Goal: Task Accomplishment & Management: Manage account settings

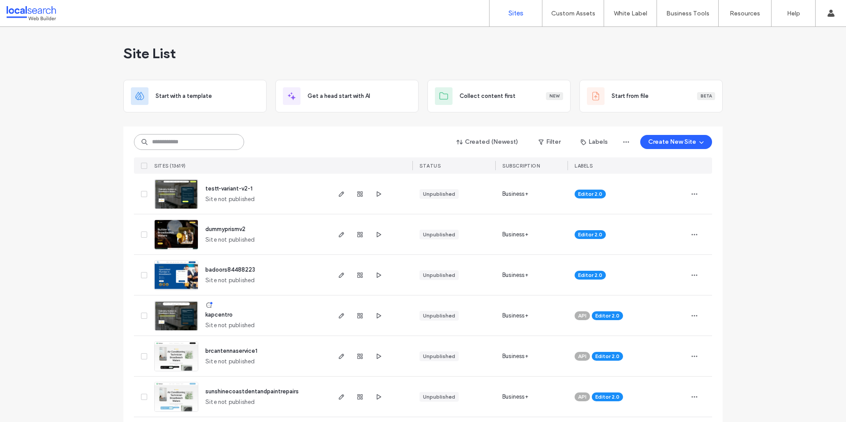
click at [169, 138] on input at bounding box center [189, 142] width 110 height 16
click at [207, 142] on input at bounding box center [189, 142] width 110 height 16
paste input "********"
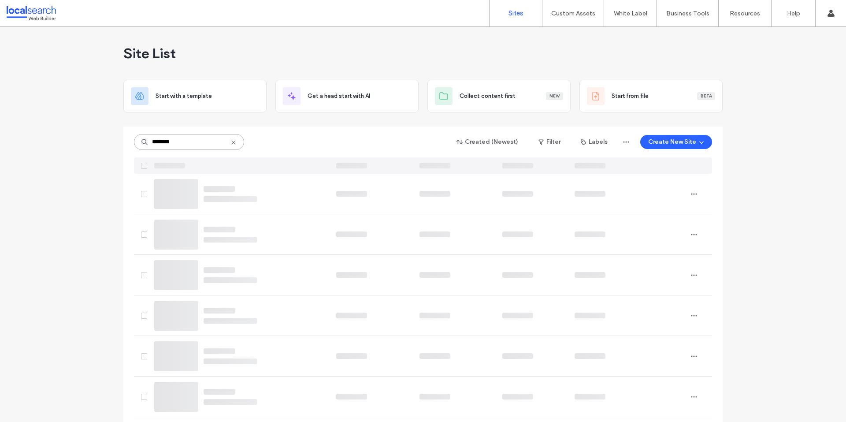
type input "********"
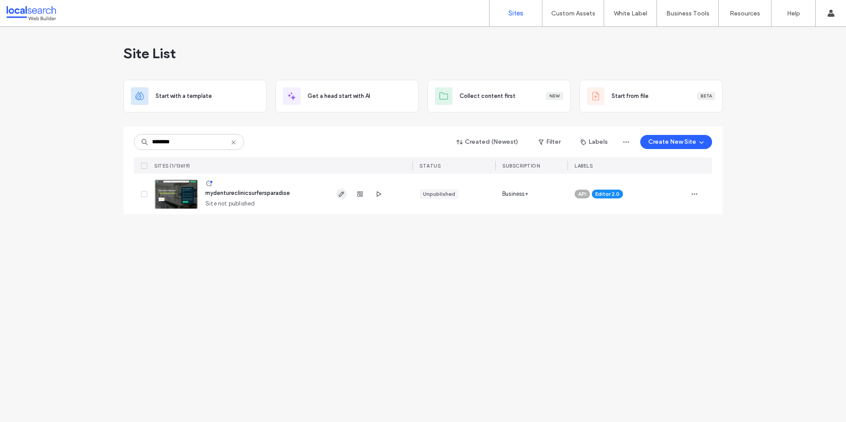
click at [340, 195] on icon "button" at bounding box center [341, 193] width 7 height 7
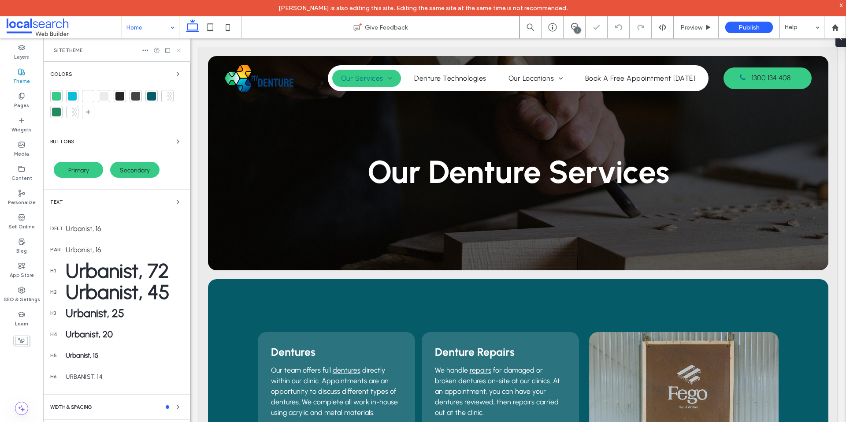
click at [178, 50] on use at bounding box center [179, 50] width 4 height 4
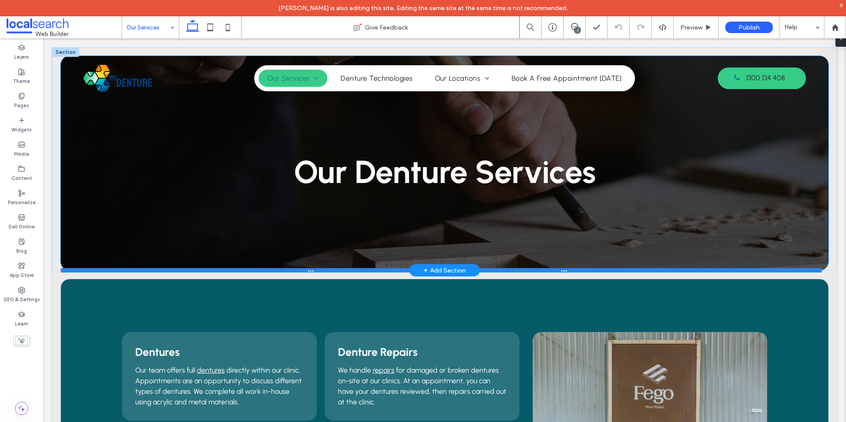
click at [93, 269] on div at bounding box center [441, 270] width 761 height 4
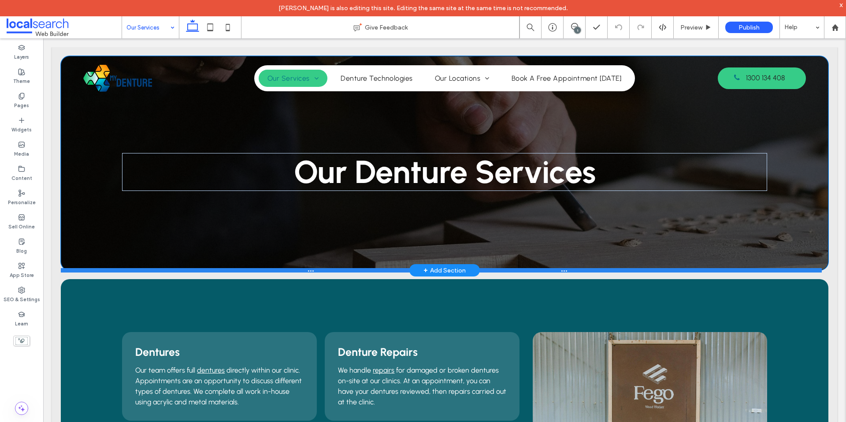
type input "***"
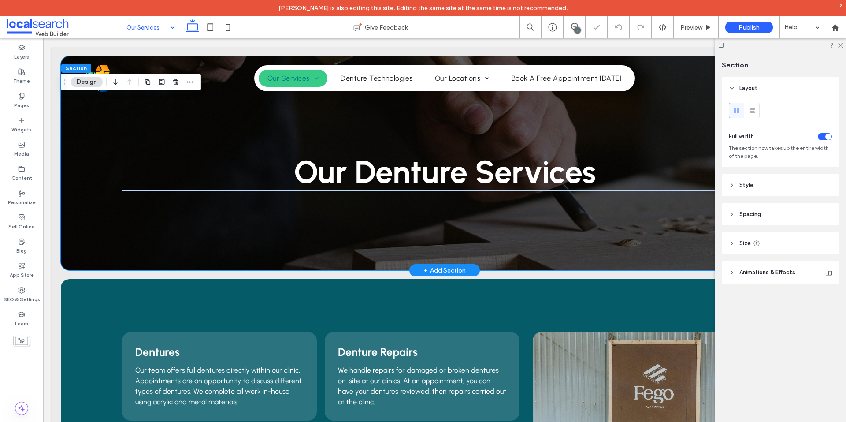
click at [94, 254] on div "Our Denture Services" at bounding box center [444, 163] width 767 height 214
click at [787, 270] on span "Animations & Effects" at bounding box center [767, 272] width 56 height 9
click at [778, 191] on header "Style" at bounding box center [780, 185] width 117 height 22
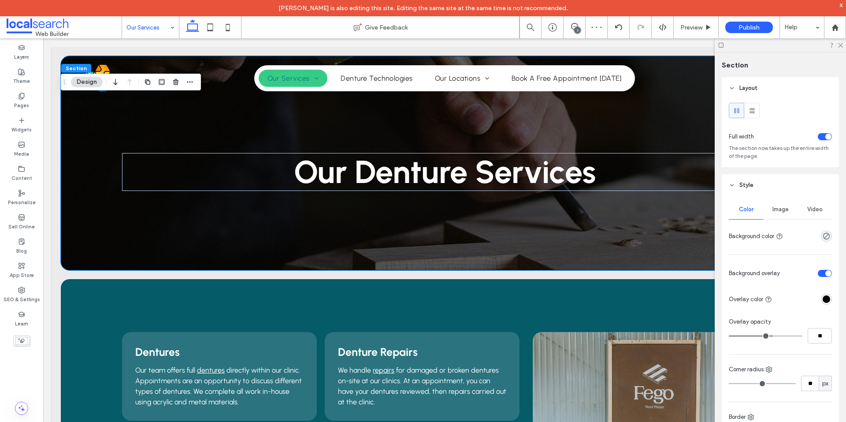
click at [773, 212] on span "Image" at bounding box center [780, 209] width 16 height 7
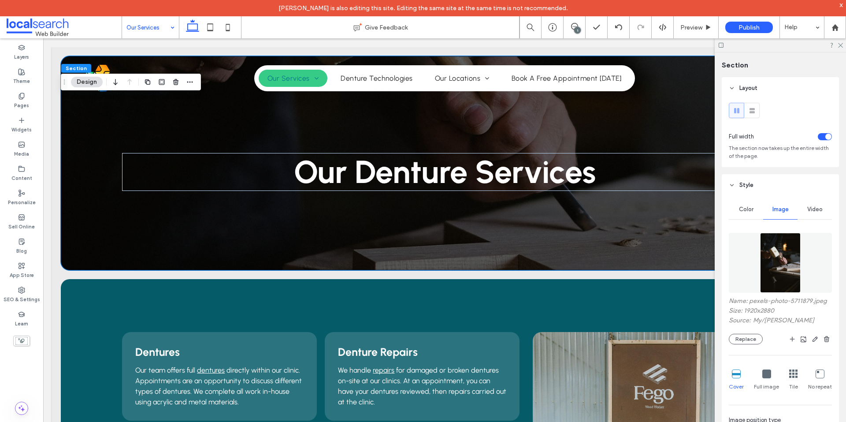
click at [766, 256] on img at bounding box center [780, 263] width 40 height 60
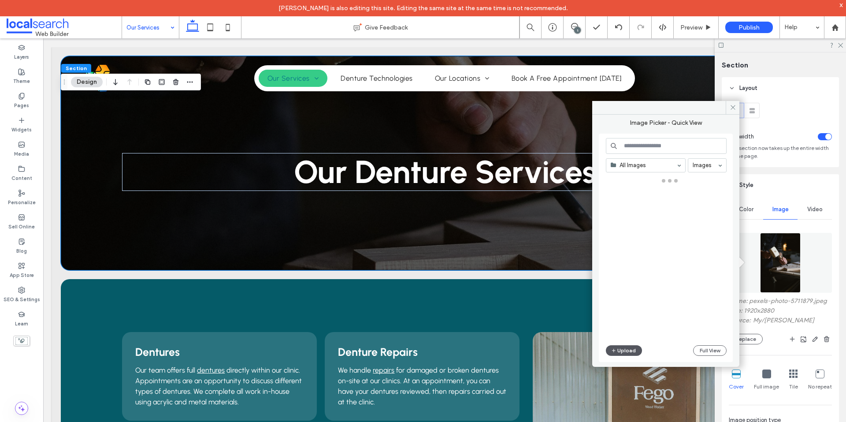
click at [620, 347] on button "Upload" at bounding box center [624, 350] width 36 height 11
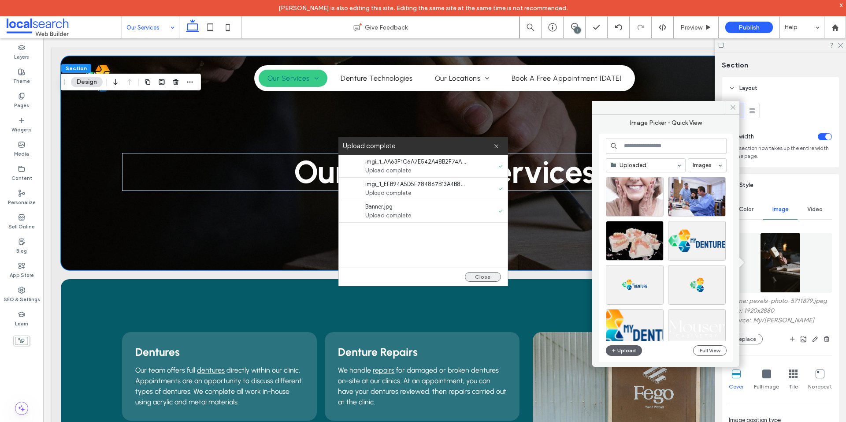
click at [497, 274] on button "Close" at bounding box center [483, 277] width 36 height 10
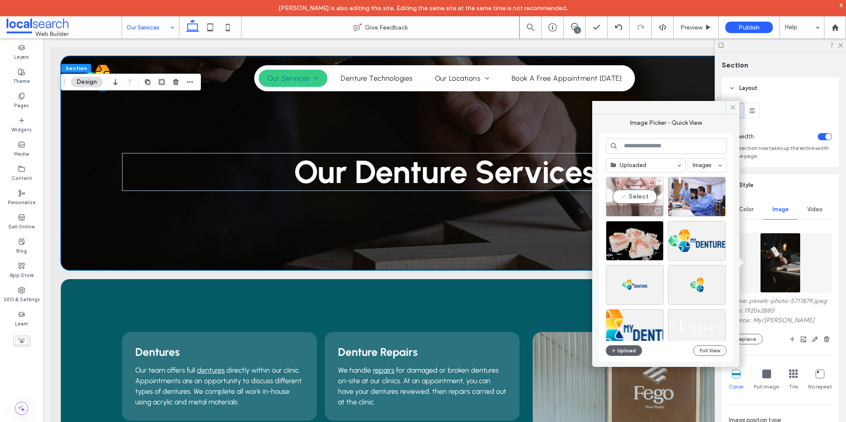
click at [641, 191] on div "Select" at bounding box center [635, 197] width 58 height 40
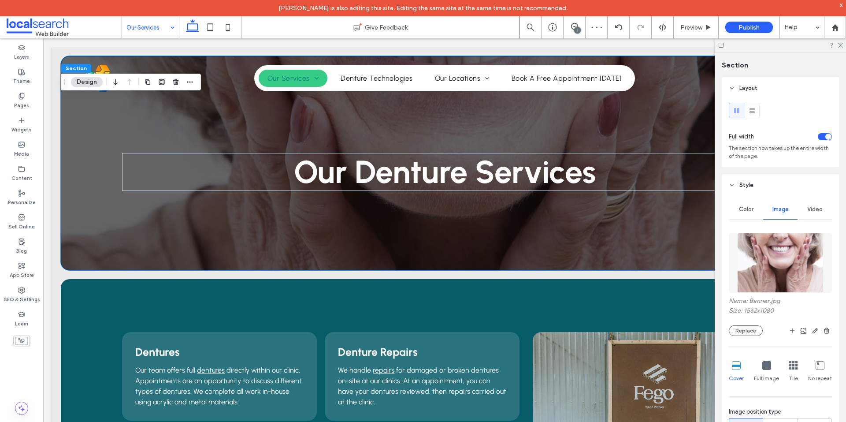
scroll to position [176, 0]
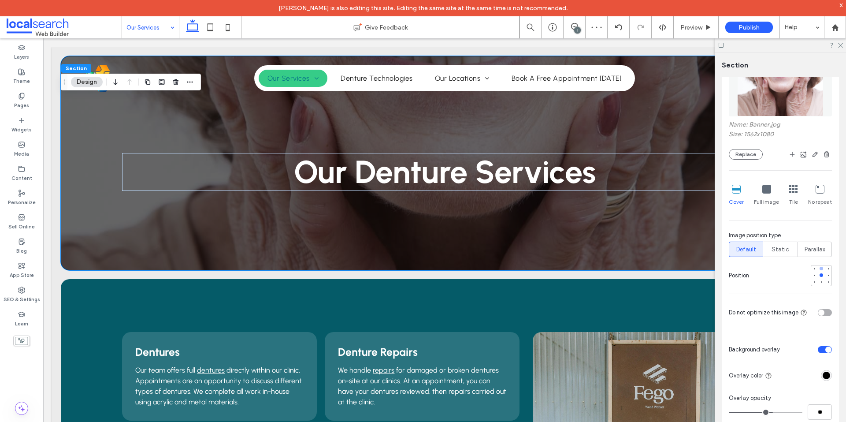
click at [819, 268] on div at bounding box center [821, 268] width 4 height 4
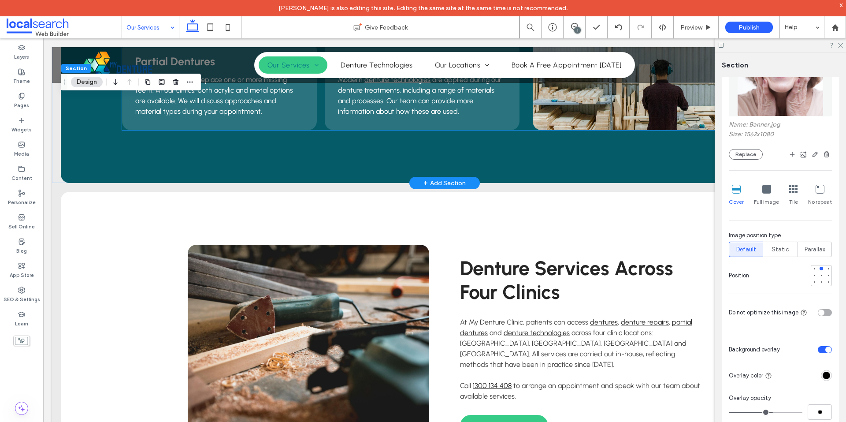
scroll to position [440, 0]
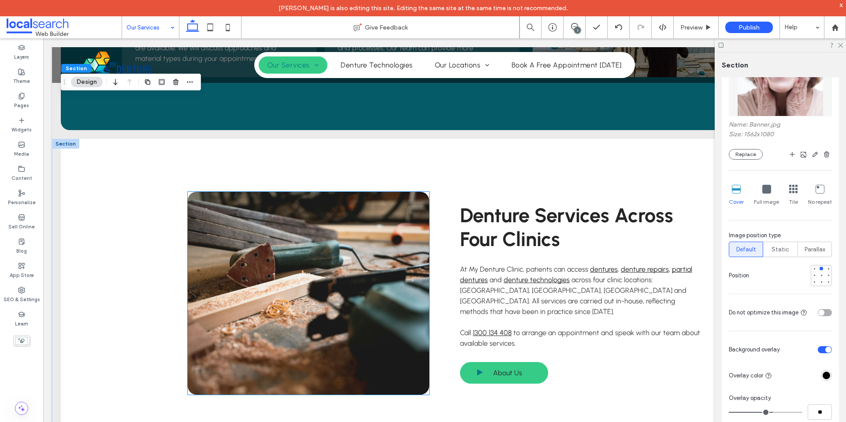
click at [286, 257] on link at bounding box center [308, 293] width 241 height 203
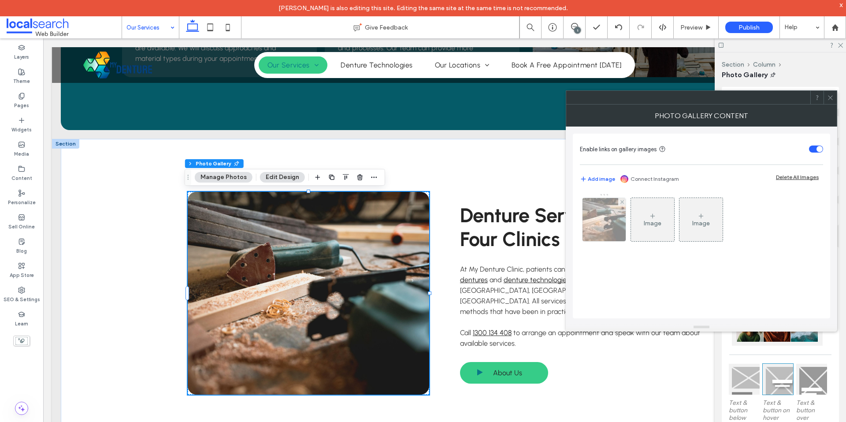
click at [607, 229] on img at bounding box center [604, 219] width 65 height 43
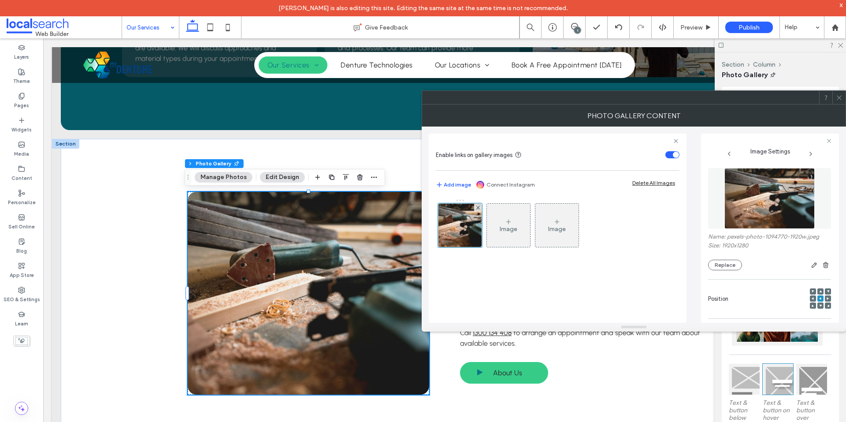
click at [744, 194] on img at bounding box center [769, 198] width 91 height 61
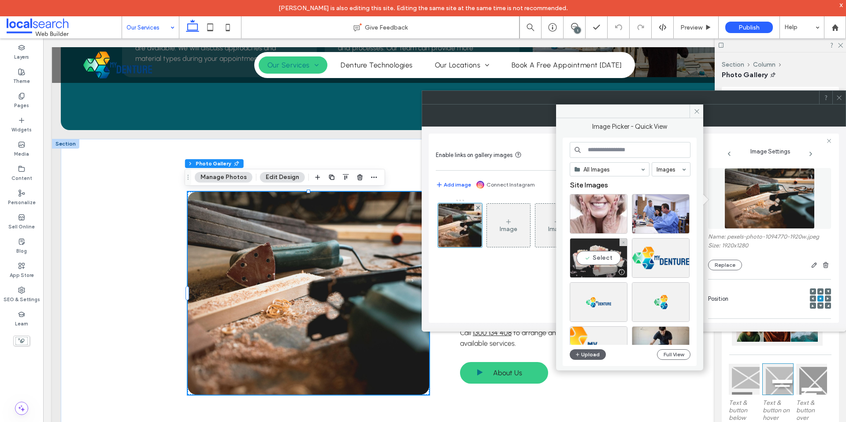
click at [612, 262] on div "Select" at bounding box center [599, 258] width 58 height 40
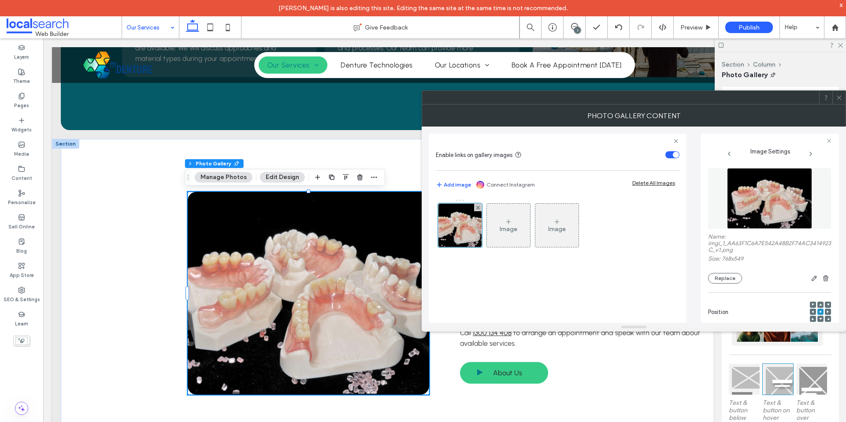
click at [699, 287] on div "Enable links on gallery images Add image Connect Instagram Delete All Images Im…" at bounding box center [634, 224] width 410 height 196
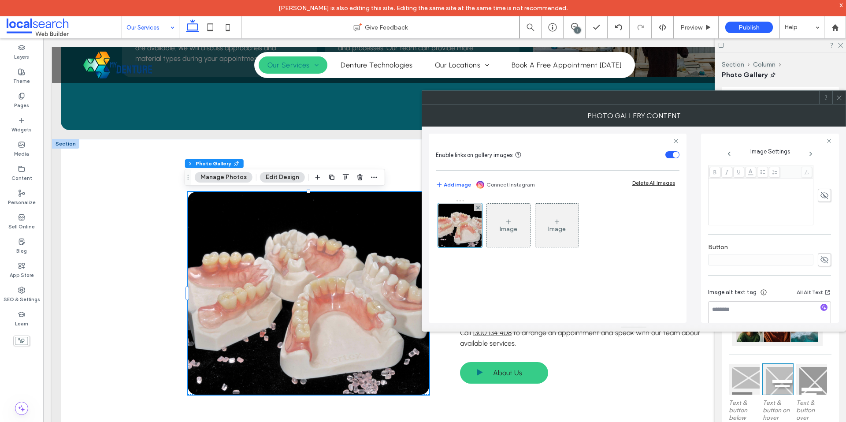
scroll to position [262, 0]
click at [821, 292] on icon "button" at bounding box center [824, 292] width 6 height 6
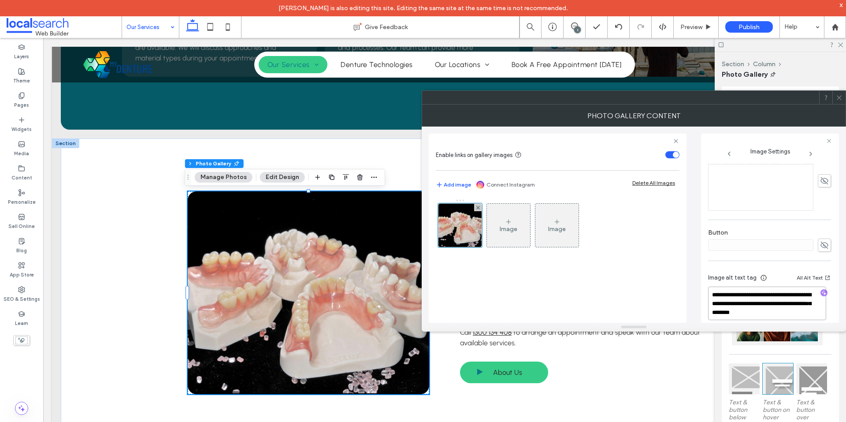
click at [773, 310] on textarea "**********" at bounding box center [767, 302] width 118 height 33
paste textarea "**********"
type textarea "**********"
click at [777, 218] on div "**********" at bounding box center [769, 115] width 123 height 426
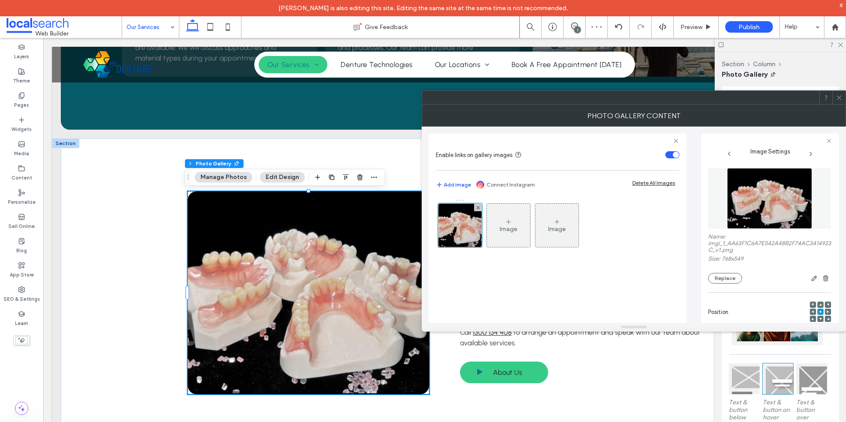
click at [840, 94] on icon at bounding box center [839, 97] width 7 height 7
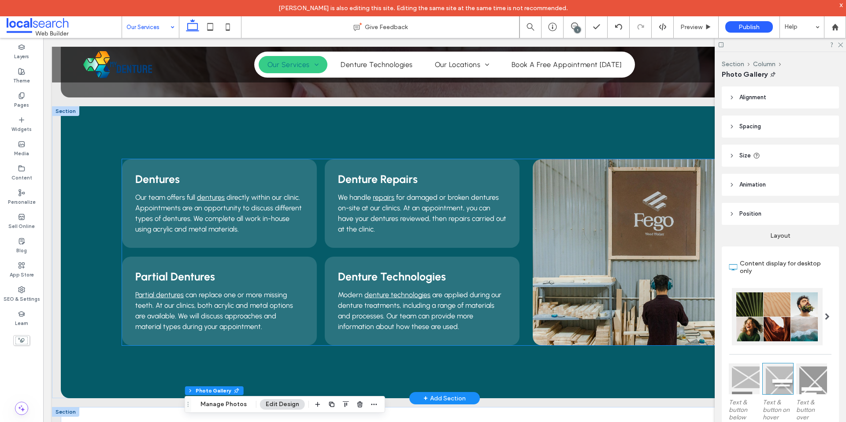
scroll to position [176, 0]
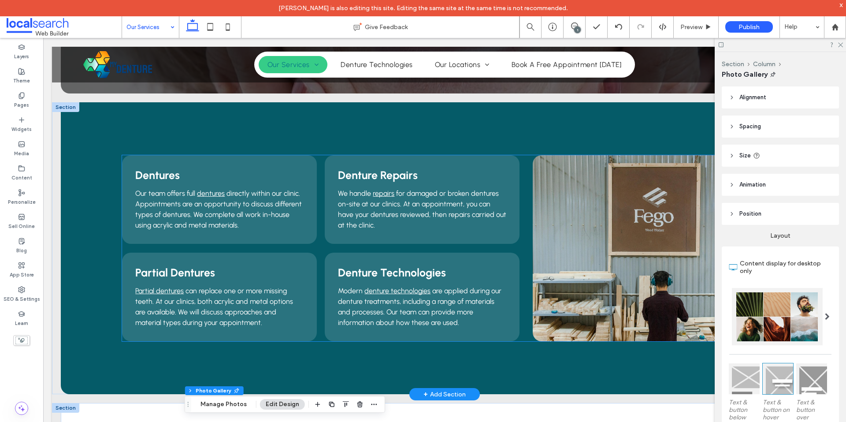
click at [598, 287] on link at bounding box center [650, 248] width 234 height 186
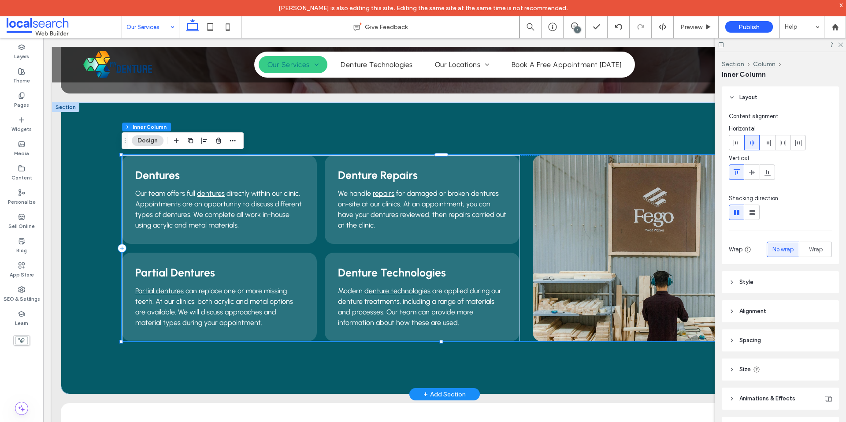
click at [598, 287] on link at bounding box center [650, 248] width 234 height 186
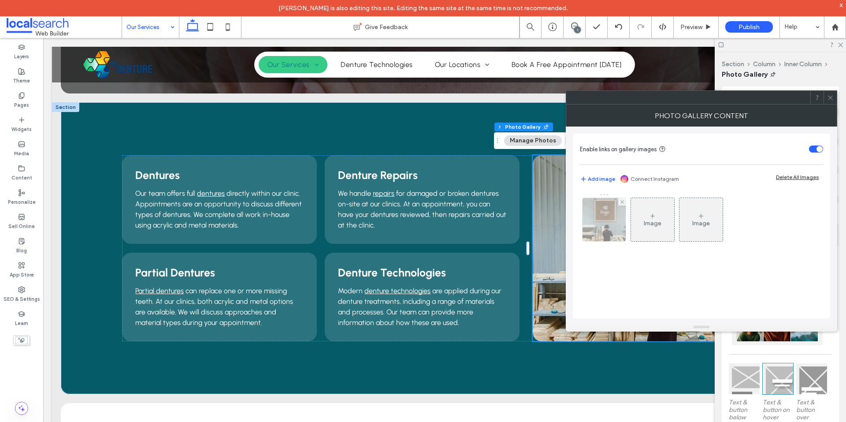
click at [607, 220] on img at bounding box center [604, 219] width 54 height 43
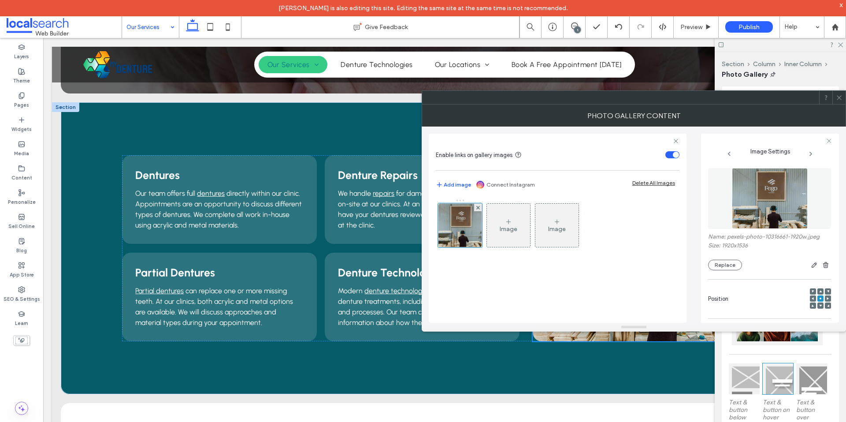
click at [777, 200] on img at bounding box center [770, 198] width 76 height 61
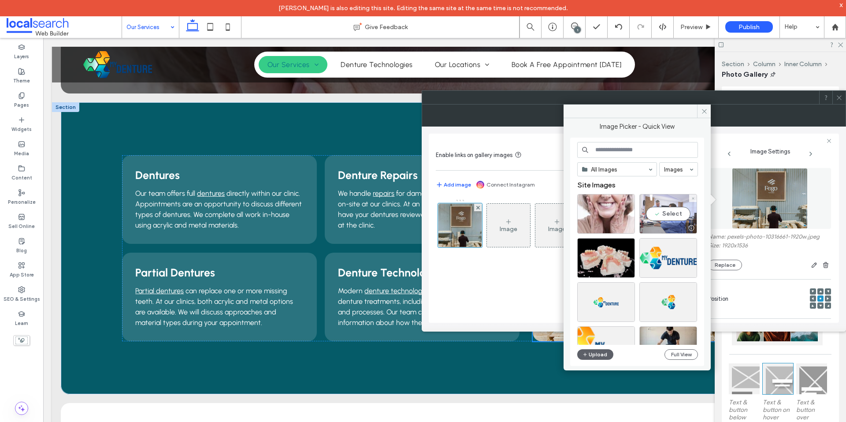
click at [661, 207] on div "Select" at bounding box center [668, 214] width 58 height 40
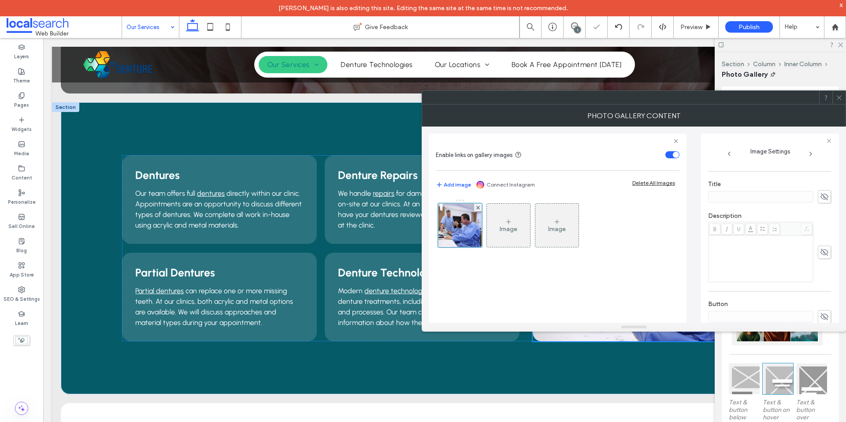
scroll to position [262, 0]
click at [821, 291] on icon "button" at bounding box center [824, 292] width 6 height 6
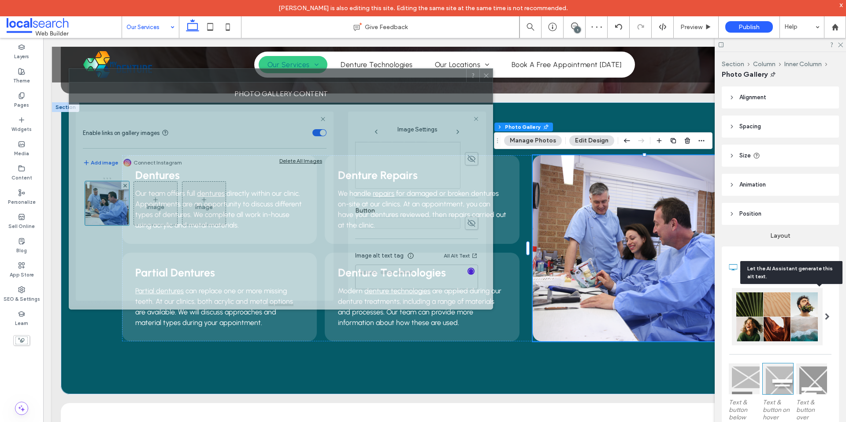
drag, startPoint x: 733, startPoint y: 100, endPoint x: 363, endPoint y: 72, distance: 371.5
click at [364, 72] on div at bounding box center [267, 75] width 397 height 13
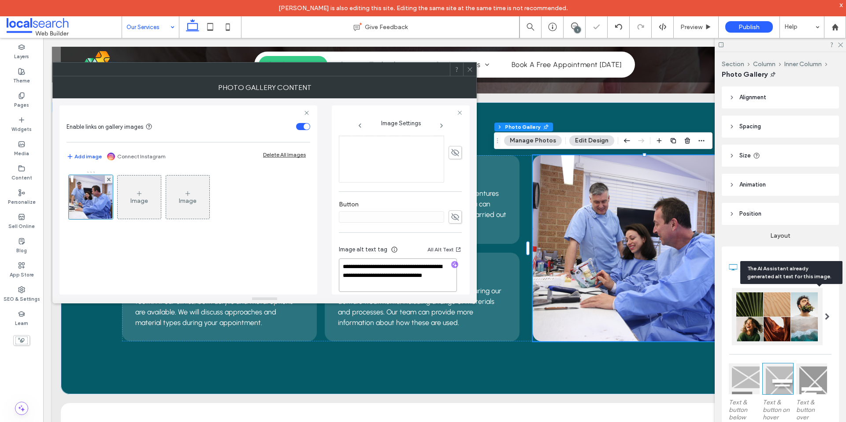
click at [407, 275] on textarea "**********" at bounding box center [398, 274] width 118 height 33
paste textarea "**********"
type textarea "**********"
click at [330, 243] on div "**********" at bounding box center [264, 196] width 410 height 196
click at [470, 65] on span at bounding box center [469, 69] width 7 height 13
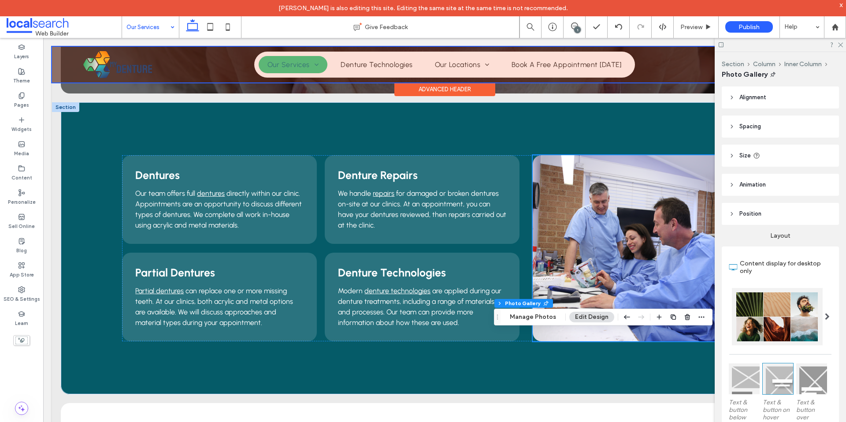
scroll to position [0, 0]
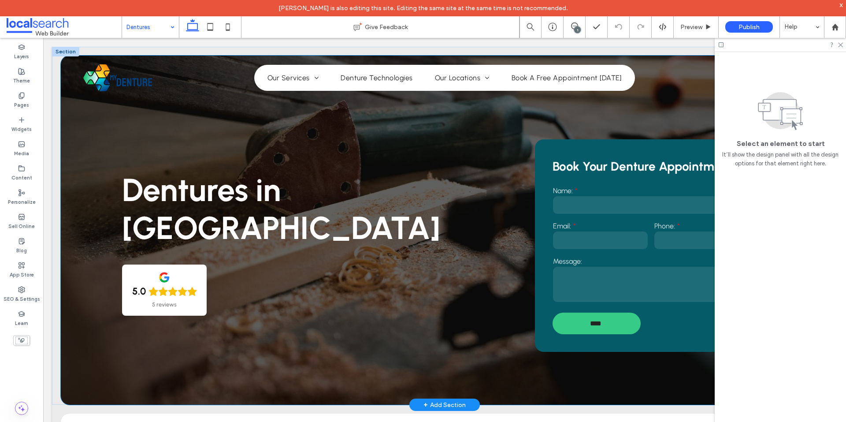
click at [93, 386] on div "Dentures in Bundall 5.0 5 reviews Book Your Denture Appointment Name: Email: Ph…" at bounding box center [444, 230] width 767 height 349
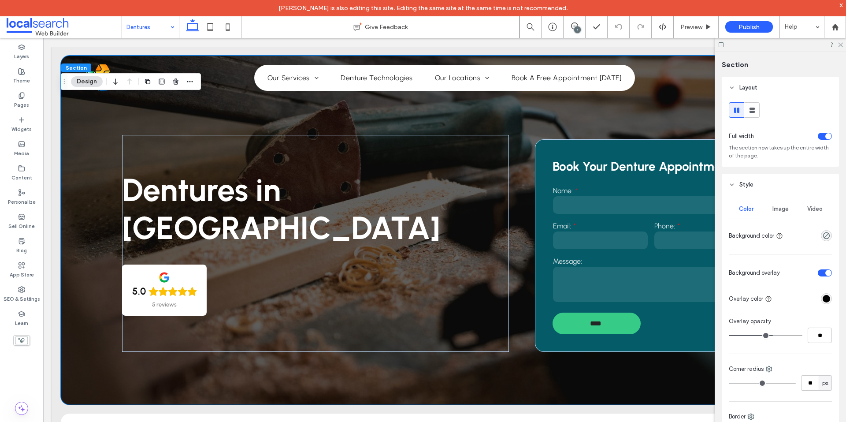
click at [779, 209] on span "Image" at bounding box center [780, 208] width 16 height 7
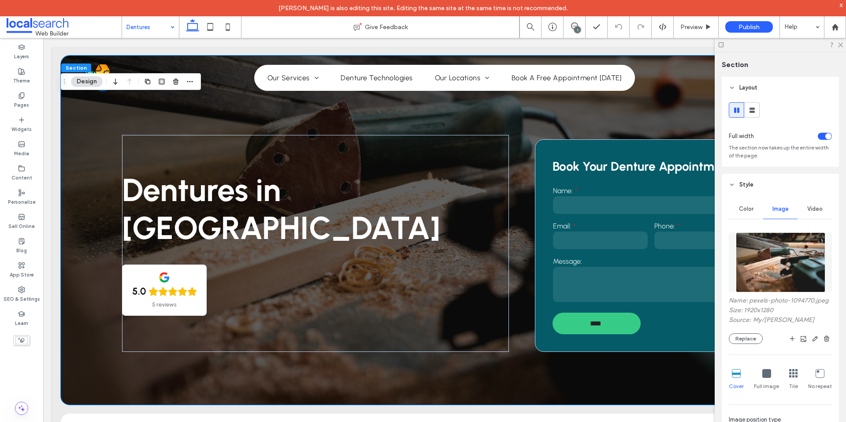
click at [751, 271] on img at bounding box center [780, 262] width 89 height 60
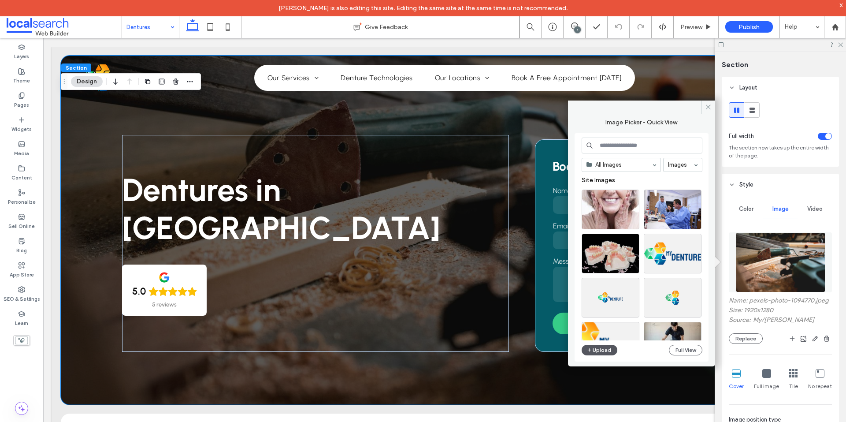
click at [605, 348] on button "Upload" at bounding box center [599, 349] width 36 height 11
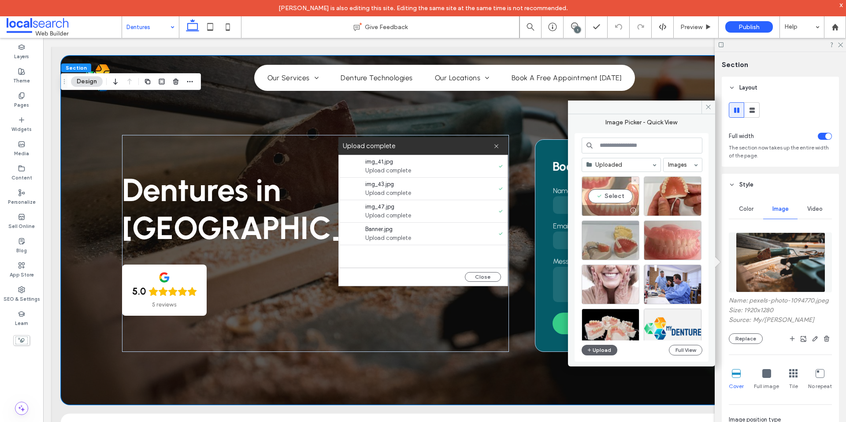
click at [611, 200] on div "Select" at bounding box center [610, 196] width 58 height 40
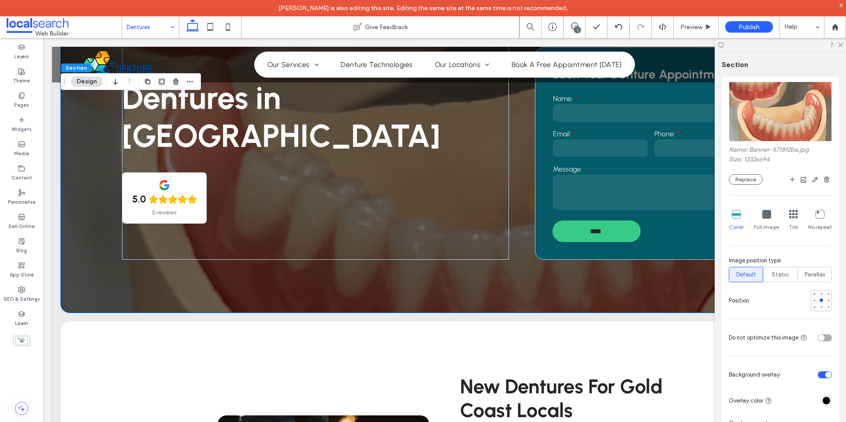
scroll to position [150, 0]
click at [819, 309] on div at bounding box center [821, 308] width 4 height 4
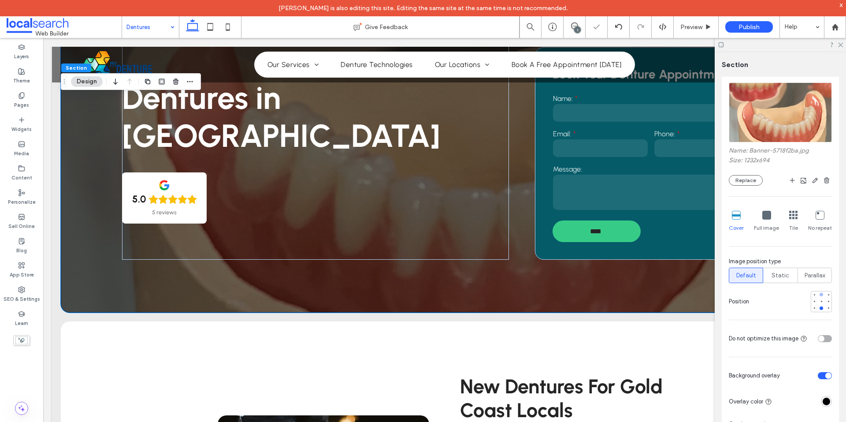
click at [819, 295] on div at bounding box center [821, 294] width 4 height 4
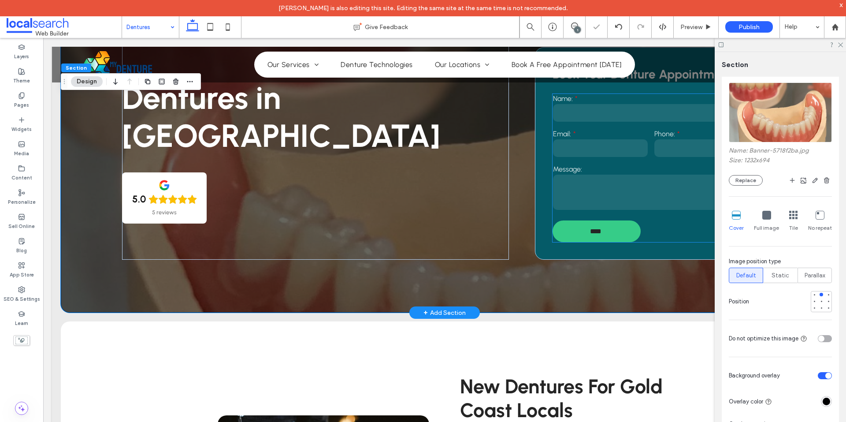
scroll to position [0, 0]
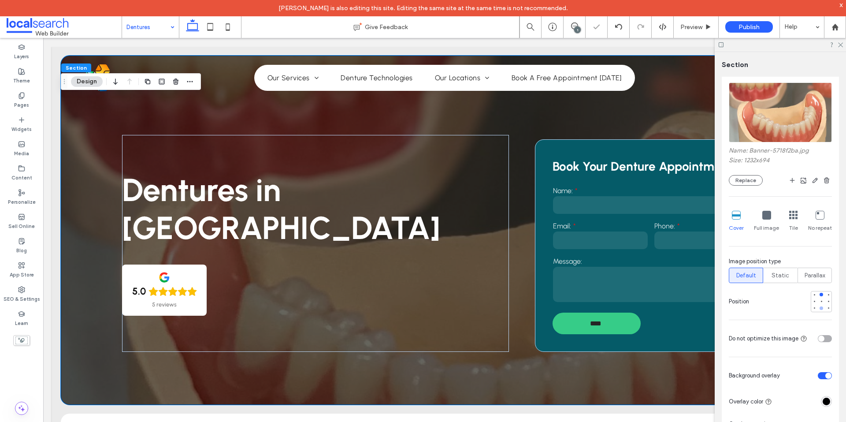
click at [819, 308] on div at bounding box center [821, 308] width 4 height 4
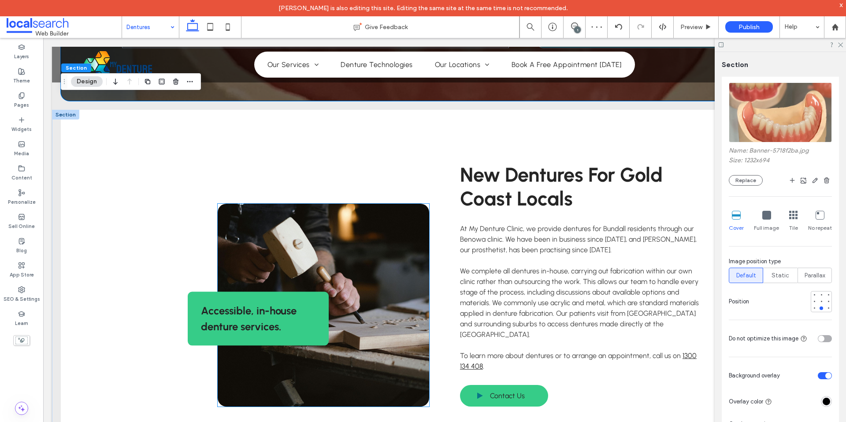
scroll to position [304, 0]
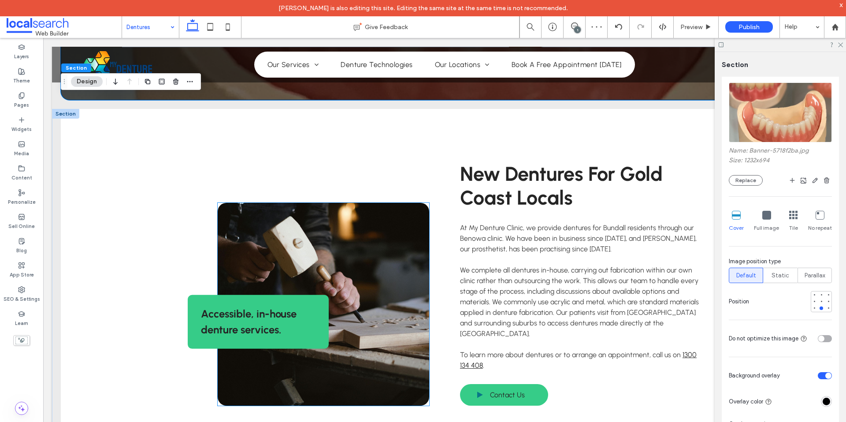
click at [353, 285] on link at bounding box center [323, 304] width 211 height 203
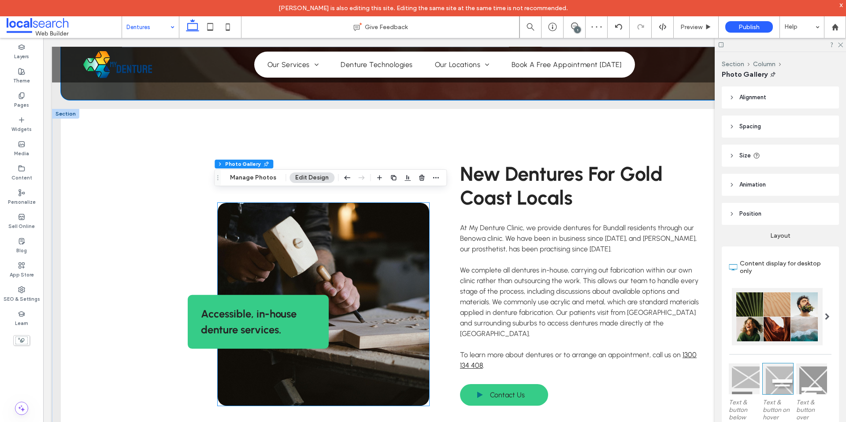
click at [353, 285] on link at bounding box center [323, 304] width 211 height 203
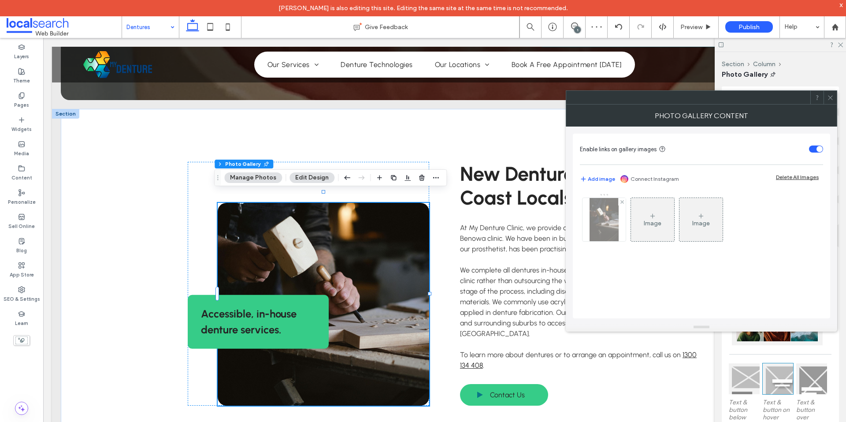
click at [600, 218] on img at bounding box center [603, 219] width 29 height 43
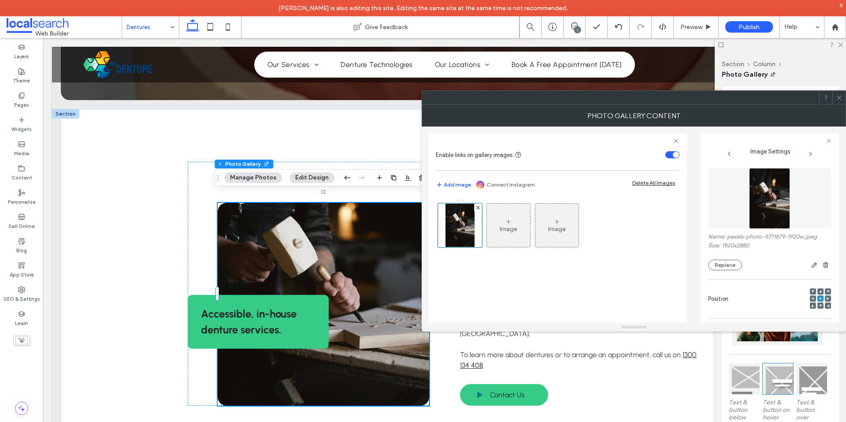
click at [777, 200] on img at bounding box center [769, 198] width 41 height 61
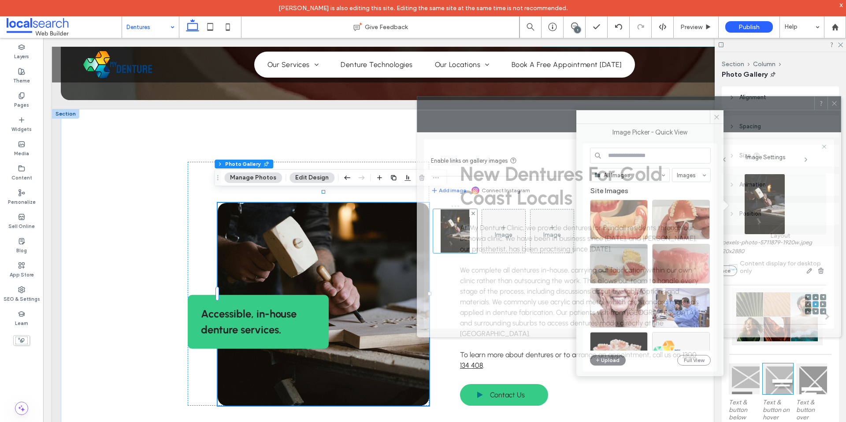
drag, startPoint x: 471, startPoint y: 92, endPoint x: 464, endPoint y: 102, distance: 12.0
click at [464, 101] on div at bounding box center [615, 102] width 397 height 13
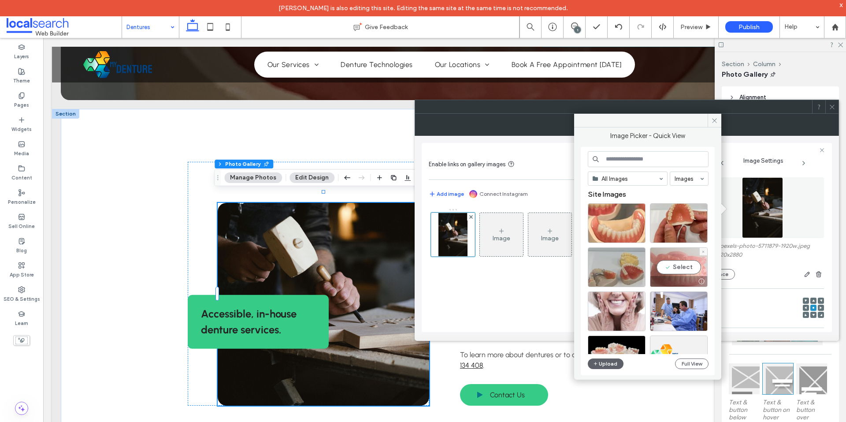
click at [670, 263] on div "Select" at bounding box center [679, 267] width 58 height 40
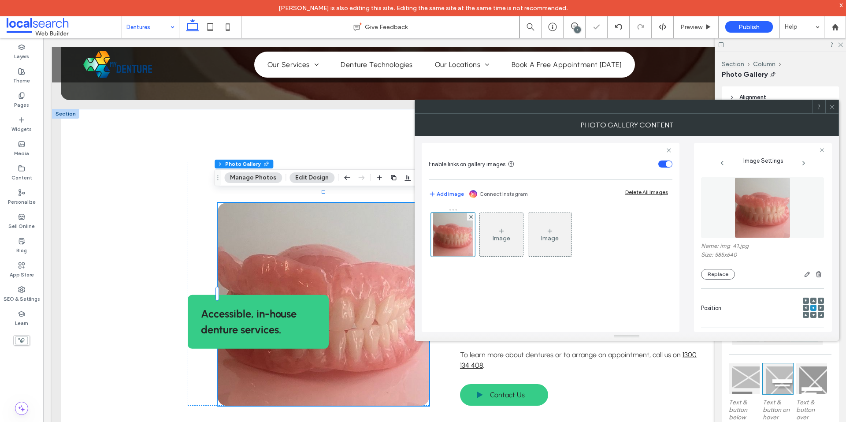
scroll to position [248, 0]
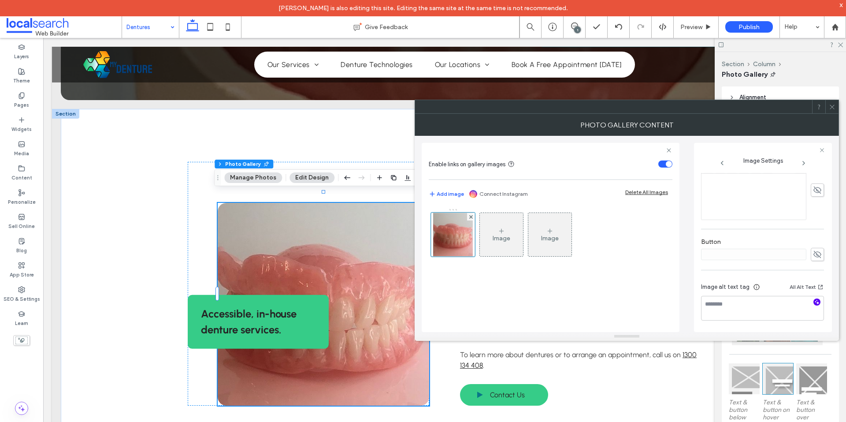
click at [814, 304] on icon "button" at bounding box center [817, 302] width 6 height 6
click at [744, 314] on textarea "**********" at bounding box center [760, 308] width 118 height 25
paste textarea "**********"
type textarea "**********"
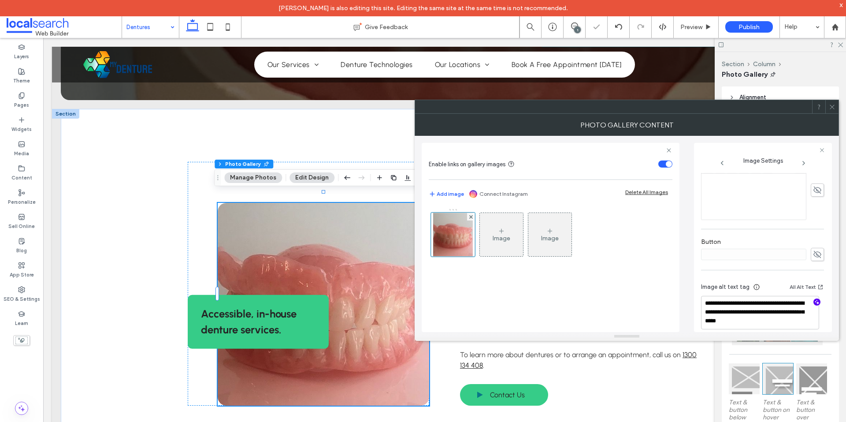
click at [750, 233] on div "Button" at bounding box center [762, 249] width 123 height 32
click at [830, 106] on icon at bounding box center [832, 107] width 7 height 7
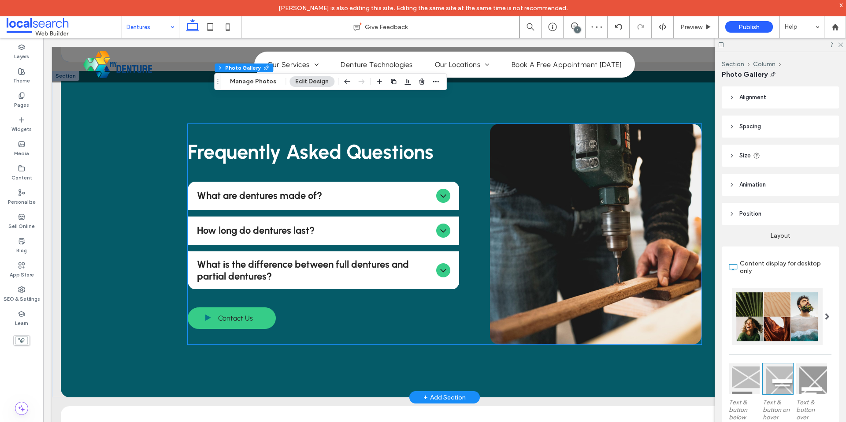
scroll to position [701, 0]
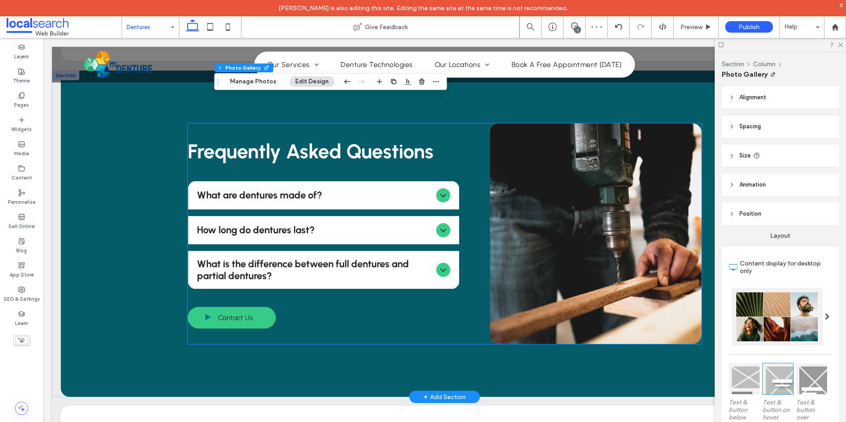
click at [558, 204] on link at bounding box center [595, 233] width 211 height 220
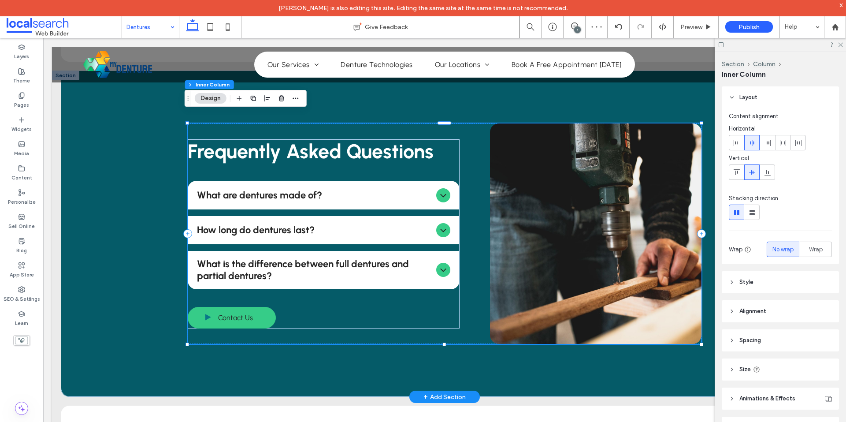
click at [558, 204] on link at bounding box center [595, 233] width 211 height 220
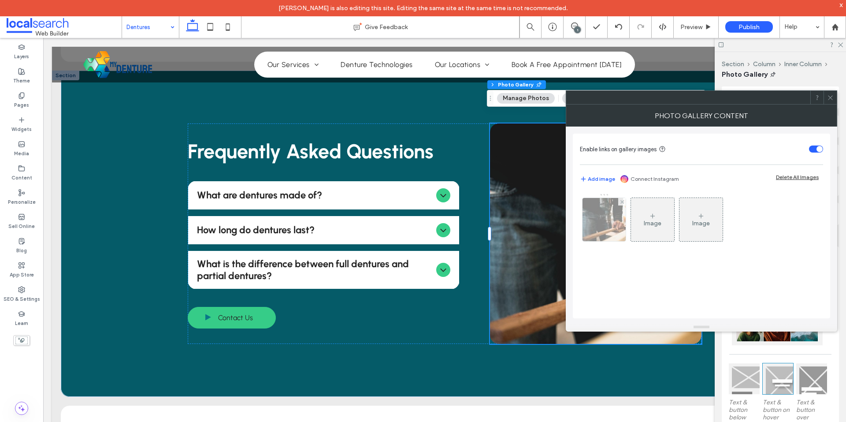
click at [609, 229] on img at bounding box center [604, 219] width 65 height 43
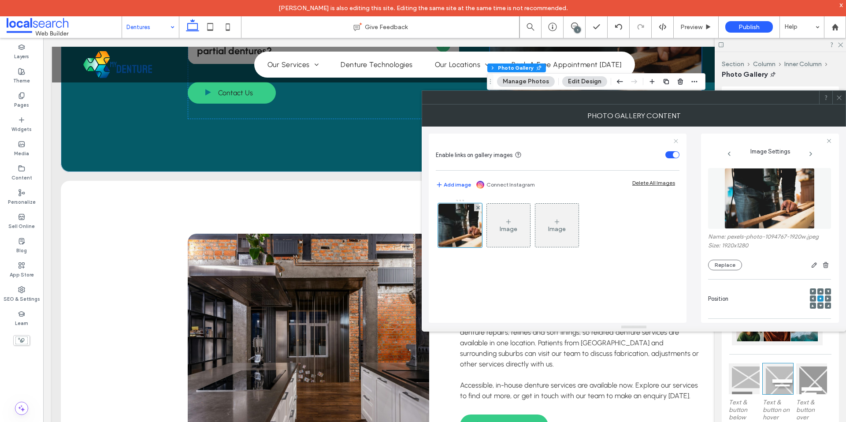
scroll to position [927, 0]
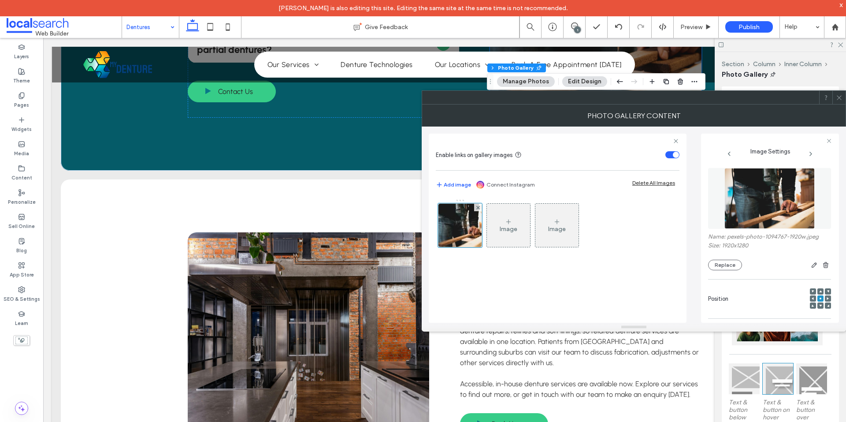
click at [837, 94] on icon at bounding box center [839, 97] width 7 height 7
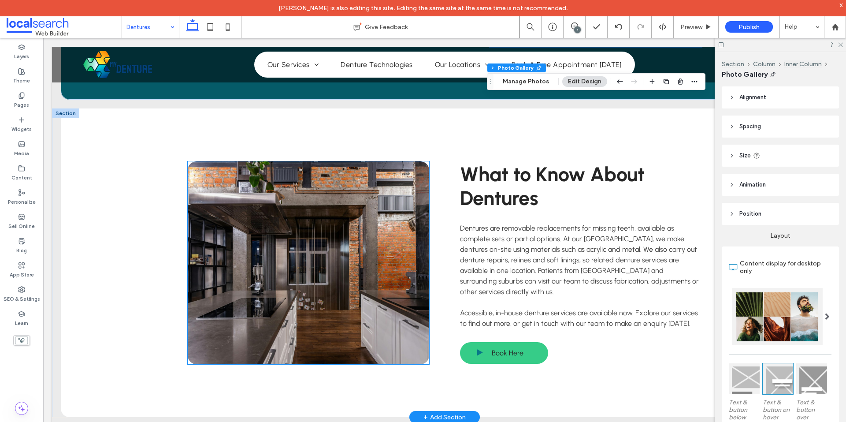
scroll to position [1000, 0]
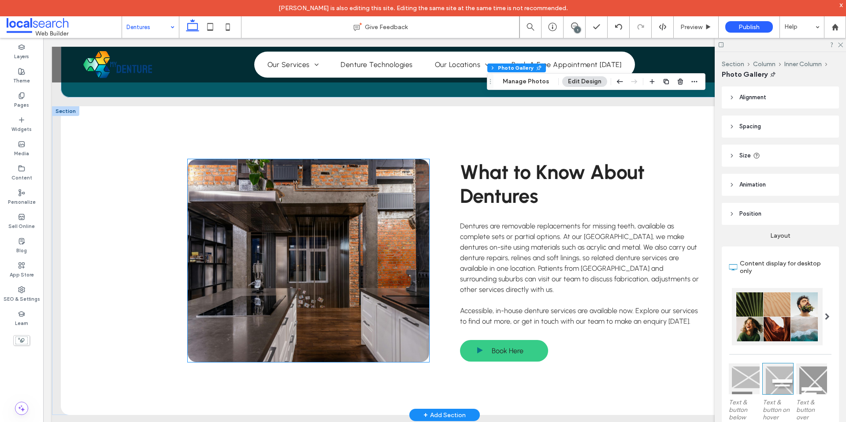
click at [341, 248] on link at bounding box center [308, 260] width 241 height 203
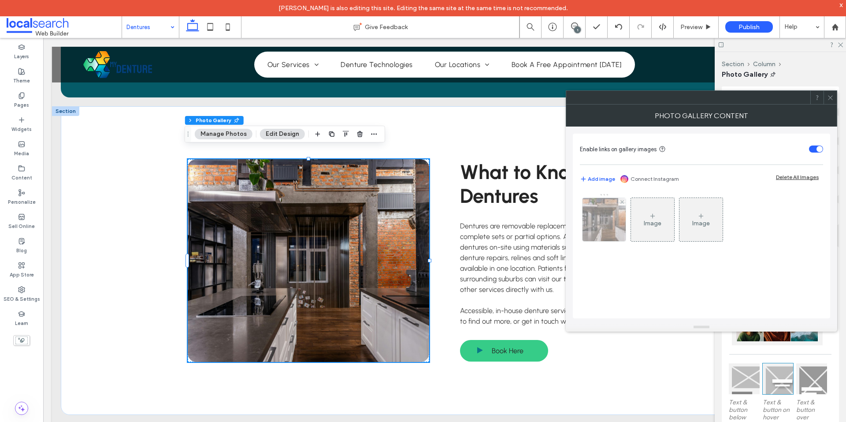
click at [617, 229] on img at bounding box center [604, 219] width 65 height 43
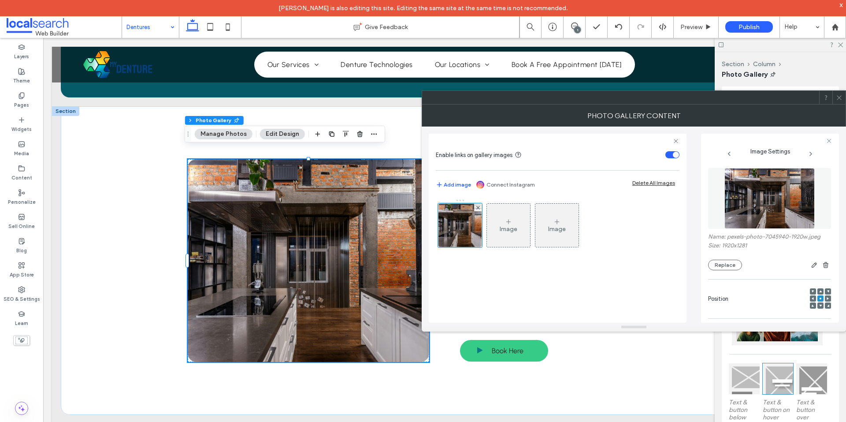
click at [736, 205] on img at bounding box center [769, 198] width 91 height 61
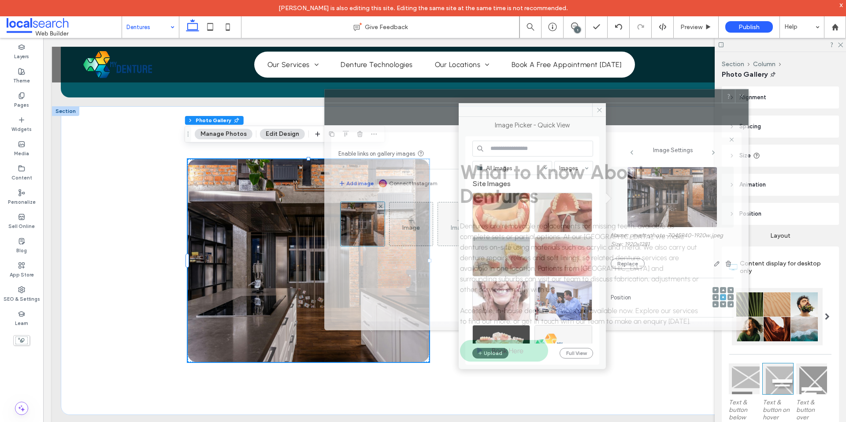
drag, startPoint x: 505, startPoint y: 98, endPoint x: 420, endPoint y: 108, distance: 85.2
click at [408, 97] on div at bounding box center [523, 95] width 397 height 13
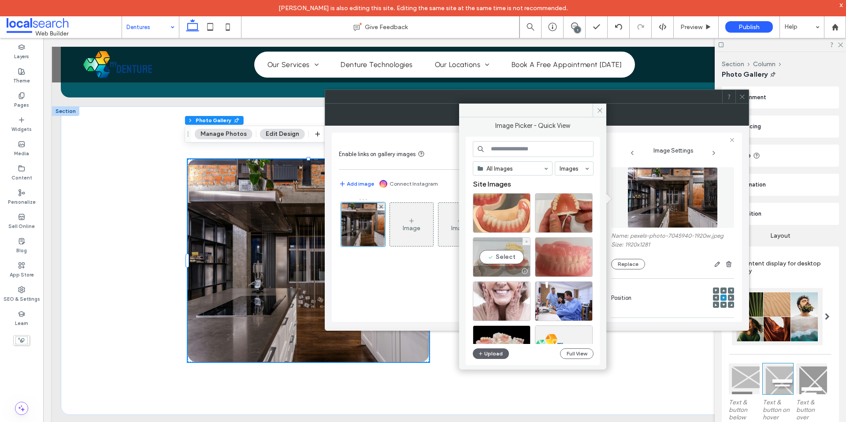
click at [505, 259] on div "Select" at bounding box center [502, 257] width 58 height 40
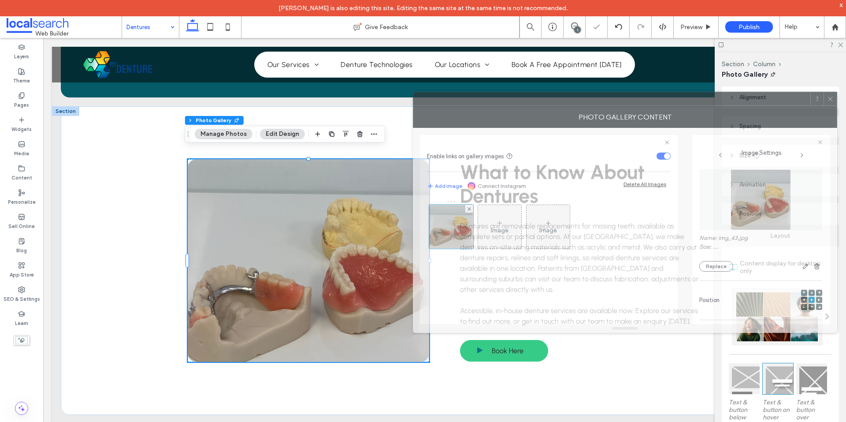
drag, startPoint x: 510, startPoint y: 97, endPoint x: 599, endPoint y: 101, distance: 88.6
click at [599, 101] on div at bounding box center [611, 98] width 397 height 13
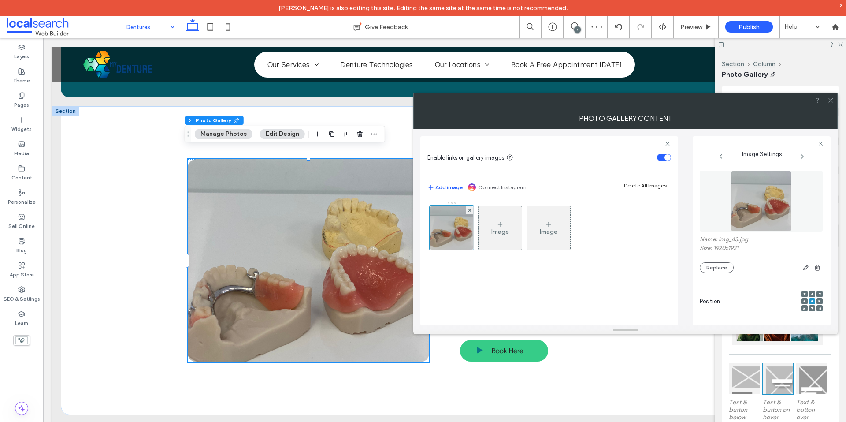
scroll to position [248, 0]
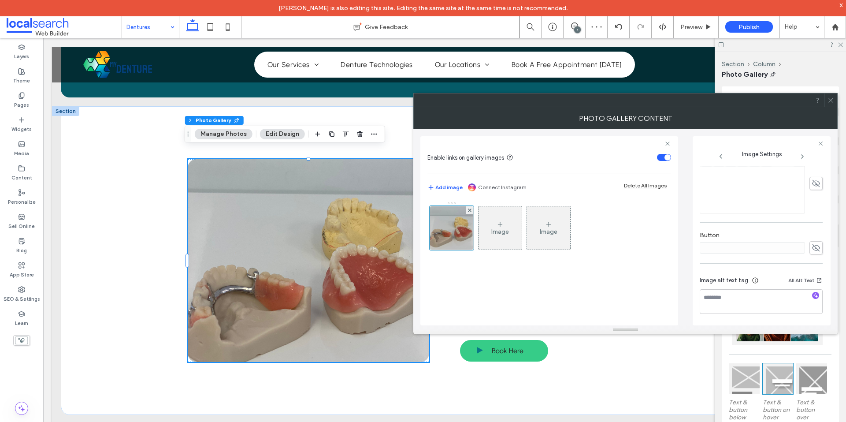
click at [817, 293] on div at bounding box center [815, 296] width 14 height 8
click at [814, 294] on div at bounding box center [815, 296] width 14 height 8
click at [812, 294] on icon "button" at bounding box center [815, 295] width 6 height 6
click at [762, 304] on textarea "**********" at bounding box center [760, 305] width 123 height 33
paste textarea "**********"
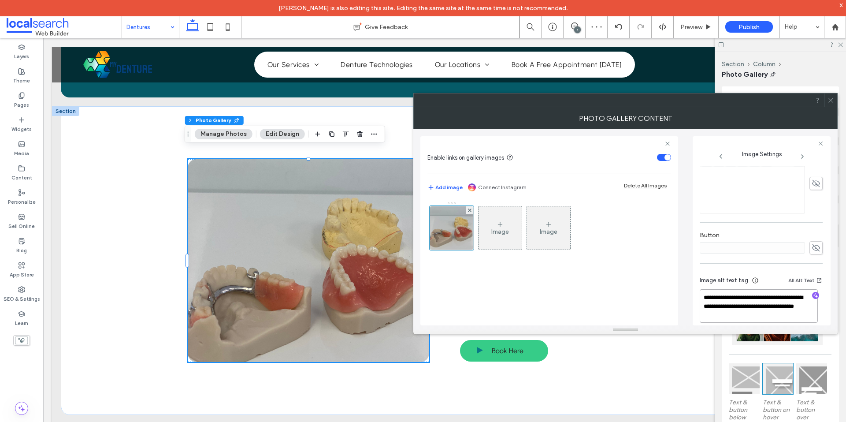
type textarea "**********"
click at [767, 228] on div "Button" at bounding box center [760, 243] width 123 height 32
click at [829, 100] on icon at bounding box center [830, 100] width 7 height 7
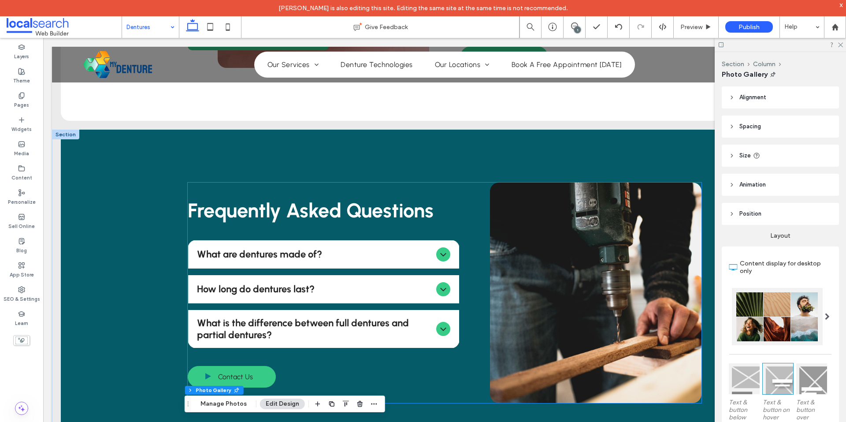
click at [555, 244] on link at bounding box center [595, 292] width 211 height 220
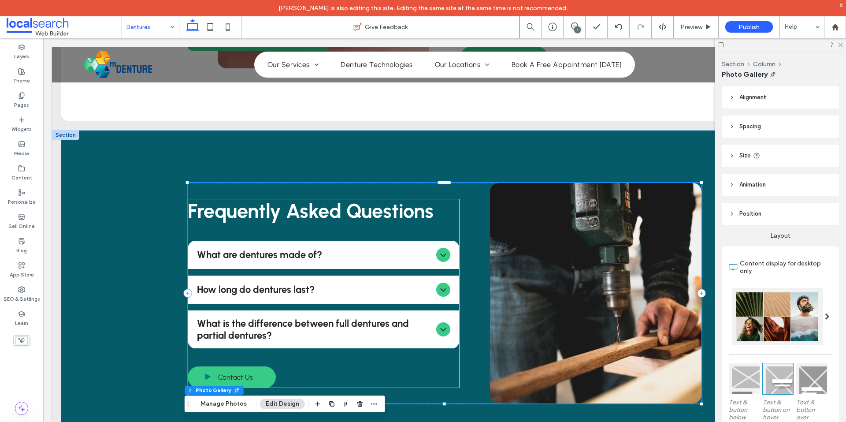
click at [555, 244] on link at bounding box center [595, 293] width 211 height 220
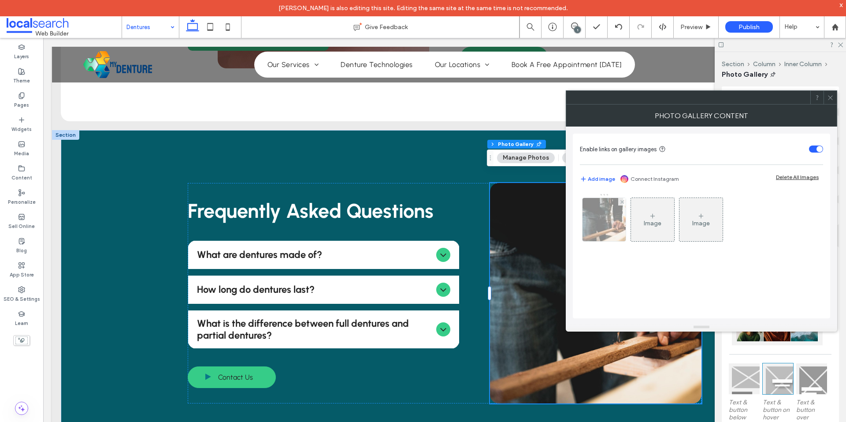
click at [597, 236] on img at bounding box center [604, 219] width 65 height 43
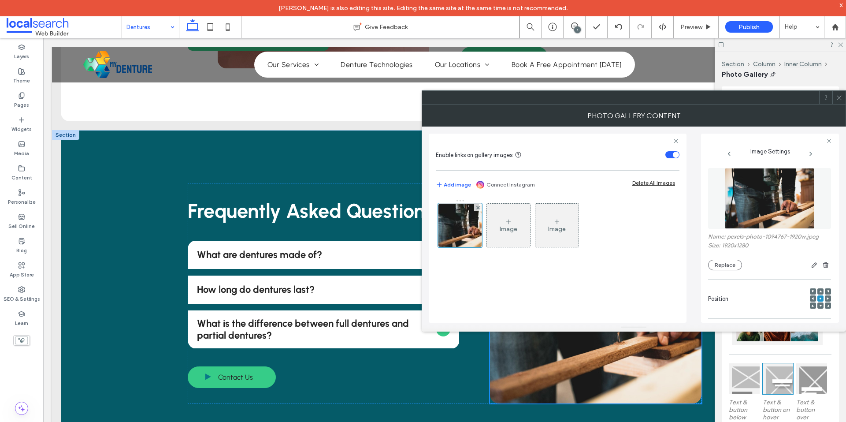
click at [728, 205] on img at bounding box center [769, 198] width 91 height 61
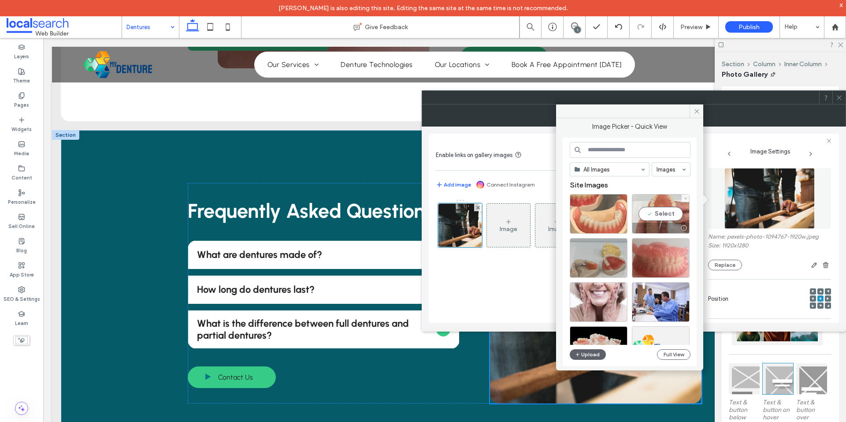
click at [662, 200] on div "Select" at bounding box center [661, 214] width 58 height 40
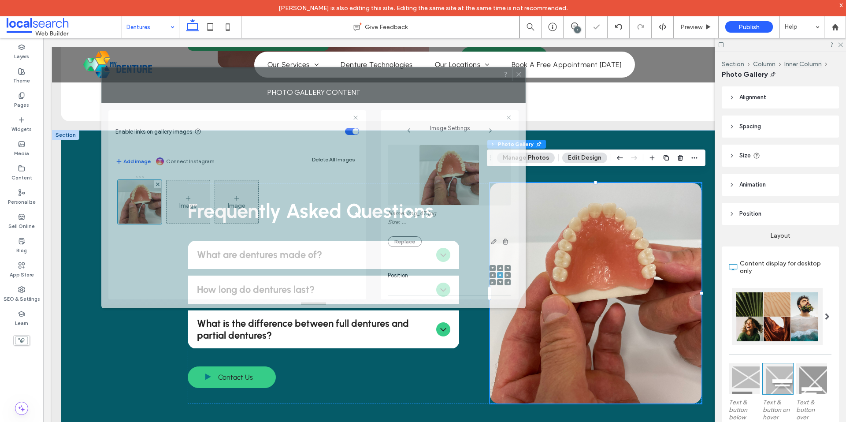
drag, startPoint x: 663, startPoint y: 105, endPoint x: 303, endPoint y: 69, distance: 361.6
click at [305, 81] on div "Photo Gallery Content" at bounding box center [313, 92] width 424 height 22
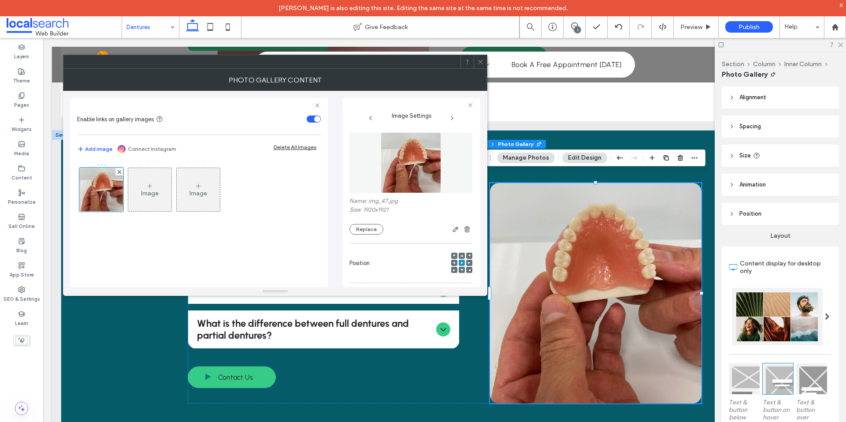
scroll to position [248, 0]
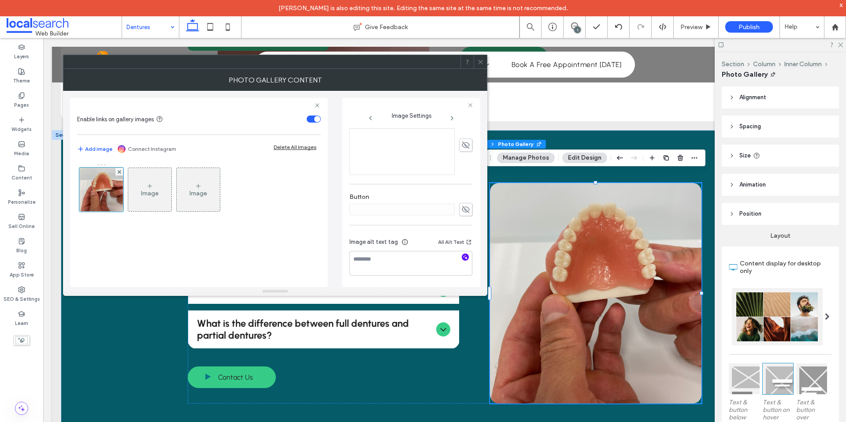
click at [462, 257] on icon "button" at bounding box center [465, 257] width 6 height 6
click at [400, 267] on textarea "**********" at bounding box center [408, 267] width 118 height 33
paste textarea "**********"
type textarea "**********"
click at [420, 188] on div "**********" at bounding box center [410, 86] width 123 height 415
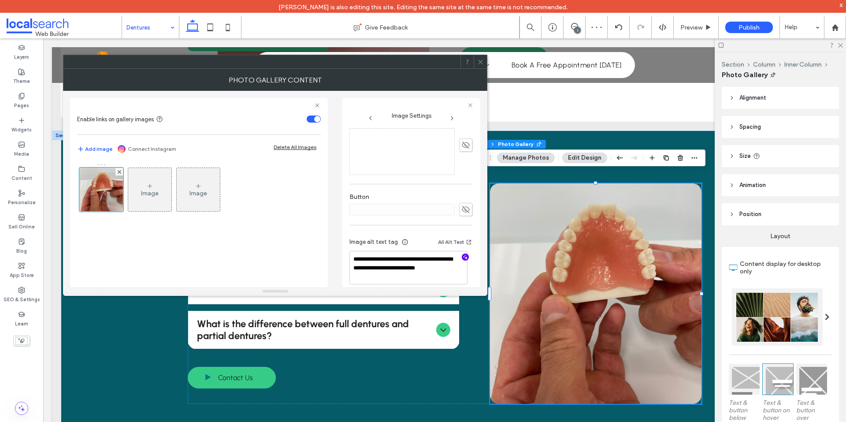
click at [479, 63] on icon at bounding box center [480, 62] width 7 height 7
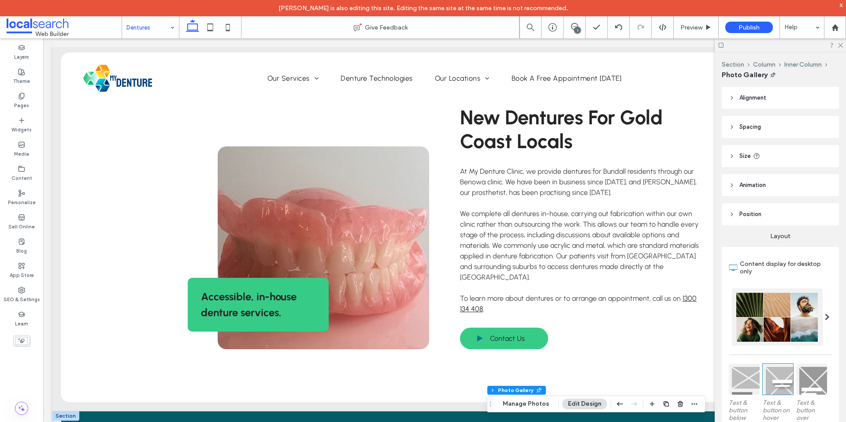
scroll to position [0, 0]
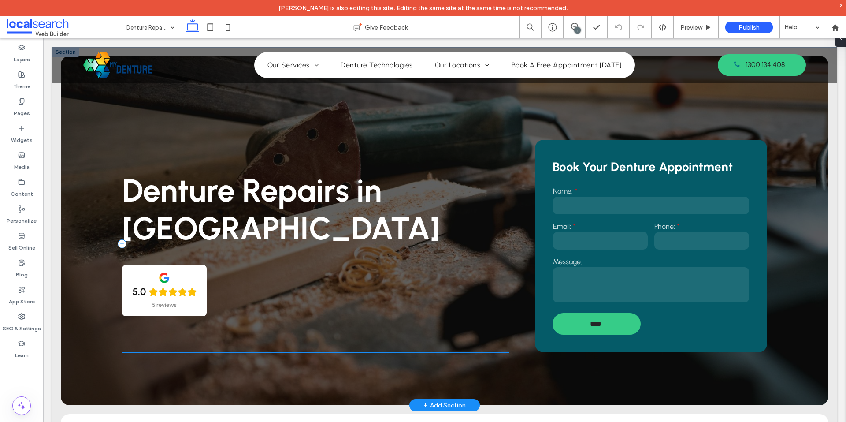
scroll to position [132, 0]
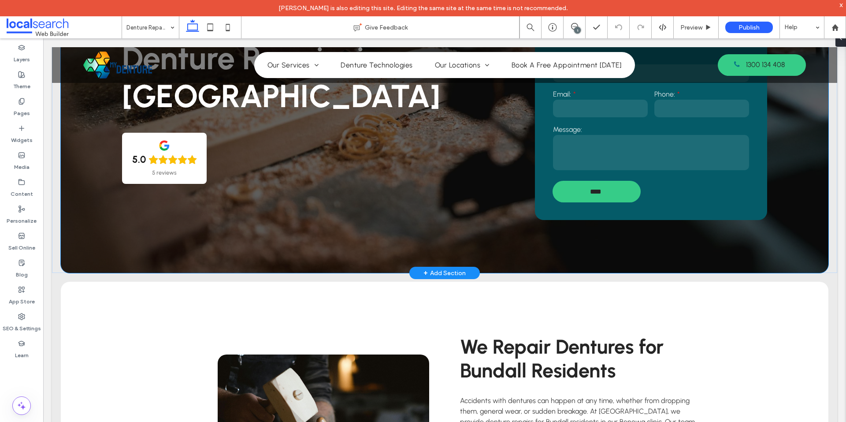
click at [111, 263] on div "Denture Repairs in Bundall 5.0 5 reviews Book Your Denture Appointment Name: Em…" at bounding box center [444, 98] width 767 height 349
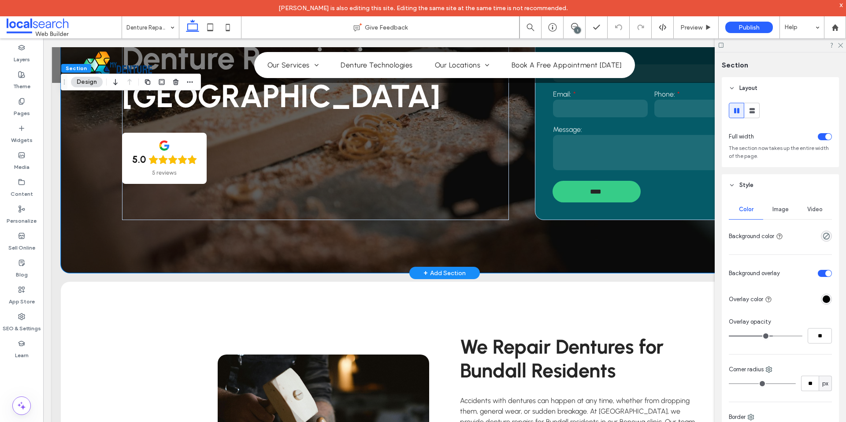
click at [111, 263] on div "Denture Repairs in Bundall 5.0 5 reviews Book Your Denture Appointment Name: Em…" at bounding box center [444, 98] width 767 height 349
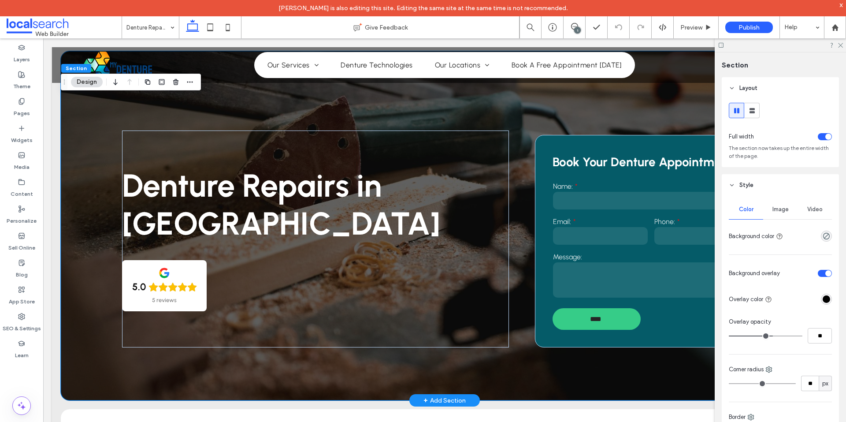
scroll to position [0, 0]
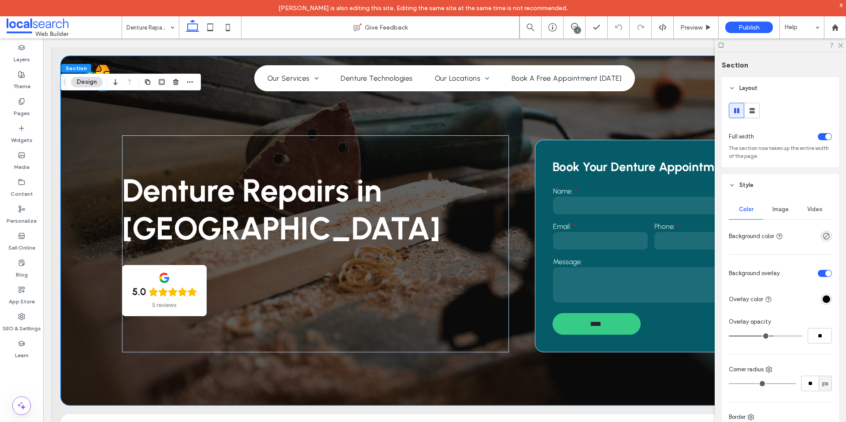
click at [781, 211] on span "Image" at bounding box center [780, 209] width 16 height 7
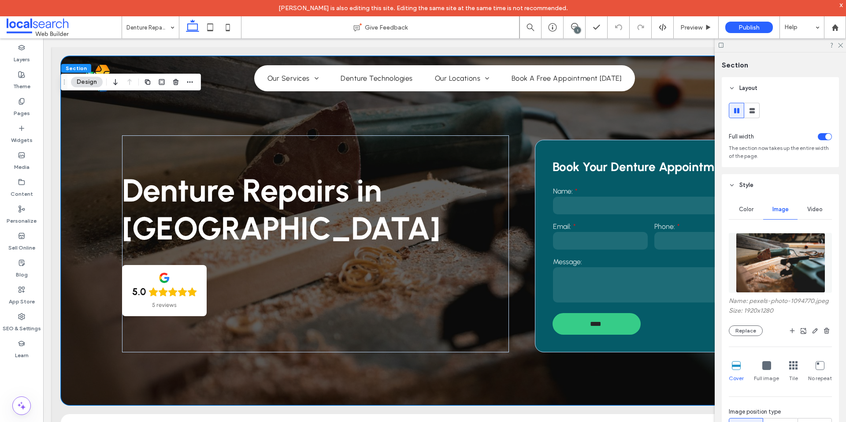
click at [777, 262] on img at bounding box center [780, 263] width 89 height 60
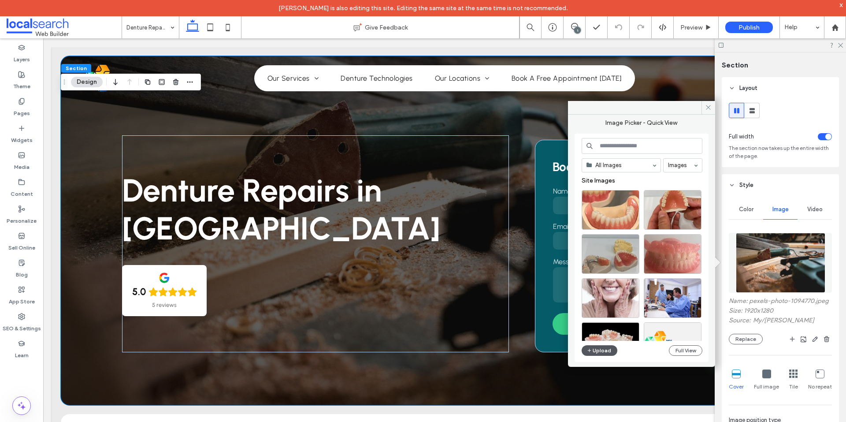
click at [591, 351] on icon "button" at bounding box center [589, 350] width 5 height 7
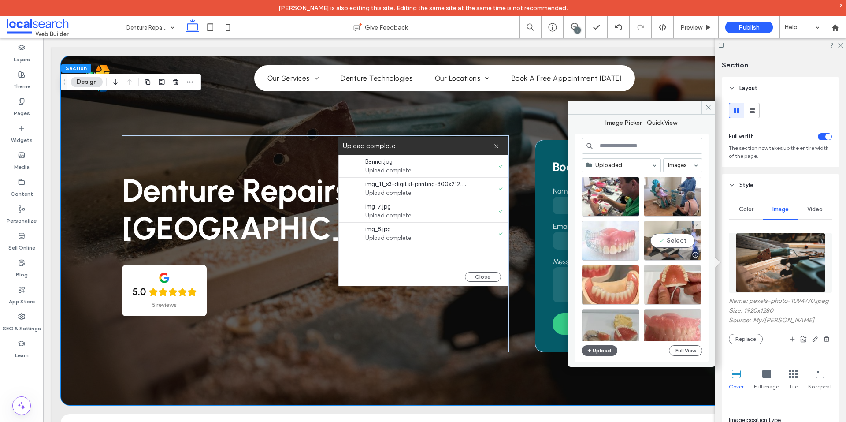
click at [662, 239] on div "Select" at bounding box center [673, 241] width 58 height 40
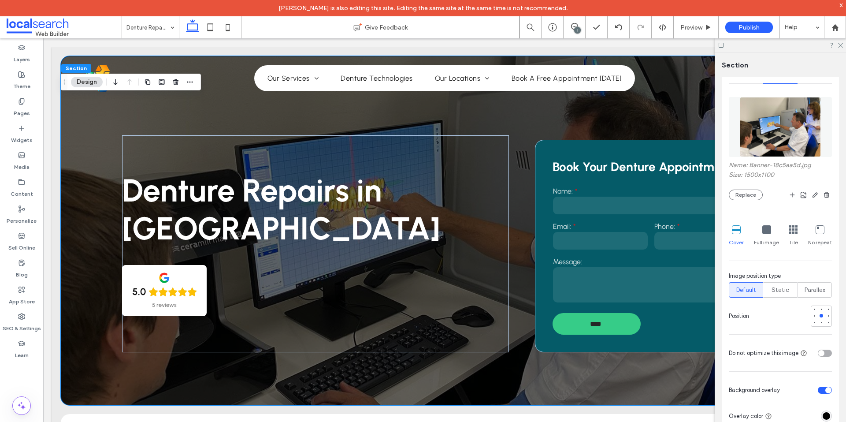
scroll to position [146, 0]
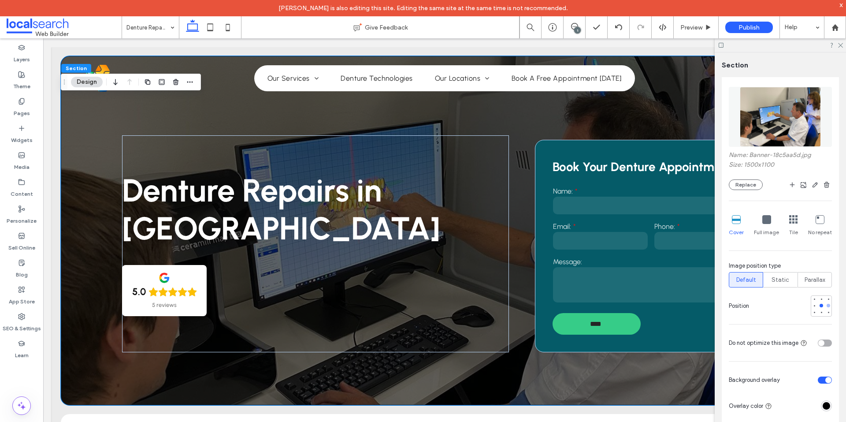
click at [826, 306] on div at bounding box center [828, 305] width 4 height 4
click at [806, 306] on div at bounding box center [791, 305] width 79 height 21
click at [811, 307] on div at bounding box center [814, 305] width 6 height 6
click at [818, 307] on div at bounding box center [821, 305] width 6 height 6
click at [842, 48] on div at bounding box center [779, 45] width 131 height 14
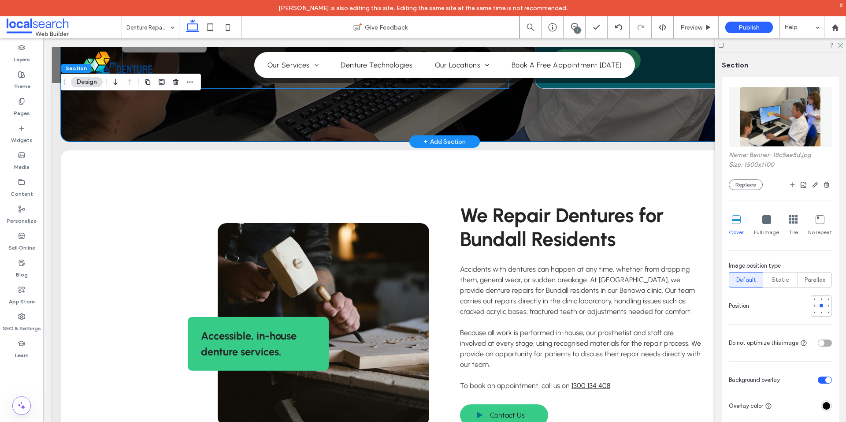
scroll to position [352, 0]
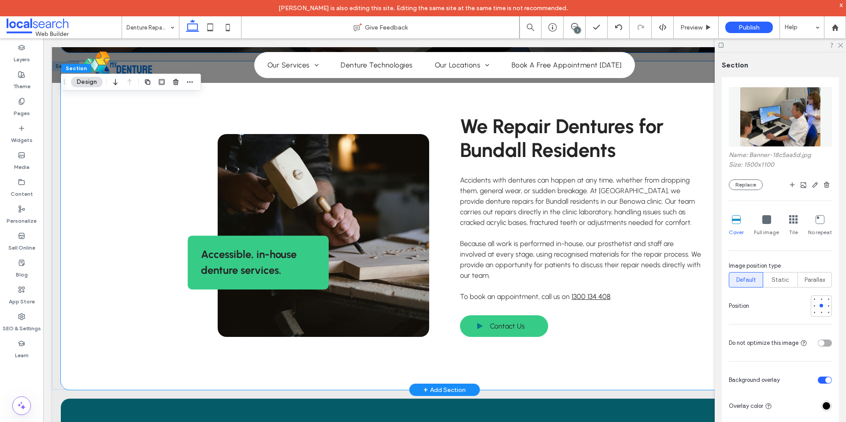
click at [424, 257] on link at bounding box center [323, 235] width 211 height 203
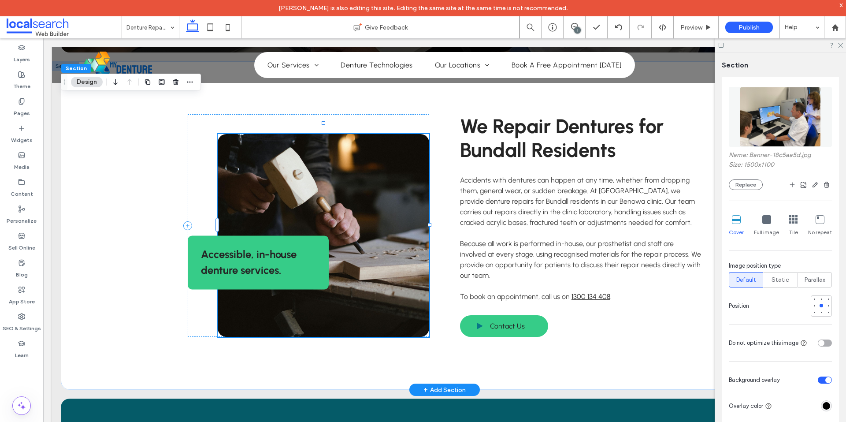
click at [424, 257] on link at bounding box center [323, 235] width 211 height 203
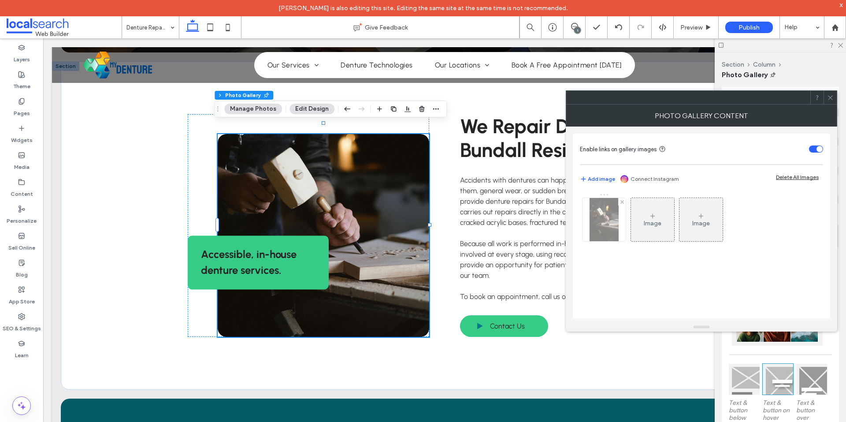
click at [597, 229] on img at bounding box center [603, 219] width 29 height 43
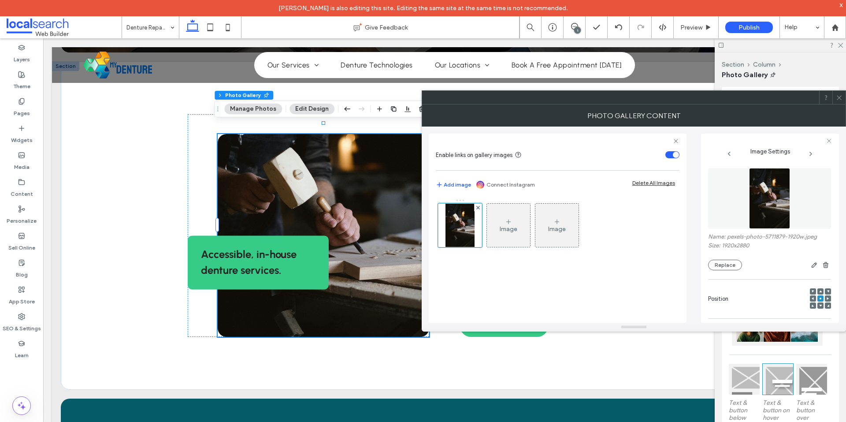
click at [756, 191] on img at bounding box center [769, 198] width 41 height 61
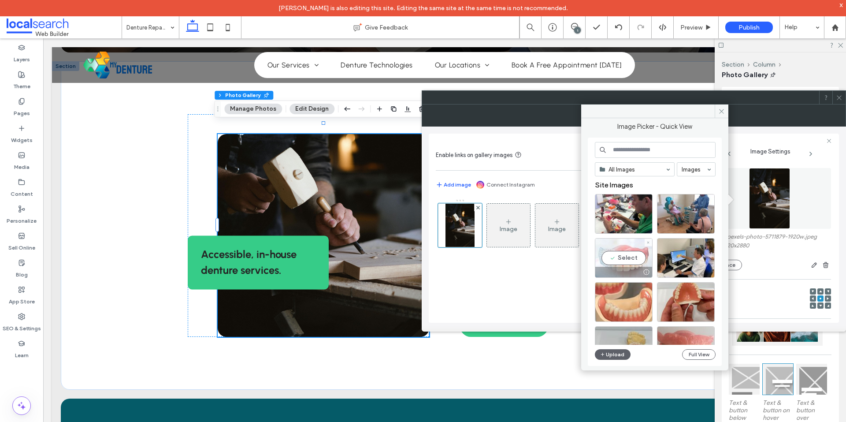
click at [636, 266] on div "Select" at bounding box center [624, 258] width 58 height 40
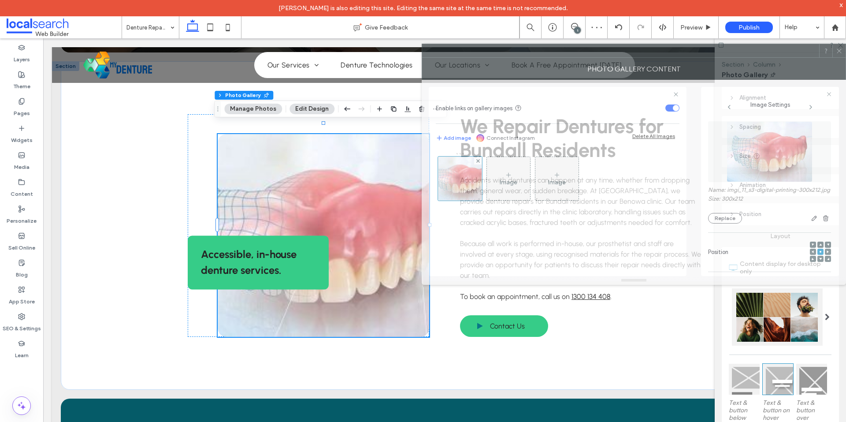
drag, startPoint x: 649, startPoint y: 105, endPoint x: 740, endPoint y: 60, distance: 101.5
click at [740, 60] on div "Photo Gallery Content" at bounding box center [634, 69] width 424 height 22
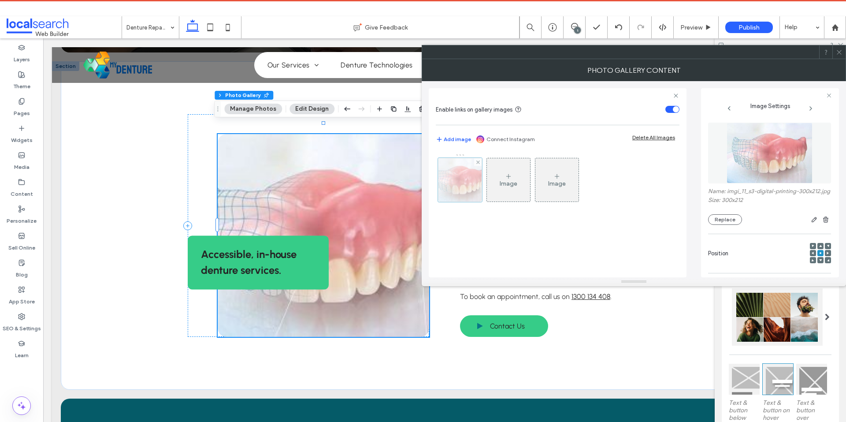
click at [469, 179] on div at bounding box center [460, 180] width 44 height 44
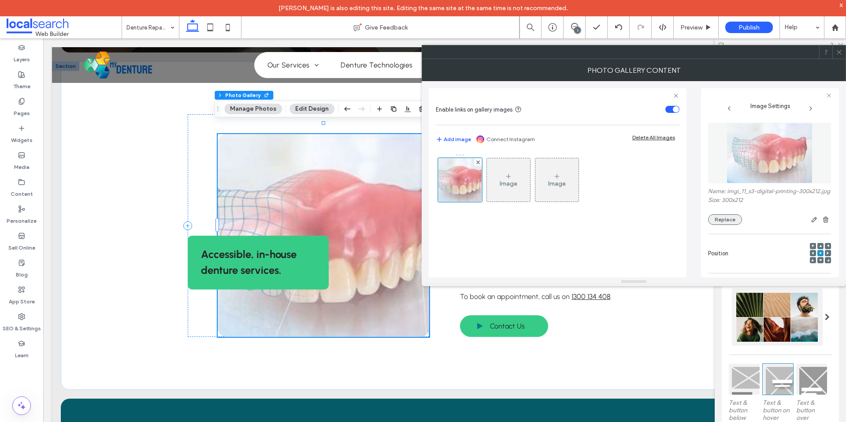
click at [718, 225] on button "Replace" at bounding box center [725, 219] width 34 height 11
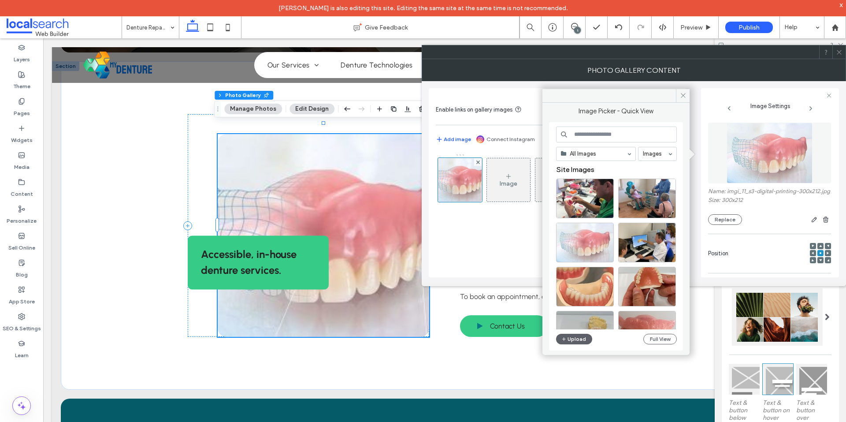
click at [565, 346] on div "All Images Images Site Images Upload Full View" at bounding box center [616, 236] width 134 height 228
click at [566, 340] on icon "button" at bounding box center [563, 338] width 5 height 7
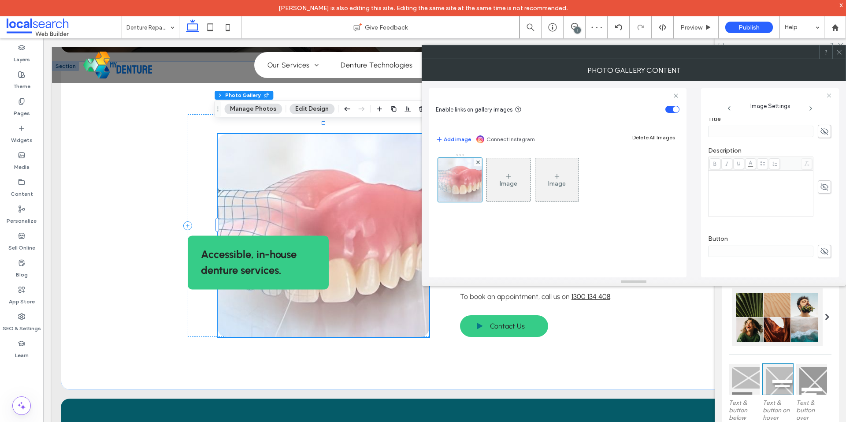
scroll to position [255, 0]
click at [821, 246] on icon "button" at bounding box center [824, 247] width 6 height 6
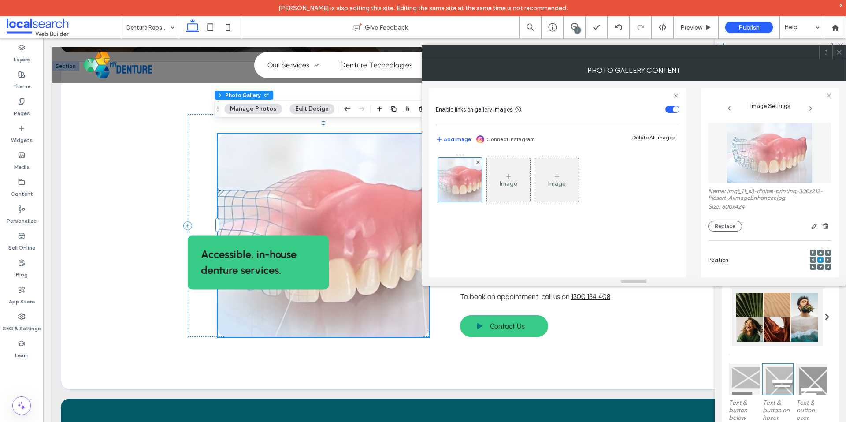
scroll to position [264, 0]
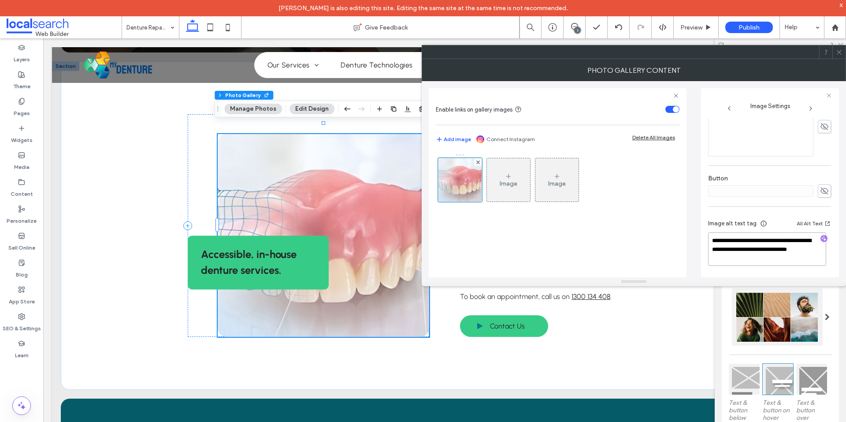
click at [782, 263] on textarea "**********" at bounding box center [767, 248] width 118 height 33
paste textarea "**********"
type textarea "**********"
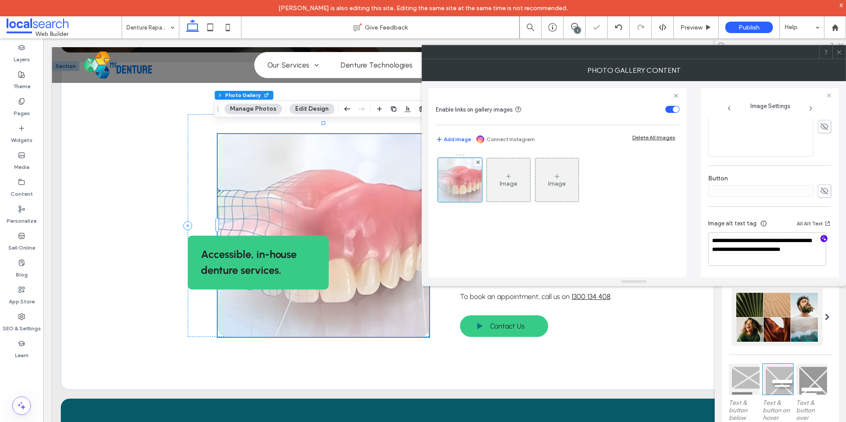
click at [781, 181] on label "Button" at bounding box center [769, 179] width 123 height 10
click at [836, 54] on icon at bounding box center [839, 52] width 7 height 7
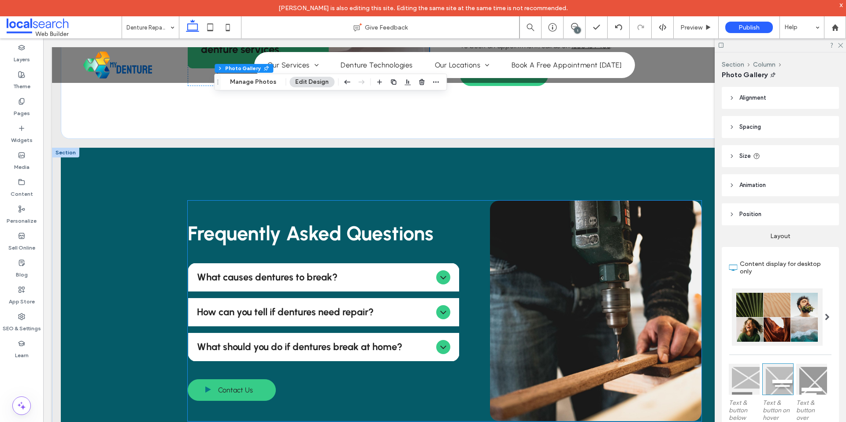
scroll to position [617, 0]
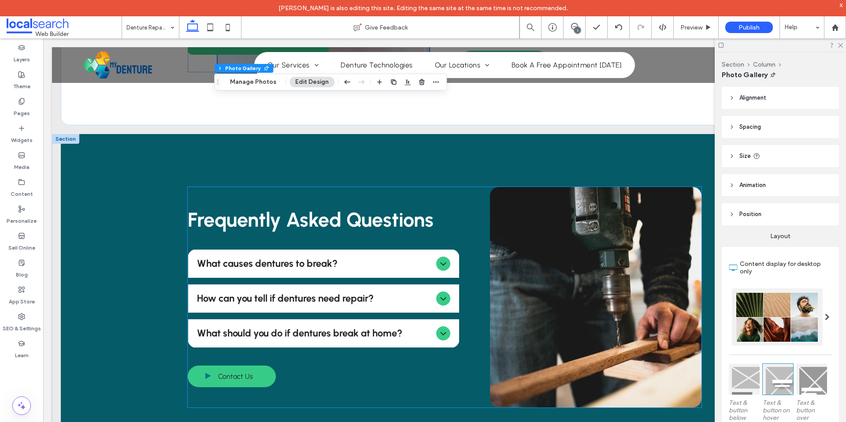
click at [587, 253] on link at bounding box center [595, 297] width 211 height 220
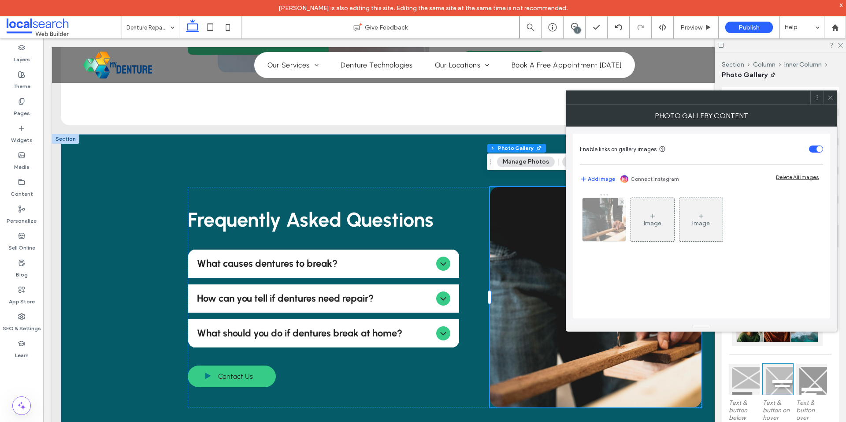
click at [607, 224] on img at bounding box center [604, 219] width 65 height 43
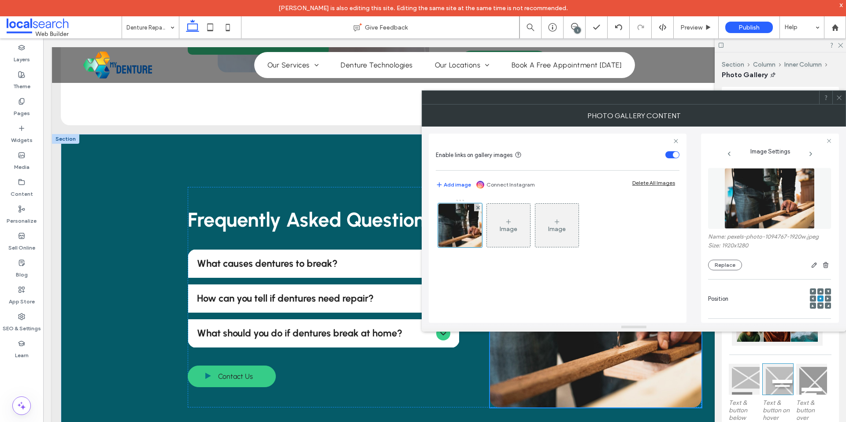
click at [699, 225] on div "Enable links on gallery images Add image Connect Instagram Delete All Images Im…" at bounding box center [634, 224] width 410 height 196
click at [740, 205] on img at bounding box center [769, 198] width 91 height 61
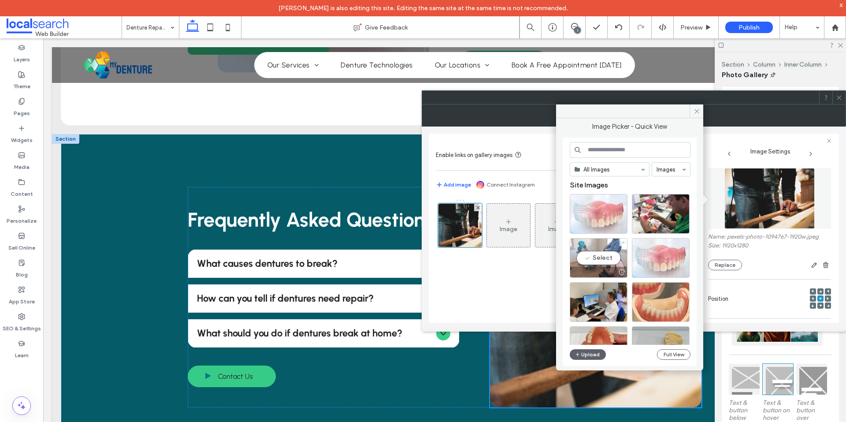
click at [600, 256] on div "Select" at bounding box center [599, 258] width 58 height 40
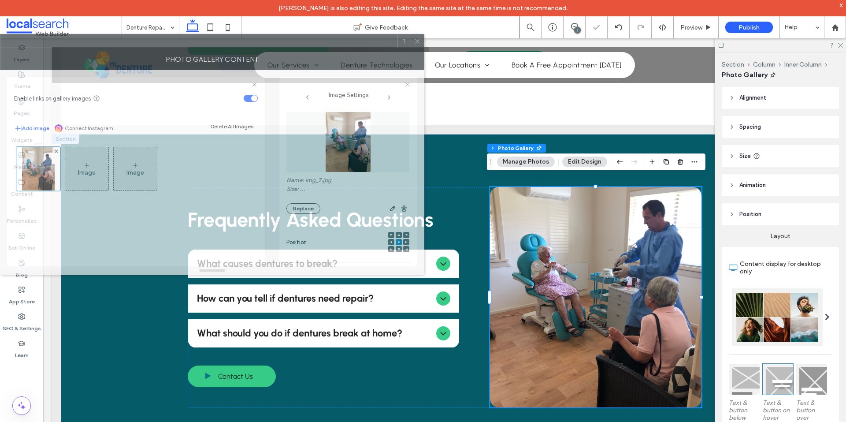
drag, startPoint x: 632, startPoint y: 105, endPoint x: 196, endPoint y: 60, distance: 438.8
click at [193, 48] on div "Photo Gallery Content" at bounding box center [212, 59] width 424 height 22
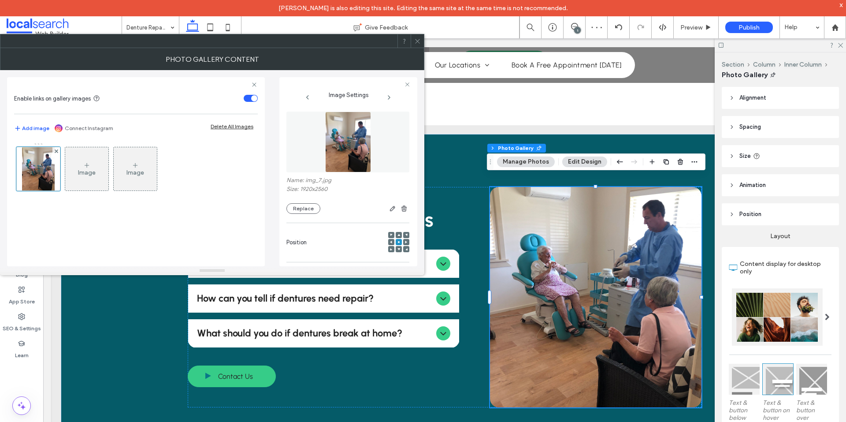
scroll to position [248, 0]
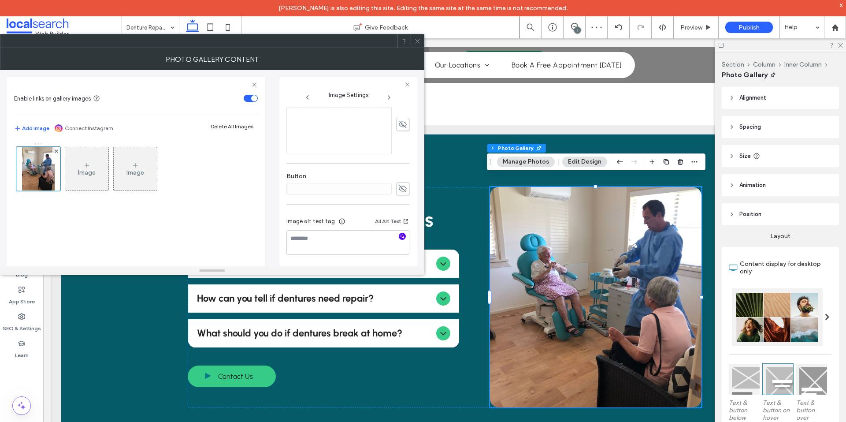
click at [399, 234] on icon "button" at bounding box center [402, 236] width 6 height 6
click at [358, 249] on textarea "**********" at bounding box center [345, 246] width 118 height 33
paste textarea "**********"
type textarea "**********"
click at [329, 164] on div "**********" at bounding box center [347, 66] width 123 height 415
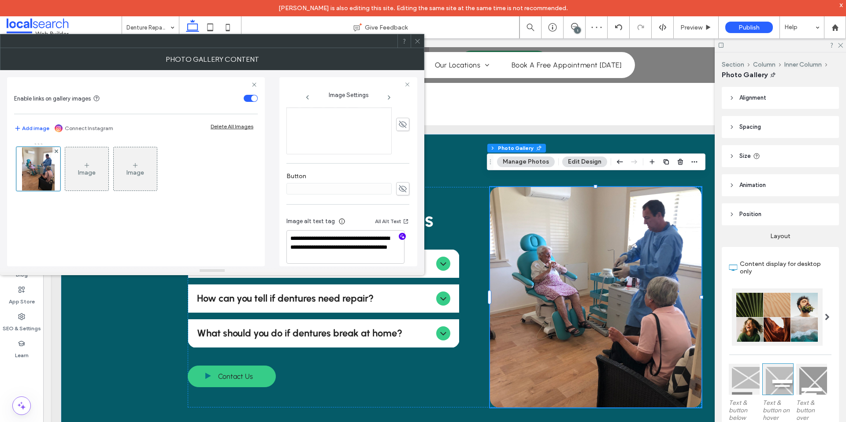
click at [419, 42] on icon at bounding box center [417, 41] width 7 height 7
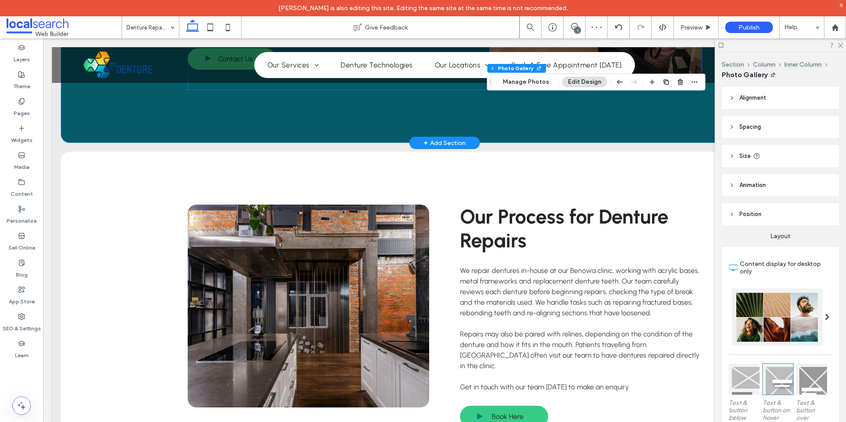
scroll to position [1101, 0]
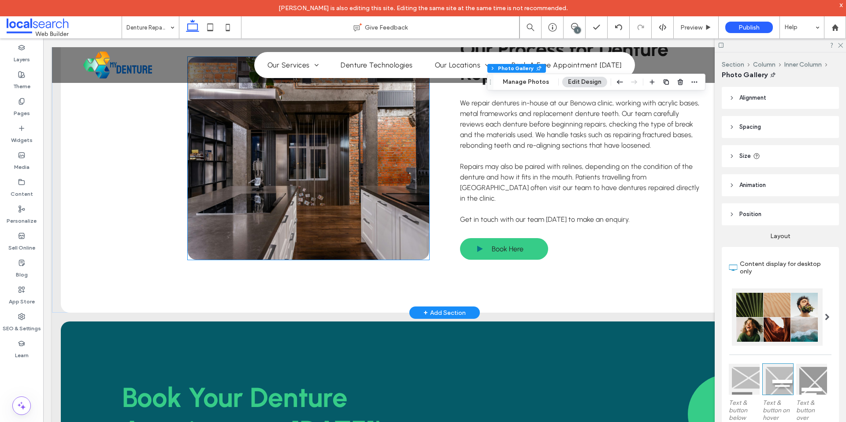
click at [262, 175] on link at bounding box center [308, 158] width 241 height 203
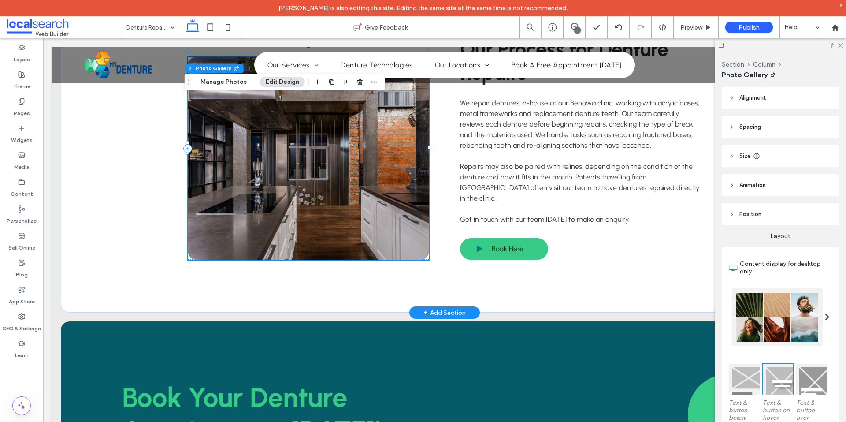
click at [262, 175] on link at bounding box center [308, 158] width 241 height 203
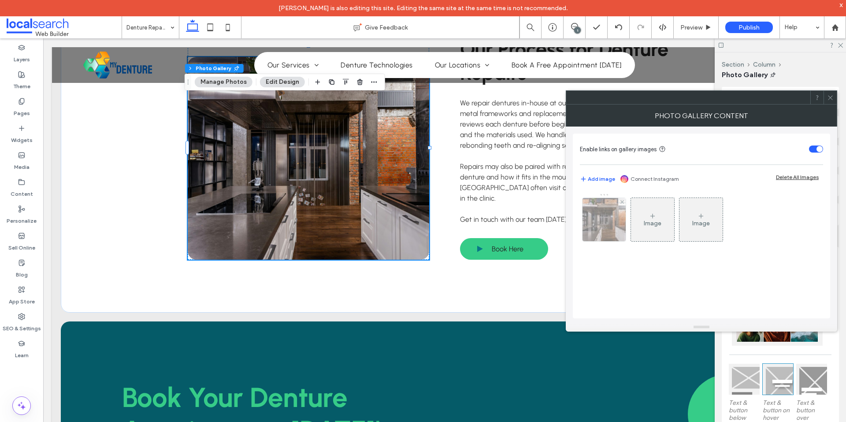
click at [602, 222] on img at bounding box center [604, 219] width 65 height 43
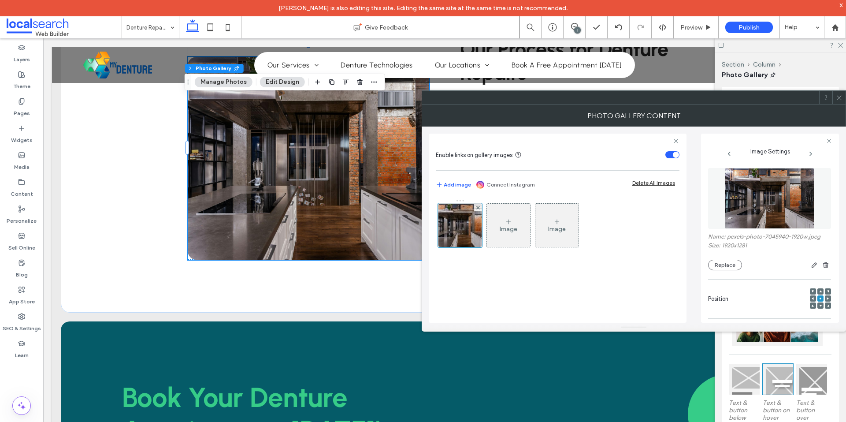
click at [742, 197] on img at bounding box center [769, 198] width 91 height 61
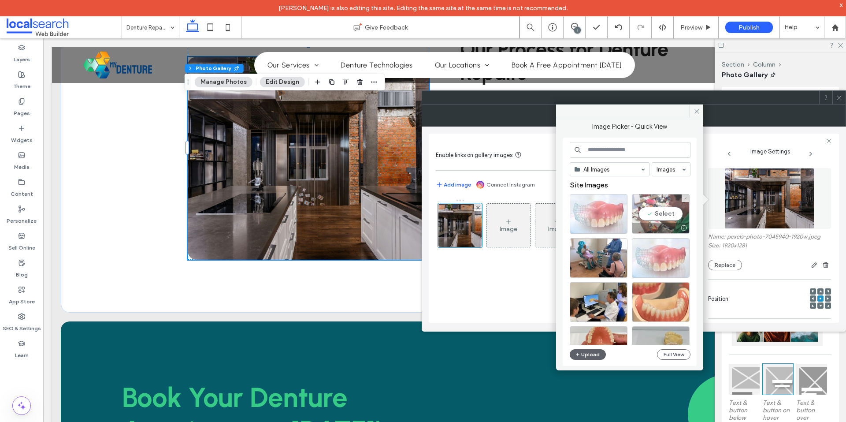
click at [670, 213] on div "Select" at bounding box center [661, 214] width 58 height 40
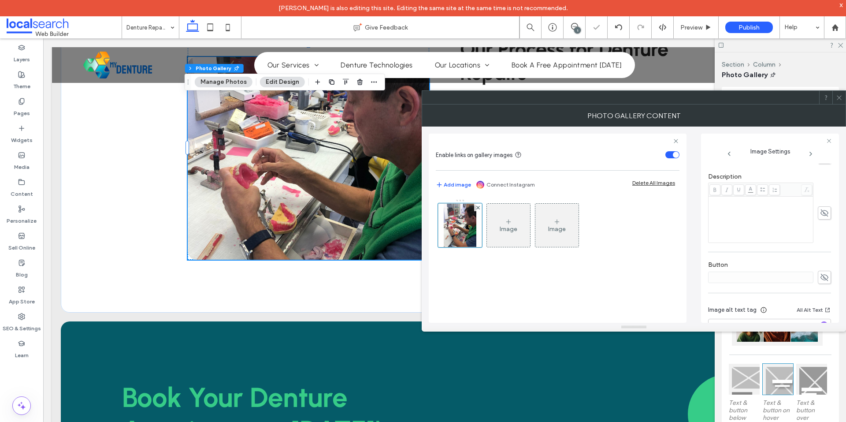
scroll to position [248, 0]
click at [820, 289] on span "button" at bounding box center [823, 292] width 7 height 7
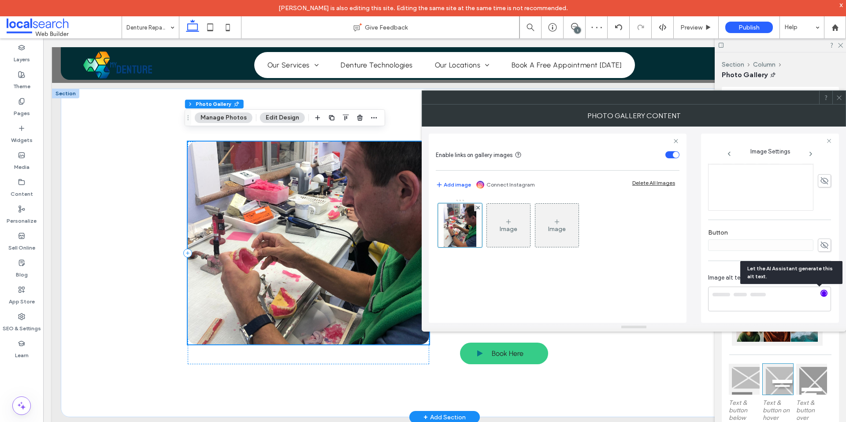
scroll to position [992, 0]
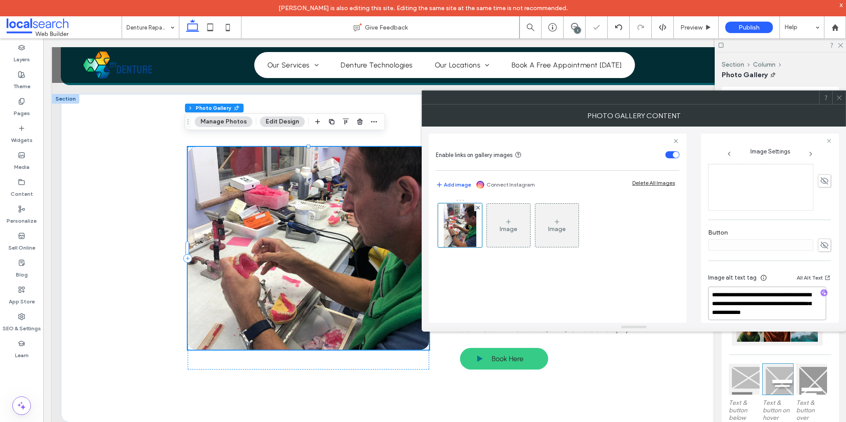
click at [759, 301] on textarea "**********" at bounding box center [767, 302] width 118 height 33
paste textarea "**********"
type textarea "**********"
click at [777, 222] on div "**********" at bounding box center [769, 122] width 123 height 415
click at [839, 95] on icon at bounding box center [839, 97] width 7 height 7
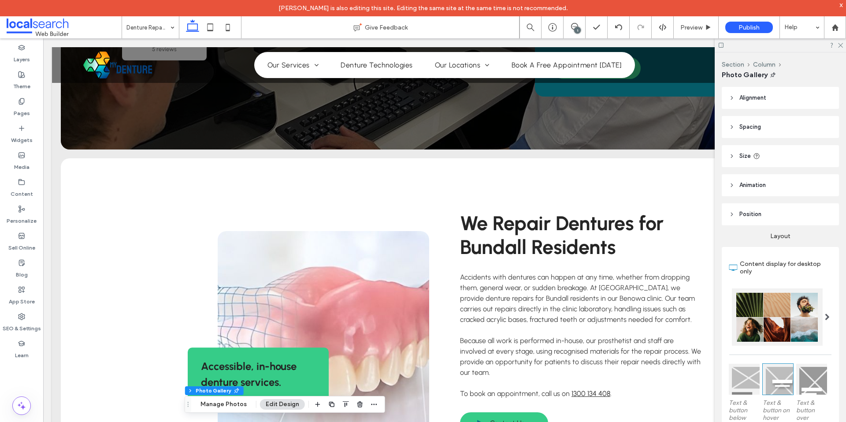
scroll to position [0, 0]
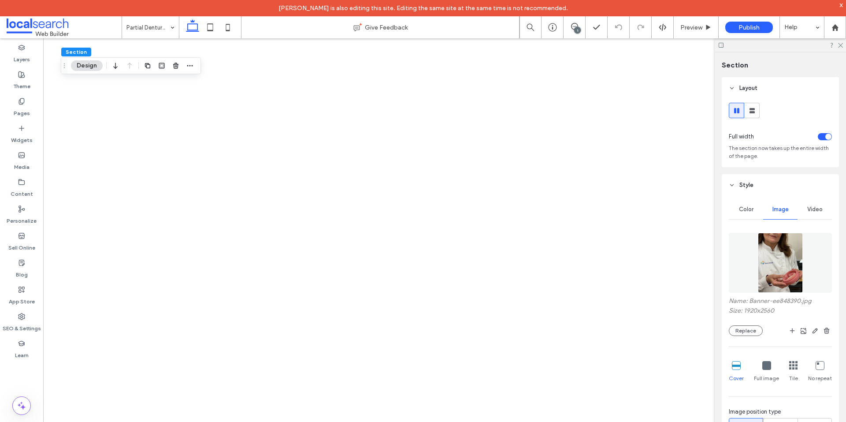
click at [774, 247] on img at bounding box center [780, 263] width 45 height 60
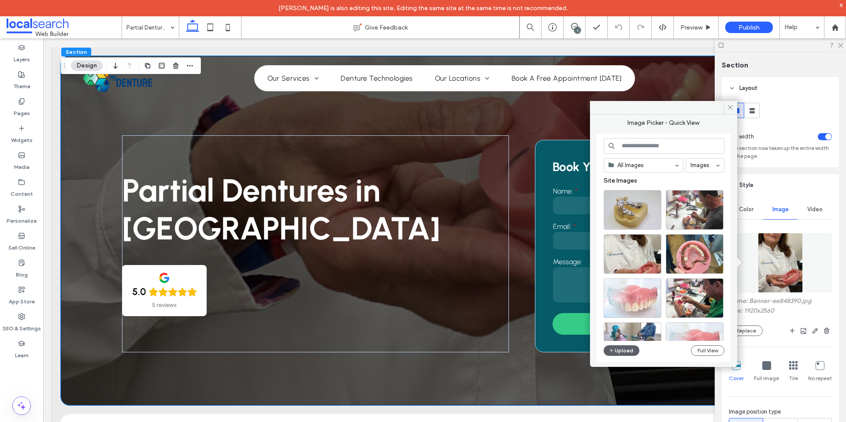
click at [599, 348] on div "All Images Images Site Images Upload Full View" at bounding box center [663, 247] width 134 height 228
click at [623, 354] on button "Upload" at bounding box center [621, 350] width 36 height 11
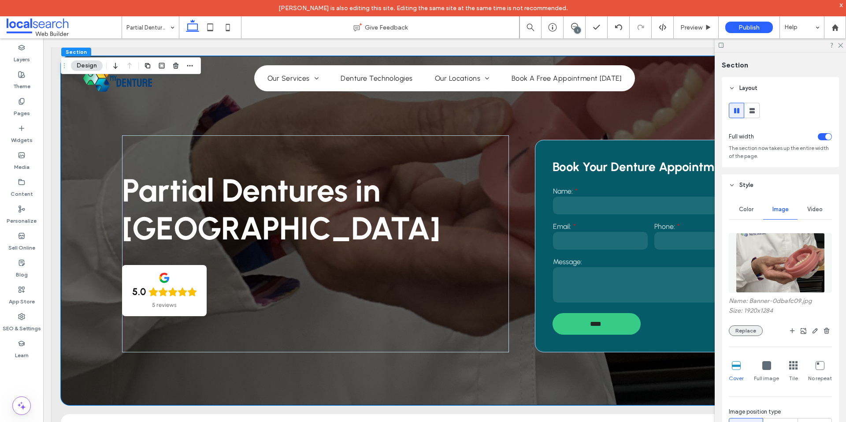
click at [752, 327] on button "Replace" at bounding box center [746, 330] width 34 height 11
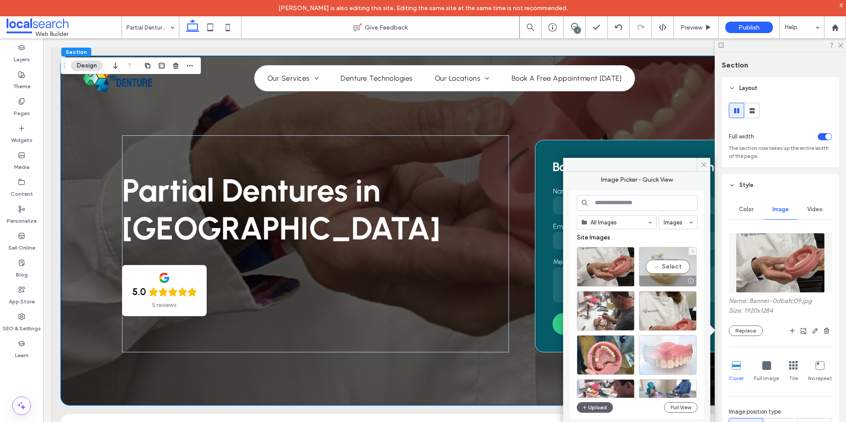
click at [656, 267] on div "Select" at bounding box center [668, 267] width 58 height 40
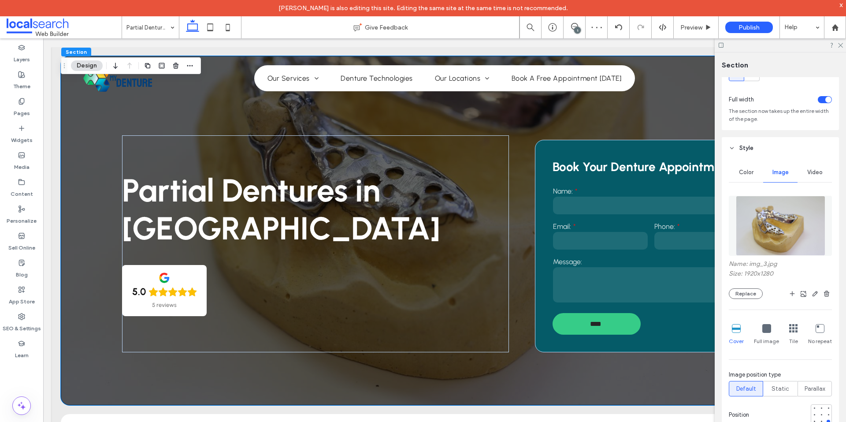
scroll to position [88, 0]
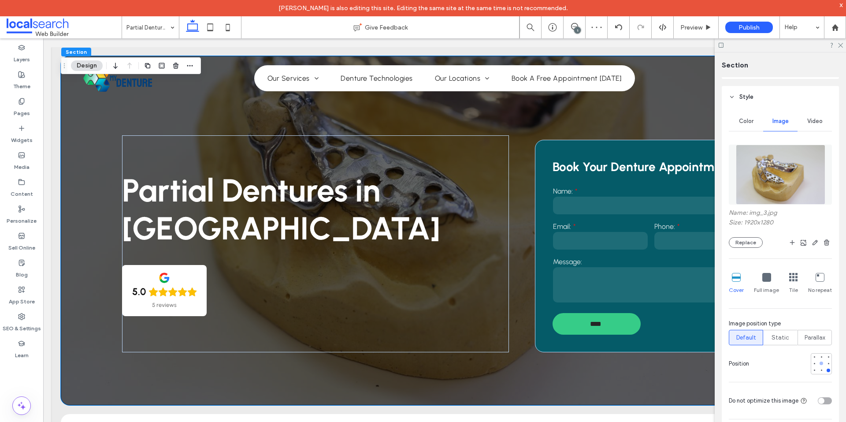
click at [819, 363] on div at bounding box center [821, 363] width 4 height 4
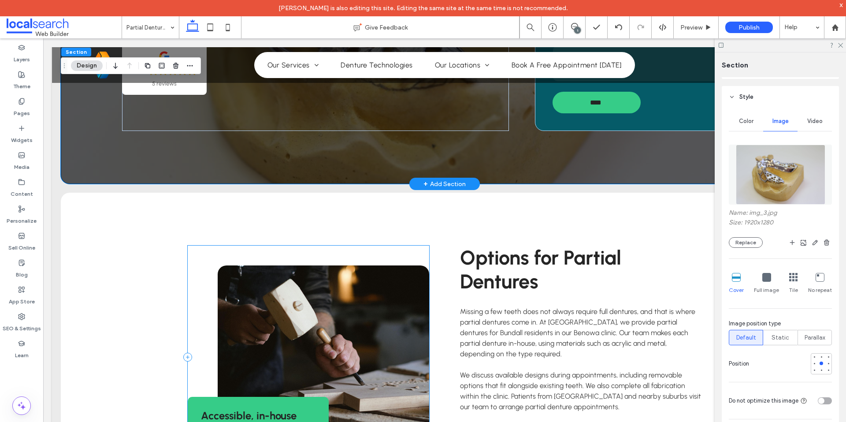
scroll to position [264, 0]
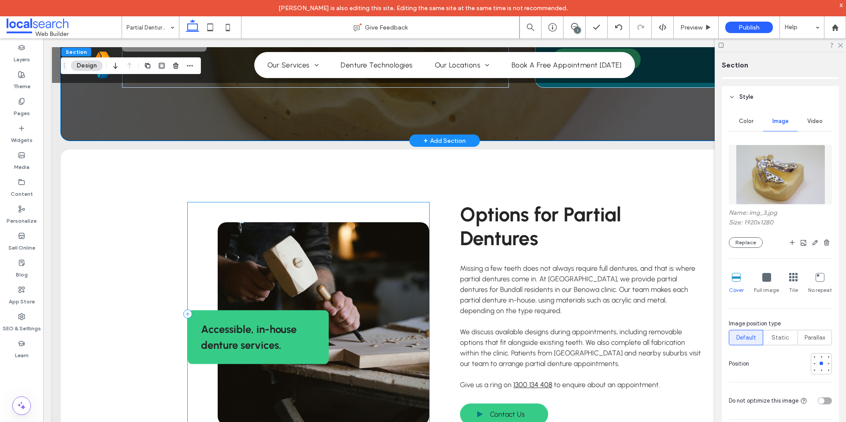
click at [364, 296] on link at bounding box center [323, 323] width 211 height 203
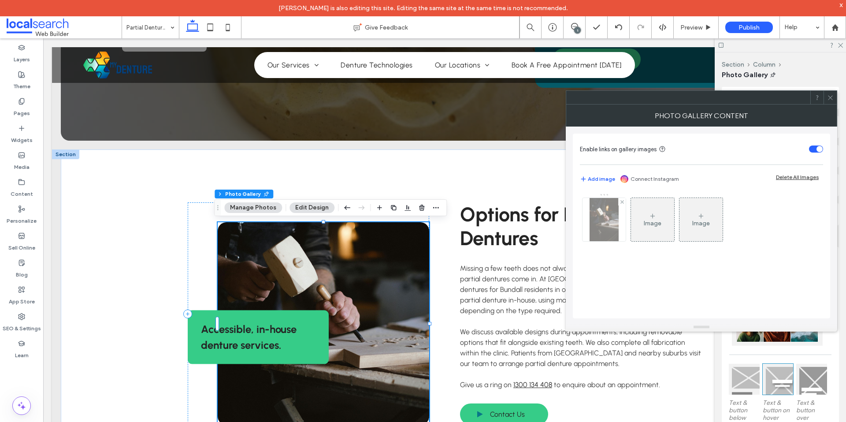
click at [604, 231] on img at bounding box center [603, 219] width 29 height 43
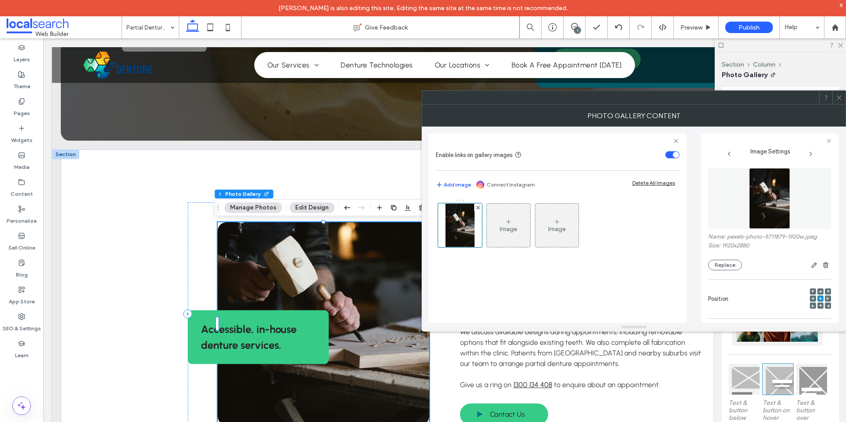
click at [745, 203] on figure at bounding box center [769, 198] width 123 height 61
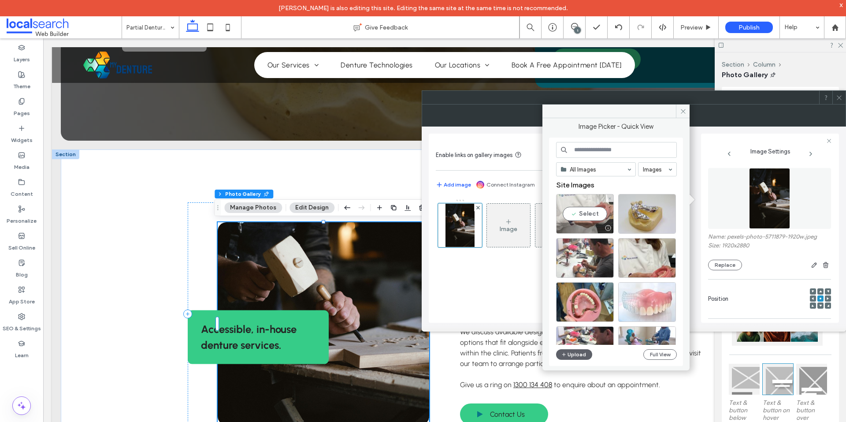
click at [581, 213] on div "Select" at bounding box center [585, 214] width 58 height 40
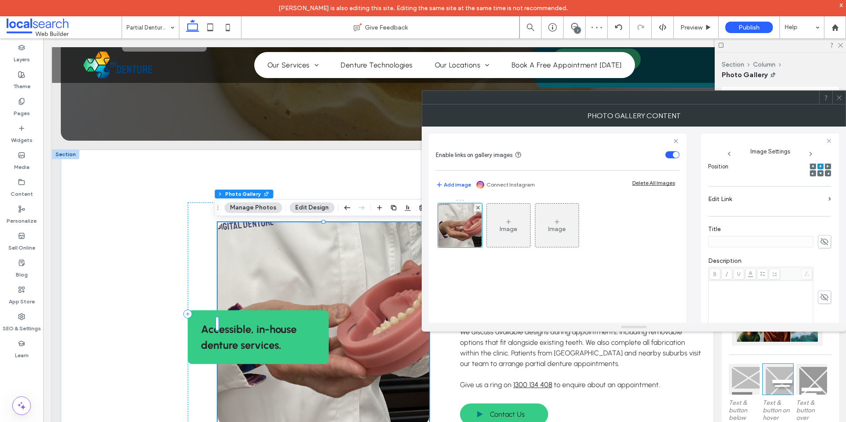
scroll to position [248, 0]
click at [817, 293] on div at bounding box center [824, 293] width 14 height 8
click at [821, 293] on icon "button" at bounding box center [824, 292] width 6 height 6
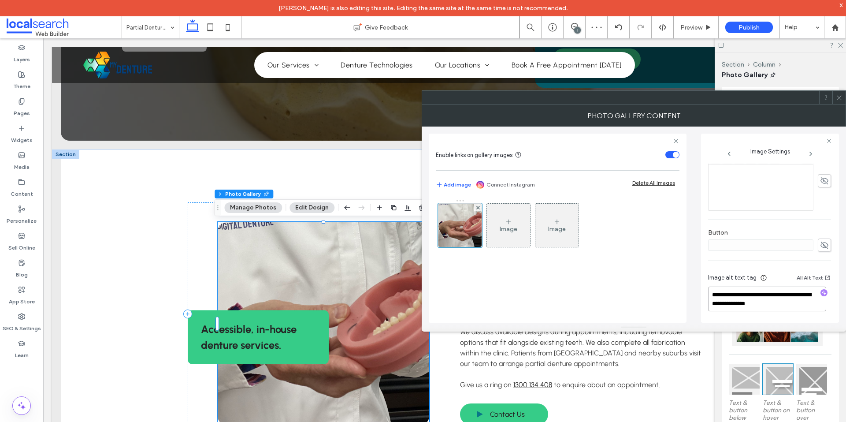
click at [778, 296] on textarea "**********" at bounding box center [767, 298] width 118 height 25
paste textarea "**********"
type textarea "**********"
click at [788, 233] on label "Button" at bounding box center [769, 234] width 123 height 10
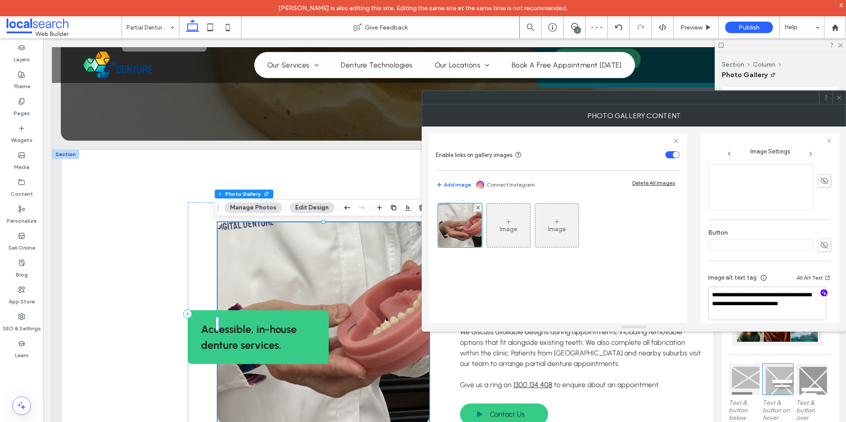
click at [839, 101] on span at bounding box center [839, 97] width 7 height 13
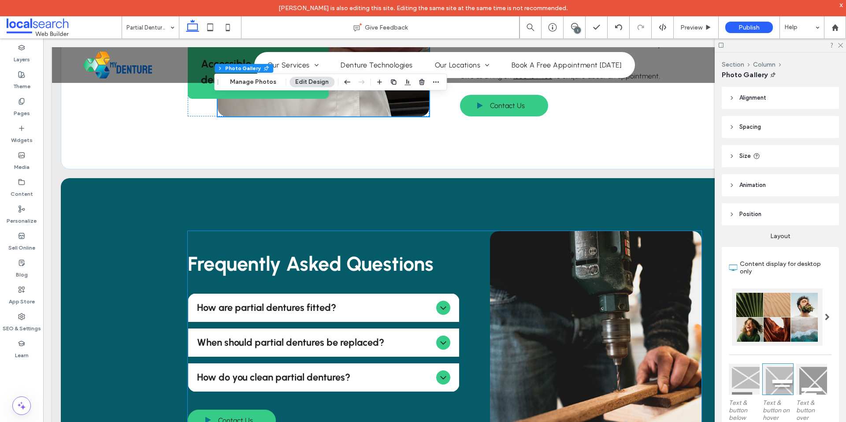
scroll to position [661, 0]
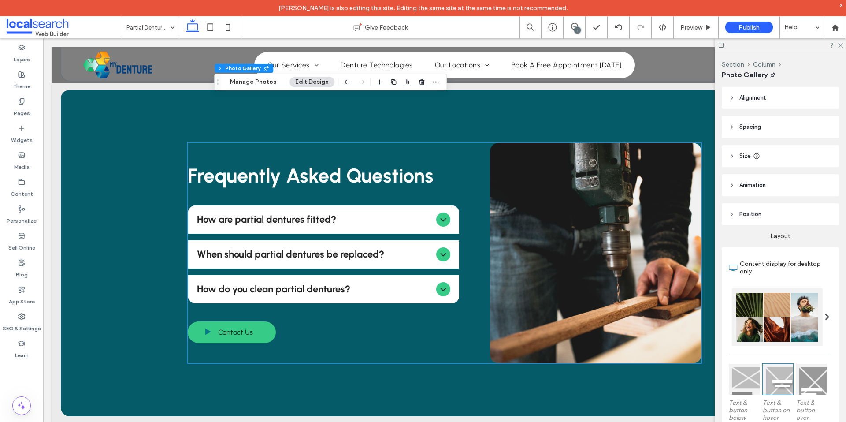
click at [557, 293] on link at bounding box center [595, 253] width 211 height 220
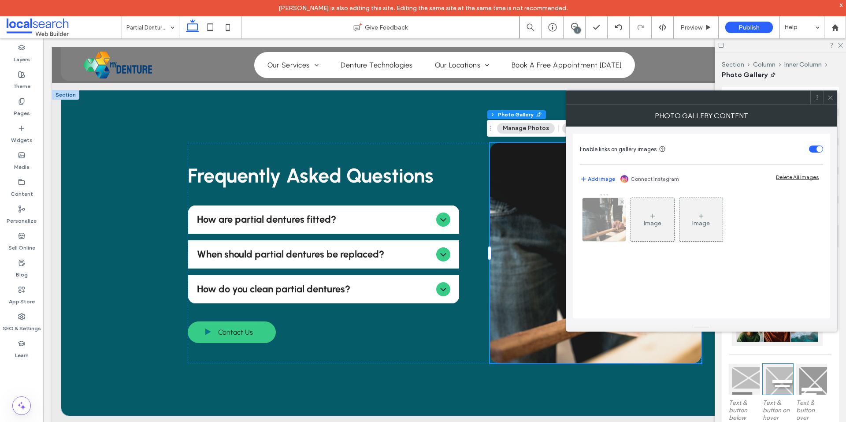
click at [595, 231] on img at bounding box center [604, 219] width 65 height 43
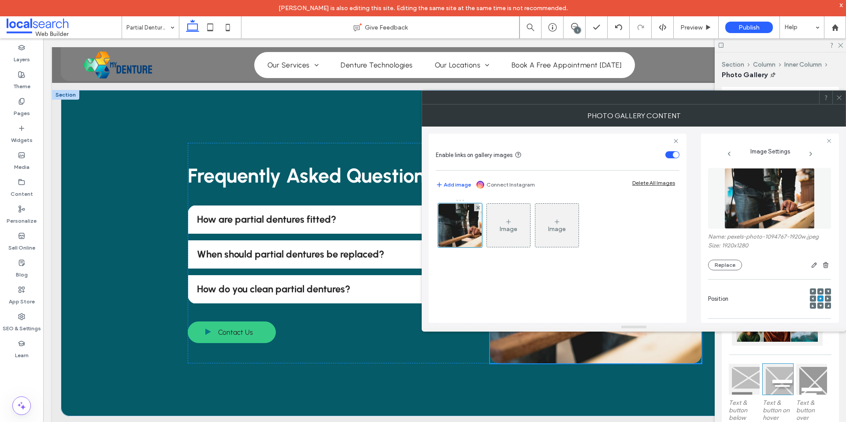
click at [718, 203] on figure at bounding box center [769, 198] width 123 height 61
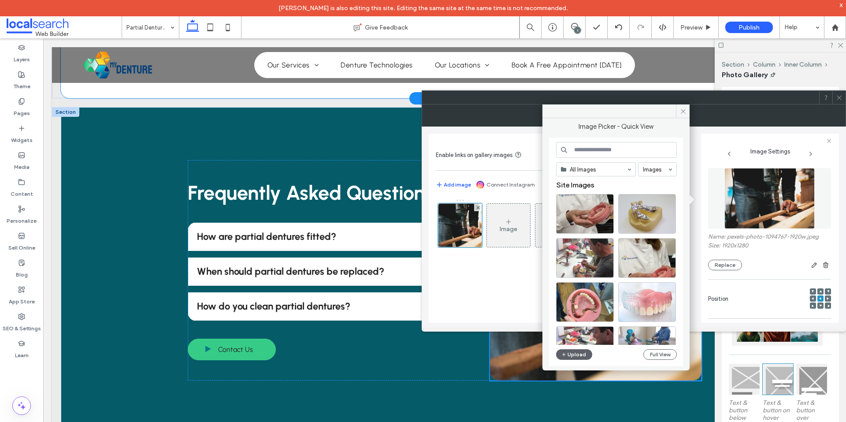
scroll to position [645, 0]
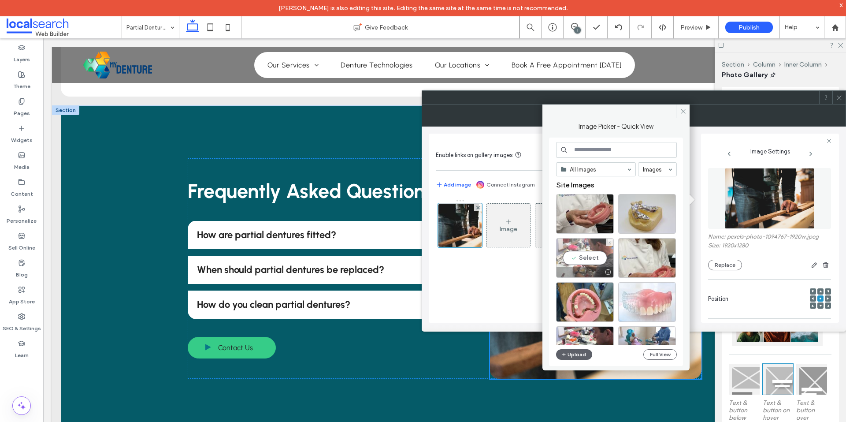
click at [600, 254] on div "Select" at bounding box center [585, 258] width 58 height 40
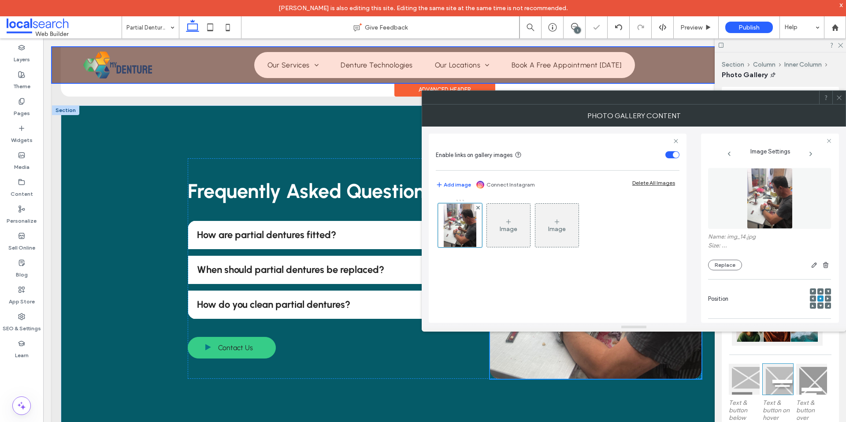
drag, startPoint x: 649, startPoint y: 142, endPoint x: 232, endPoint y: 48, distance: 427.3
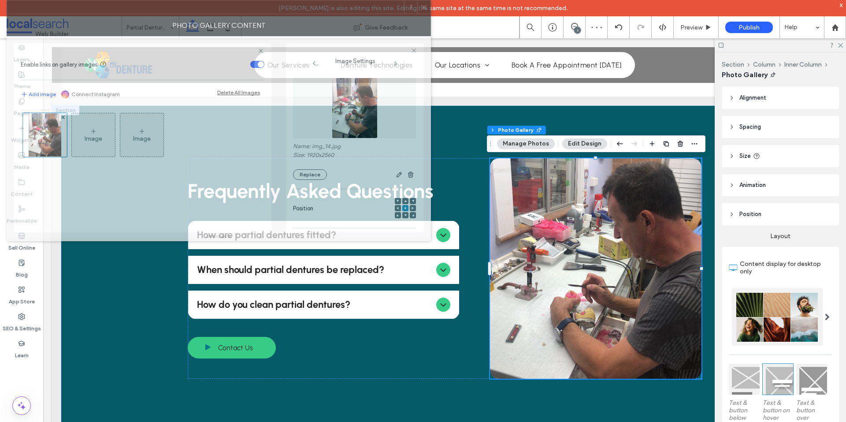
drag, startPoint x: 616, startPoint y: 98, endPoint x: 201, endPoint y: 1, distance: 426.1
click at [201, 1] on div at bounding box center [205, 6] width 397 height 13
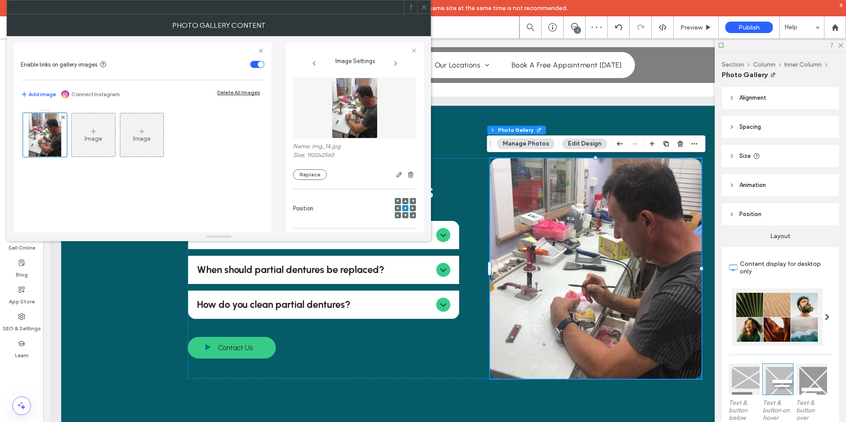
scroll to position [248, 0]
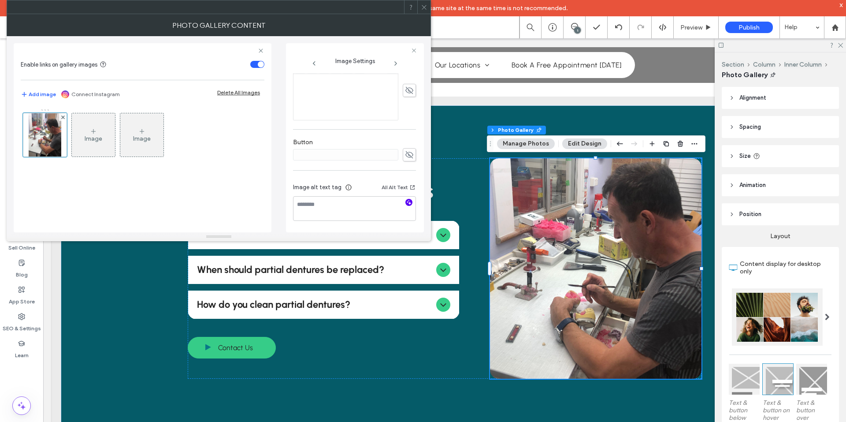
click at [406, 200] on icon "button" at bounding box center [409, 202] width 6 height 6
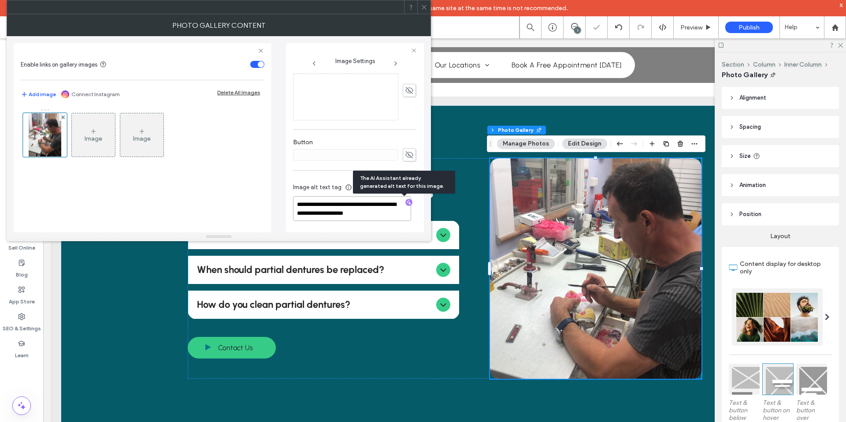
click at [312, 207] on textarea "**********" at bounding box center [352, 208] width 118 height 25
paste textarea "**********"
type textarea "**********"
click at [295, 162] on div "Button" at bounding box center [354, 150] width 123 height 32
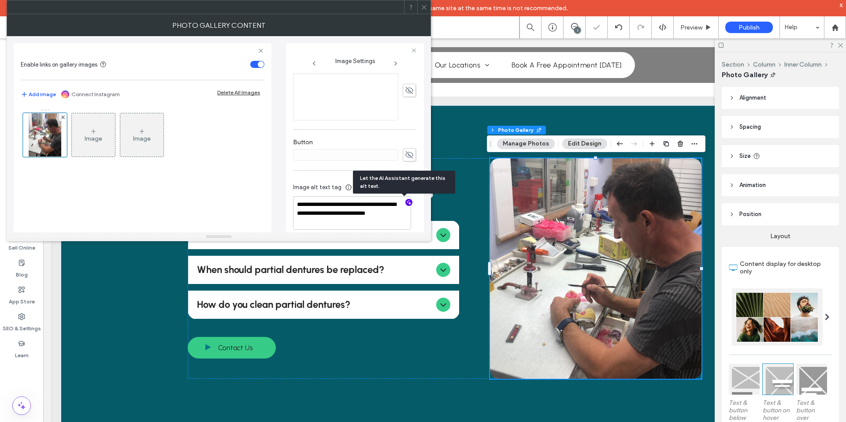
click at [424, 5] on icon at bounding box center [424, 7] width 7 height 7
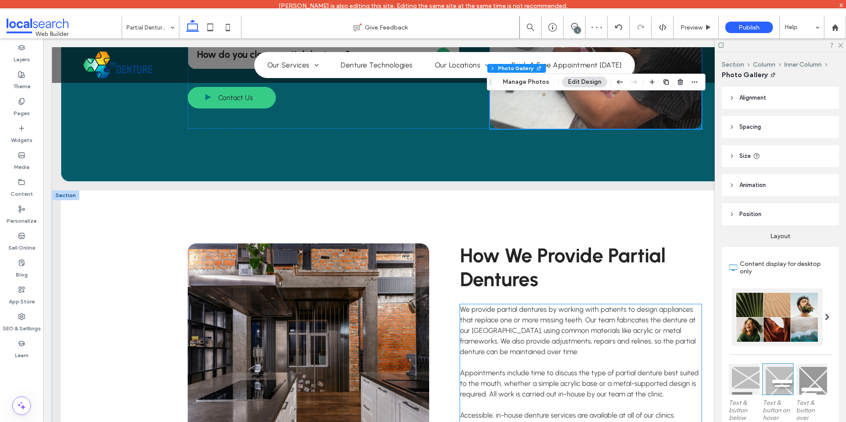
scroll to position [954, 0]
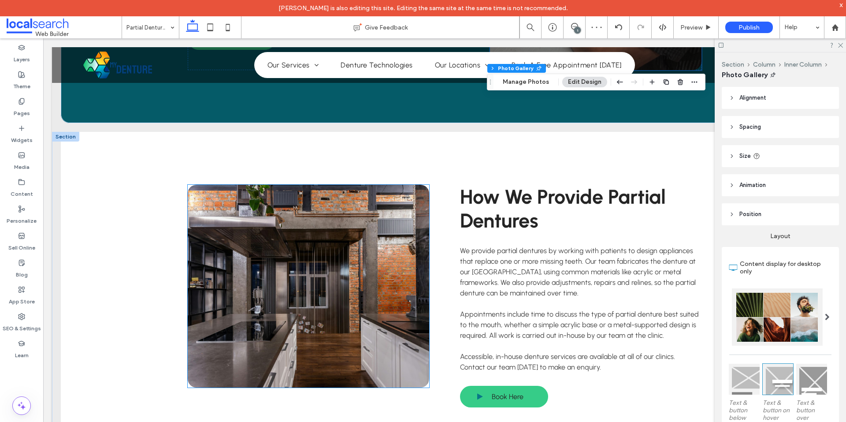
click at [296, 308] on link at bounding box center [308, 286] width 241 height 203
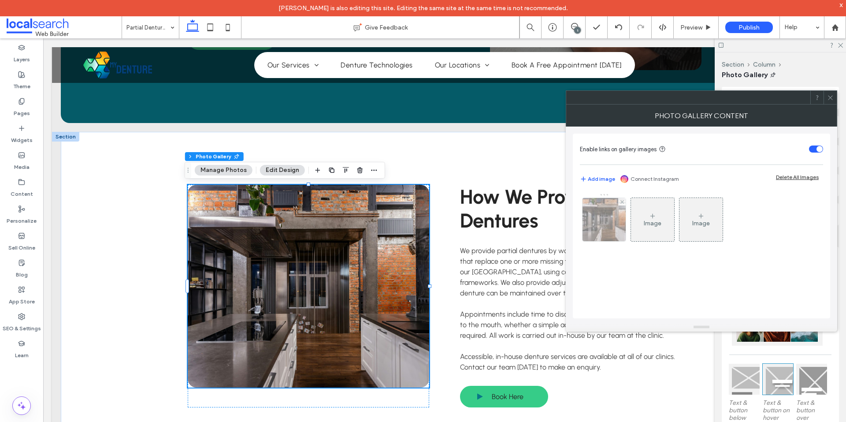
click at [620, 217] on img at bounding box center [604, 219] width 65 height 43
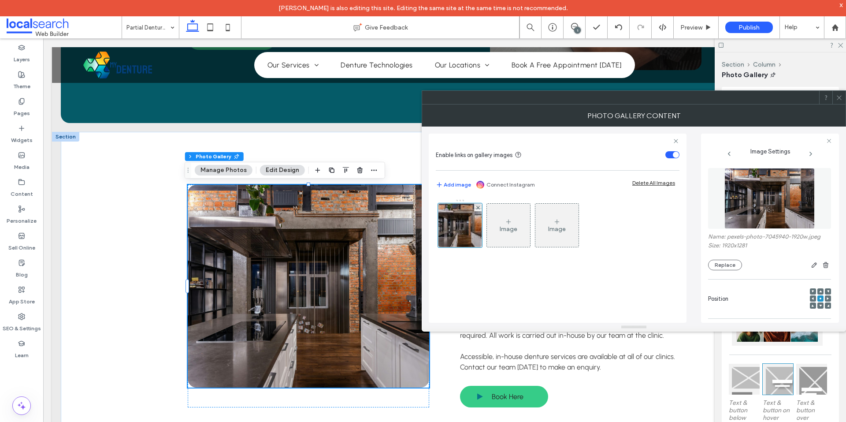
click at [764, 193] on img at bounding box center [769, 198] width 91 height 61
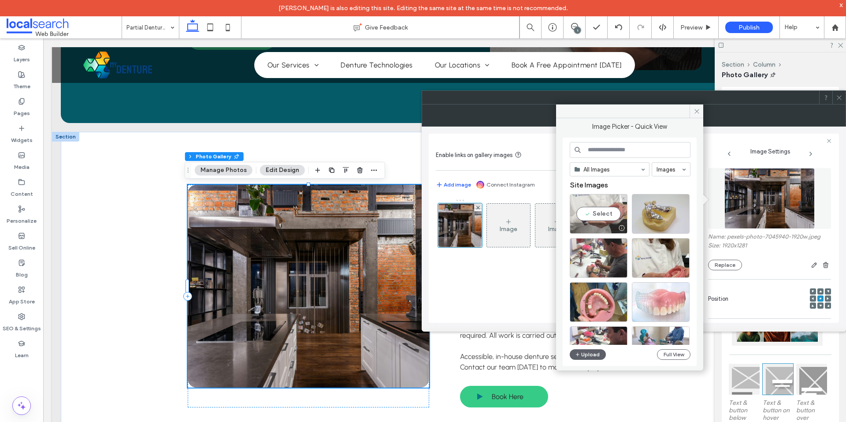
click at [601, 213] on div "Select" at bounding box center [599, 214] width 58 height 40
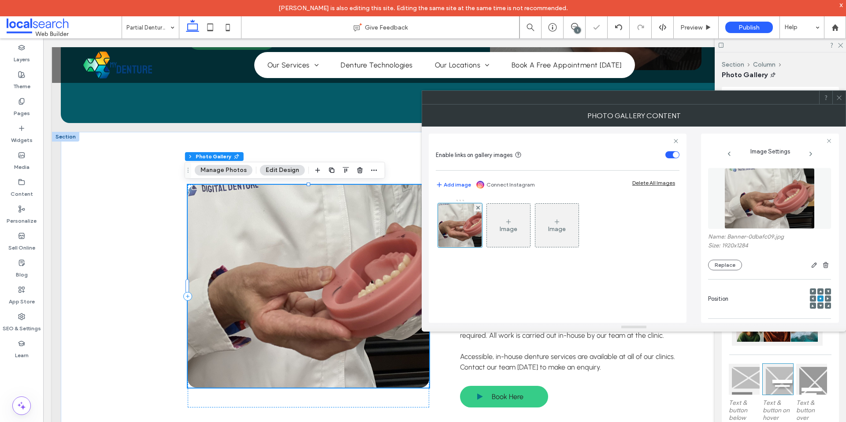
click at [773, 207] on img at bounding box center [769, 198] width 90 height 61
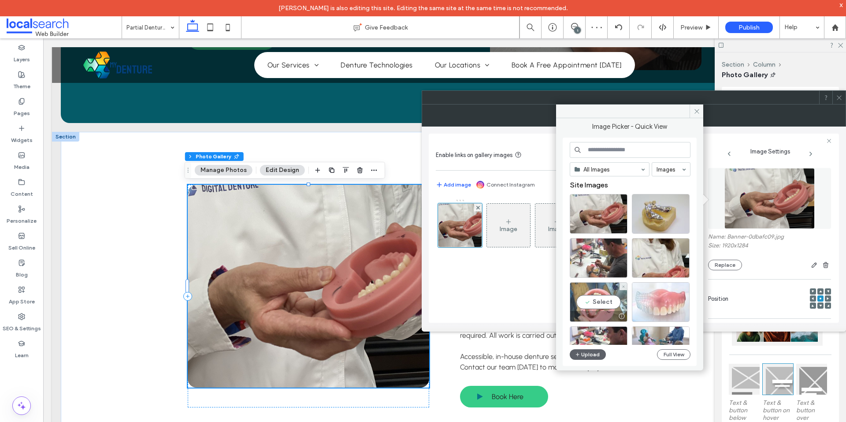
click at [594, 301] on div "Select" at bounding box center [599, 302] width 58 height 40
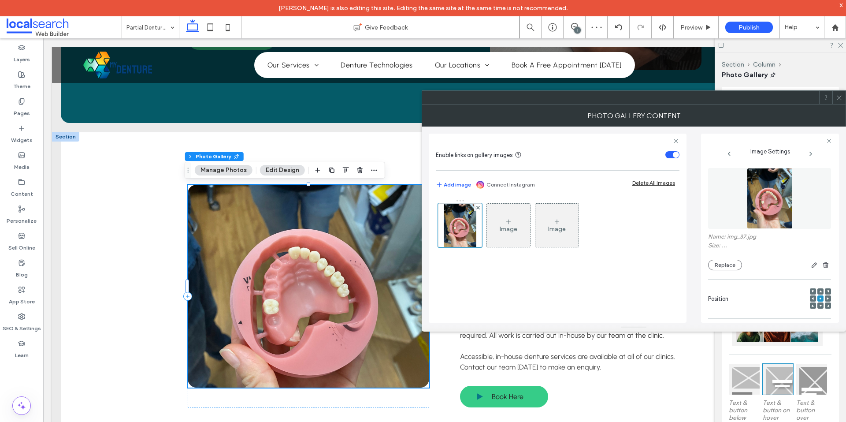
scroll to position [248, 0]
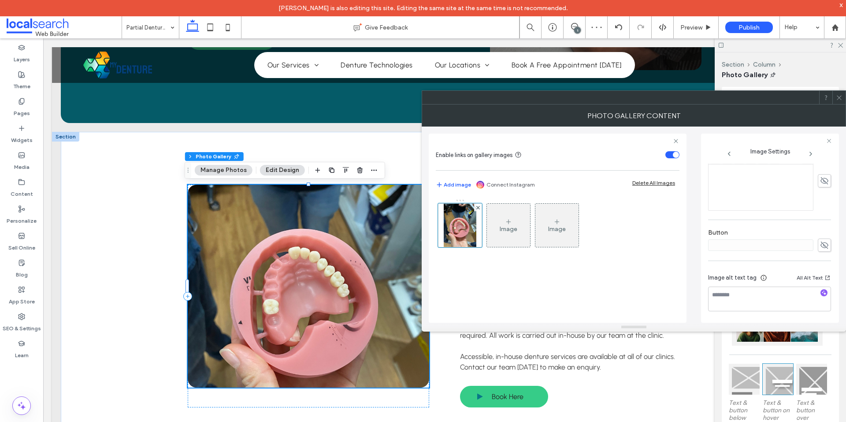
click at [817, 290] on div at bounding box center [824, 293] width 14 height 8
click at [821, 296] on icon "button" at bounding box center [824, 292] width 6 height 6
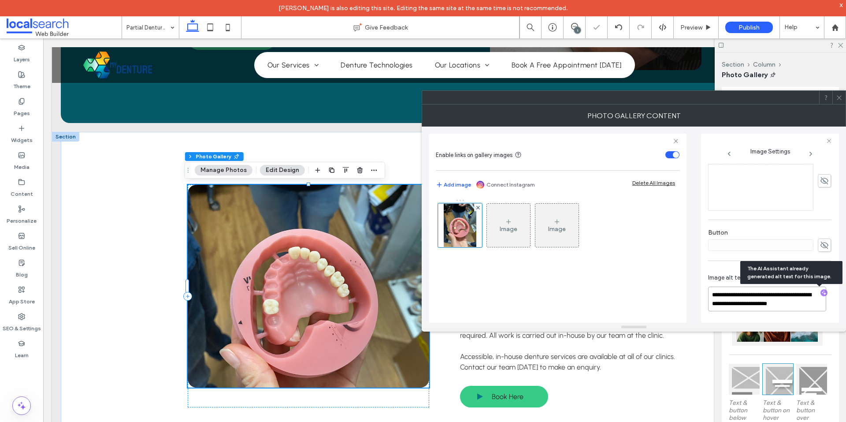
click at [773, 298] on textarea "**********" at bounding box center [767, 298] width 118 height 25
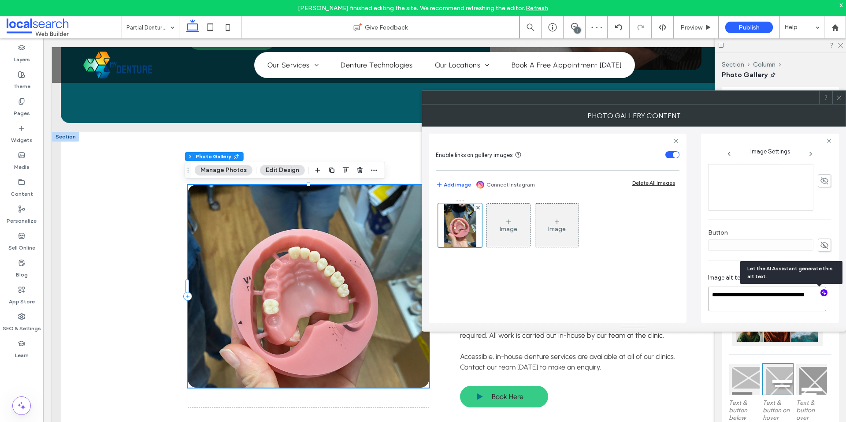
paste textarea "**********"
type textarea "**********"
click at [755, 233] on label "Button" at bounding box center [769, 234] width 123 height 10
click at [839, 93] on span at bounding box center [839, 97] width 7 height 13
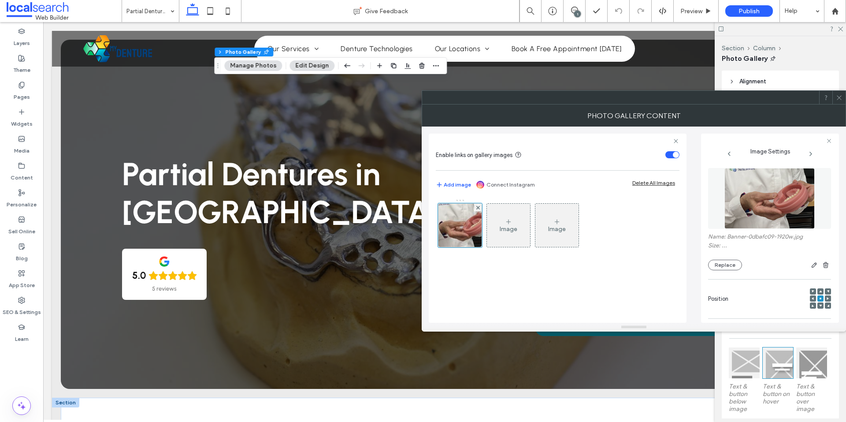
click at [840, 99] on icon at bounding box center [839, 97] width 7 height 7
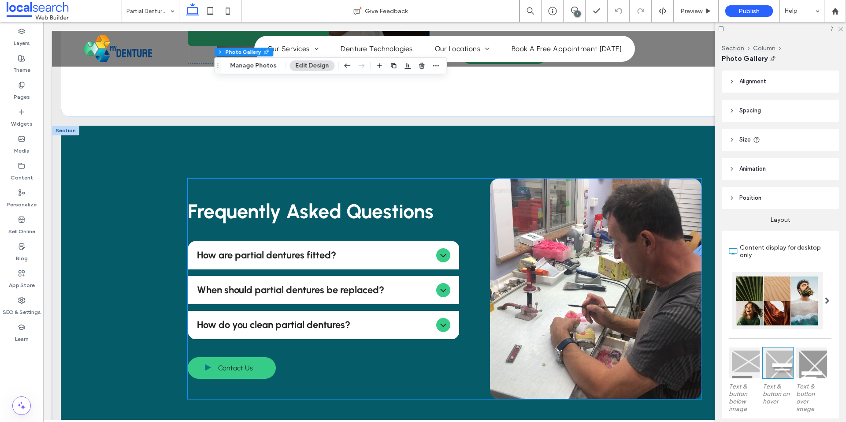
scroll to position [609, 0]
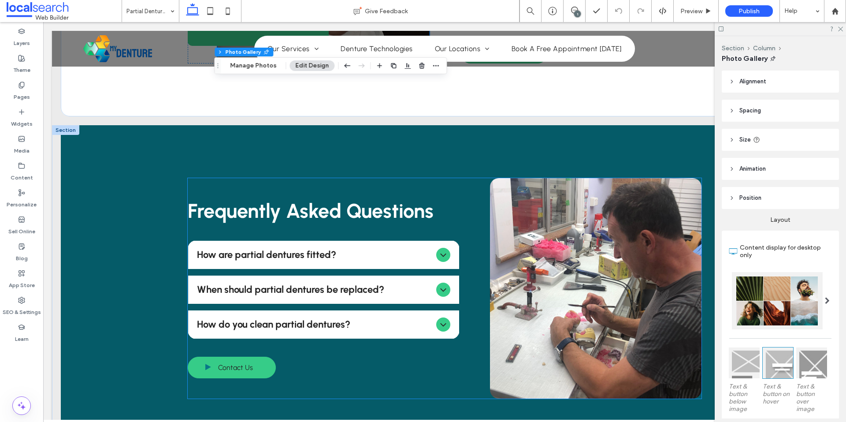
click at [584, 275] on link at bounding box center [595, 288] width 211 height 220
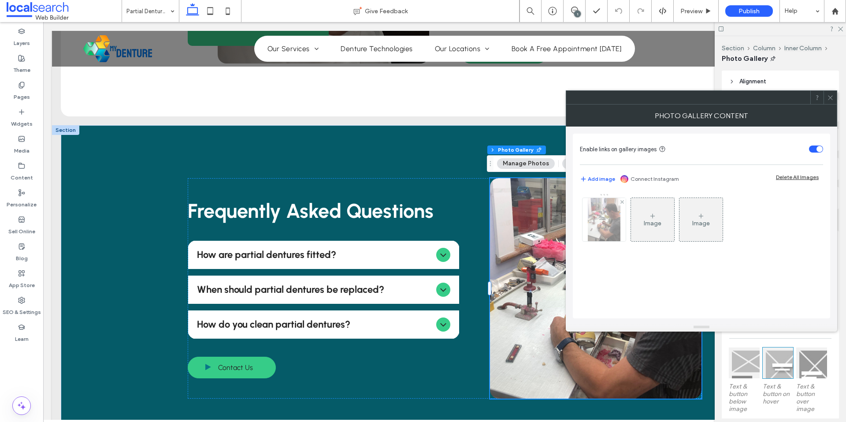
click at [608, 233] on img at bounding box center [604, 219] width 33 height 43
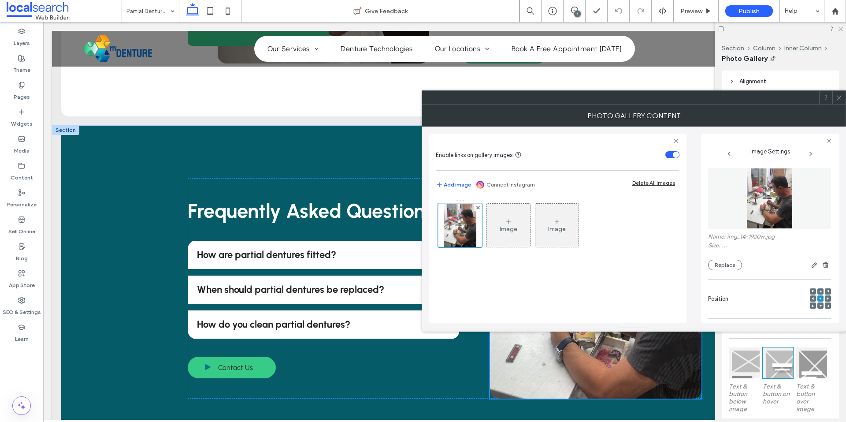
scroll to position [257, 0]
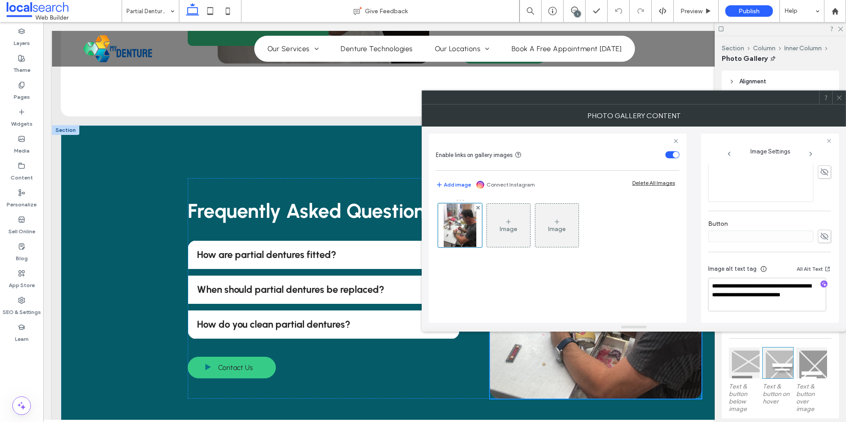
click at [836, 96] on icon at bounding box center [839, 97] width 7 height 7
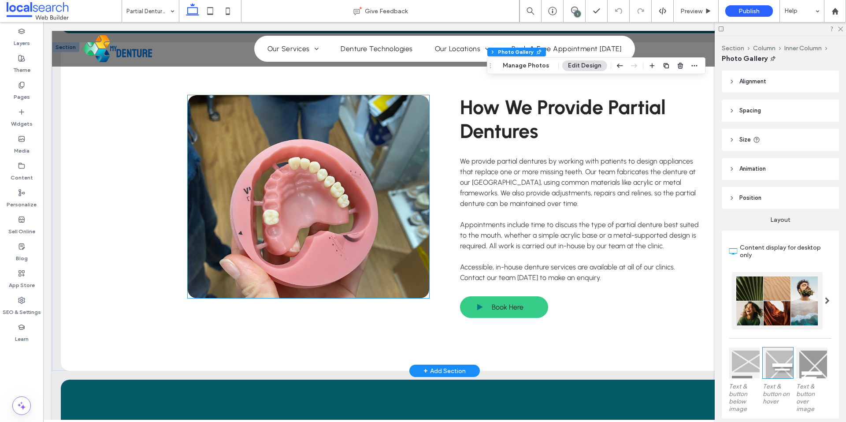
click at [301, 257] on link at bounding box center [308, 196] width 241 height 203
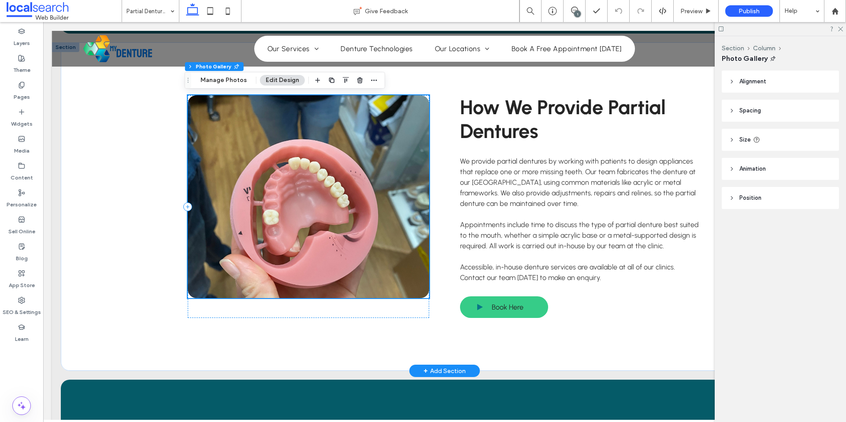
click at [301, 257] on link at bounding box center [308, 196] width 241 height 203
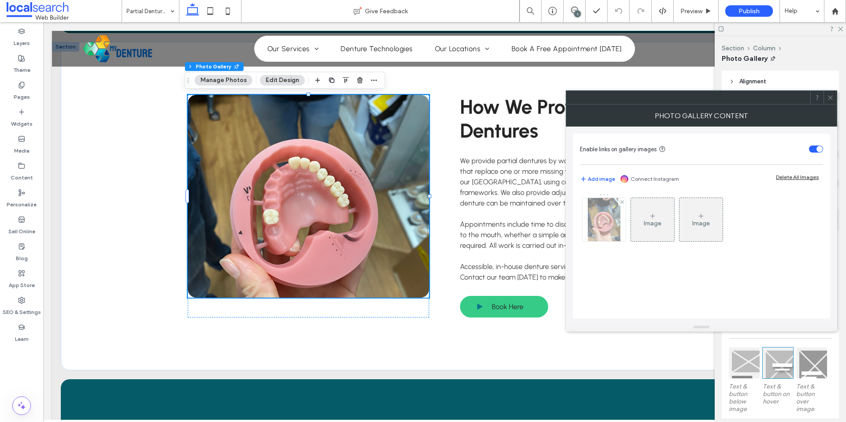
click at [611, 224] on img at bounding box center [604, 219] width 33 height 43
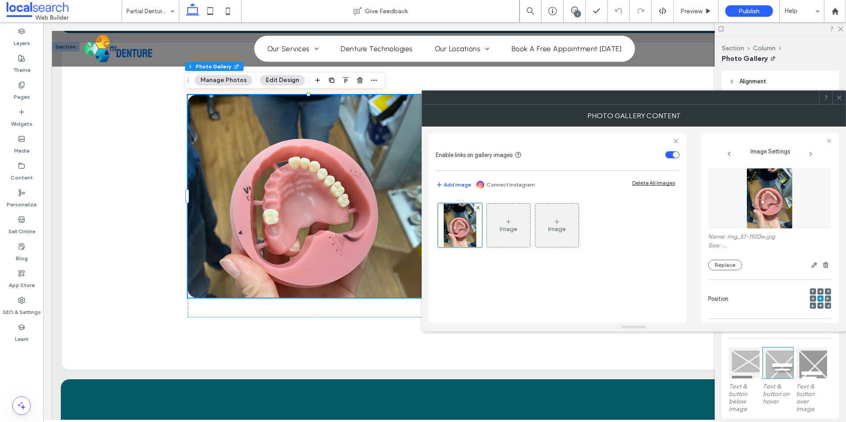
scroll to position [257, 0]
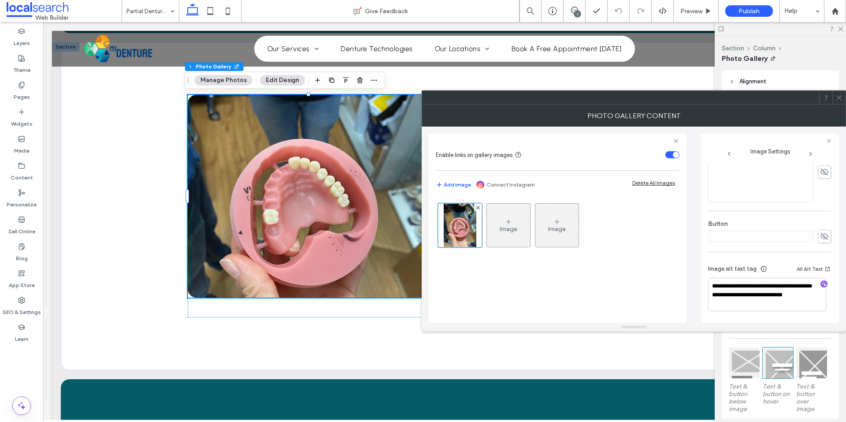
click at [840, 97] on icon at bounding box center [839, 97] width 7 height 7
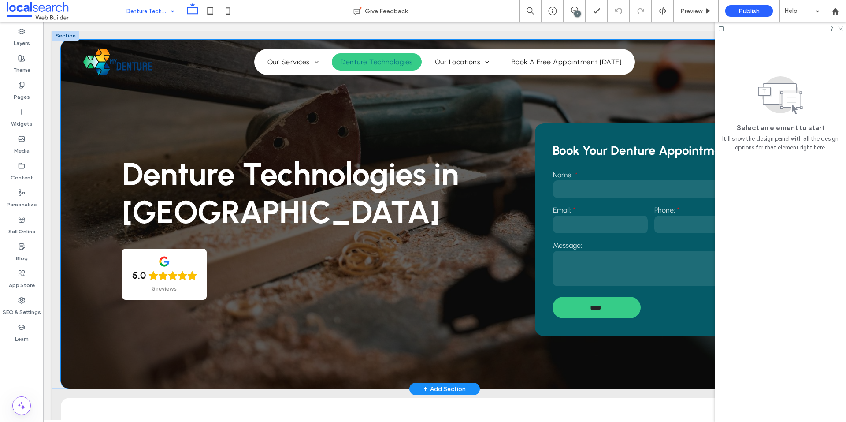
click at [102, 371] on div "Denture Technologies in Bundall 5.0 5 reviews Book Your Denture Appointment Nam…" at bounding box center [444, 214] width 767 height 349
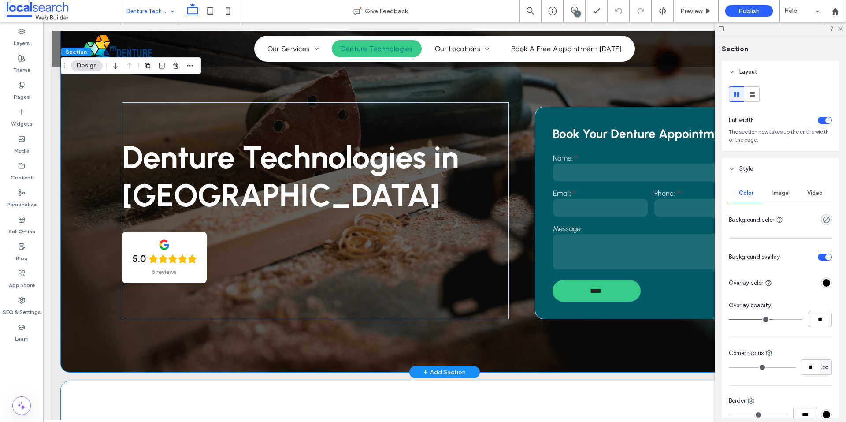
scroll to position [53, 0]
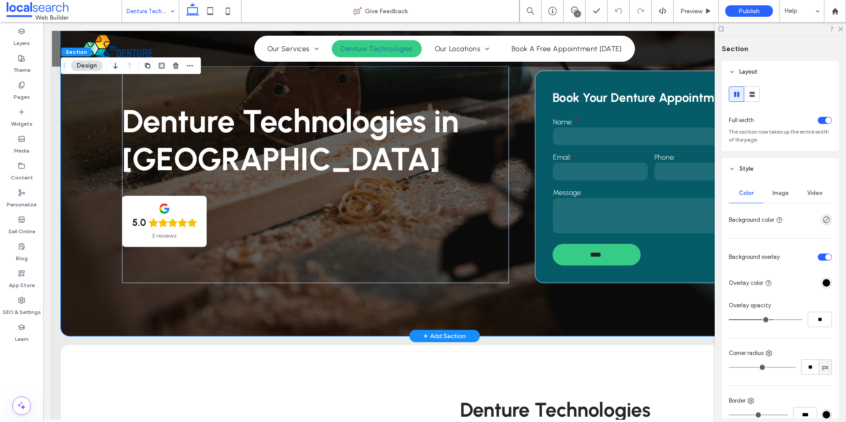
click at [214, 319] on div "Denture Technologies in Bundall 5.0 5 reviews Book Your Denture Appointment Nam…" at bounding box center [444, 161] width 767 height 349
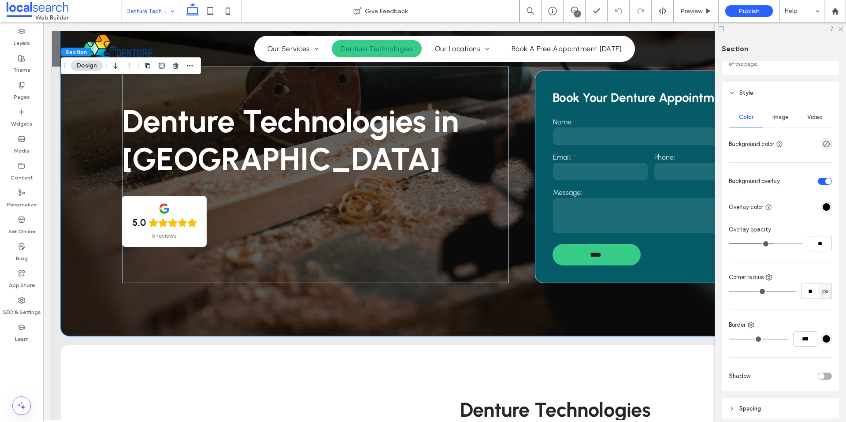
scroll to position [70, 0]
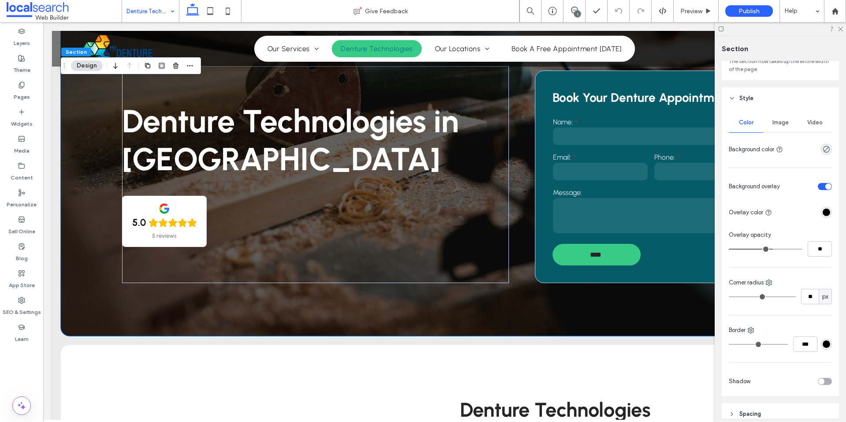
click at [778, 128] on div "Image" at bounding box center [780, 122] width 34 height 19
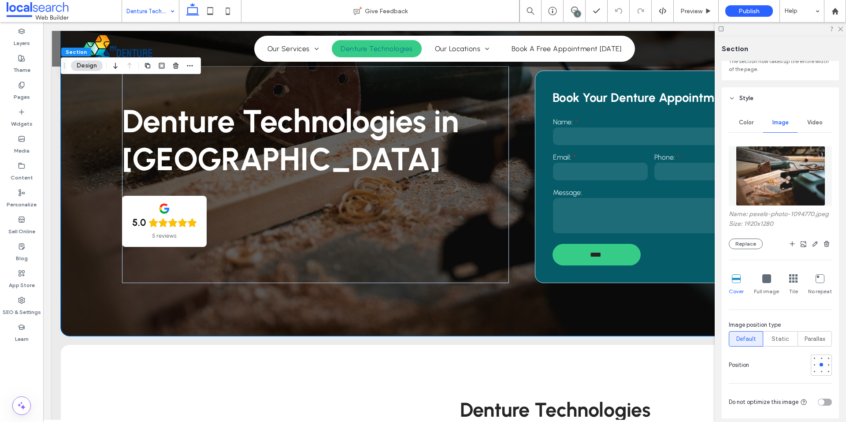
click at [774, 175] on img at bounding box center [780, 176] width 89 height 60
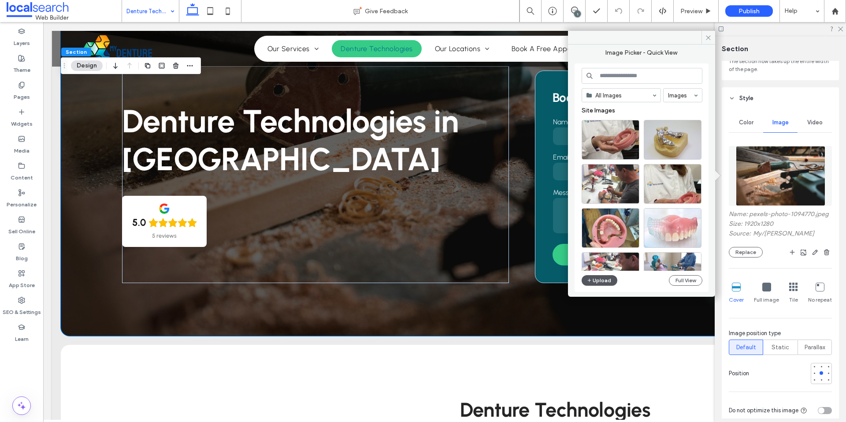
click at [596, 280] on button "Upload" at bounding box center [599, 280] width 36 height 11
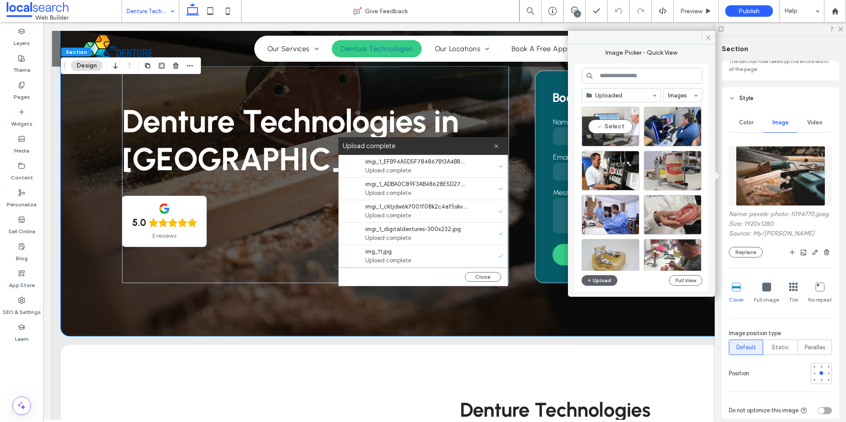
click at [613, 126] on div "Select" at bounding box center [610, 127] width 58 height 40
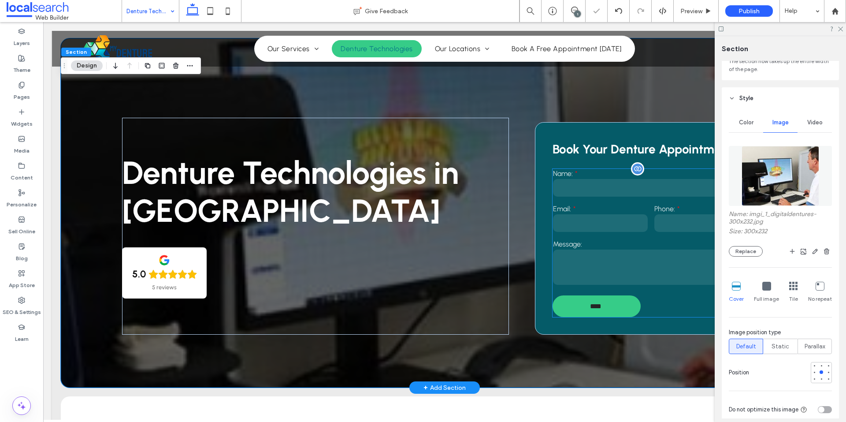
scroll to position [0, 0]
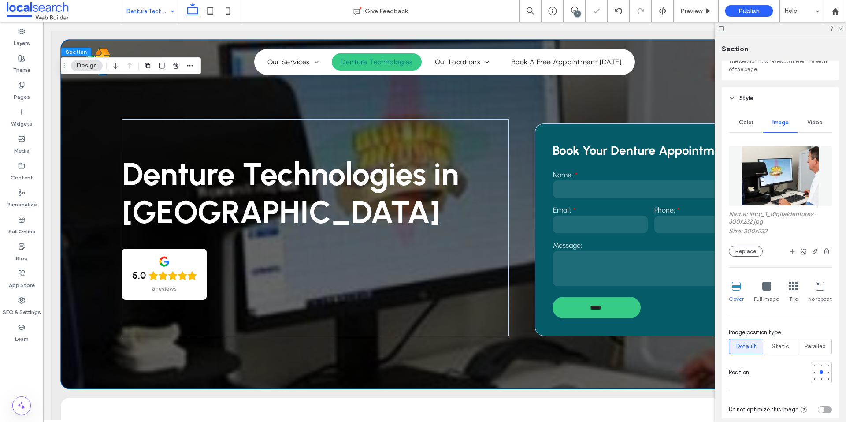
click at [796, 171] on img at bounding box center [779, 176] width 77 height 60
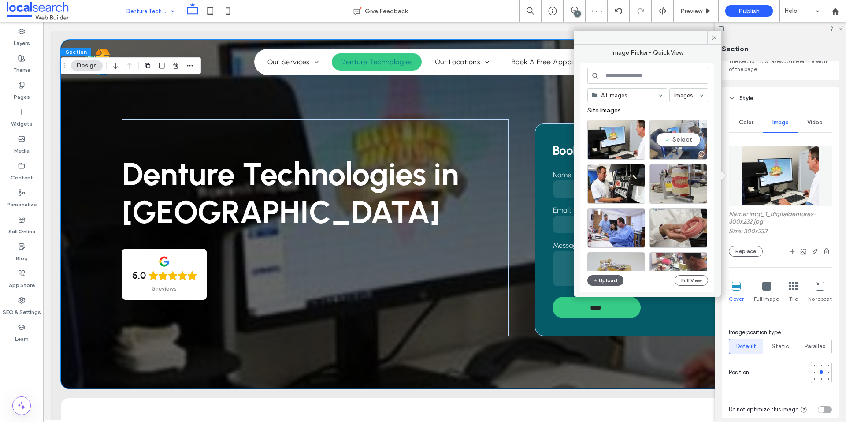
click at [677, 140] on div "Select" at bounding box center [678, 140] width 58 height 40
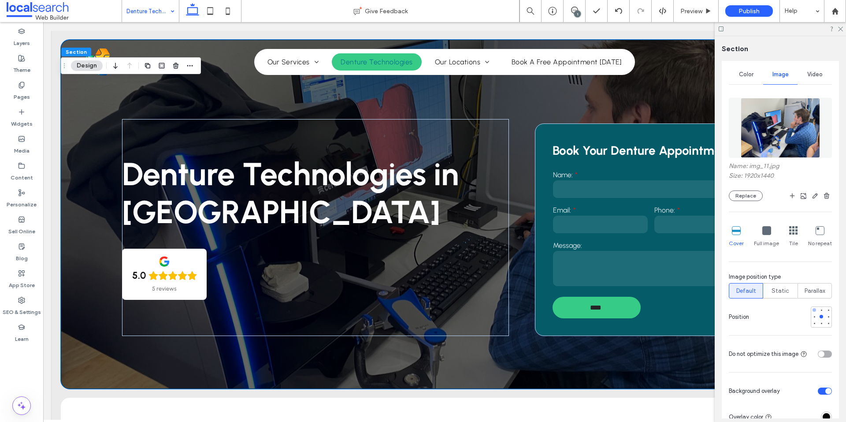
scroll to position [115, 0]
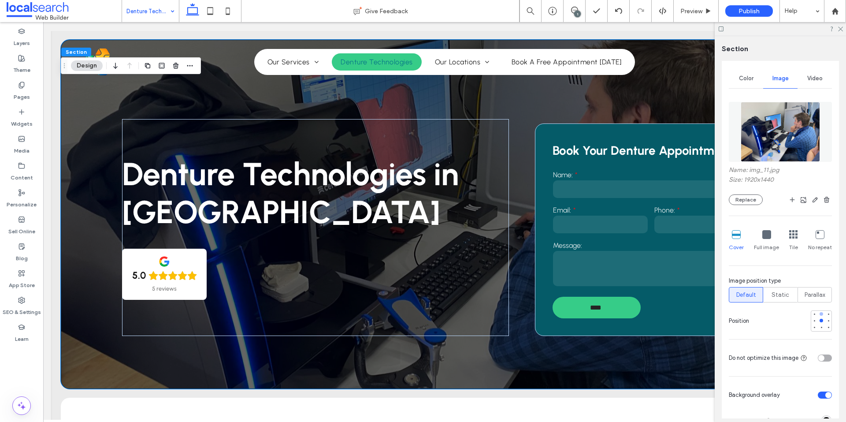
click at [818, 314] on div at bounding box center [821, 314] width 6 height 6
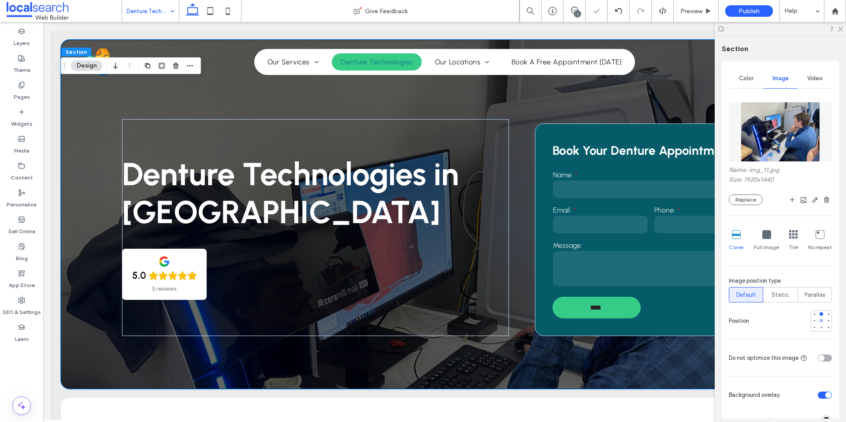
click at [819, 320] on div at bounding box center [821, 320] width 4 height 4
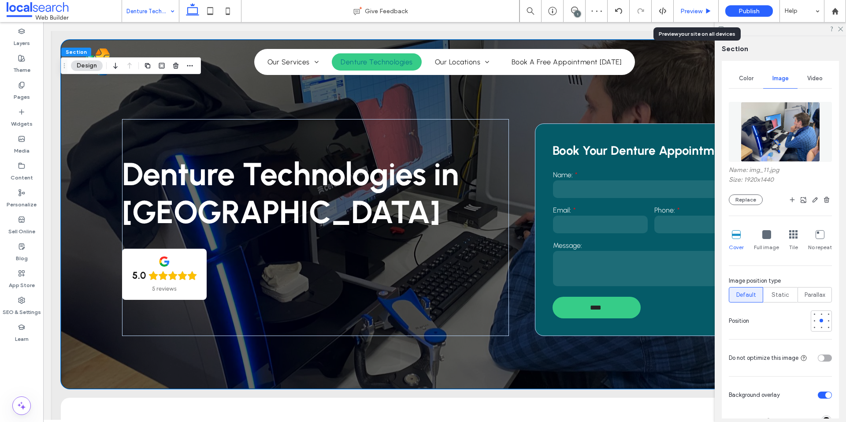
click at [686, 14] on span "Preview" at bounding box center [691, 10] width 22 height 7
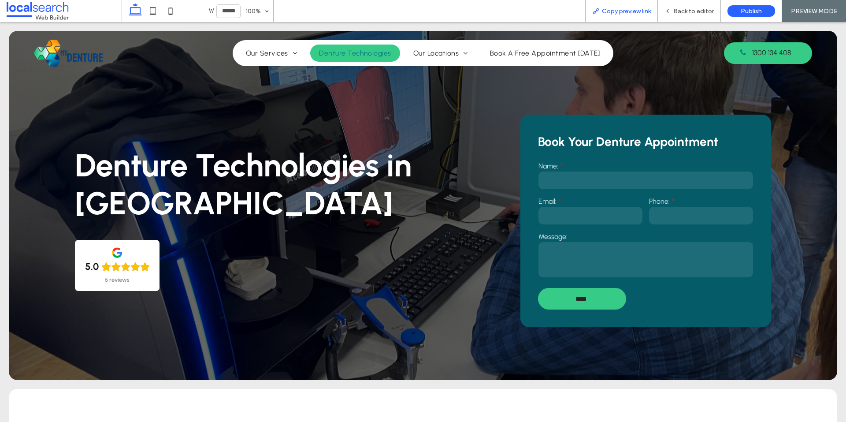
click at [644, 11] on span "Copy preview link" at bounding box center [626, 10] width 49 height 7
click at [678, 7] on span "Back to editor" at bounding box center [693, 10] width 41 height 7
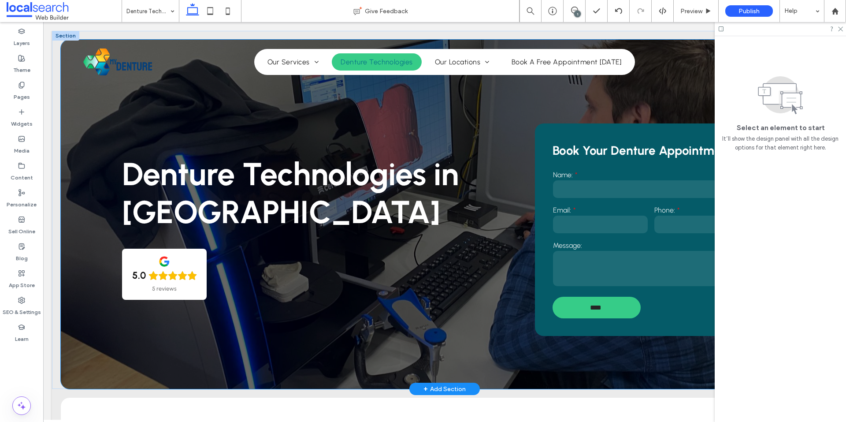
click at [89, 103] on div "Denture Technologies in Bundall 5.0 5 reviews Book Your Denture Appointment Nam…" at bounding box center [444, 214] width 767 height 349
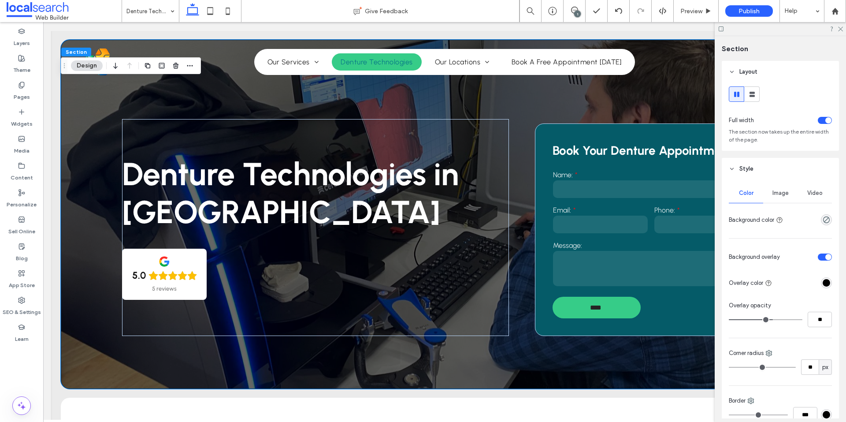
click at [779, 197] on div "Image" at bounding box center [780, 192] width 34 height 19
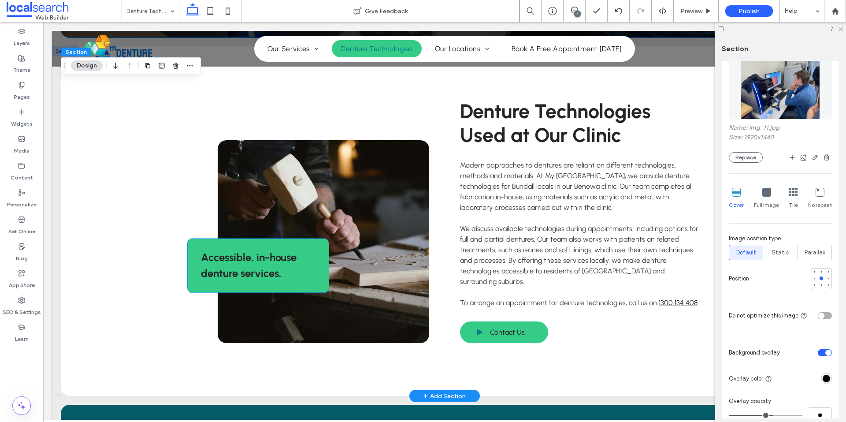
scroll to position [352, 0]
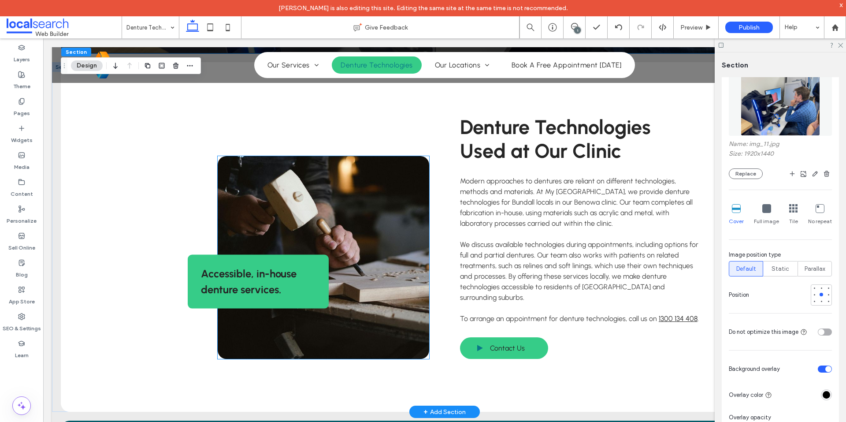
click at [334, 188] on link at bounding box center [323, 257] width 211 height 203
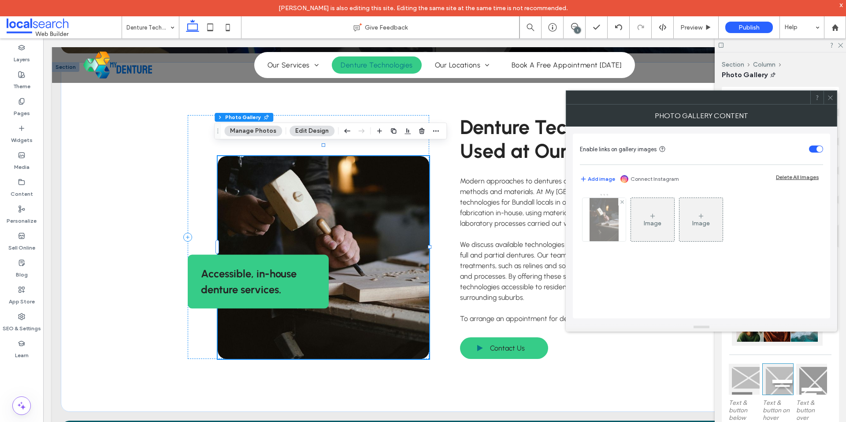
click at [607, 214] on img at bounding box center [603, 219] width 29 height 43
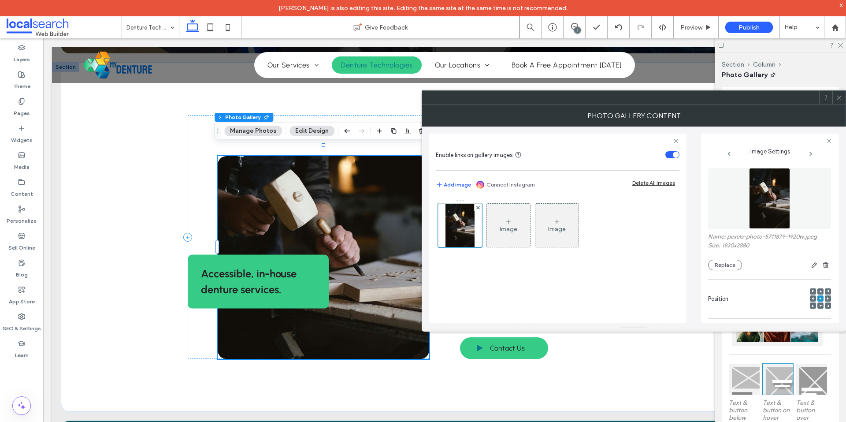
click at [770, 192] on img at bounding box center [769, 198] width 41 height 61
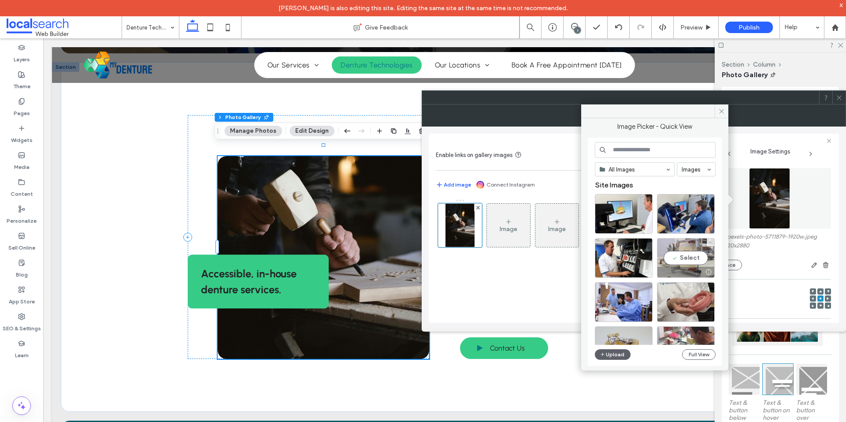
click at [683, 244] on div "Select" at bounding box center [686, 258] width 58 height 40
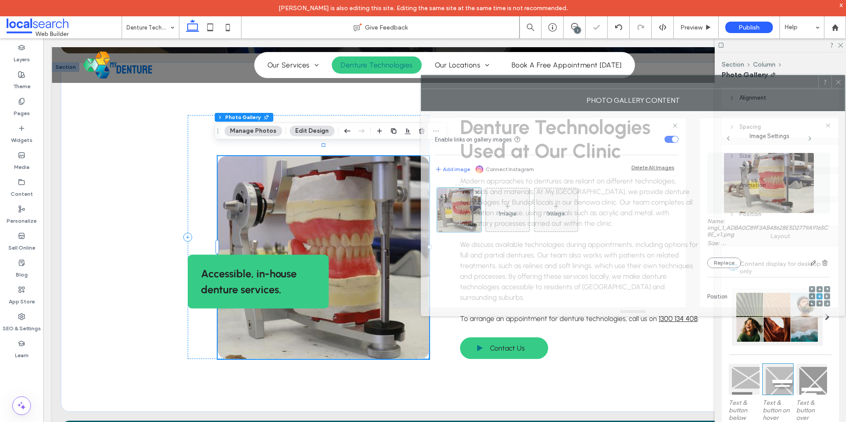
drag, startPoint x: 570, startPoint y: 104, endPoint x: 567, endPoint y: 97, distance: 6.9
click at [569, 89] on div at bounding box center [619, 81] width 397 height 13
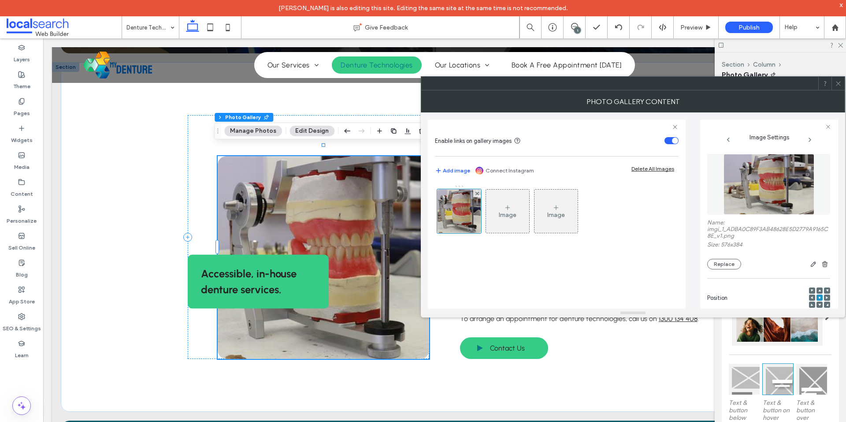
click at [769, 195] on img at bounding box center [768, 184] width 91 height 61
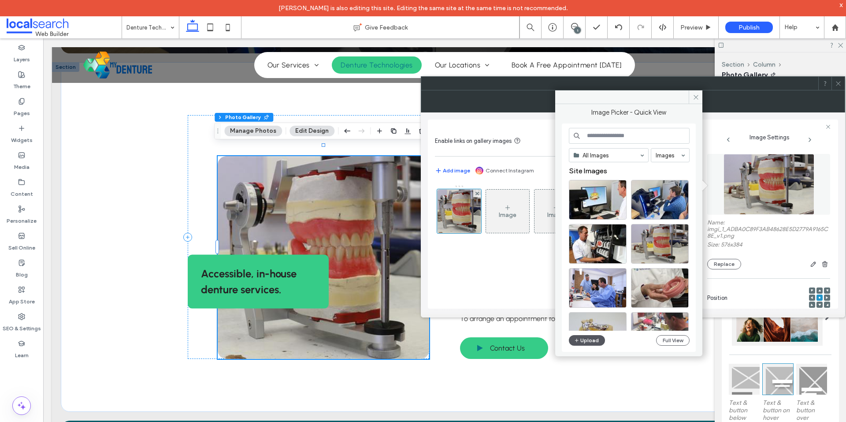
click at [586, 337] on button "Upload" at bounding box center [587, 340] width 36 height 11
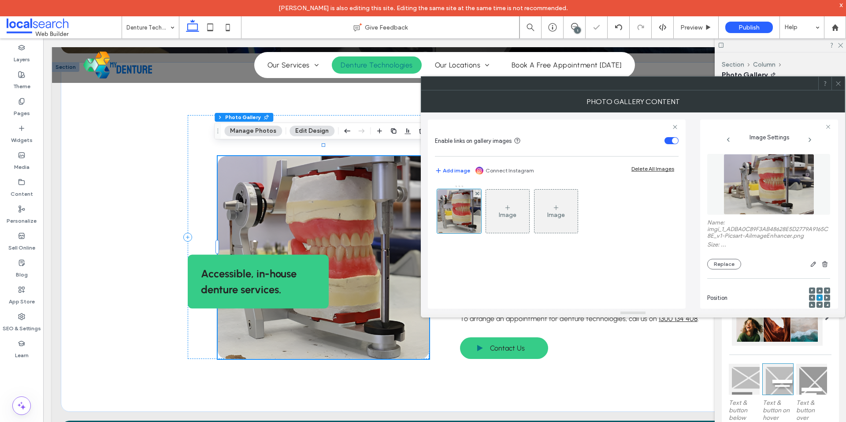
scroll to position [262, 0]
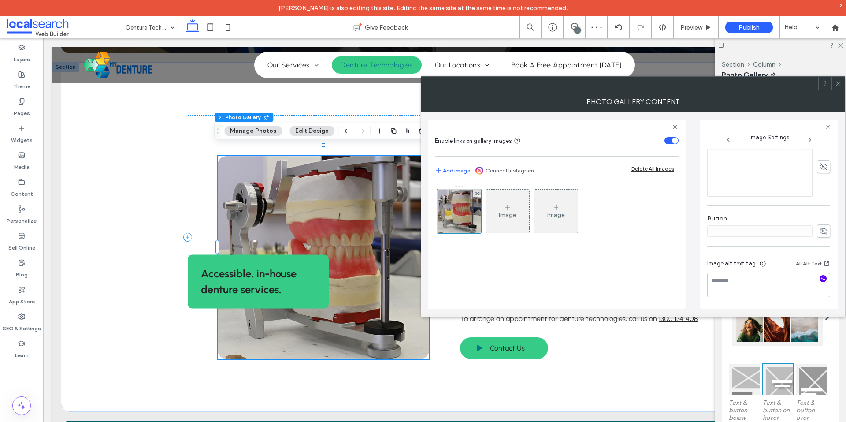
click at [821, 277] on span "button" at bounding box center [822, 278] width 7 height 7
click at [781, 284] on textarea "**********" at bounding box center [766, 284] width 118 height 25
paste textarea "**********"
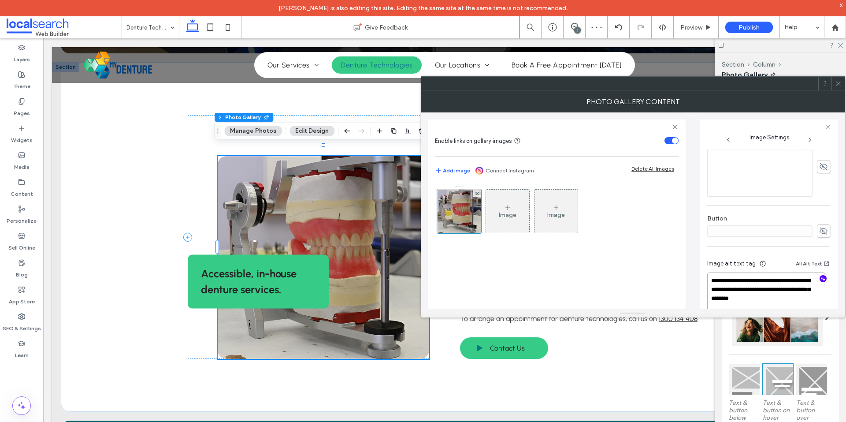
type textarea "**********"
click at [751, 251] on div "**********" at bounding box center [768, 106] width 123 height 436
click at [839, 78] on span at bounding box center [838, 83] width 7 height 13
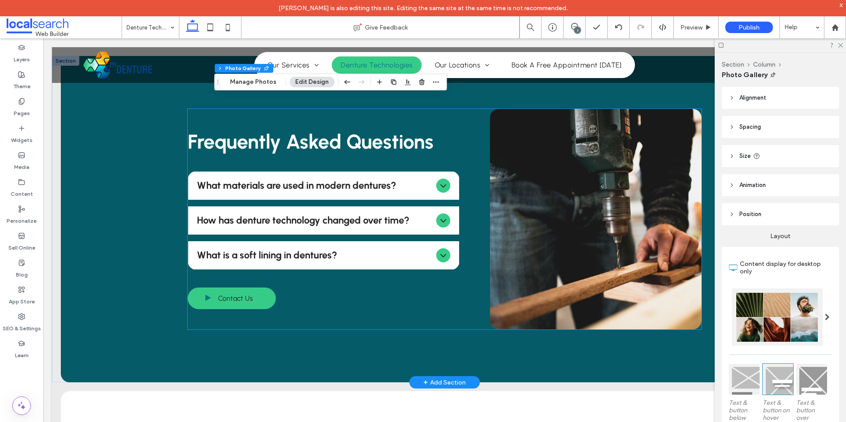
scroll to position [716, 0]
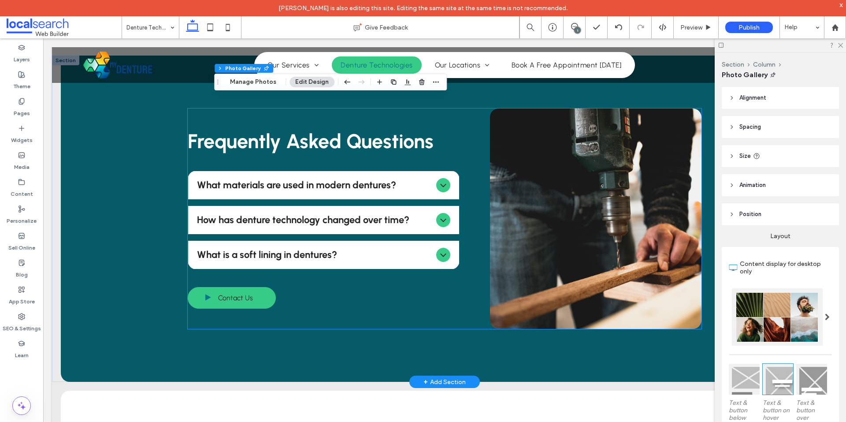
click at [615, 190] on link at bounding box center [595, 218] width 211 height 220
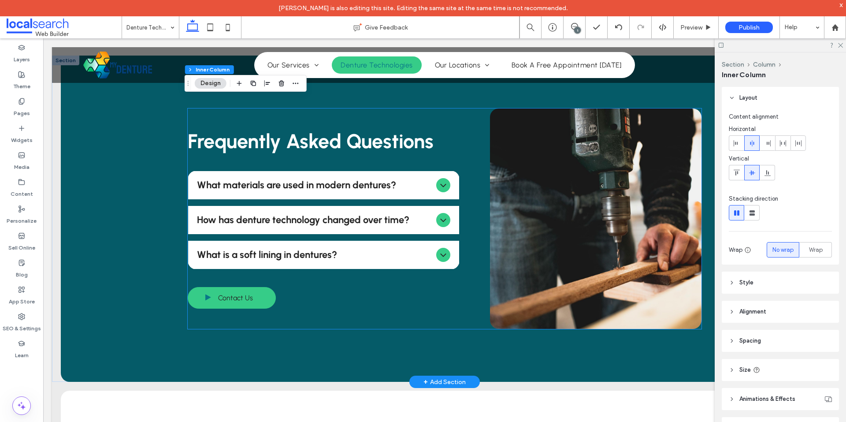
click at [615, 190] on link at bounding box center [595, 218] width 211 height 220
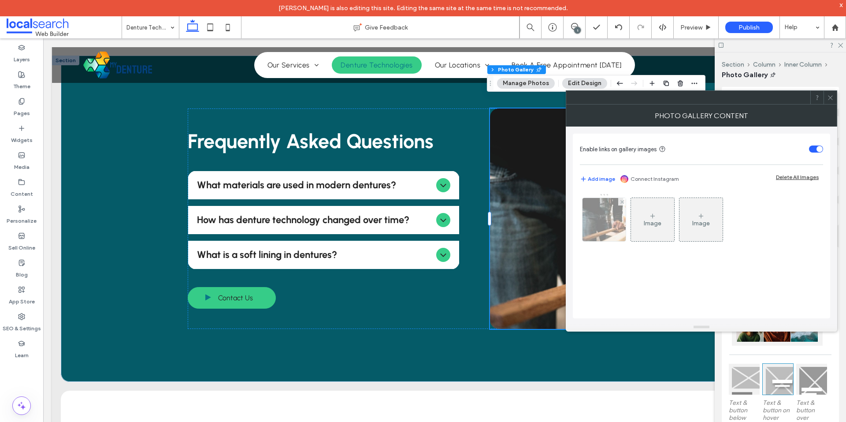
click at [598, 217] on img at bounding box center [604, 219] width 65 height 43
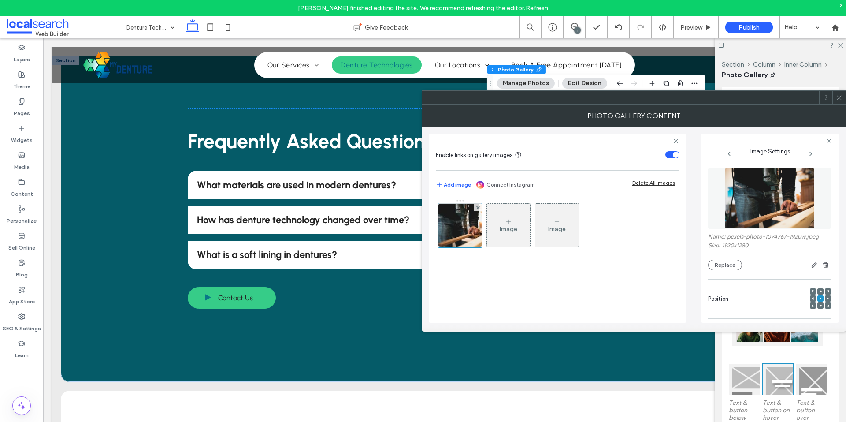
click at [752, 196] on img at bounding box center [769, 198] width 91 height 61
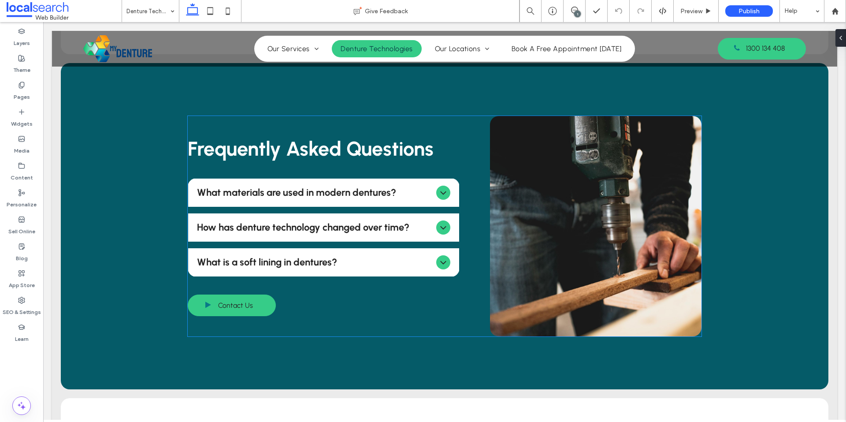
scroll to position [705, 0]
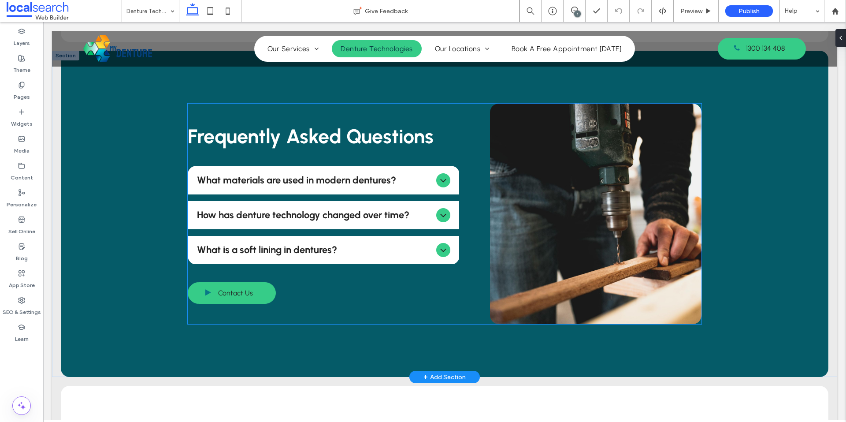
click at [628, 236] on link at bounding box center [595, 214] width 211 height 220
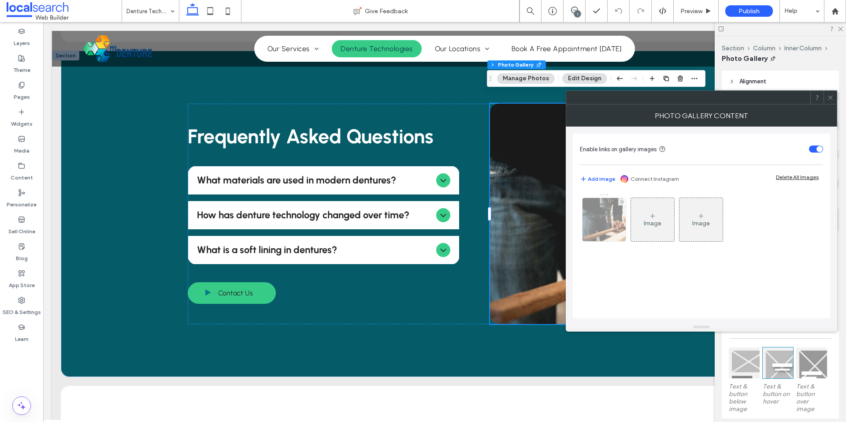
click at [607, 219] on img at bounding box center [604, 219] width 65 height 43
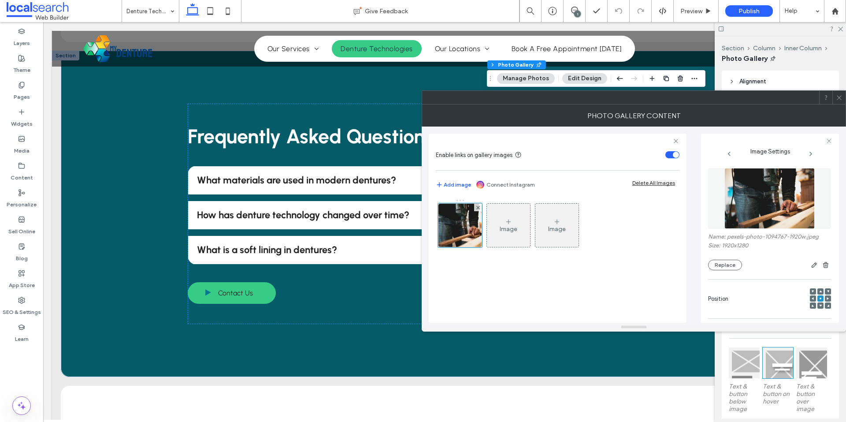
click at [736, 199] on img at bounding box center [769, 198] width 91 height 61
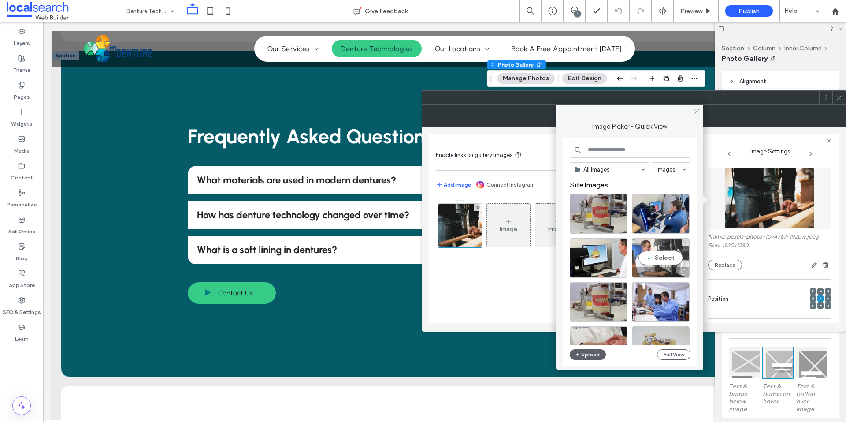
click at [656, 253] on div "Select" at bounding box center [661, 258] width 58 height 40
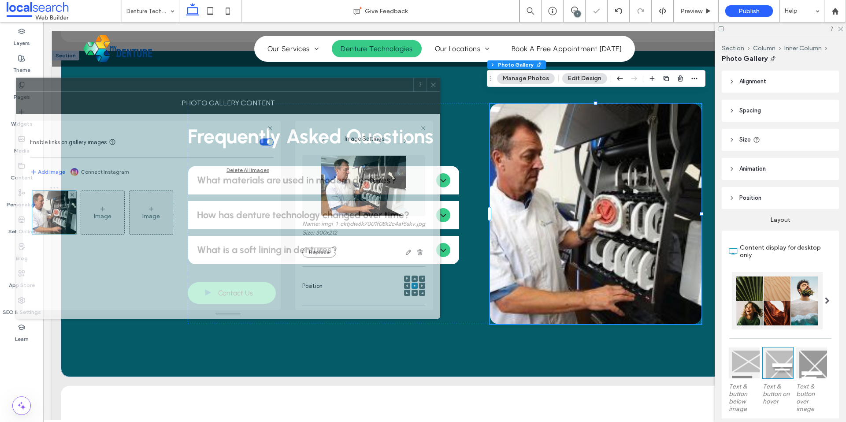
drag, startPoint x: 630, startPoint y: 102, endPoint x: 224, endPoint y: 91, distance: 406.3
click at [224, 91] on div at bounding box center [214, 84] width 397 height 13
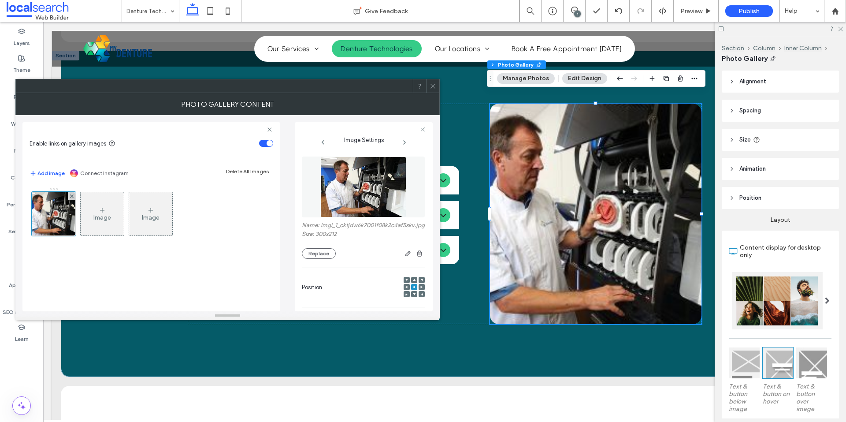
click at [376, 191] on img at bounding box center [362, 186] width 85 height 61
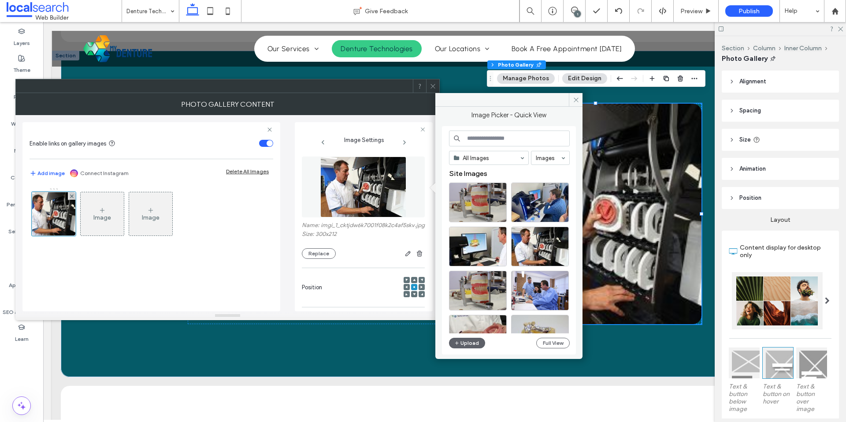
click at [436, 87] on div at bounding box center [432, 85] width 13 height 13
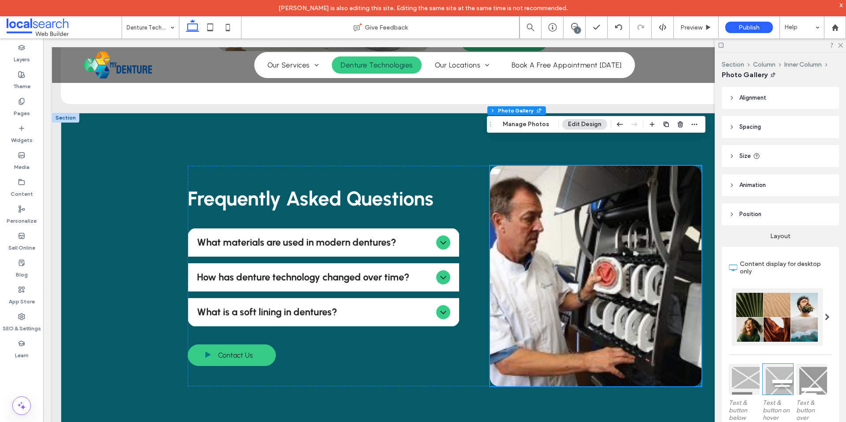
scroll to position [660, 0]
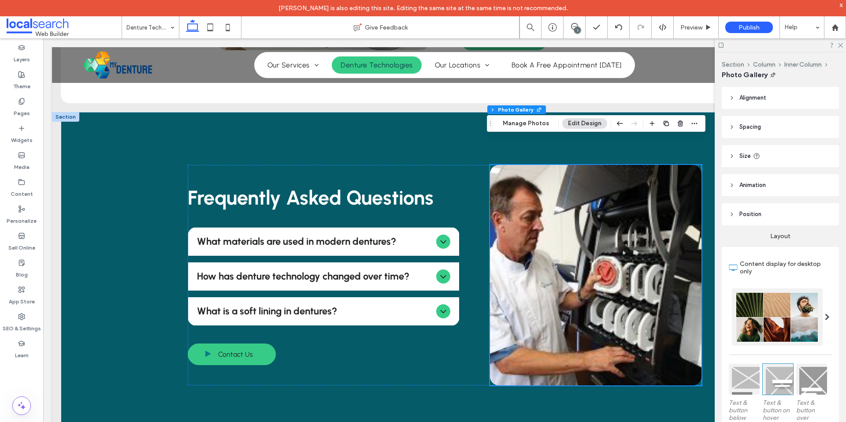
click at [596, 214] on link at bounding box center [595, 275] width 211 height 220
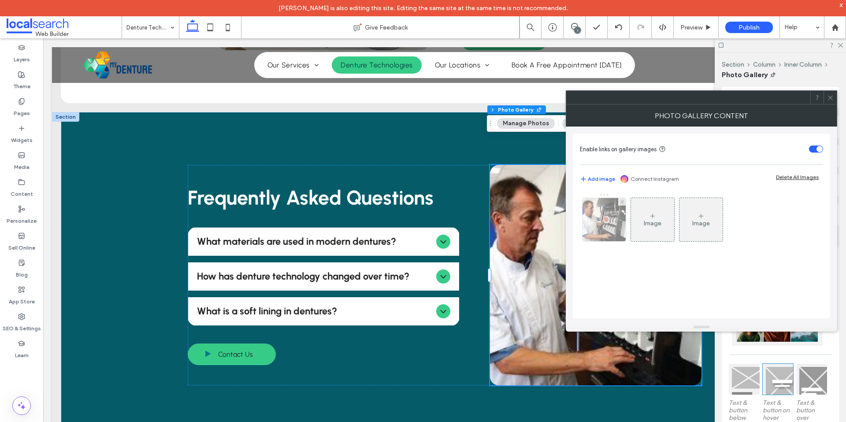
click at [619, 218] on img at bounding box center [604, 219] width 61 height 43
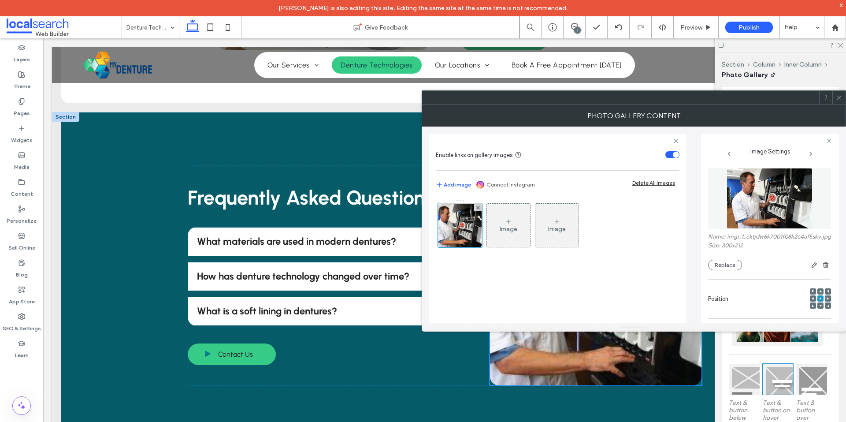
click at [714, 220] on figure at bounding box center [769, 198] width 123 height 61
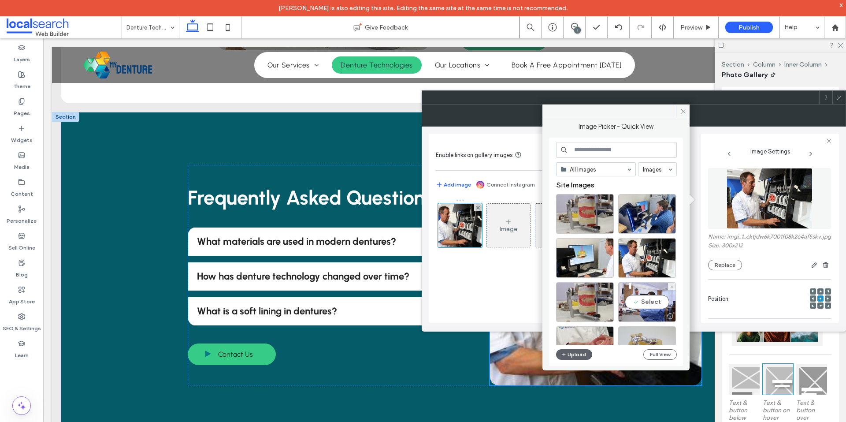
click at [651, 292] on div "Select" at bounding box center [647, 302] width 58 height 40
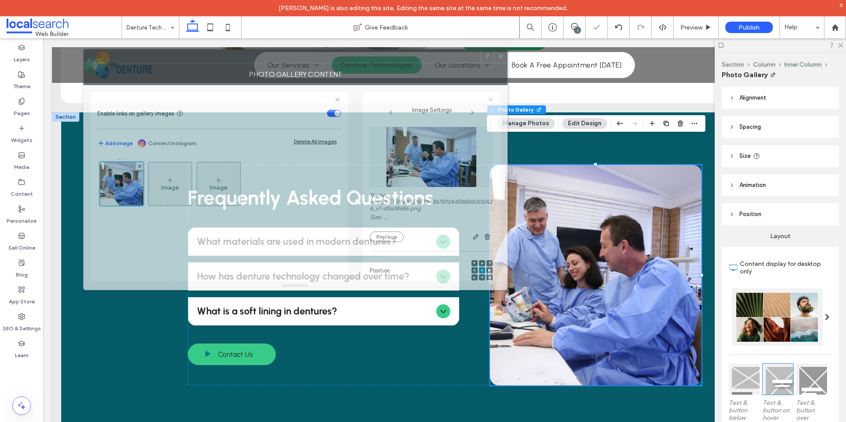
drag, startPoint x: 643, startPoint y: 105, endPoint x: 296, endPoint y: 63, distance: 349.1
click at [297, 63] on div "Photo Gallery Content" at bounding box center [295, 74] width 424 height 22
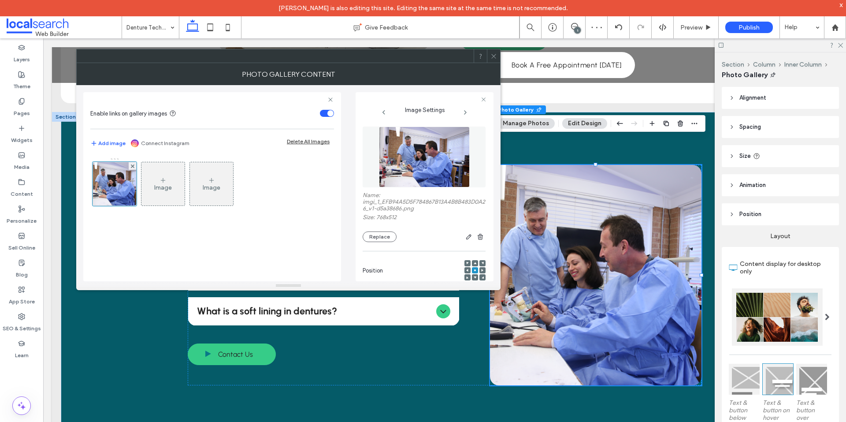
scroll to position [262, 0]
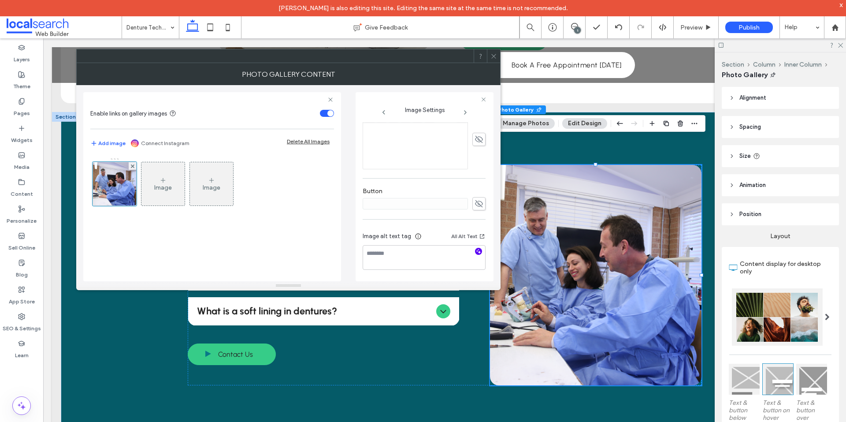
click at [475, 251] on icon "button" at bounding box center [478, 251] width 6 height 6
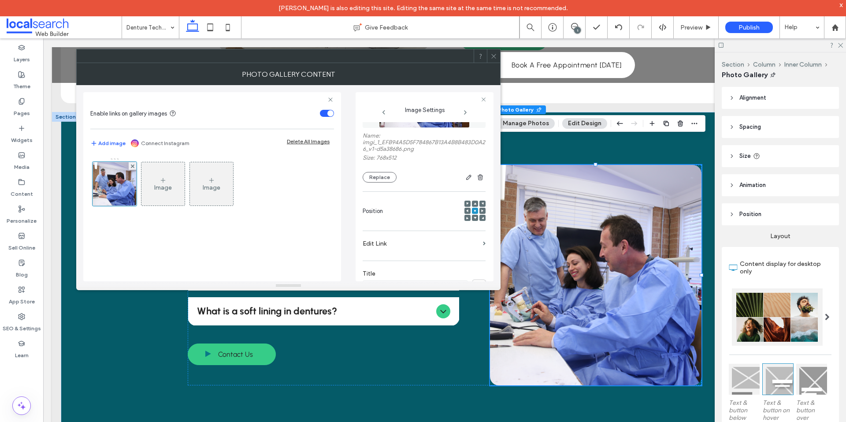
scroll to position [59, 0]
click at [466, 211] on use at bounding box center [467, 211] width 2 height 3
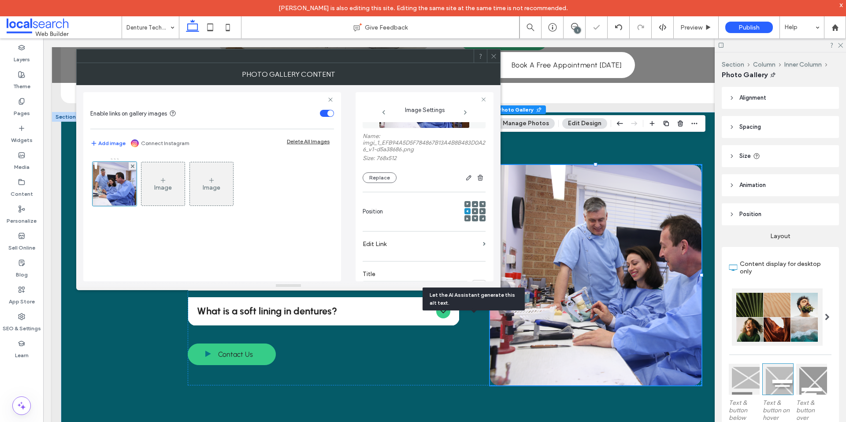
scroll to position [262, 0]
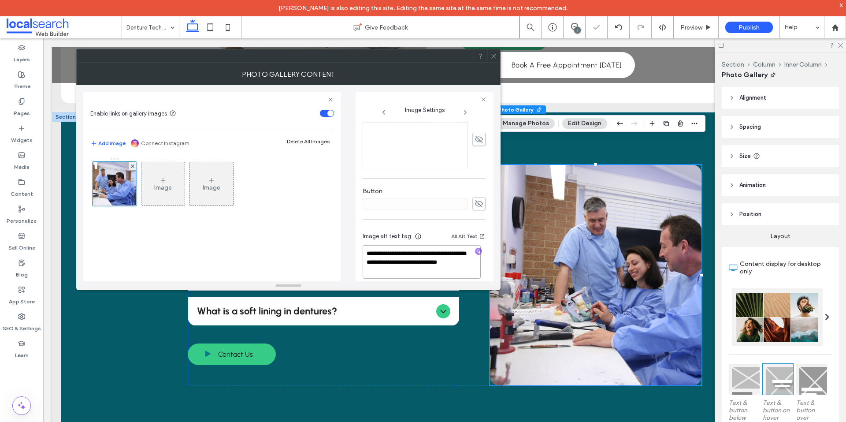
click at [421, 256] on textarea "**********" at bounding box center [422, 261] width 118 height 33
paste textarea "**********"
type textarea "**********"
click at [457, 183] on div "Button" at bounding box center [424, 199] width 123 height 32
click at [494, 61] on span at bounding box center [493, 55] width 7 height 13
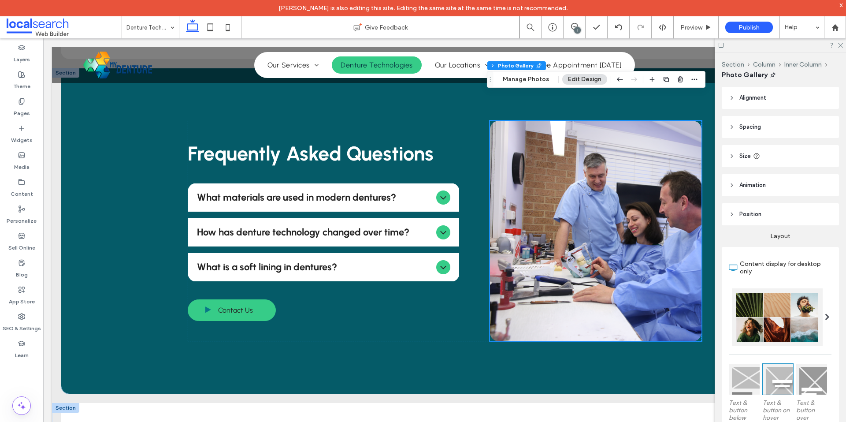
scroll to position [880, 0]
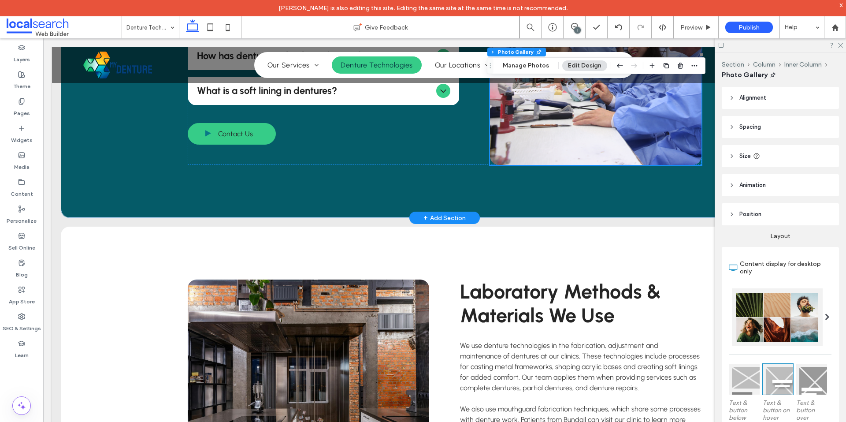
click at [592, 111] on link at bounding box center [595, 54] width 211 height 220
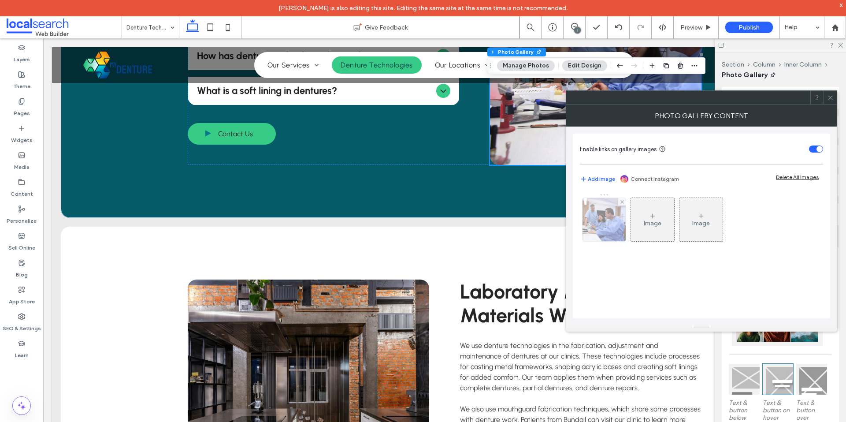
click at [603, 229] on img at bounding box center [604, 219] width 65 height 43
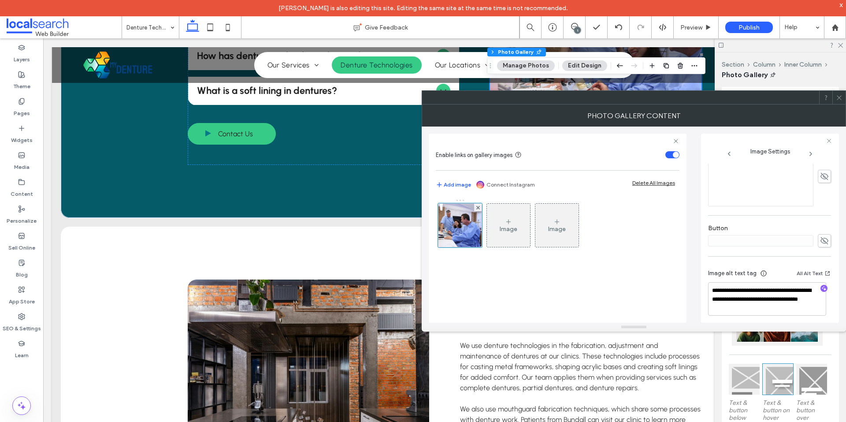
scroll to position [270, 0]
click at [754, 300] on textarea "**********" at bounding box center [767, 294] width 118 height 33
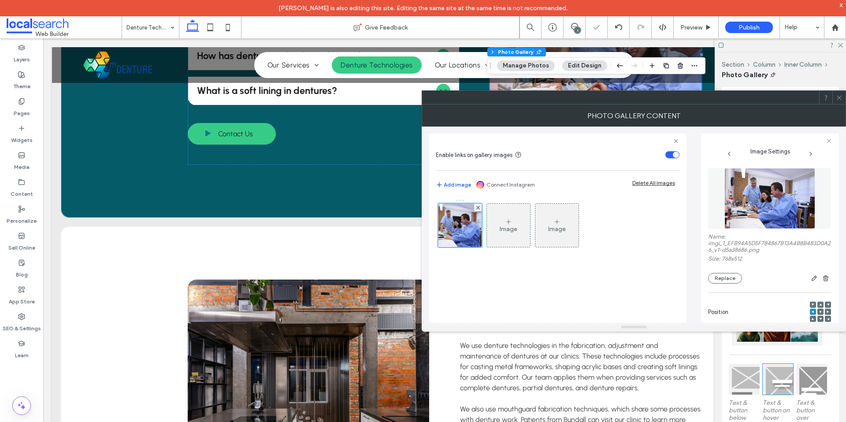
click at [753, 207] on img at bounding box center [769, 198] width 91 height 61
click at [722, 278] on button "Replace" at bounding box center [725, 278] width 34 height 11
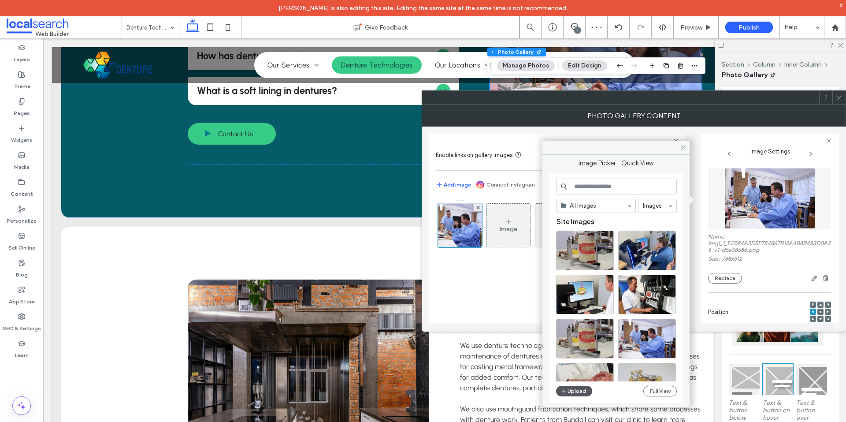
click at [571, 392] on button "Upload" at bounding box center [574, 390] width 36 height 11
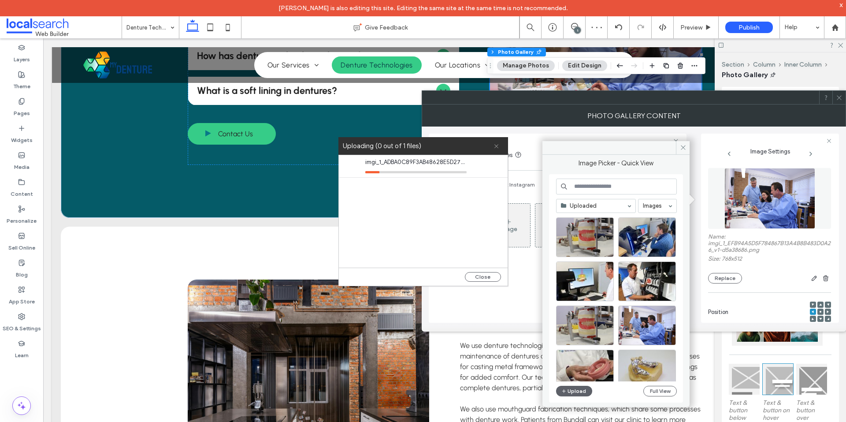
click at [497, 147] on use at bounding box center [496, 146] width 4 height 4
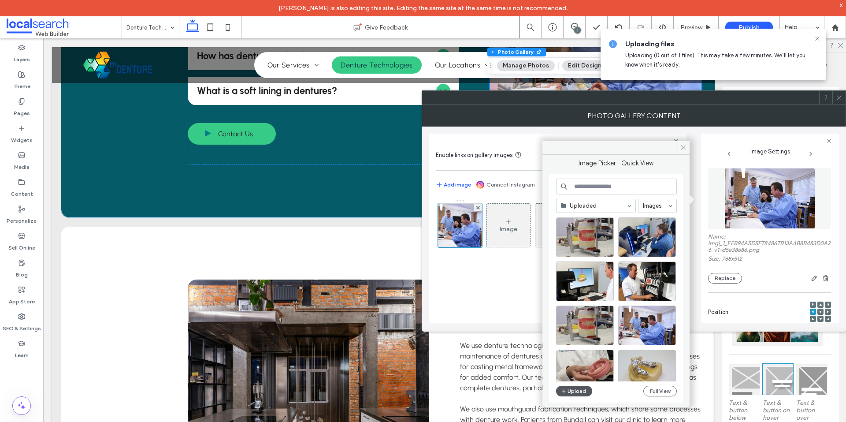
click at [578, 387] on button "Upload" at bounding box center [574, 390] width 36 height 11
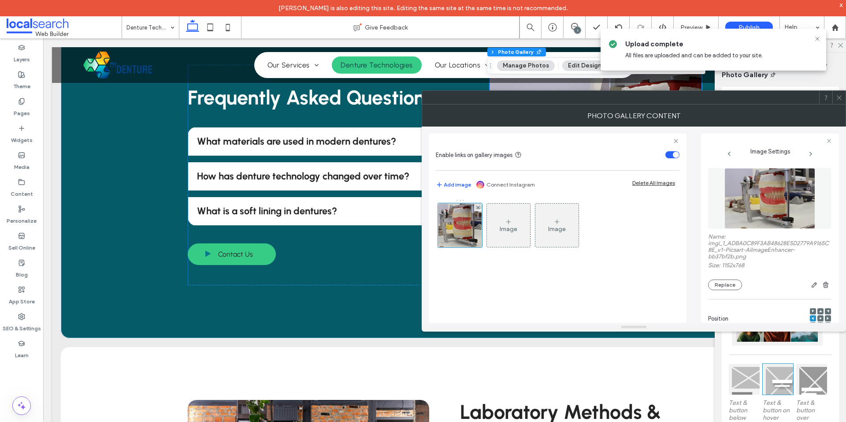
scroll to position [748, 0]
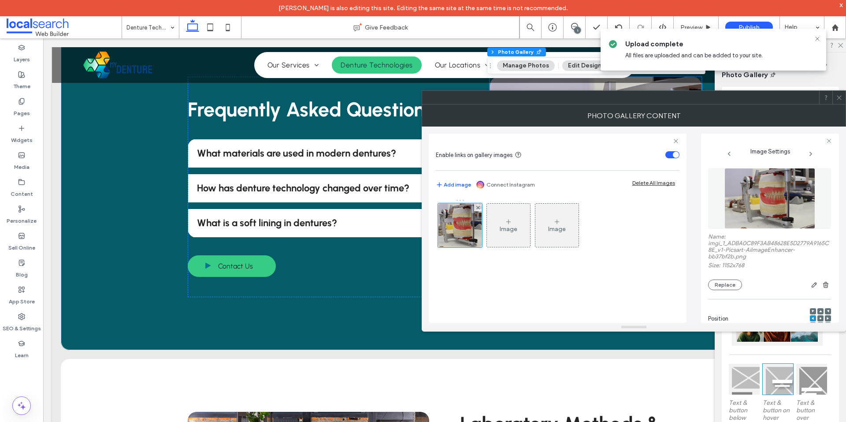
click at [771, 211] on img at bounding box center [769, 198] width 91 height 61
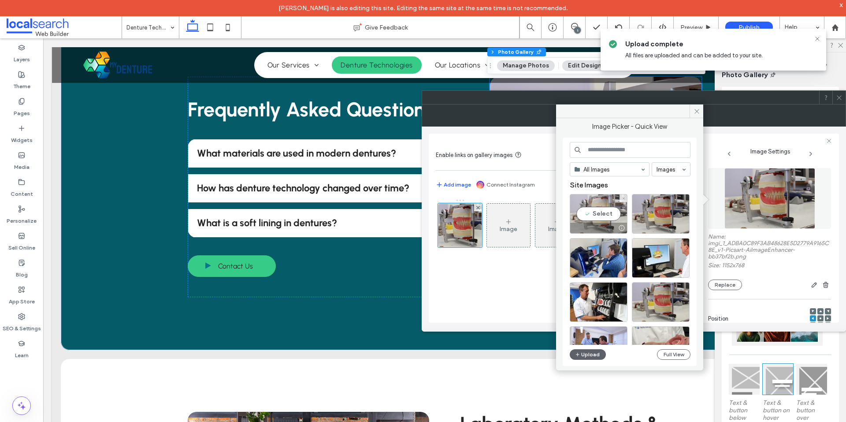
click at [603, 217] on div "Select" at bounding box center [599, 214] width 58 height 40
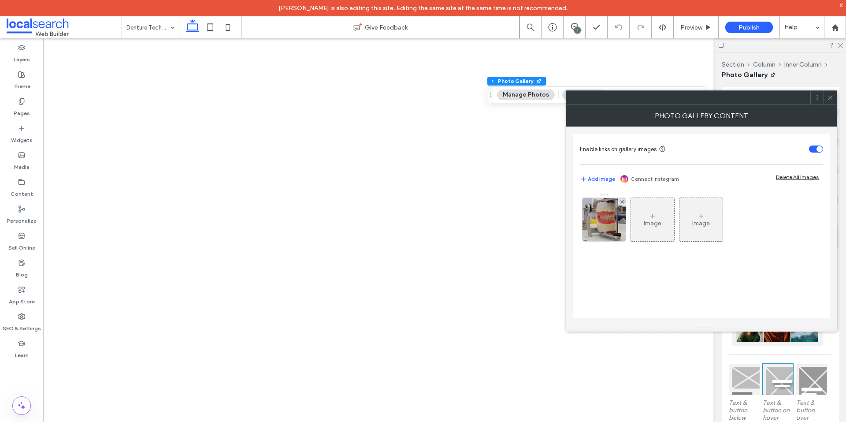
click at [597, 211] on img at bounding box center [604, 219] width 65 height 43
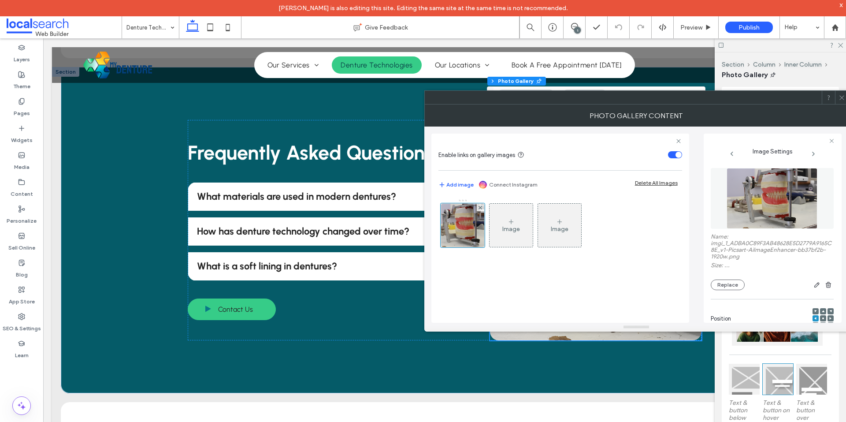
click at [773, 209] on figure at bounding box center [772, 198] width 123 height 61
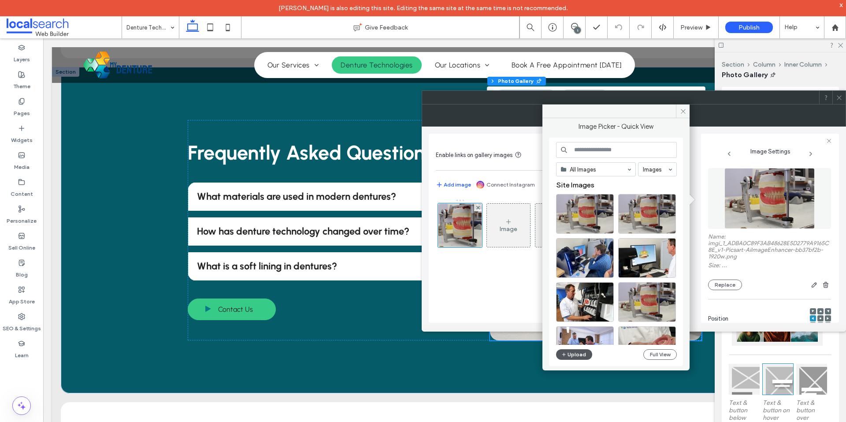
click at [584, 354] on button "Upload" at bounding box center [574, 354] width 36 height 11
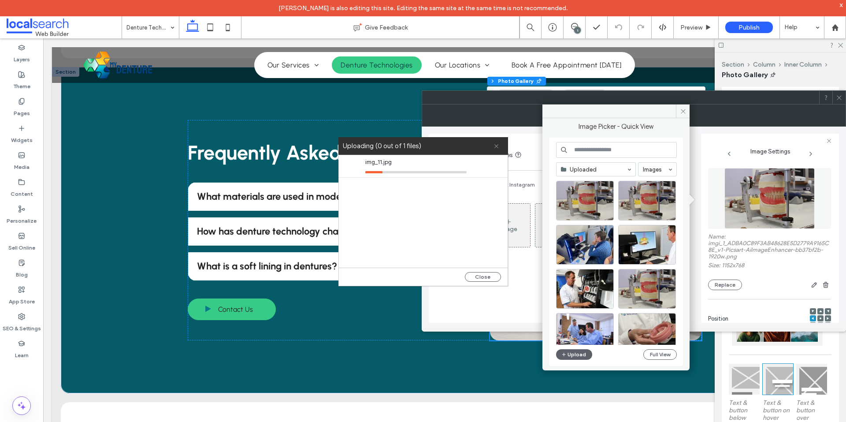
click at [495, 146] on icon at bounding box center [496, 146] width 6 height 6
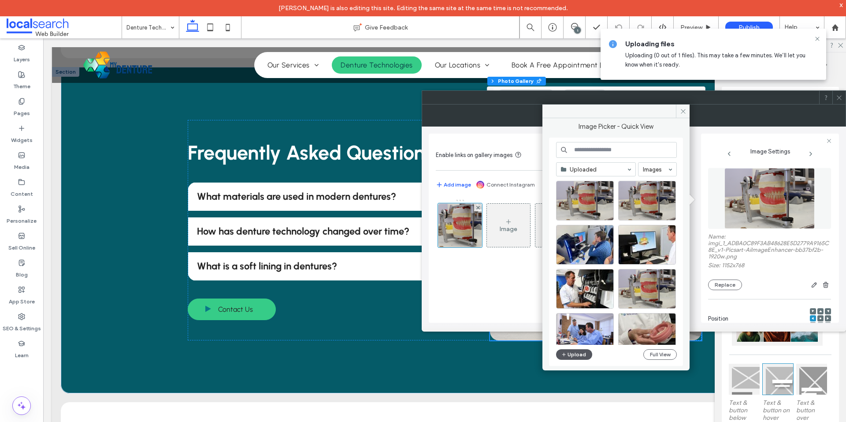
click at [580, 352] on button "Upload" at bounding box center [574, 354] width 36 height 11
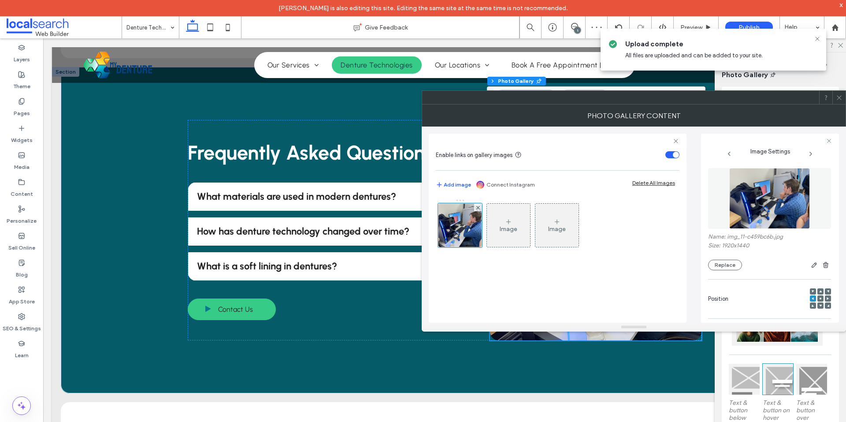
click at [770, 209] on img at bounding box center [769, 198] width 81 height 61
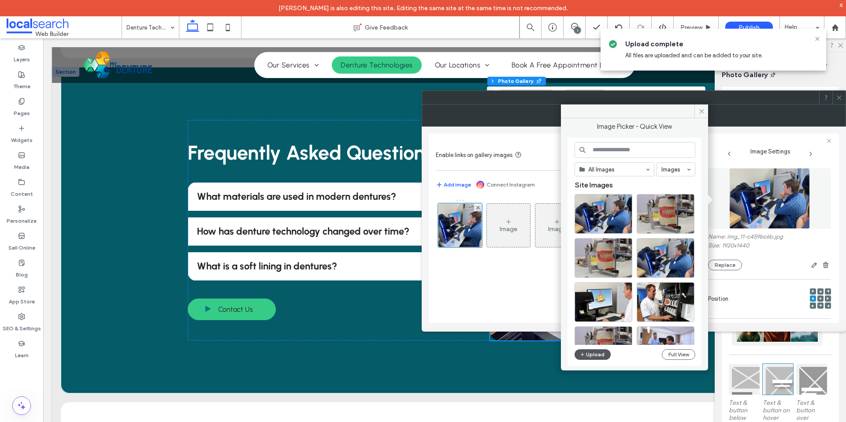
click at [605, 355] on button "Upload" at bounding box center [592, 354] width 36 height 11
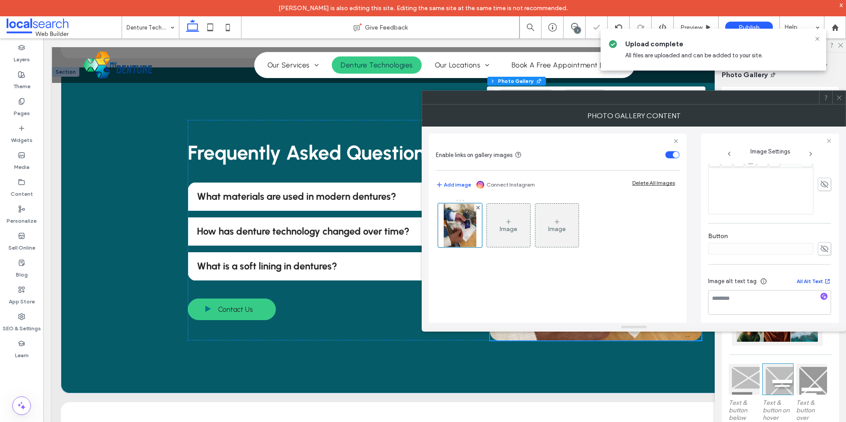
scroll to position [248, 0]
click at [821, 290] on icon "button" at bounding box center [824, 292] width 6 height 6
click at [817, 292] on div at bounding box center [824, 293] width 14 height 8
click at [793, 299] on textarea "**********" at bounding box center [767, 302] width 118 height 33
click at [761, 303] on textarea "**********" at bounding box center [767, 298] width 118 height 25
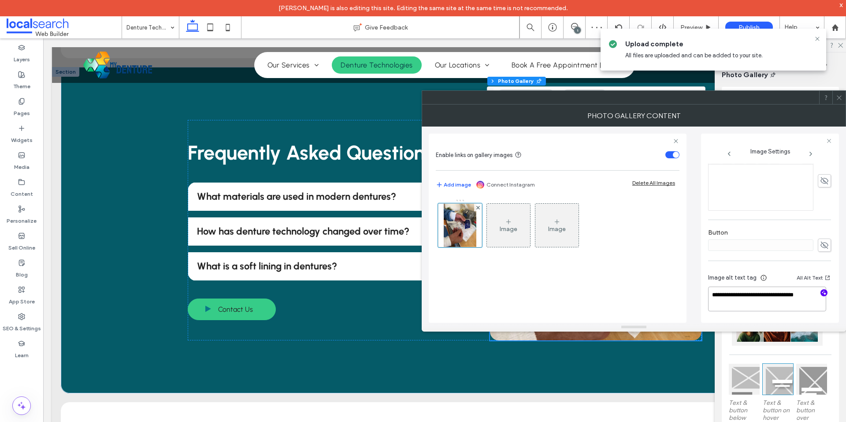
paste textarea "**********"
type textarea "**********"
click at [838, 98] on use at bounding box center [838, 97] width 4 height 4
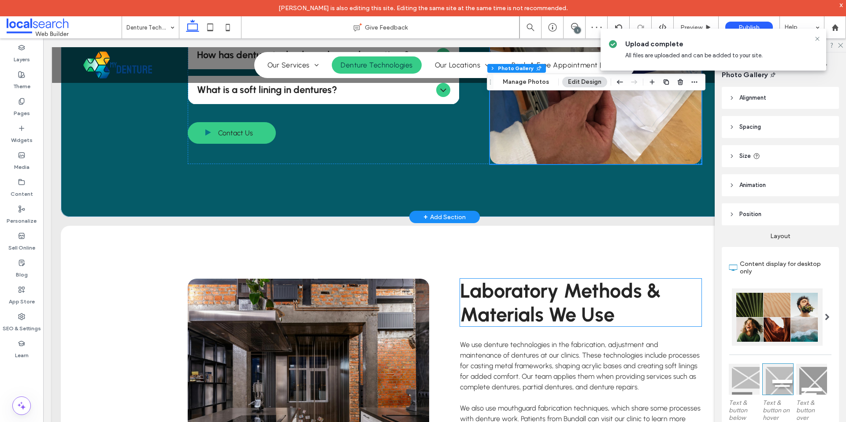
scroll to position [1057, 0]
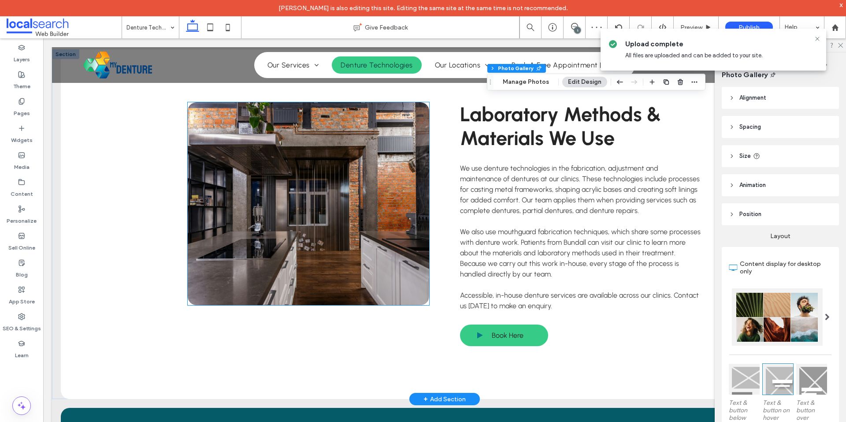
click link
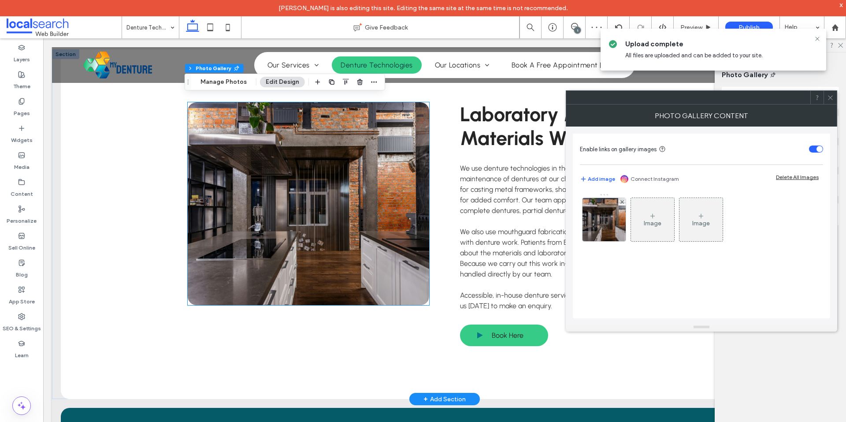
click link
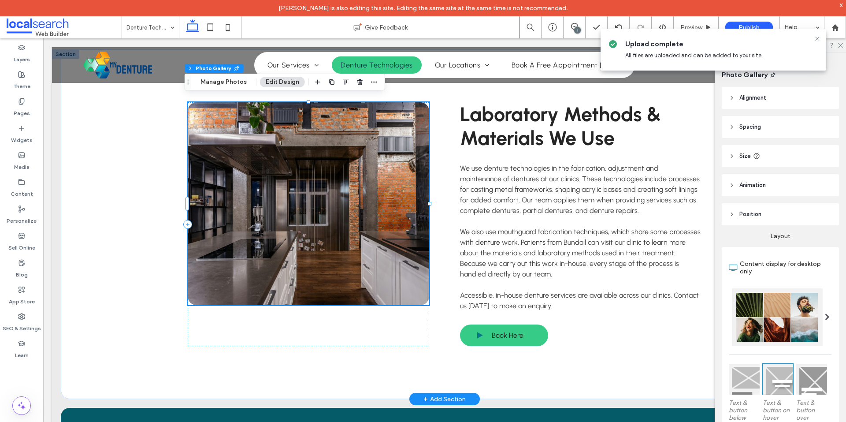
click link
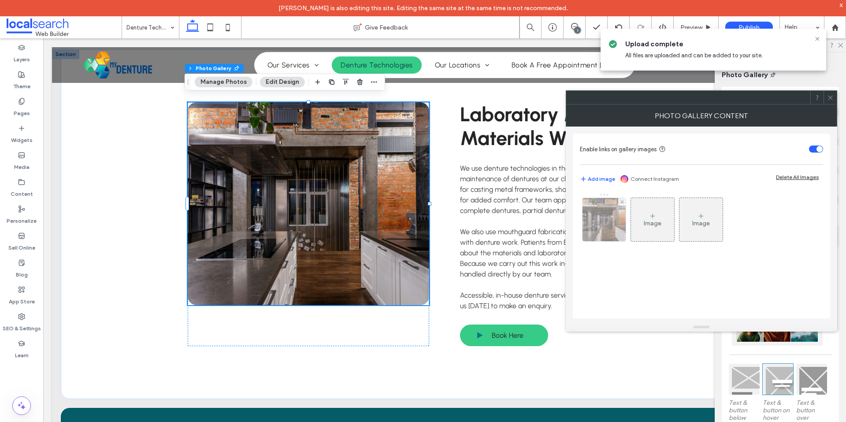
click img
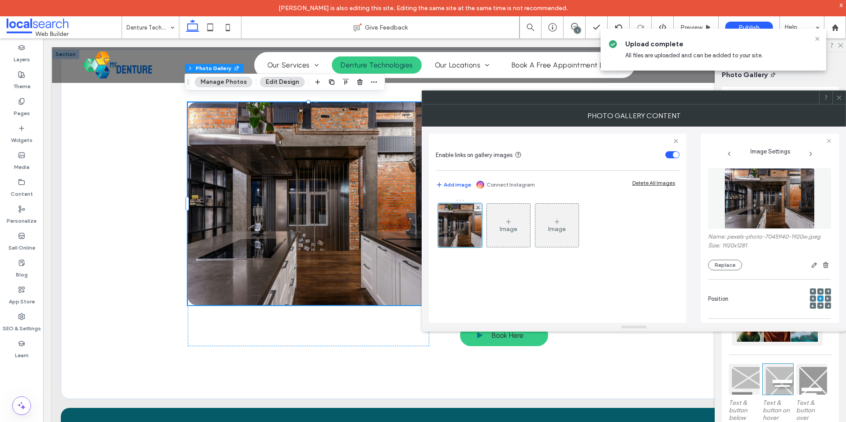
click img
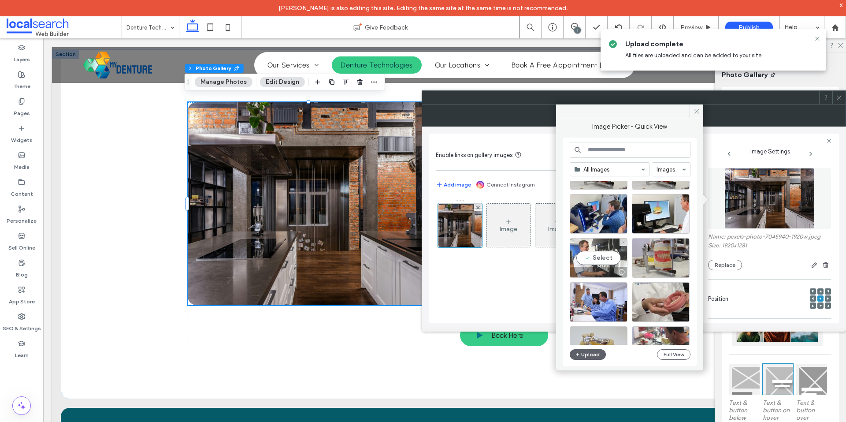
scroll to position [132, 0]
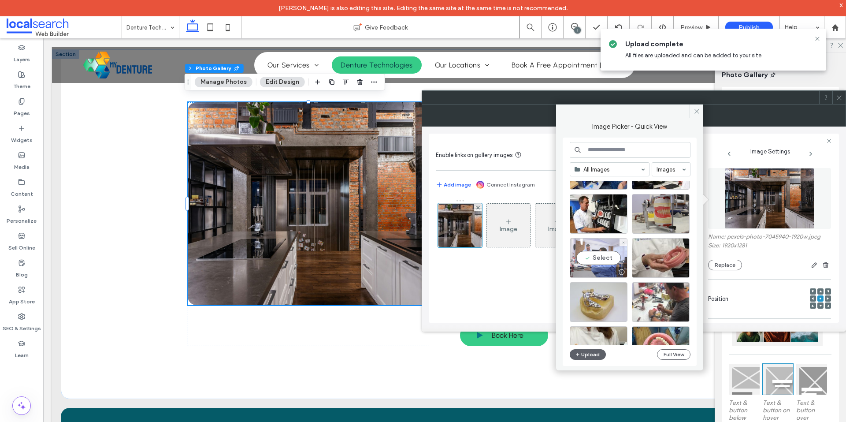
click div "Select"
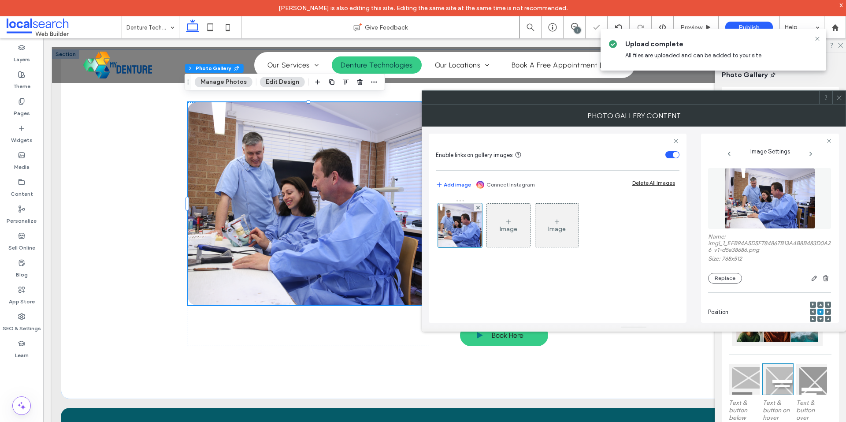
click div
click use
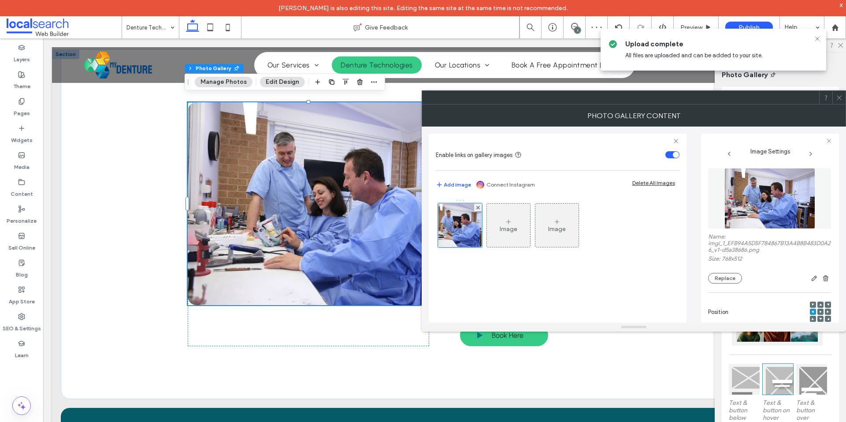
scroll to position [262, 0]
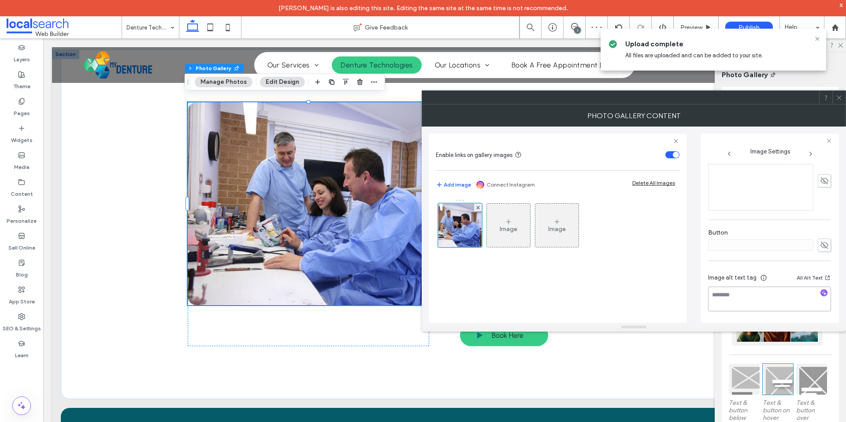
click textarea
paste textarea "**********"
type textarea "**********"
click hr
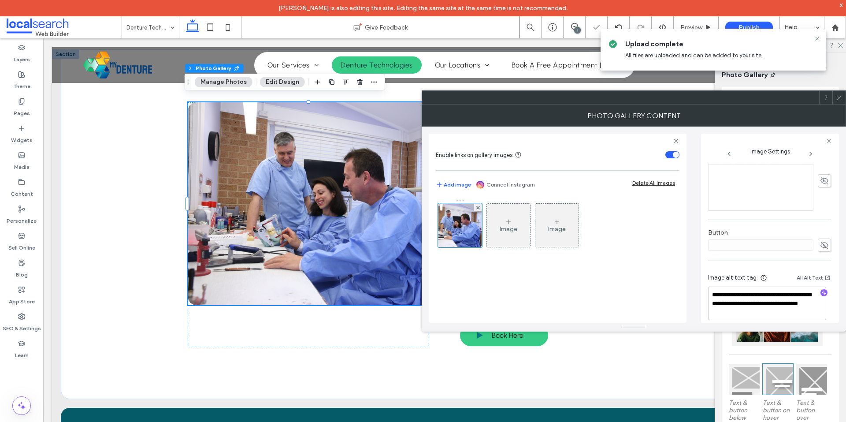
click icon
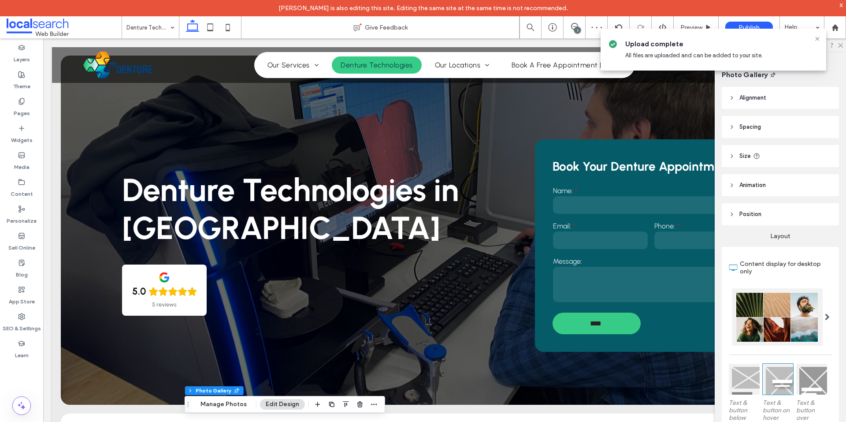
scroll to position [0, 0]
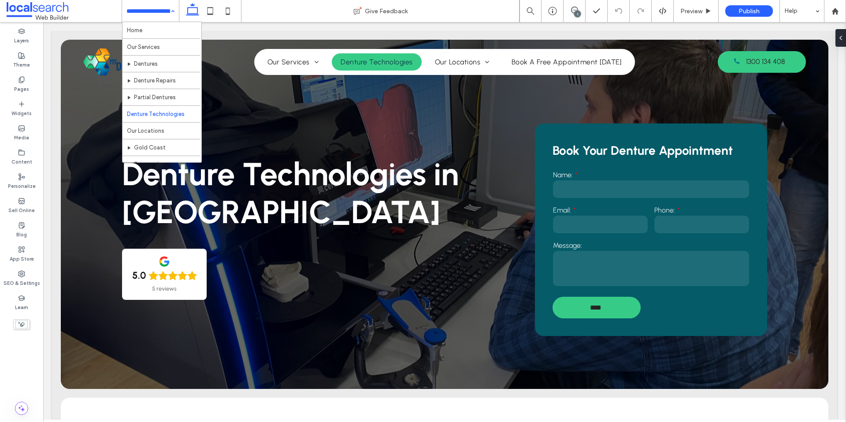
scroll to position [59, 0]
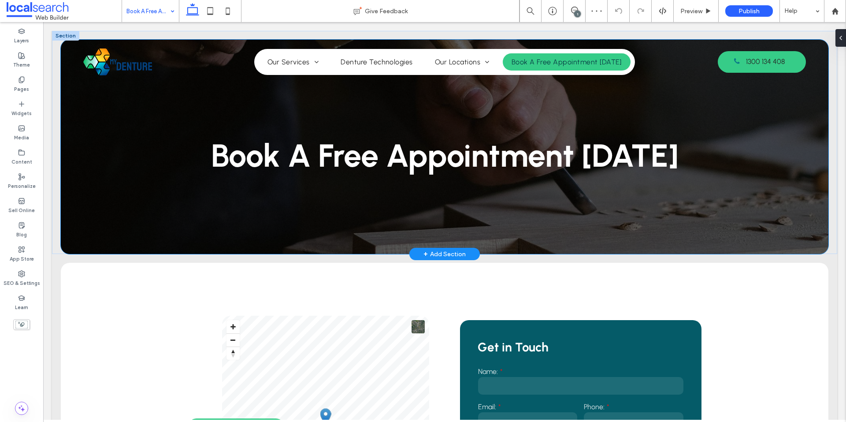
click at [131, 243] on div "Book A Free Appointment [DATE]" at bounding box center [444, 147] width 767 height 214
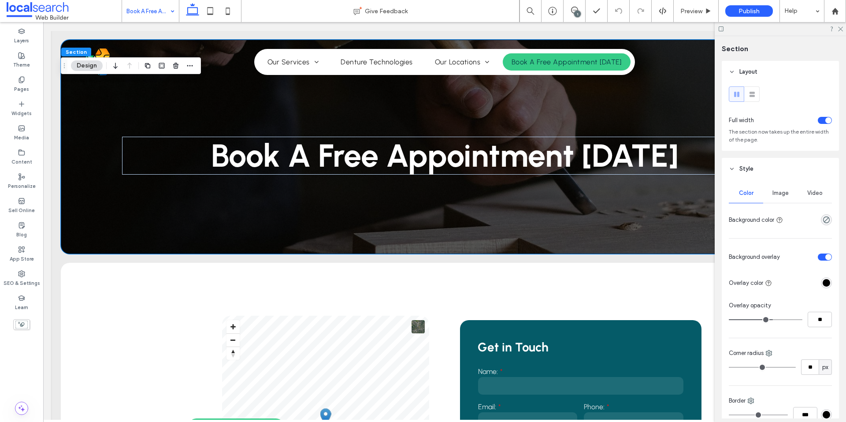
click at [777, 196] on div "Image" at bounding box center [780, 192] width 34 height 19
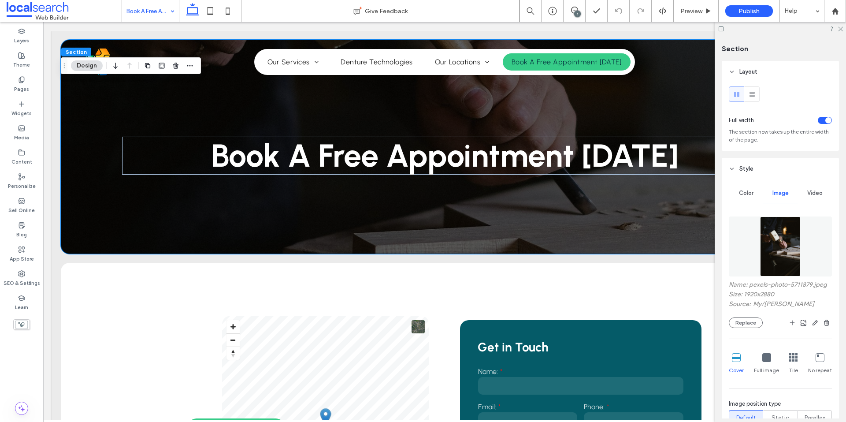
click at [766, 248] on img at bounding box center [780, 246] width 40 height 60
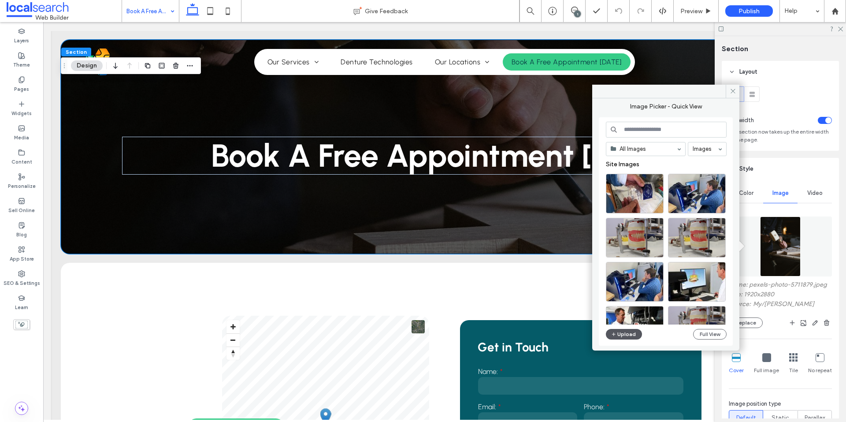
click at [631, 333] on button "Upload" at bounding box center [624, 334] width 36 height 11
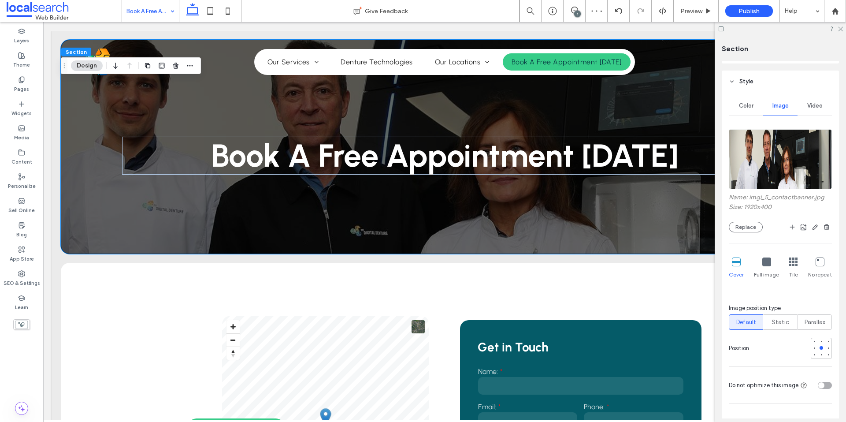
scroll to position [88, 0]
click at [812, 348] on div at bounding box center [814, 347] width 4 height 4
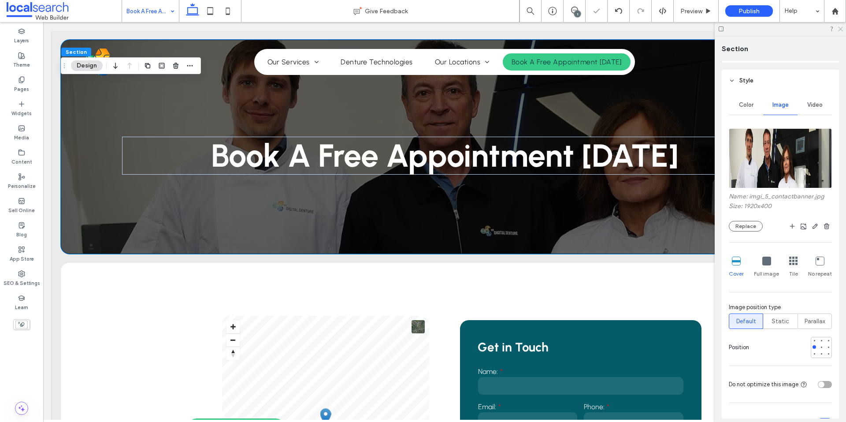
click at [841, 28] on use at bounding box center [840, 29] width 5 height 5
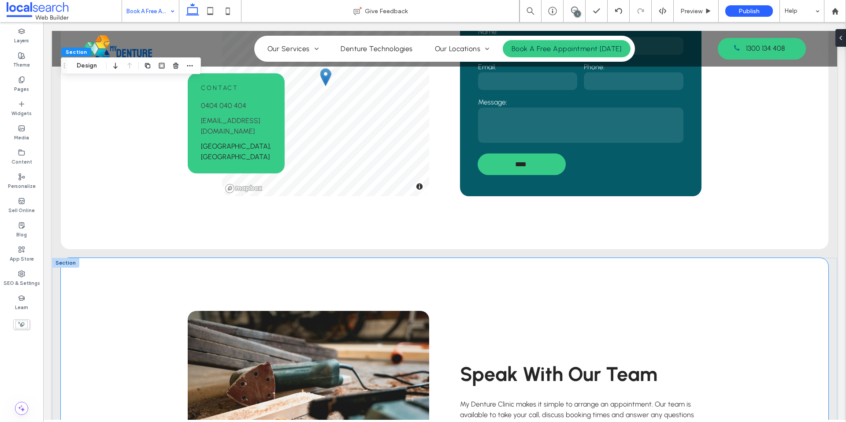
scroll to position [396, 0]
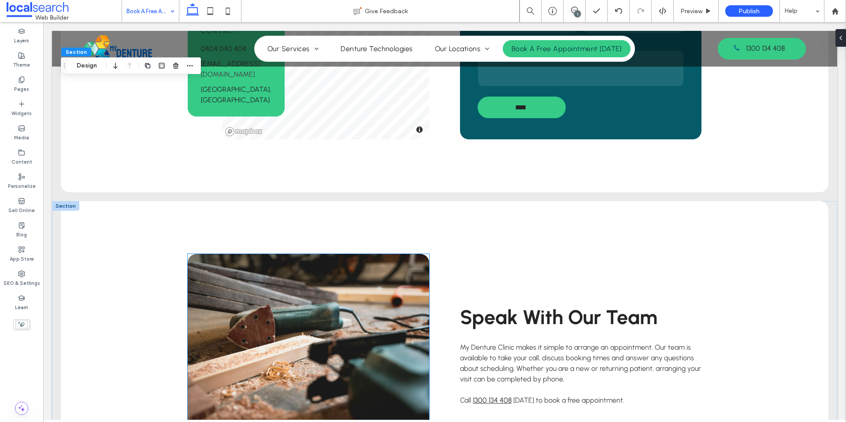
click at [334, 277] on link at bounding box center [308, 355] width 241 height 203
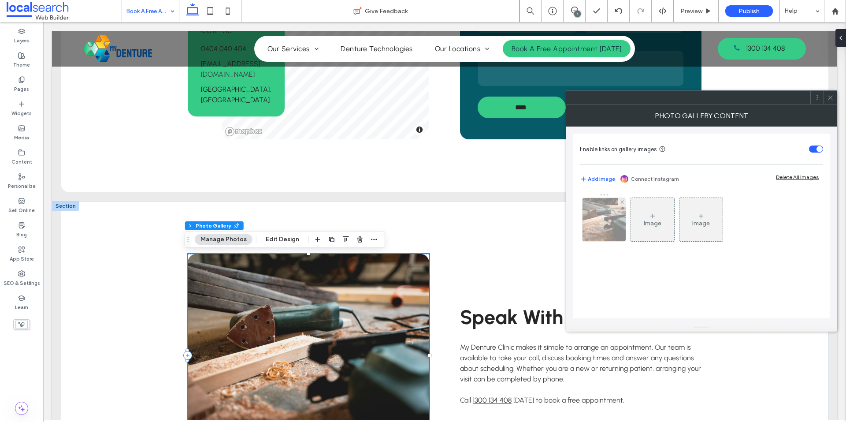
click at [613, 228] on img at bounding box center [604, 219] width 65 height 43
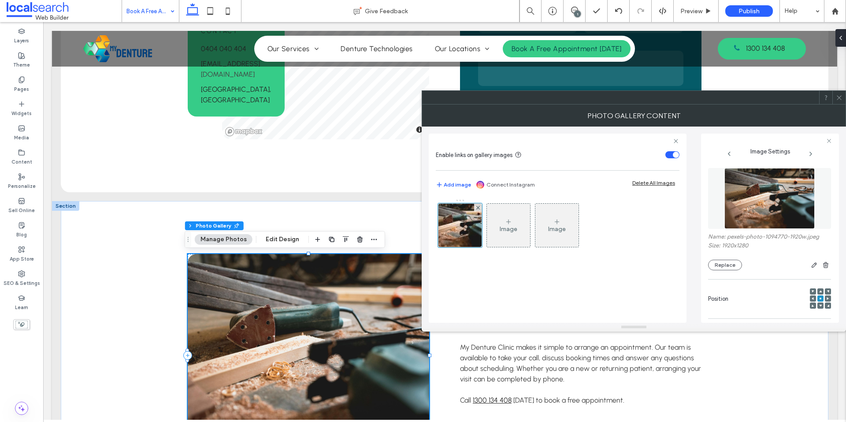
click at [799, 204] on img at bounding box center [769, 198] width 91 height 61
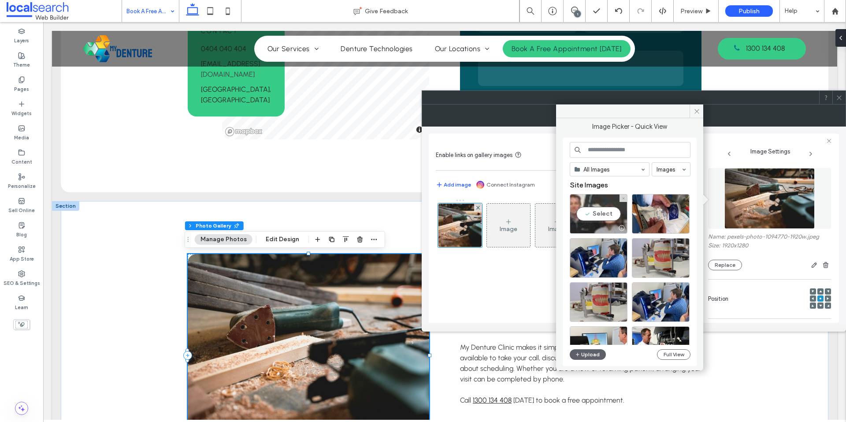
click at [605, 216] on div "Select" at bounding box center [599, 214] width 58 height 40
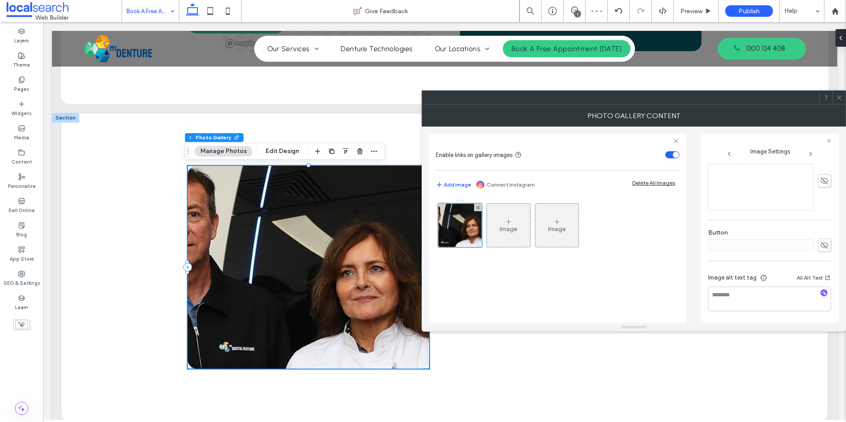
scroll to position [116, 0]
click at [811, 181] on icon at bounding box center [812, 182] width 3 height 3
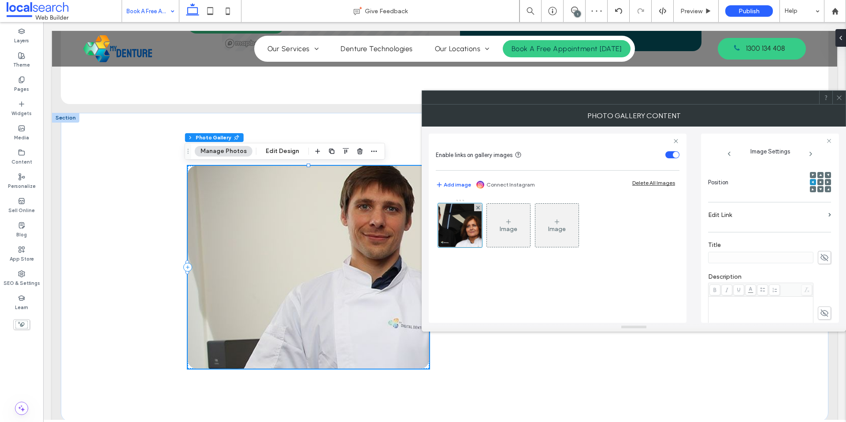
click at [812, 181] on div at bounding box center [820, 182] width 21 height 21
click at [819, 183] on use at bounding box center [820, 182] width 2 height 2
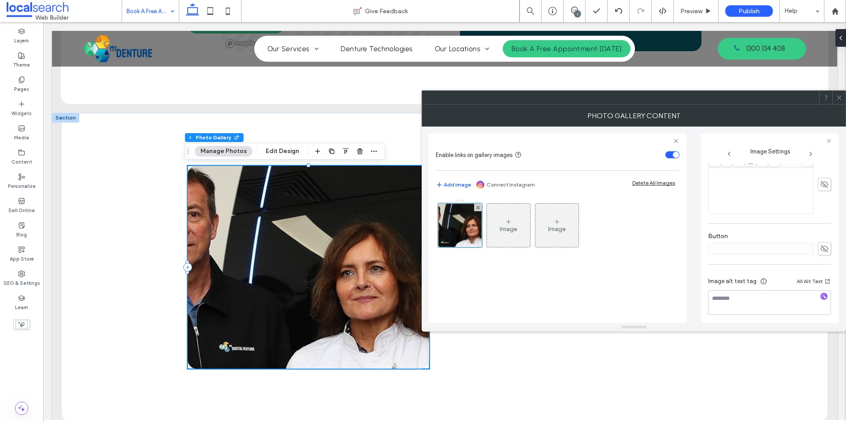
scroll to position [248, 0]
click at [837, 42] on span at bounding box center [836, 38] width 7 height 18
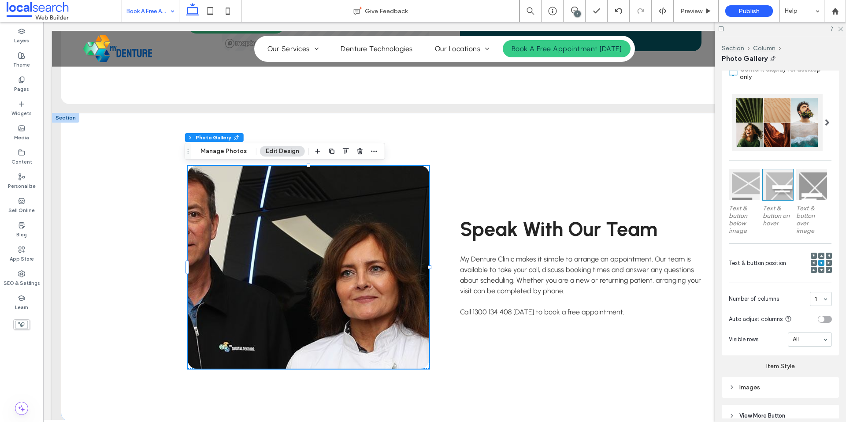
scroll to position [204, 0]
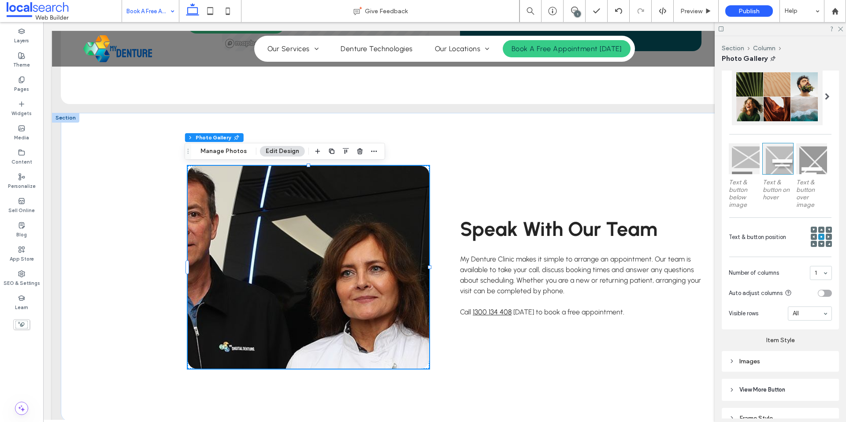
click at [758, 358] on div "Images" at bounding box center [780, 360] width 103 height 7
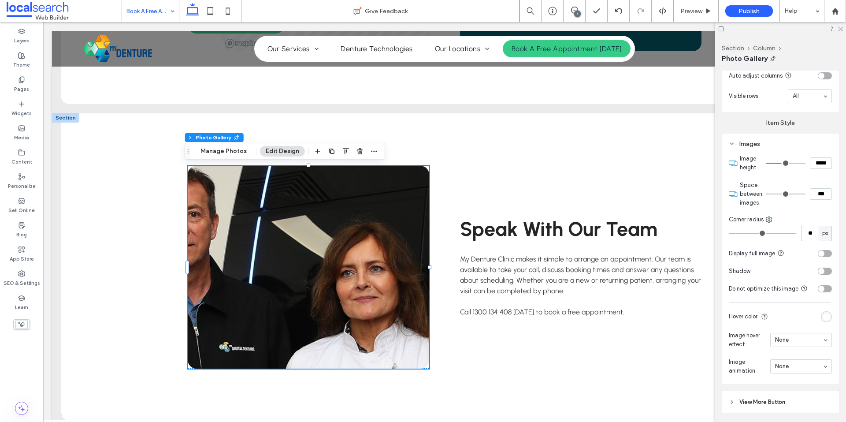
scroll to position [477, 0]
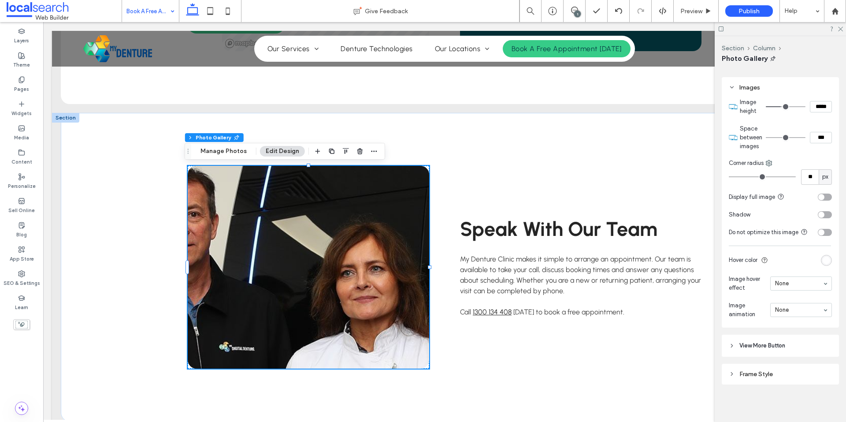
click at [780, 342] on span "View More Button" at bounding box center [762, 345] width 46 height 9
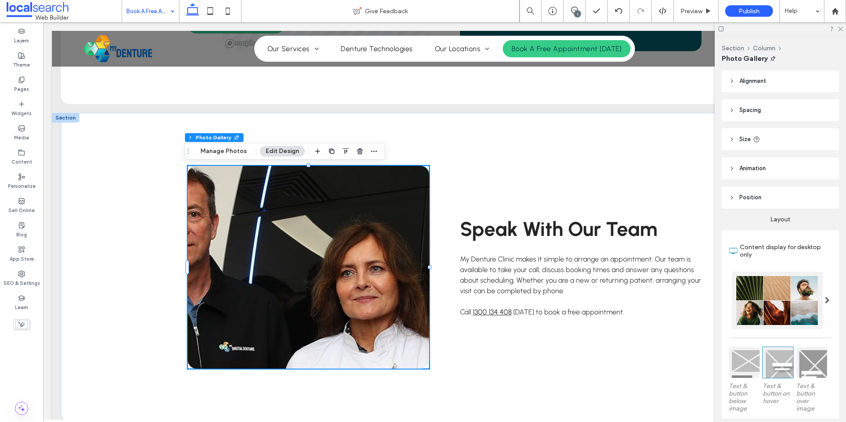
scroll to position [0, 0]
click at [355, 264] on link at bounding box center [308, 267] width 241 height 203
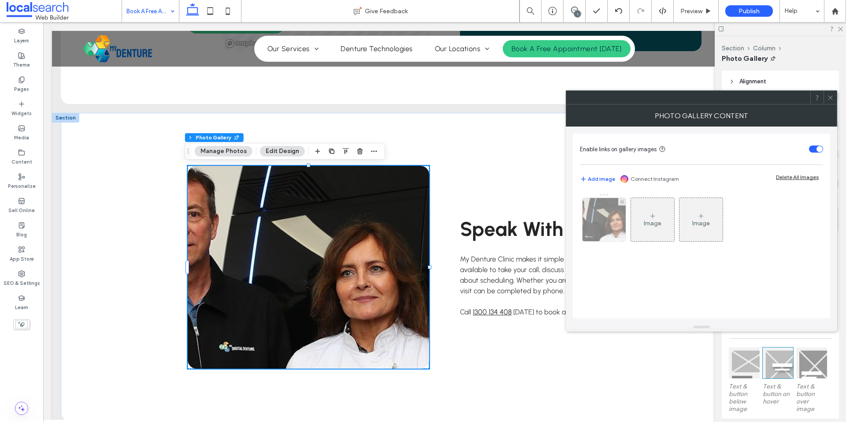
click at [595, 222] on img at bounding box center [603, 219] width 207 height 43
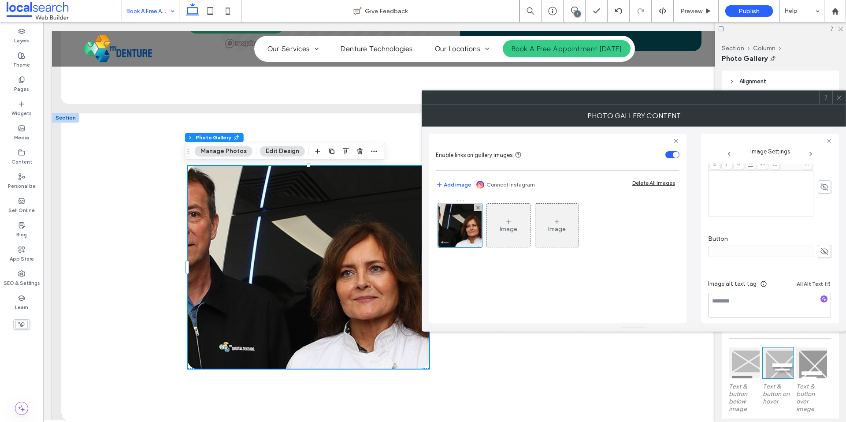
scroll to position [248, 0]
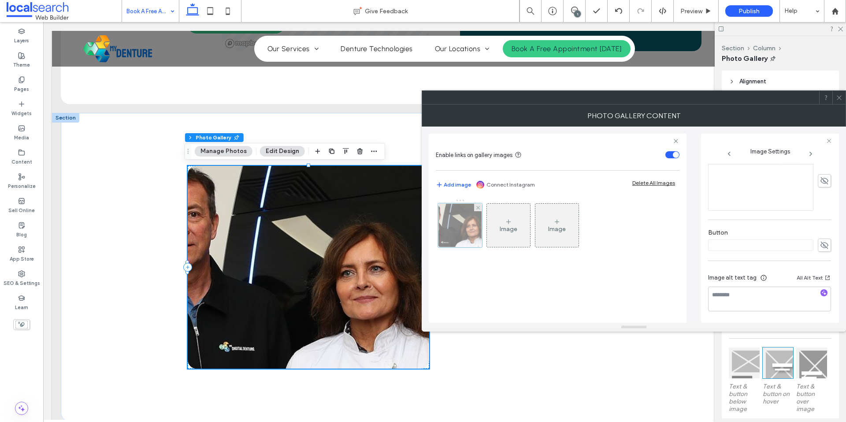
click at [476, 228] on div at bounding box center [460, 225] width 44 height 44
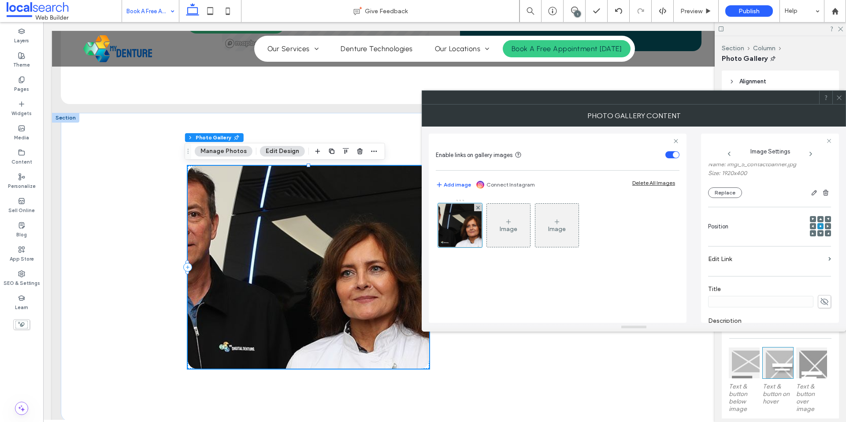
scroll to position [0, 0]
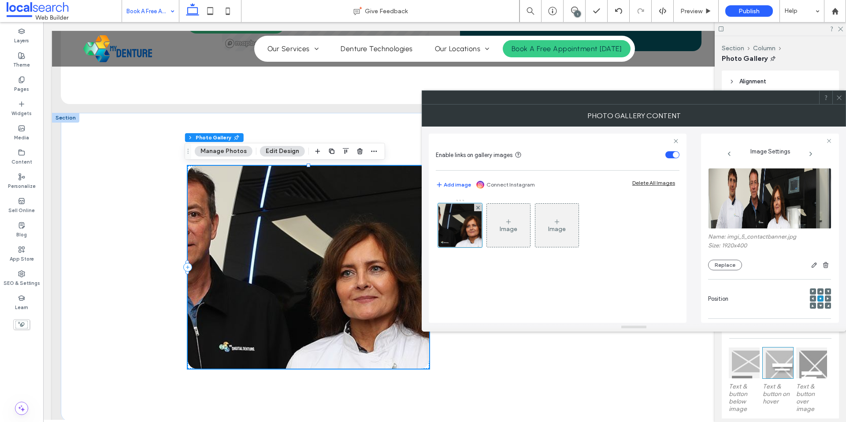
click at [758, 202] on img at bounding box center [770, 198] width 124 height 61
click at [722, 267] on button "Replace" at bounding box center [725, 264] width 34 height 11
click at [732, 263] on button "Replace" at bounding box center [725, 264] width 34 height 11
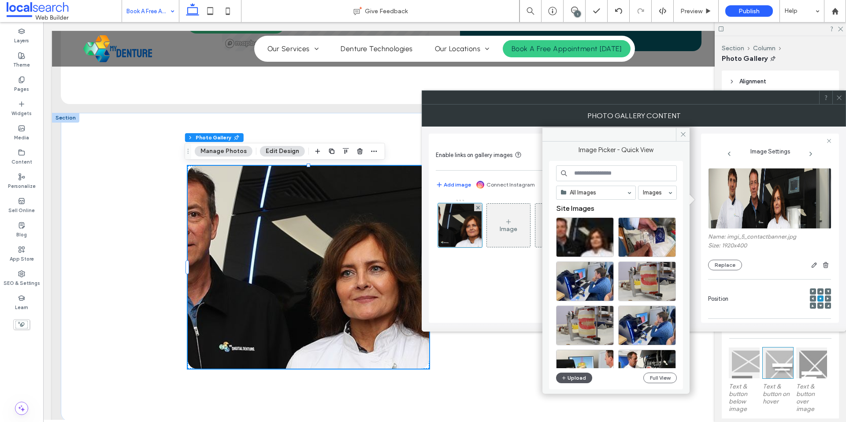
click at [582, 375] on button "Upload" at bounding box center [574, 377] width 36 height 11
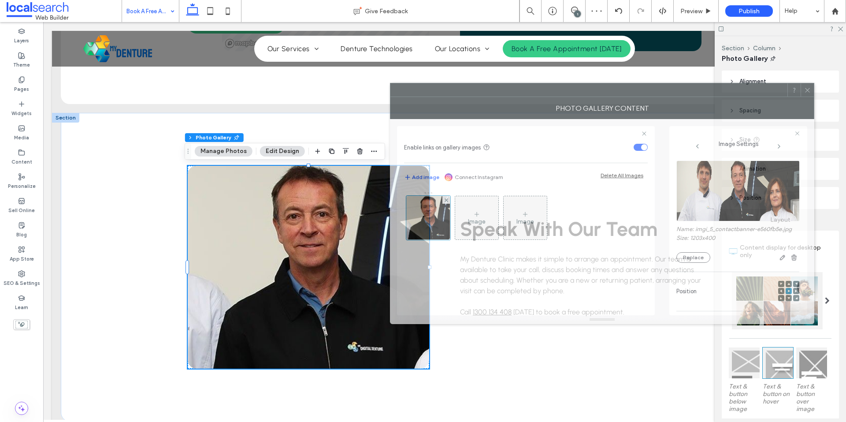
drag, startPoint x: 767, startPoint y: 105, endPoint x: 757, endPoint y: 93, distance: 15.0
click at [757, 97] on div "Photo Gallery Content" at bounding box center [602, 108] width 424 height 22
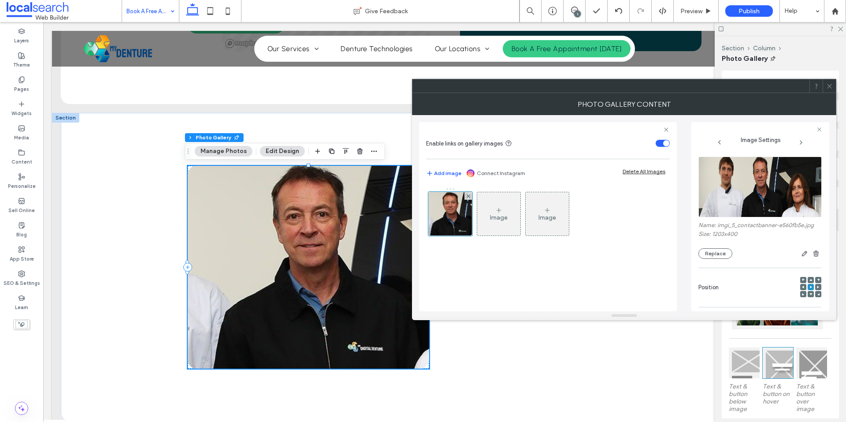
click at [829, 87] on icon at bounding box center [829, 86] width 7 height 7
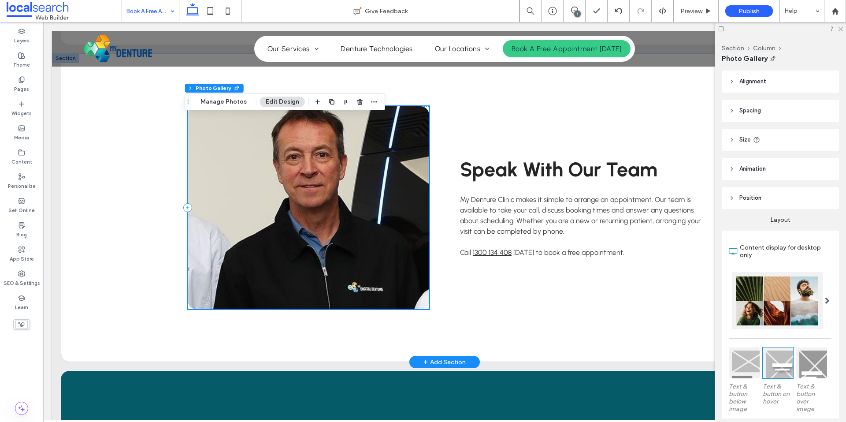
scroll to position [529, 0]
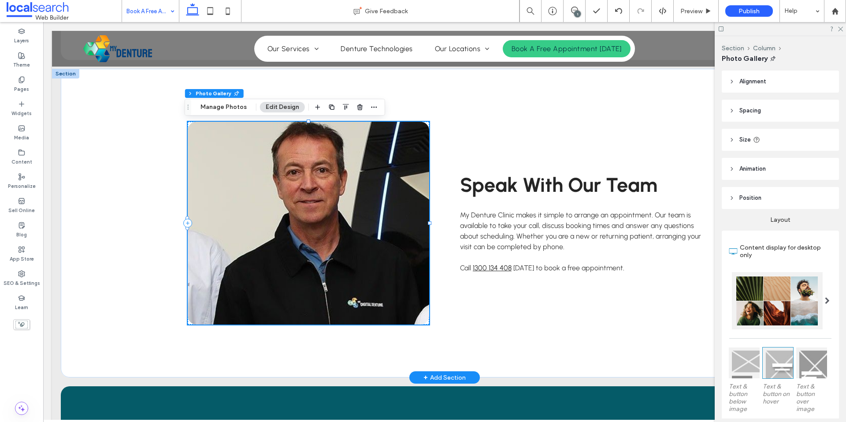
click at [340, 215] on link at bounding box center [308, 223] width 241 height 203
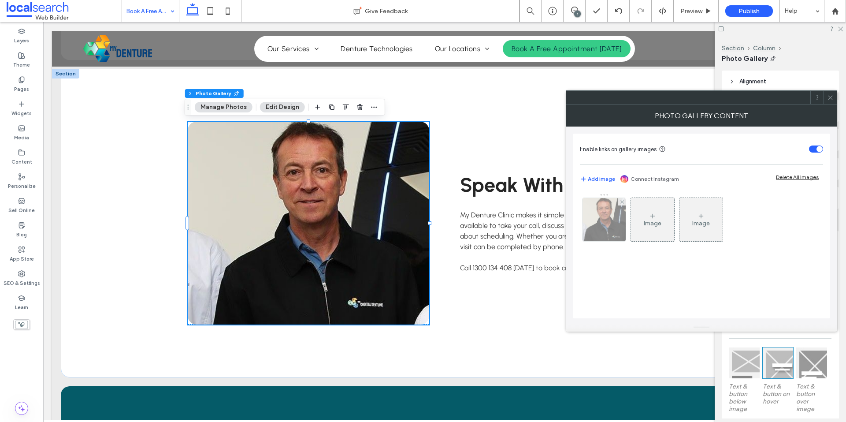
click at [612, 223] on img at bounding box center [604, 219] width 130 height 43
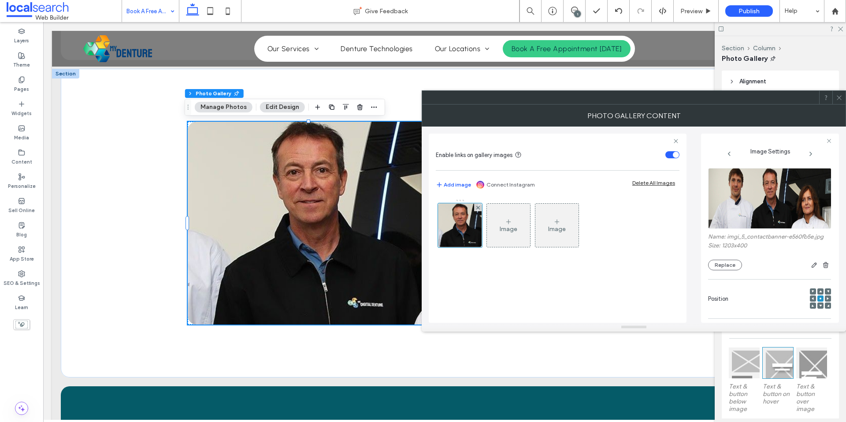
click at [766, 201] on img at bounding box center [770, 198] width 124 height 61
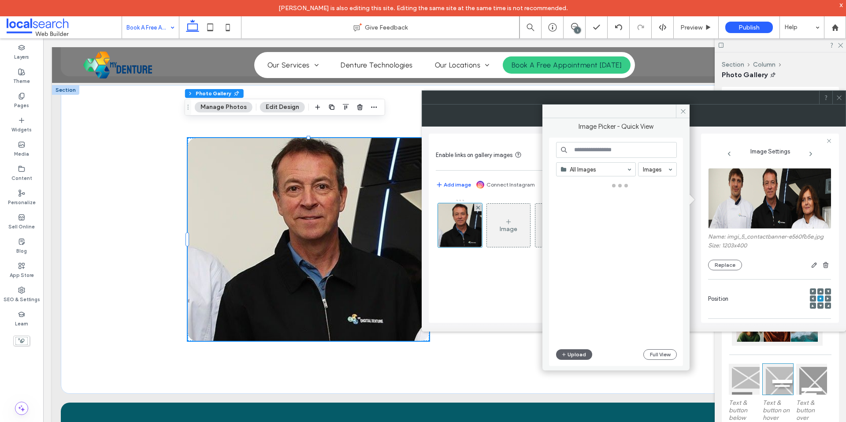
click at [576, 348] on div "All Images Images Upload Full View" at bounding box center [616, 252] width 121 height 220
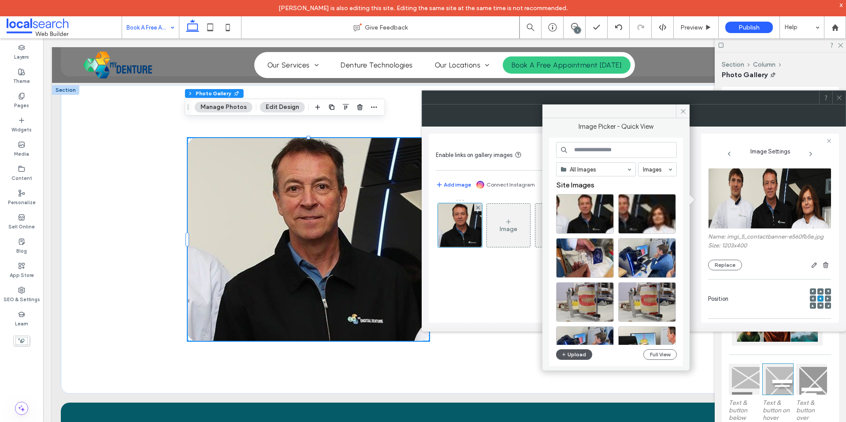
click at [576, 355] on button "Upload" at bounding box center [574, 354] width 36 height 11
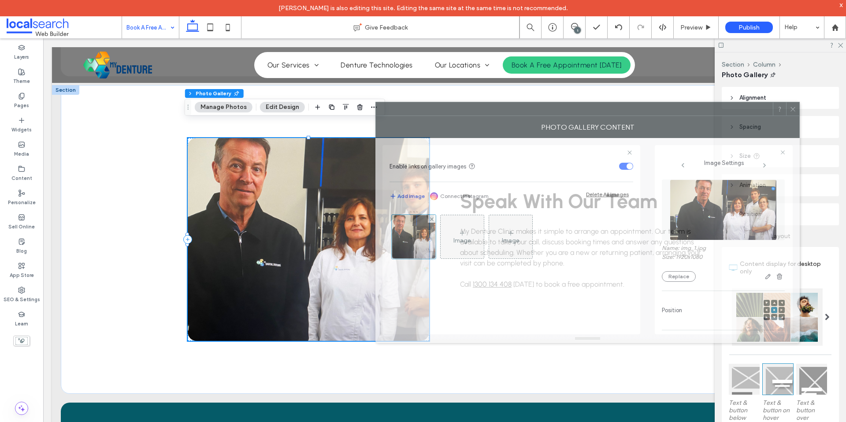
drag, startPoint x: 473, startPoint y: 103, endPoint x: 440, endPoint y: 114, distance: 35.0
click at [440, 114] on div at bounding box center [574, 108] width 397 height 13
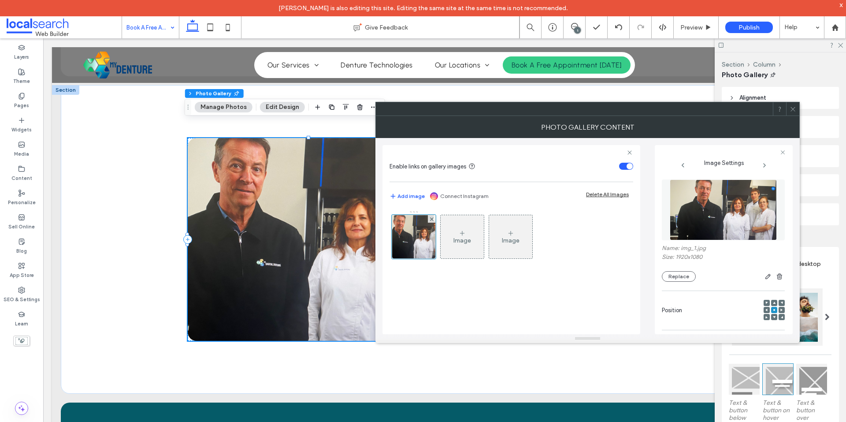
click at [780, 310] on div "Name: img_1.jpg Size: 1920x1080 Replace Position Edit Link Title Description Bu…" at bounding box center [724, 254] width 124 height 159
click at [780, 310] on use at bounding box center [781, 309] width 2 height 3
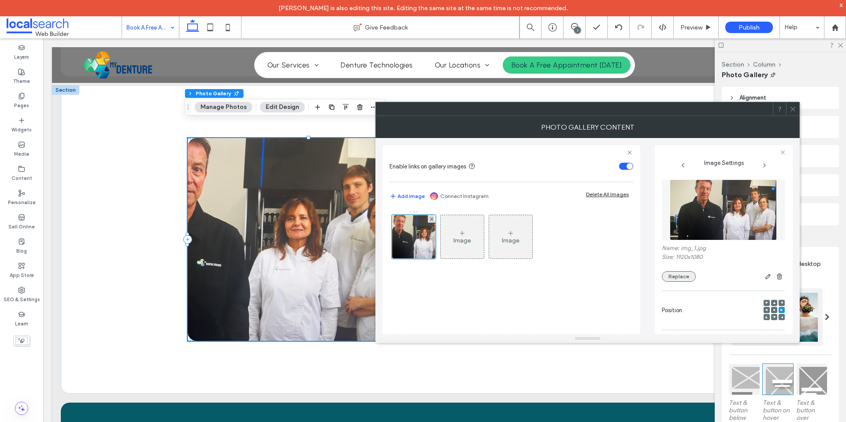
click at [673, 278] on button "Replace" at bounding box center [679, 276] width 34 height 11
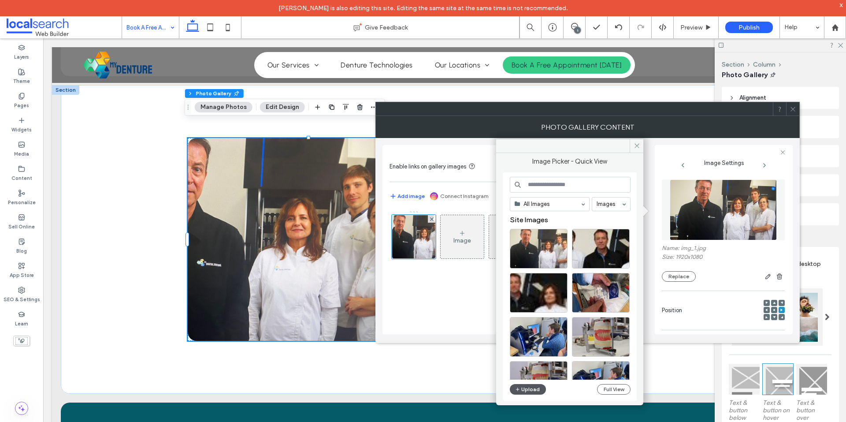
click at [517, 390] on icon "button" at bounding box center [517, 388] width 5 height 7
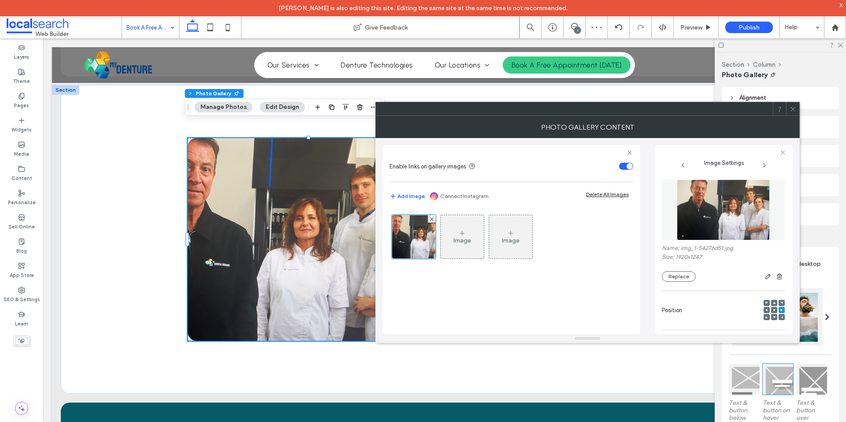
click at [773, 311] on icon at bounding box center [774, 309] width 3 height 3
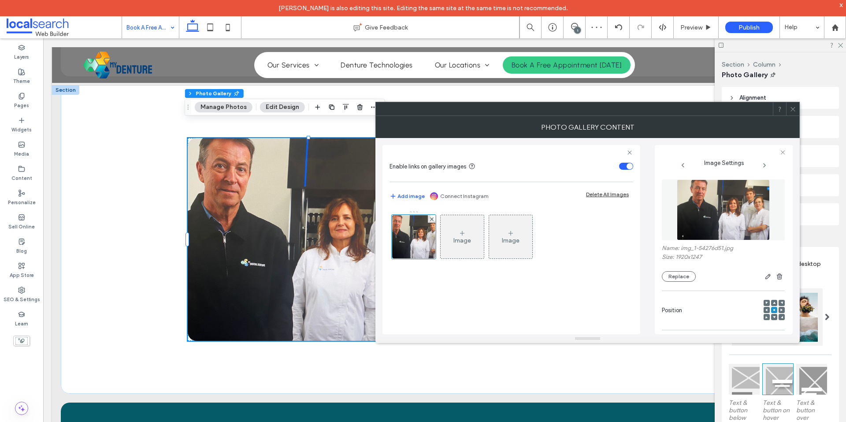
click at [792, 111] on icon at bounding box center [792, 109] width 7 height 7
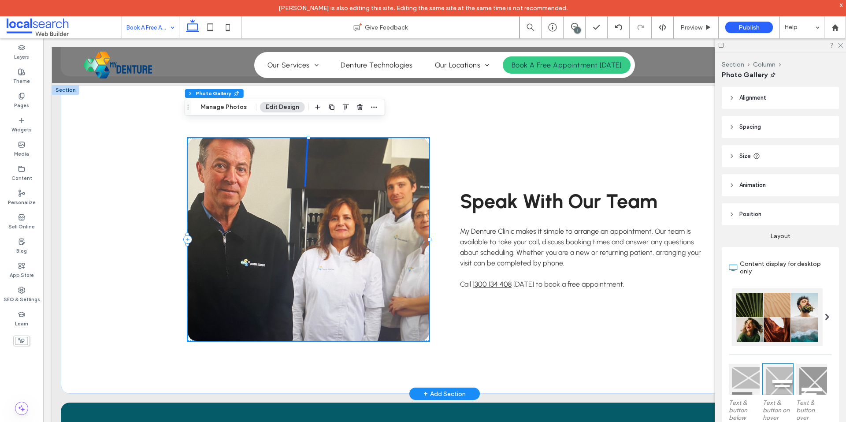
click at [370, 262] on link at bounding box center [308, 239] width 241 height 203
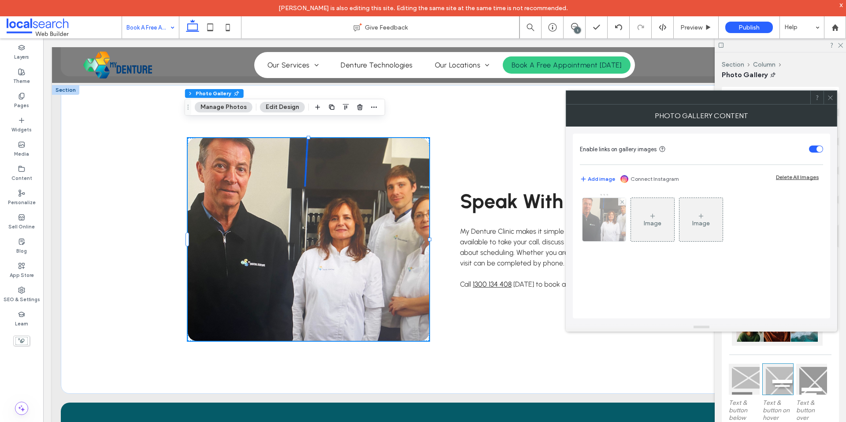
click at [597, 218] on img at bounding box center [604, 219] width 67 height 43
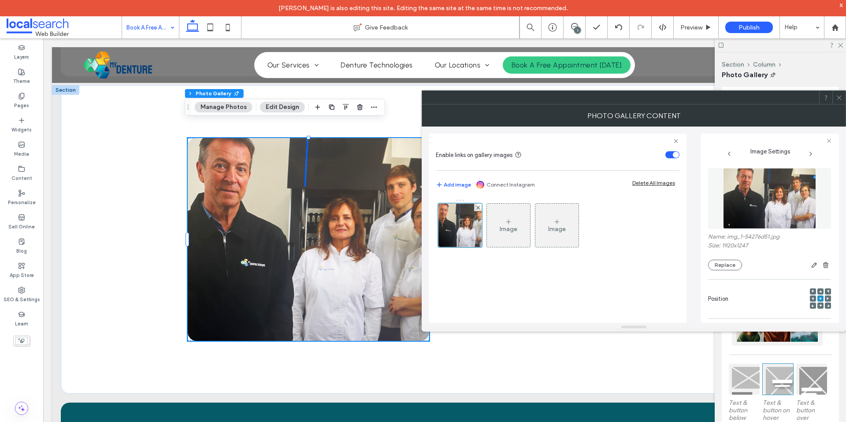
click at [734, 201] on img at bounding box center [769, 198] width 93 height 61
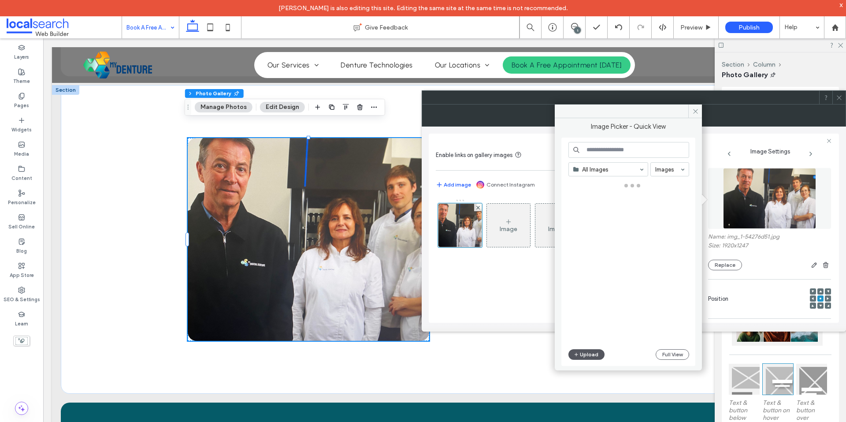
click at [586, 358] on button "Upload" at bounding box center [586, 354] width 36 height 11
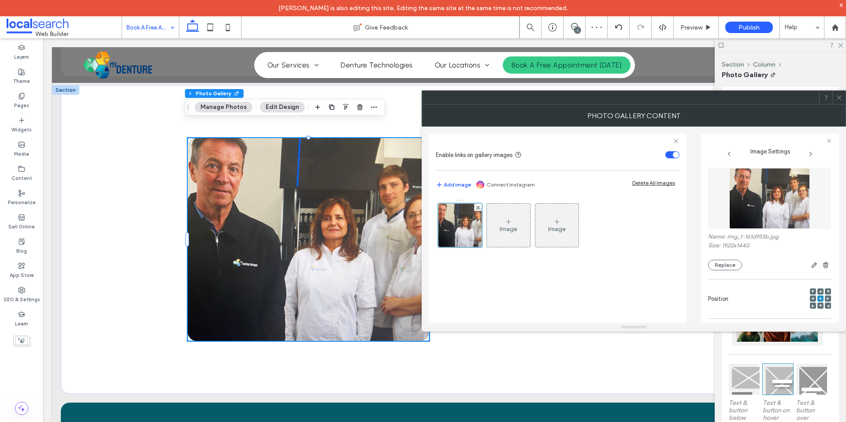
click at [840, 96] on icon at bounding box center [839, 97] width 7 height 7
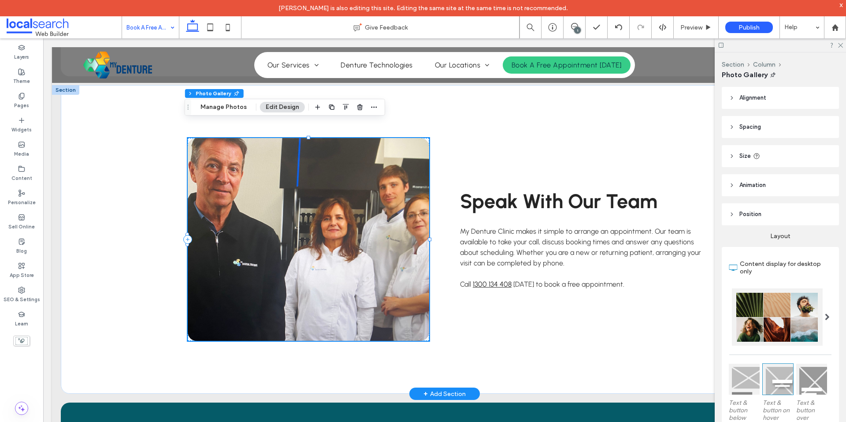
click at [335, 238] on link at bounding box center [308, 239] width 241 height 203
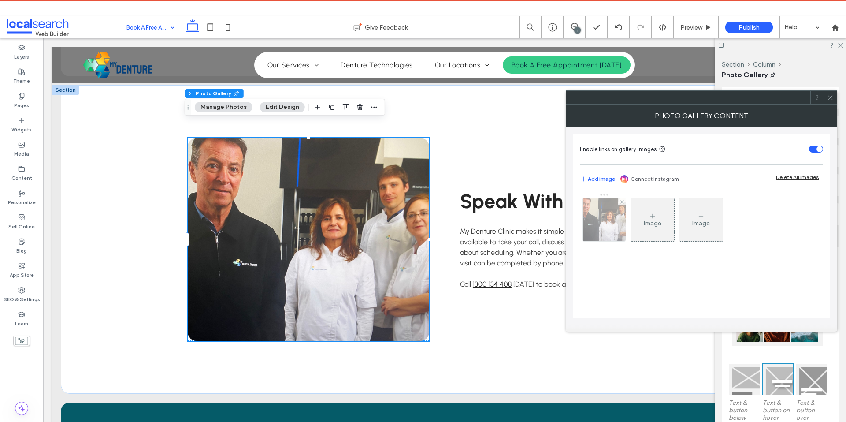
click at [620, 219] on img at bounding box center [604, 219] width 58 height 43
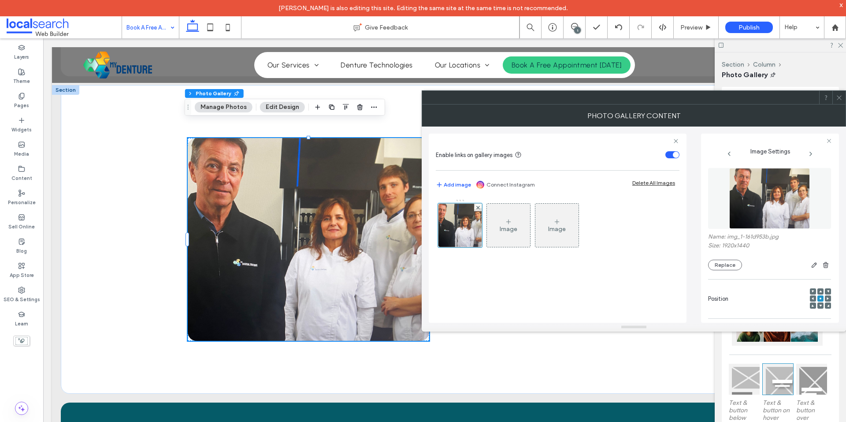
scroll to position [248, 0]
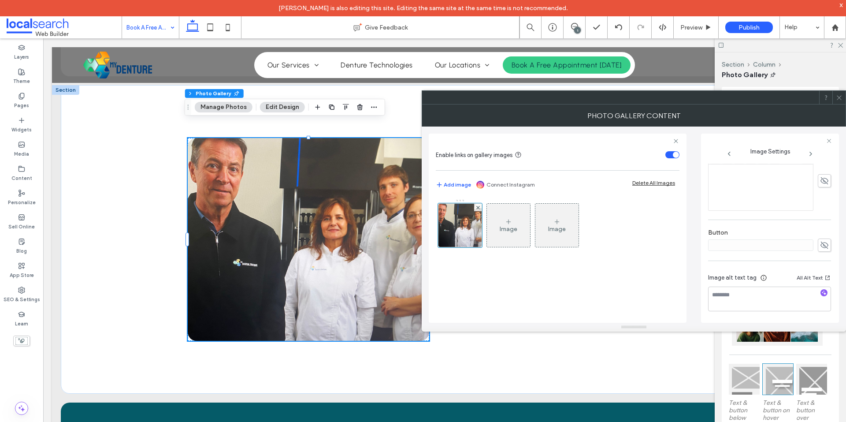
click at [817, 291] on div at bounding box center [824, 293] width 14 height 8
click at [821, 292] on icon "button" at bounding box center [824, 292] width 6 height 6
click at [761, 306] on textarea "**********" at bounding box center [767, 302] width 118 height 33
paste textarea "**********"
type textarea "**********"
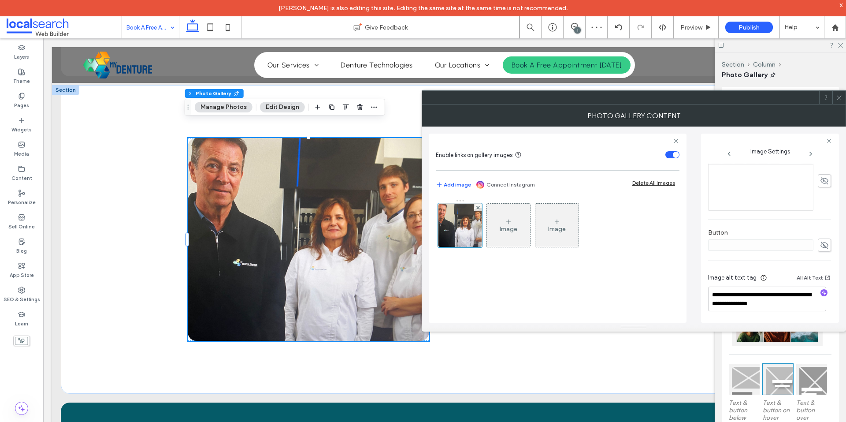
click at [763, 221] on div "**********" at bounding box center [769, 118] width 123 height 407
click at [837, 97] on icon at bounding box center [839, 97] width 7 height 7
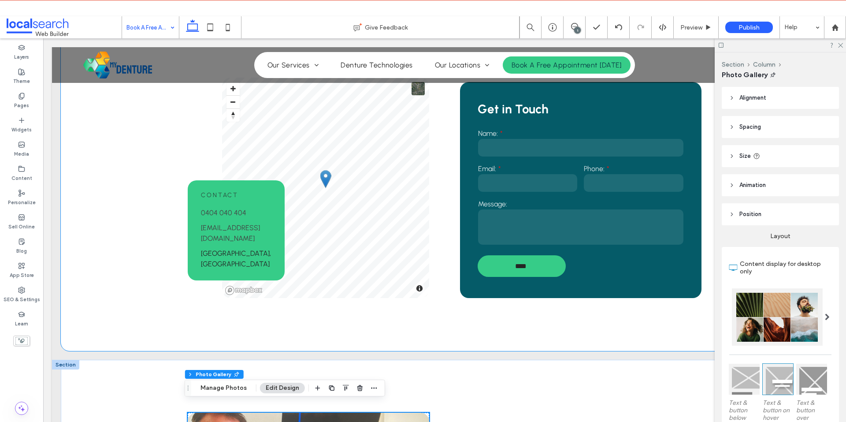
scroll to position [0, 0]
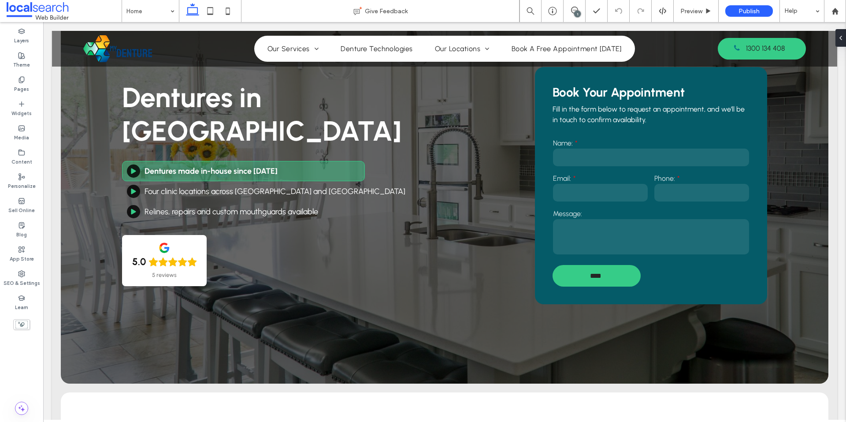
scroll to position [132, 0]
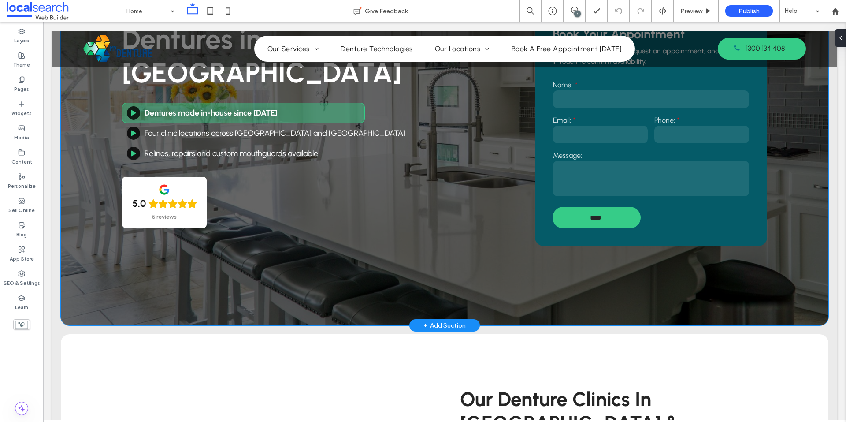
click at [86, 313] on div "Dentures in [GEOGRAPHIC_DATA] Dentures made in-house since [DATE] Four clinic l…" at bounding box center [444, 116] width 767 height 418
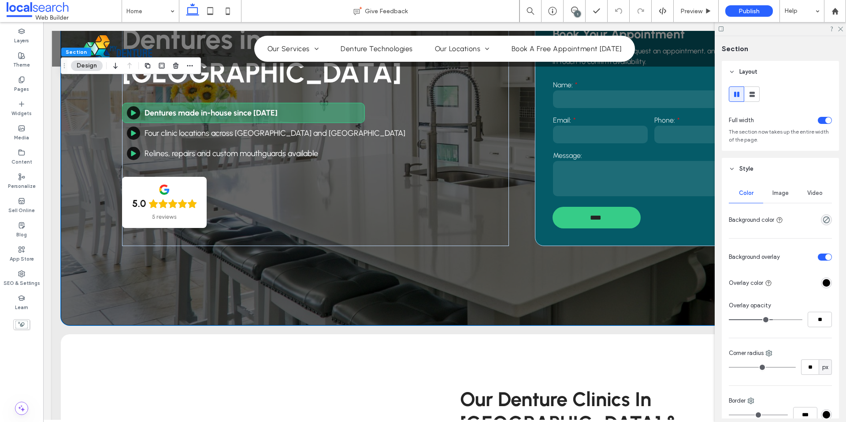
click at [784, 195] on span "Image" at bounding box center [780, 192] width 16 height 7
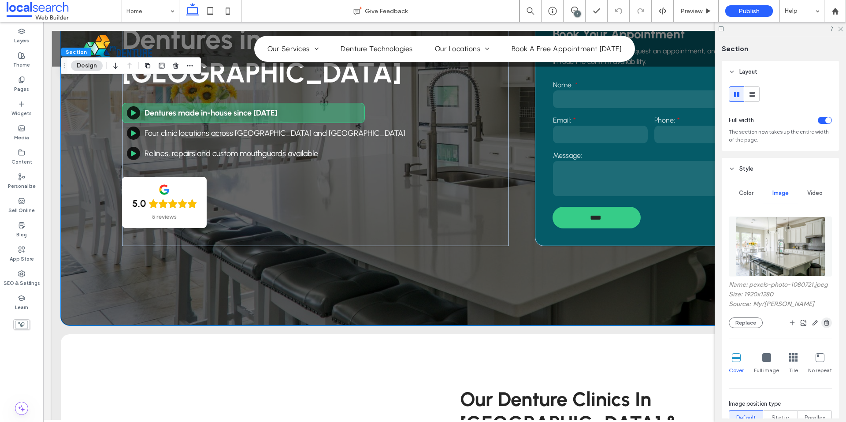
click at [821, 327] on span "button" at bounding box center [826, 322] width 11 height 11
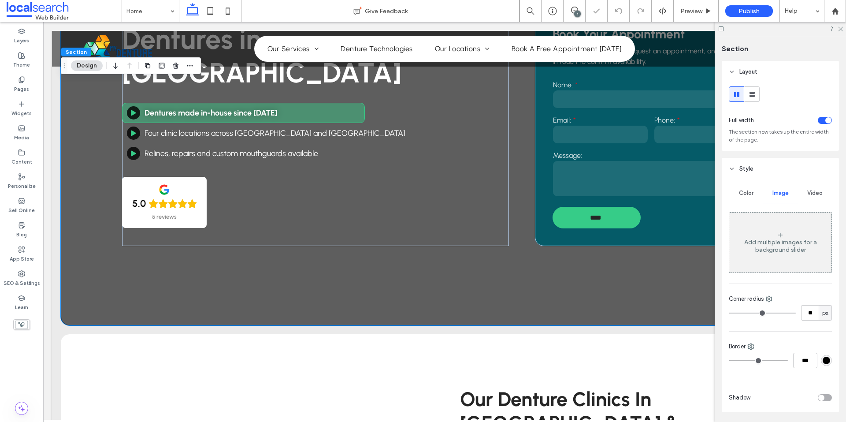
click at [811, 193] on span "Video" at bounding box center [814, 192] width 15 height 7
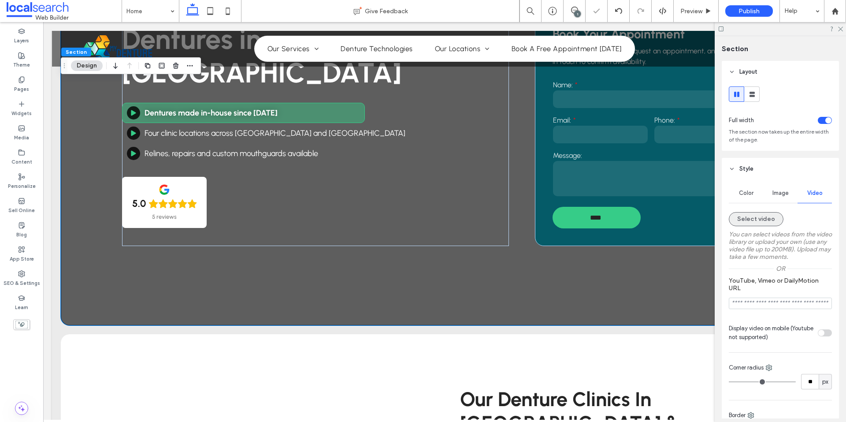
click at [770, 224] on button "Select video" at bounding box center [756, 219] width 55 height 14
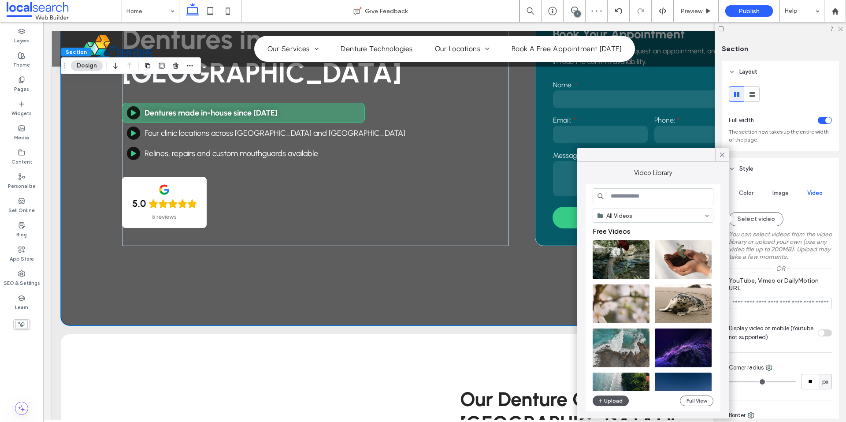
click at [605, 397] on button "Upload" at bounding box center [610, 400] width 36 height 11
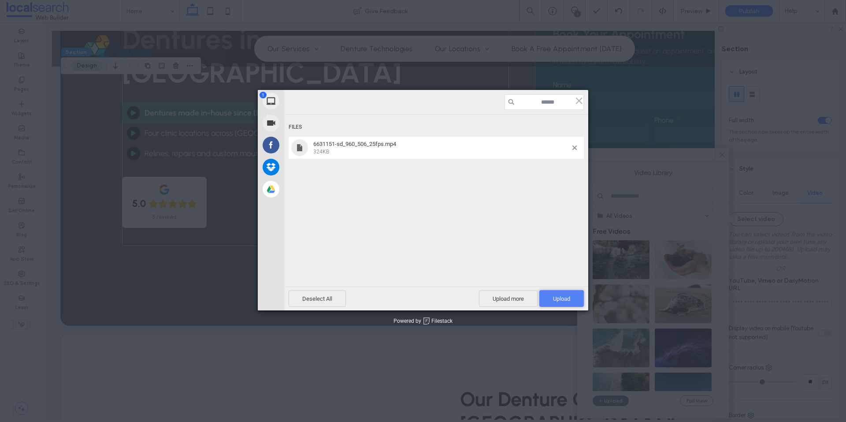
click at [570, 298] on span "Upload 1" at bounding box center [561, 298] width 44 height 17
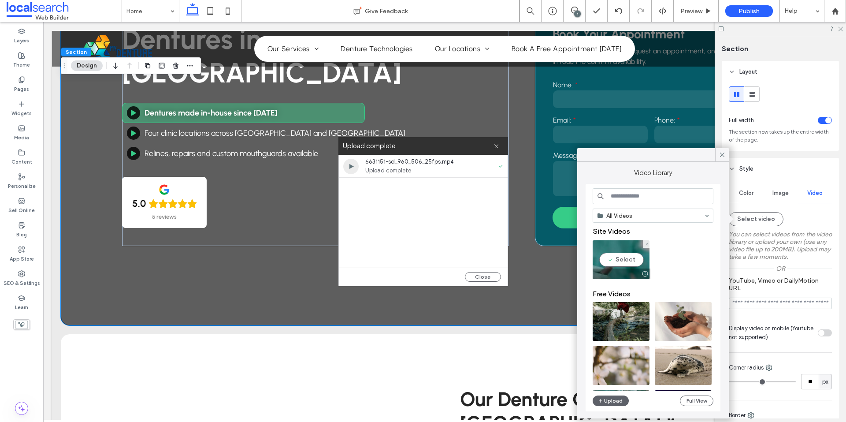
click at [610, 258] on video at bounding box center [620, 259] width 57 height 39
type input "**********"
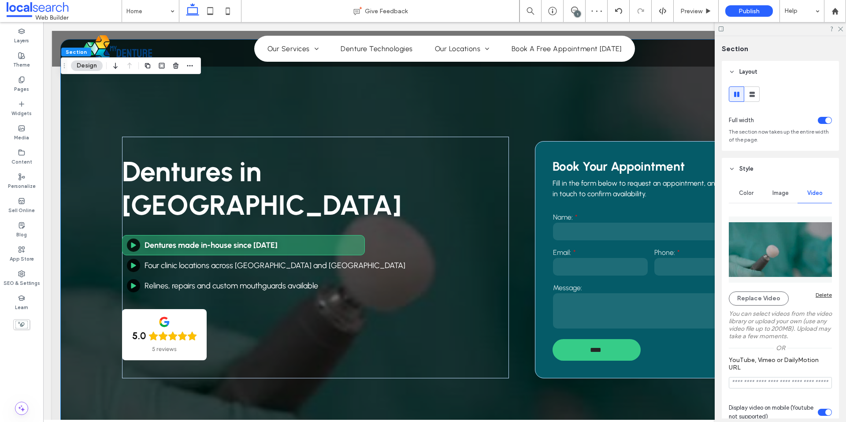
scroll to position [88, 0]
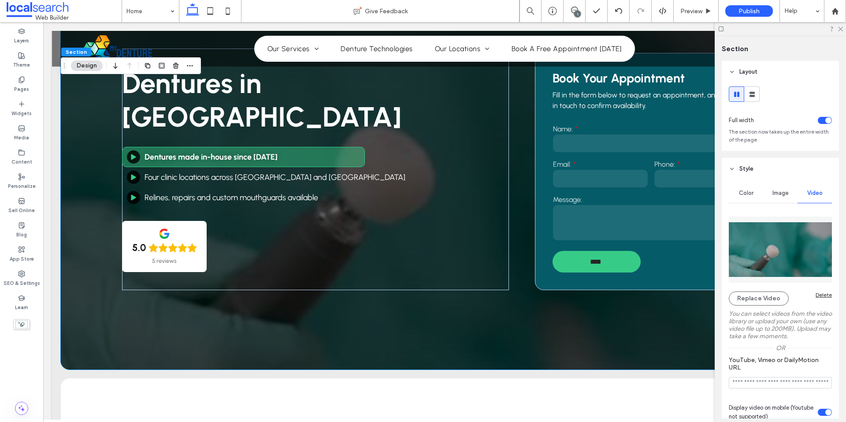
click at [823, 292] on div "Delete" at bounding box center [823, 294] width 16 height 7
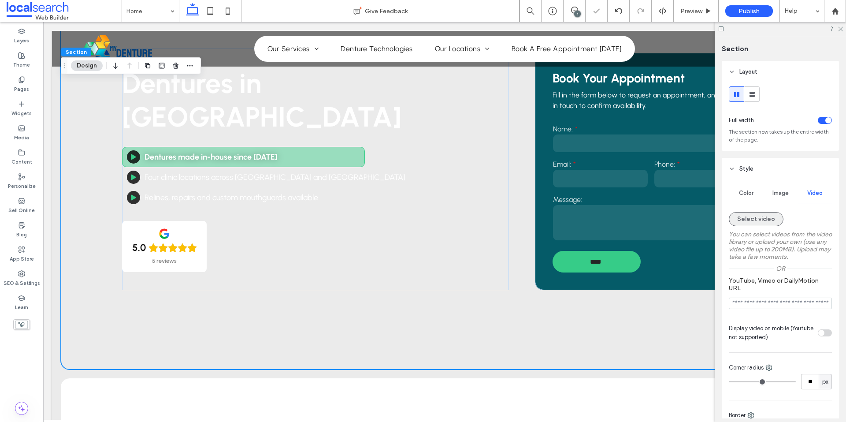
click at [764, 221] on button "Select video" at bounding box center [756, 219] width 55 height 14
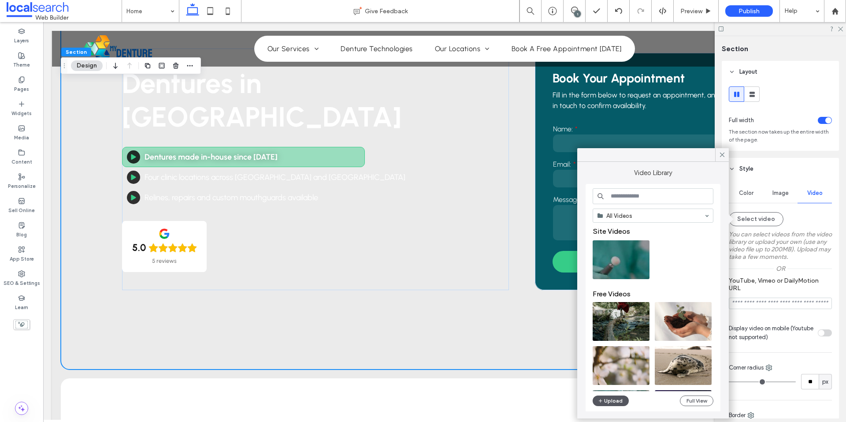
click at [607, 399] on button "Upload" at bounding box center [610, 400] width 36 height 11
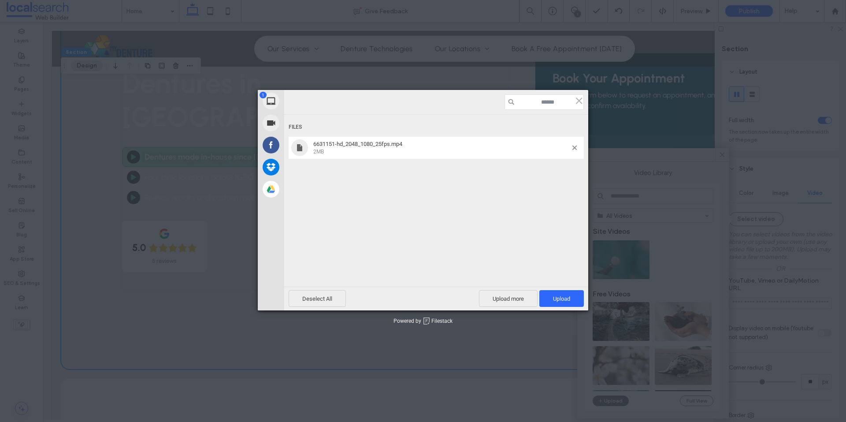
click at [540, 285] on div "Files 6631151-hd_2048_1080_25fps.mp4 2MB" at bounding box center [436, 189] width 304 height 198
click at [555, 301] on span "Upload 1" at bounding box center [561, 298] width 17 height 7
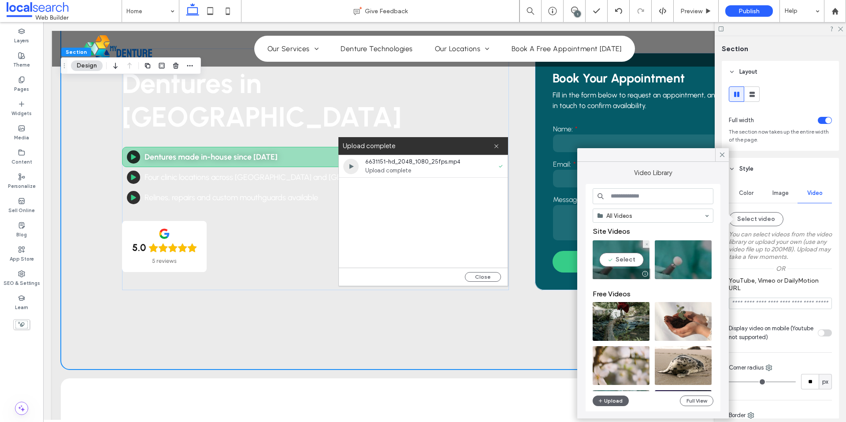
click at [622, 259] on video at bounding box center [620, 259] width 57 height 39
type input "**********"
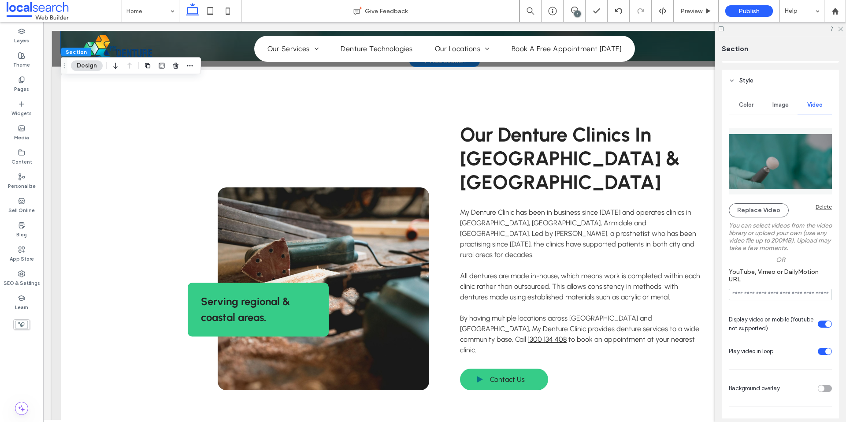
scroll to position [352, 0]
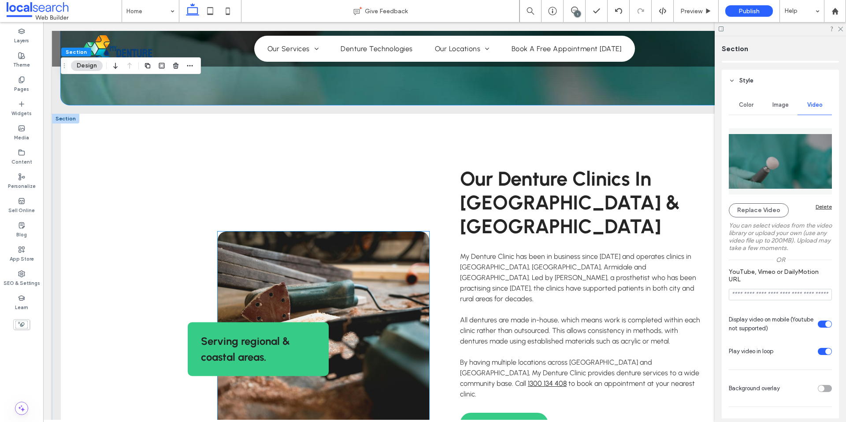
click at [348, 259] on link at bounding box center [323, 332] width 211 height 203
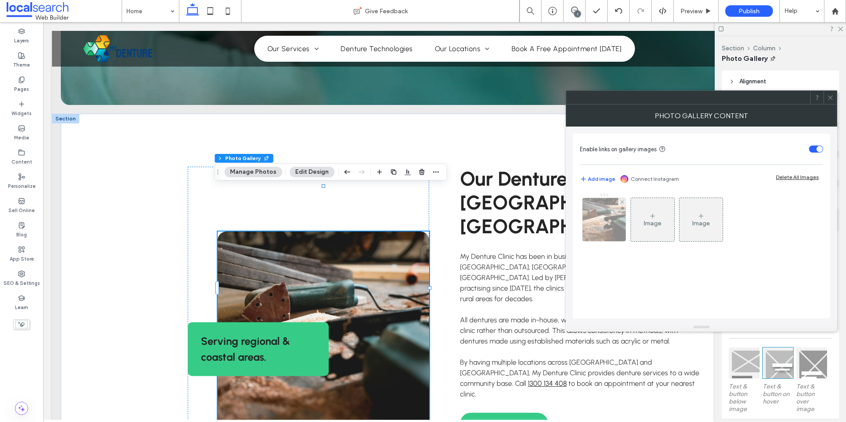
click at [598, 233] on img at bounding box center [604, 219] width 65 height 43
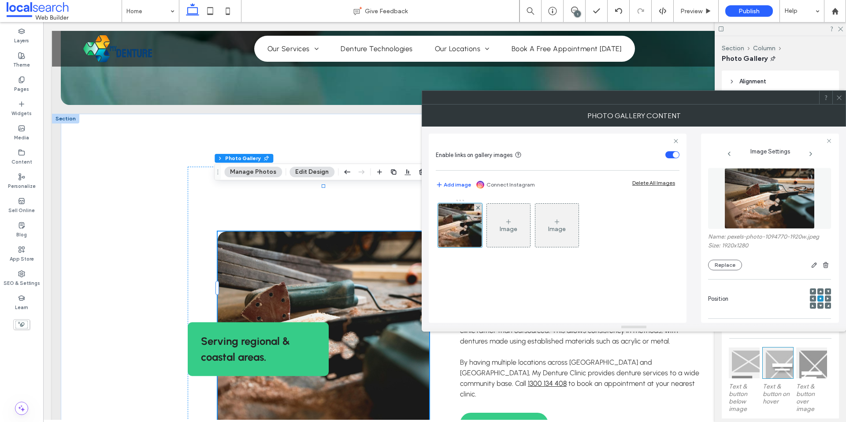
click at [770, 205] on img at bounding box center [769, 198] width 91 height 61
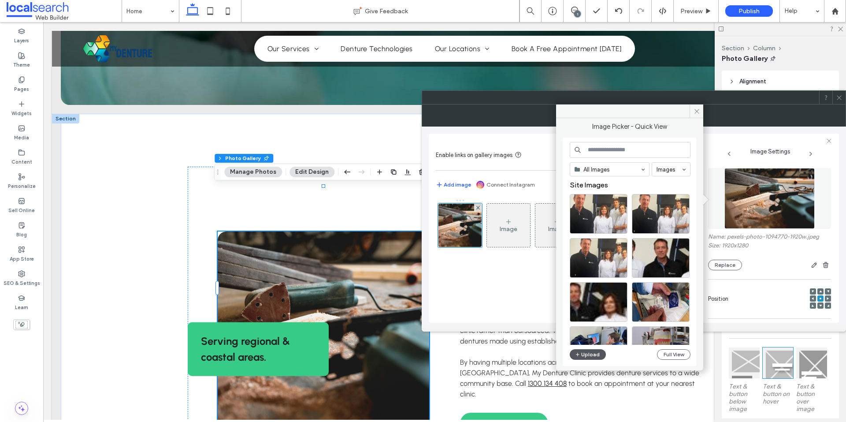
click at [585, 354] on button "Upload" at bounding box center [588, 354] width 36 height 11
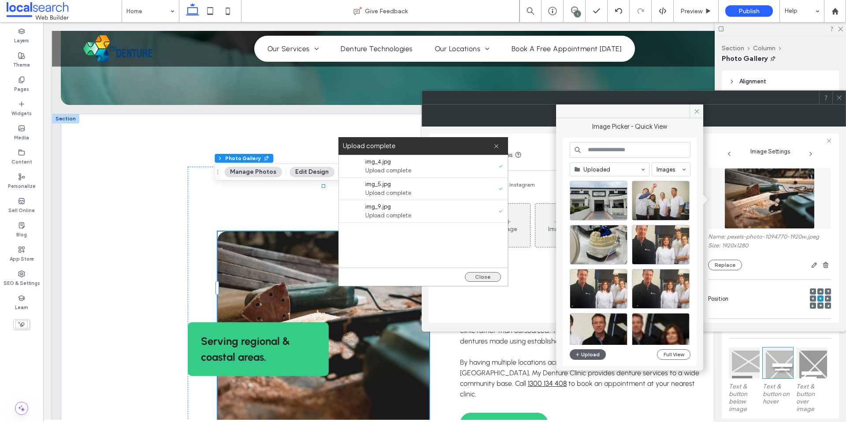
click at [487, 276] on button "Close" at bounding box center [483, 277] width 36 height 10
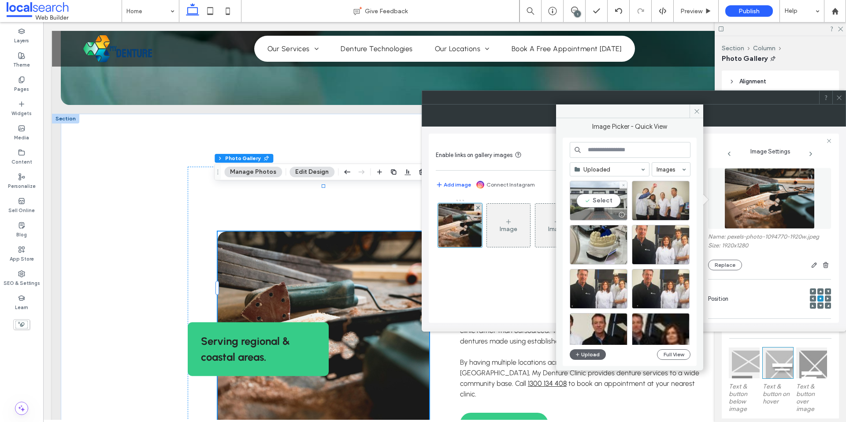
click at [598, 198] on div "Select" at bounding box center [599, 201] width 58 height 40
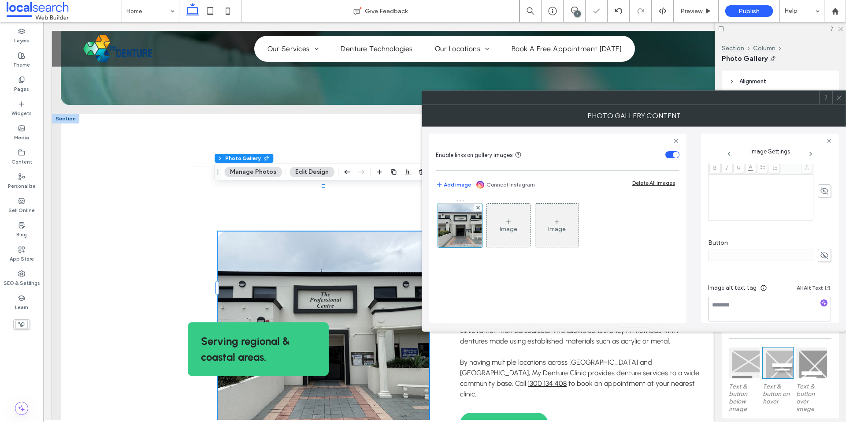
scroll to position [248, 0]
click at [792, 295] on textarea at bounding box center [769, 298] width 123 height 25
type textarea "**********"
click at [821, 292] on icon "button" at bounding box center [824, 292] width 6 height 6
click at [757, 307] on textarea "**********" at bounding box center [767, 302] width 118 height 33
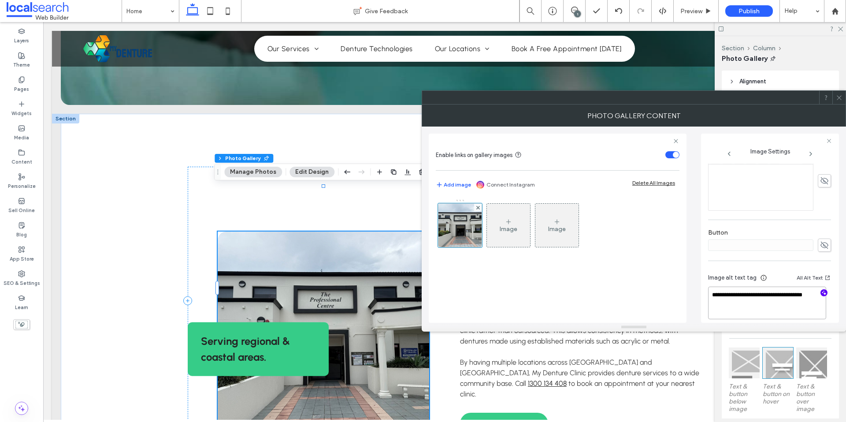
click at [755, 310] on textarea "**********" at bounding box center [767, 302] width 118 height 33
paste textarea "**********"
click at [755, 235] on label "Button" at bounding box center [769, 234] width 123 height 10
click at [725, 305] on textarea "**********" at bounding box center [767, 302] width 118 height 33
drag, startPoint x: 725, startPoint y: 305, endPoint x: 785, endPoint y: 296, distance: 61.1
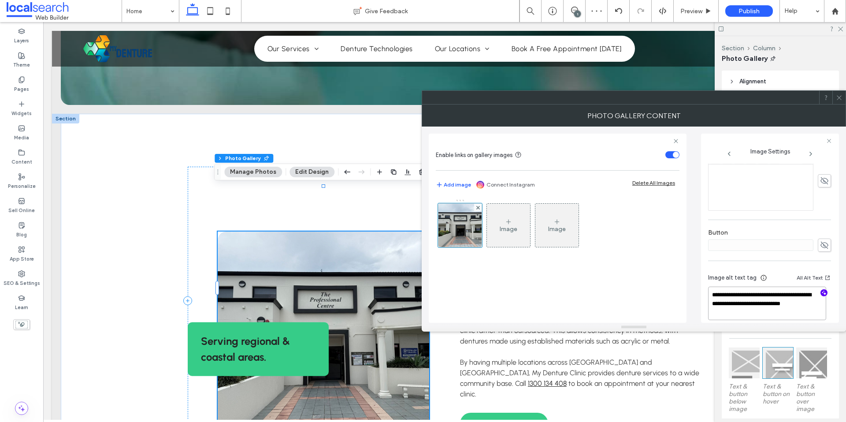
click at [785, 296] on textarea "**********" at bounding box center [767, 302] width 118 height 33
click at [743, 300] on textarea "**********" at bounding box center [767, 302] width 118 height 33
click at [724, 302] on textarea "**********" at bounding box center [767, 302] width 118 height 33
drag, startPoint x: 724, startPoint y: 302, endPoint x: 709, endPoint y: 285, distance: 23.1
click at [709, 285] on div "**********" at bounding box center [769, 297] width 123 height 65
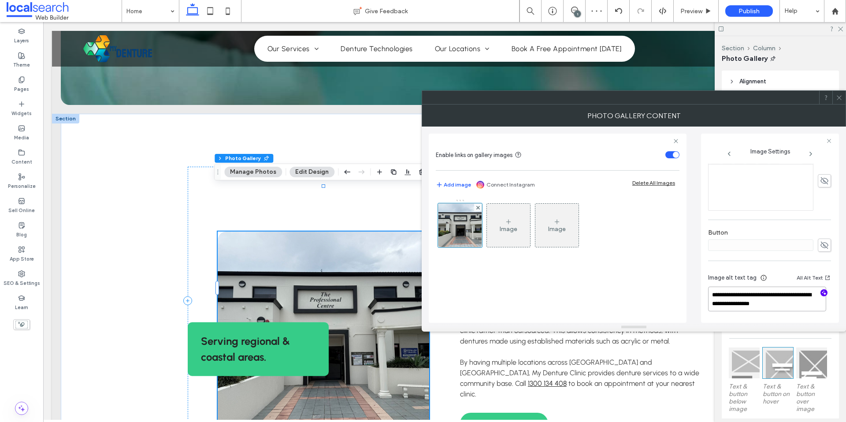
type textarea "**********"
click at [744, 229] on label "Button" at bounding box center [769, 234] width 123 height 10
click at [841, 100] on icon at bounding box center [839, 97] width 7 height 7
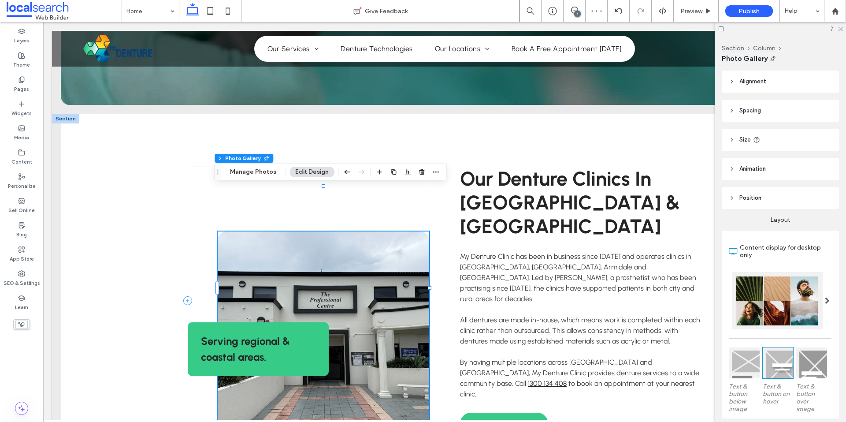
click at [369, 278] on link at bounding box center [323, 332] width 211 height 203
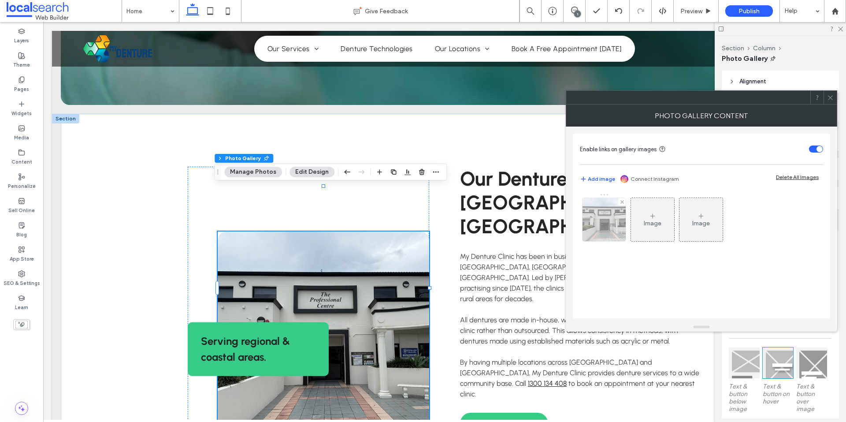
click at [608, 220] on img at bounding box center [604, 219] width 58 height 43
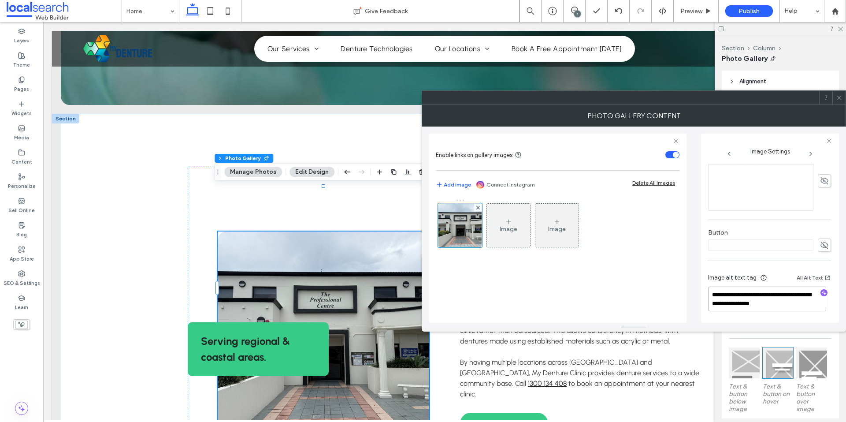
click at [721, 296] on textarea "**********" at bounding box center [767, 298] width 118 height 25
drag, startPoint x: 721, startPoint y: 296, endPoint x: 714, endPoint y: 294, distance: 7.8
click at [714, 294] on textarea "**********" at bounding box center [767, 298] width 118 height 25
click at [740, 294] on textarea "**********" at bounding box center [767, 298] width 118 height 25
drag, startPoint x: 733, startPoint y: 294, endPoint x: 703, endPoint y: 295, distance: 30.4
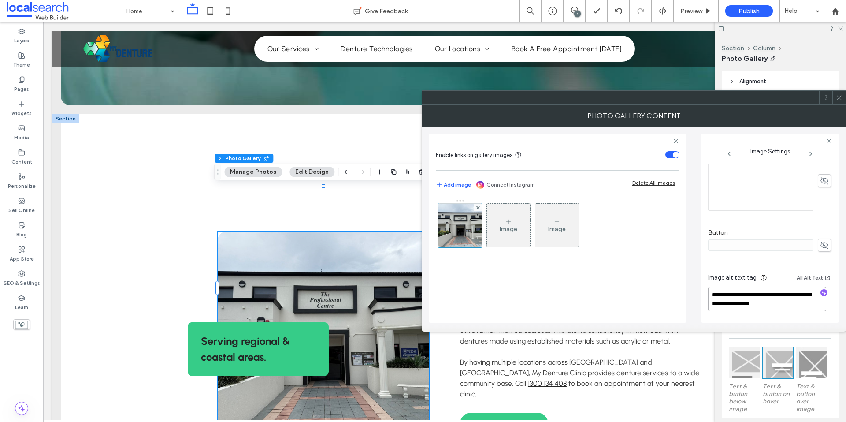
click at [703, 295] on div "**********" at bounding box center [770, 227] width 138 height 189
type textarea "**********"
click at [784, 211] on div "Description" at bounding box center [769, 175] width 123 height 79
click at [840, 97] on icon at bounding box center [839, 97] width 7 height 7
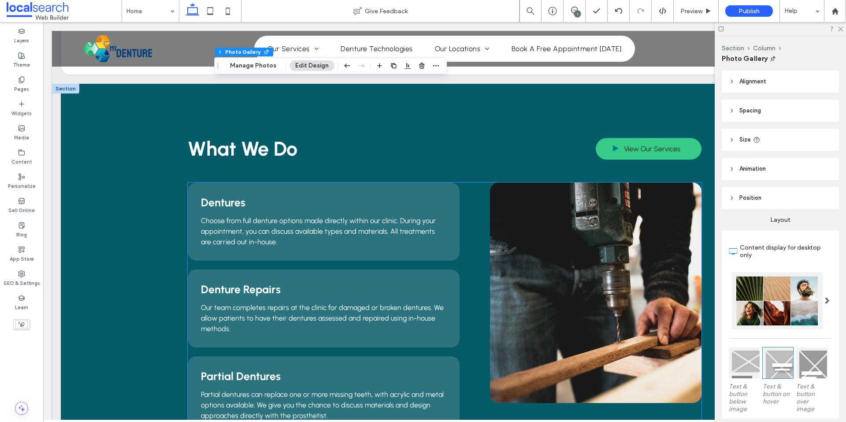
scroll to position [766, 0]
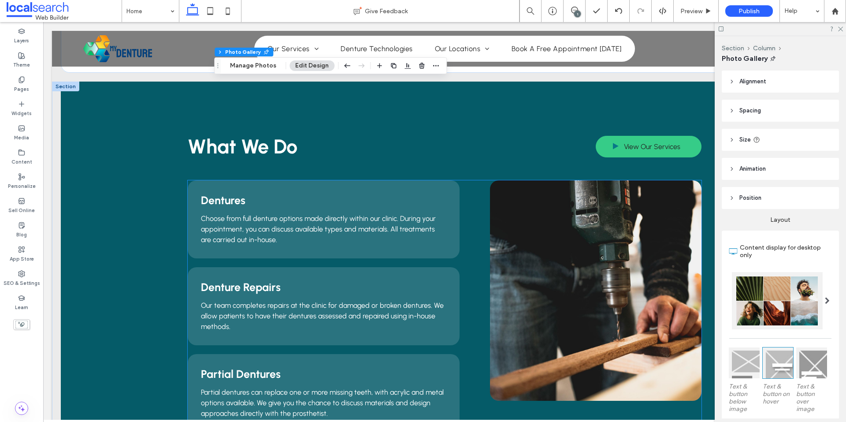
click at [566, 212] on link at bounding box center [595, 290] width 211 height 220
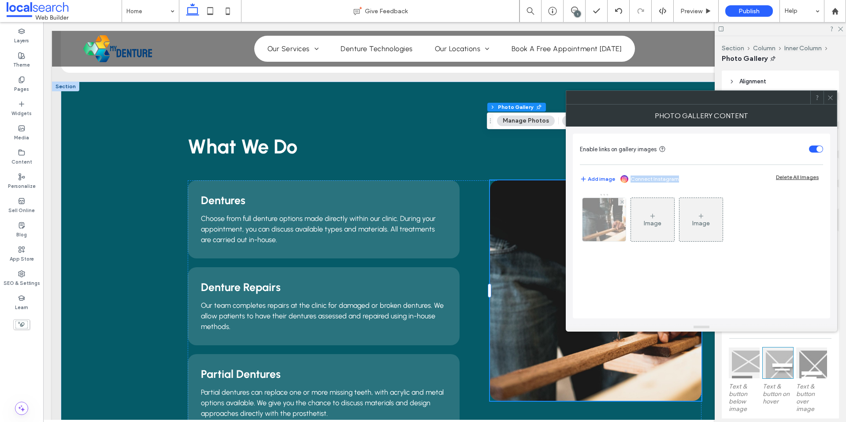
click at [593, 227] on img at bounding box center [604, 219] width 65 height 43
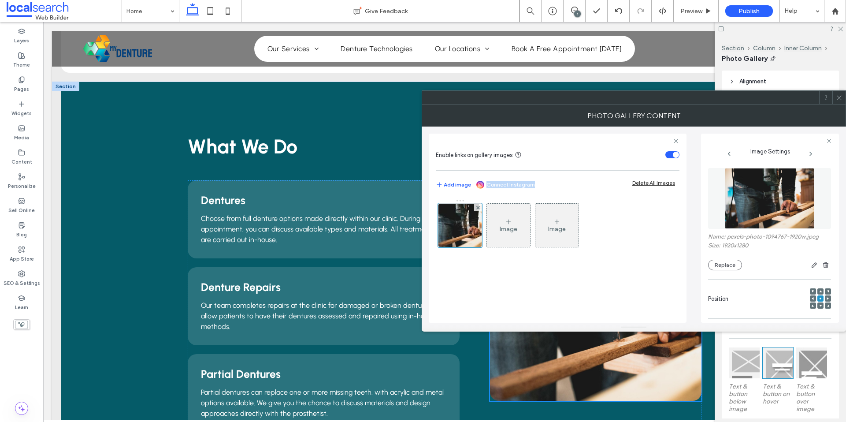
click at [773, 194] on img at bounding box center [769, 198] width 91 height 61
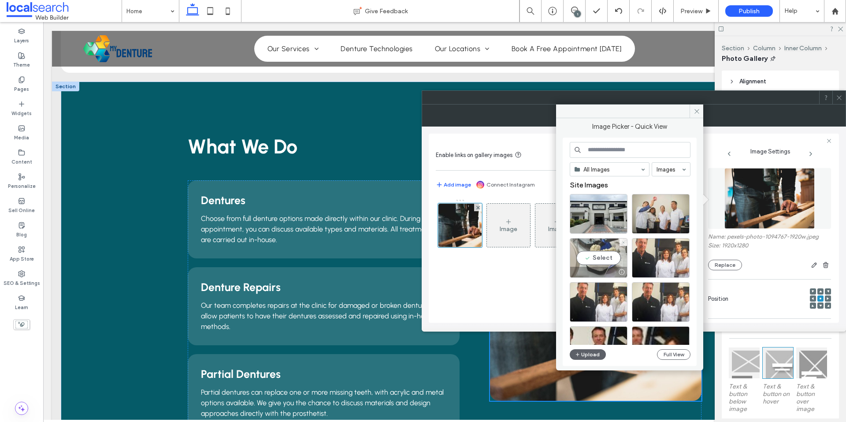
click at [587, 256] on div "Select" at bounding box center [599, 258] width 58 height 40
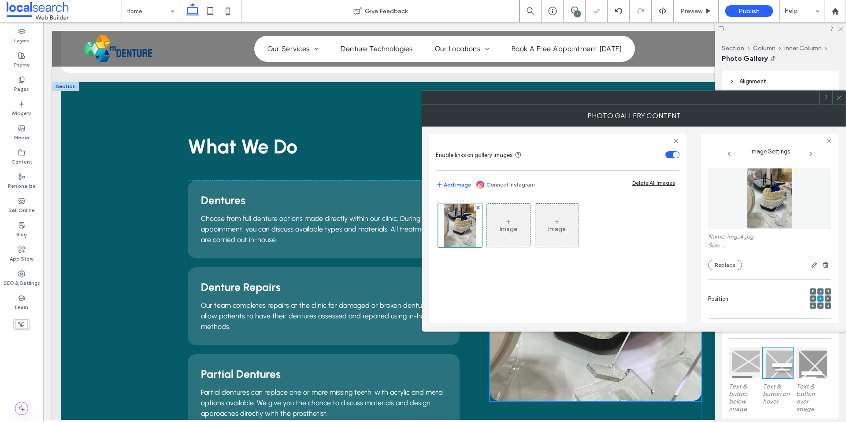
click at [766, 196] on img at bounding box center [770, 198] width 46 height 61
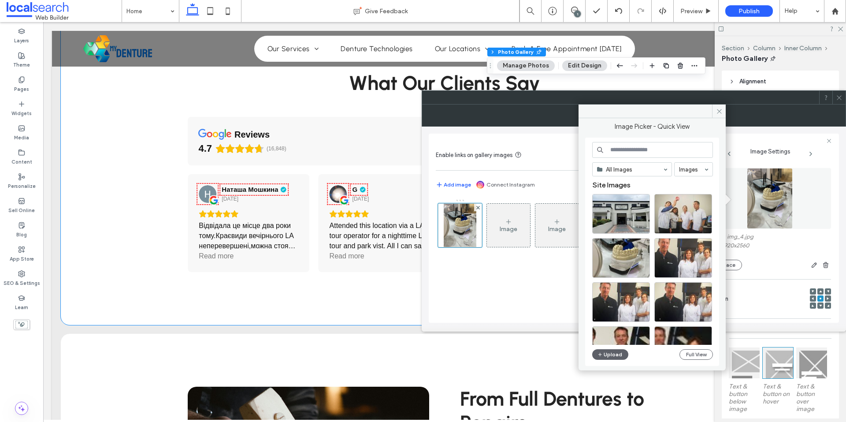
scroll to position [1280, 0]
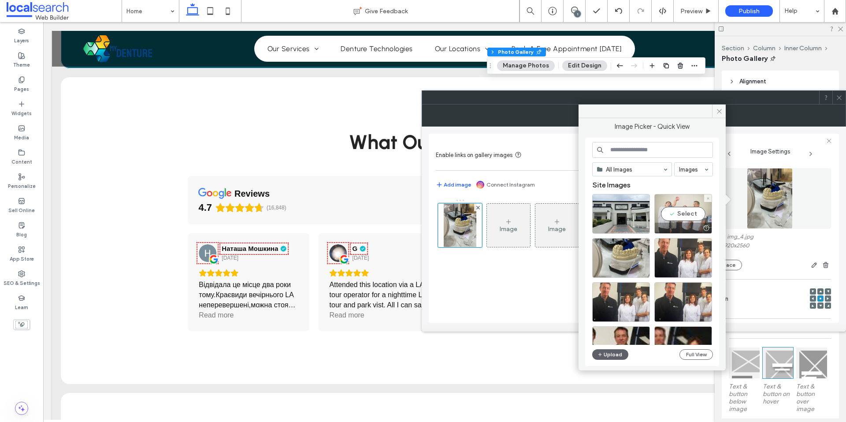
click at [681, 214] on div "Select" at bounding box center [683, 214] width 58 height 40
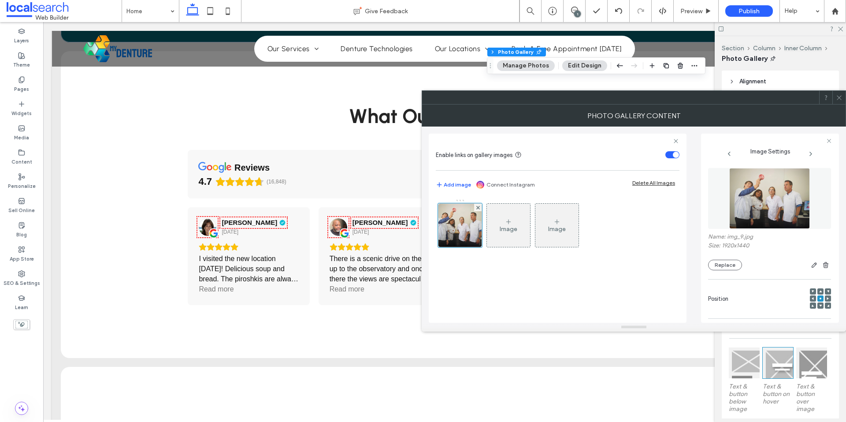
scroll to position [1302, 0]
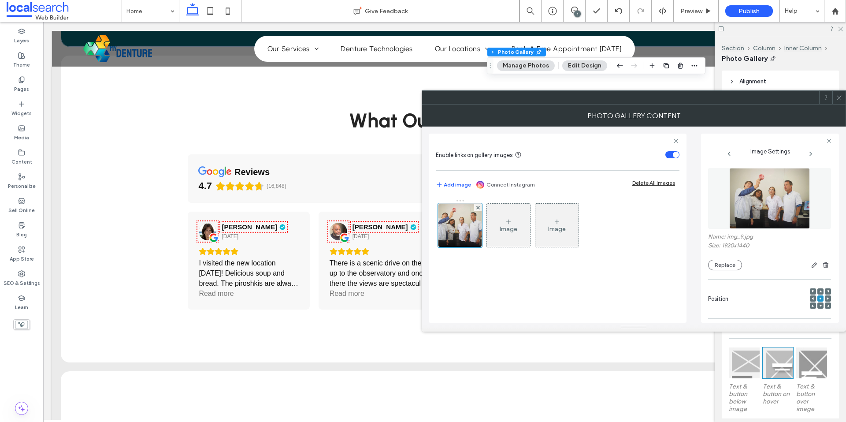
click at [773, 202] on img at bounding box center [769, 198] width 81 height 61
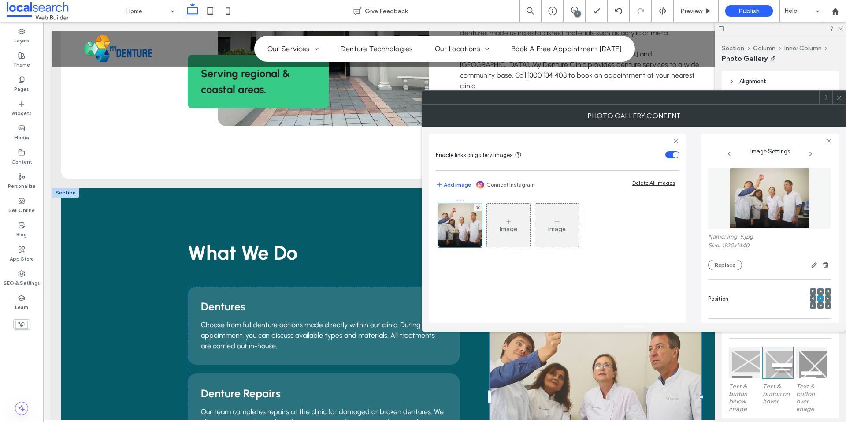
scroll to position [248, 0]
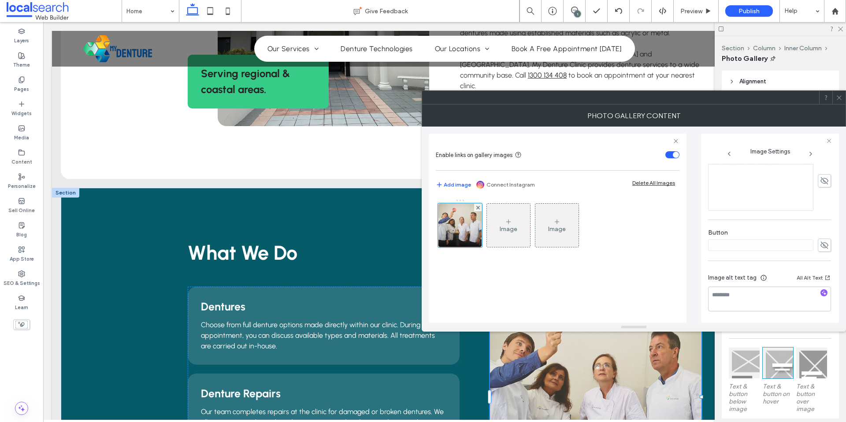
click at [822, 297] on div at bounding box center [824, 293] width 14 height 8
click at [822, 293] on use "button" at bounding box center [824, 292] width 5 height 5
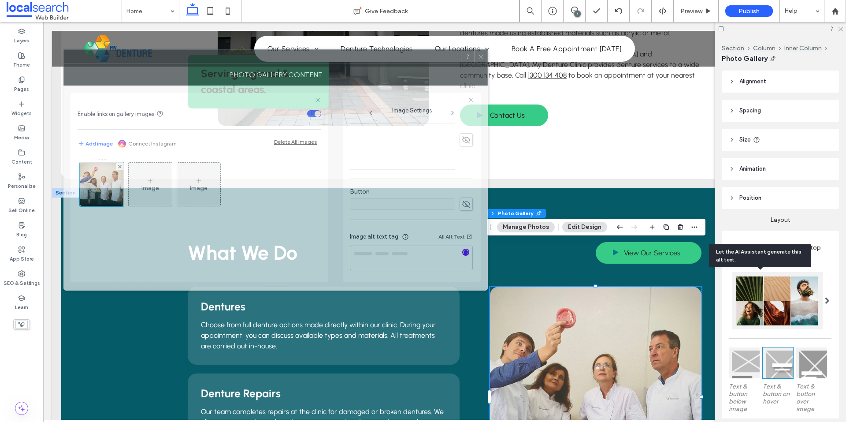
drag, startPoint x: 693, startPoint y: 102, endPoint x: 335, endPoint y: 61, distance: 360.5
click at [335, 61] on div at bounding box center [262, 56] width 397 height 13
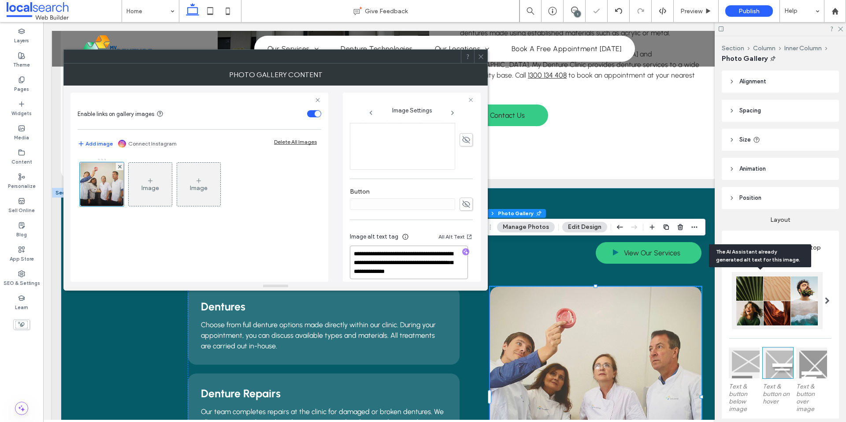
click at [409, 258] on textarea "**********" at bounding box center [409, 261] width 118 height 33
click at [392, 271] on textarea "**********" at bounding box center [409, 261] width 118 height 32
paste textarea "**********"
type textarea "**********"
click at [429, 185] on div "Button" at bounding box center [411, 199] width 123 height 32
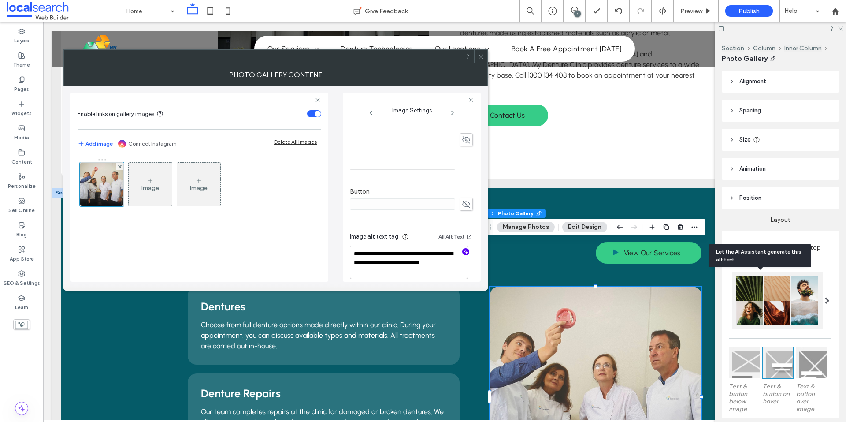
drag, startPoint x: 480, startPoint y: 56, endPoint x: 477, endPoint y: 116, distance: 60.9
click at [480, 56] on icon at bounding box center [480, 56] width 7 height 7
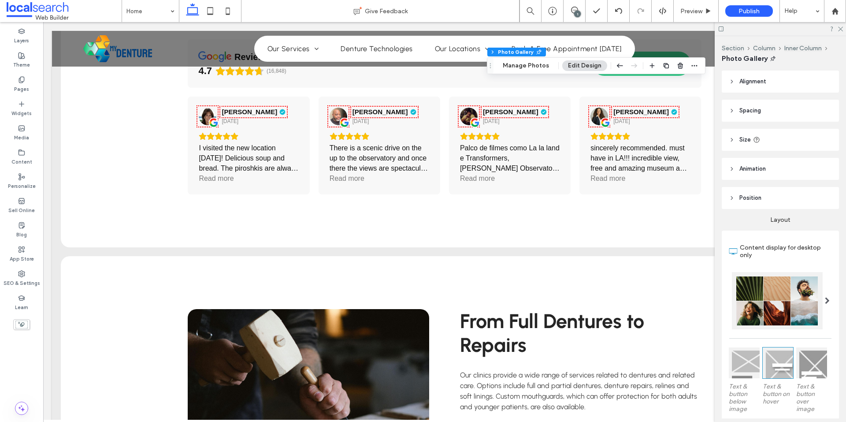
scroll to position [1497, 0]
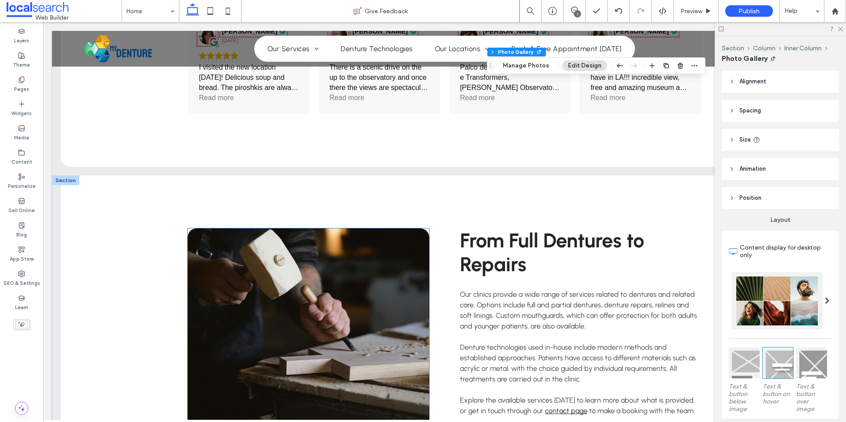
click at [256, 262] on link at bounding box center [308, 329] width 241 height 203
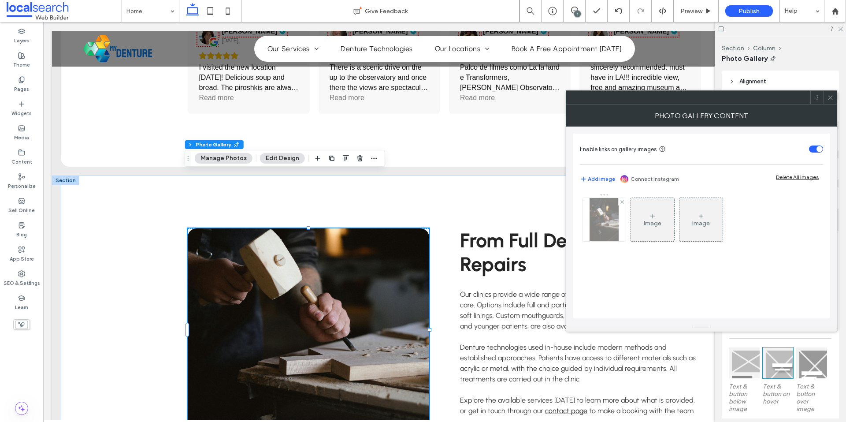
click at [607, 218] on img at bounding box center [603, 219] width 29 height 43
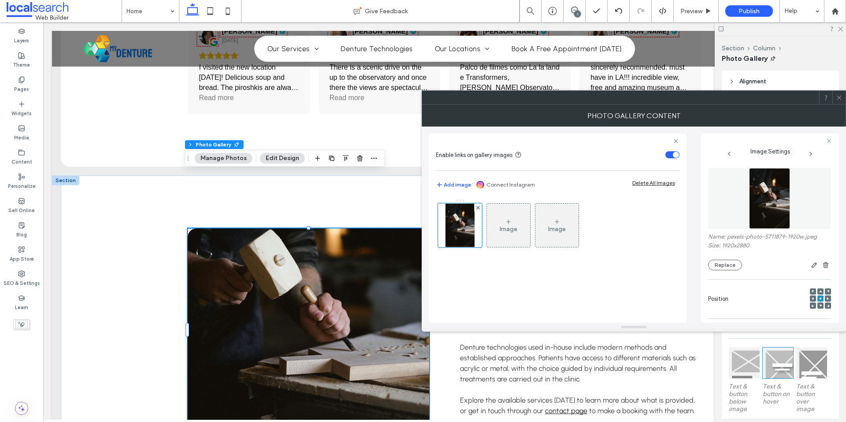
click at [787, 215] on figure at bounding box center [769, 198] width 123 height 61
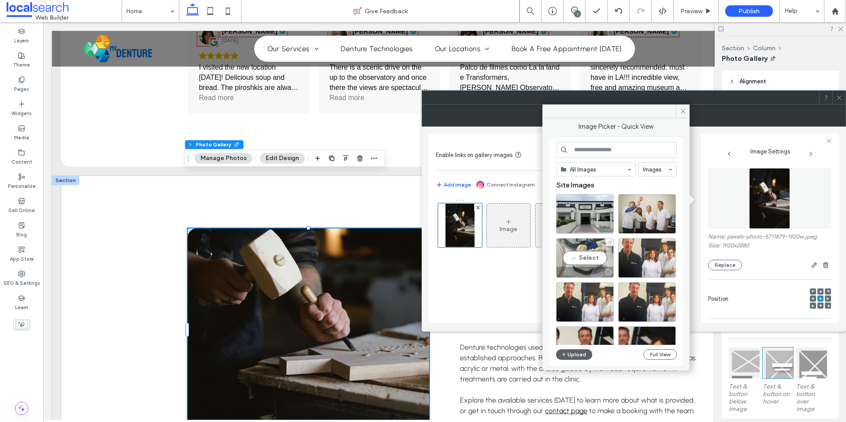
click at [578, 261] on div "Select" at bounding box center [585, 258] width 58 height 40
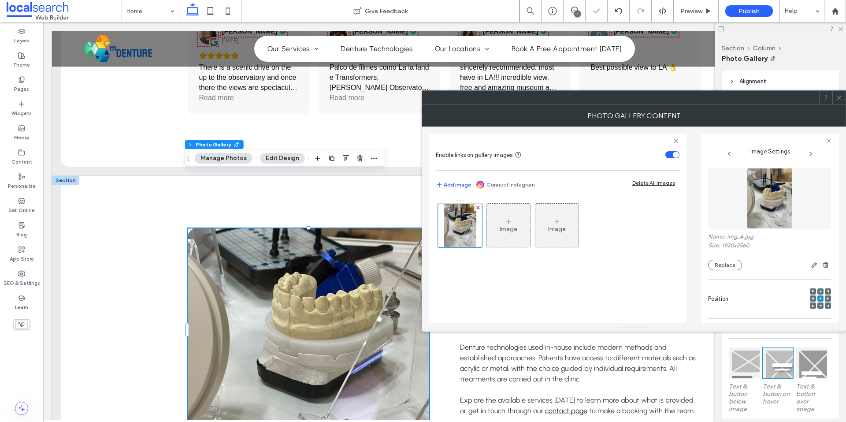
scroll to position [248, 0]
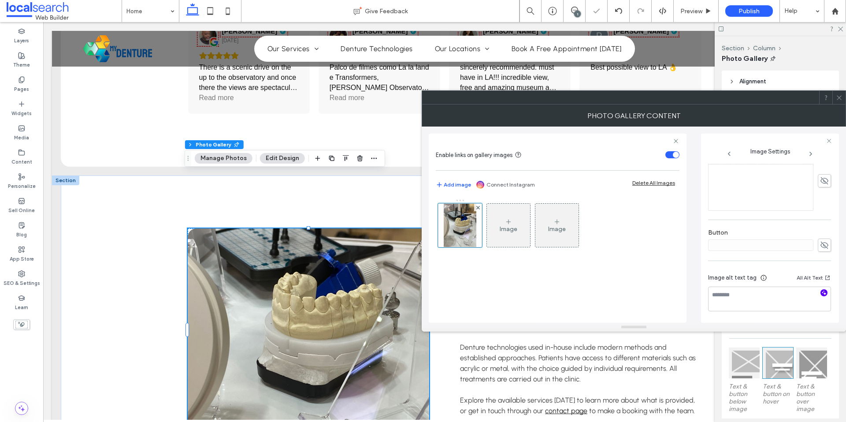
click at [821, 291] on icon "button" at bounding box center [824, 292] width 6 height 6
click at [772, 305] on textarea "**********" at bounding box center [767, 302] width 118 height 33
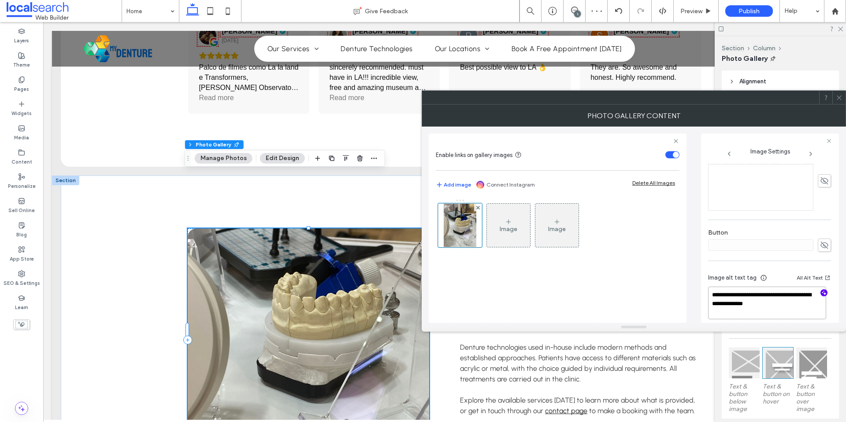
paste textarea "**********"
type textarea "**********"
click at [774, 220] on div "**********" at bounding box center [769, 122] width 123 height 415
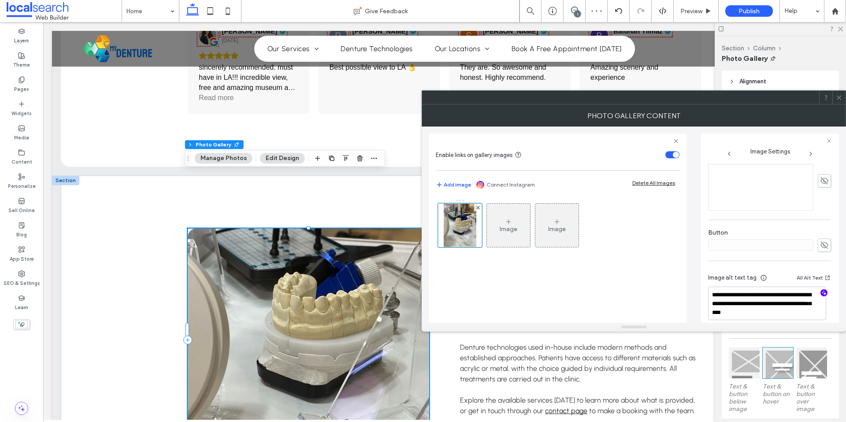
click at [841, 97] on icon at bounding box center [839, 97] width 7 height 7
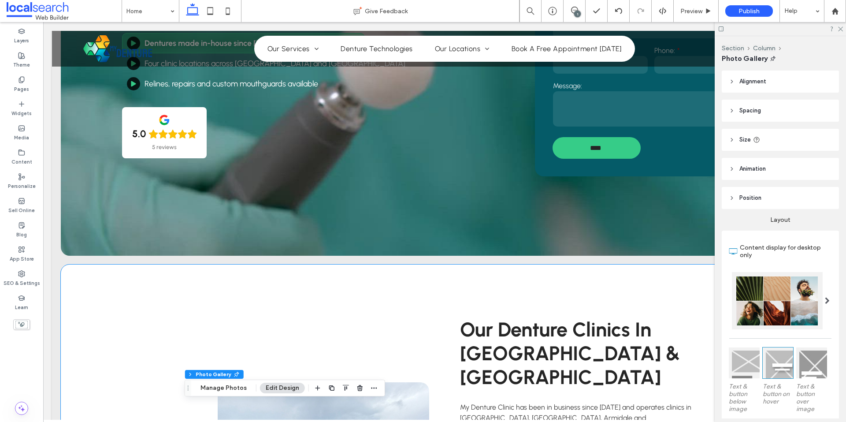
scroll to position [0, 0]
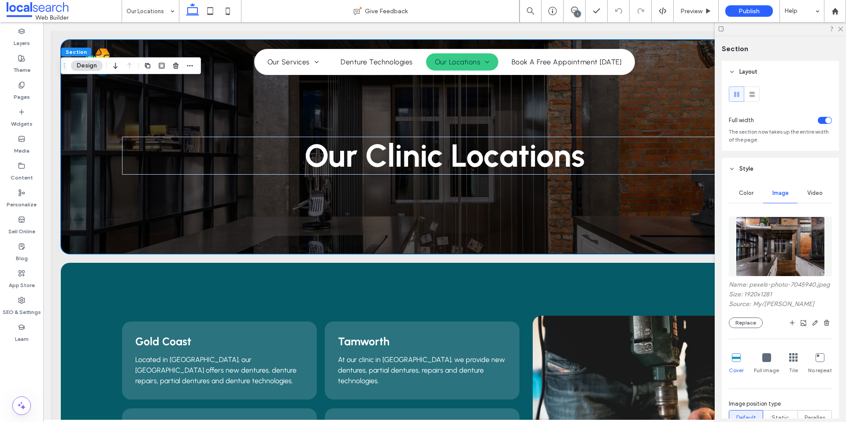
click at [780, 259] on img at bounding box center [780, 246] width 89 height 60
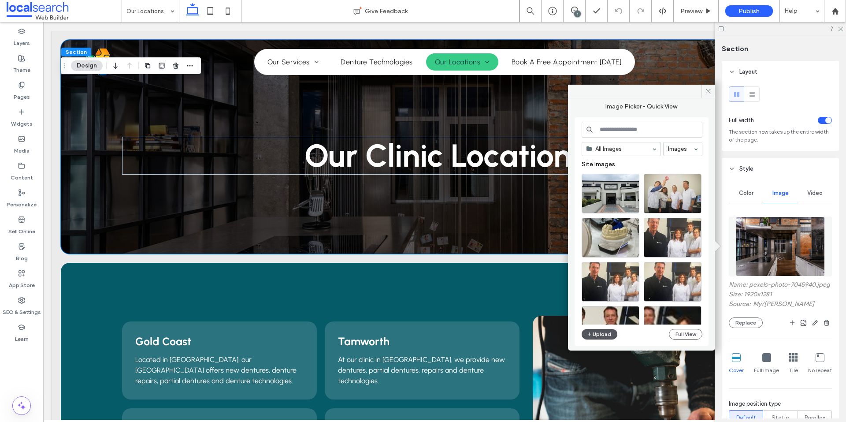
click at [585, 331] on button "Upload" at bounding box center [599, 334] width 36 height 11
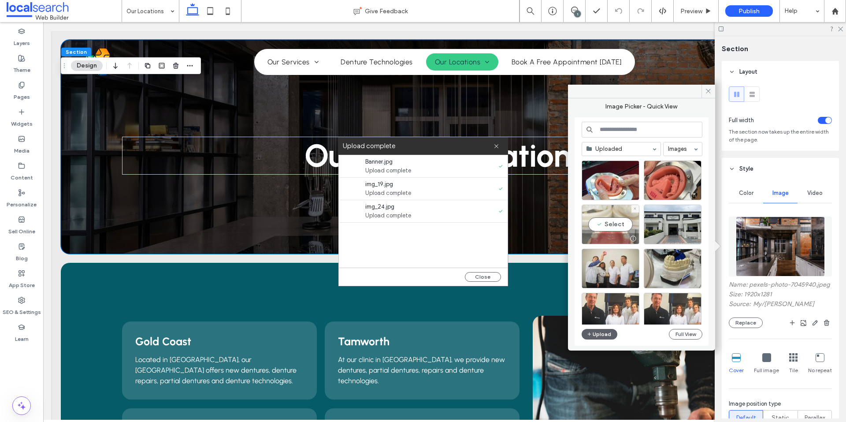
click at [617, 233] on div at bounding box center [610, 238] width 57 height 11
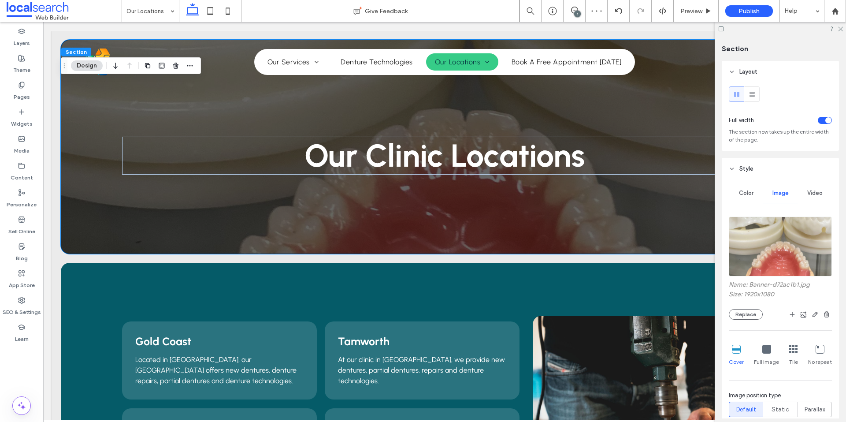
scroll to position [176, 0]
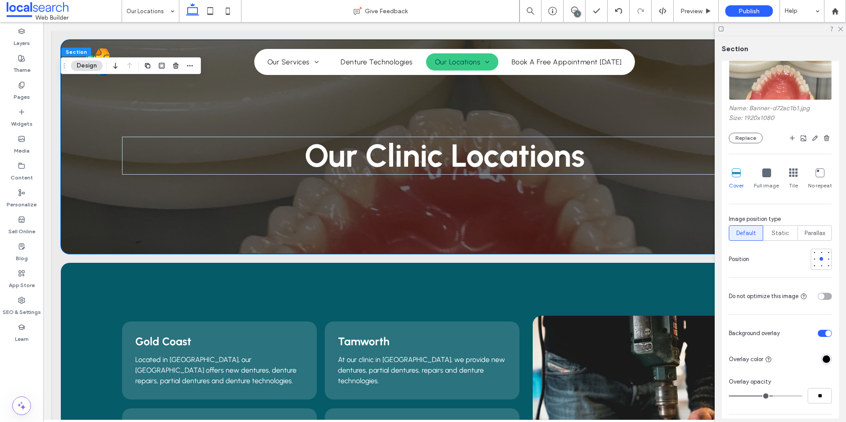
click at [816, 269] on div at bounding box center [821, 258] width 21 height 21
click at [819, 264] on div at bounding box center [821, 266] width 4 height 4
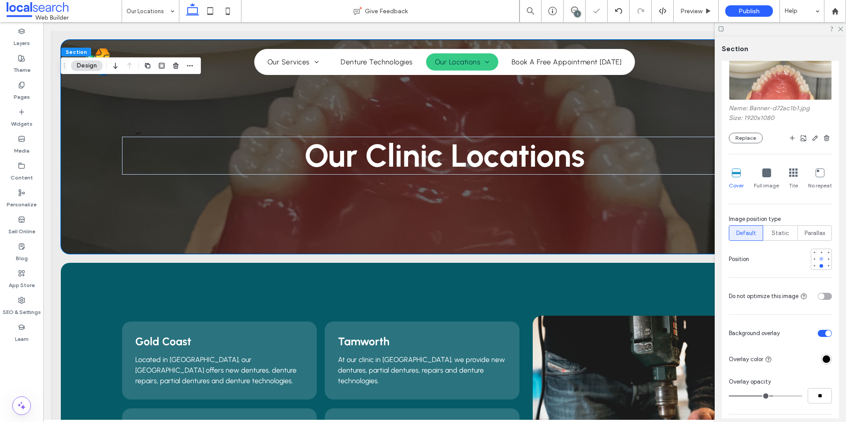
click at [819, 257] on div at bounding box center [821, 259] width 4 height 4
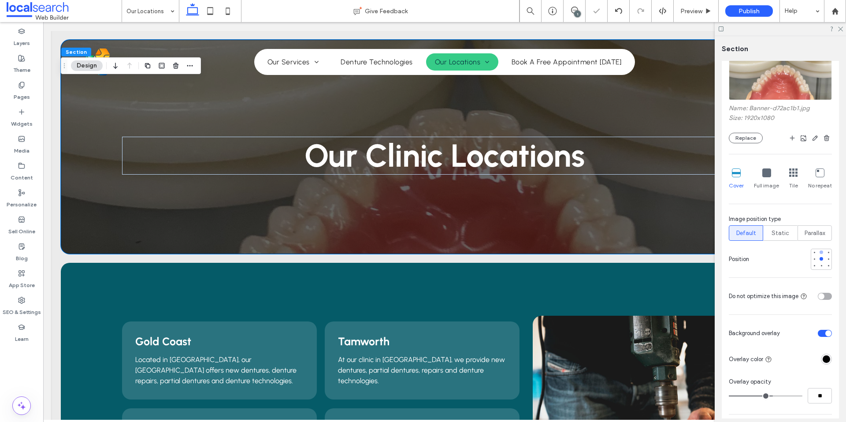
click at [818, 249] on div at bounding box center [821, 252] width 6 height 6
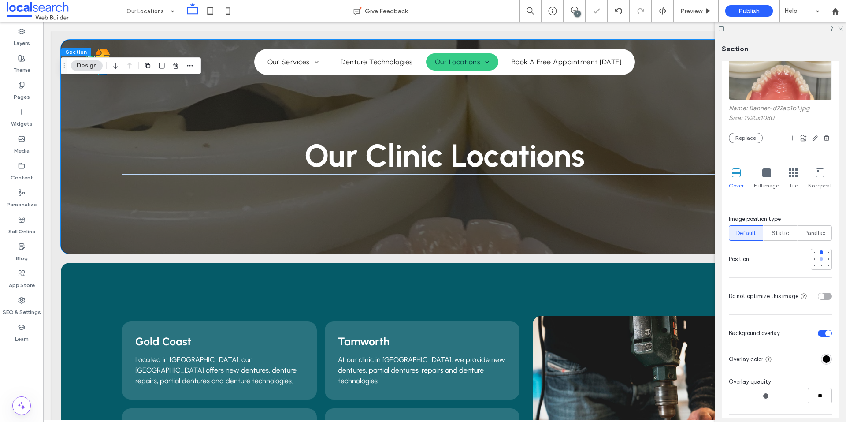
click at [819, 259] on div at bounding box center [821, 259] width 4 height 4
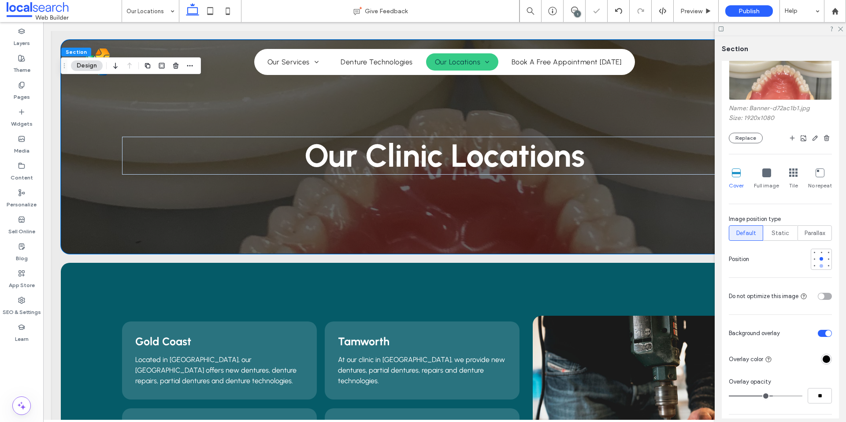
click at [819, 265] on div at bounding box center [821, 266] width 4 height 4
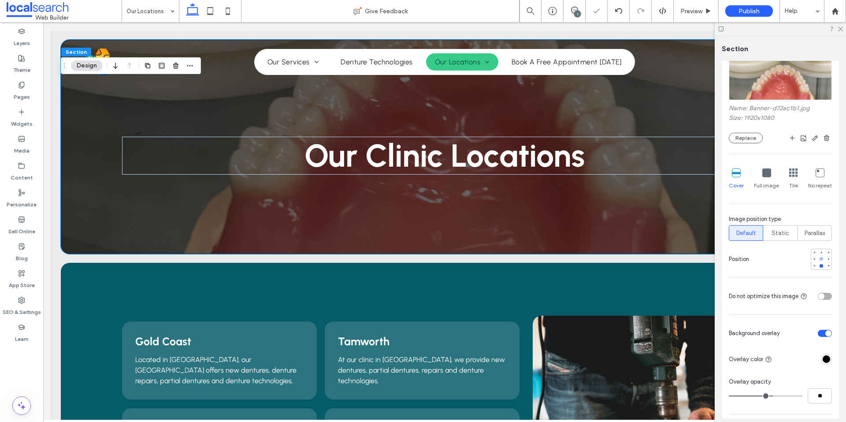
click at [819, 257] on div at bounding box center [821, 259] width 4 height 4
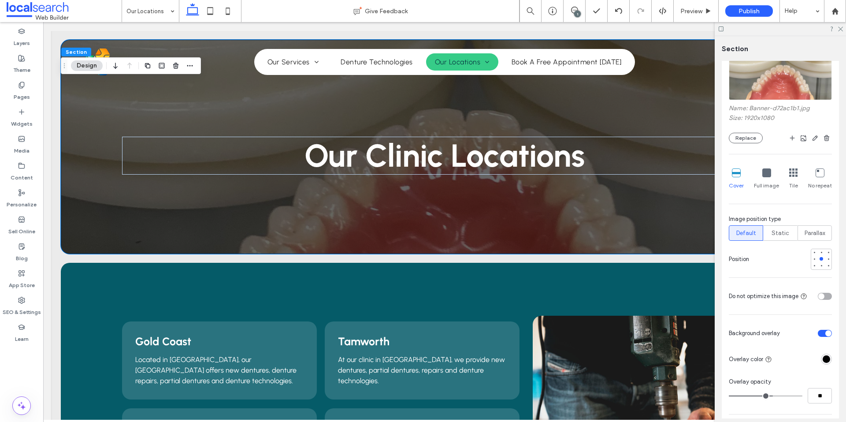
drag, startPoint x: 841, startPoint y: 30, endPoint x: 721, endPoint y: 15, distance: 120.7
click at [841, 30] on icon at bounding box center [840, 29] width 6 height 6
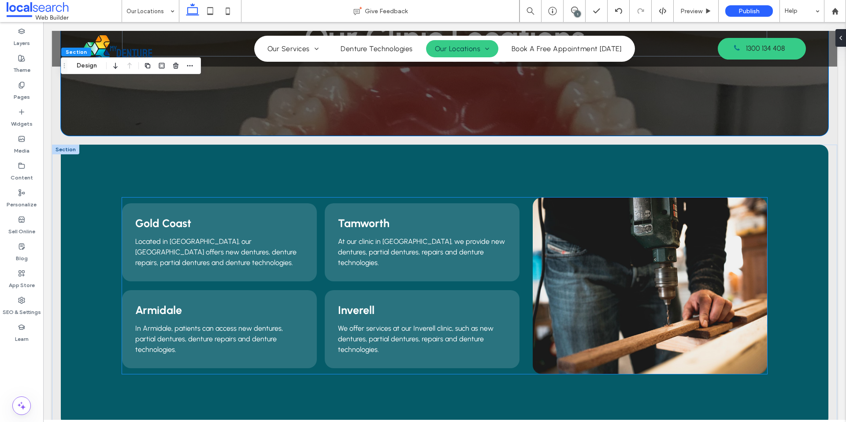
scroll to position [119, 0]
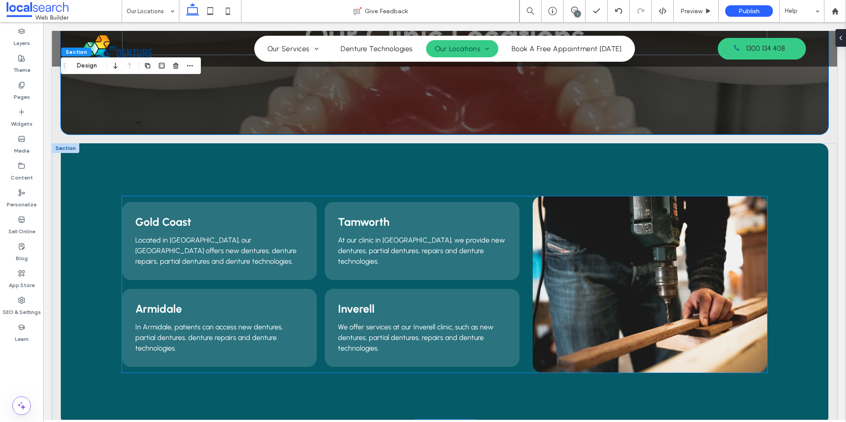
click at [577, 241] on link at bounding box center [650, 284] width 234 height 176
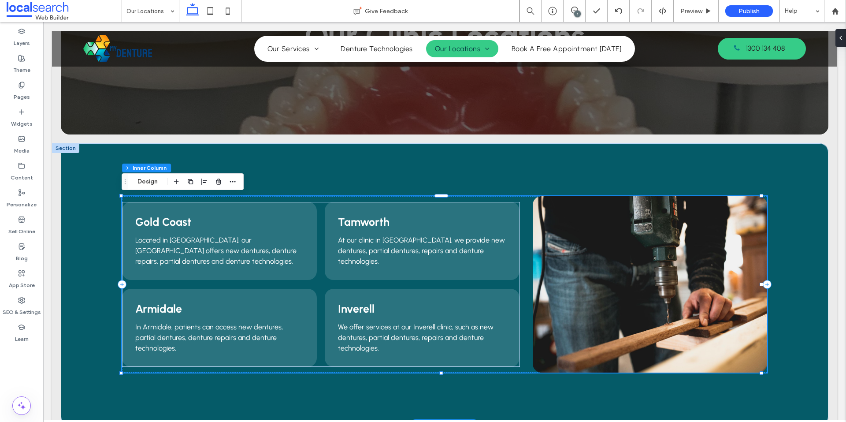
click at [577, 241] on link at bounding box center [650, 284] width 234 height 176
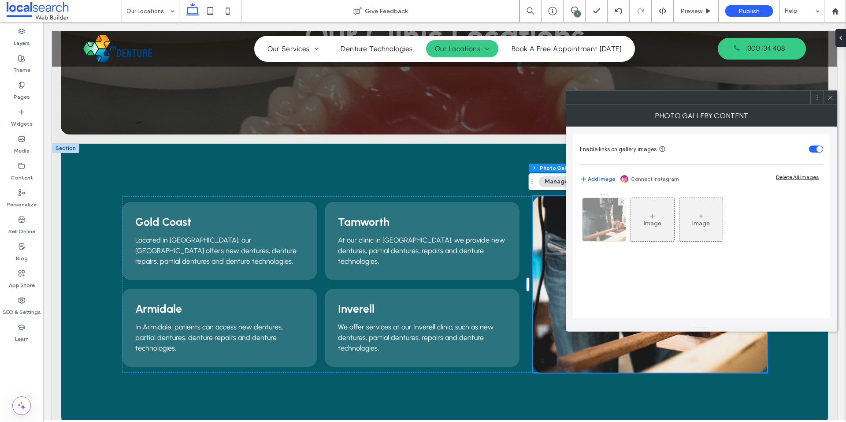
click at [591, 233] on img at bounding box center [604, 219] width 65 height 43
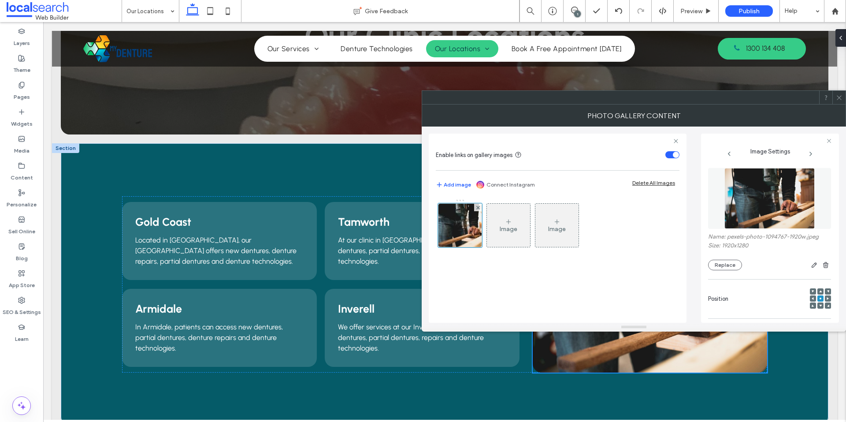
click at [746, 204] on img at bounding box center [769, 198] width 91 height 61
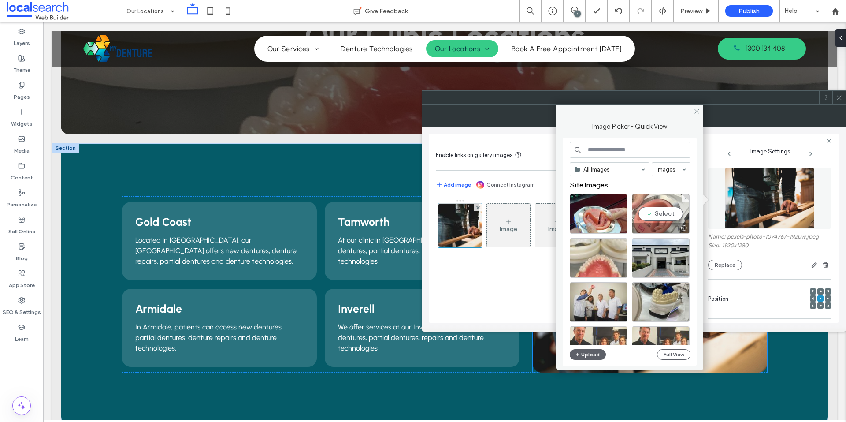
click at [649, 220] on div "Select" at bounding box center [661, 214] width 58 height 40
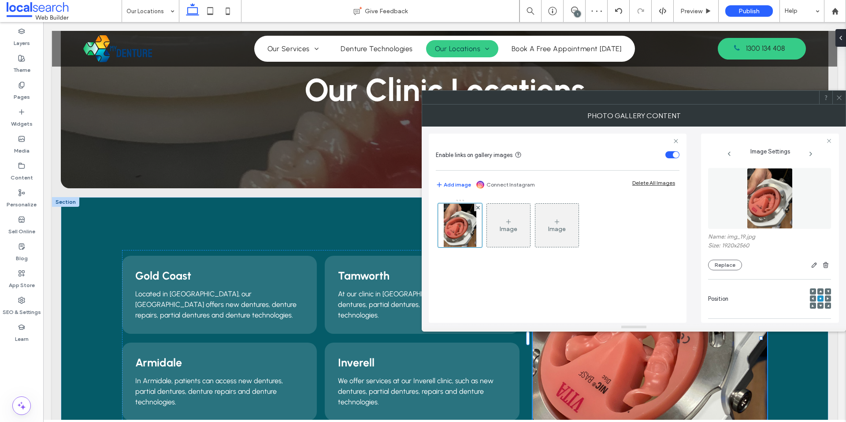
scroll to position [248, 0]
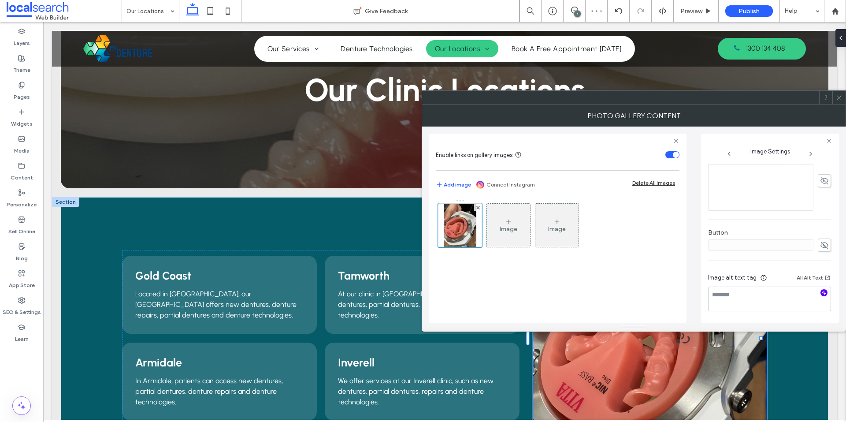
click at [820, 292] on span "button" at bounding box center [823, 292] width 7 height 7
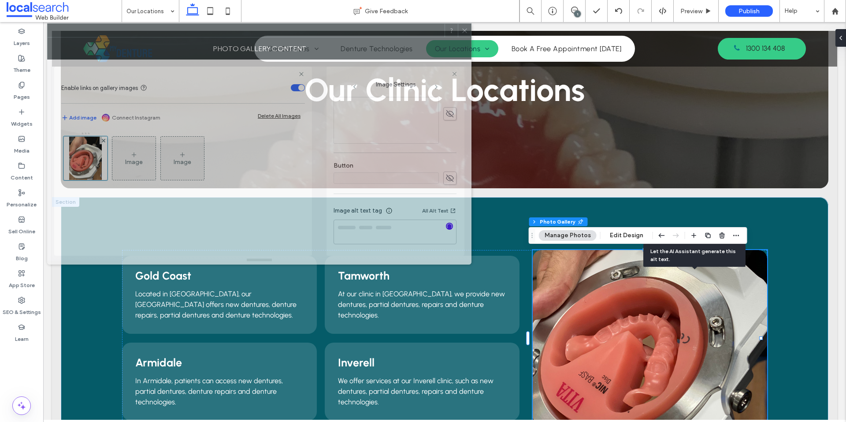
drag, startPoint x: 637, startPoint y: 101, endPoint x: 266, endPoint y: 41, distance: 376.1
click at [276, 37] on div at bounding box center [246, 30] width 397 height 13
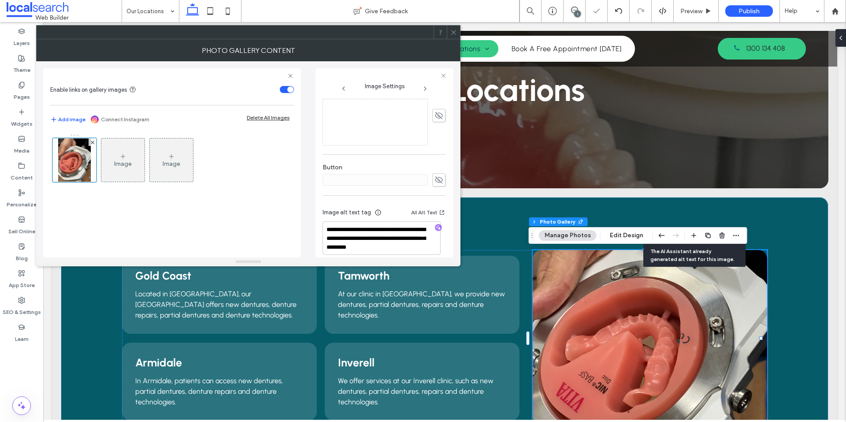
scroll to position [257, 0]
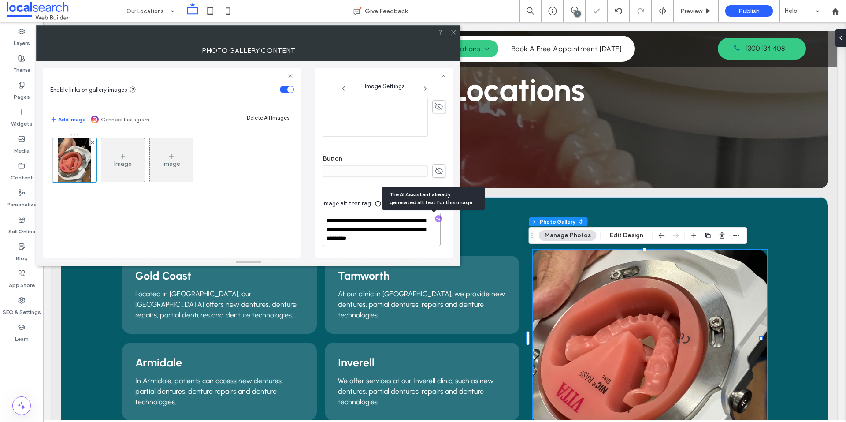
click at [389, 226] on textarea "**********" at bounding box center [381, 228] width 118 height 33
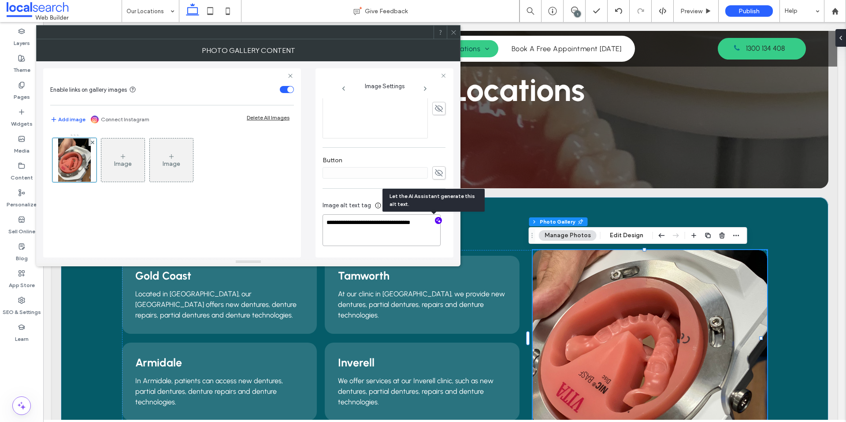
paste textarea "**********"
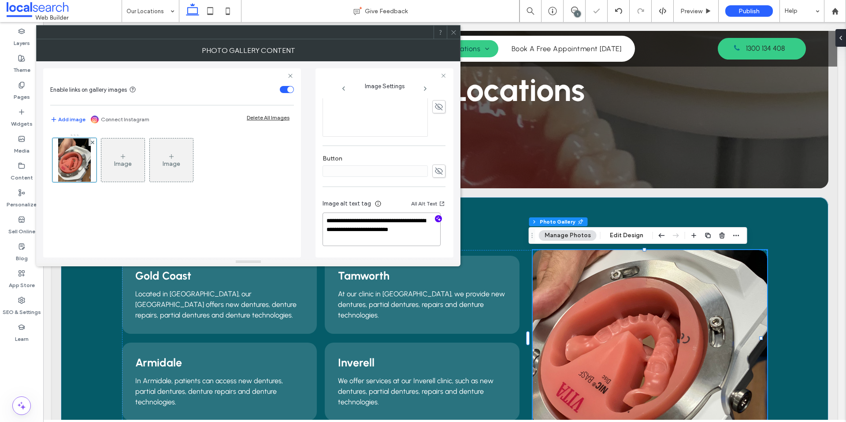
type textarea "**********"
click at [440, 146] on div "**********" at bounding box center [384, 177] width 124 height 159
click at [450, 29] on div at bounding box center [453, 32] width 13 height 13
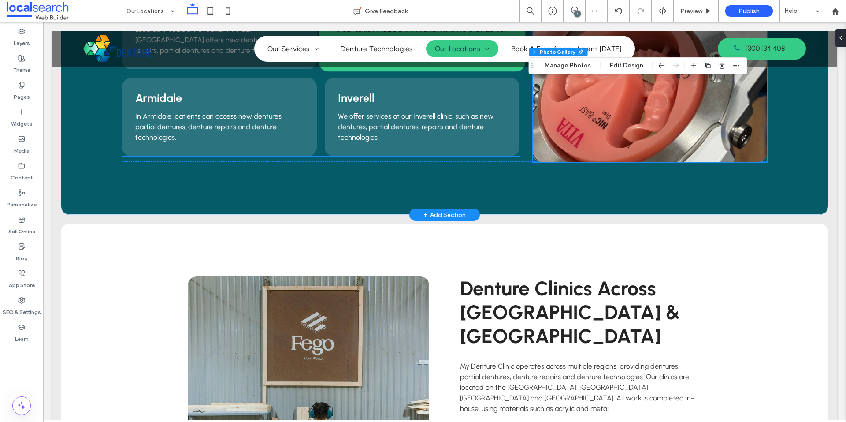
scroll to position [506, 0]
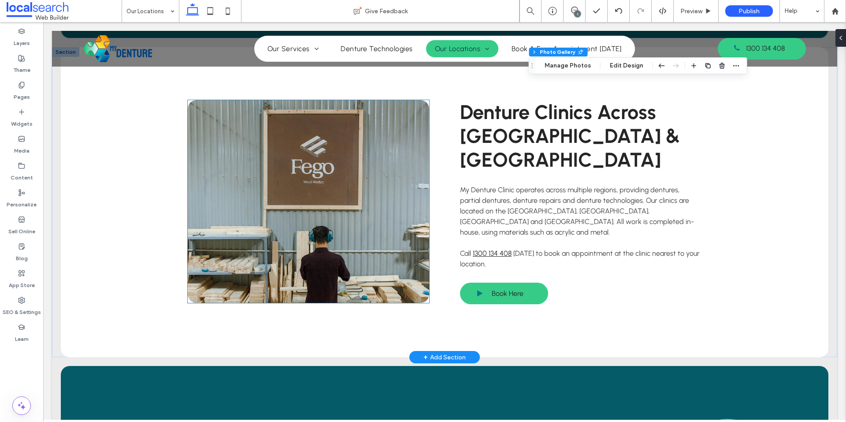
click at [331, 188] on link at bounding box center [308, 201] width 241 height 203
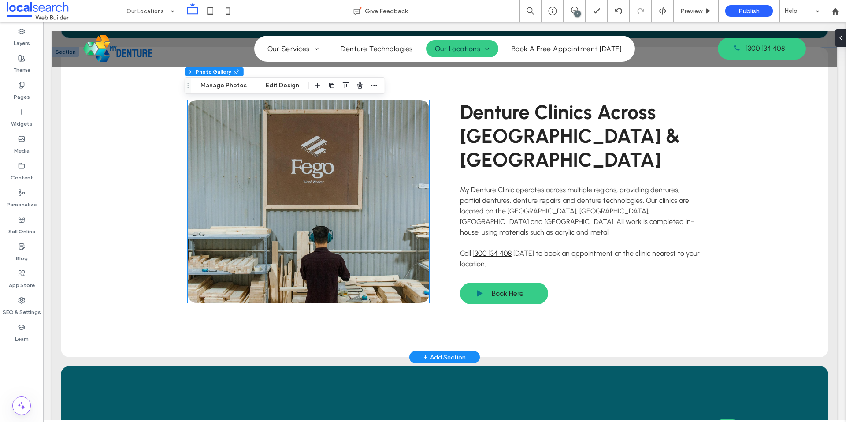
click at [331, 188] on link at bounding box center [308, 201] width 241 height 203
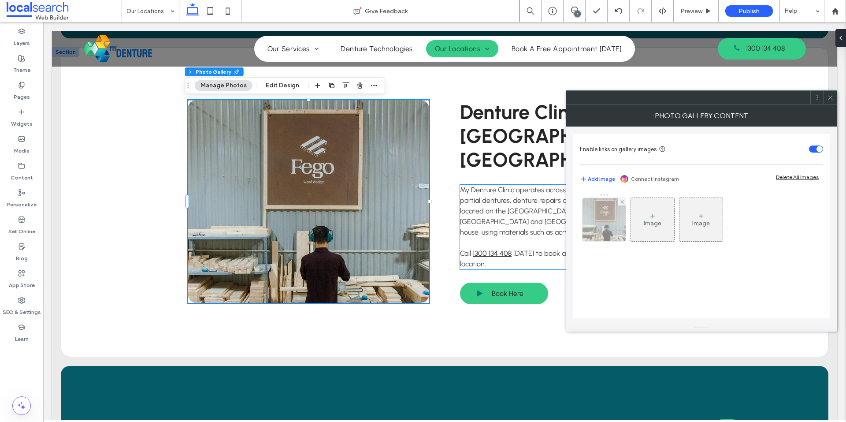
click at [596, 230] on img at bounding box center [604, 219] width 54 height 43
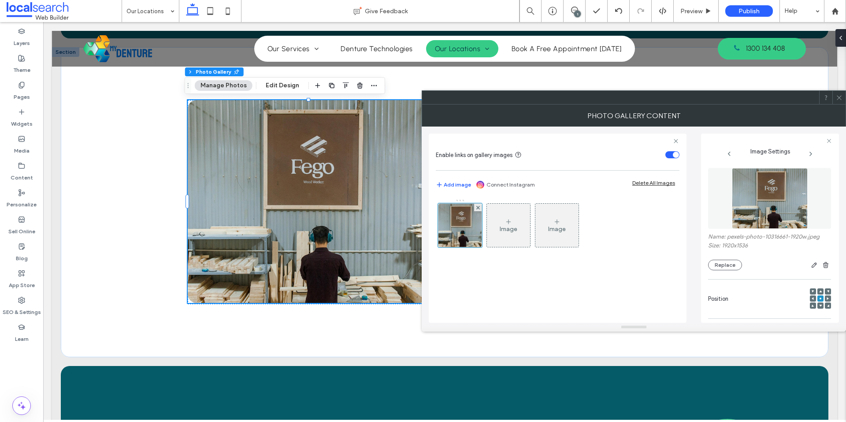
click at [776, 189] on img at bounding box center [770, 198] width 76 height 61
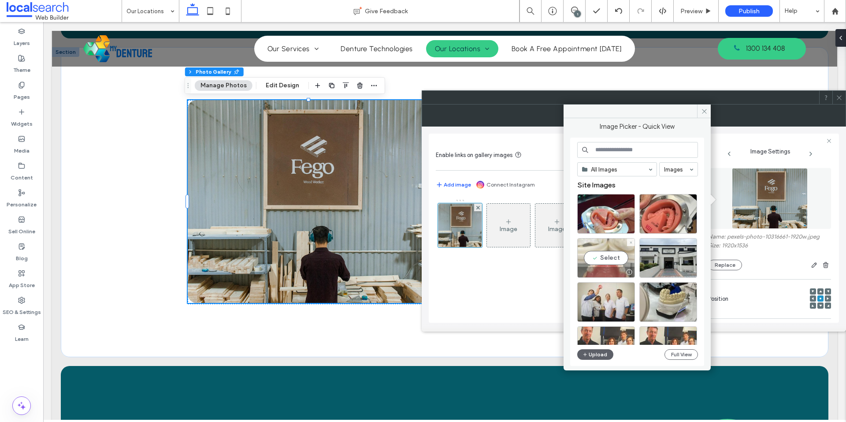
click at [610, 255] on div "Select" at bounding box center [606, 258] width 58 height 40
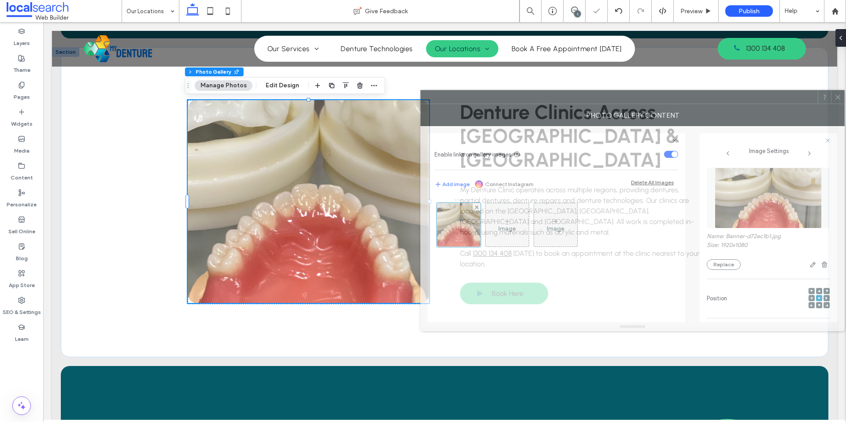
drag, startPoint x: 622, startPoint y: 98, endPoint x: 526, endPoint y: 83, distance: 97.6
click at [526, 90] on div at bounding box center [619, 96] width 397 height 13
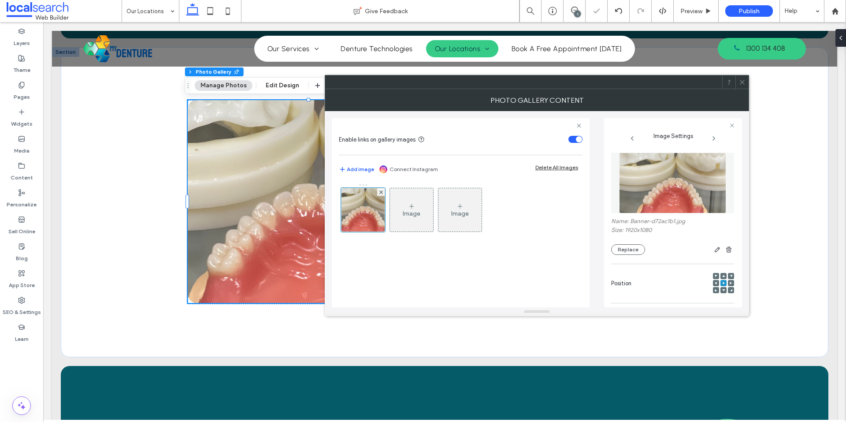
click at [647, 193] on img at bounding box center [672, 182] width 107 height 61
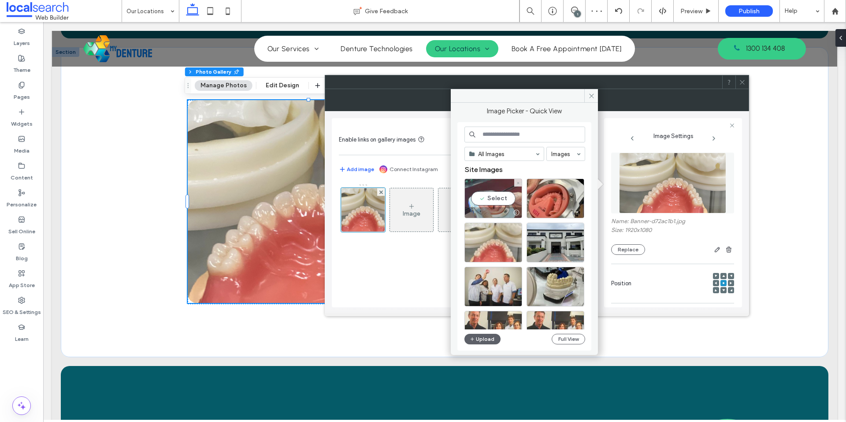
click at [500, 196] on div "Select" at bounding box center [493, 198] width 58 height 40
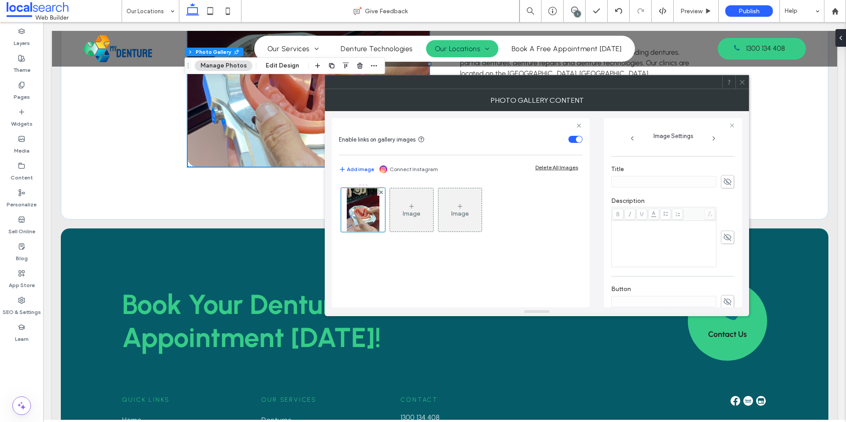
scroll to position [248, 0]
click at [725, 273] on textarea at bounding box center [672, 283] width 123 height 25
click at [724, 275] on icon "button" at bounding box center [727, 277] width 6 height 6
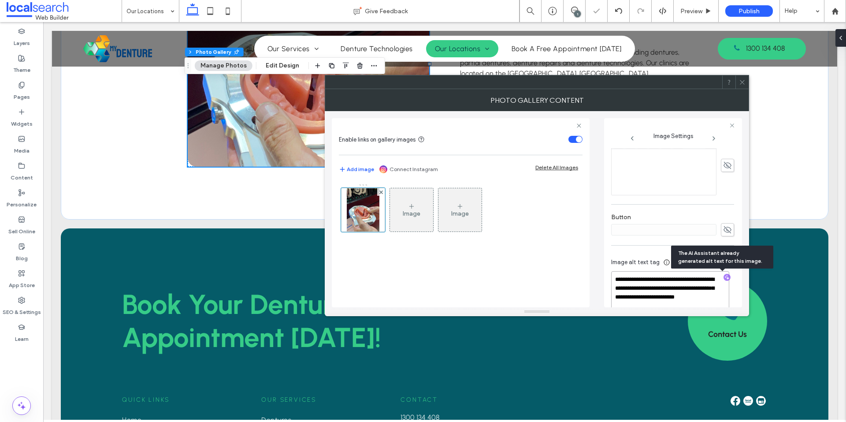
click at [638, 290] on textarea "**********" at bounding box center [670, 292] width 118 height 42
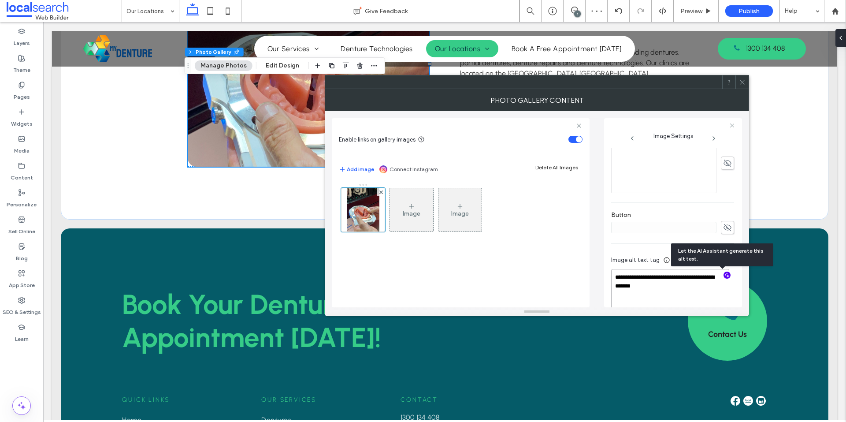
paste textarea "**********"
type textarea "**********"
click at [676, 211] on label "Button" at bounding box center [672, 216] width 123 height 10
click at [740, 85] on icon at bounding box center [742, 82] width 7 height 7
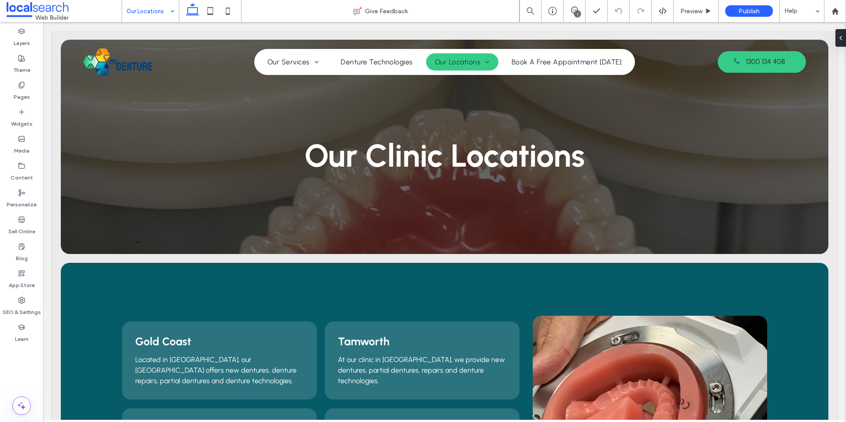
drag, startPoint x: 166, startPoint y: 10, endPoint x: 164, endPoint y: 16, distance: 6.4
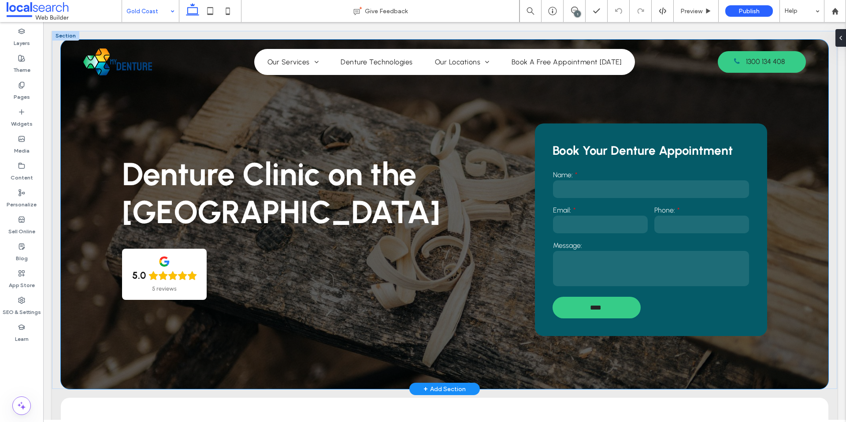
click at [110, 348] on div "Denture Clinic on the [GEOGRAPHIC_DATA] 5.0 5 reviews Book Your Denture Appoint…" at bounding box center [444, 214] width 767 height 349
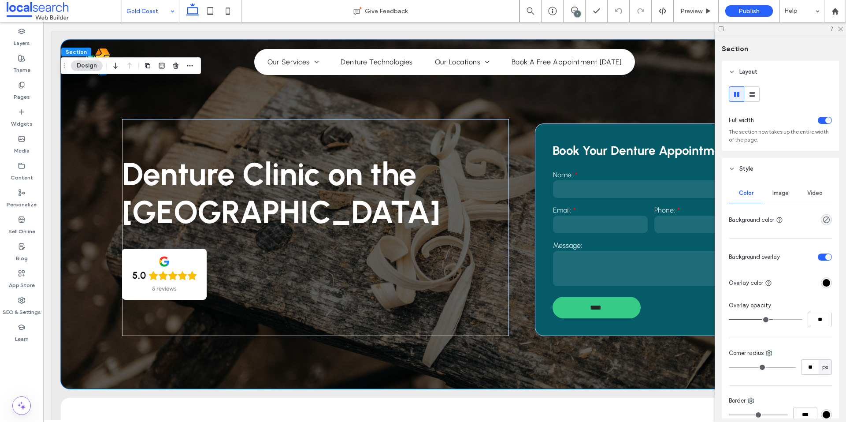
click at [779, 193] on span "Image" at bounding box center [780, 192] width 16 height 7
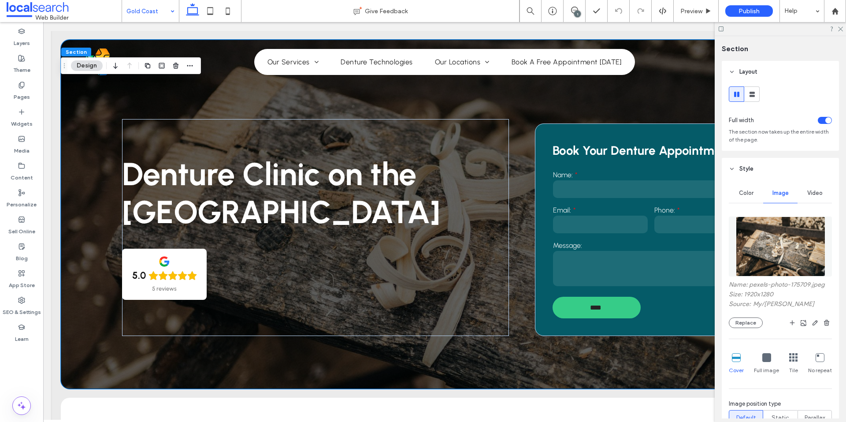
click at [736, 263] on img at bounding box center [780, 246] width 89 height 60
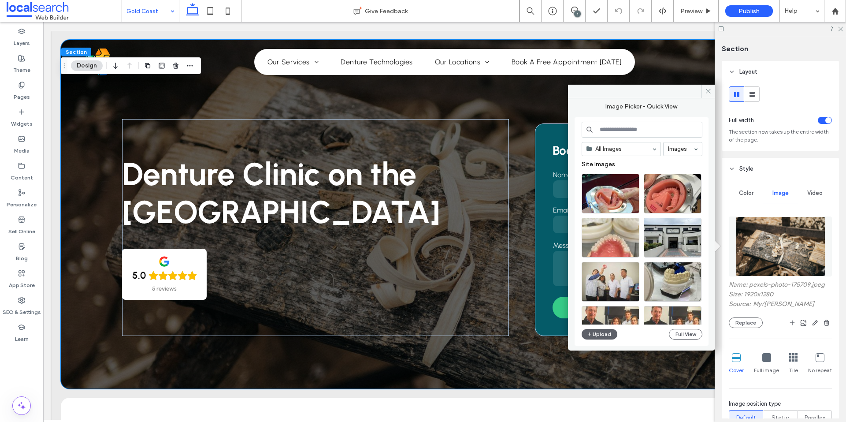
click at [596, 339] on div "All Images Images Site Images Upload Full View" at bounding box center [641, 232] width 121 height 220
click at [596, 337] on button "Upload" at bounding box center [599, 334] width 36 height 11
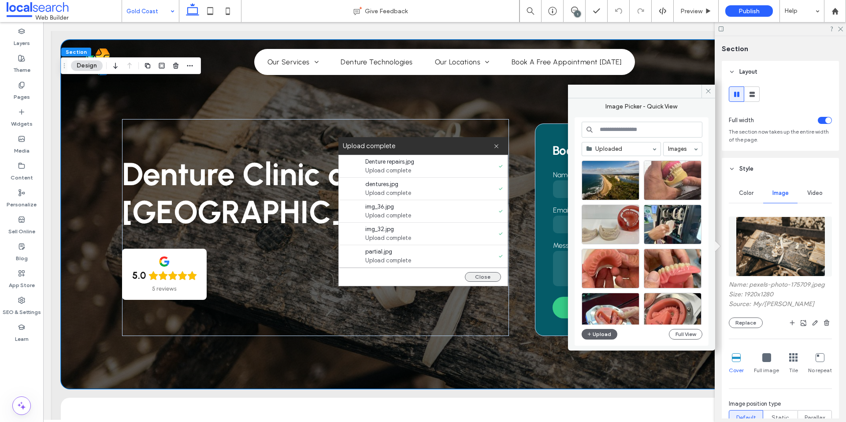
click at [488, 279] on button "Close" at bounding box center [483, 277] width 36 height 10
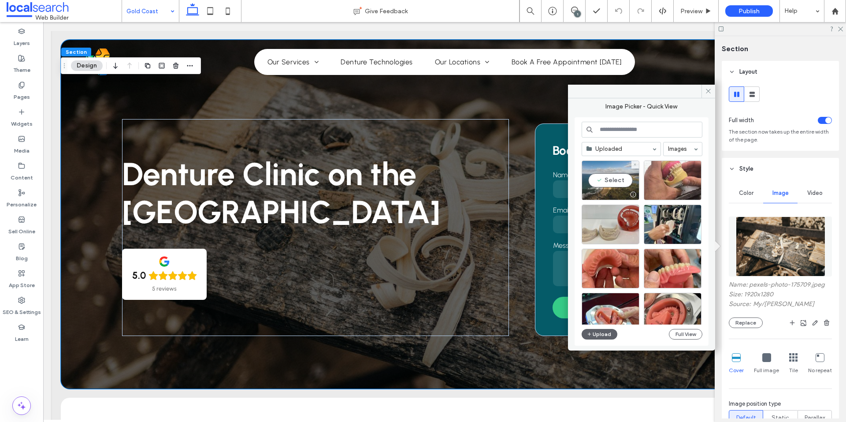
click at [608, 181] on div "Select" at bounding box center [610, 180] width 58 height 40
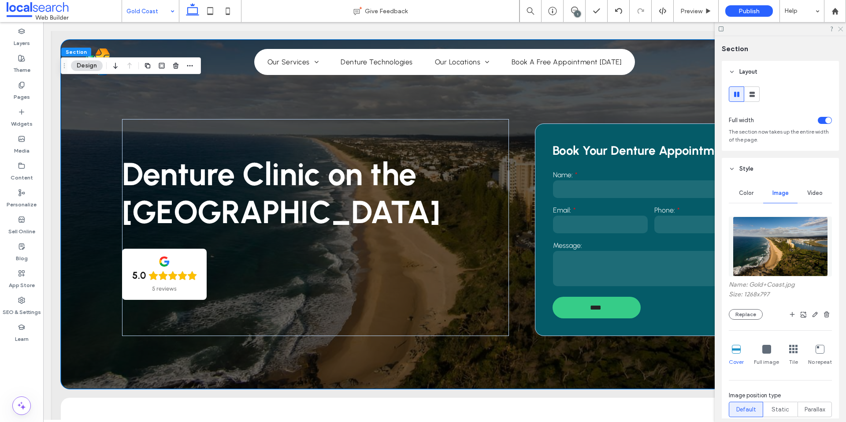
click at [837, 30] on icon at bounding box center [840, 29] width 6 height 6
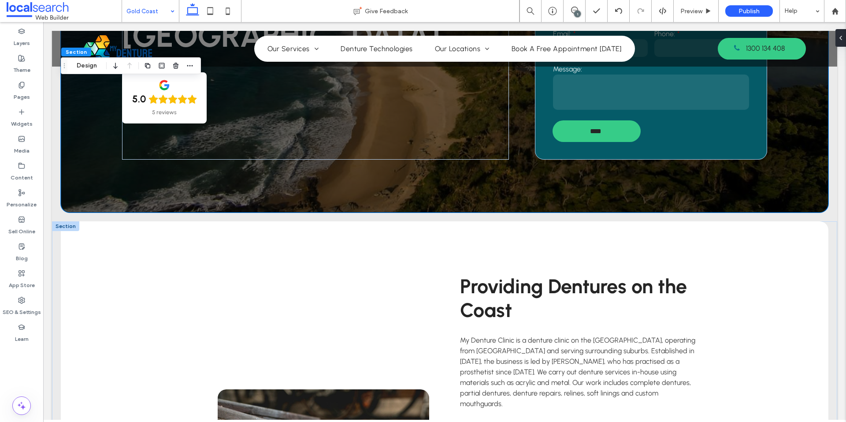
scroll to position [352, 0]
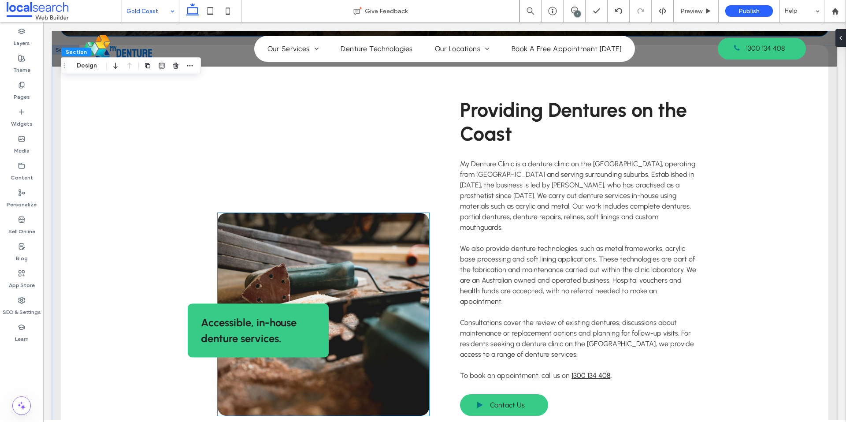
click at [326, 234] on link at bounding box center [323, 314] width 211 height 203
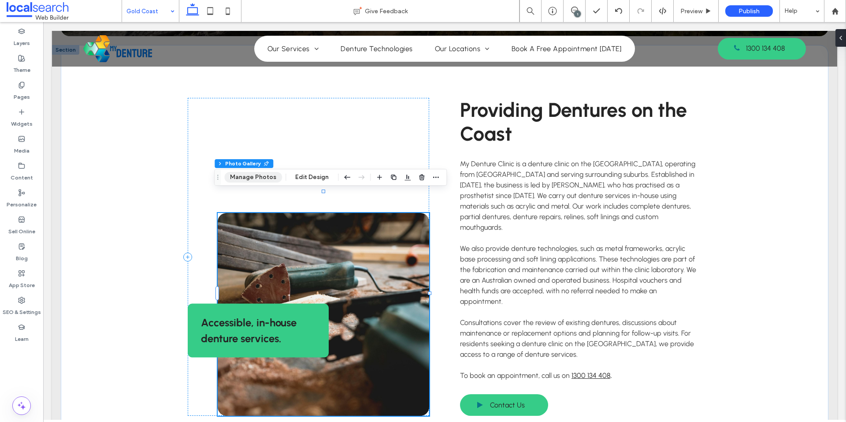
click at [270, 181] on button "Manage Photos" at bounding box center [253, 177] width 58 height 11
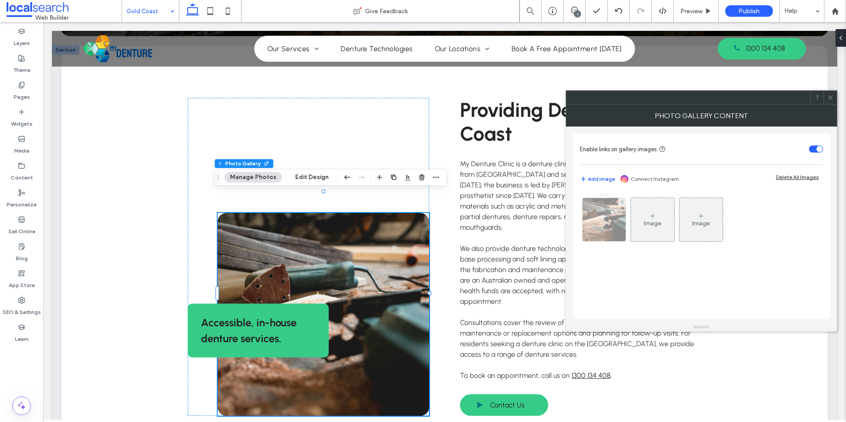
click at [601, 232] on img at bounding box center [604, 219] width 65 height 43
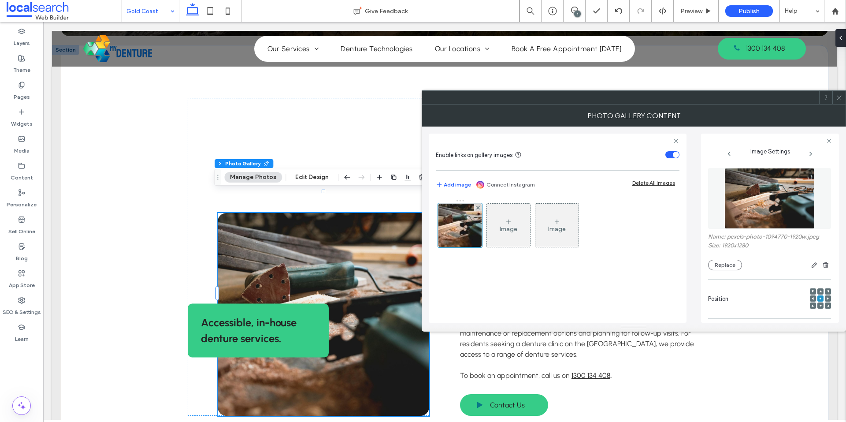
click at [752, 199] on img at bounding box center [769, 198] width 91 height 61
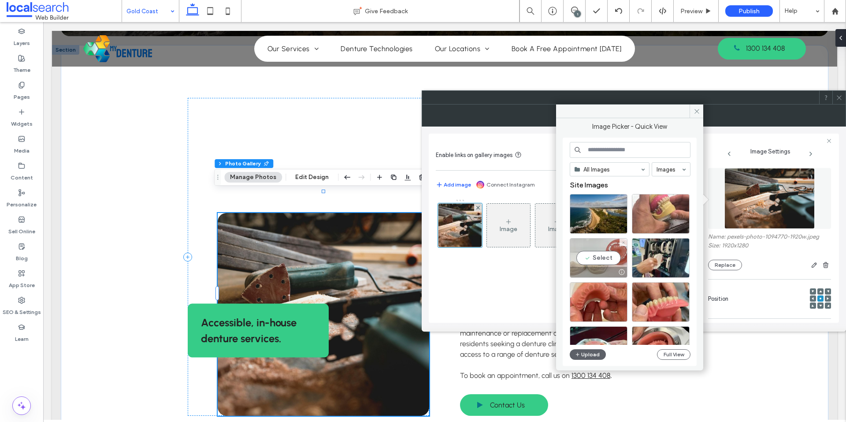
click at [577, 263] on div "Select" at bounding box center [599, 258] width 58 height 40
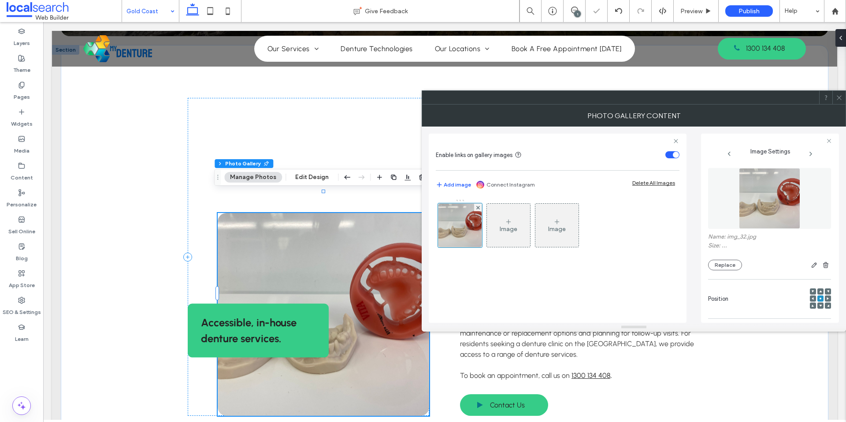
scroll to position [248, 0]
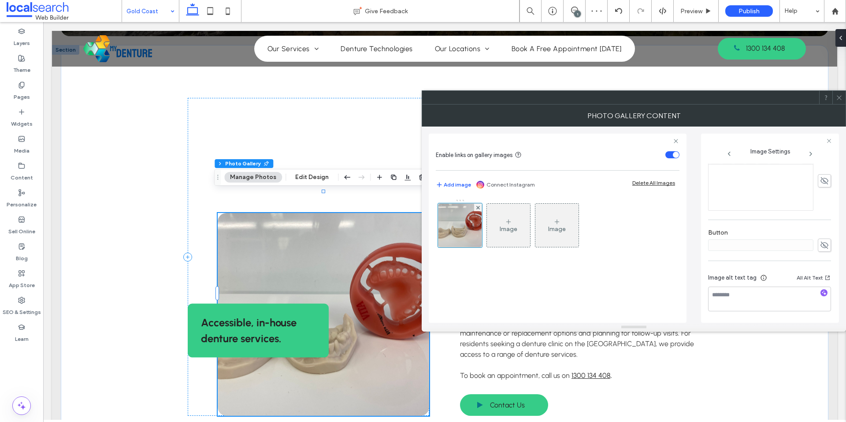
click at [821, 291] on icon "button" at bounding box center [824, 292] width 6 height 6
click at [802, 302] on textarea "**********" at bounding box center [767, 298] width 118 height 25
paste textarea "**********"
type textarea "**********"
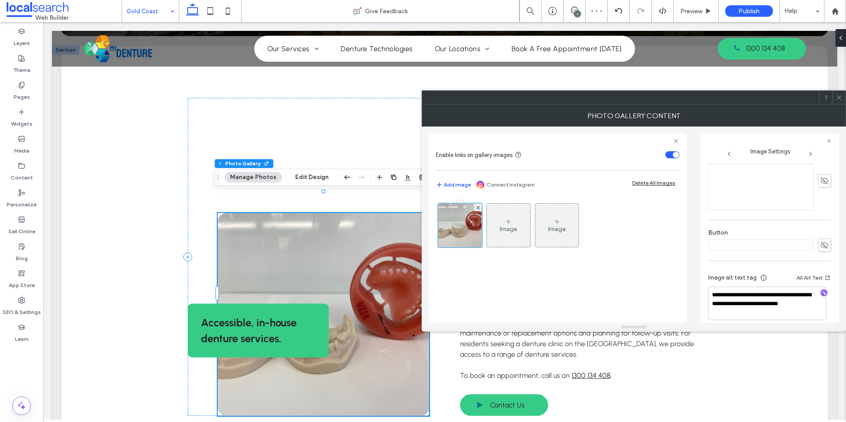
click at [778, 227] on div "Button" at bounding box center [769, 240] width 123 height 32
click at [841, 95] on icon at bounding box center [839, 97] width 7 height 7
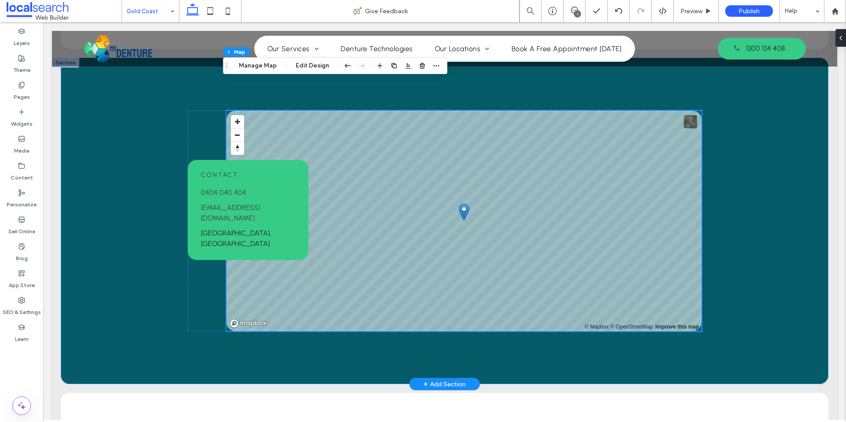
scroll to position [705, 0]
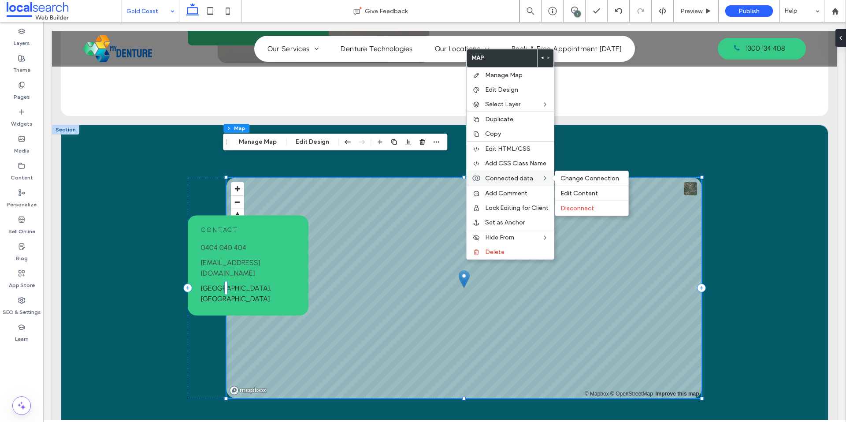
click at [514, 181] on span "Connected data" at bounding box center [509, 177] width 48 height 7
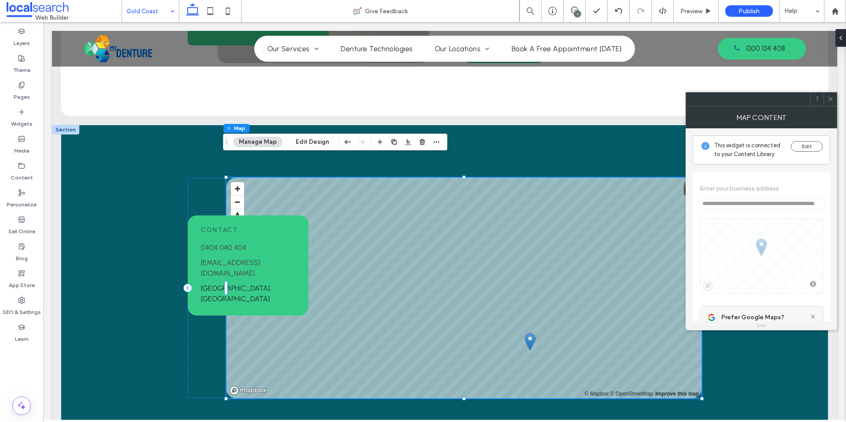
click at [829, 96] on icon at bounding box center [830, 99] width 7 height 7
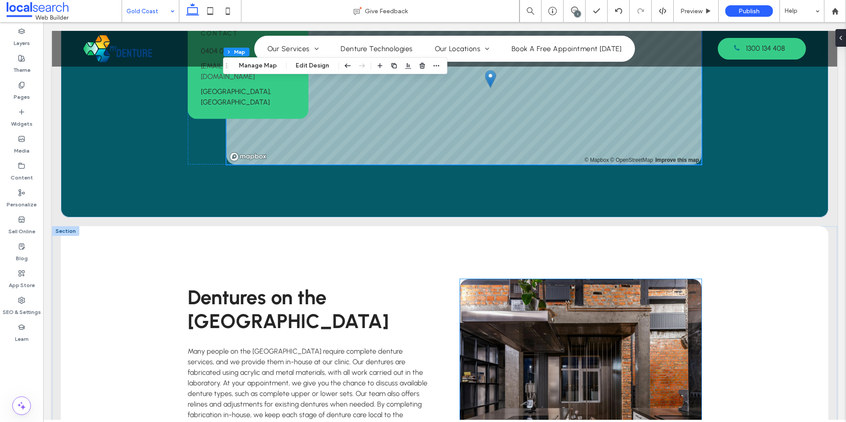
scroll to position [1013, 0]
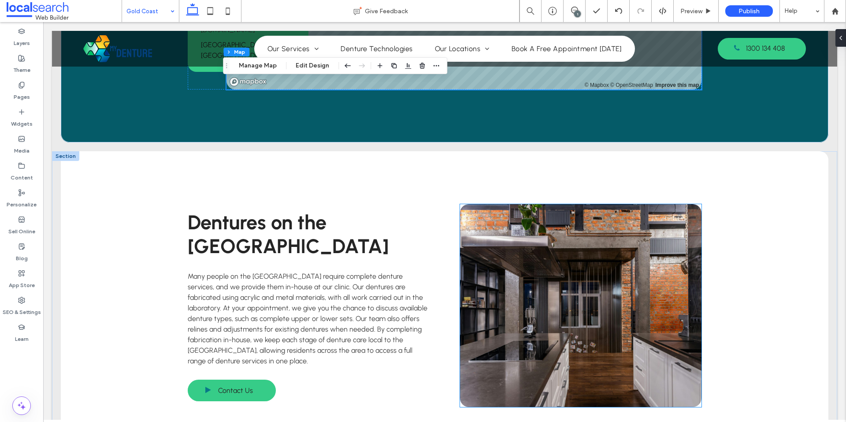
click at [554, 258] on link at bounding box center [580, 305] width 241 height 203
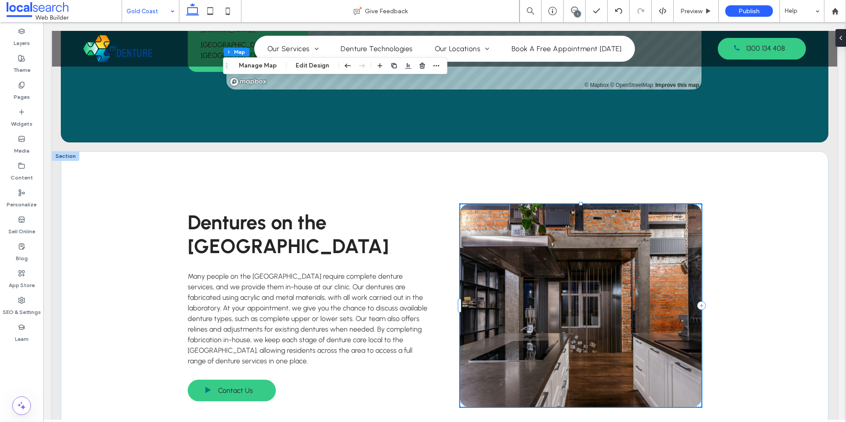
click at [554, 258] on link at bounding box center [580, 305] width 241 height 203
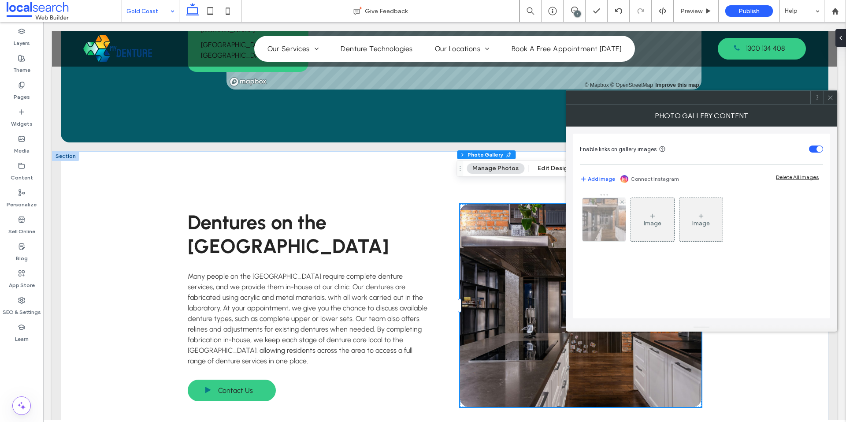
click at [586, 220] on img at bounding box center [604, 219] width 65 height 43
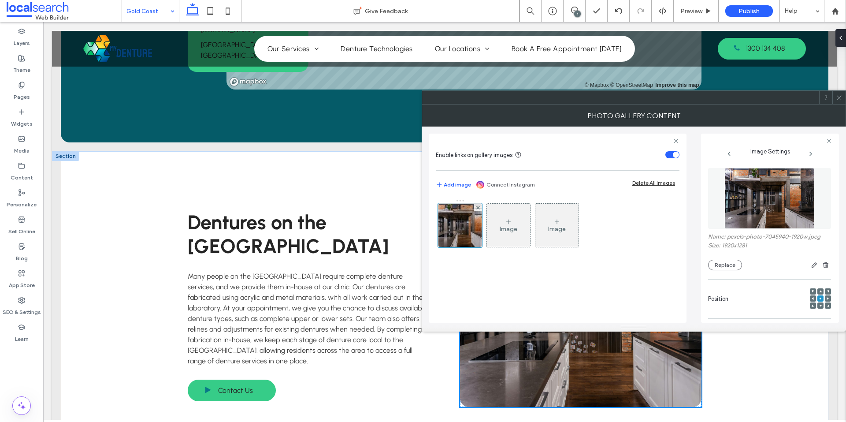
click at [740, 200] on img at bounding box center [769, 198] width 91 height 61
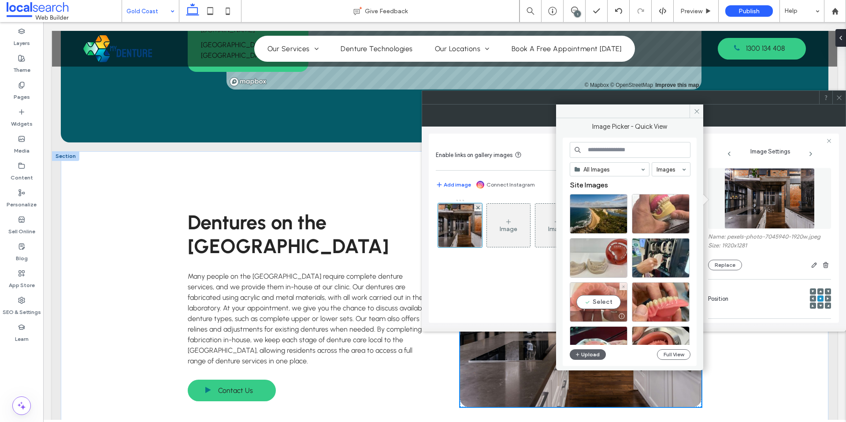
click at [594, 302] on div "Select" at bounding box center [599, 302] width 58 height 40
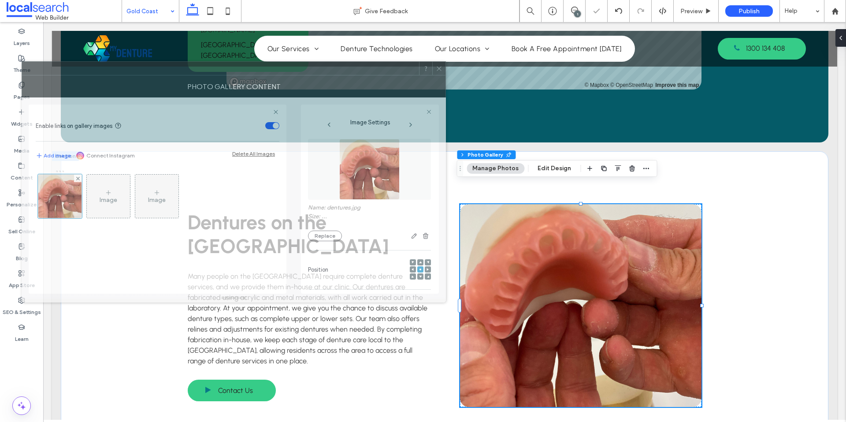
drag, startPoint x: 624, startPoint y: 110, endPoint x: 224, endPoint y: 81, distance: 401.0
click at [224, 81] on div "Photo Gallery Content" at bounding box center [234, 86] width 424 height 22
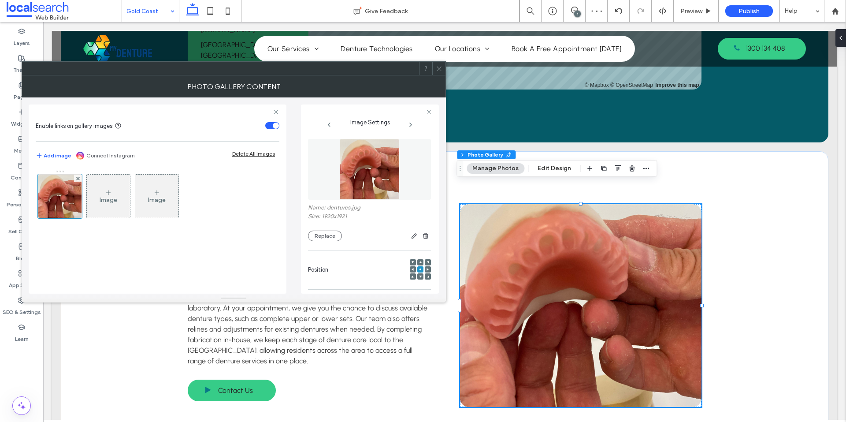
scroll to position [248, 0]
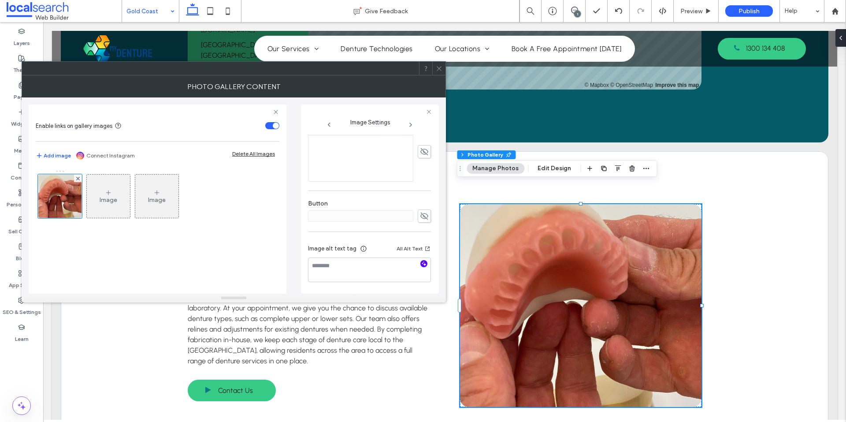
click at [420, 262] on span "button" at bounding box center [423, 263] width 7 height 7
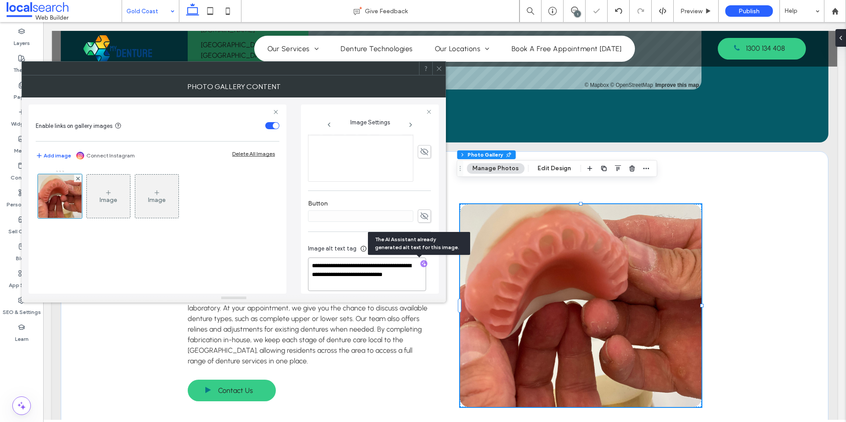
click at [378, 276] on textarea "**********" at bounding box center [367, 273] width 118 height 33
paste textarea "**********"
type textarea "**********"
click at [421, 181] on div at bounding box center [369, 151] width 123 height 60
click at [434, 67] on div at bounding box center [438, 68] width 13 height 13
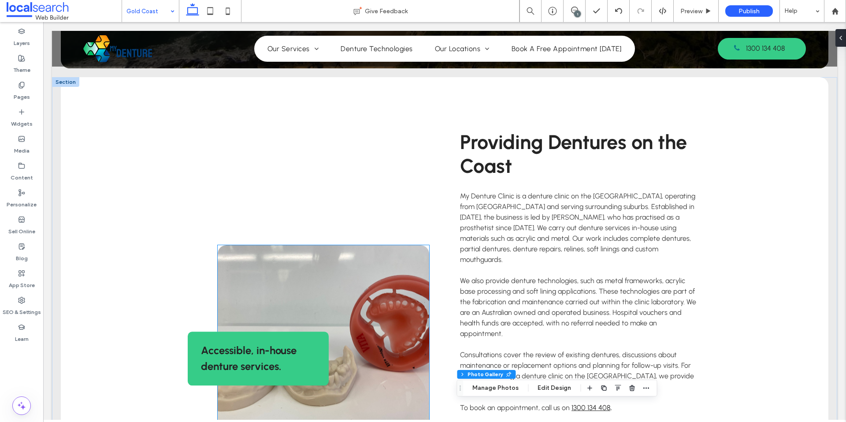
click at [320, 259] on link at bounding box center [323, 346] width 211 height 203
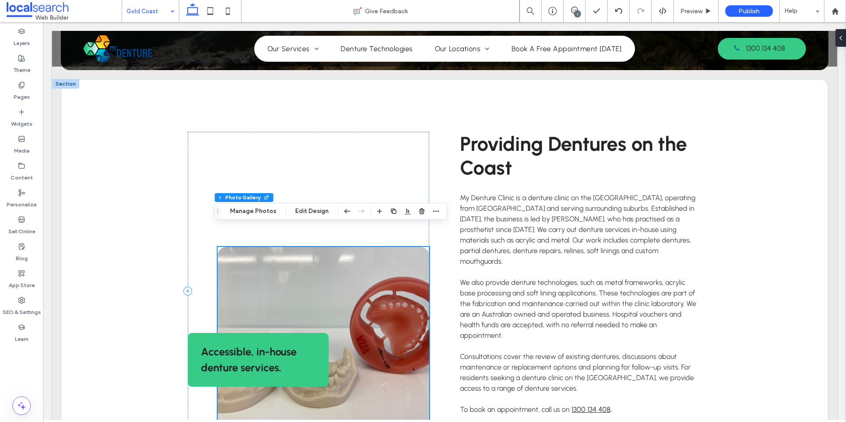
scroll to position [318, 0]
click at [320, 259] on link at bounding box center [323, 348] width 211 height 203
click at [348, 263] on link at bounding box center [323, 348] width 211 height 203
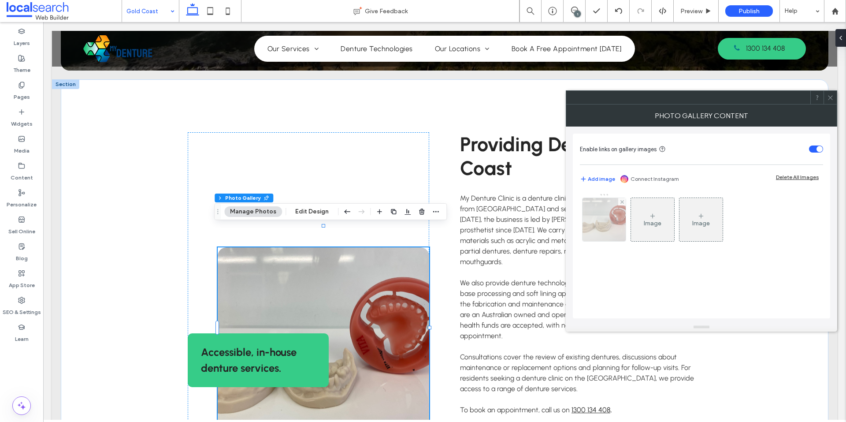
click at [588, 227] on img at bounding box center [603, 219] width 43 height 43
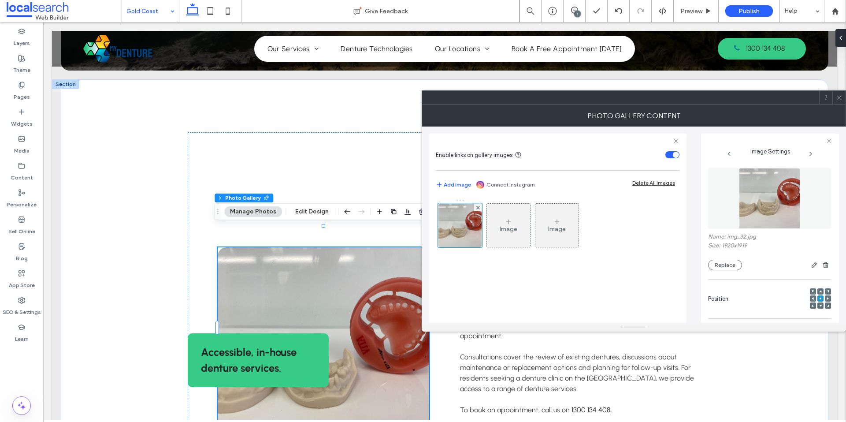
scroll to position [257, 0]
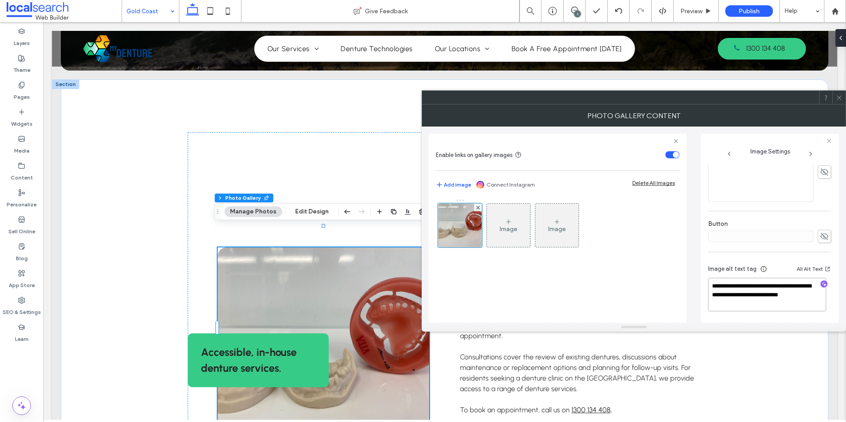
click at [767, 305] on textarea "**********" at bounding box center [767, 294] width 118 height 33
paste textarea "****"
click at [796, 292] on textarea "**********" at bounding box center [767, 294] width 118 height 33
type textarea "**********"
click at [770, 225] on label "Button" at bounding box center [769, 225] width 123 height 10
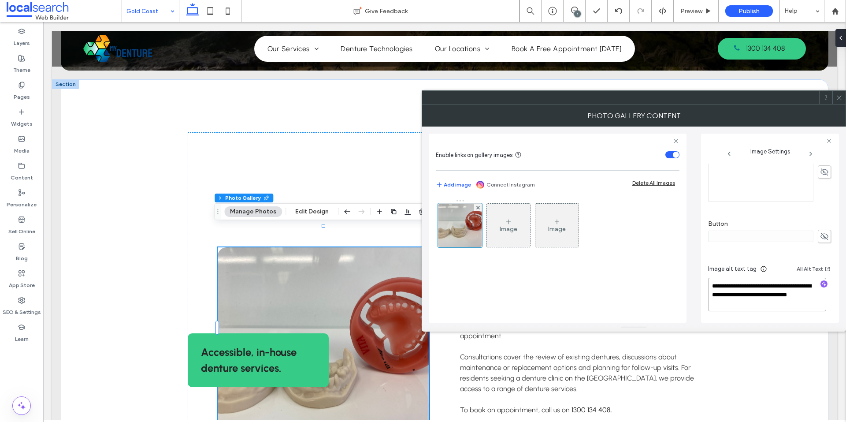
click at [747, 300] on textarea "**********" at bounding box center [767, 294] width 118 height 33
click at [756, 253] on div "**********" at bounding box center [769, 113] width 123 height 415
click at [839, 99] on icon at bounding box center [839, 97] width 7 height 7
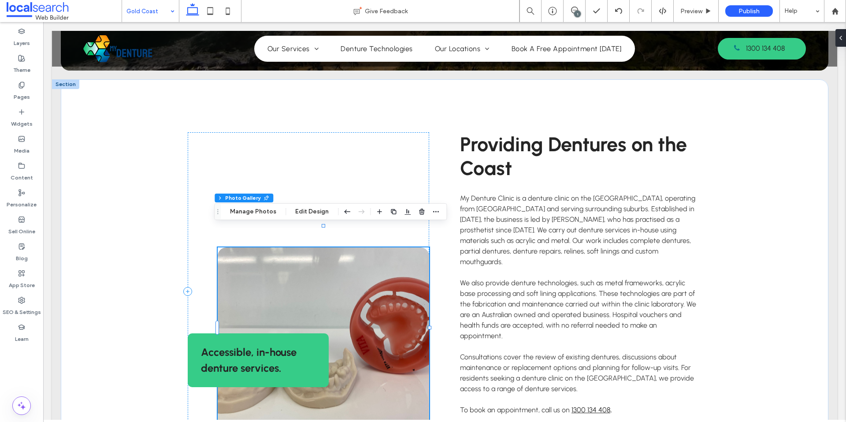
click at [373, 297] on link at bounding box center [323, 348] width 211 height 203
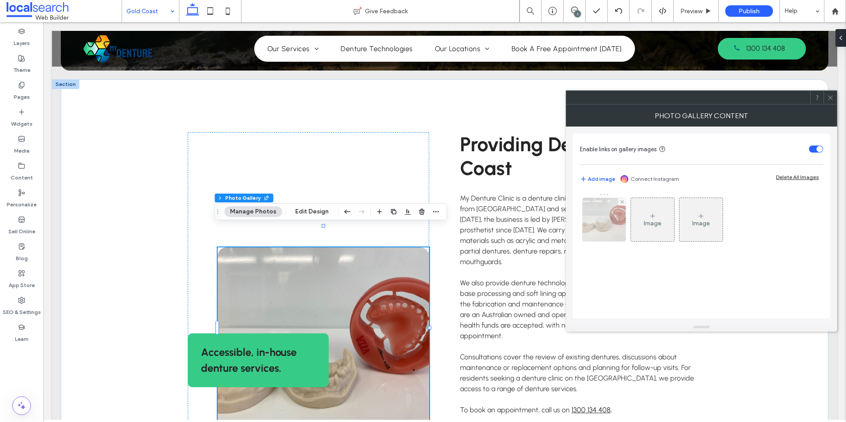
click at [618, 222] on img at bounding box center [603, 219] width 43 height 43
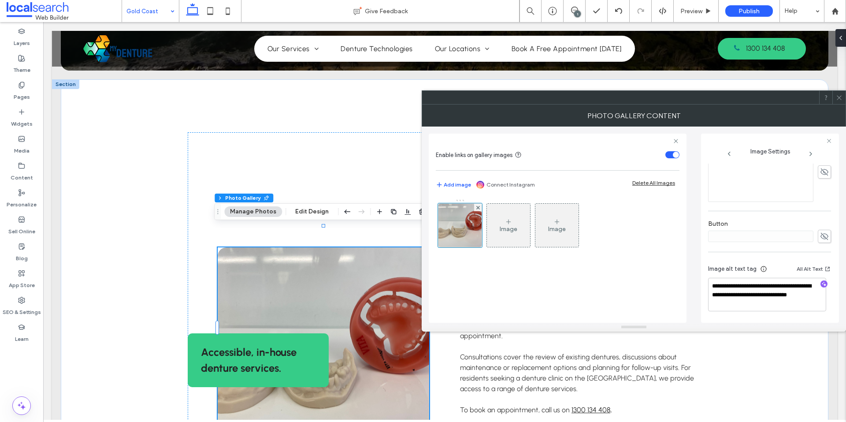
click at [838, 96] on icon at bounding box center [839, 97] width 7 height 7
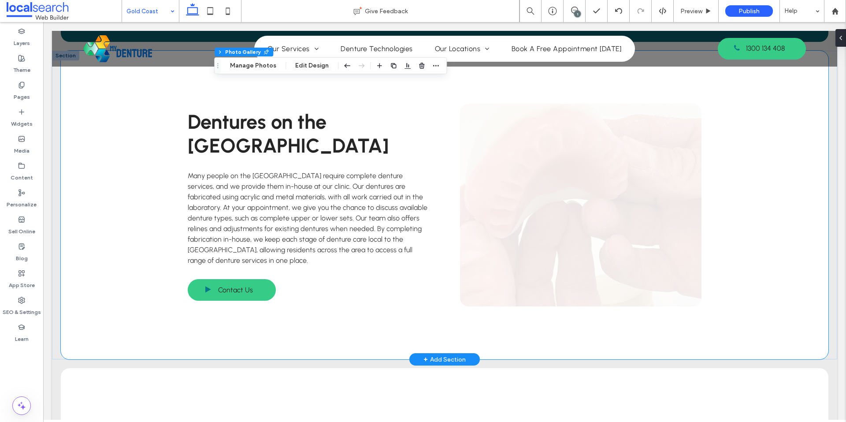
scroll to position [1115, 0]
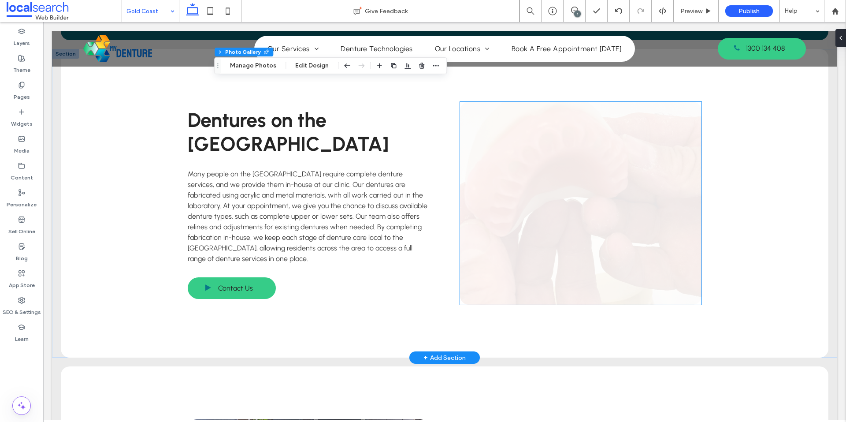
click at [590, 209] on link at bounding box center [580, 203] width 241 height 203
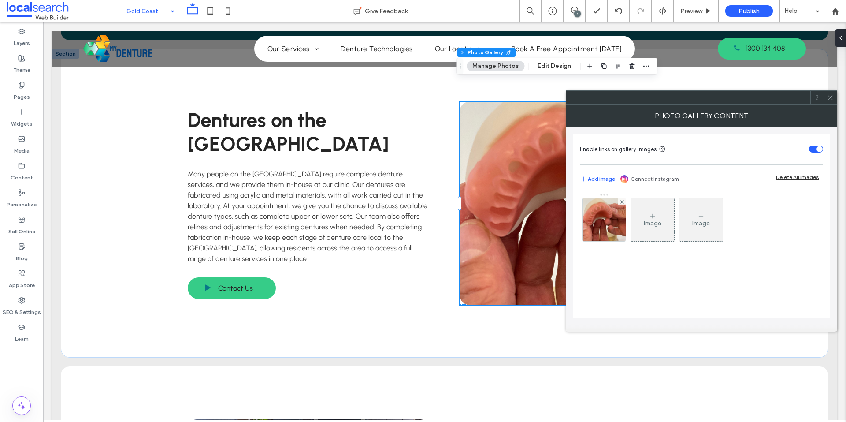
click at [596, 215] on img at bounding box center [603, 219] width 43 height 43
click at [596, 215] on div "Image Image" at bounding box center [701, 221] width 242 height 57
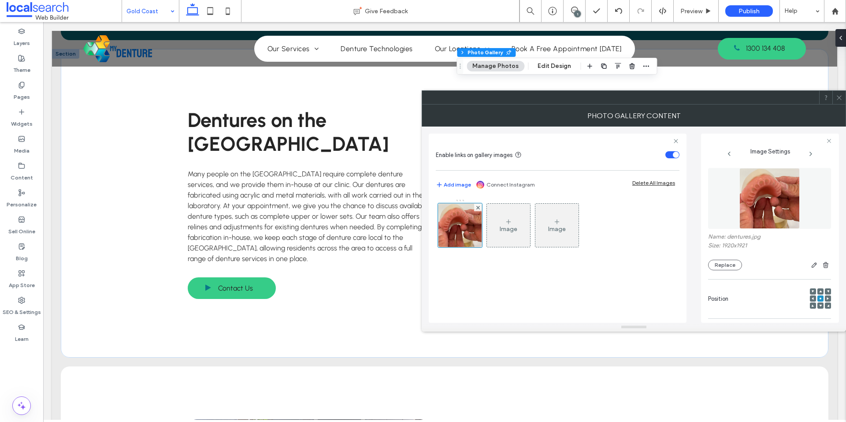
scroll to position [0, 0]
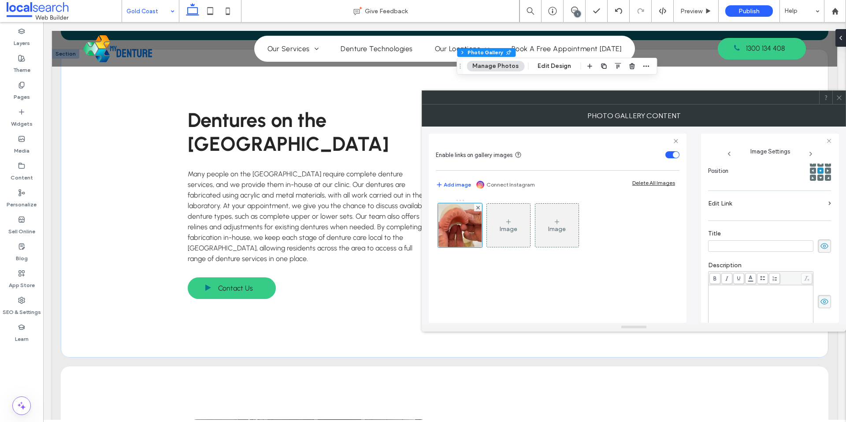
click at [811, 234] on label "Title" at bounding box center [769, 234] width 123 height 10
click at [820, 243] on use at bounding box center [824, 246] width 8 height 6
click at [817, 287] on div at bounding box center [769, 301] width 123 height 60
click at [818, 296] on span at bounding box center [824, 301] width 13 height 13
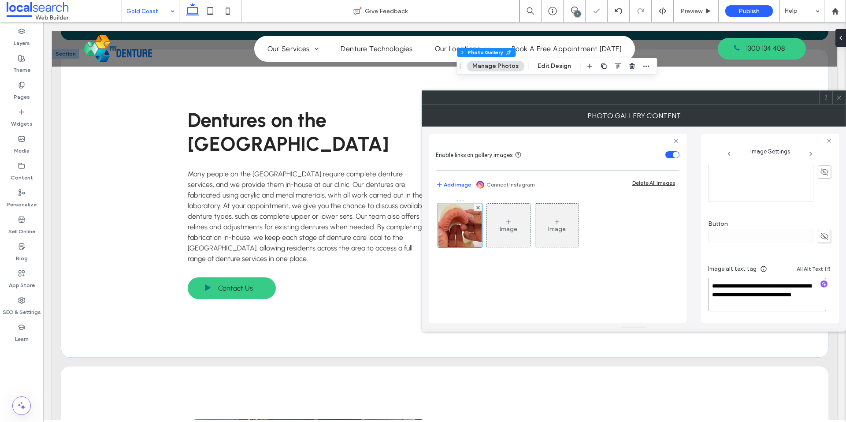
drag, startPoint x: 792, startPoint y: 309, endPoint x: 748, endPoint y: 293, distance: 46.4
click at [748, 293] on textarea "**********" at bounding box center [767, 294] width 118 height 33
click at [785, 215] on div "**********" at bounding box center [769, 113] width 123 height 415
click at [839, 97] on use at bounding box center [838, 97] width 4 height 4
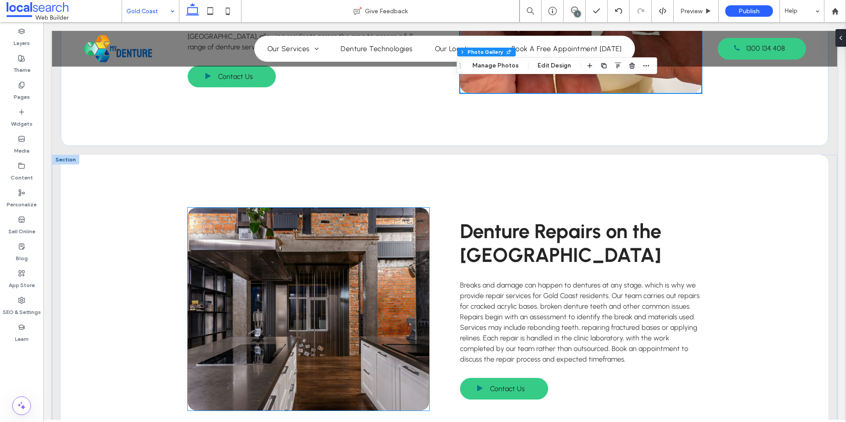
scroll to position [1327, 0]
click at [338, 252] on link at bounding box center [308, 308] width 241 height 203
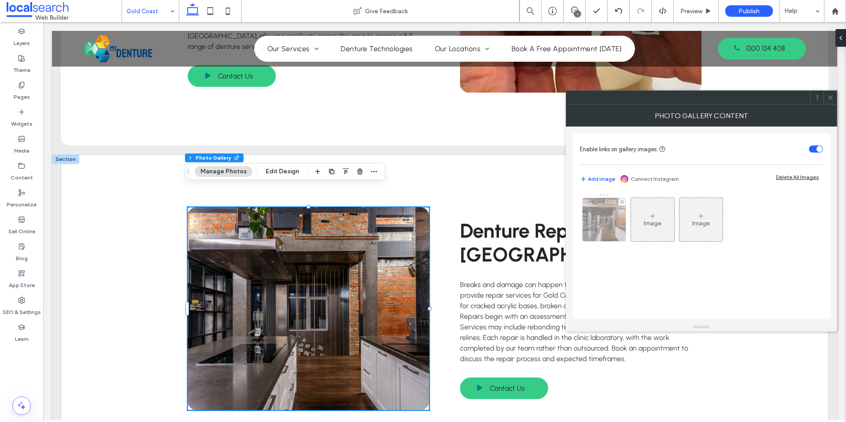
click at [587, 227] on img at bounding box center [604, 219] width 65 height 43
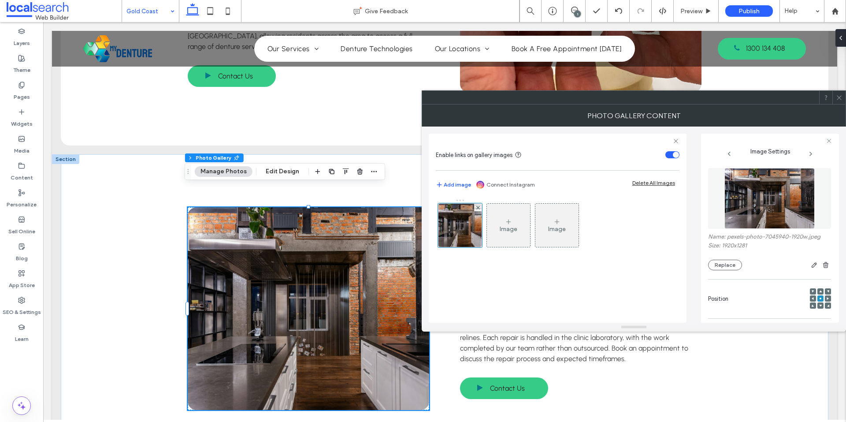
click at [762, 201] on img at bounding box center [769, 198] width 91 height 61
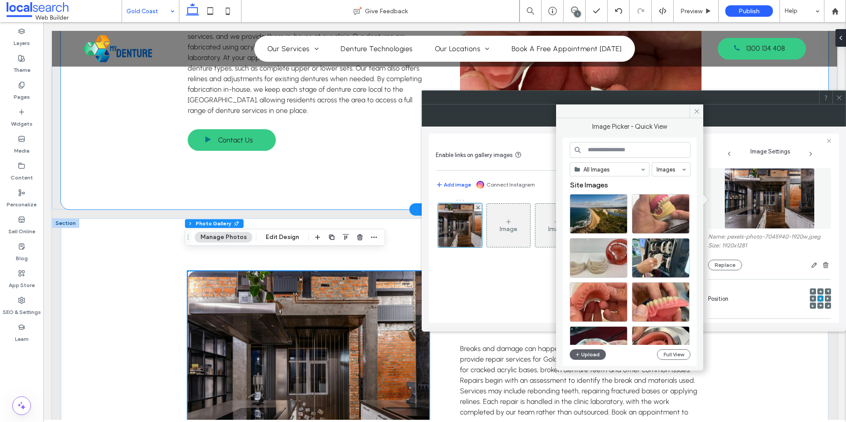
scroll to position [1273, 0]
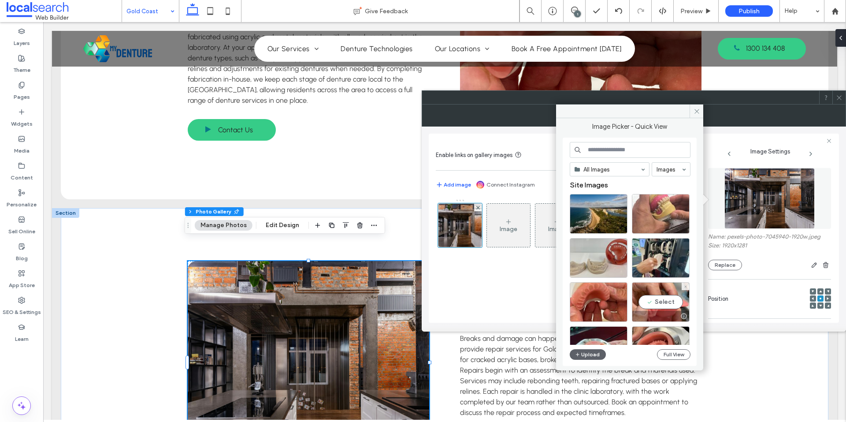
drag, startPoint x: 665, startPoint y: 293, endPoint x: 669, endPoint y: 292, distance: 4.6
click at [665, 293] on div "Select" at bounding box center [661, 302] width 58 height 40
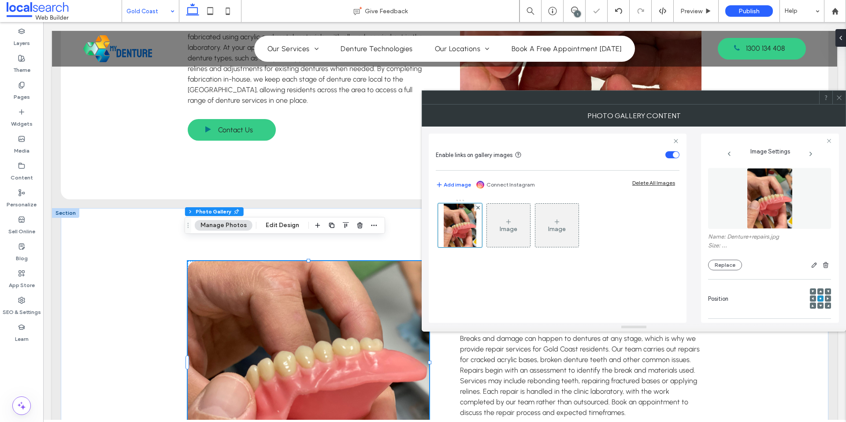
scroll to position [248, 0]
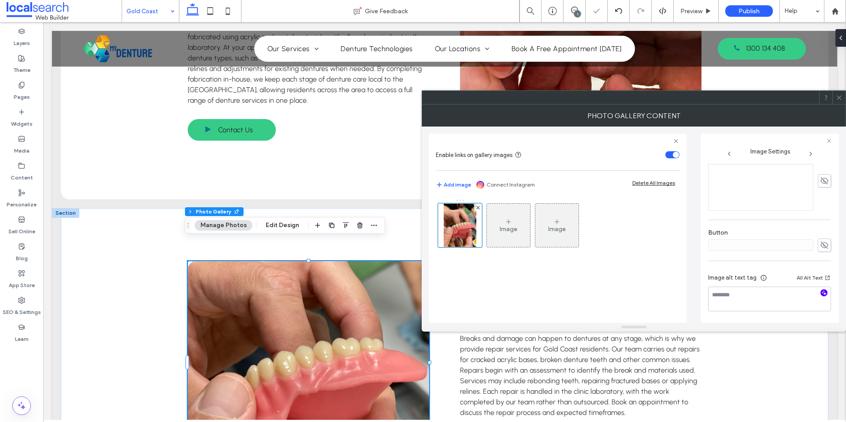
click at [821, 294] on icon "button" at bounding box center [824, 292] width 6 height 6
click at [763, 301] on textarea "**********" at bounding box center [767, 298] width 118 height 25
paste textarea "**********"
type textarea "**********"
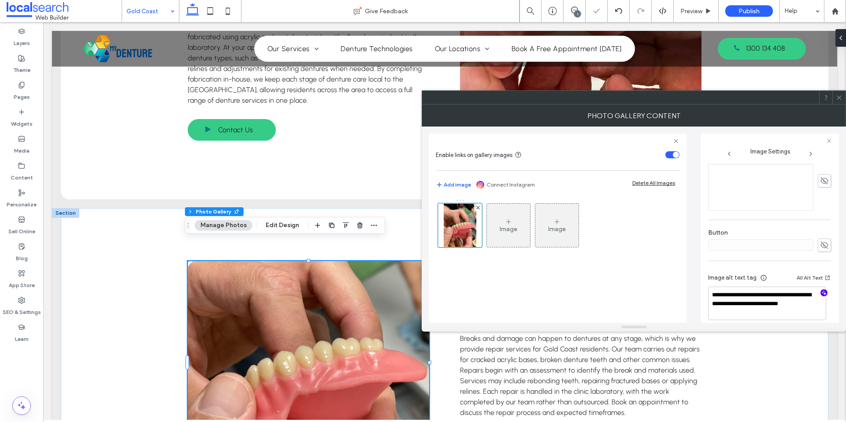
click at [817, 219] on div "**********" at bounding box center [769, 122] width 123 height 415
click at [839, 97] on icon at bounding box center [839, 97] width 7 height 7
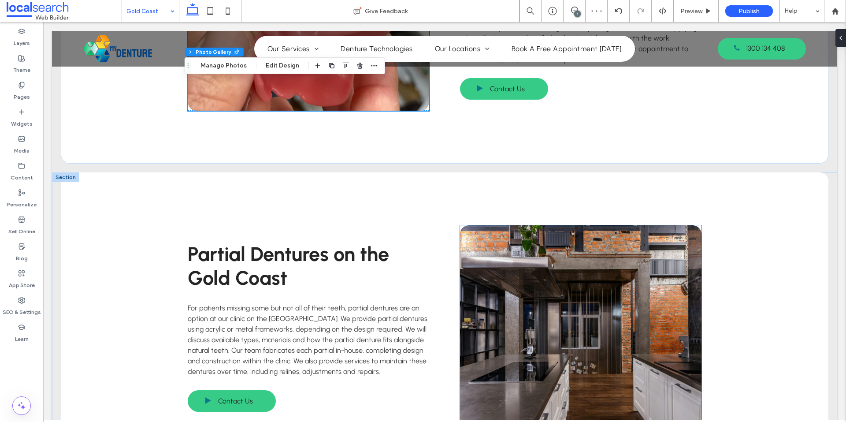
scroll to position [1635, 0]
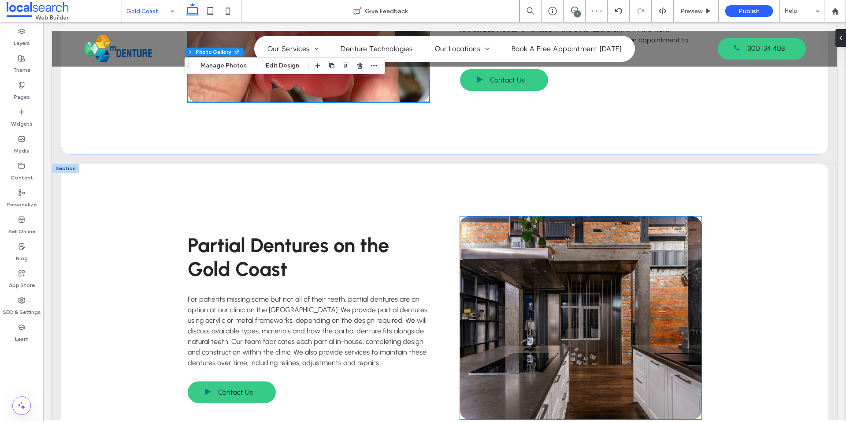
click at [528, 263] on link at bounding box center [580, 317] width 241 height 203
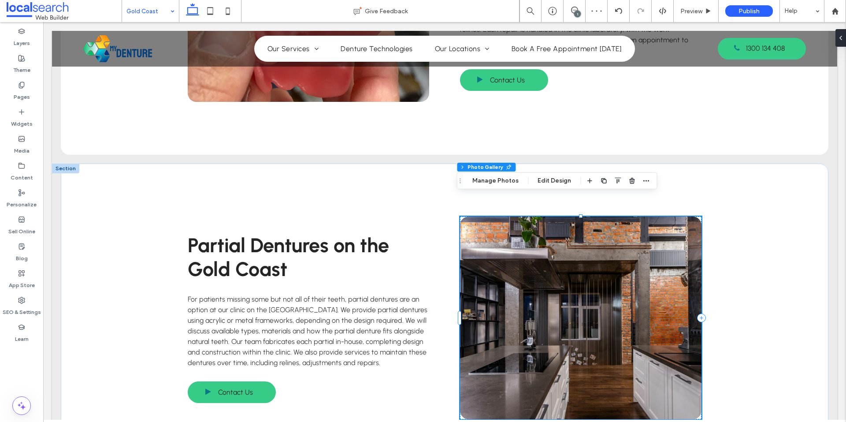
click at [528, 263] on link at bounding box center [580, 317] width 241 height 203
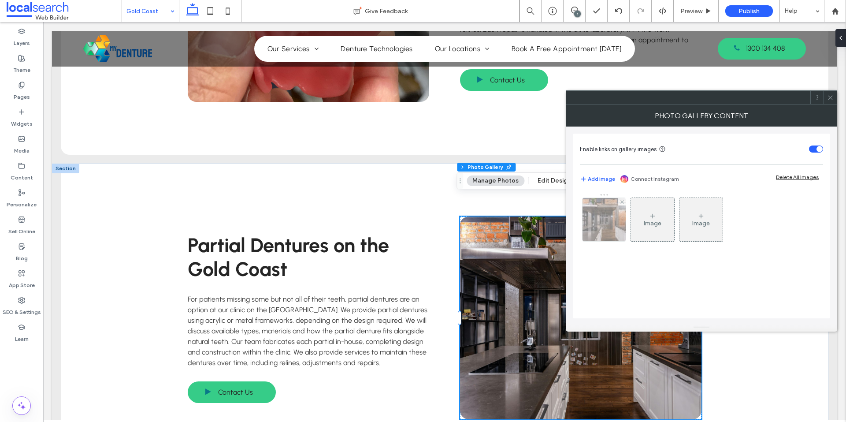
click at [593, 229] on img at bounding box center [604, 219] width 65 height 43
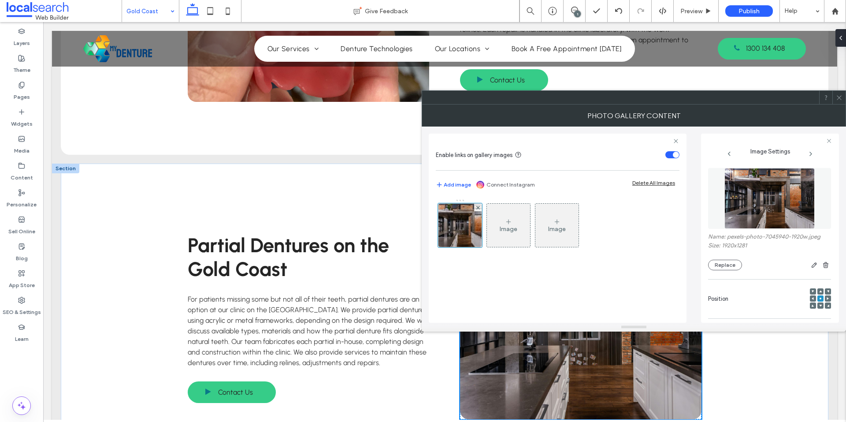
click at [734, 218] on img at bounding box center [769, 198] width 91 height 61
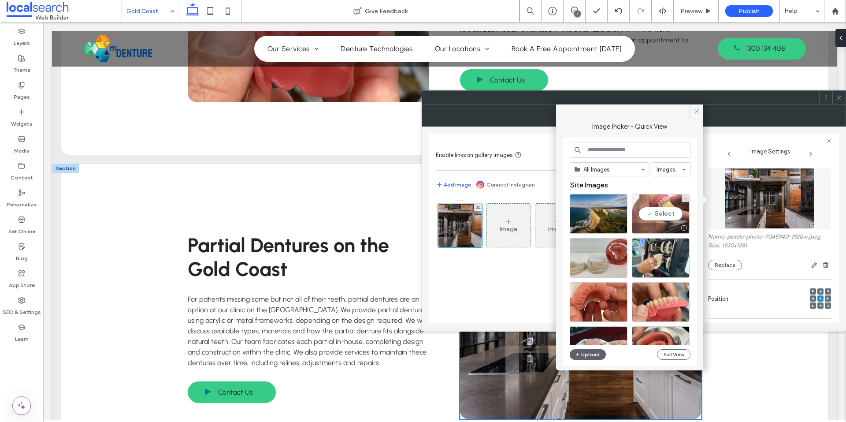
click at [655, 211] on div "Select" at bounding box center [661, 214] width 58 height 40
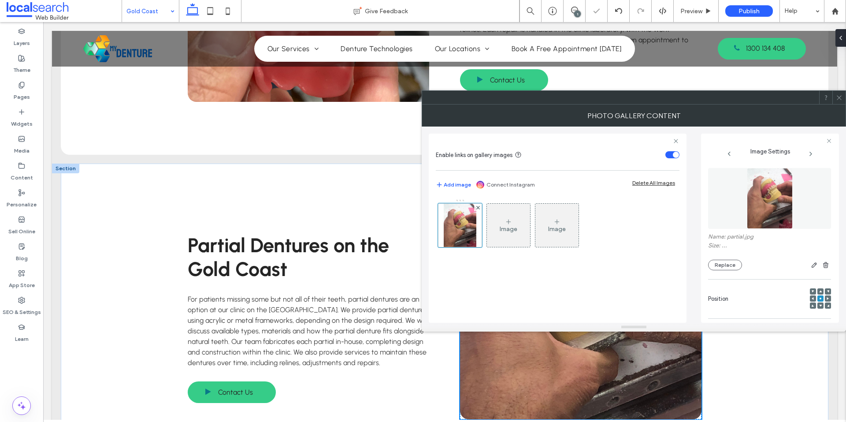
scroll to position [248, 0]
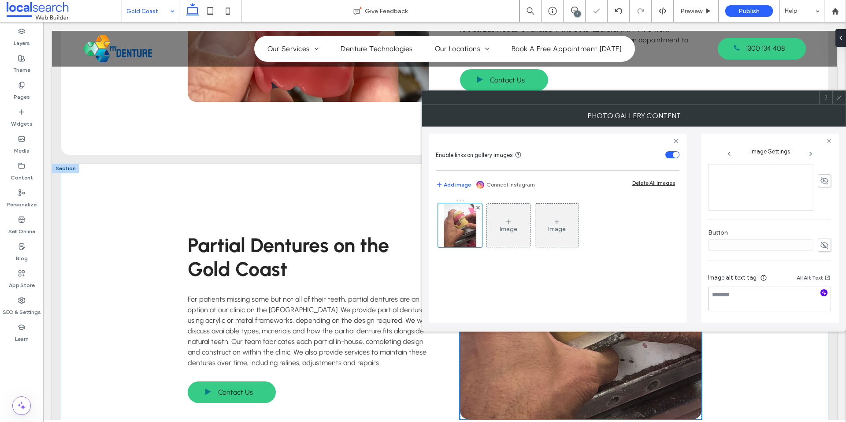
click at [821, 293] on icon "button" at bounding box center [824, 292] width 6 height 6
click at [786, 299] on textarea "**********" at bounding box center [767, 298] width 118 height 25
paste textarea "**********"
type textarea "**********"
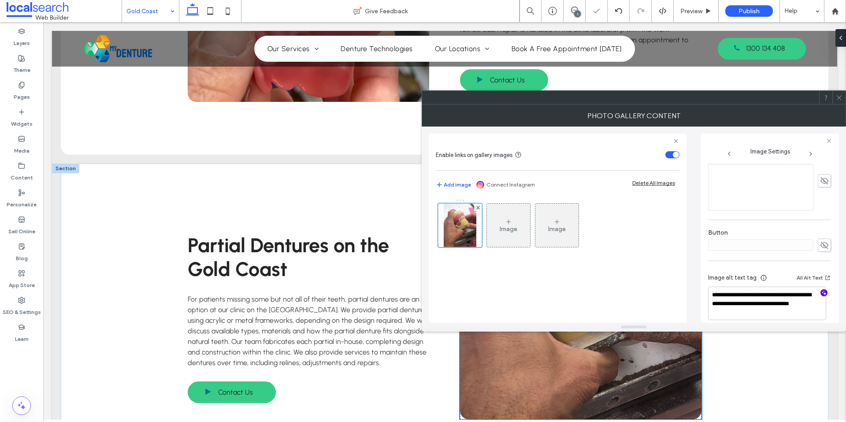
click at [781, 219] on div "**********" at bounding box center [769, 122] width 123 height 415
click at [836, 103] on span at bounding box center [839, 97] width 7 height 13
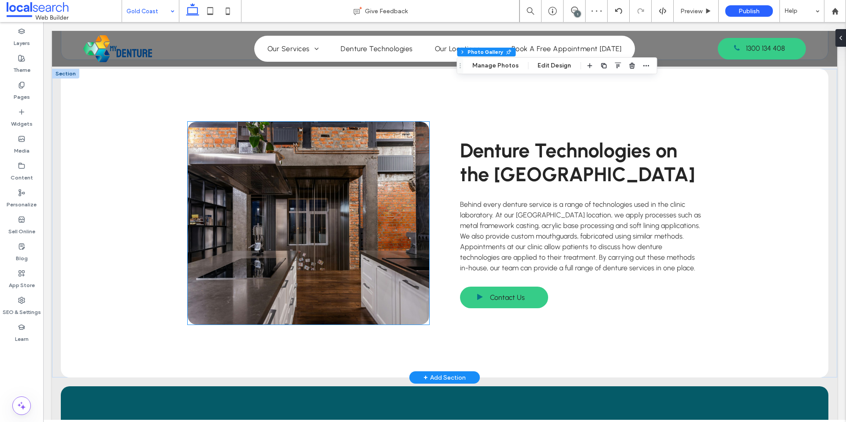
scroll to position [2032, 0]
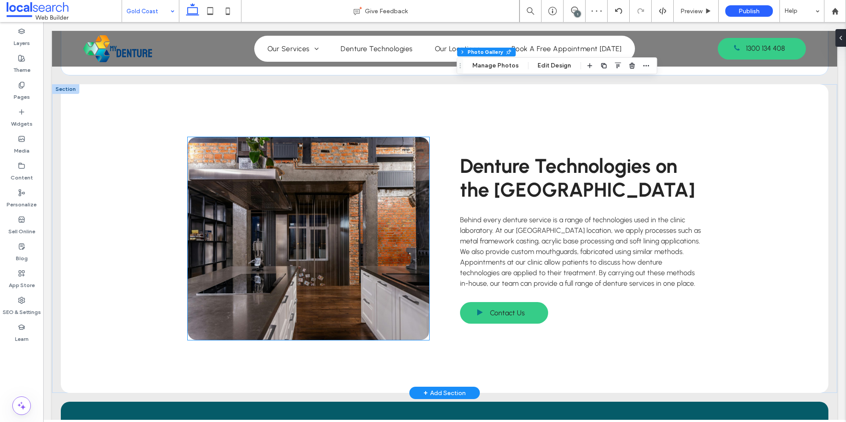
click at [314, 193] on link at bounding box center [308, 238] width 241 height 203
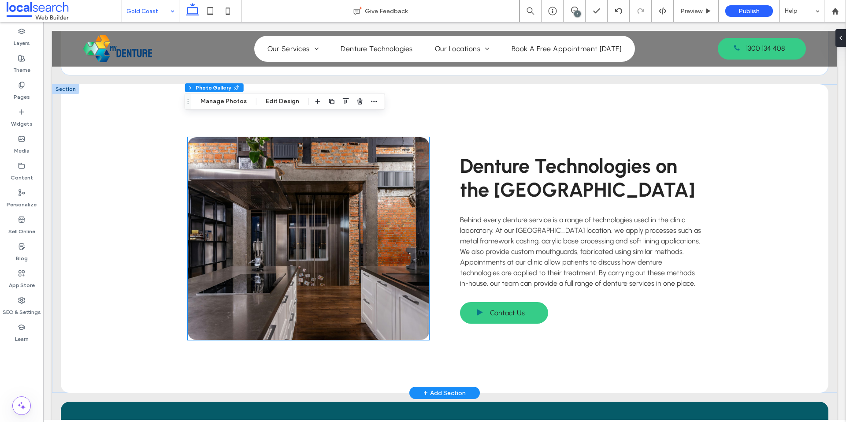
click at [314, 193] on link at bounding box center [308, 238] width 241 height 203
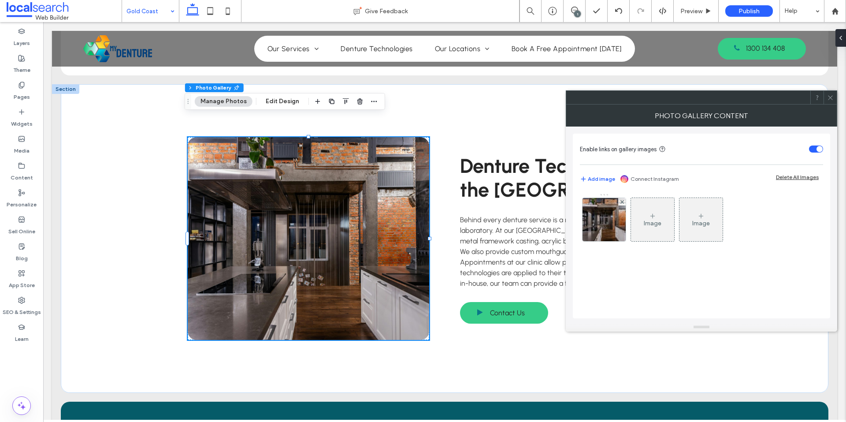
click at [581, 231] on div "Image Image" at bounding box center [701, 221] width 242 height 57
click at [604, 233] on img at bounding box center [604, 219] width 65 height 43
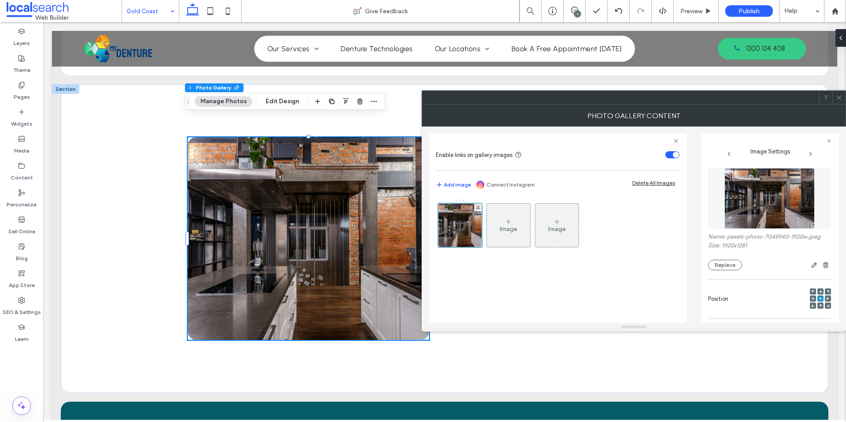
click at [736, 188] on img at bounding box center [769, 198] width 91 height 61
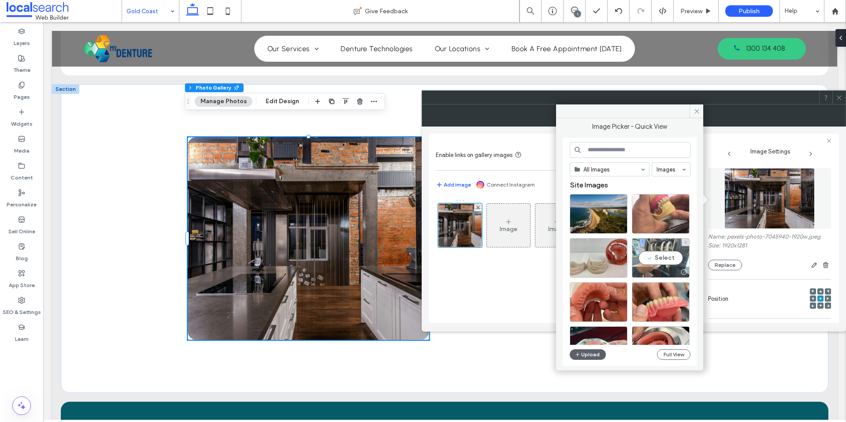
click at [659, 245] on div "Select" at bounding box center [661, 258] width 58 height 40
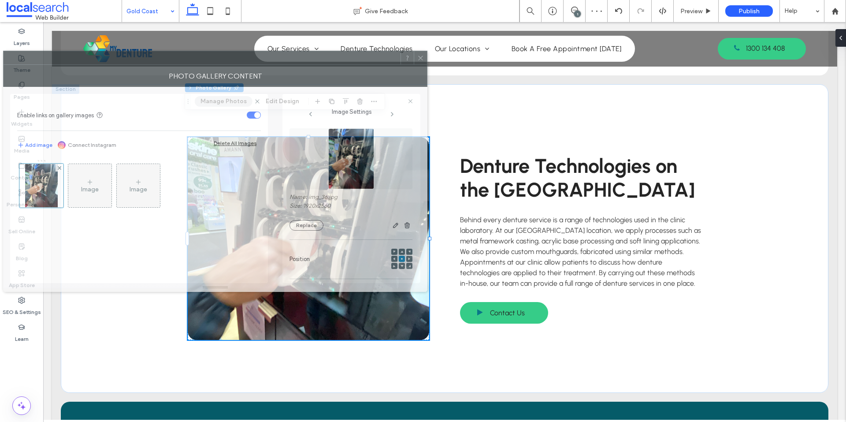
drag, startPoint x: 711, startPoint y: 108, endPoint x: 292, endPoint y: 68, distance: 420.8
click at [292, 68] on div "Photo Gallery Content" at bounding box center [215, 76] width 424 height 22
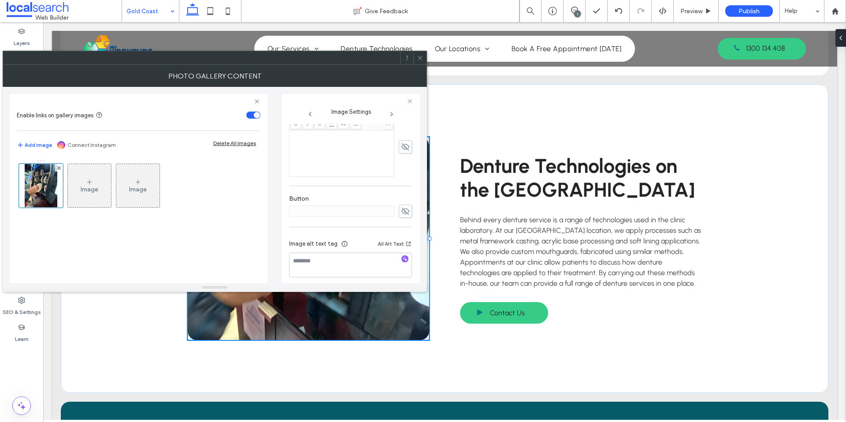
scroll to position [248, 0]
click at [402, 255] on icon "button" at bounding box center [405, 253] width 6 height 6
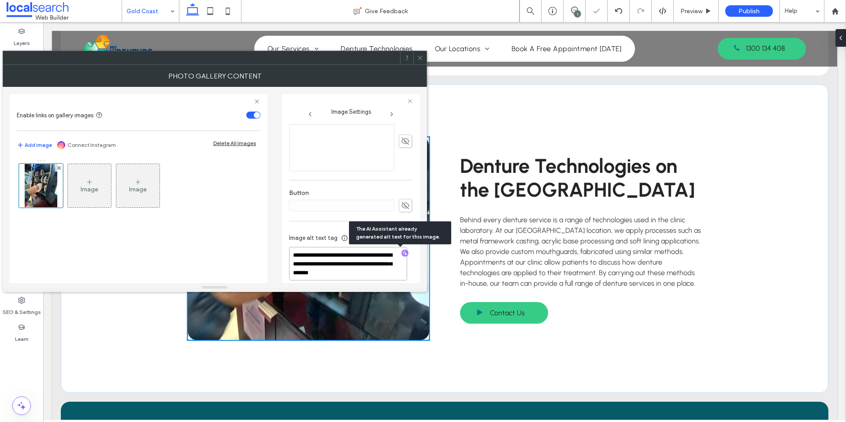
click at [374, 256] on textarea "**********" at bounding box center [348, 263] width 118 height 33
paste textarea "**********"
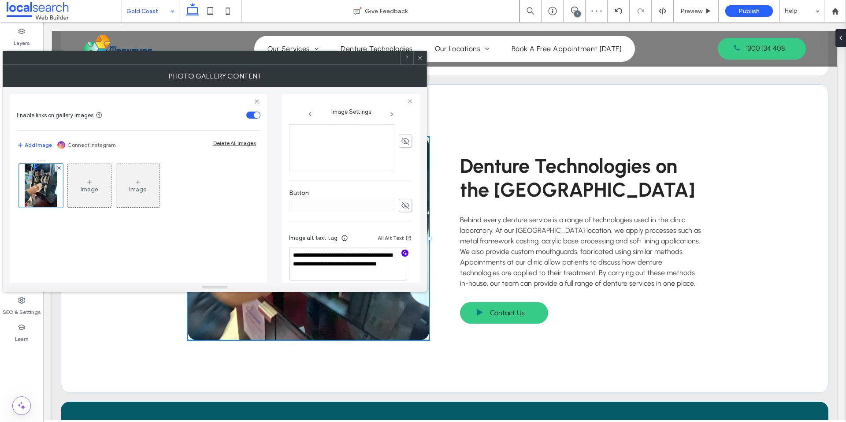
click at [385, 187] on div "Button" at bounding box center [350, 201] width 123 height 32
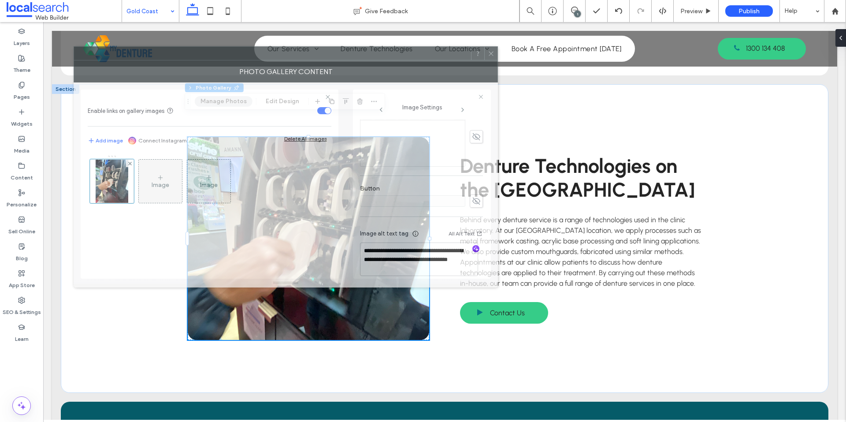
drag, startPoint x: 355, startPoint y: 59, endPoint x: 389, endPoint y: 51, distance: 34.7
click at [389, 51] on div at bounding box center [272, 53] width 397 height 13
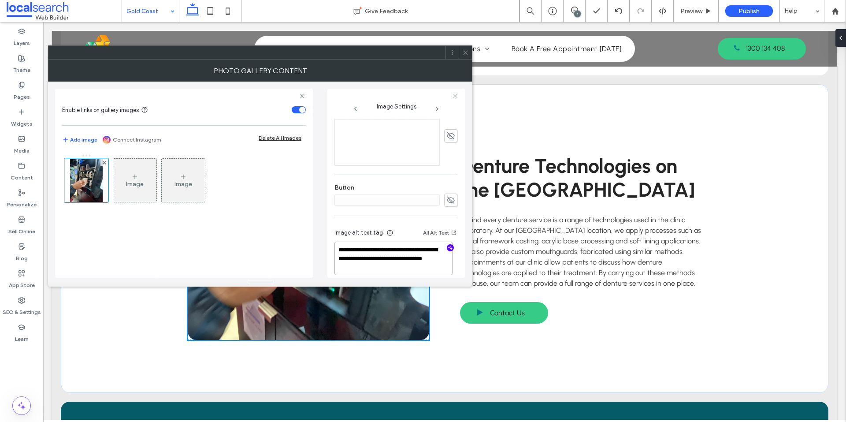
click at [392, 250] on textarea "**********" at bounding box center [393, 257] width 118 height 33
drag, startPoint x: 392, startPoint y: 250, endPoint x: 375, endPoint y: 251, distance: 17.2
click at [374, 251] on textarea "**********" at bounding box center [393, 257] width 118 height 33
click at [384, 251] on textarea "**********" at bounding box center [393, 257] width 118 height 33
click at [390, 251] on textarea "**********" at bounding box center [393, 257] width 118 height 33
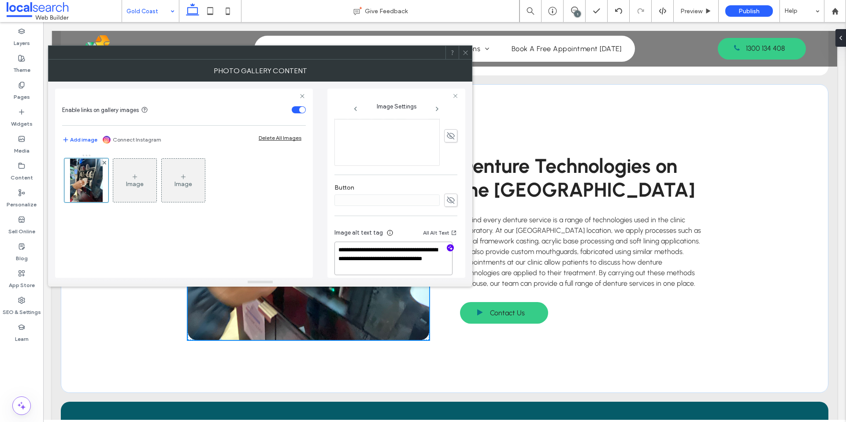
drag, startPoint x: 390, startPoint y: 251, endPoint x: 401, endPoint y: 251, distance: 11.0
click at [400, 251] on textarea "**********" at bounding box center [393, 257] width 118 height 33
click at [408, 251] on textarea "**********" at bounding box center [393, 257] width 118 height 33
click at [409, 251] on textarea "**********" at bounding box center [393, 257] width 118 height 33
drag, startPoint x: 409, startPoint y: 251, endPoint x: 387, endPoint y: 247, distance: 22.3
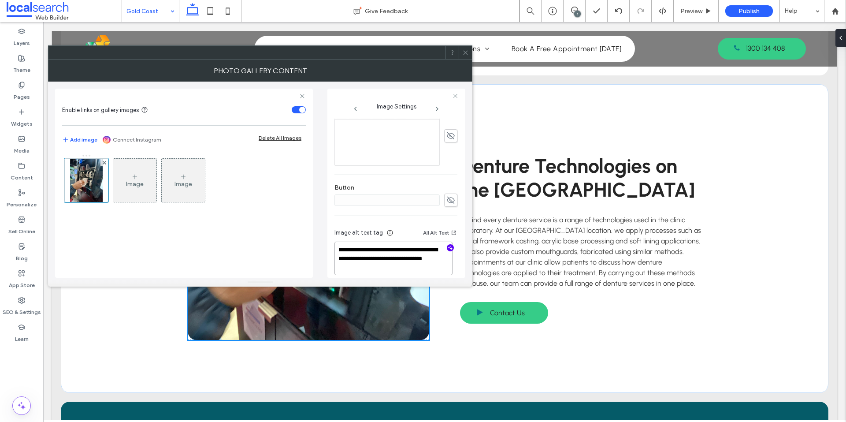
click at [390, 247] on textarea "**********" at bounding box center [393, 257] width 118 height 33
click at [405, 186] on label "Button" at bounding box center [395, 189] width 123 height 10
click at [403, 250] on textarea "**********" at bounding box center [393, 257] width 118 height 33
type textarea "**********"
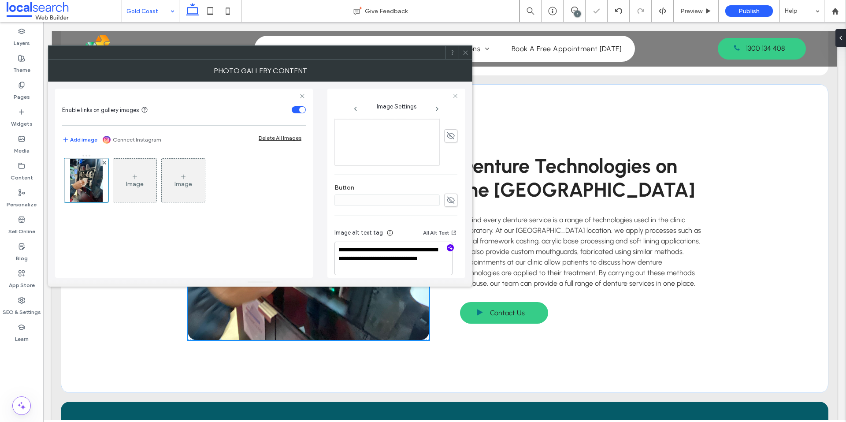
click at [437, 179] on div "Button" at bounding box center [395, 195] width 123 height 32
click at [464, 52] on icon at bounding box center [465, 52] width 7 height 7
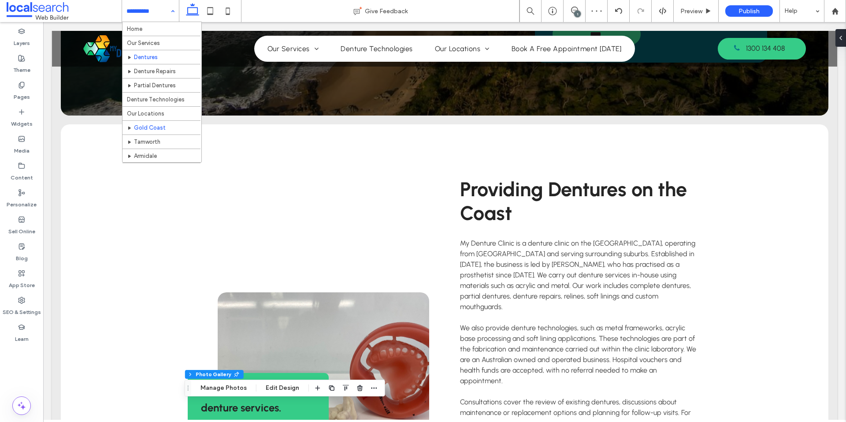
scroll to position [28, 0]
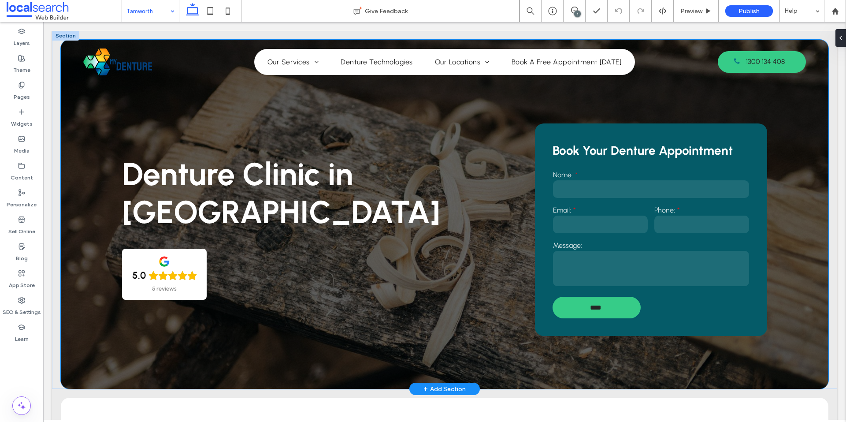
click at [90, 360] on div "Denture Clinic in Tamworth 5.0 5 reviews Book Your Denture Appointment Name: Em…" at bounding box center [444, 214] width 767 height 349
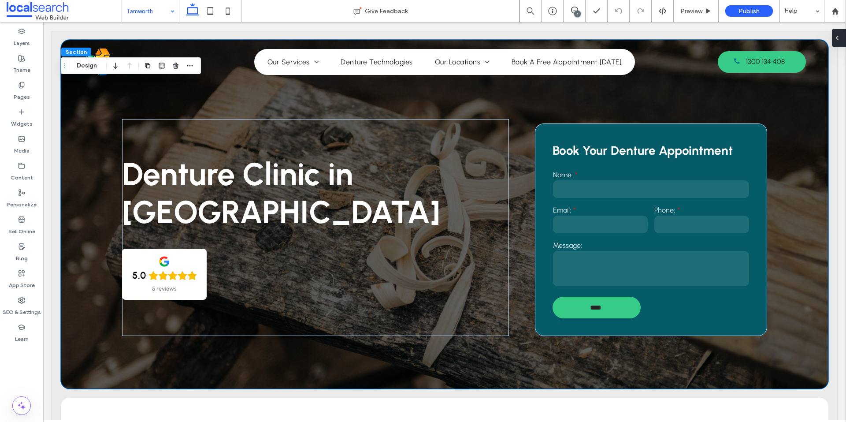
click at [837, 42] on span at bounding box center [836, 38] width 7 height 18
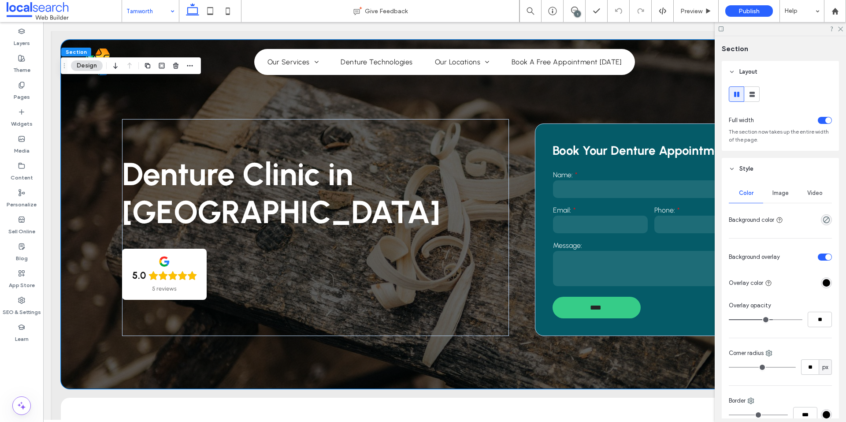
click at [787, 185] on div "Image" at bounding box center [780, 192] width 34 height 19
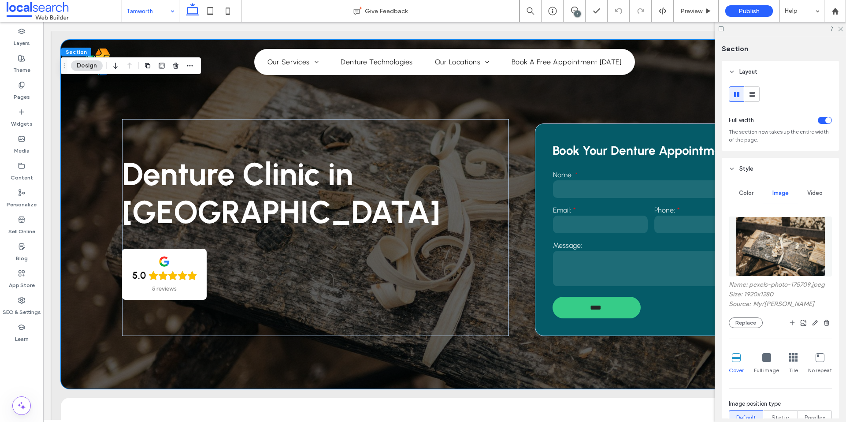
click at [774, 237] on img at bounding box center [780, 246] width 89 height 60
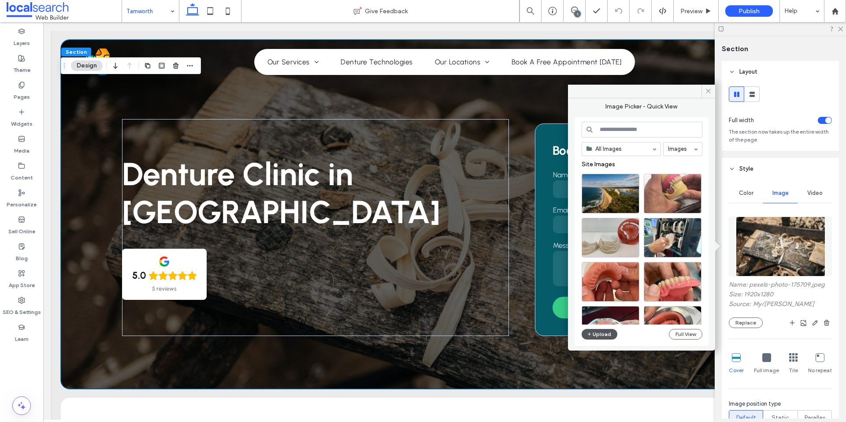
click at [596, 333] on button "Upload" at bounding box center [599, 334] width 36 height 11
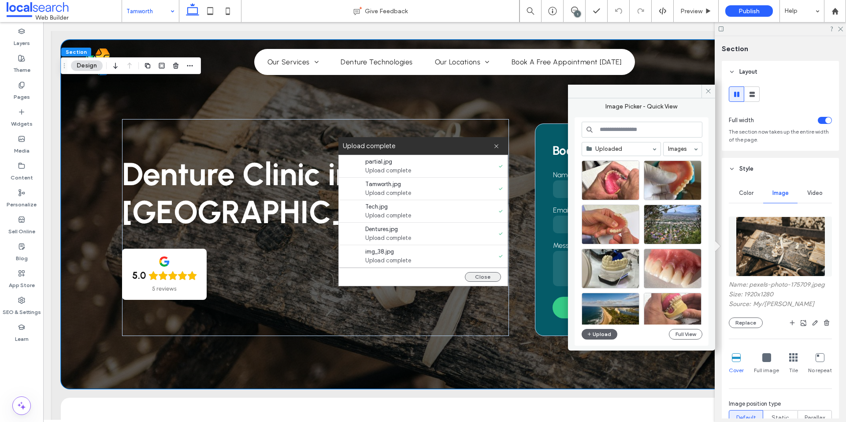
click at [481, 279] on button "Close" at bounding box center [483, 277] width 36 height 10
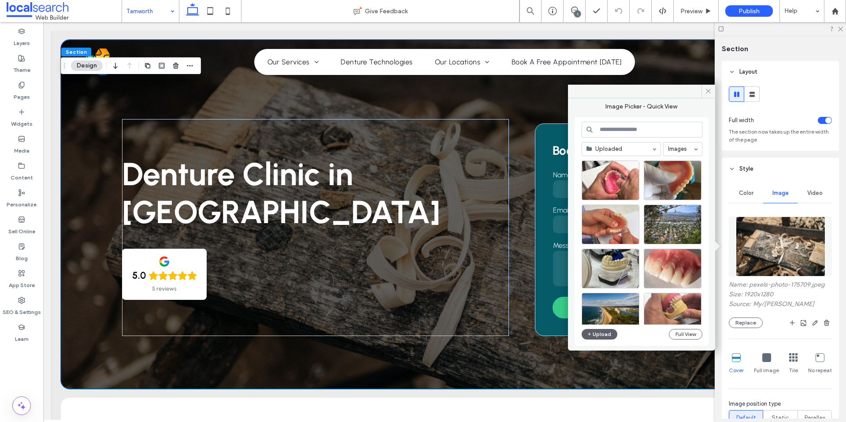
click at [640, 290] on div at bounding box center [644, 270] width 127 height 44
click at [649, 216] on div "Select" at bounding box center [673, 224] width 58 height 40
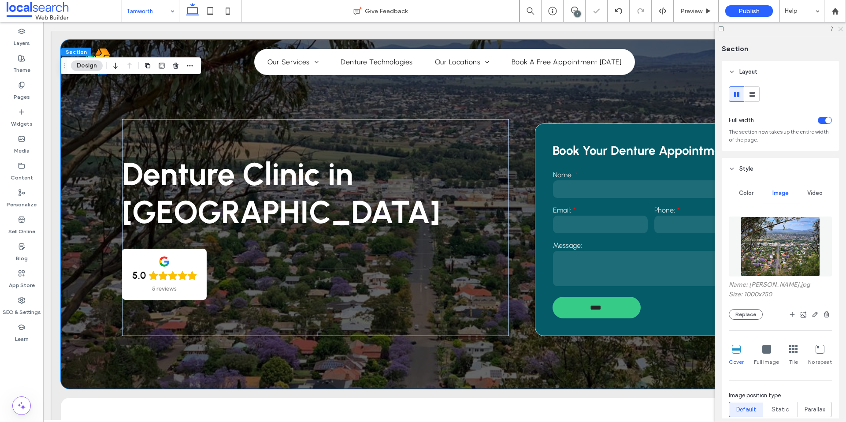
click at [840, 27] on icon at bounding box center [840, 29] width 6 height 6
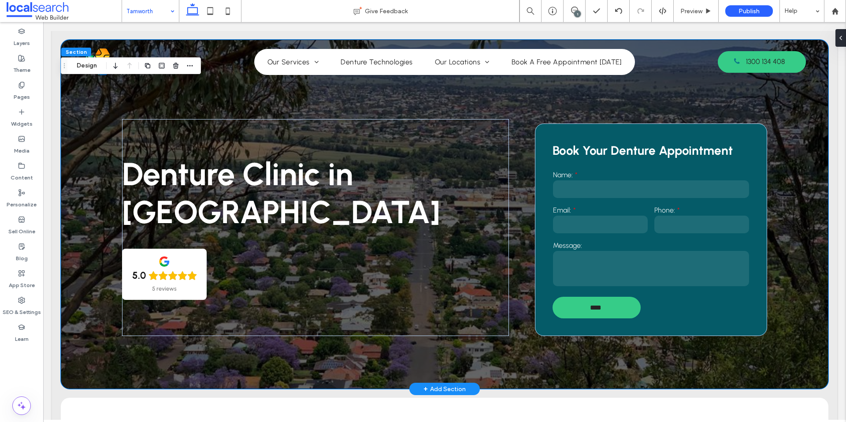
click at [75, 372] on div "Denture Clinic in Tamworth 5.0 5 reviews Book Your Denture Appointment Name: Em…" at bounding box center [444, 214] width 767 height 349
click at [843, 35] on div at bounding box center [839, 38] width 14 height 18
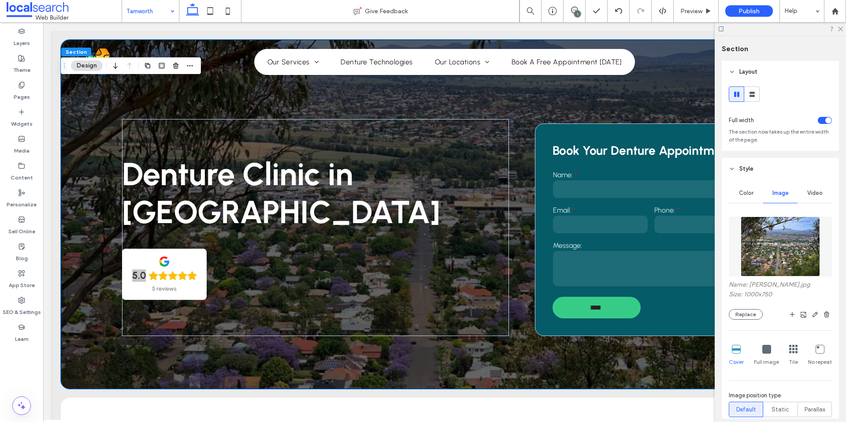
click at [754, 257] on img at bounding box center [780, 246] width 80 height 60
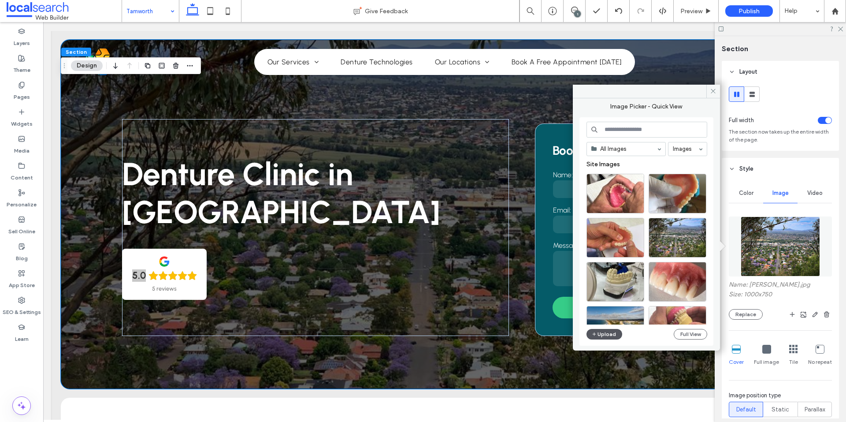
click at [607, 335] on button "Upload" at bounding box center [604, 334] width 36 height 11
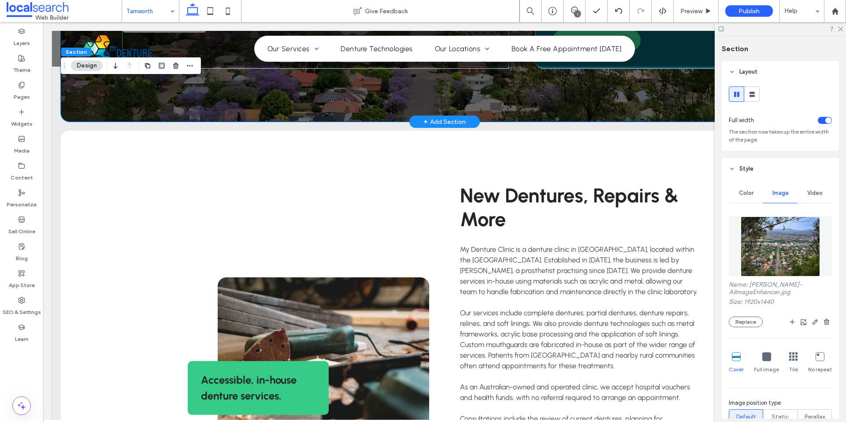
scroll to position [396, 0]
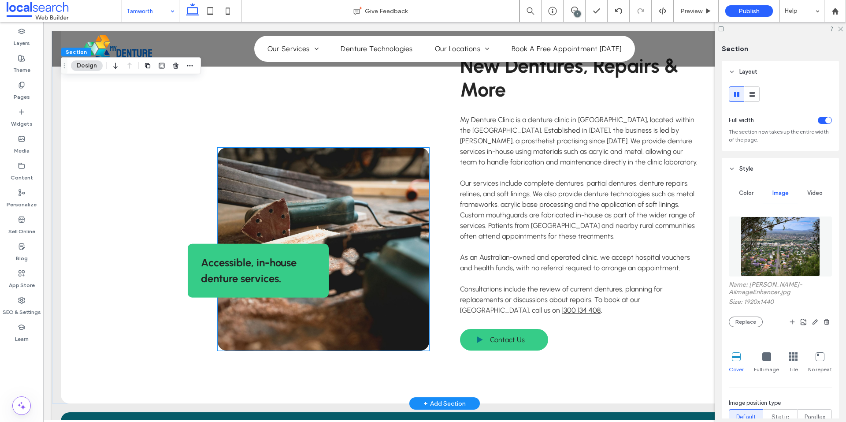
click at [331, 231] on link at bounding box center [323, 249] width 211 height 203
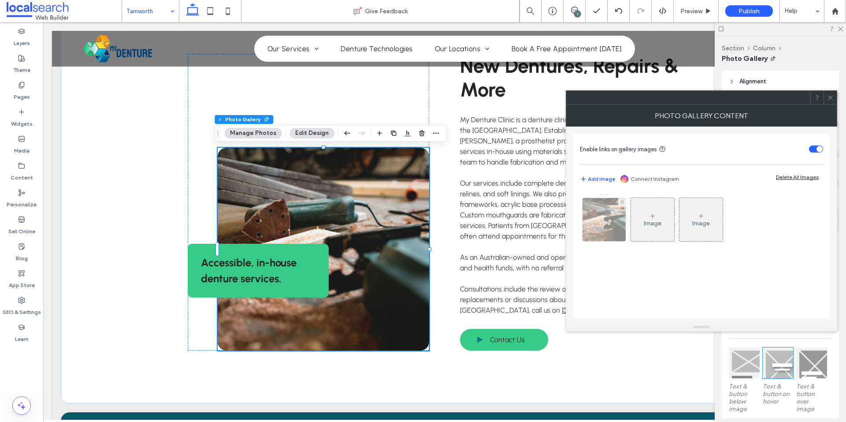
click at [616, 224] on img at bounding box center [604, 219] width 65 height 43
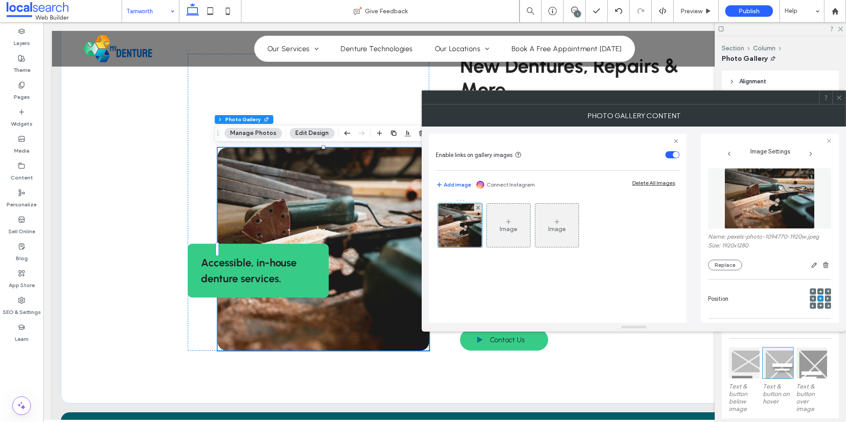
click at [747, 204] on img at bounding box center [769, 198] width 91 height 61
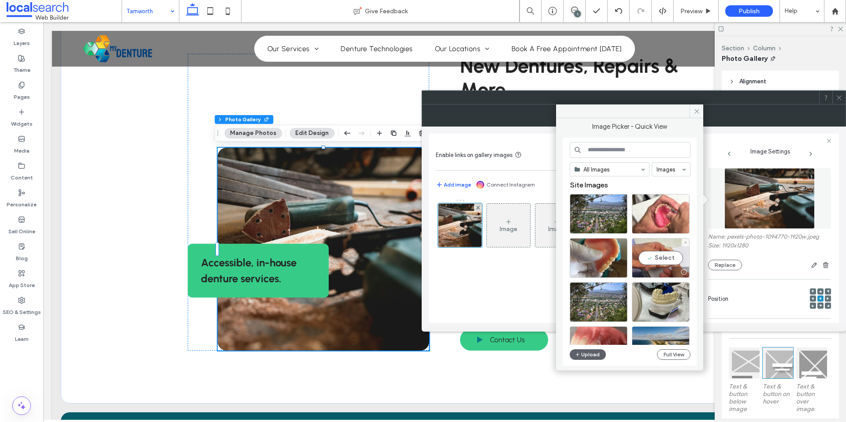
drag, startPoint x: 666, startPoint y: 248, endPoint x: 692, endPoint y: 255, distance: 26.5
click at [666, 248] on div "Select" at bounding box center [661, 258] width 58 height 40
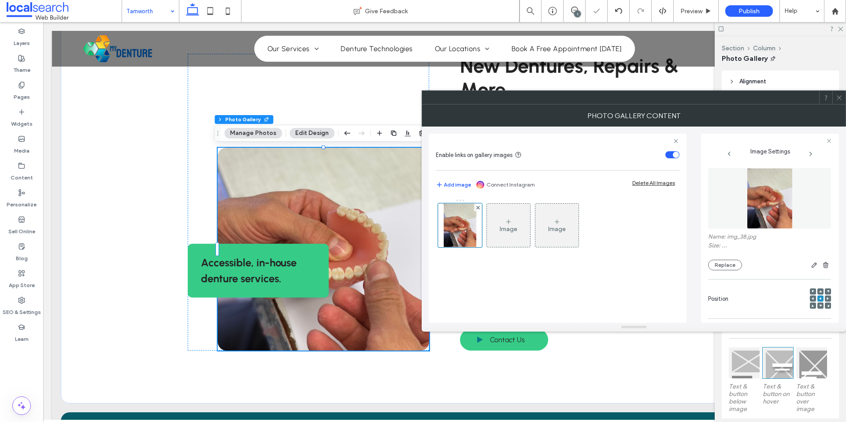
scroll to position [248, 0]
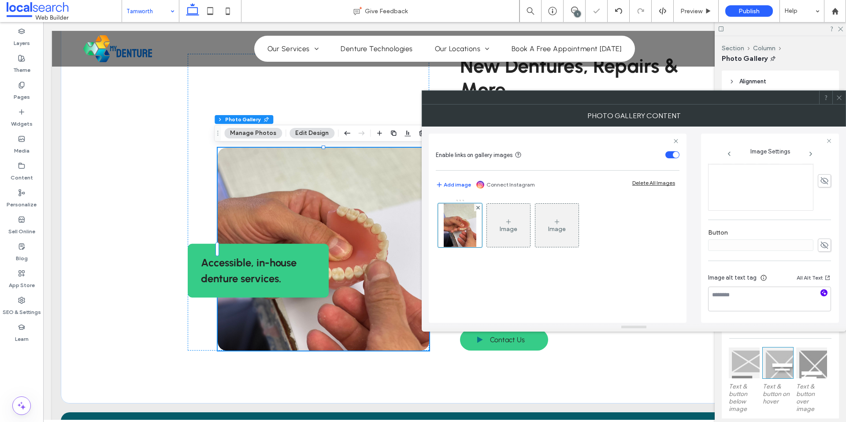
click at [820, 289] on span "button" at bounding box center [823, 292] width 7 height 7
click at [755, 311] on textarea "**********" at bounding box center [767, 302] width 118 height 33
paste textarea "**********"
click at [787, 315] on textarea "**********" at bounding box center [767, 302] width 118 height 33
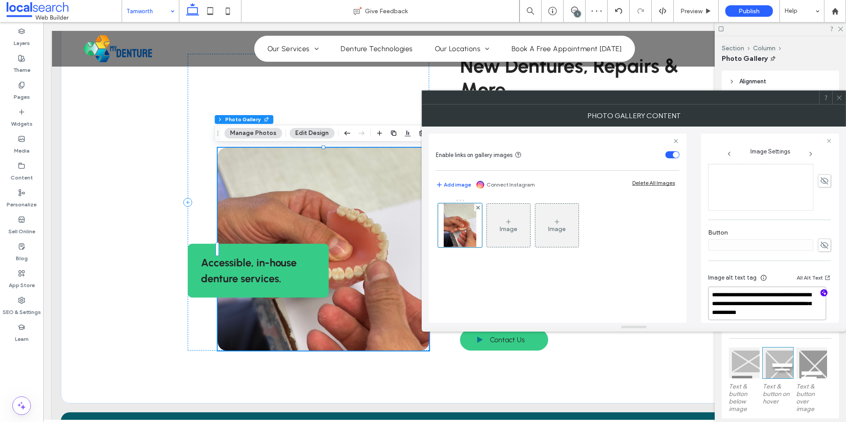
type textarea "**********"
click at [790, 225] on div "Button" at bounding box center [769, 240] width 123 height 32
click at [840, 96] on icon at bounding box center [839, 97] width 7 height 7
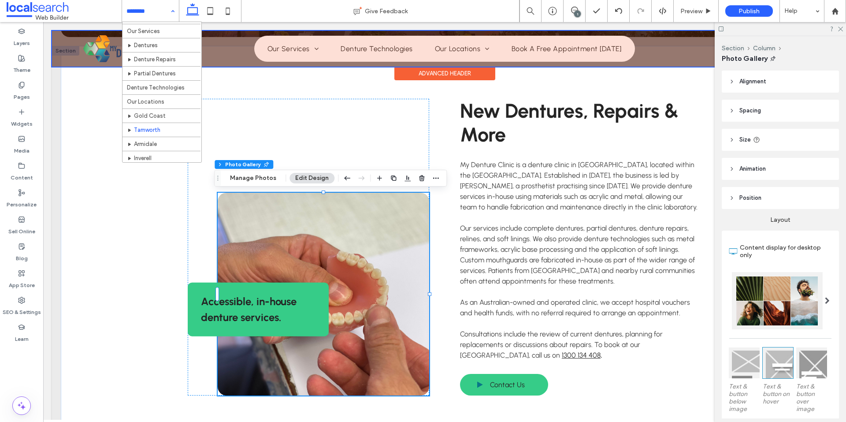
scroll to position [28, 0]
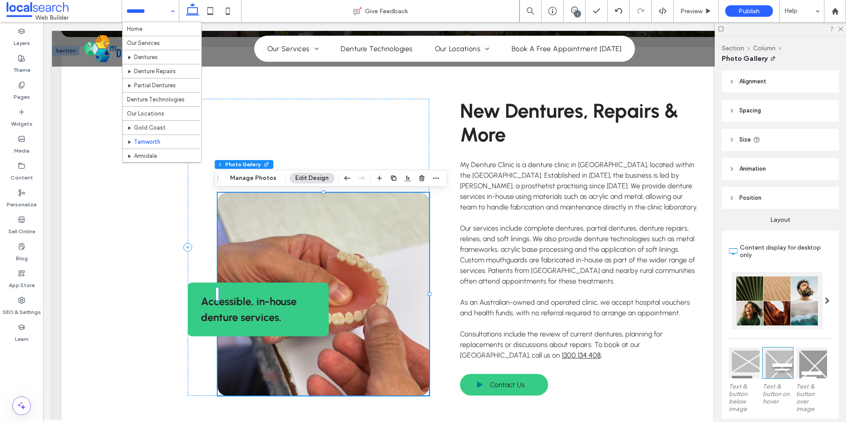
click at [268, 240] on link at bounding box center [323, 293] width 211 height 203
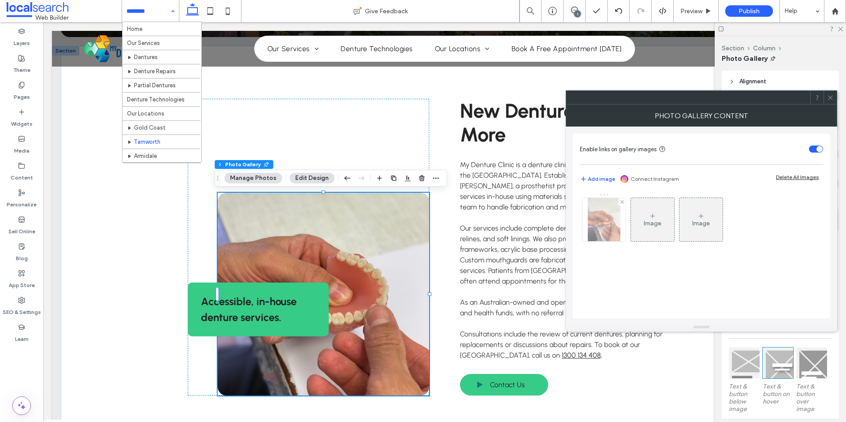
click at [602, 215] on img at bounding box center [604, 219] width 33 height 43
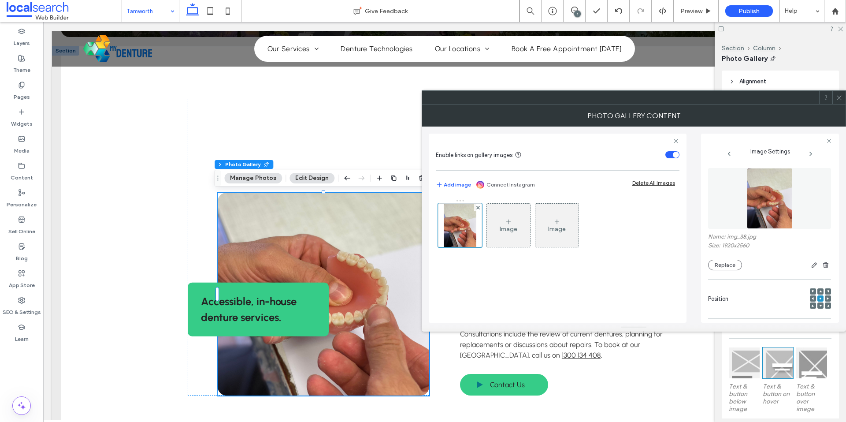
scroll to position [257, 0]
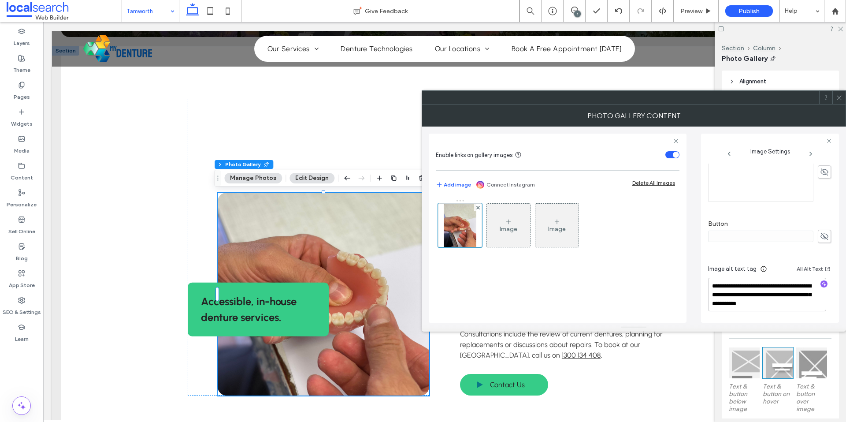
drag, startPoint x: 841, startPoint y: 98, endPoint x: 822, endPoint y: 116, distance: 26.5
click at [840, 98] on icon at bounding box center [839, 97] width 7 height 7
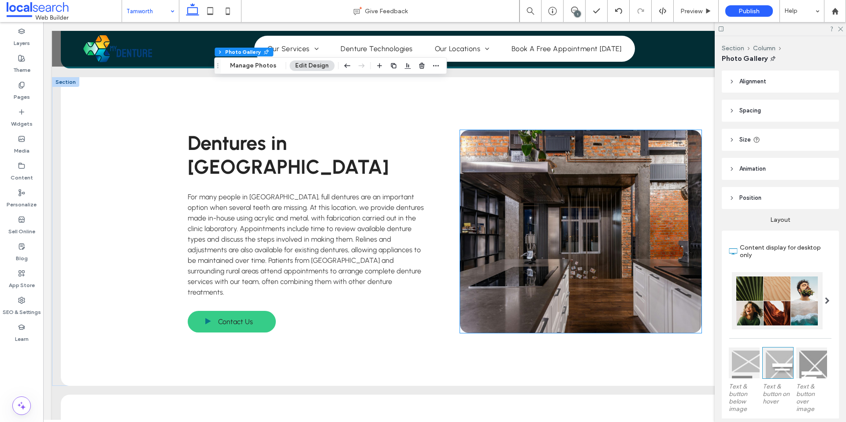
scroll to position [1066, 0]
click at [522, 225] on link at bounding box center [580, 231] width 241 height 203
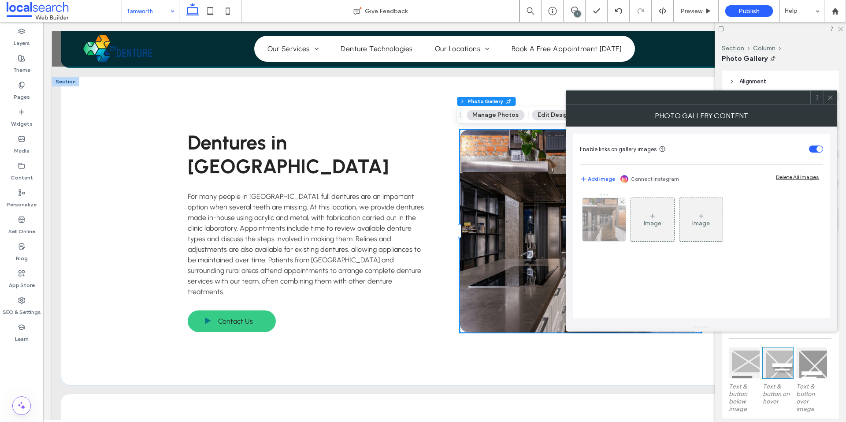
click at [590, 226] on img at bounding box center [604, 219] width 65 height 43
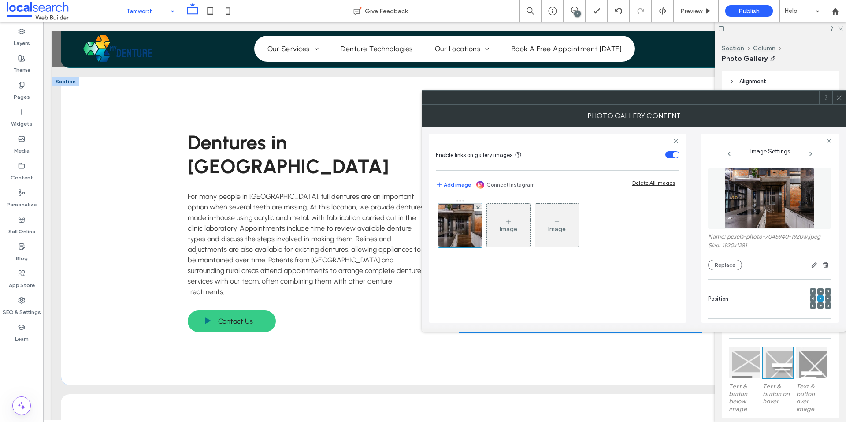
click at [754, 214] on img at bounding box center [769, 198] width 91 height 61
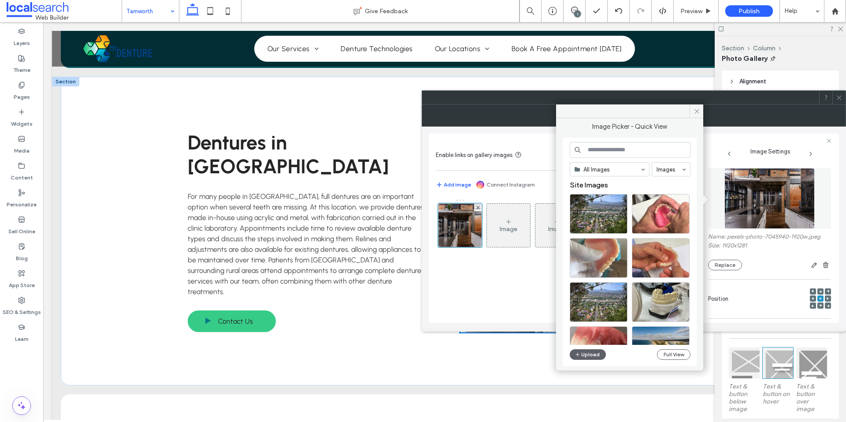
click at [601, 249] on div at bounding box center [599, 258] width 58 height 40
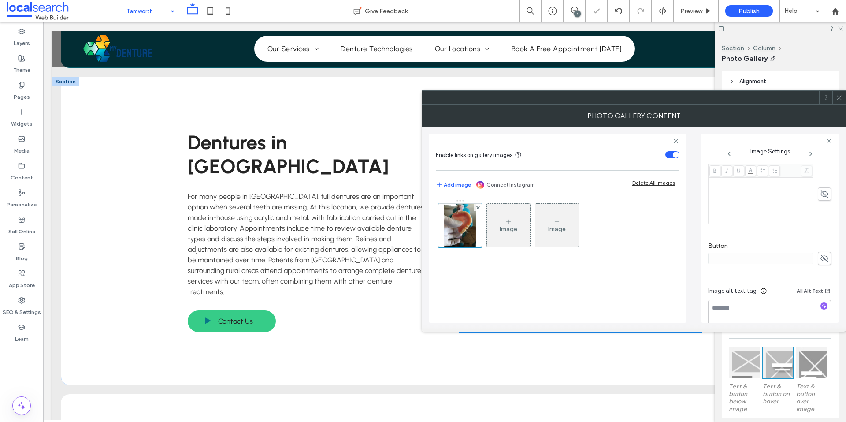
scroll to position [248, 0]
click at [821, 294] on icon "button" at bounding box center [824, 292] width 6 height 6
click at [785, 296] on textarea at bounding box center [769, 298] width 123 height 25
click at [780, 303] on textarea "**********" at bounding box center [767, 302] width 118 height 33
paste textarea "**********"
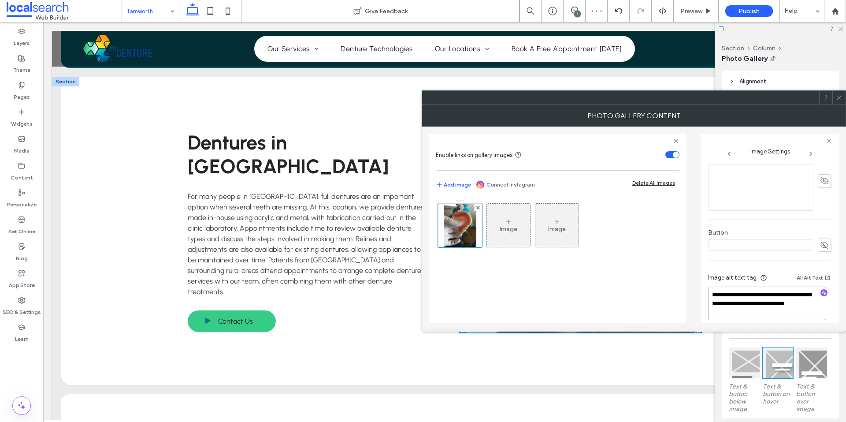
type textarea "**********"
click at [780, 228] on div "Button" at bounding box center [769, 240] width 123 height 32
click at [839, 97] on icon at bounding box center [839, 97] width 7 height 7
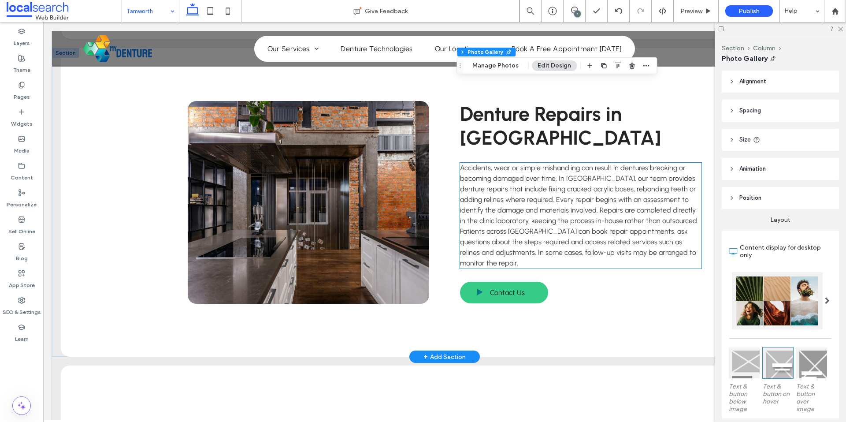
scroll to position [1413, 0]
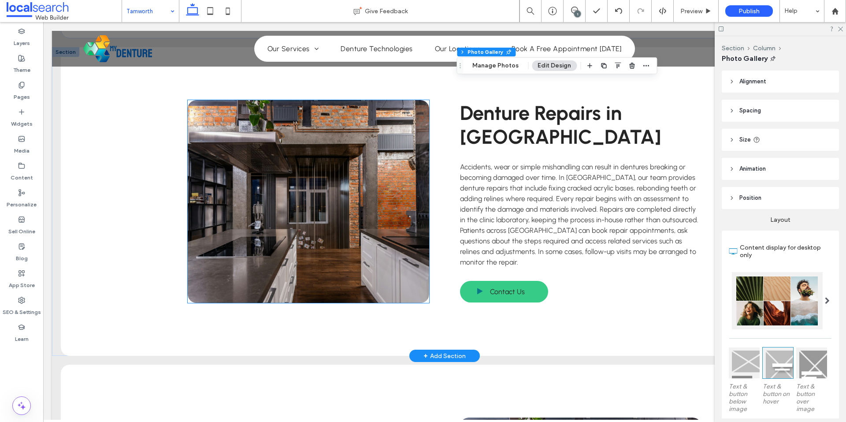
click at [342, 220] on link at bounding box center [308, 201] width 241 height 203
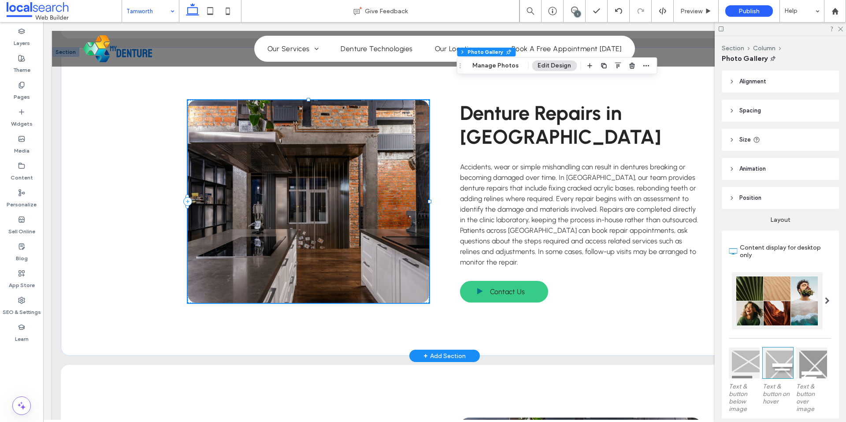
click at [342, 220] on link at bounding box center [308, 201] width 241 height 203
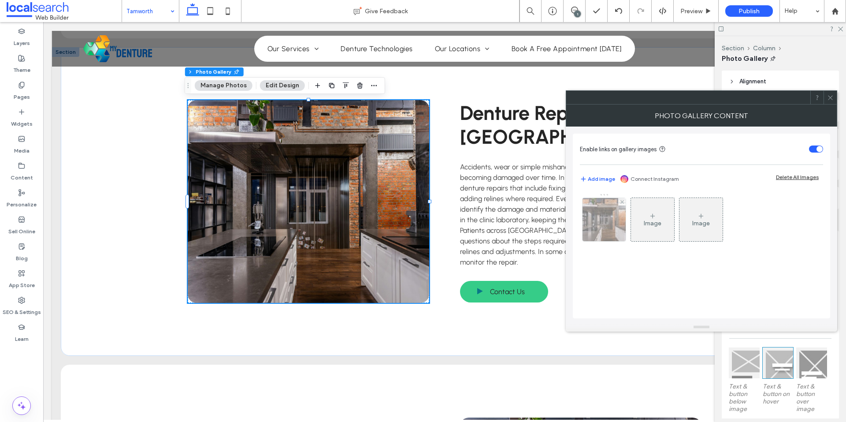
click at [598, 226] on img at bounding box center [604, 219] width 65 height 43
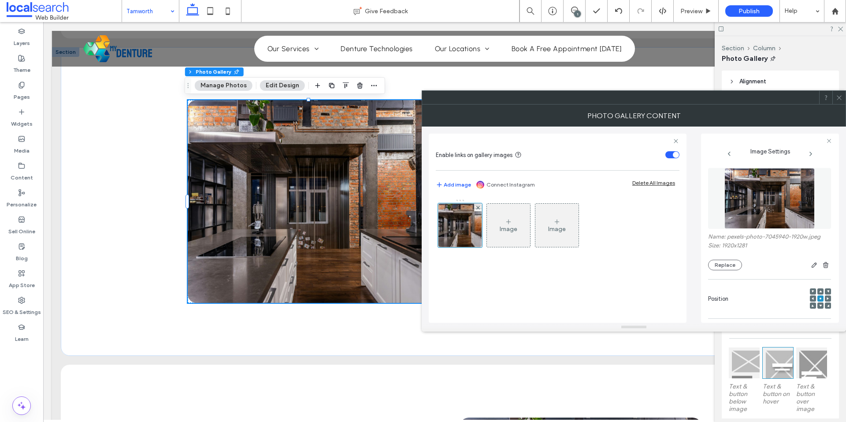
click at [779, 196] on img at bounding box center [769, 198] width 91 height 61
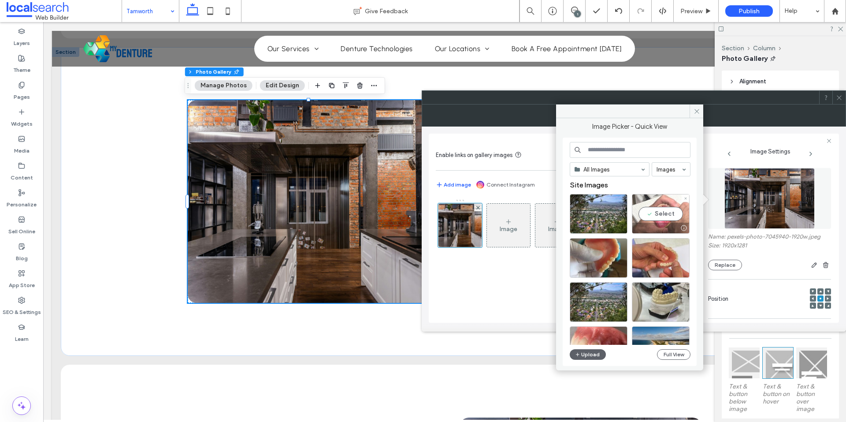
click at [666, 202] on div "Select" at bounding box center [661, 214] width 58 height 40
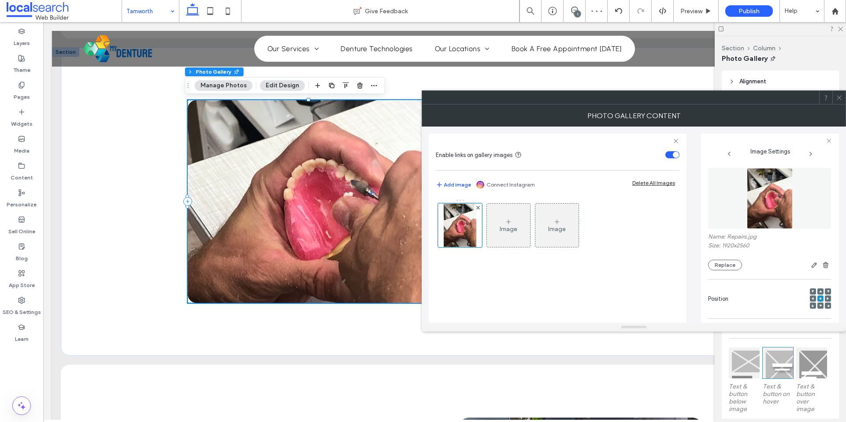
scroll to position [248, 0]
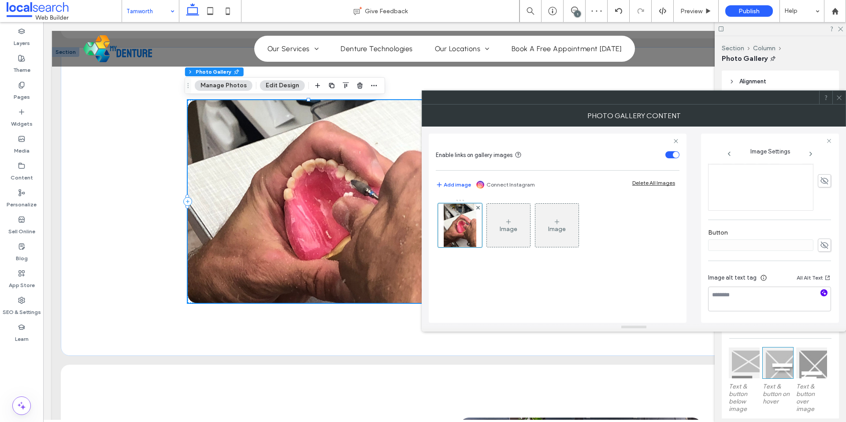
click at [821, 291] on icon "button" at bounding box center [824, 292] width 6 height 6
click at [758, 301] on textarea "**********" at bounding box center [767, 302] width 118 height 33
paste textarea "**********"
type textarea "**********"
click at [774, 231] on label "Button" at bounding box center [769, 234] width 123 height 10
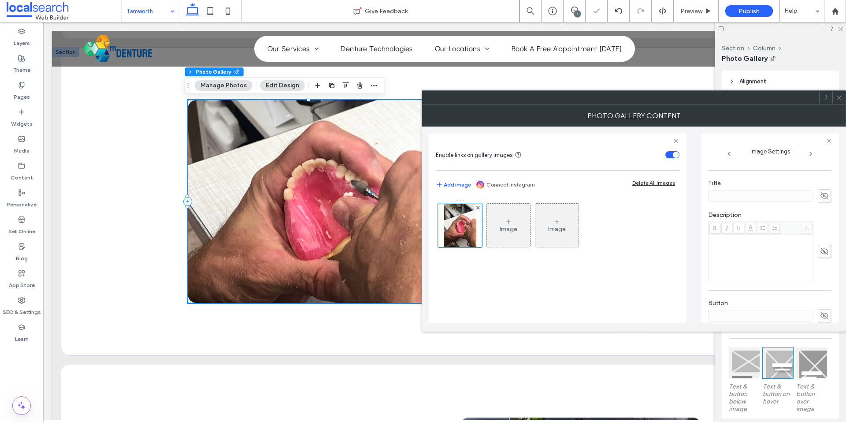
scroll to position [116, 0]
click at [839, 94] on icon at bounding box center [839, 97] width 7 height 7
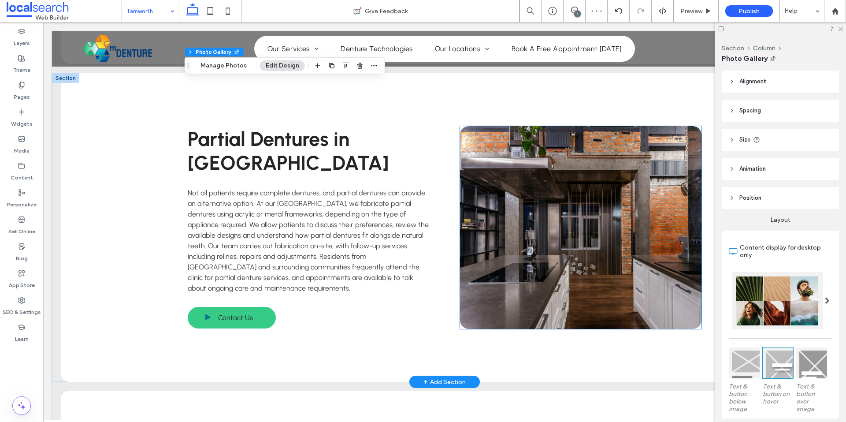
scroll to position [1705, 0]
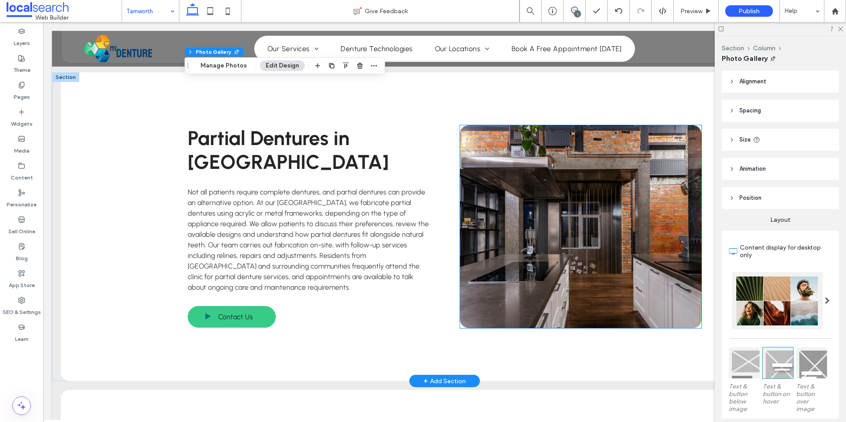
click at [600, 182] on link at bounding box center [580, 226] width 241 height 203
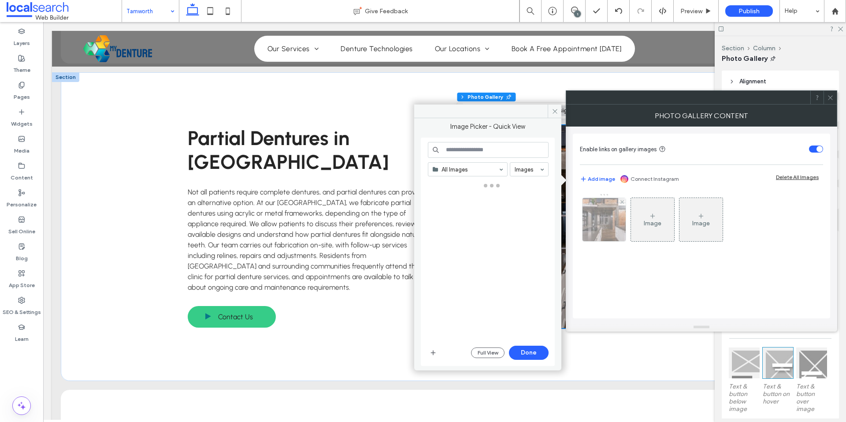
click at [599, 204] on img at bounding box center [604, 219] width 65 height 43
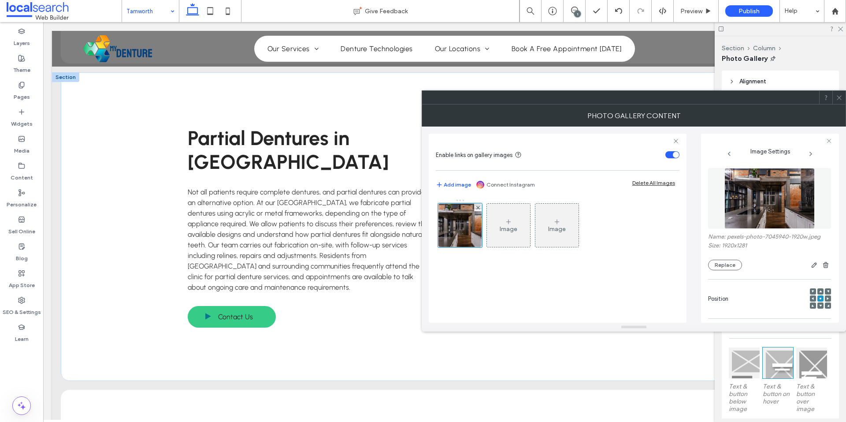
click at [774, 192] on img at bounding box center [769, 198] width 91 height 61
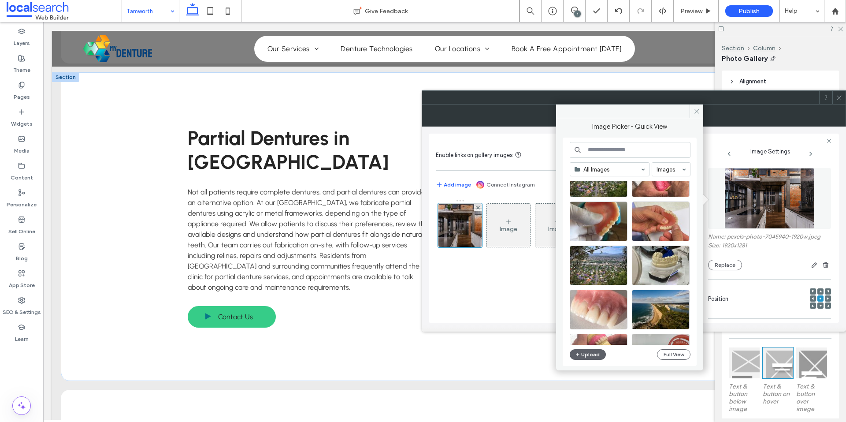
scroll to position [37, 0]
click at [607, 307] on div "Select" at bounding box center [599, 309] width 58 height 40
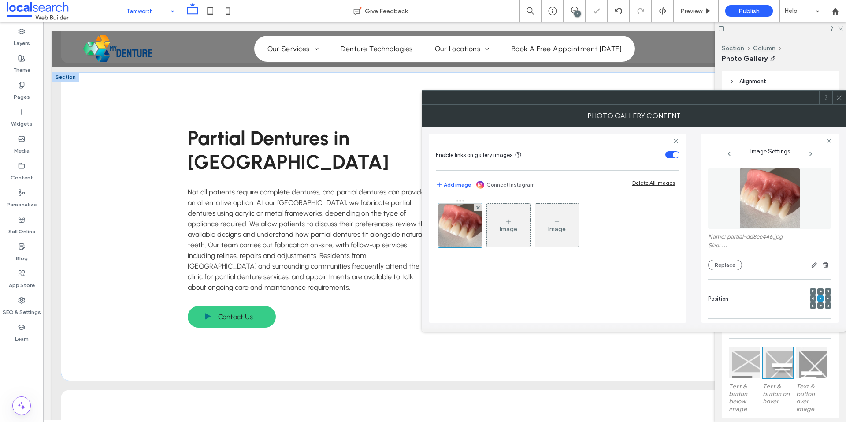
scroll to position [248, 0]
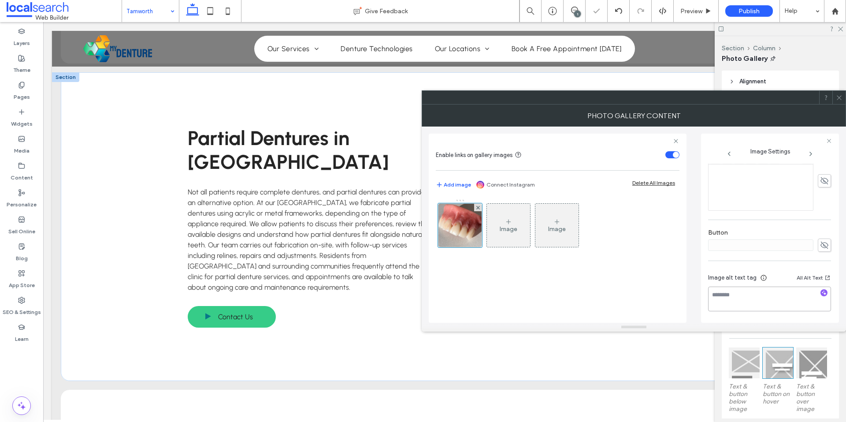
click at [817, 288] on textarea at bounding box center [769, 298] width 123 height 25
click at [821, 290] on icon "button" at bounding box center [824, 292] width 6 height 6
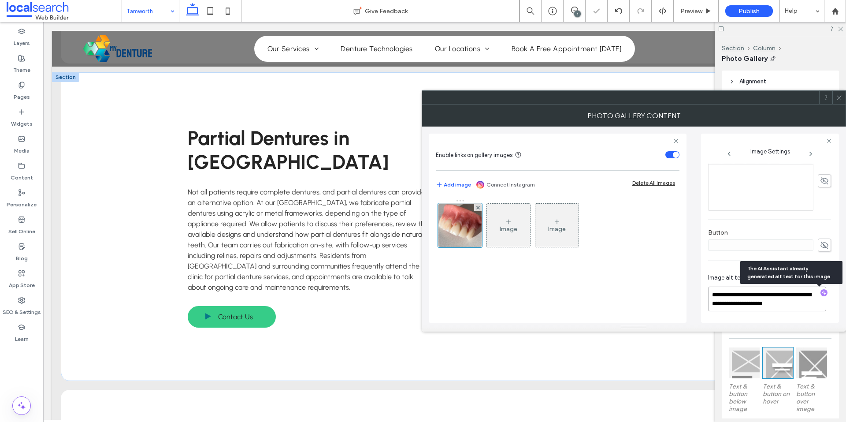
click at [788, 297] on textarea "**********" at bounding box center [767, 298] width 118 height 25
paste textarea "**********"
type textarea "**********"
click at [795, 226] on div "Button" at bounding box center [769, 240] width 123 height 32
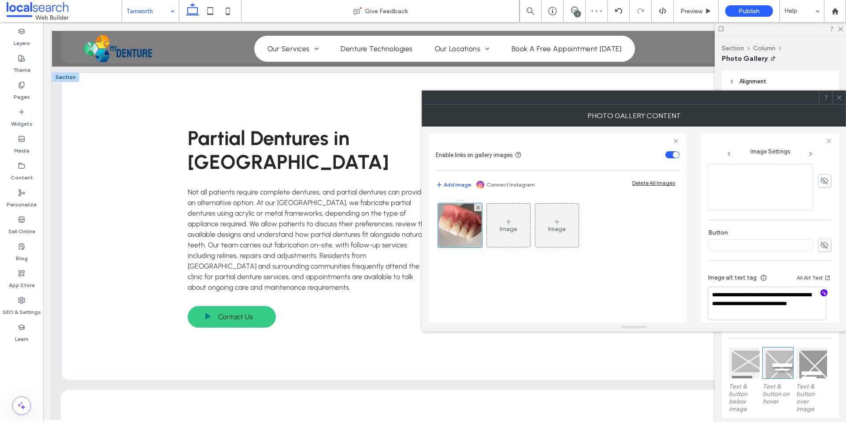
click at [837, 96] on icon at bounding box center [839, 97] width 7 height 7
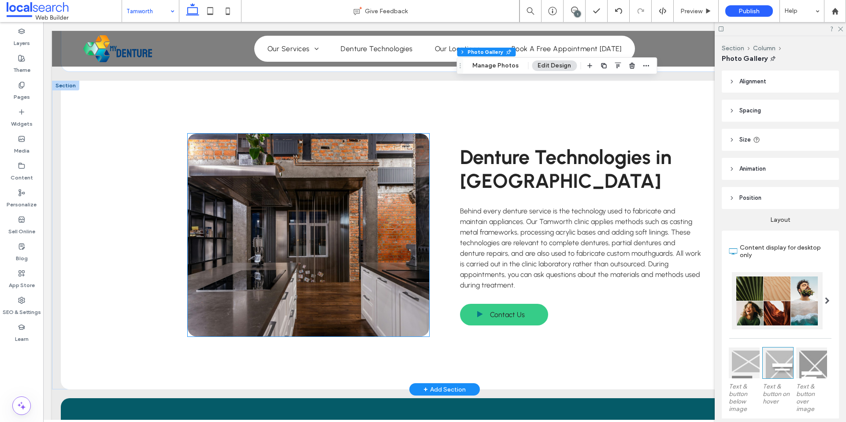
scroll to position [2013, 0]
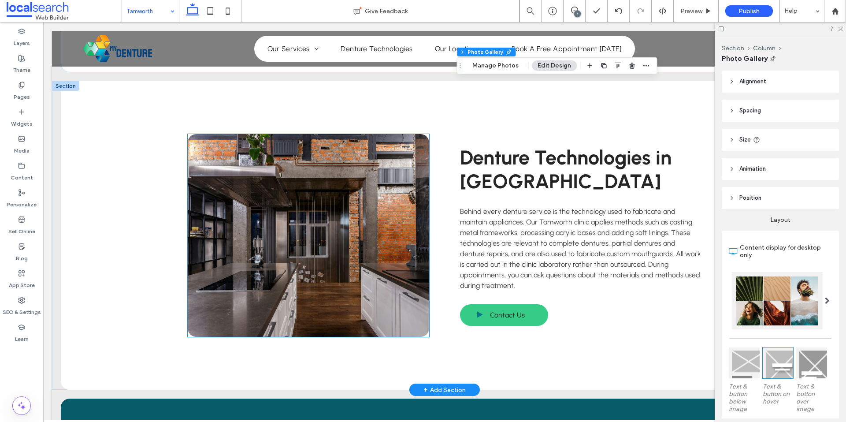
click at [371, 209] on link at bounding box center [308, 235] width 241 height 203
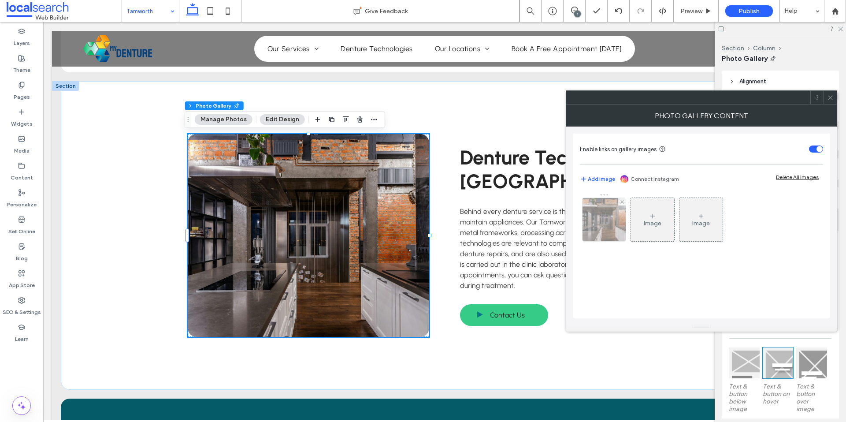
click at [591, 222] on img at bounding box center [604, 219] width 65 height 43
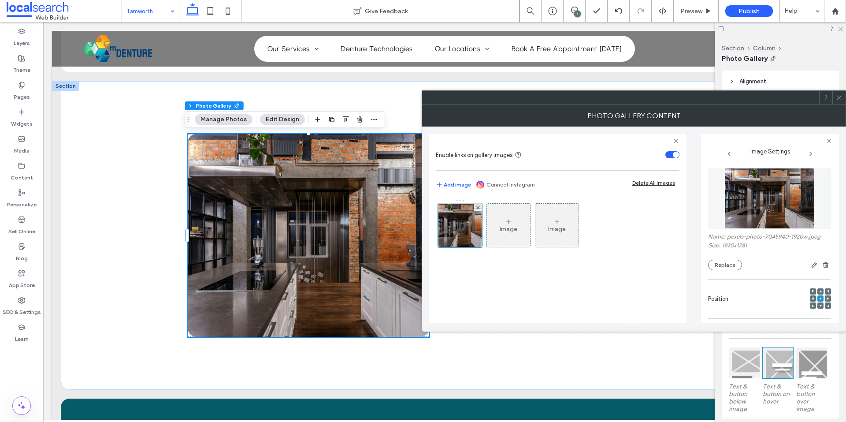
click at [757, 207] on img at bounding box center [769, 198] width 91 height 61
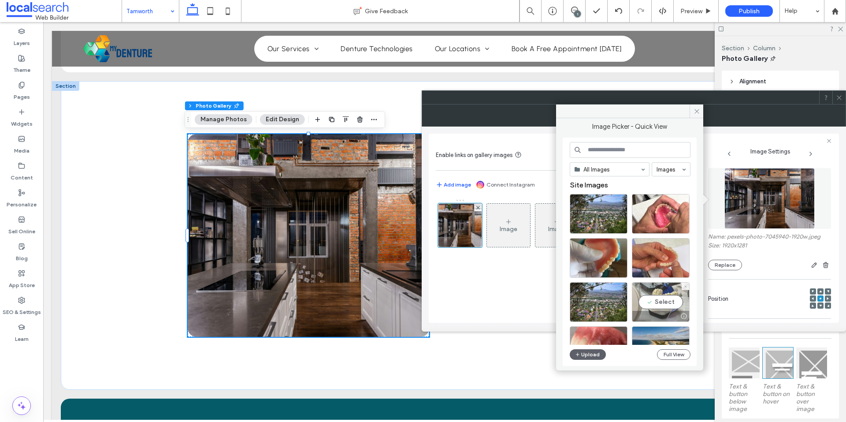
click at [660, 309] on div "Select" at bounding box center [661, 302] width 58 height 40
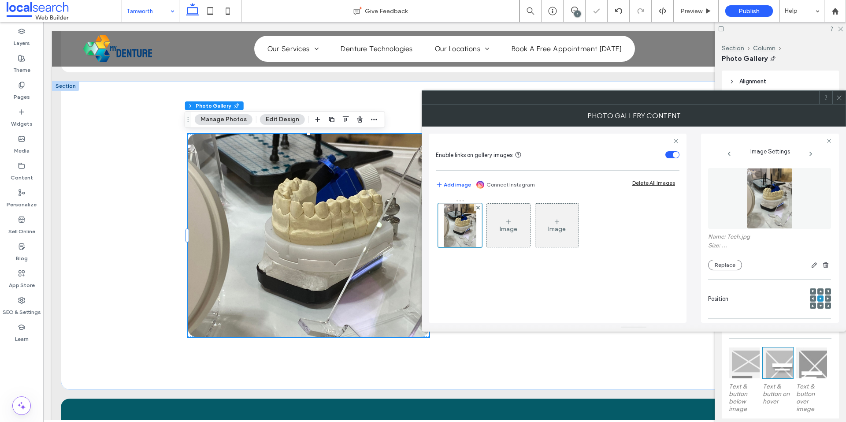
scroll to position [248, 0]
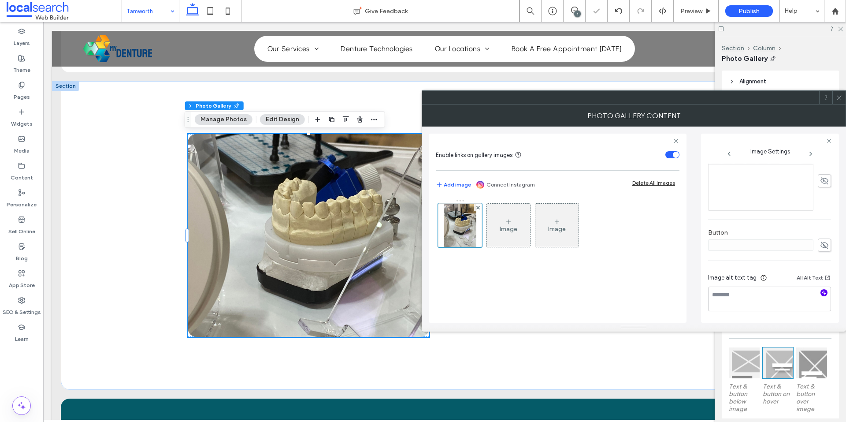
click at [822, 293] on use "button" at bounding box center [824, 292] width 5 height 5
click at [777, 305] on textarea "**********" at bounding box center [767, 302] width 118 height 33
paste textarea "**********"
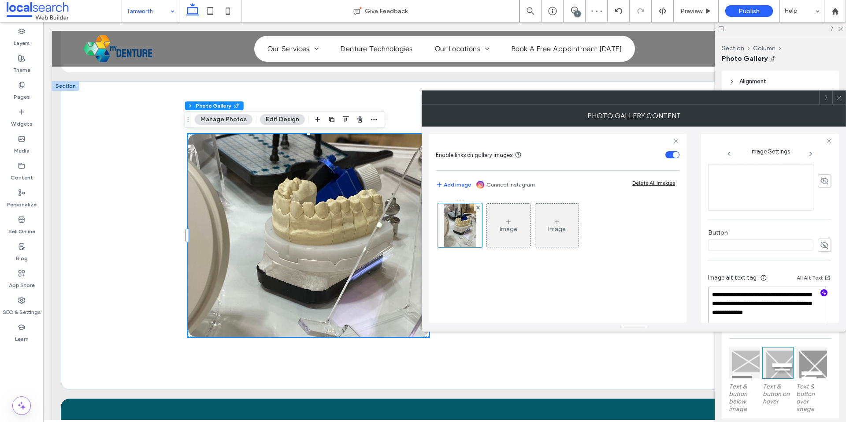
type textarea "**********"
click at [782, 219] on div "**********" at bounding box center [769, 127] width 123 height 424
click at [840, 98] on icon at bounding box center [839, 97] width 7 height 7
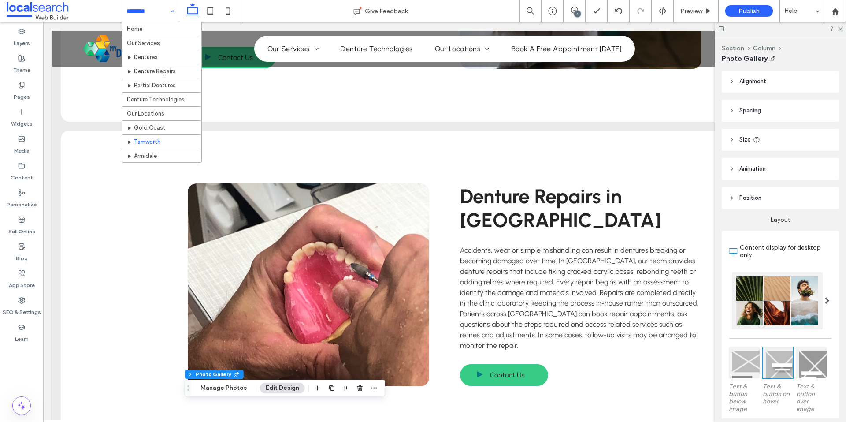
scroll to position [28, 0]
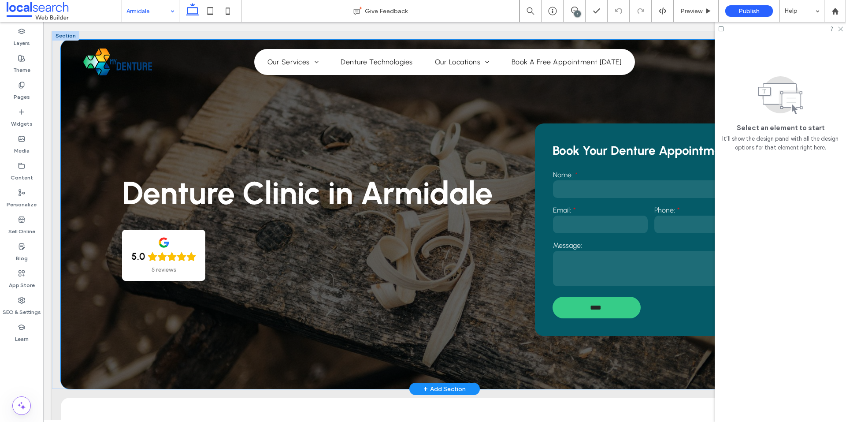
click at [97, 350] on div "Denture Clinic in Armidale 5.0 5 reviews Book Your Denture Appointment Name: Em…" at bounding box center [444, 214] width 767 height 349
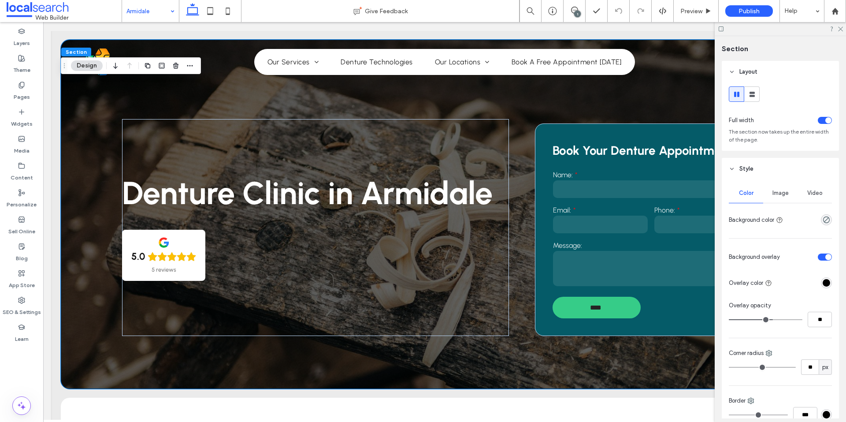
click at [782, 188] on div "Image" at bounding box center [780, 192] width 34 height 19
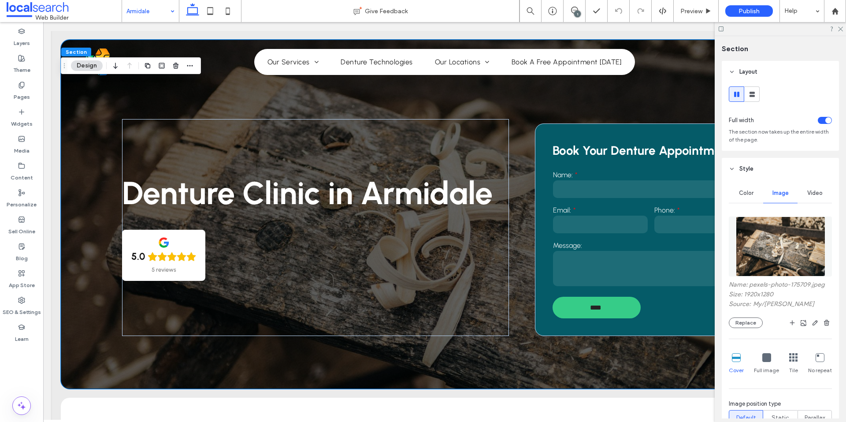
click at [771, 233] on img at bounding box center [780, 246] width 89 height 60
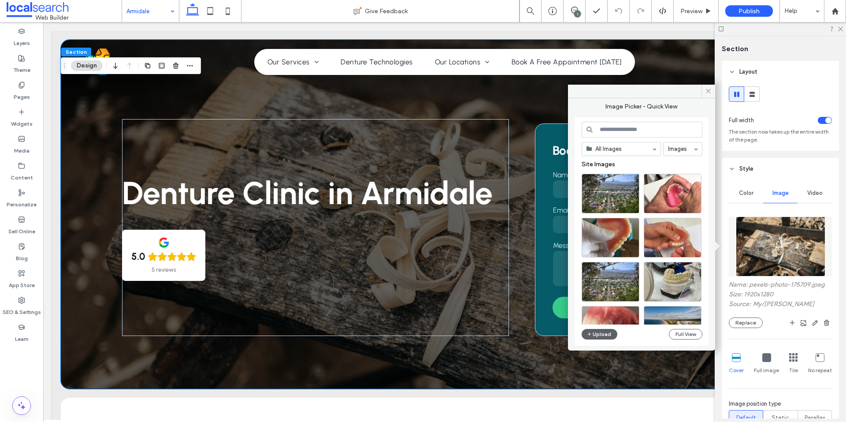
click at [602, 328] on div "All Images Images Site Images Upload Full View" at bounding box center [641, 232] width 121 height 220
click at [601, 329] on button "Upload" at bounding box center [599, 334] width 36 height 11
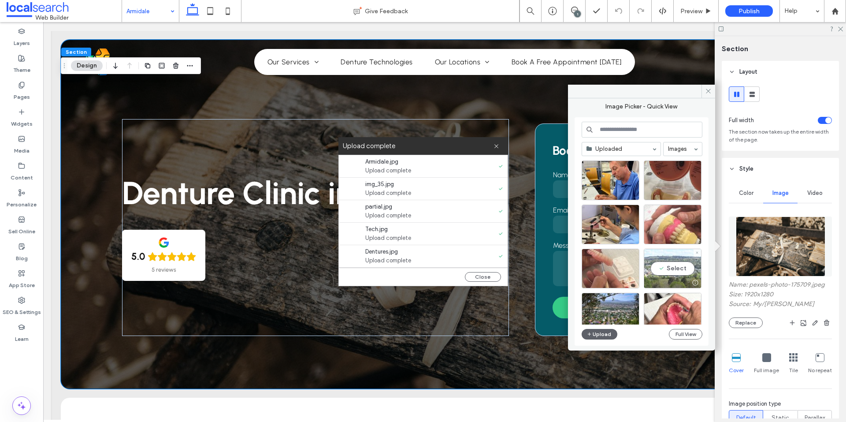
click at [657, 264] on div "Select" at bounding box center [673, 268] width 58 height 40
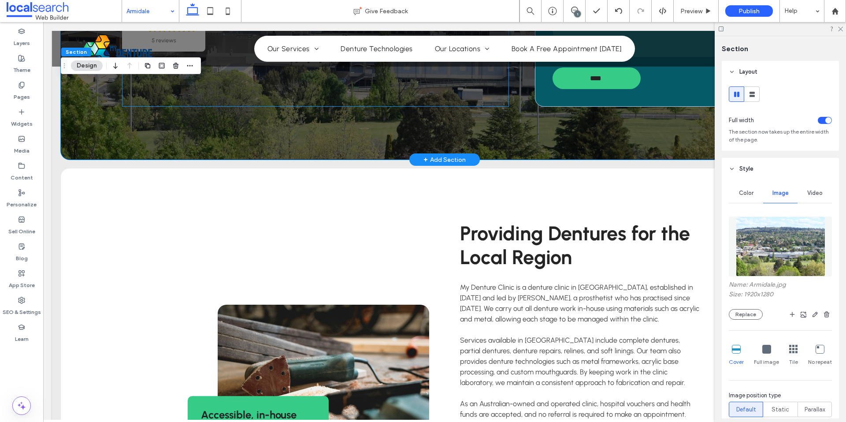
scroll to position [352, 0]
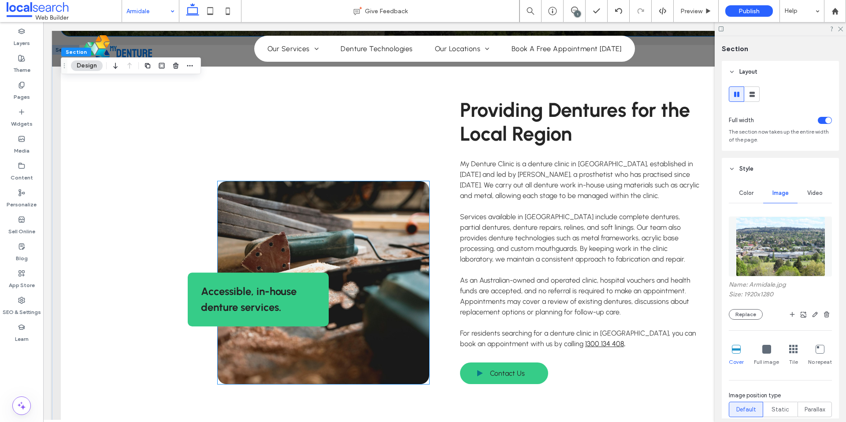
click at [396, 284] on link at bounding box center [323, 282] width 211 height 203
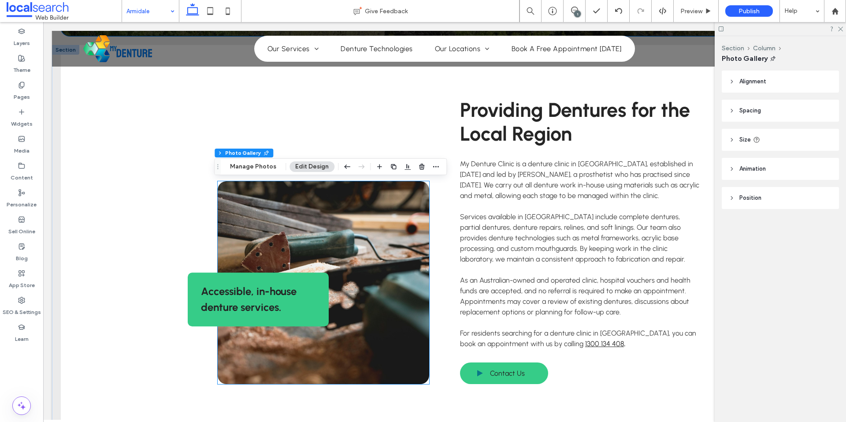
click at [396, 284] on link at bounding box center [323, 282] width 211 height 203
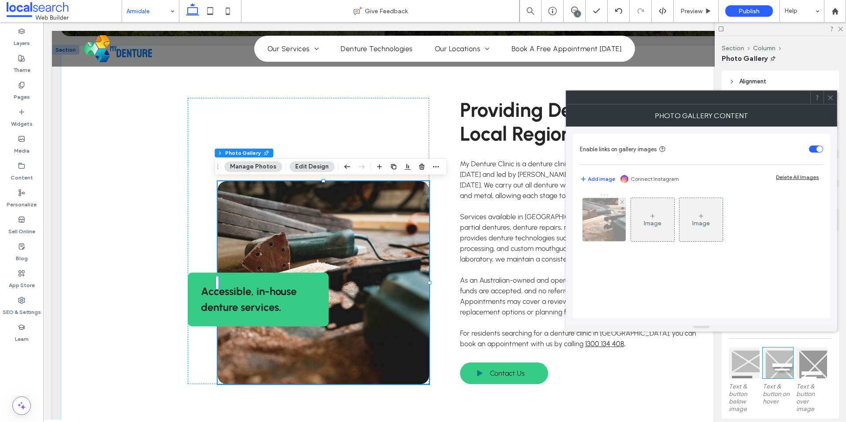
click at [585, 234] on img at bounding box center [604, 219] width 65 height 43
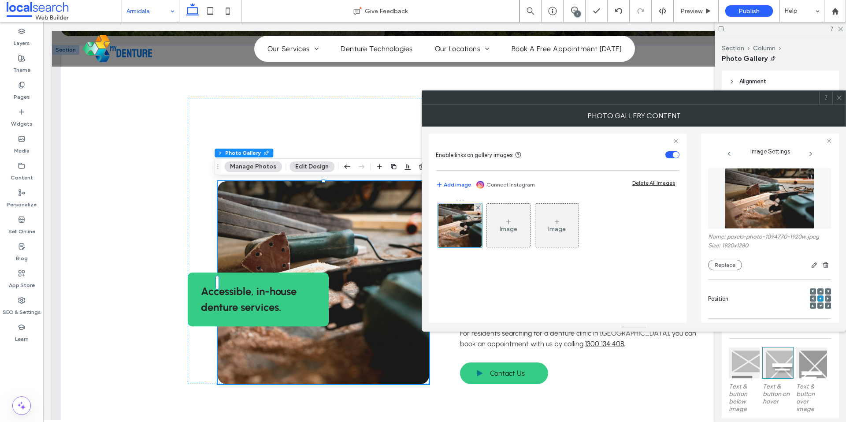
click at [840, 100] on icon at bounding box center [839, 97] width 7 height 7
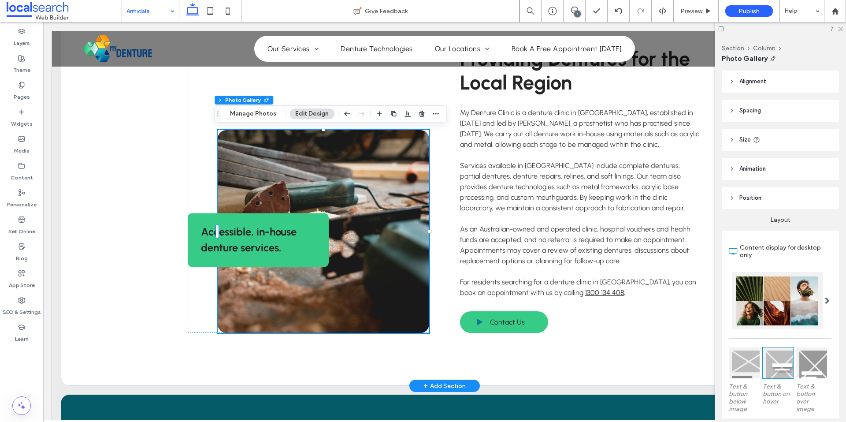
scroll to position [405, 0]
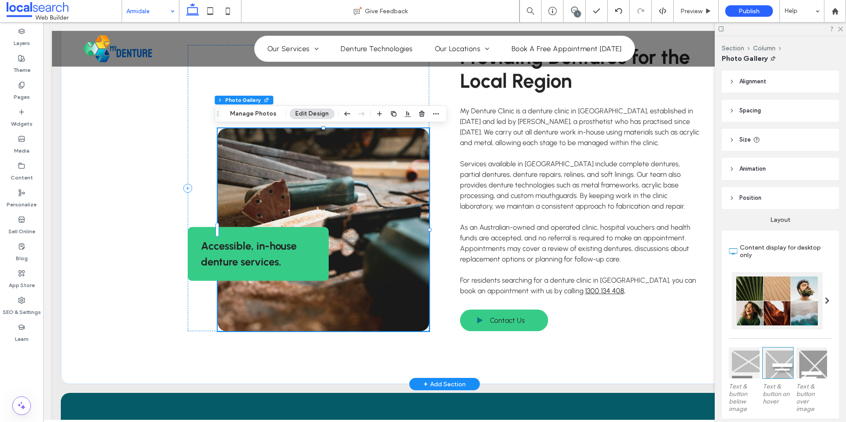
click at [349, 265] on link at bounding box center [323, 229] width 211 height 203
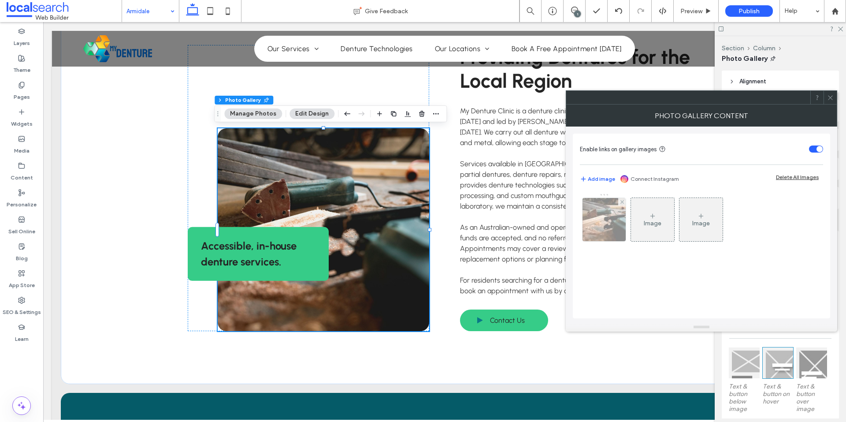
click at [599, 225] on img at bounding box center [604, 219] width 65 height 43
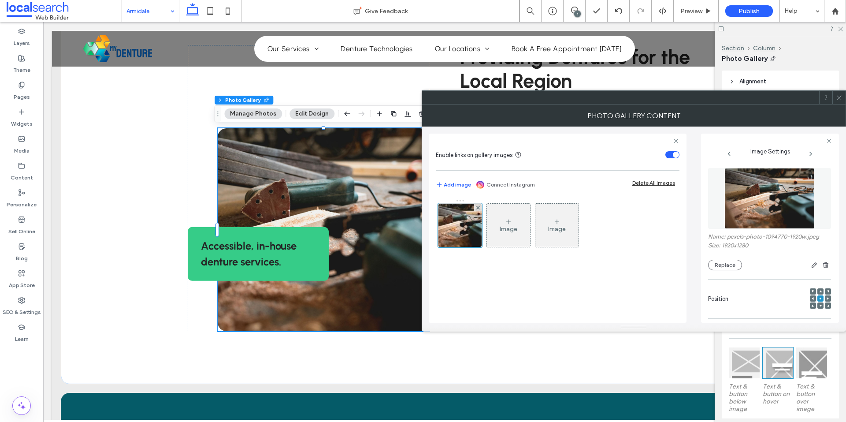
click at [763, 206] on img at bounding box center [769, 198] width 91 height 61
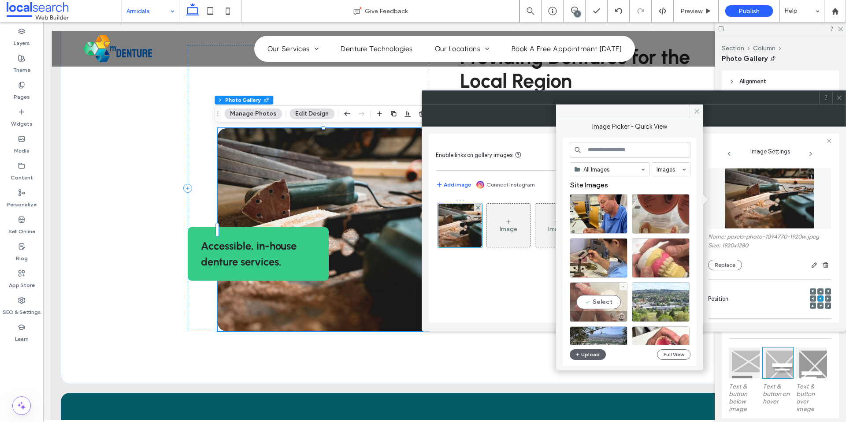
click at [604, 294] on div "Select" at bounding box center [599, 302] width 58 height 40
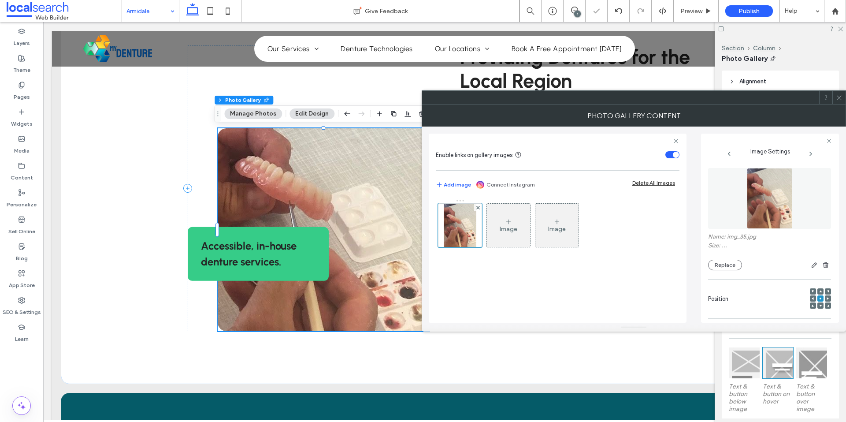
scroll to position [248, 0]
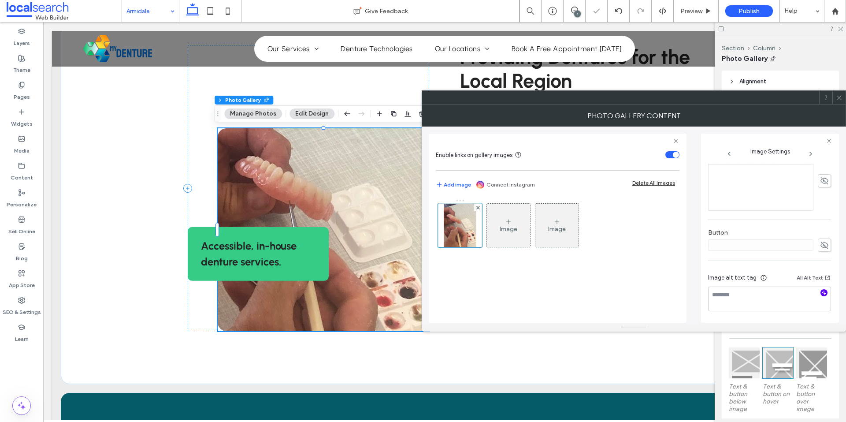
click at [821, 291] on icon "button" at bounding box center [824, 292] width 6 height 6
click at [764, 298] on textarea "**********" at bounding box center [767, 302] width 118 height 33
paste textarea "**********"
click at [775, 315] on textarea "**********" at bounding box center [767, 302] width 118 height 33
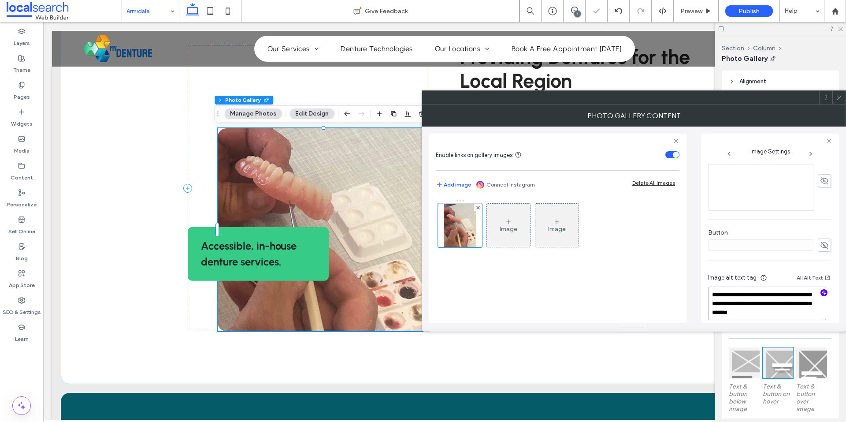
type textarea "**********"
click at [798, 312] on textarea "**********" at bounding box center [767, 302] width 118 height 33
click at [779, 228] on div "Button" at bounding box center [769, 240] width 123 height 32
click at [841, 97] on icon at bounding box center [839, 97] width 7 height 7
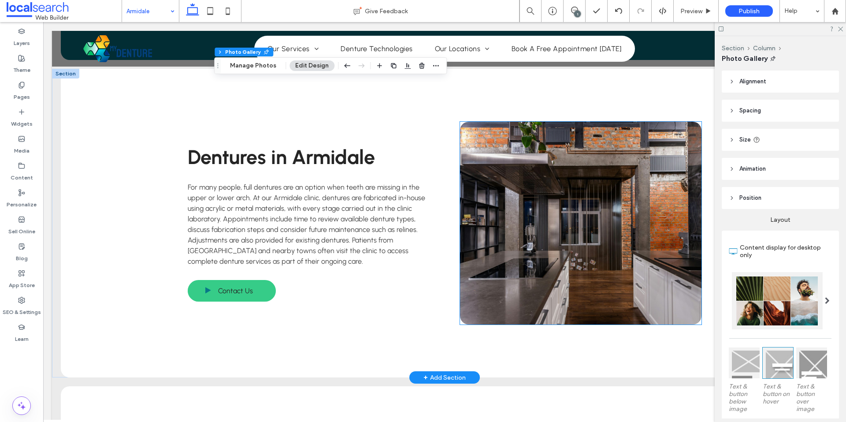
click at [518, 255] on link at bounding box center [580, 223] width 241 height 203
click at [518, 255] on link at bounding box center [580, 222] width 241 height 203
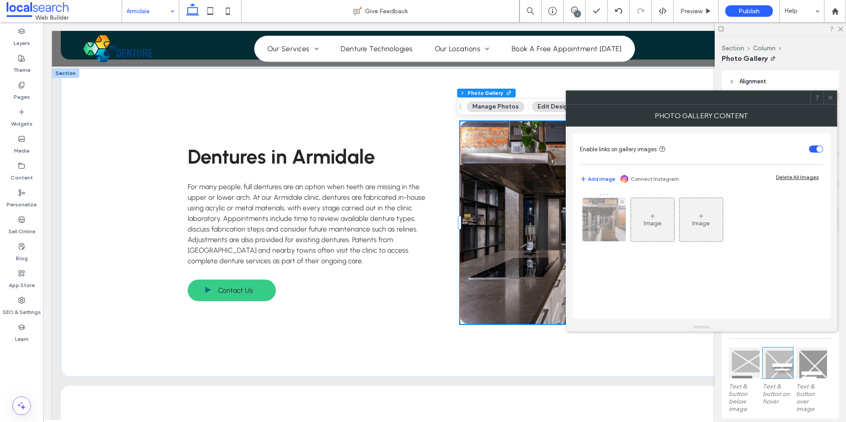
click at [598, 231] on img at bounding box center [604, 219] width 65 height 43
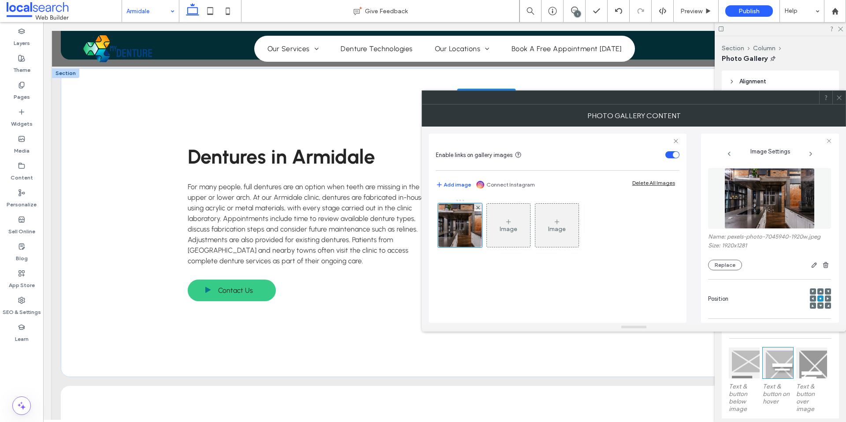
click at [758, 183] on img at bounding box center [769, 198] width 91 height 61
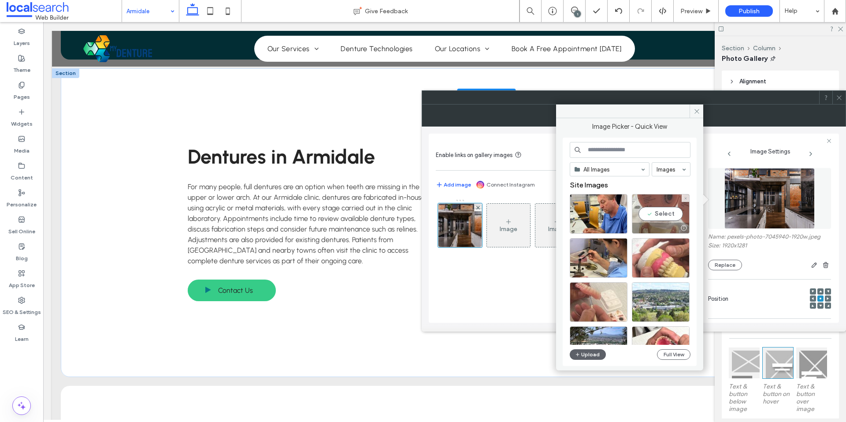
click at [644, 216] on div "Select" at bounding box center [661, 214] width 58 height 40
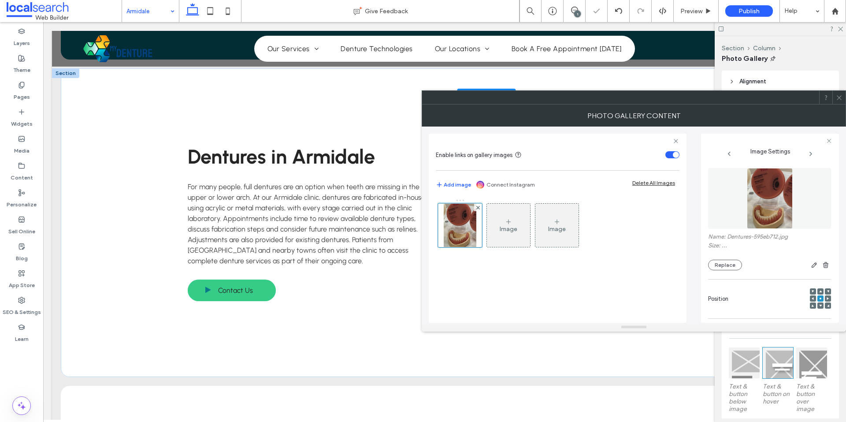
scroll to position [248, 0]
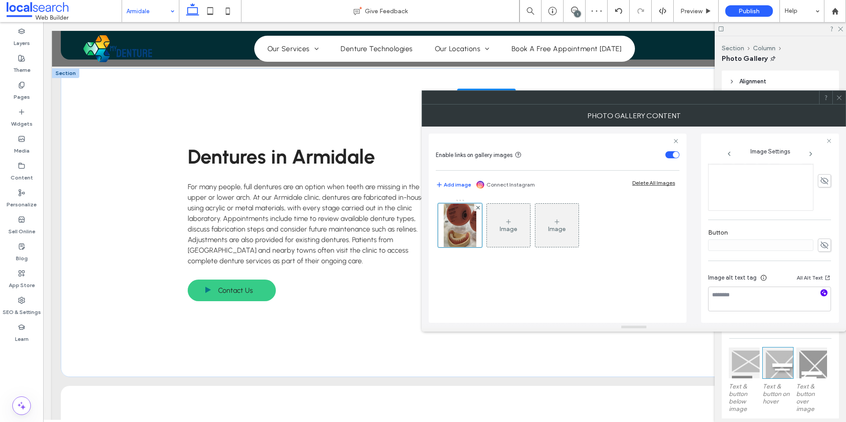
click at [821, 290] on icon "button" at bounding box center [824, 292] width 6 height 6
click at [760, 300] on textarea "**********" at bounding box center [767, 302] width 118 height 33
paste textarea "**********"
type textarea "**********"
drag, startPoint x: 838, startPoint y: 97, endPoint x: 766, endPoint y: 112, distance: 73.8
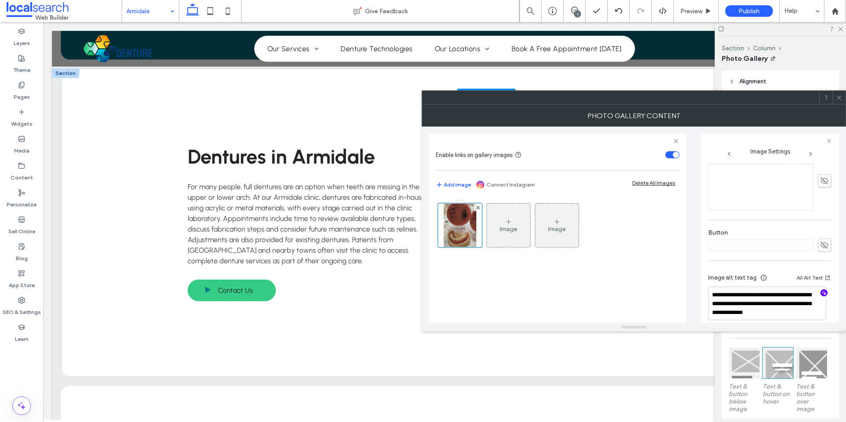
click at [838, 97] on icon at bounding box center [839, 97] width 7 height 7
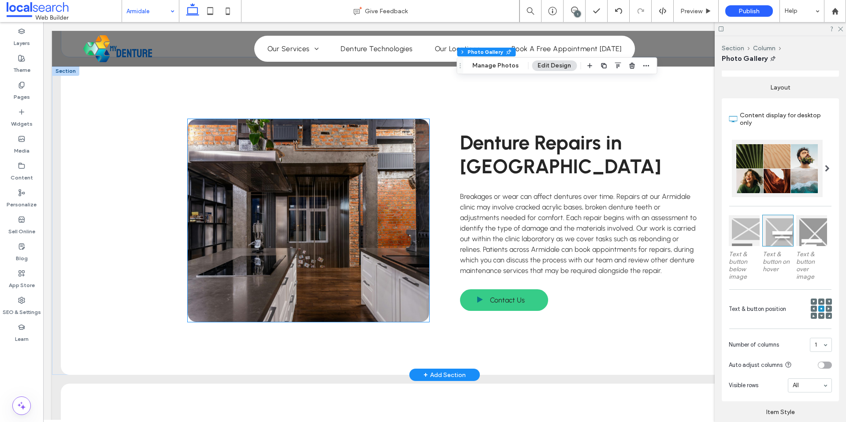
scroll to position [1384, 0]
click at [349, 219] on link at bounding box center [308, 219] width 241 height 203
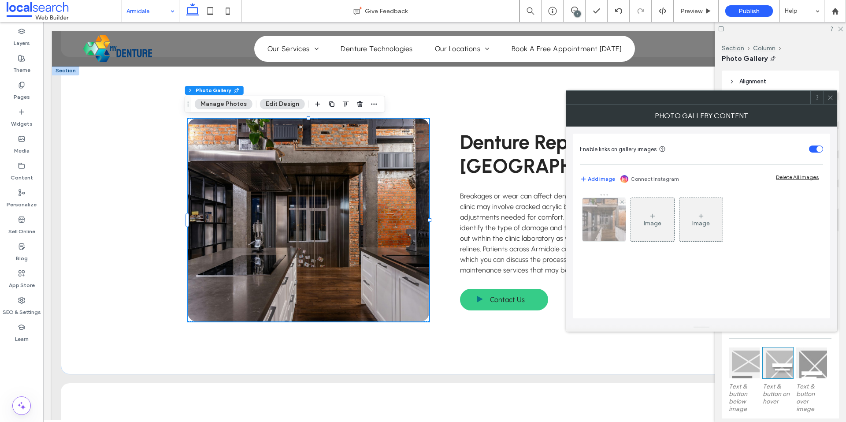
click at [599, 211] on img at bounding box center [604, 219] width 65 height 43
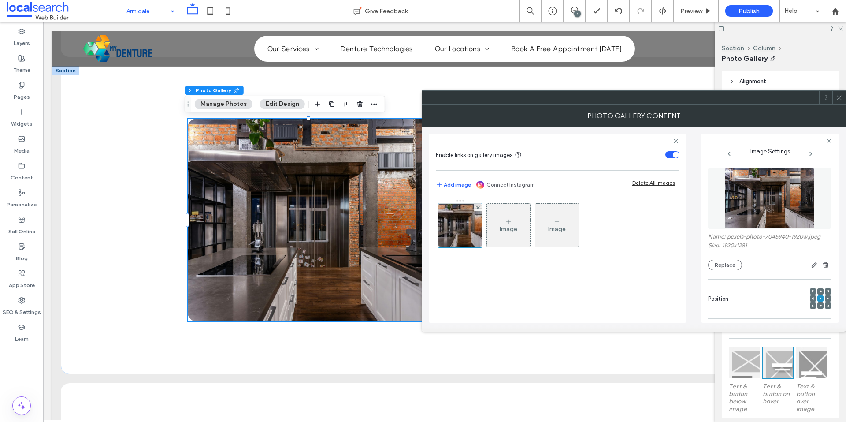
click at [742, 213] on img at bounding box center [769, 198] width 91 height 61
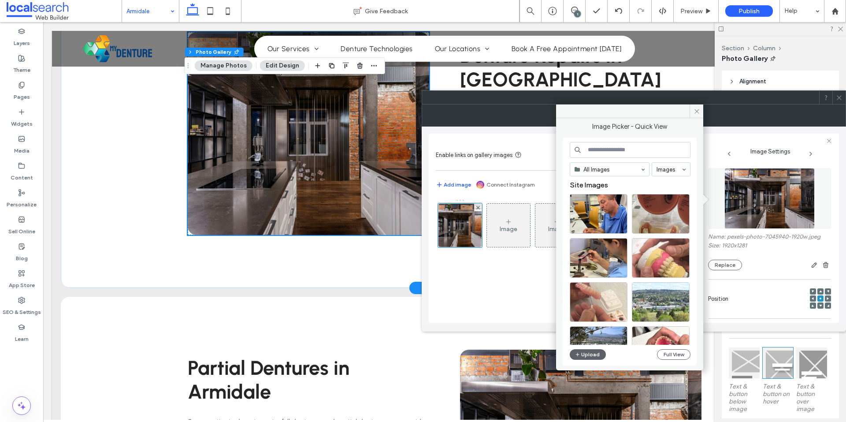
scroll to position [1472, 0]
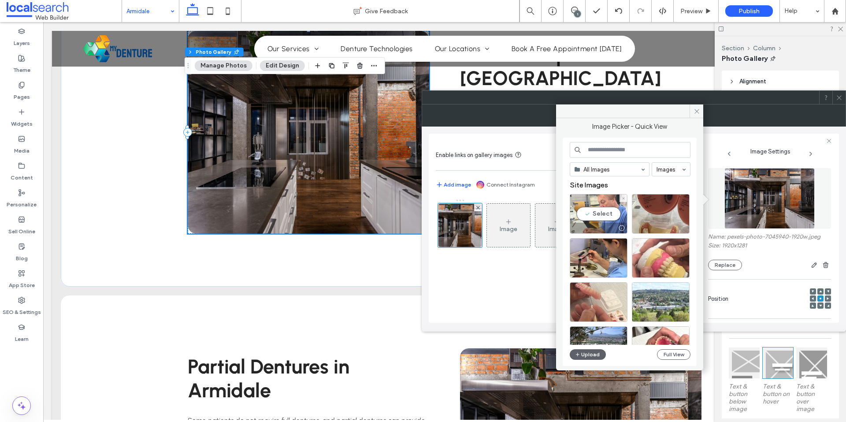
click at [585, 209] on div "Select" at bounding box center [599, 214] width 58 height 40
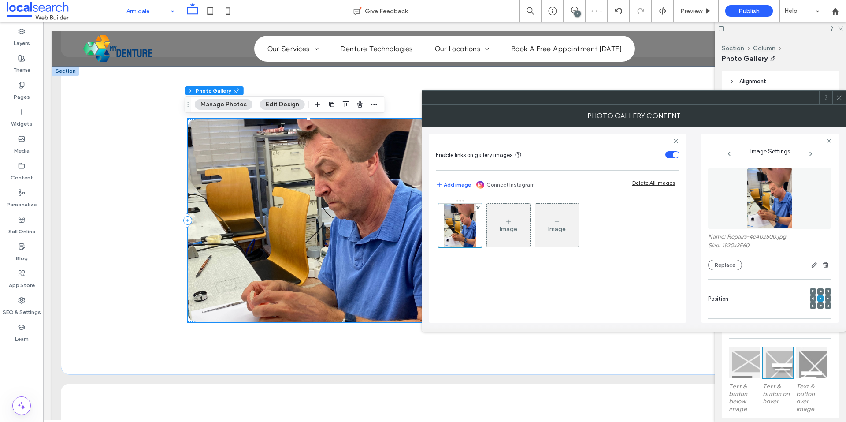
scroll to position [248, 0]
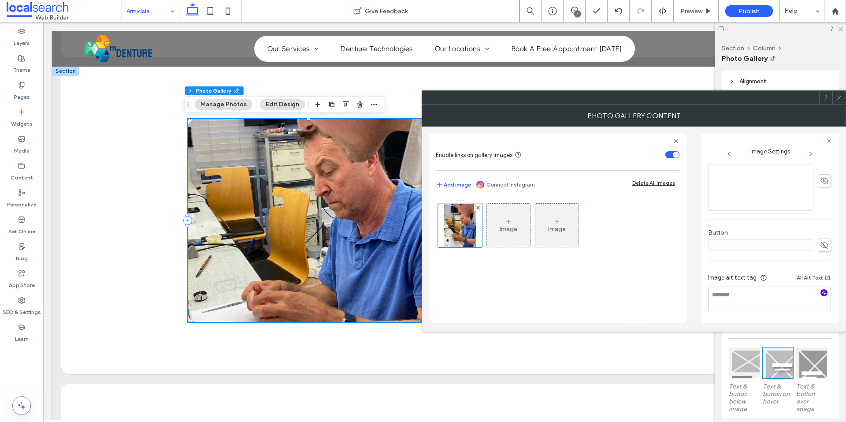
click at [821, 291] on icon "button" at bounding box center [824, 292] width 6 height 6
click at [757, 295] on textarea "**********" at bounding box center [767, 307] width 118 height 42
paste textarea "**********"
type textarea "**********"
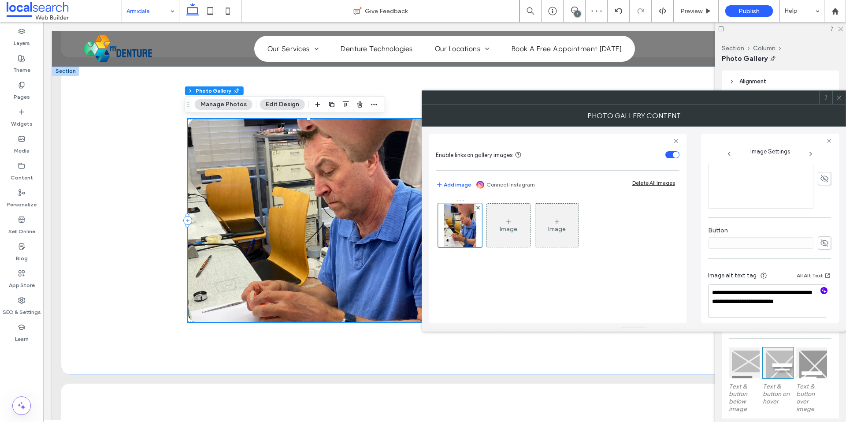
click at [785, 228] on label "Button" at bounding box center [769, 231] width 123 height 10
click at [839, 94] on icon at bounding box center [839, 97] width 7 height 7
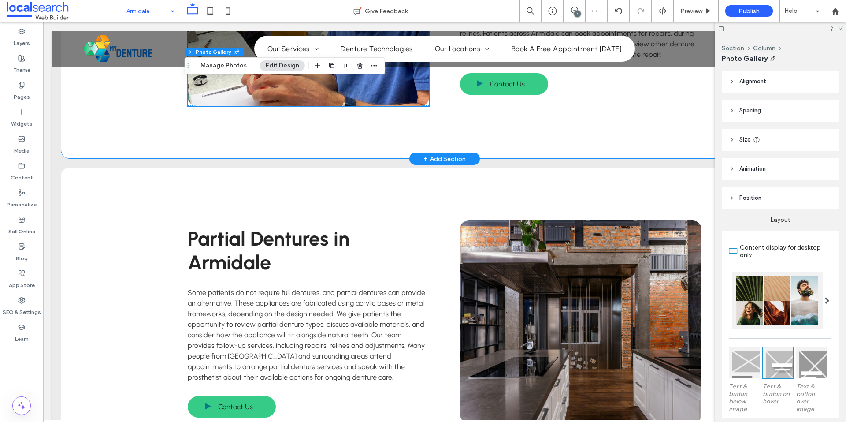
scroll to position [1692, 0]
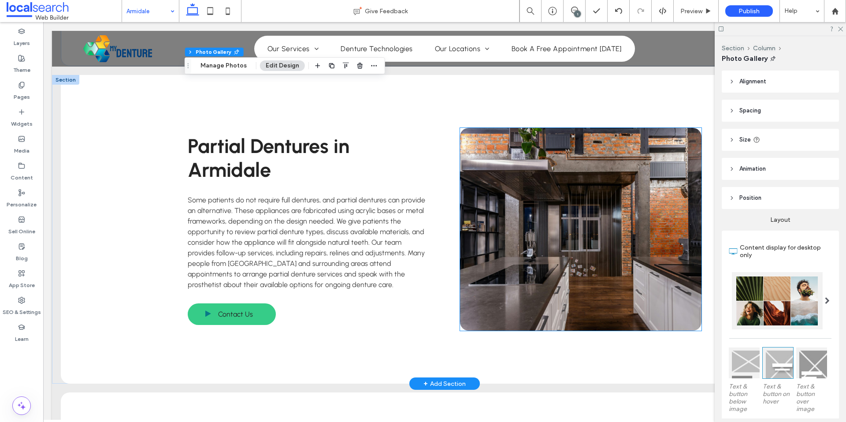
click at [528, 207] on link at bounding box center [580, 229] width 241 height 203
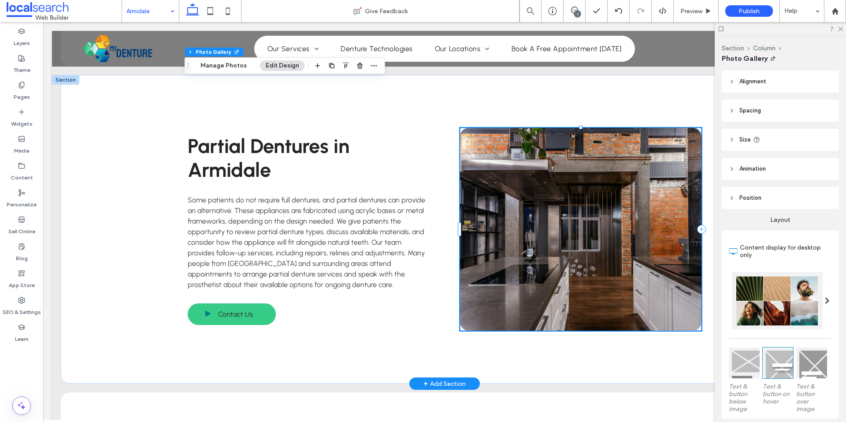
click at [528, 207] on link at bounding box center [580, 229] width 241 height 203
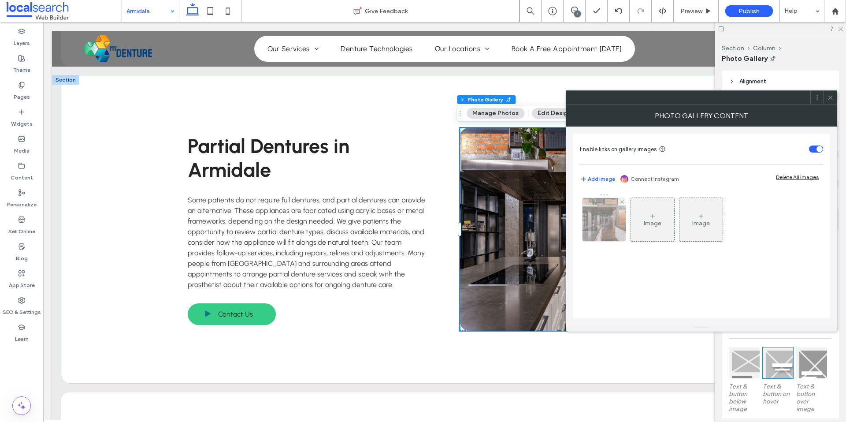
click at [605, 215] on img at bounding box center [604, 219] width 65 height 43
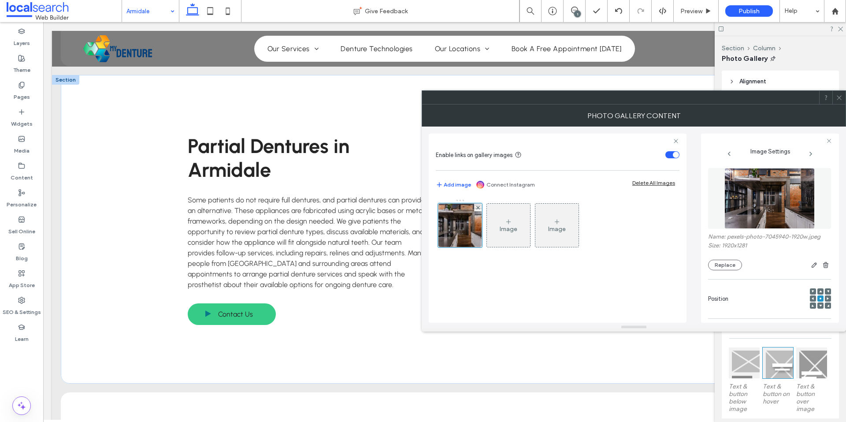
click at [765, 214] on img at bounding box center [769, 198] width 91 height 61
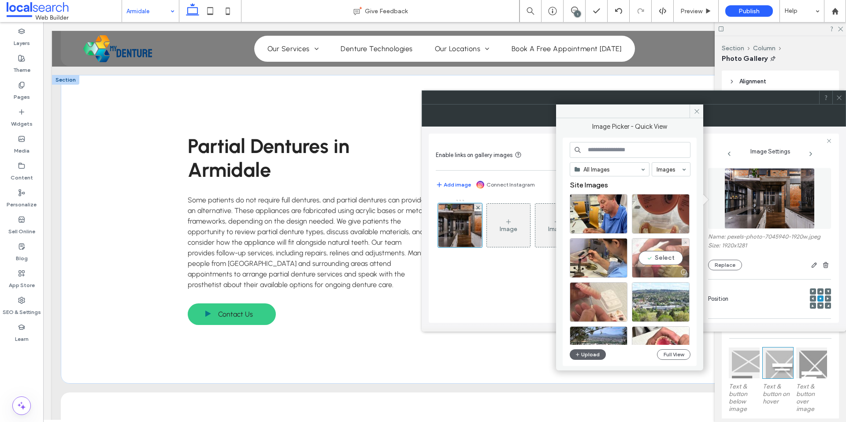
click at [643, 255] on div "Select" at bounding box center [661, 258] width 58 height 40
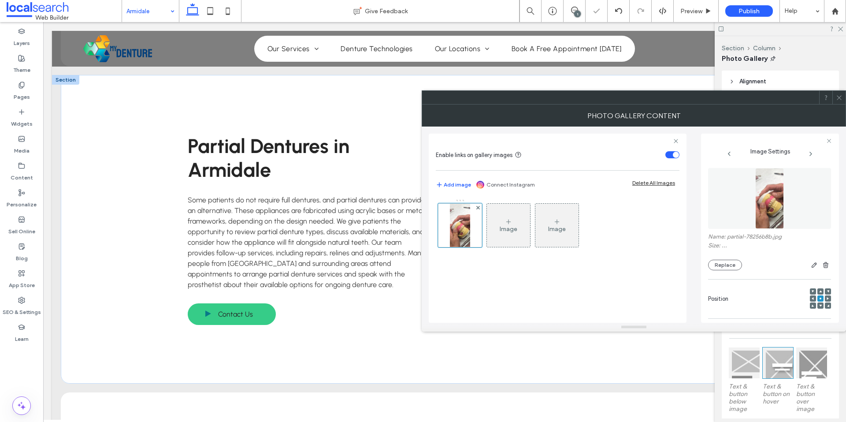
scroll to position [248, 0]
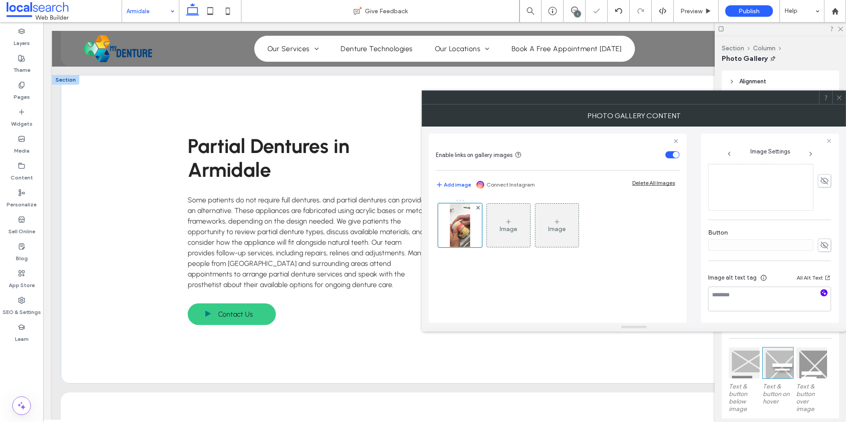
click at [821, 291] on icon "button" at bounding box center [824, 292] width 6 height 6
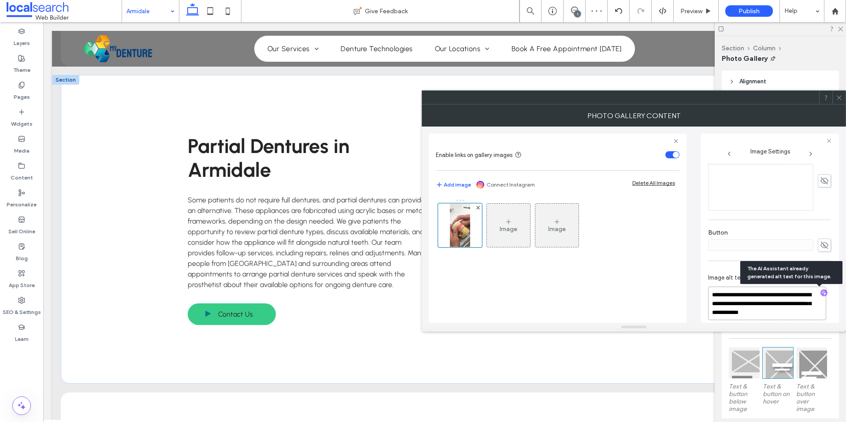
click at [728, 294] on textarea "**********" at bounding box center [767, 302] width 118 height 33
type textarea "**********"
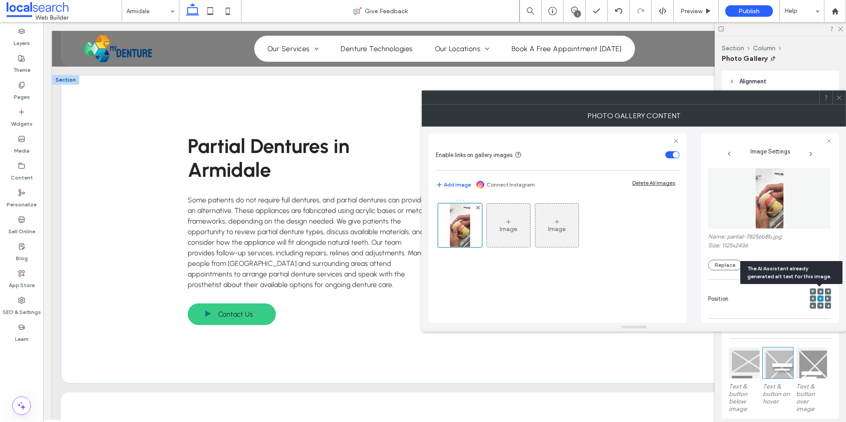
scroll to position [248, 0]
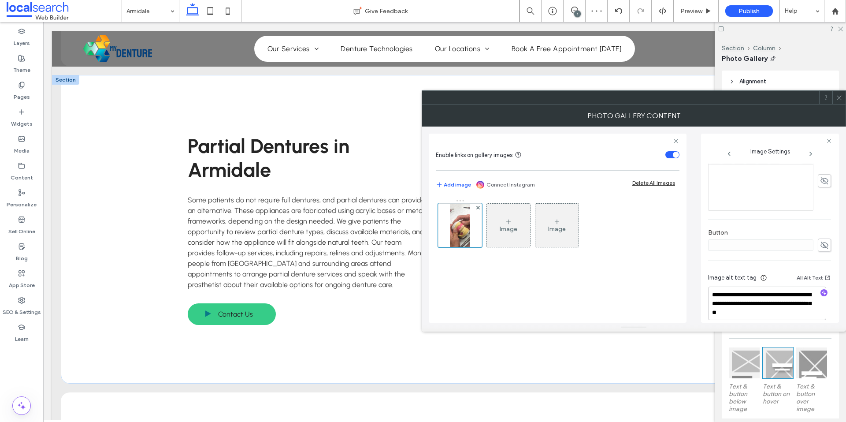
type textarea "**********"
click at [783, 220] on div "**********" at bounding box center [769, 122] width 123 height 415
click at [838, 95] on icon at bounding box center [839, 97] width 7 height 7
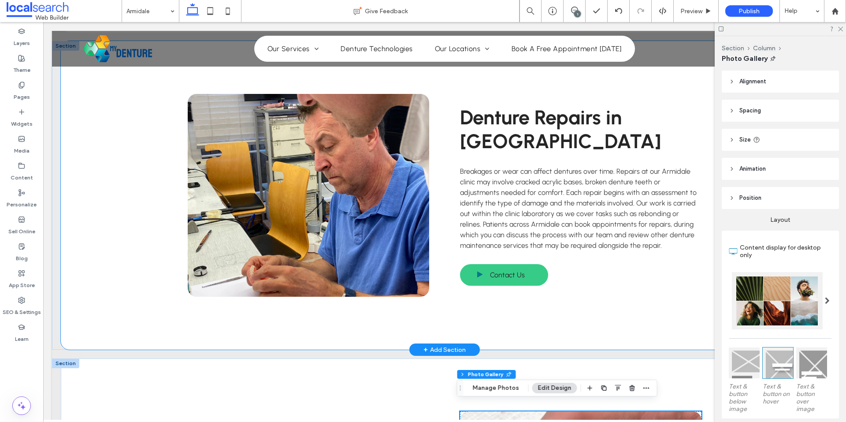
scroll to position [1406, 0]
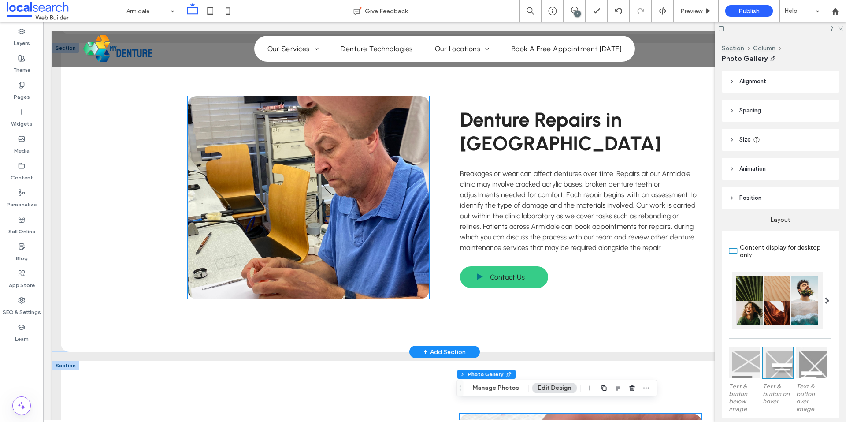
click at [327, 222] on link at bounding box center [308, 197] width 241 height 203
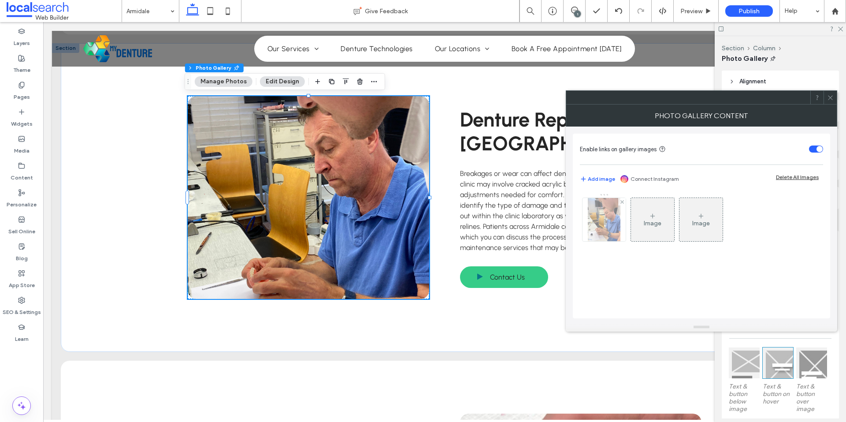
click at [613, 219] on img at bounding box center [604, 219] width 33 height 43
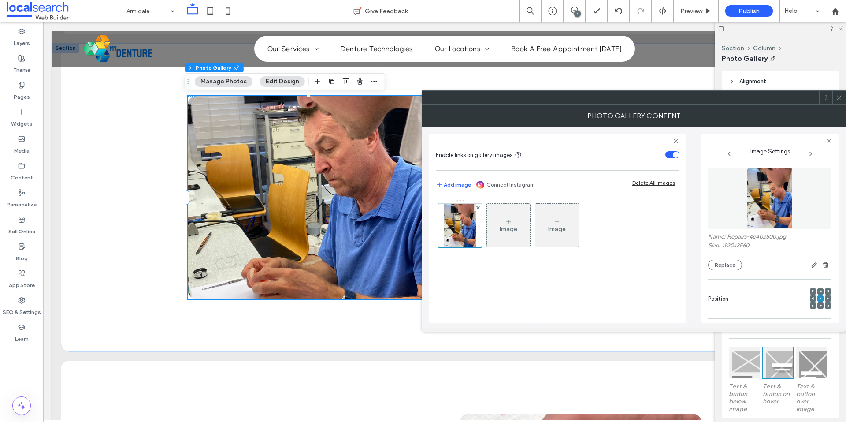
scroll to position [257, 0]
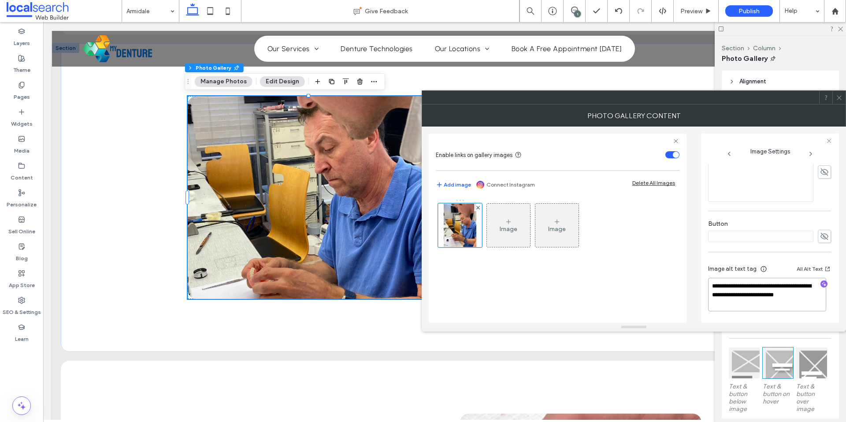
click at [742, 285] on textarea "**********" at bounding box center [767, 294] width 118 height 33
type textarea "**********"
click at [769, 224] on div "Button" at bounding box center [769, 240] width 123 height 32
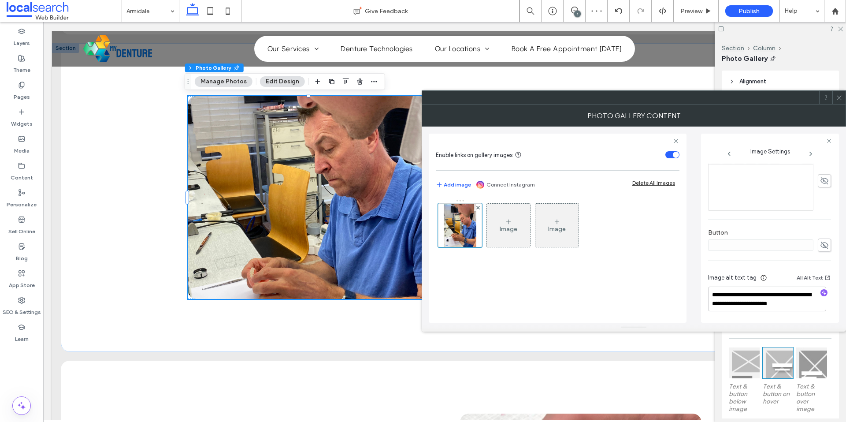
click at [839, 102] on span at bounding box center [839, 97] width 7 height 13
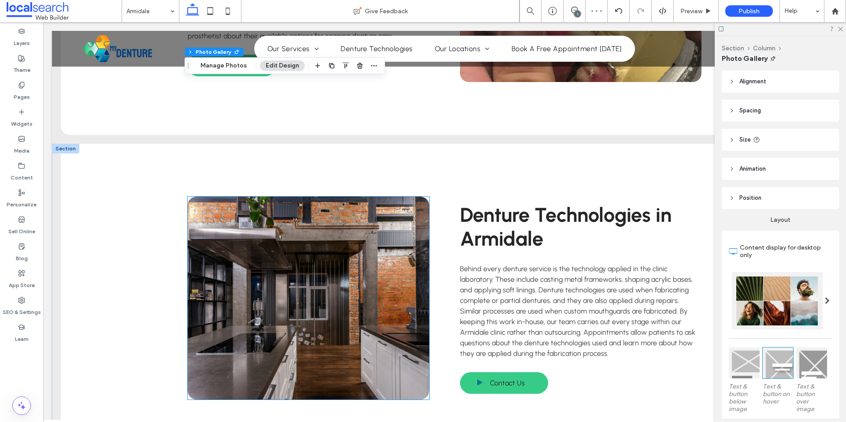
scroll to position [1941, 0]
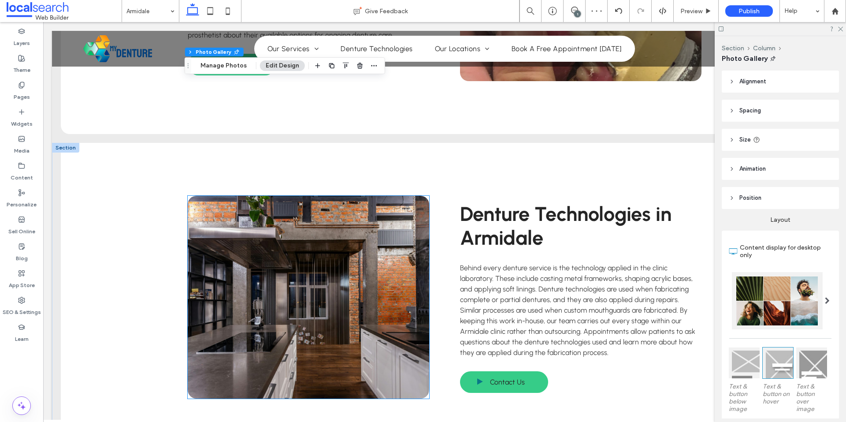
click at [316, 260] on link at bounding box center [308, 297] width 241 height 203
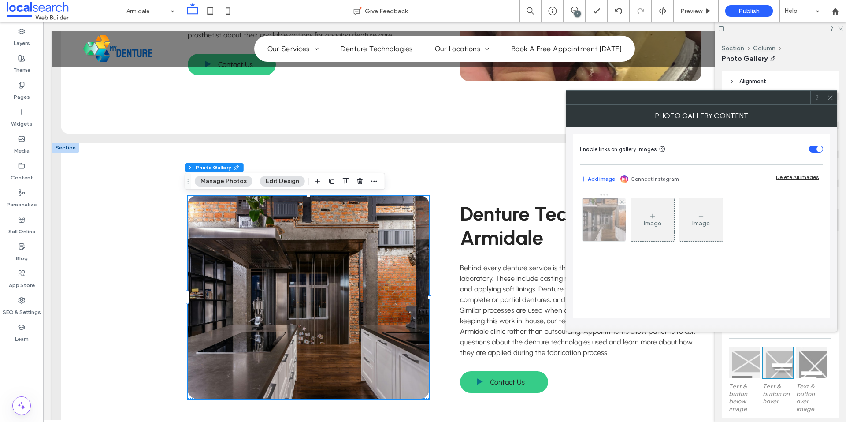
click at [603, 222] on img at bounding box center [604, 219] width 65 height 43
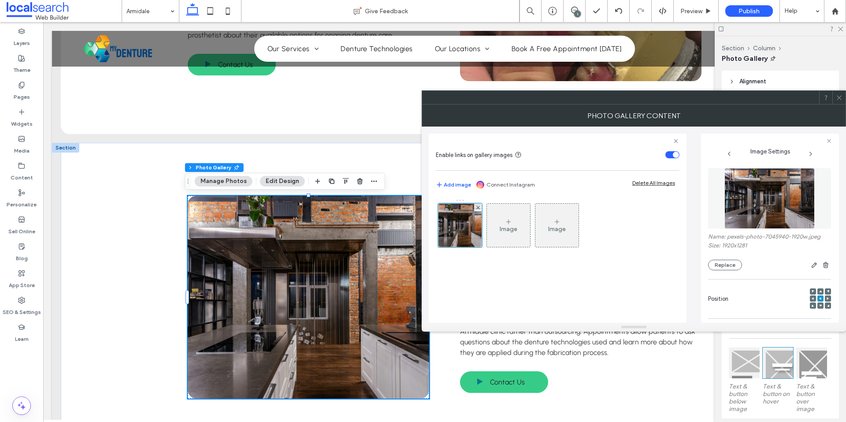
click at [772, 214] on img at bounding box center [769, 198] width 91 height 61
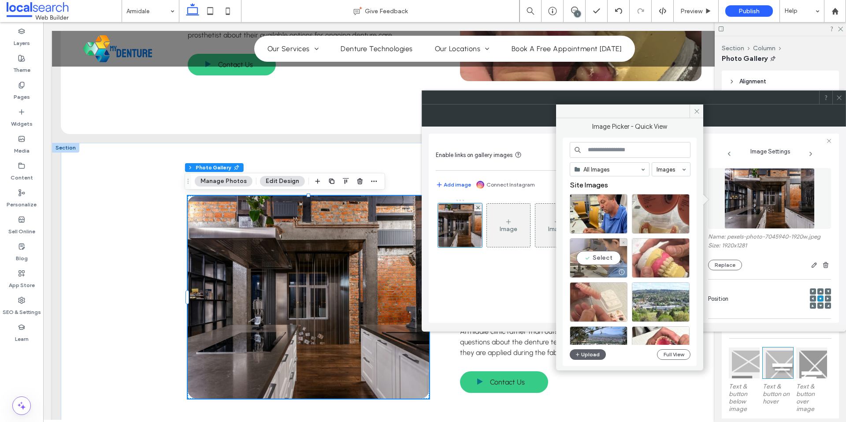
click at [586, 251] on div "Select" at bounding box center [599, 258] width 58 height 40
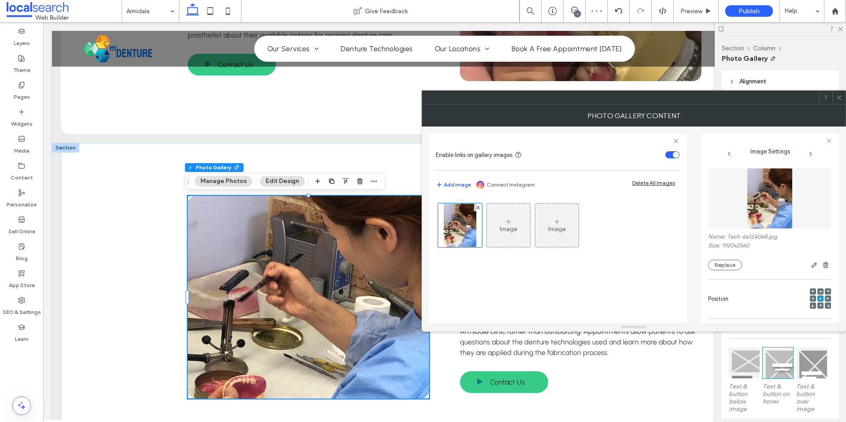
scroll to position [248, 0]
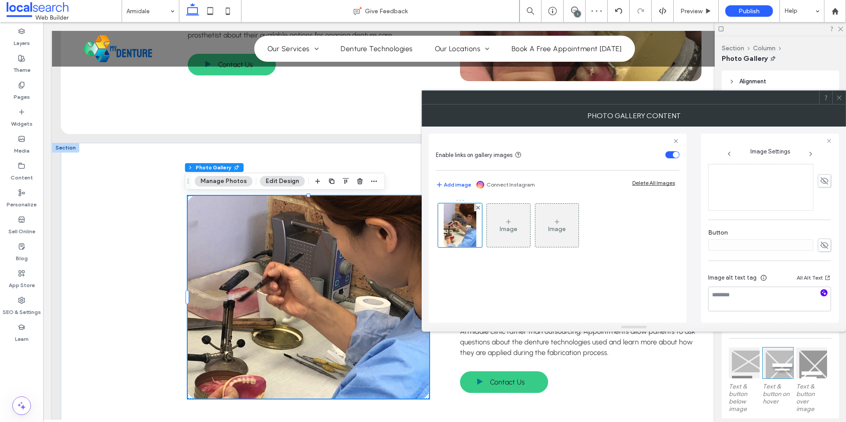
click at [821, 293] on icon "button" at bounding box center [824, 292] width 6 height 6
click at [737, 320] on textarea "**********" at bounding box center [767, 302] width 118 height 33
paste textarea "**********"
type textarea "**********"
click at [766, 231] on label "Button" at bounding box center [769, 234] width 123 height 10
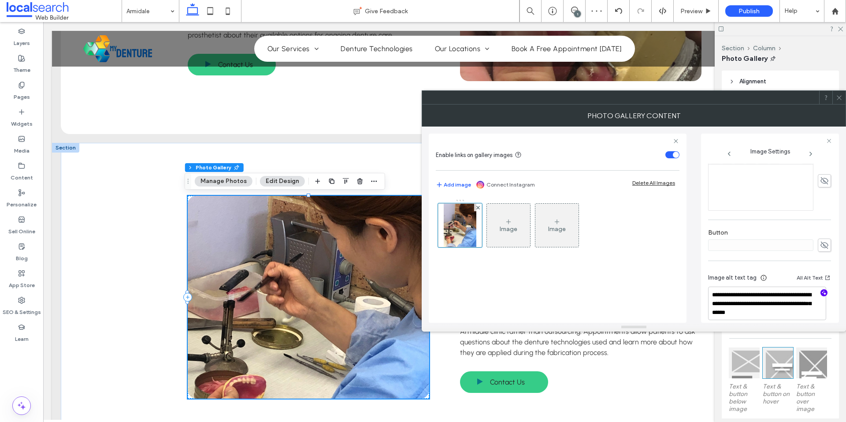
click at [839, 101] on span at bounding box center [839, 97] width 7 height 13
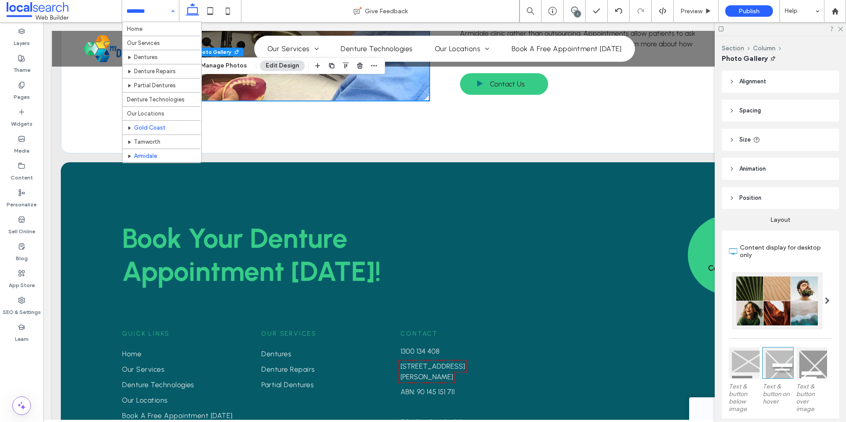
scroll to position [28, 0]
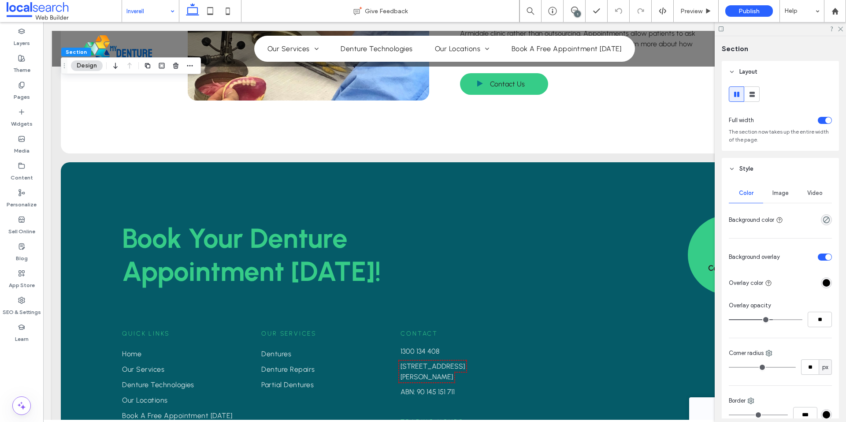
click at [779, 197] on div "Image" at bounding box center [780, 192] width 34 height 19
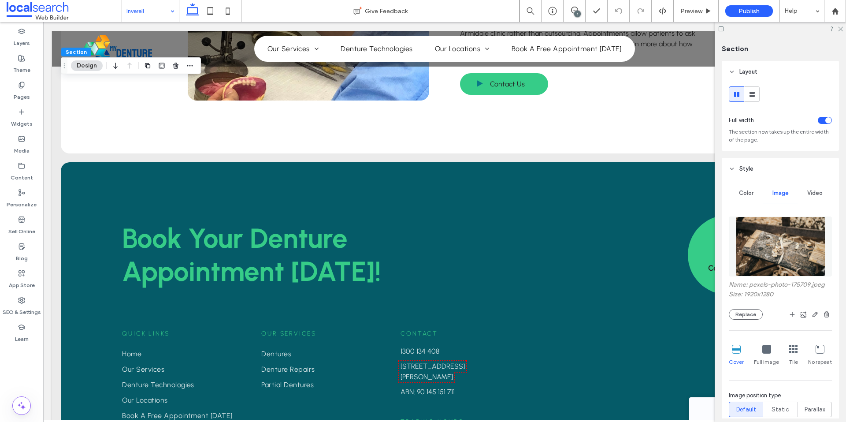
click at [756, 252] on img at bounding box center [780, 246] width 89 height 60
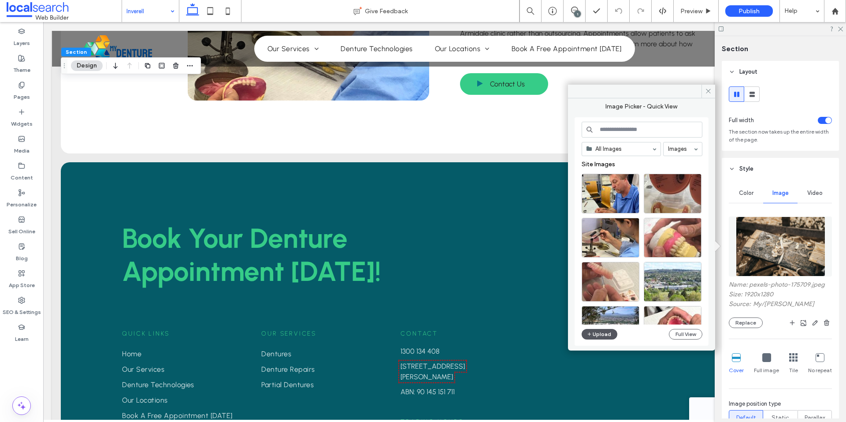
click at [607, 337] on button "Upload" at bounding box center [599, 334] width 36 height 11
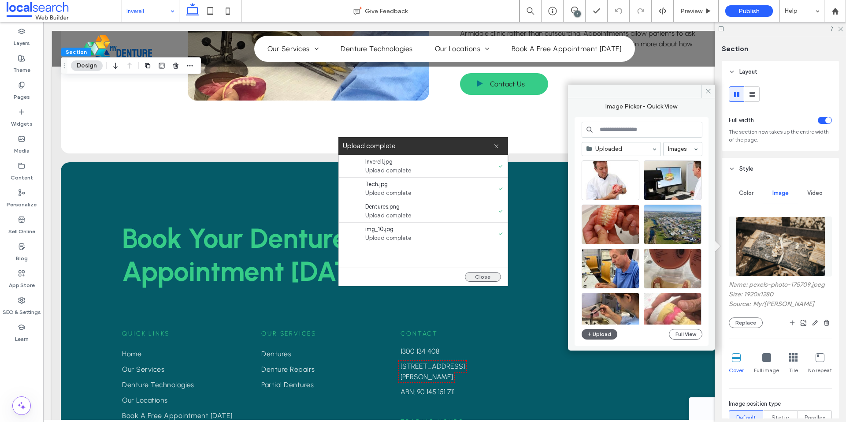
click at [486, 275] on button "Close" at bounding box center [483, 277] width 36 height 10
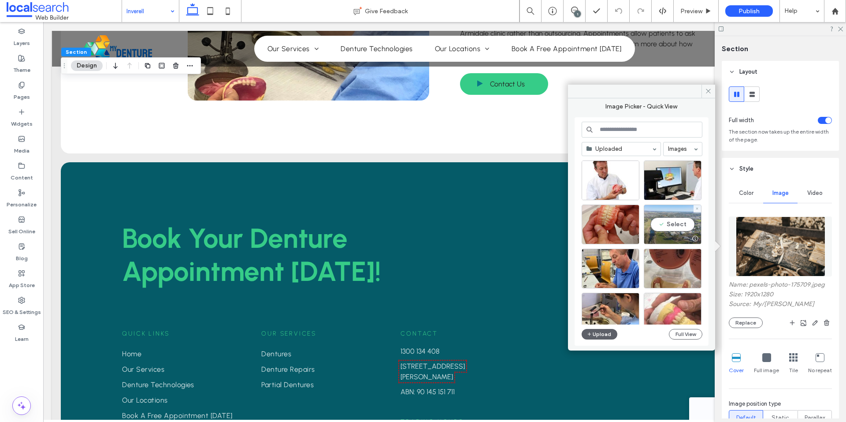
click at [656, 226] on div "Select" at bounding box center [673, 224] width 58 height 40
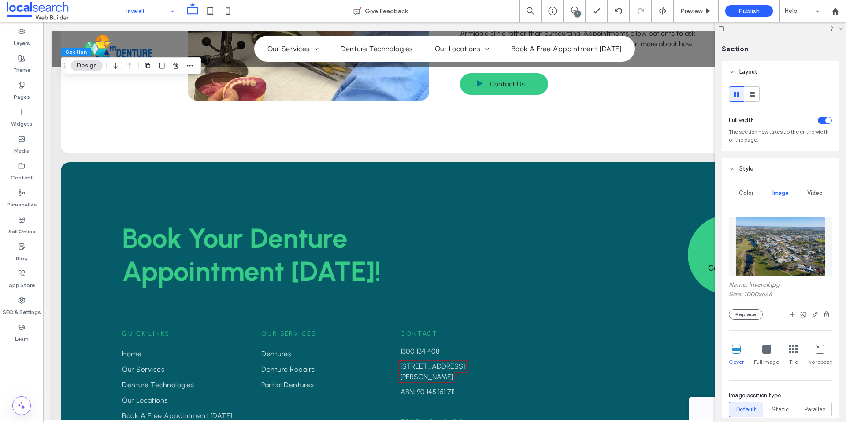
click at [783, 241] on img at bounding box center [779, 246] width 89 height 60
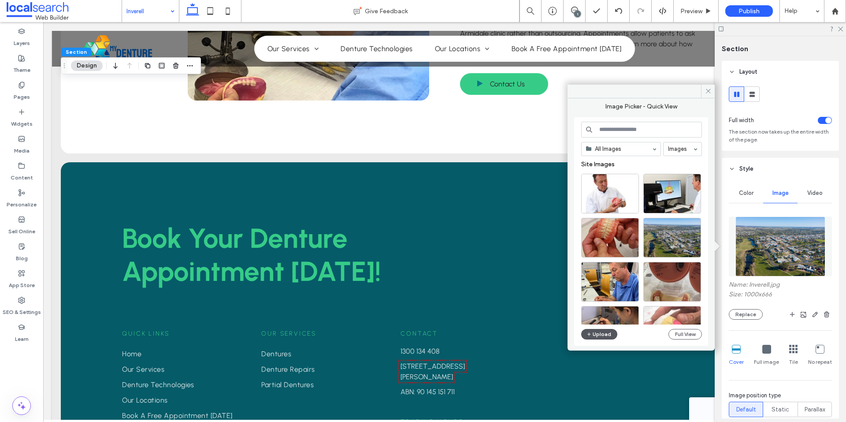
click at [596, 330] on button "Upload" at bounding box center [599, 334] width 36 height 11
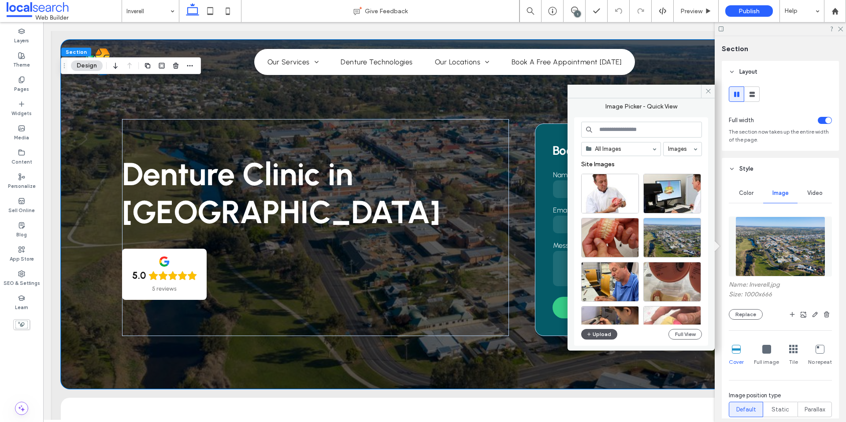
click at [589, 334] on use "button" at bounding box center [589, 334] width 4 height 4
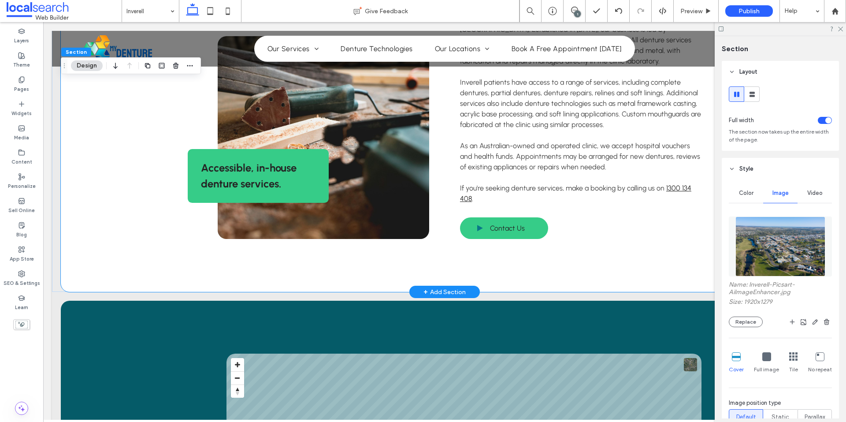
scroll to position [352, 0]
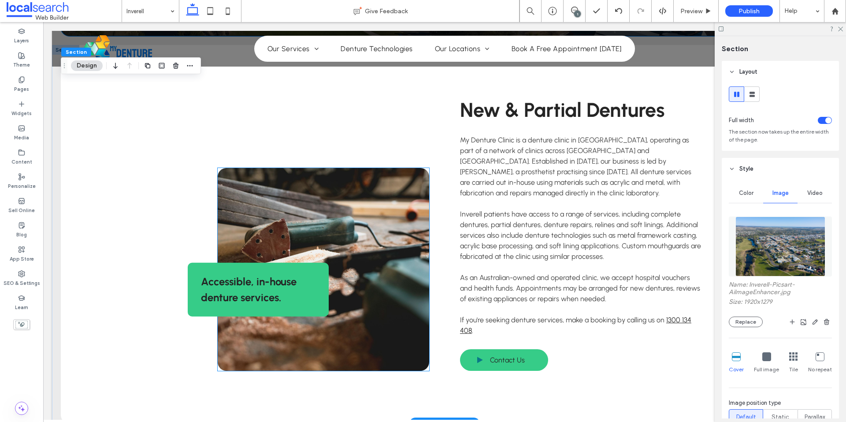
click at [405, 192] on link at bounding box center [323, 269] width 211 height 203
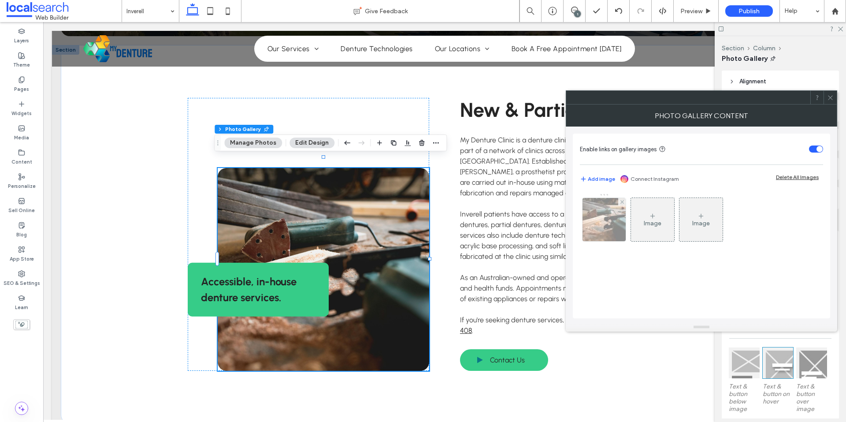
click at [582, 214] on div at bounding box center [604, 219] width 44 height 44
click at [604, 215] on img at bounding box center [604, 219] width 65 height 43
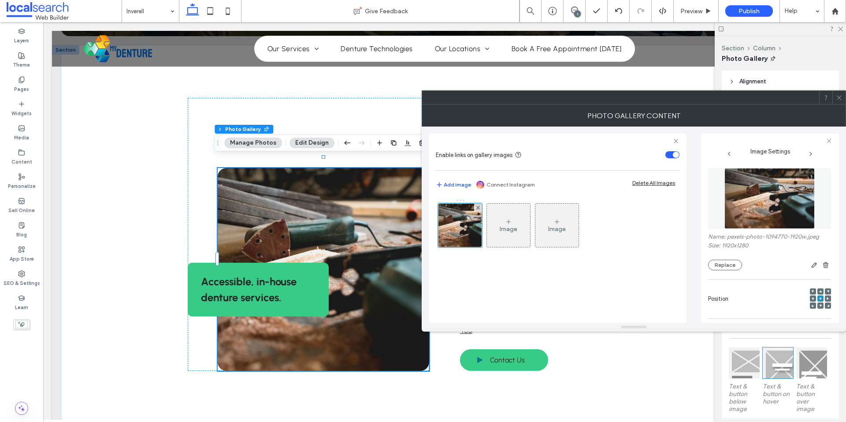
click at [795, 213] on img at bounding box center [769, 198] width 91 height 61
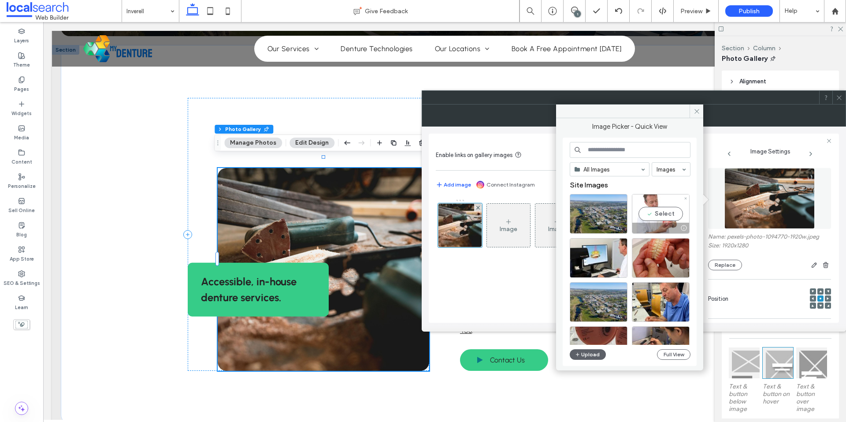
click at [671, 203] on div "Select" at bounding box center [661, 214] width 58 height 40
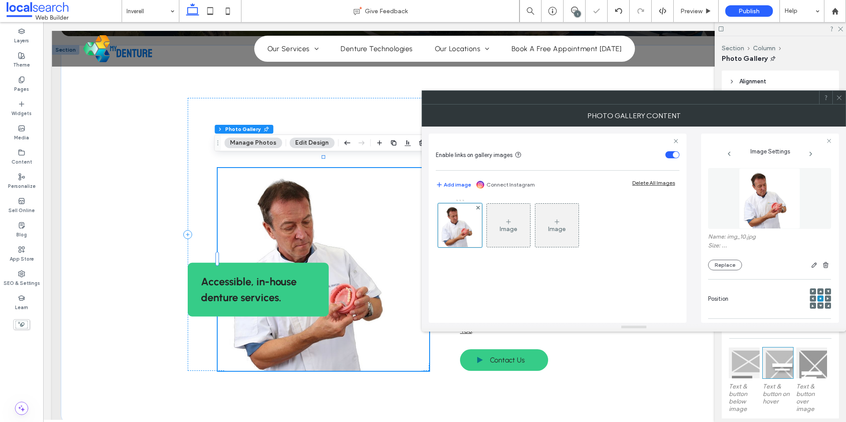
scroll to position [248, 0]
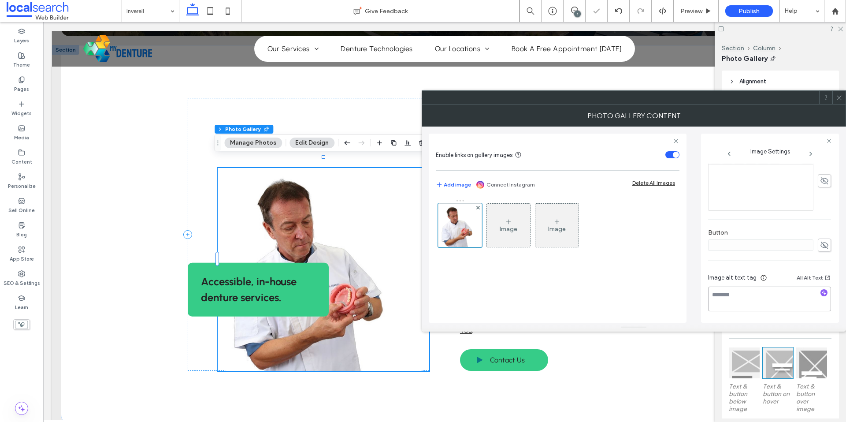
click at [817, 289] on textarea at bounding box center [769, 298] width 123 height 25
click at [821, 292] on icon "button" at bounding box center [824, 292] width 6 height 6
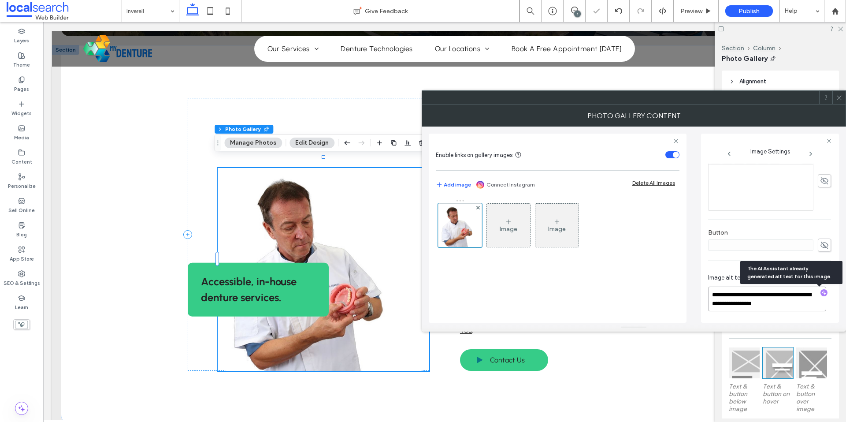
click at [751, 297] on textarea "**********" at bounding box center [767, 298] width 118 height 25
paste textarea "**********"
type textarea "**********"
click at [785, 234] on label "Button" at bounding box center [769, 234] width 123 height 10
click at [834, 99] on div at bounding box center [838, 97] width 13 height 13
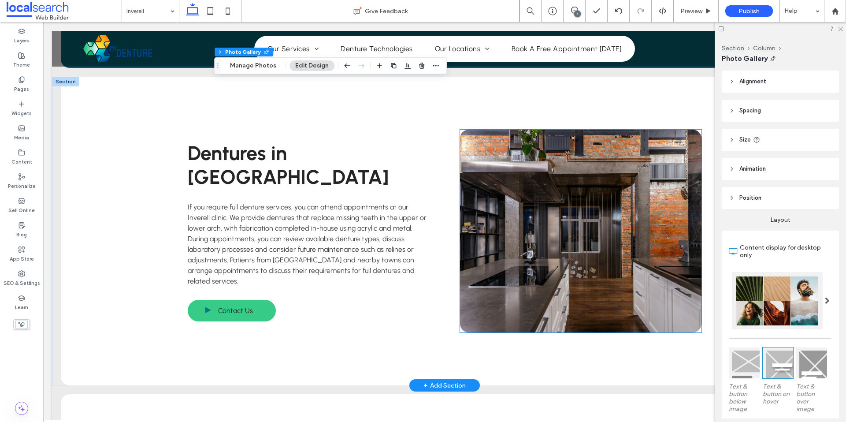
scroll to position [1042, 0]
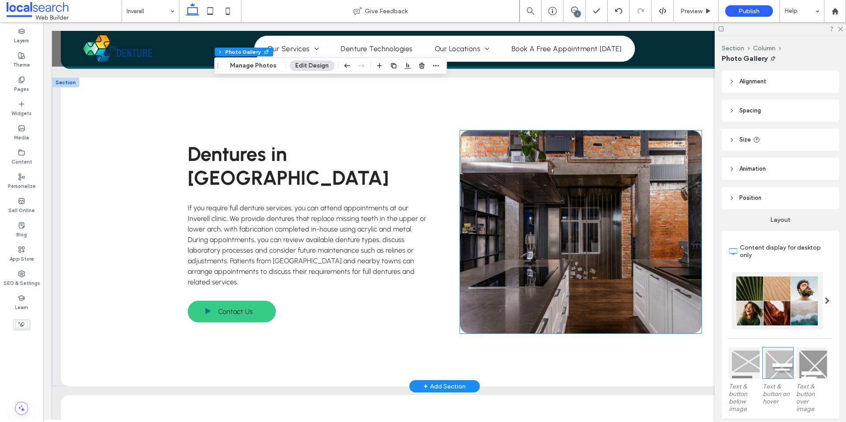
click at [556, 183] on link at bounding box center [580, 231] width 241 height 203
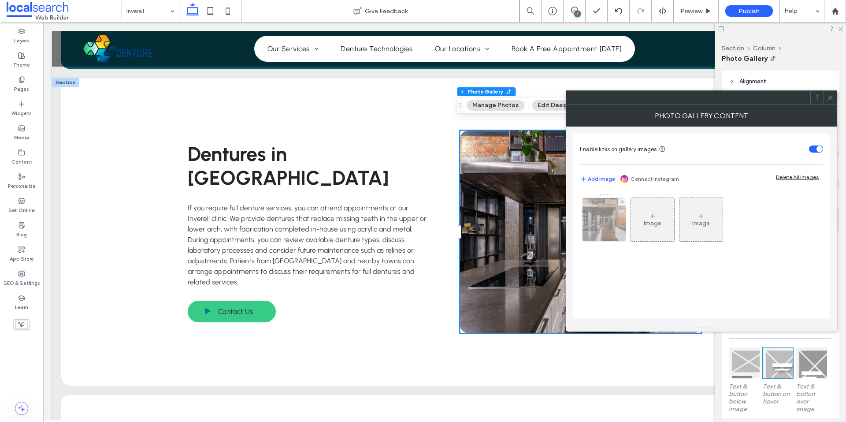
click at [598, 232] on img at bounding box center [604, 219] width 65 height 43
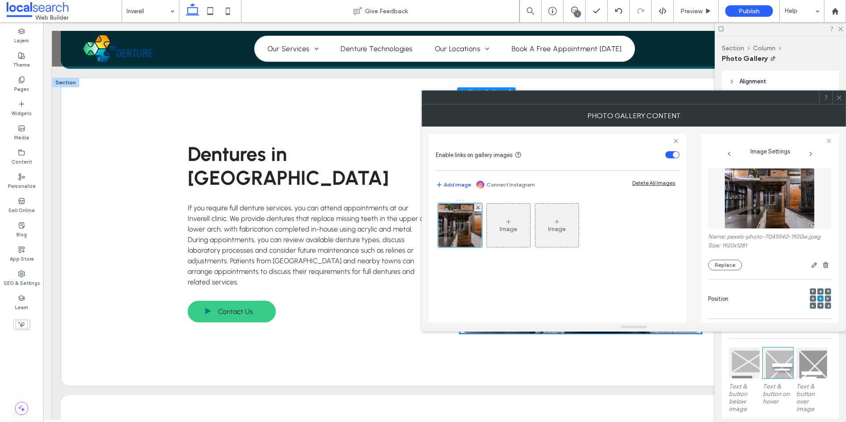
click at [764, 214] on img at bounding box center [769, 198] width 91 height 61
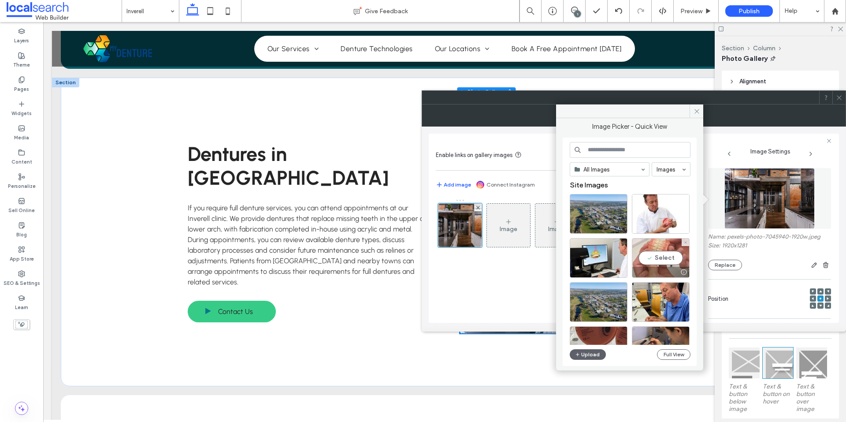
click at [656, 250] on div "Select" at bounding box center [661, 258] width 58 height 40
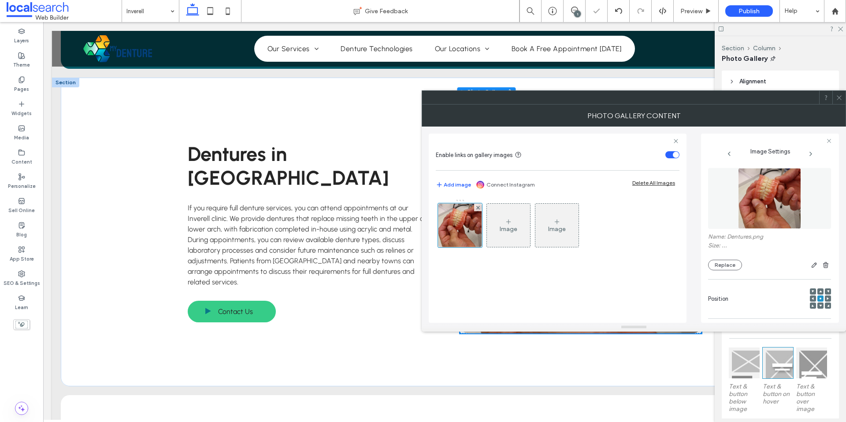
scroll to position [248, 0]
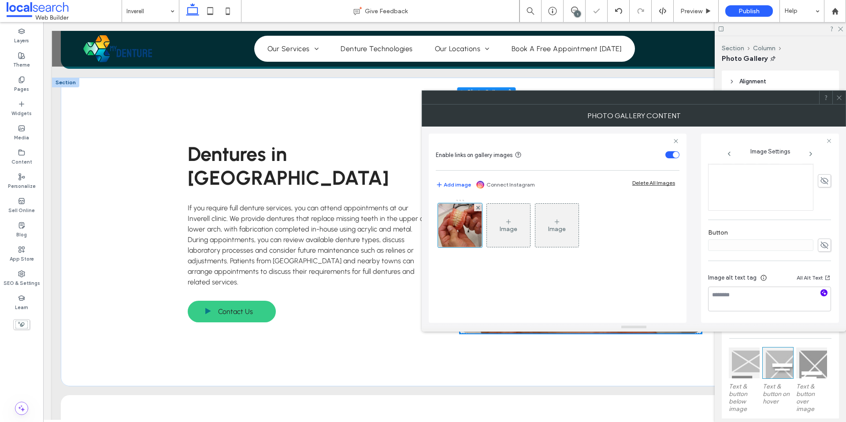
click at [821, 294] on icon "button" at bounding box center [824, 292] width 6 height 6
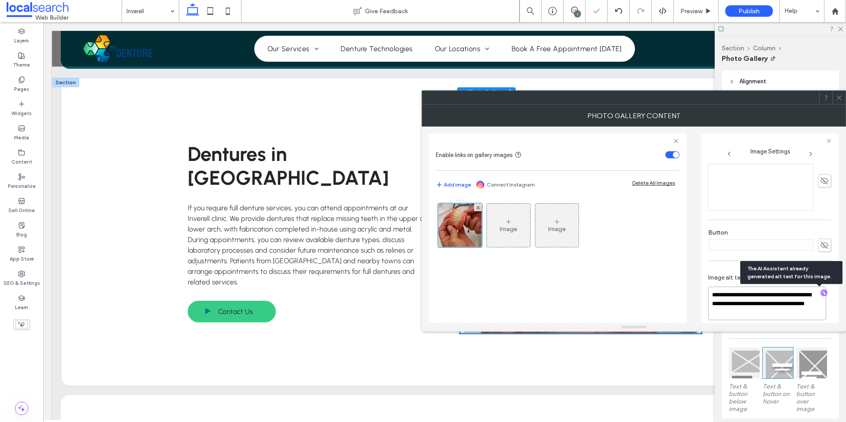
click at [762, 298] on textarea "**********" at bounding box center [767, 302] width 118 height 33
paste textarea "**********"
type textarea "**********"
click at [814, 232] on label "Button" at bounding box center [769, 234] width 123 height 10
click at [839, 99] on icon at bounding box center [839, 97] width 7 height 7
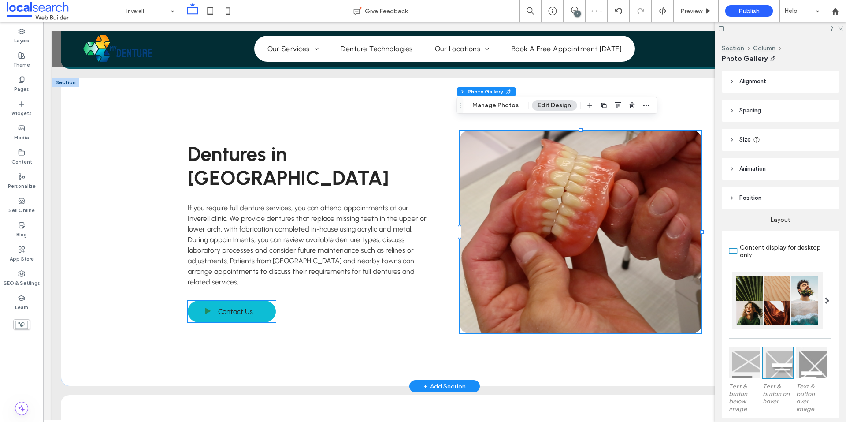
click at [227, 303] on span "Contact Us" at bounding box center [235, 311] width 35 height 17
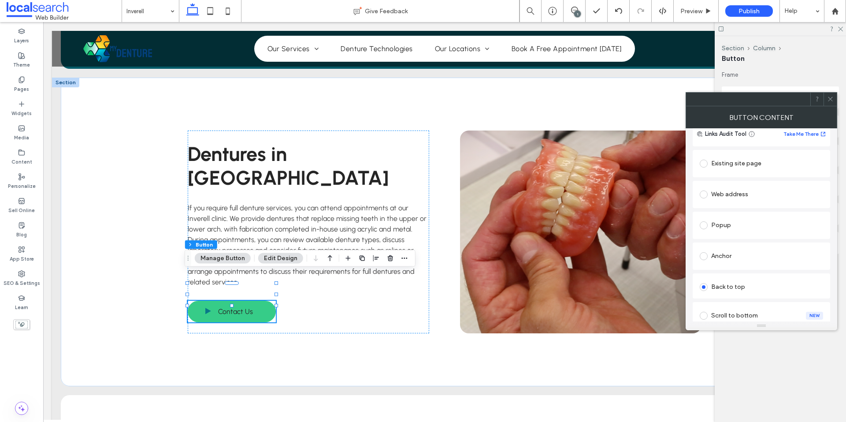
scroll to position [132, 0]
click at [830, 101] on icon at bounding box center [830, 99] width 7 height 7
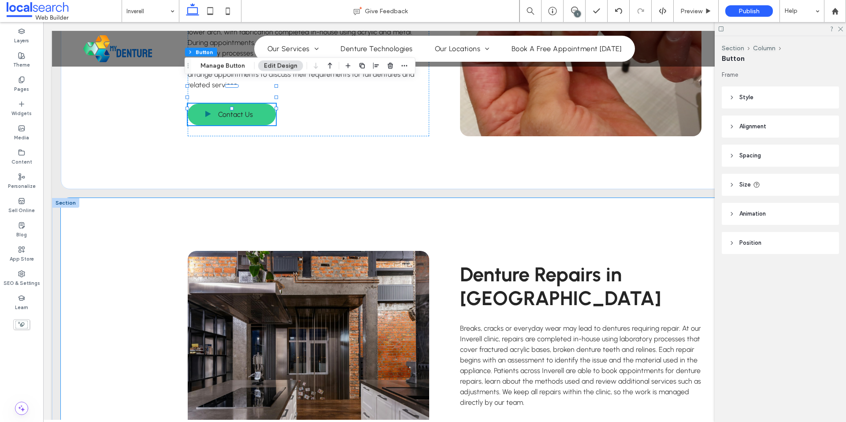
scroll to position [1358, 0]
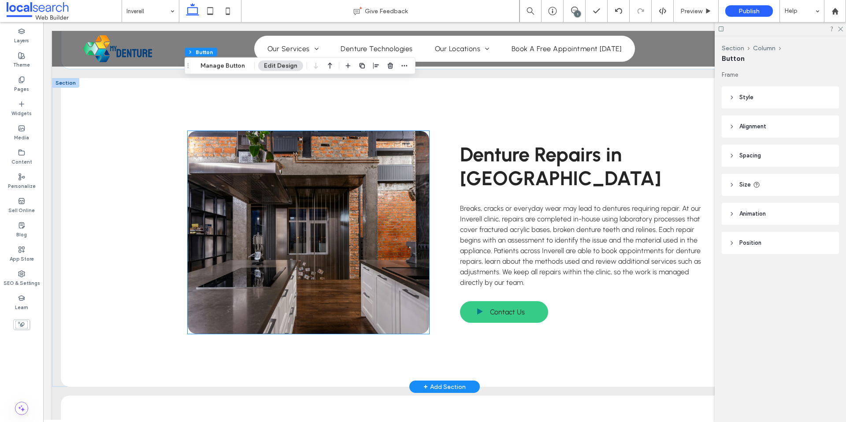
click at [358, 219] on link at bounding box center [308, 232] width 241 height 203
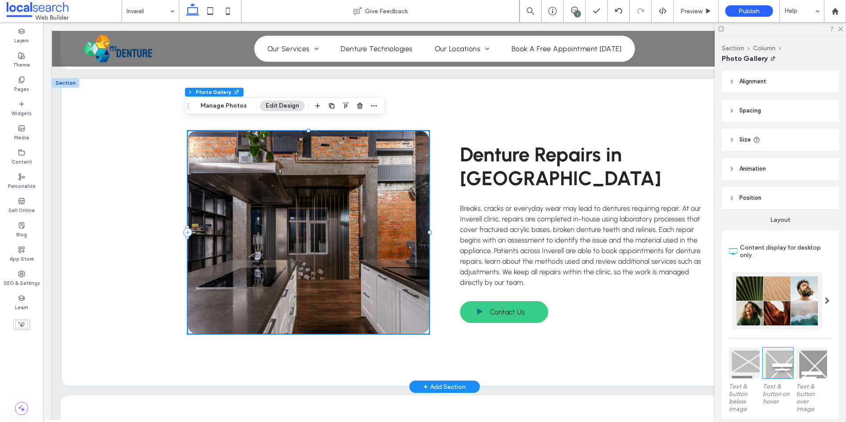
click at [408, 220] on link at bounding box center [308, 232] width 241 height 203
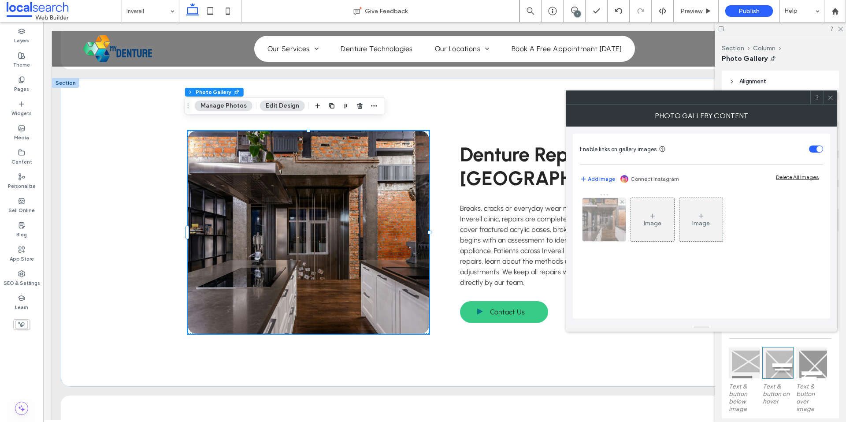
click at [602, 223] on img at bounding box center [604, 219] width 65 height 43
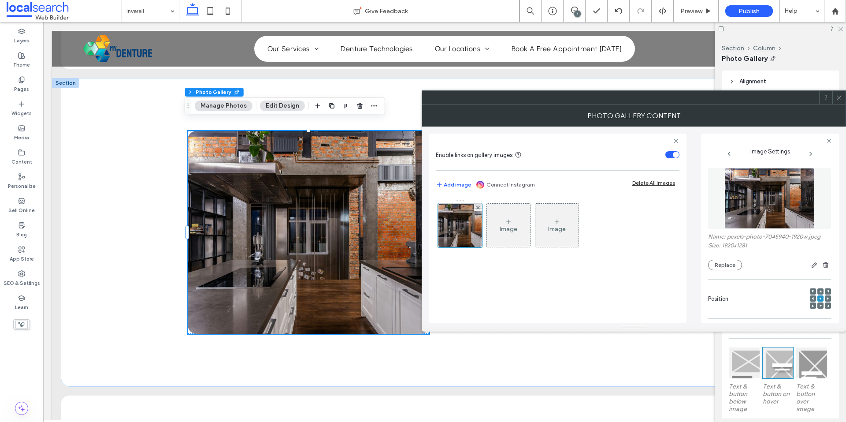
click at [787, 200] on img at bounding box center [769, 198] width 91 height 61
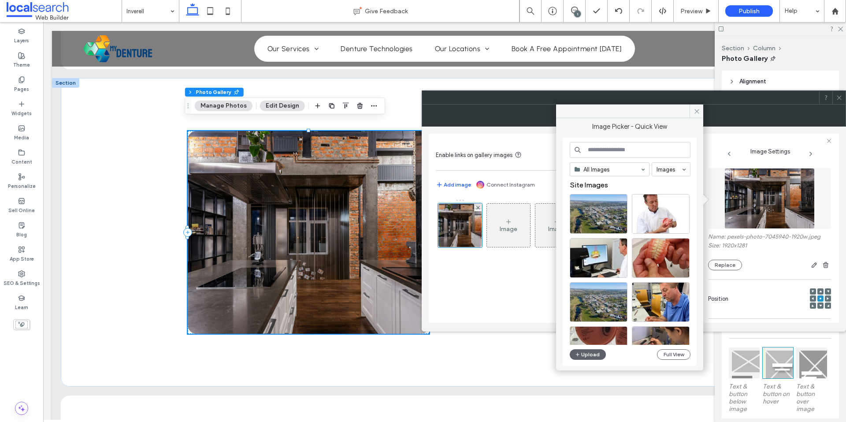
click at [840, 93] on span at bounding box center [839, 97] width 7 height 13
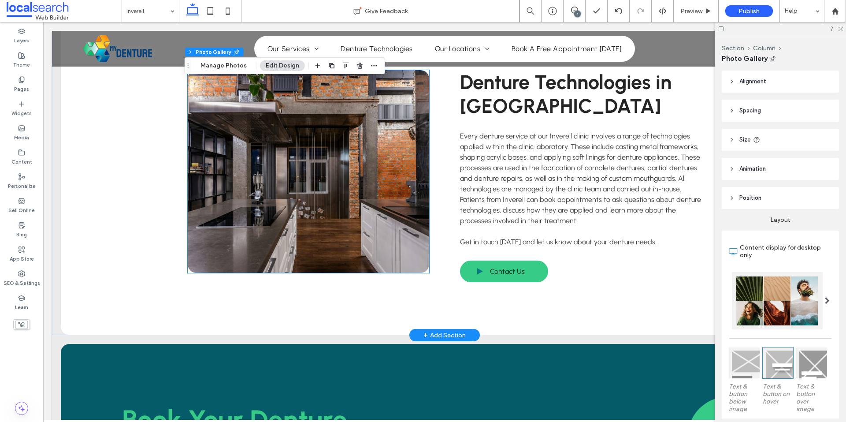
scroll to position [1974, 0]
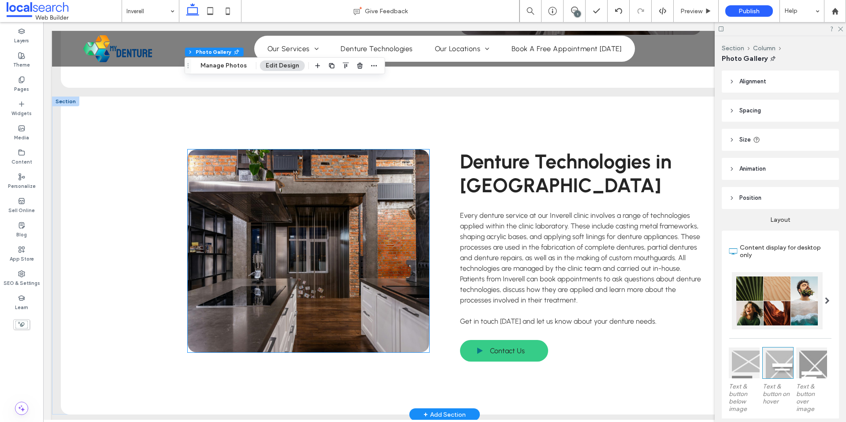
click at [386, 224] on link at bounding box center [308, 250] width 241 height 203
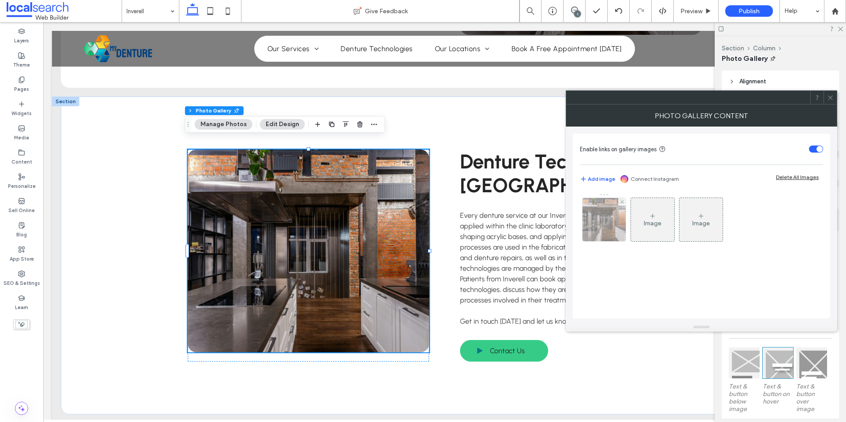
click at [599, 224] on img at bounding box center [604, 219] width 65 height 43
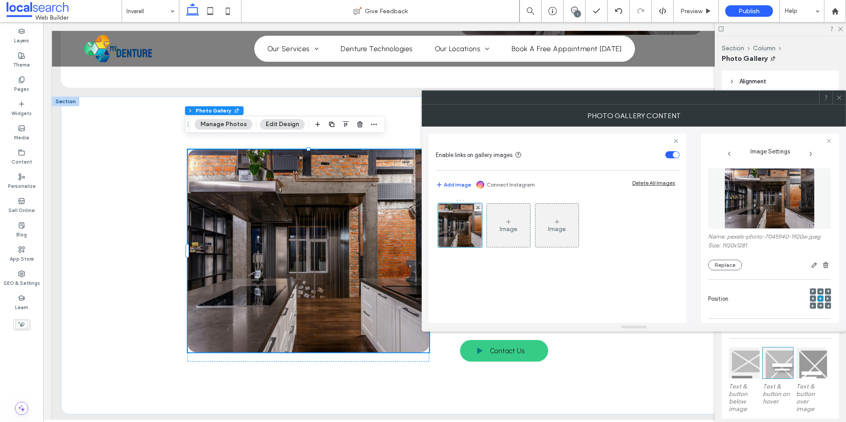
click at [766, 208] on img at bounding box center [769, 198] width 91 height 61
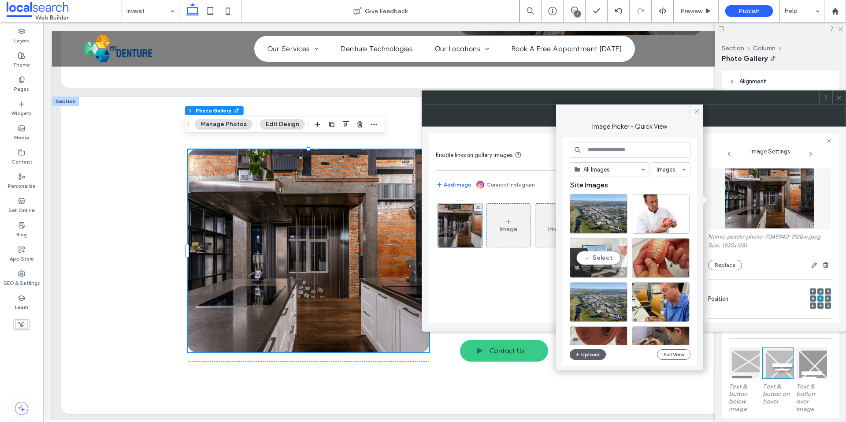
click at [589, 263] on div "Select" at bounding box center [599, 258] width 58 height 40
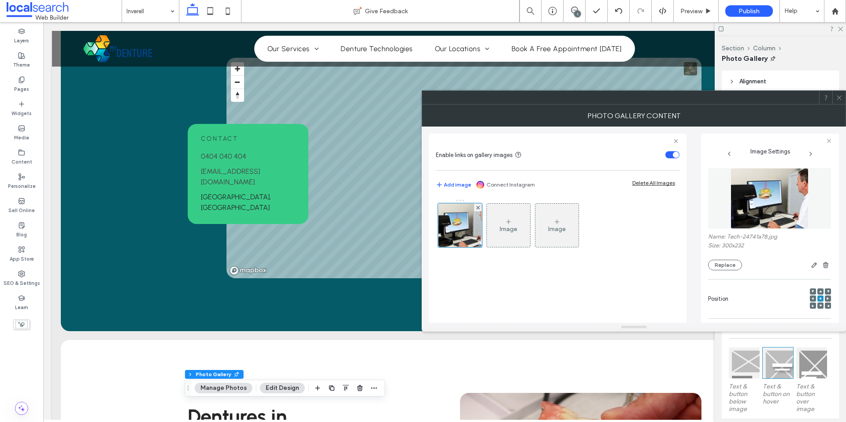
scroll to position [779, 0]
click at [838, 99] on icon at bounding box center [839, 97] width 7 height 7
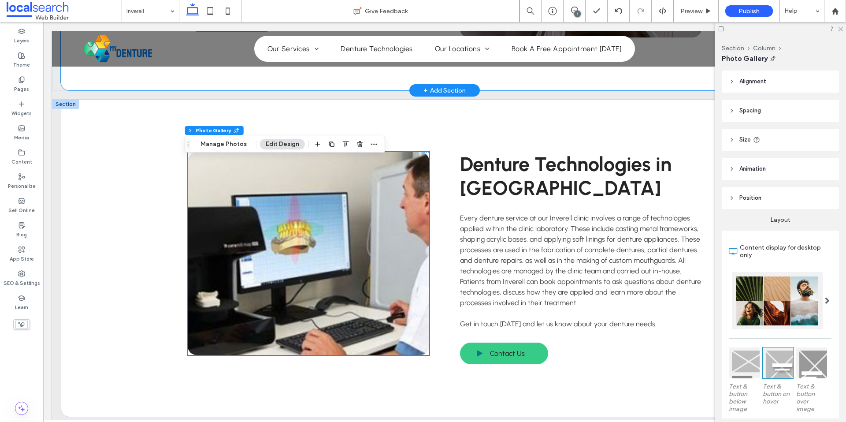
scroll to position [1975, 0]
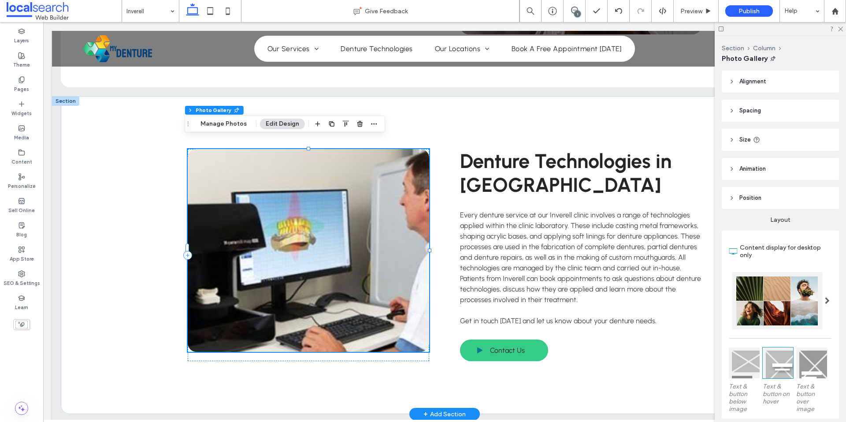
click at [328, 192] on link at bounding box center [308, 250] width 241 height 203
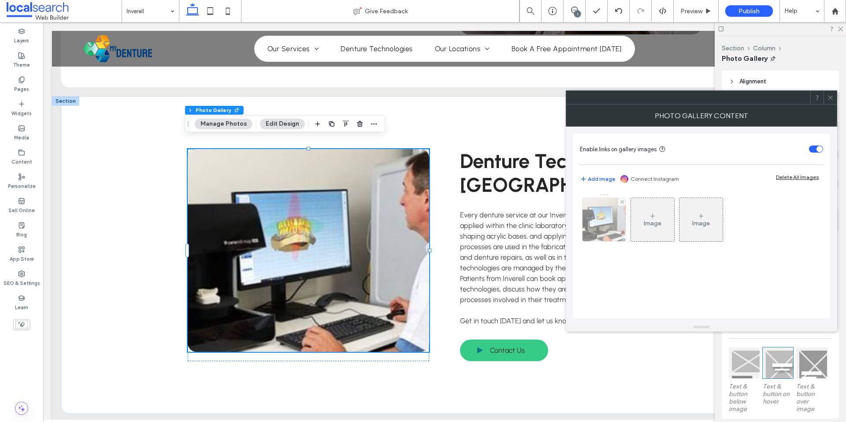
click at [596, 233] on img at bounding box center [604, 219] width 56 height 43
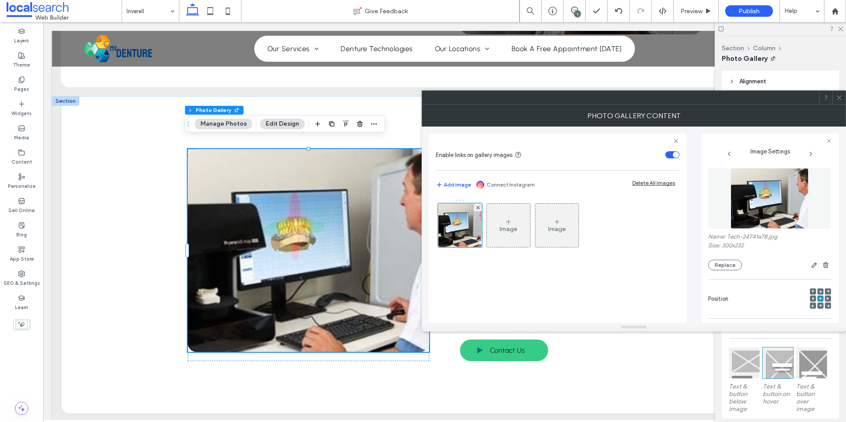
click at [767, 201] on img at bounding box center [769, 198] width 78 height 61
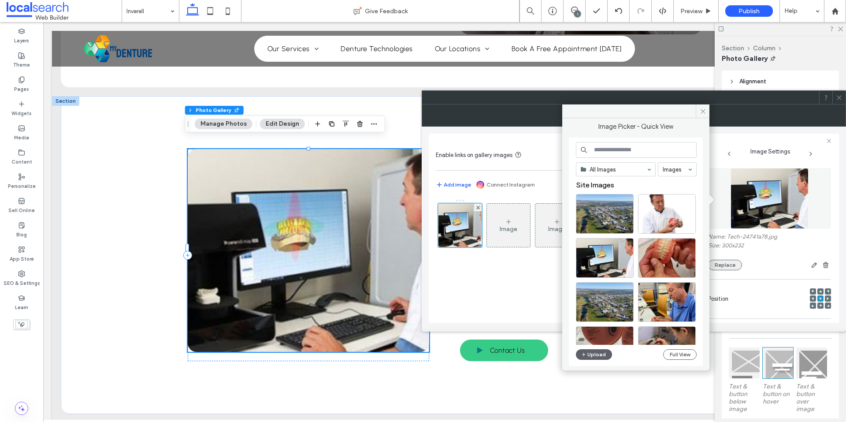
click at [732, 265] on button "Replace" at bounding box center [725, 264] width 34 height 11
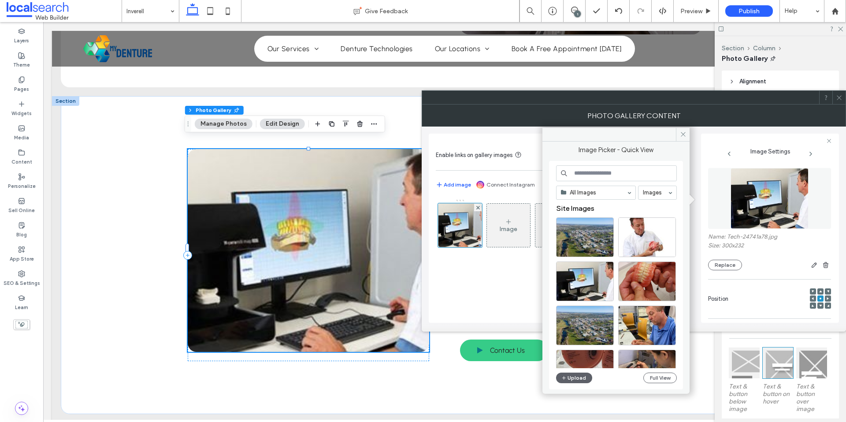
click at [576, 385] on div "All Images Images Site Images Upload Full View" at bounding box center [616, 275] width 121 height 220
click at [577, 379] on button "Upload" at bounding box center [574, 377] width 36 height 11
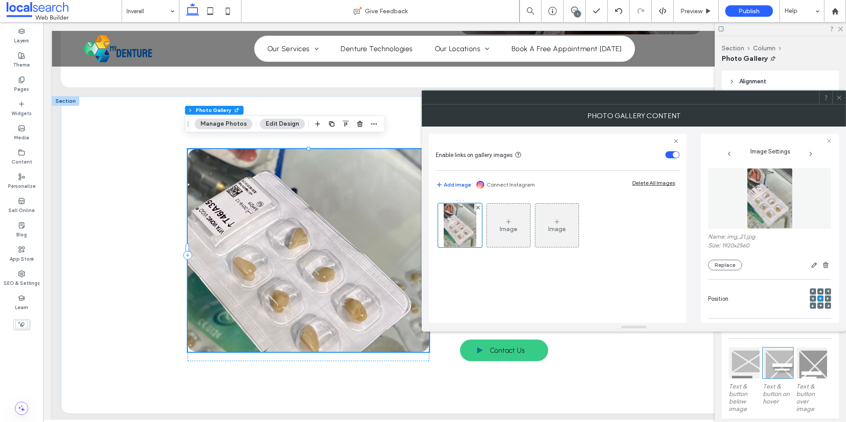
scroll to position [248, 0]
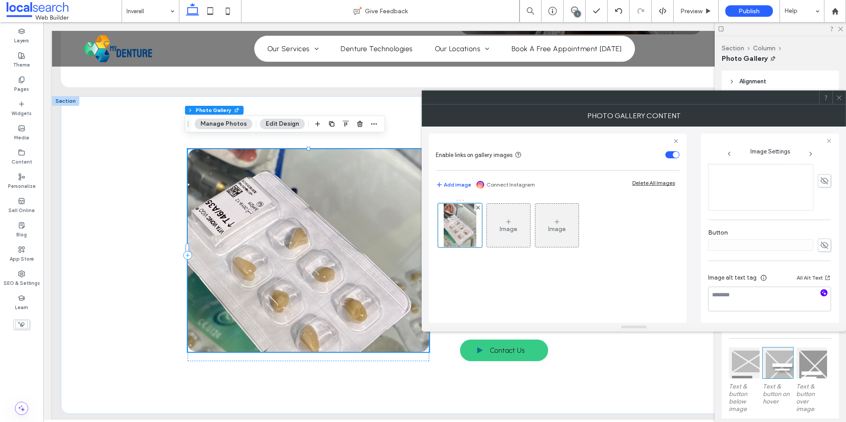
click at [821, 294] on icon "button" at bounding box center [824, 292] width 6 height 6
click at [765, 310] on textarea "**********" at bounding box center [767, 298] width 118 height 25
type textarea "*"
click at [777, 296] on textarea "**********" at bounding box center [767, 298] width 118 height 25
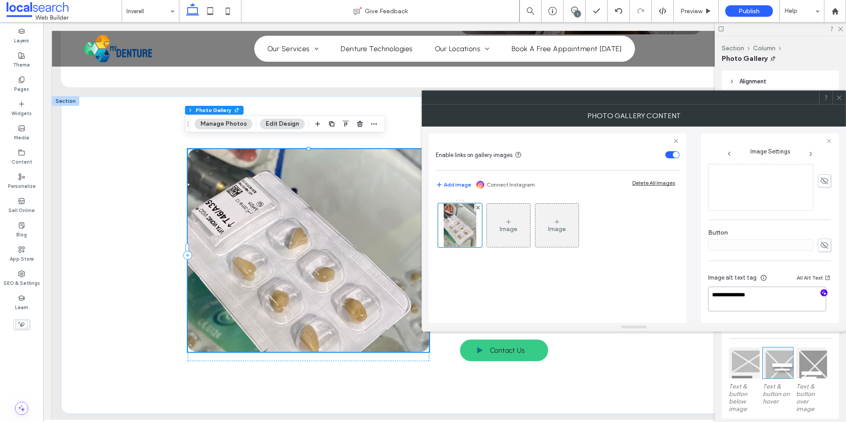
click at [759, 298] on textarea "**********" at bounding box center [767, 298] width 118 height 25
paste textarea "**********"
click at [805, 309] on textarea "**********" at bounding box center [767, 298] width 118 height 25
paste textarea "**********"
type textarea "**********"
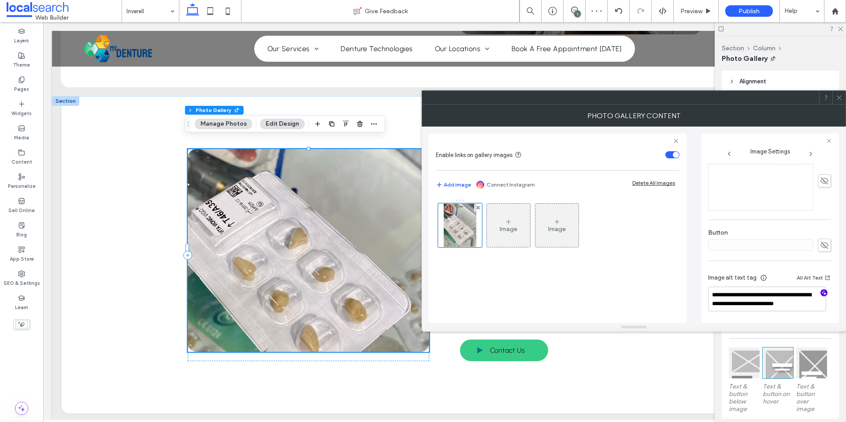
click at [771, 260] on hr at bounding box center [769, 260] width 123 height 0
drag, startPoint x: 839, startPoint y: 96, endPoint x: 796, endPoint y: 123, distance: 50.8
click at [840, 96] on icon at bounding box center [839, 97] width 7 height 7
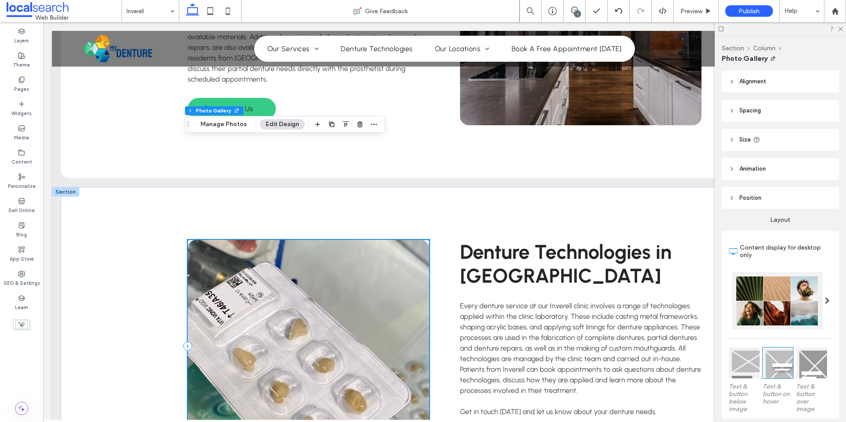
scroll to position [1799, 0]
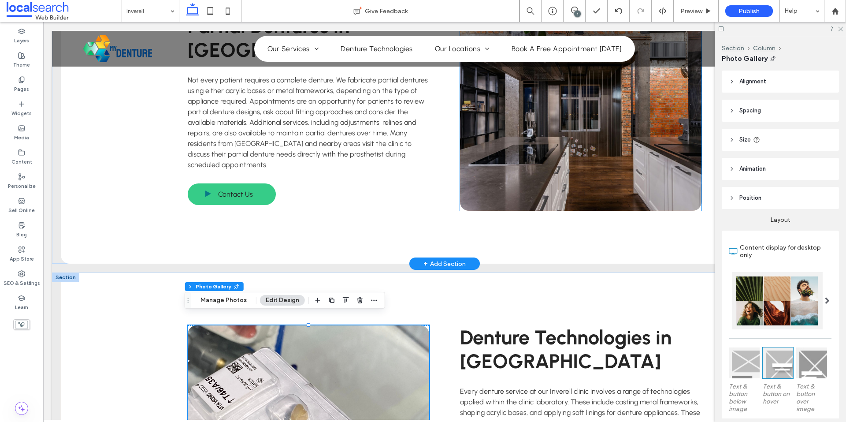
click at [518, 159] on link at bounding box center [580, 109] width 241 height 203
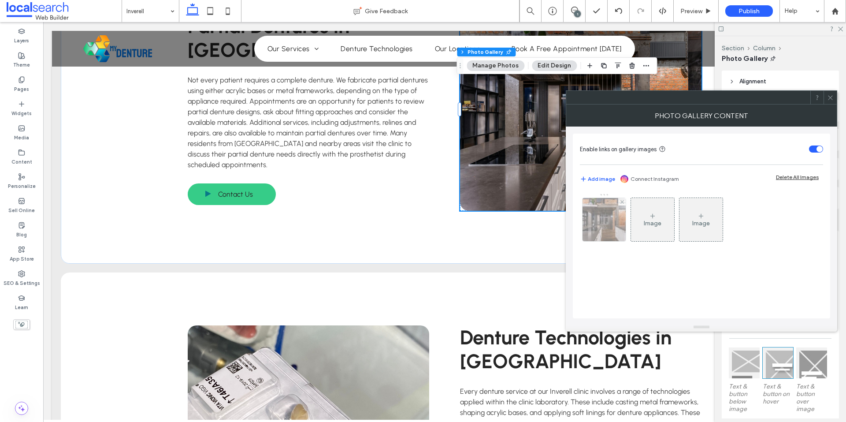
click at [595, 234] on img at bounding box center [604, 219] width 65 height 43
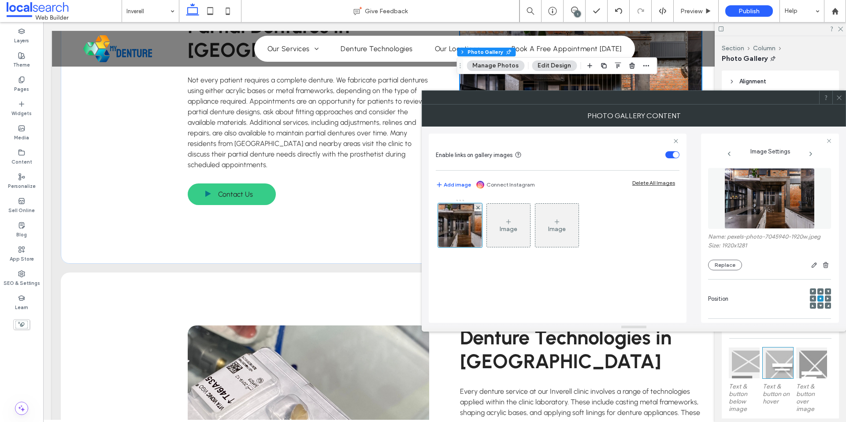
click at [745, 208] on img at bounding box center [769, 198] width 91 height 61
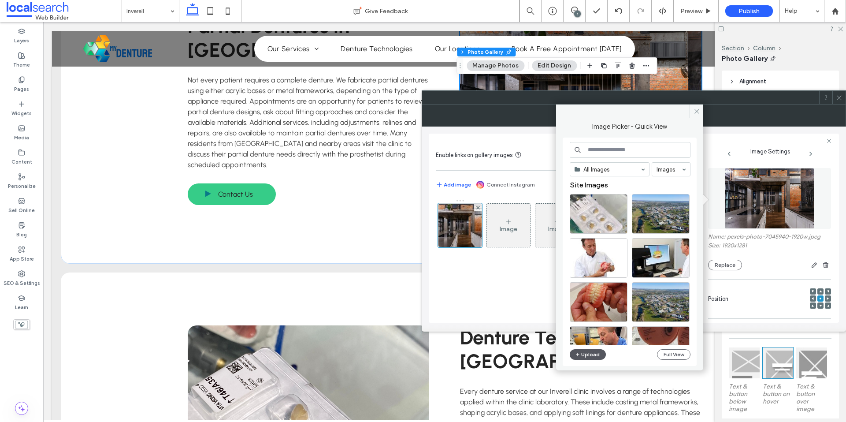
click at [581, 351] on button "Upload" at bounding box center [588, 354] width 36 height 11
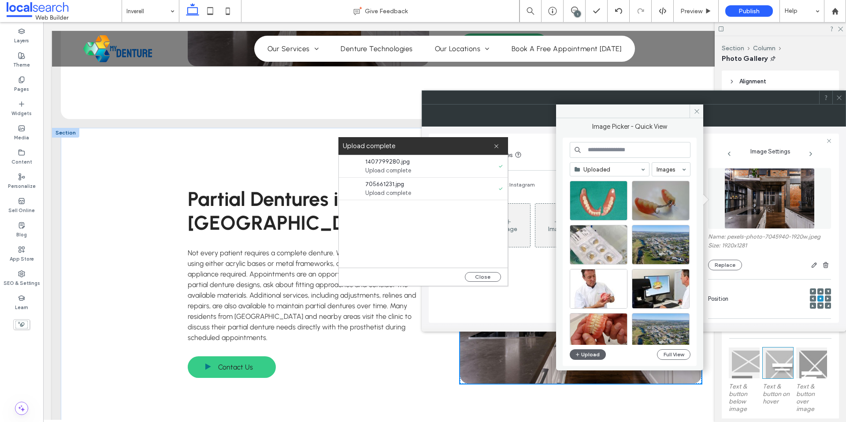
scroll to position [1628, 0]
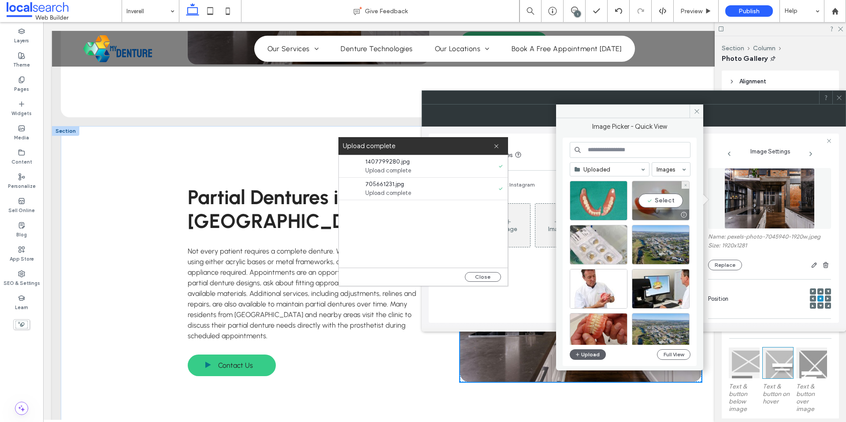
drag, startPoint x: 655, startPoint y: 198, endPoint x: 663, endPoint y: 198, distance: 7.9
click at [655, 198] on div "Select" at bounding box center [661, 201] width 58 height 40
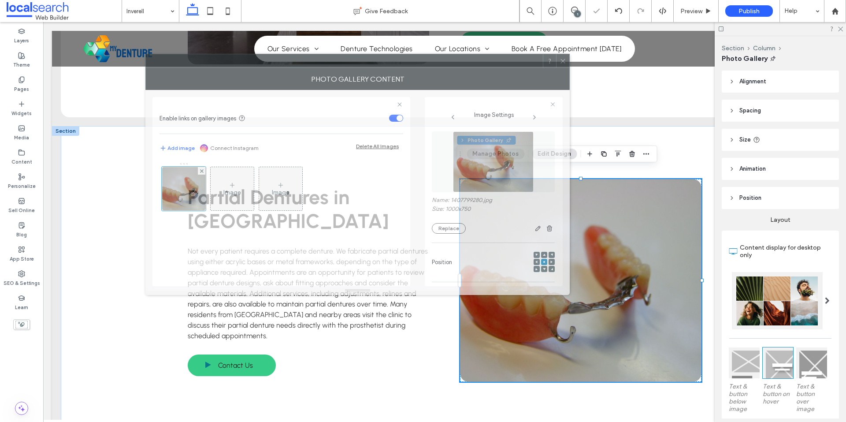
drag, startPoint x: 555, startPoint y: 106, endPoint x: 270, endPoint y: 67, distance: 286.7
click at [276, 69] on div "Photo Gallery Content" at bounding box center [357, 79] width 424 height 22
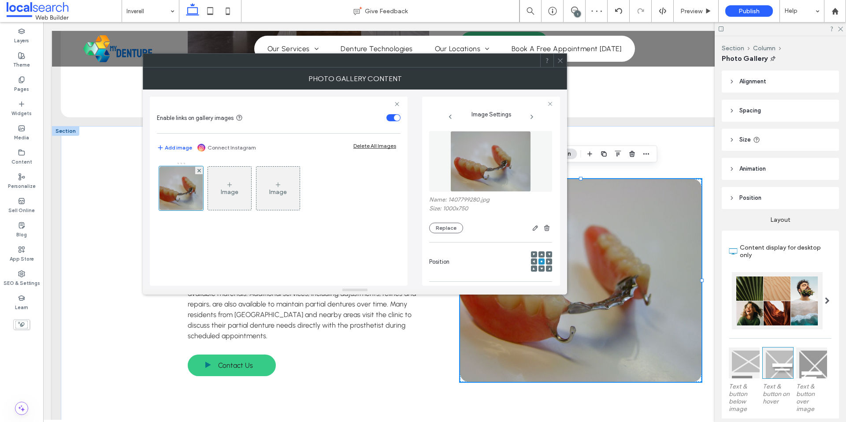
scroll to position [248, 0]
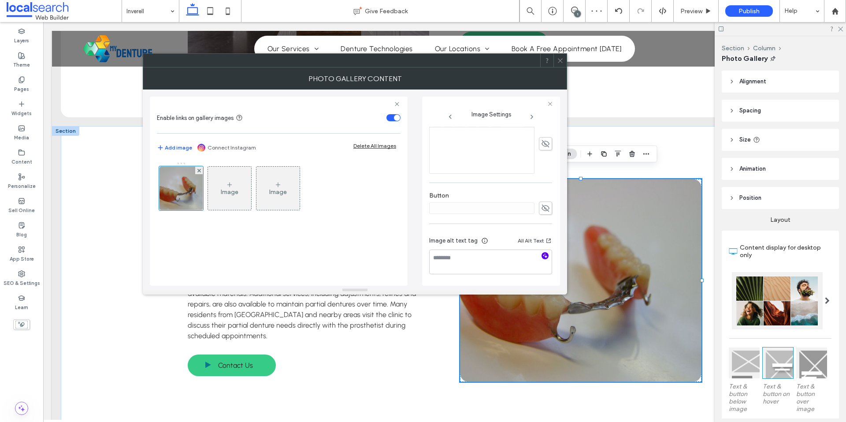
click at [542, 256] on icon "button" at bounding box center [545, 255] width 6 height 6
click at [453, 260] on textarea "**********" at bounding box center [488, 261] width 118 height 25
paste textarea "**********"
type textarea "**********"
click at [522, 192] on label "Button" at bounding box center [490, 197] width 123 height 10
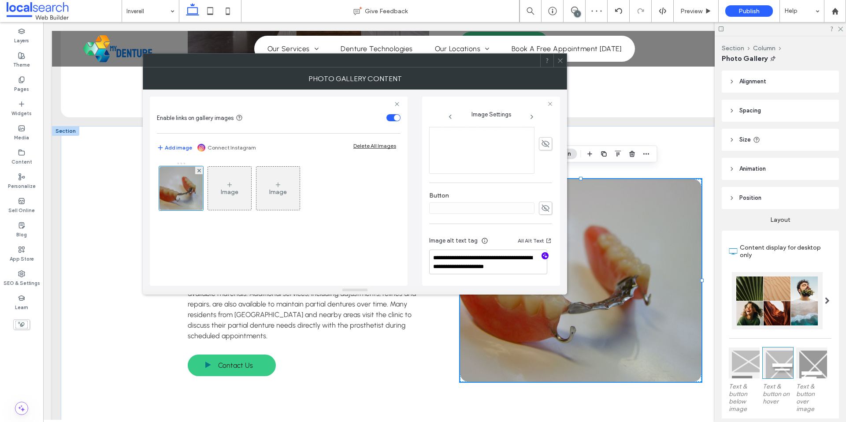
click at [560, 56] on span at bounding box center [560, 60] width 7 height 13
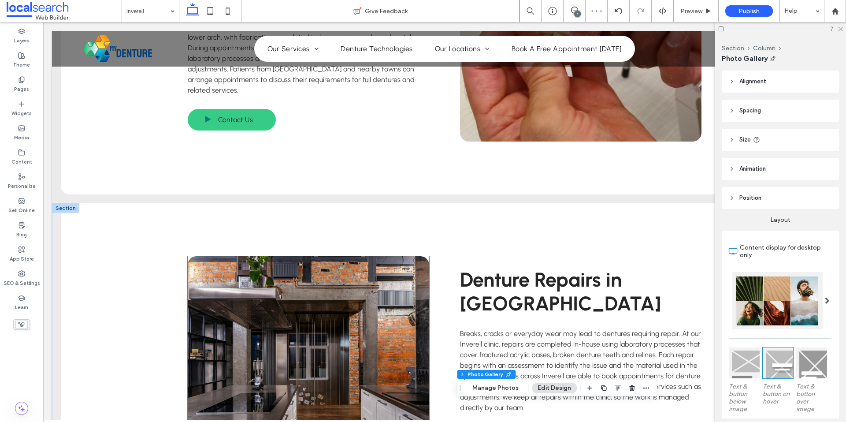
scroll to position [1234, 0]
click at [377, 293] on link at bounding box center [308, 356] width 241 height 203
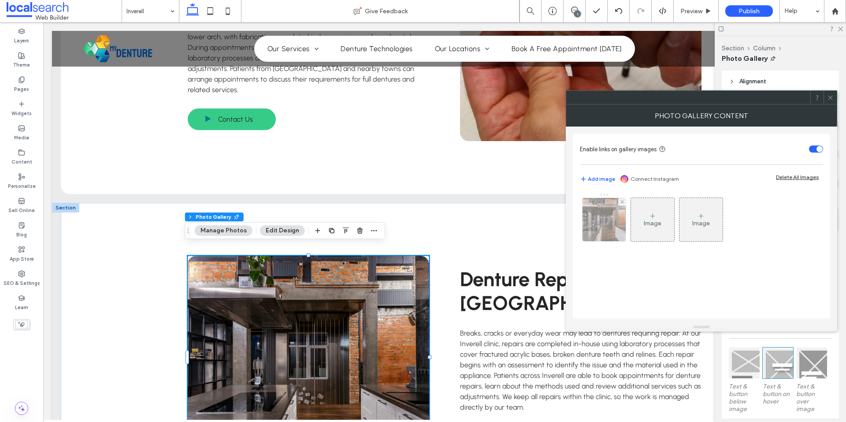
click at [596, 233] on img at bounding box center [604, 219] width 65 height 43
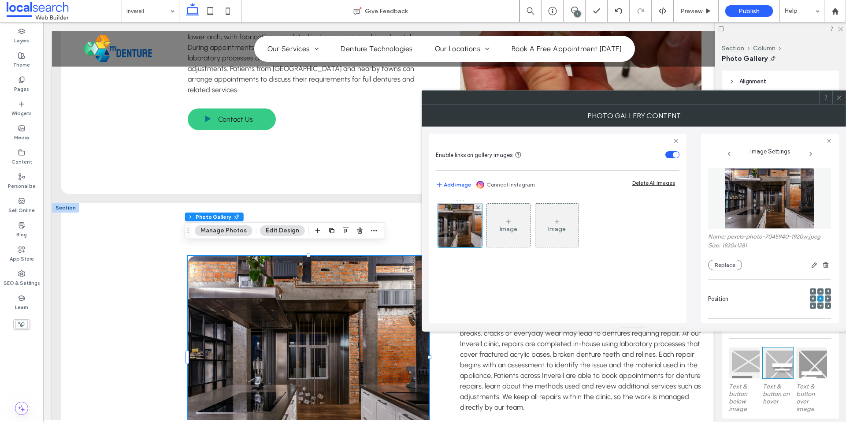
drag, startPoint x: 777, startPoint y: 208, endPoint x: 777, endPoint y: 203, distance: 5.3
click at [777, 207] on img at bounding box center [769, 198] width 91 height 61
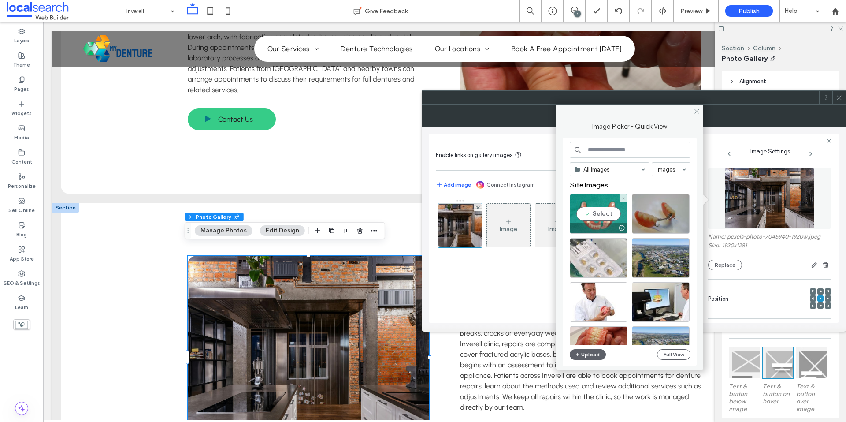
click at [607, 214] on div "Select" at bounding box center [599, 214] width 58 height 40
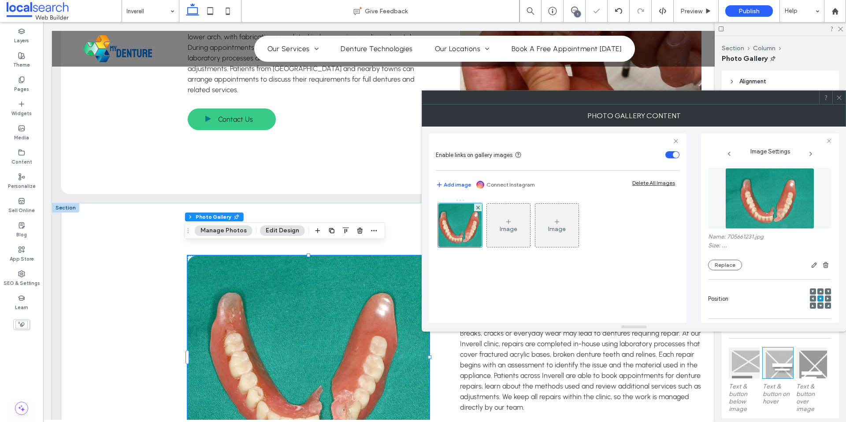
scroll to position [248, 0]
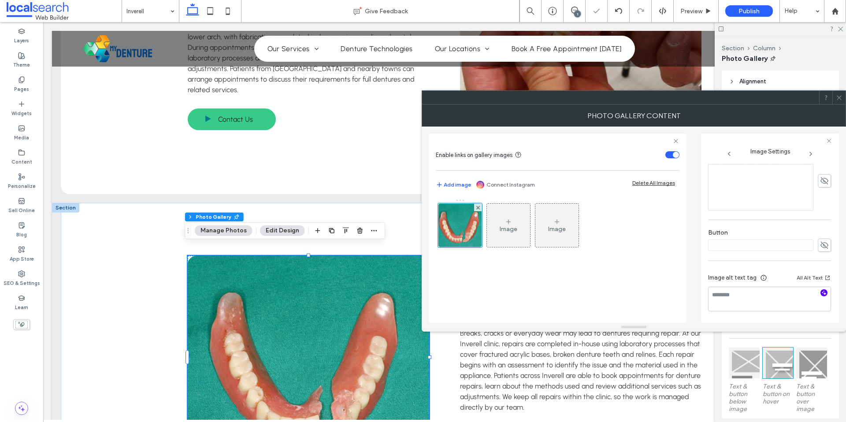
click at [821, 294] on icon "button" at bounding box center [824, 292] width 6 height 6
click at [753, 301] on div at bounding box center [739, 294] width 60 height 14
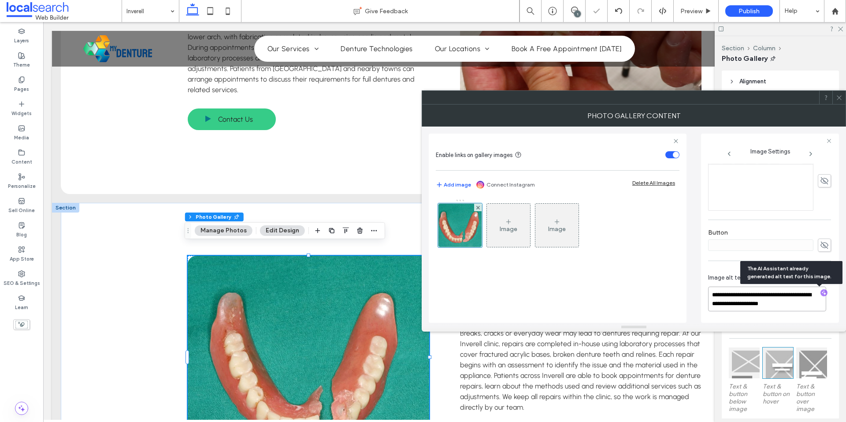
click at [754, 297] on textarea "**********" at bounding box center [767, 298] width 118 height 25
paste textarea "**********"
type textarea "**********"
click at [751, 221] on div "**********" at bounding box center [769, 122] width 123 height 415
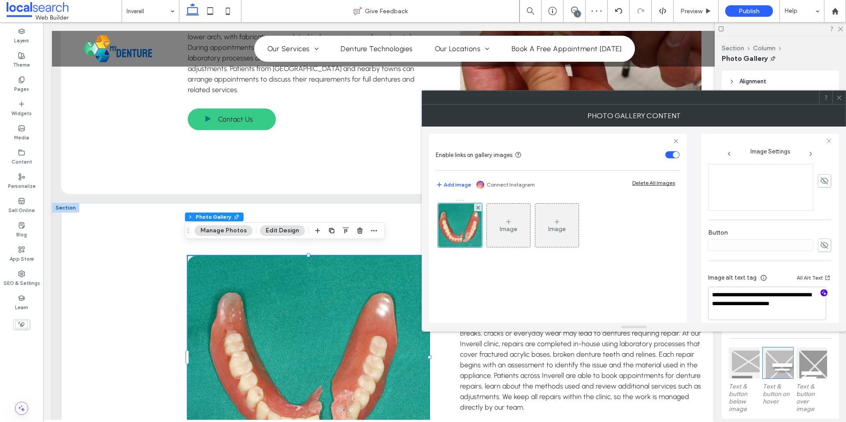
click at [837, 96] on icon at bounding box center [839, 97] width 7 height 7
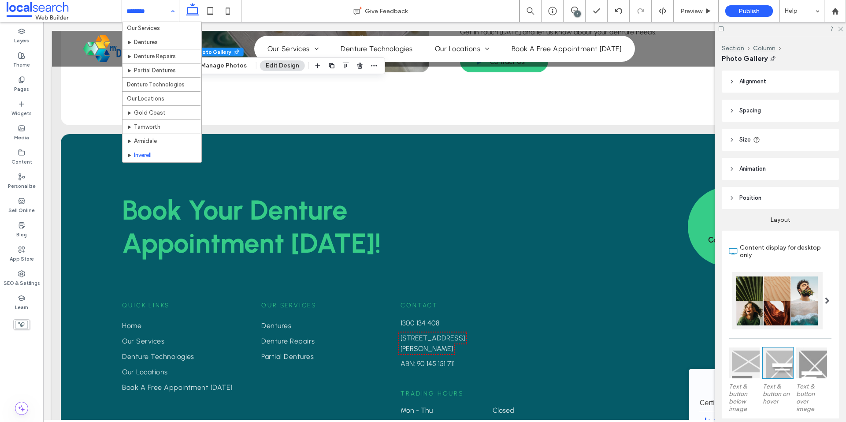
scroll to position [28, 0]
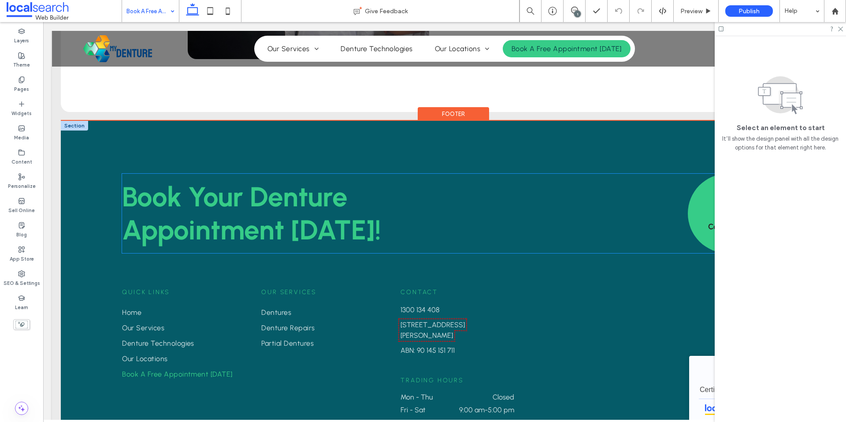
scroll to position [876, 0]
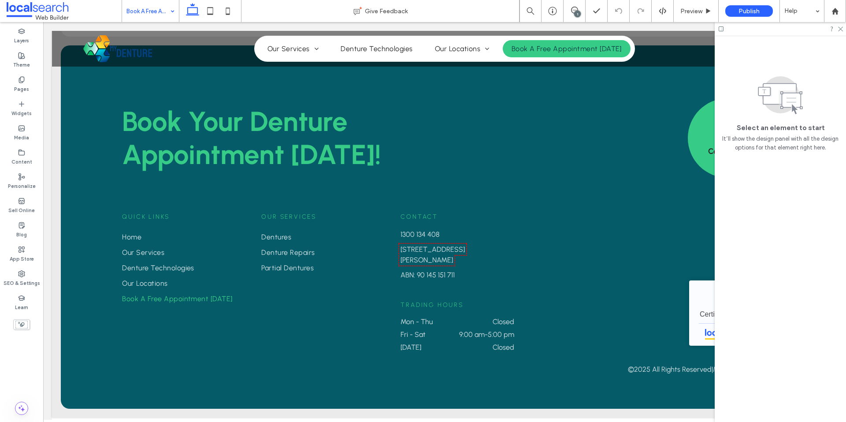
click at [163, 11] on input at bounding box center [148, 11] width 44 height 22
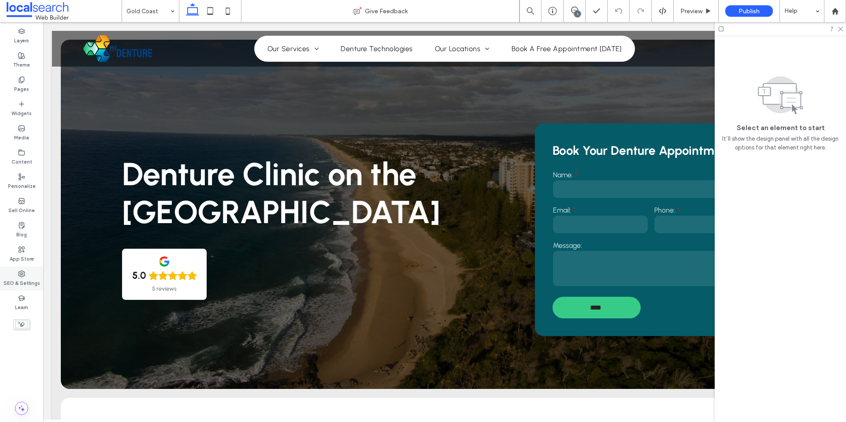
scroll to position [44, 0]
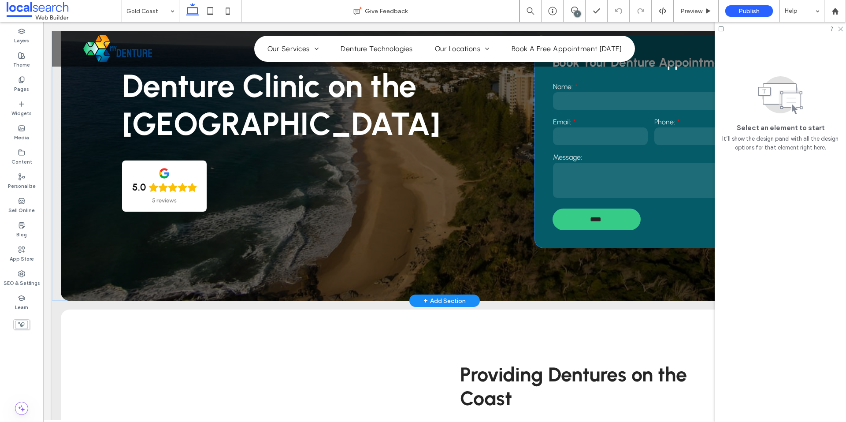
click at [539, 100] on div "Book Your Denture Appointment Name: Email: Phone: Message: **** Thank you for c…" at bounding box center [651, 141] width 232 height 212
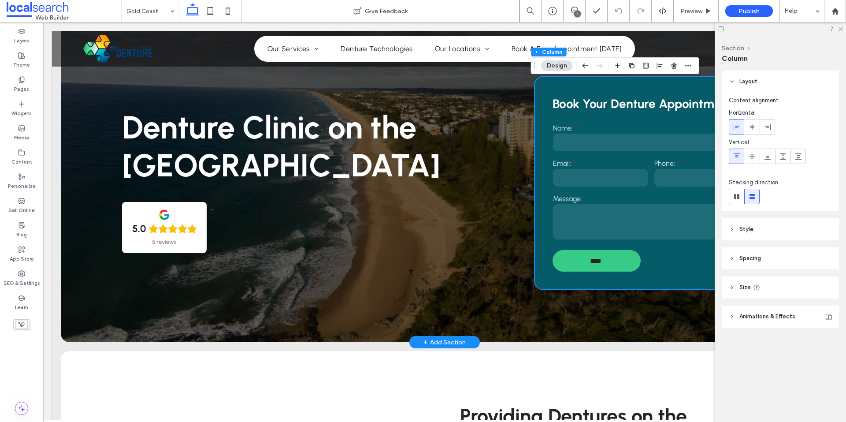
scroll to position [0, 0]
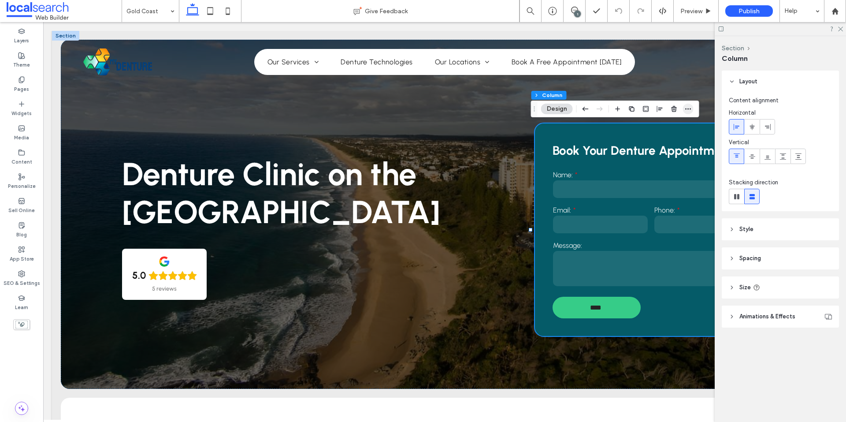
click at [688, 112] on span "button" at bounding box center [688, 109] width 11 height 11
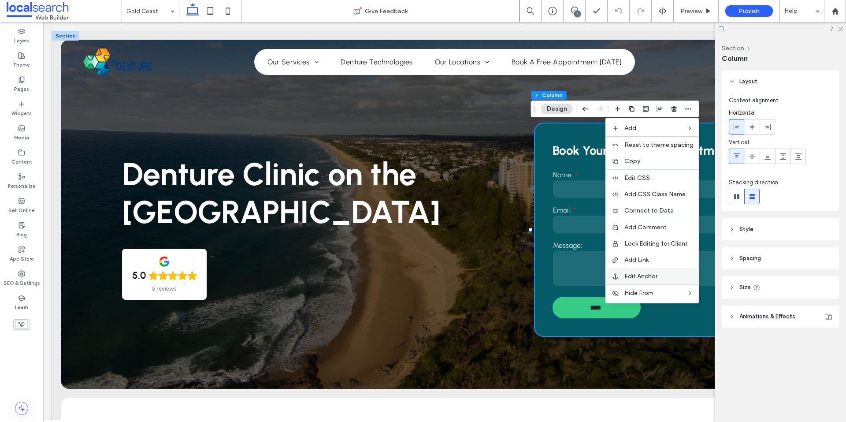
click at [657, 272] on span "Edit Anchor" at bounding box center [640, 275] width 33 height 7
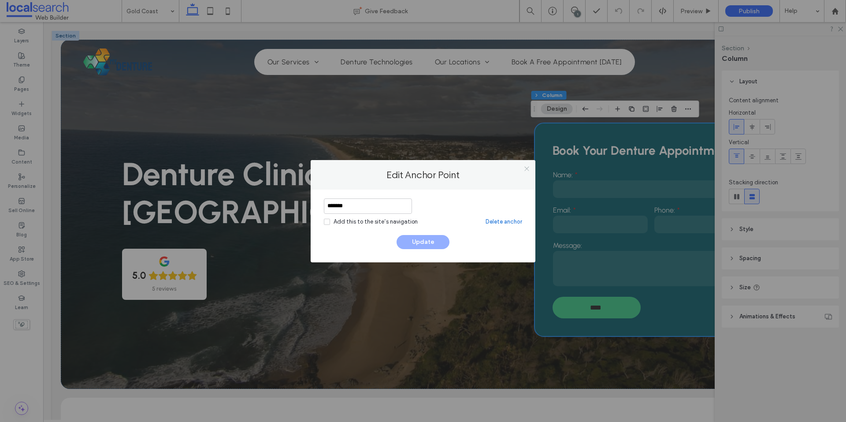
click at [526, 170] on icon at bounding box center [526, 168] width 7 height 7
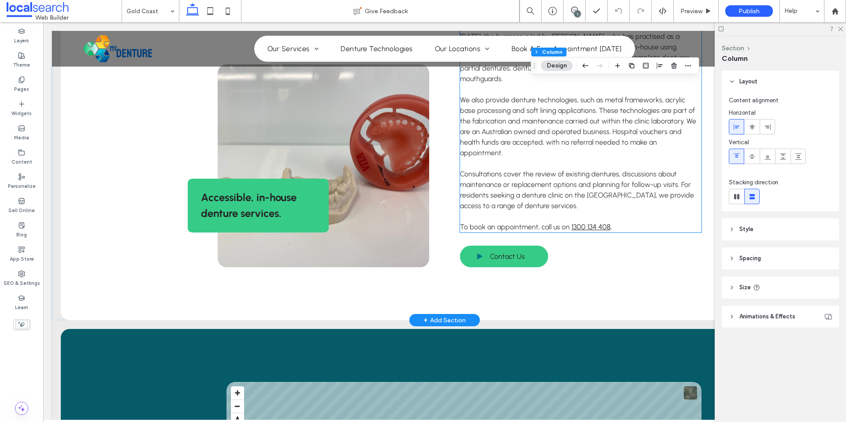
scroll to position [529, 0]
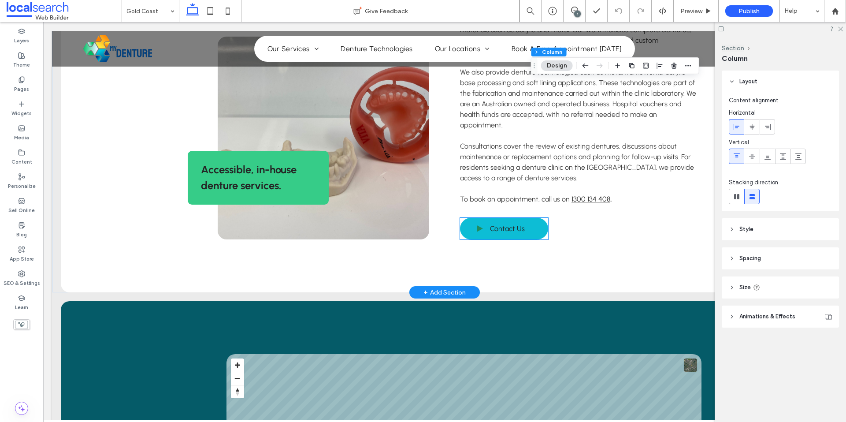
click at [511, 220] on span "Contact Us" at bounding box center [507, 228] width 35 height 17
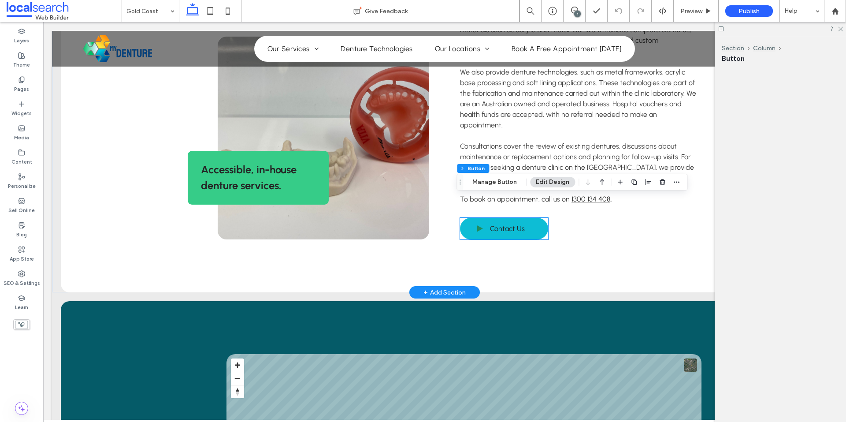
click at [511, 218] on div "Contact Us" at bounding box center [504, 229] width 88 height 22
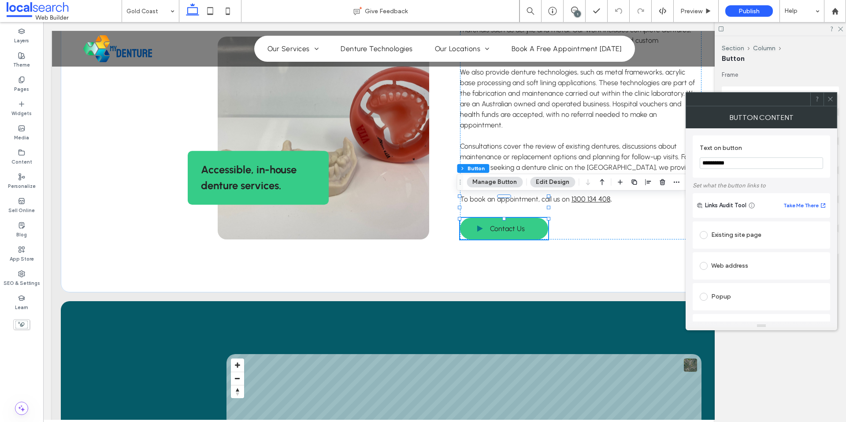
scroll to position [132, 0]
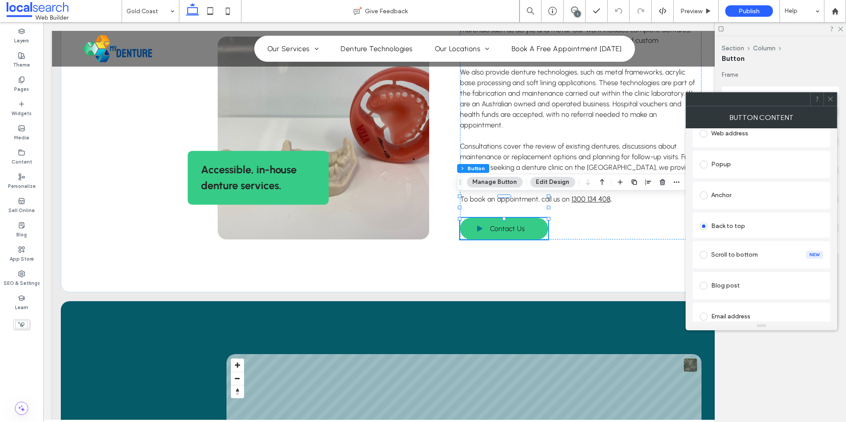
click at [725, 196] on div "Anchor" at bounding box center [760, 195] width 123 height 14
paste input "*******"
type input "*******"
click at [771, 242] on span "Anchor:" at bounding box center [759, 246] width 120 height 9
click at [831, 99] on icon at bounding box center [830, 99] width 7 height 7
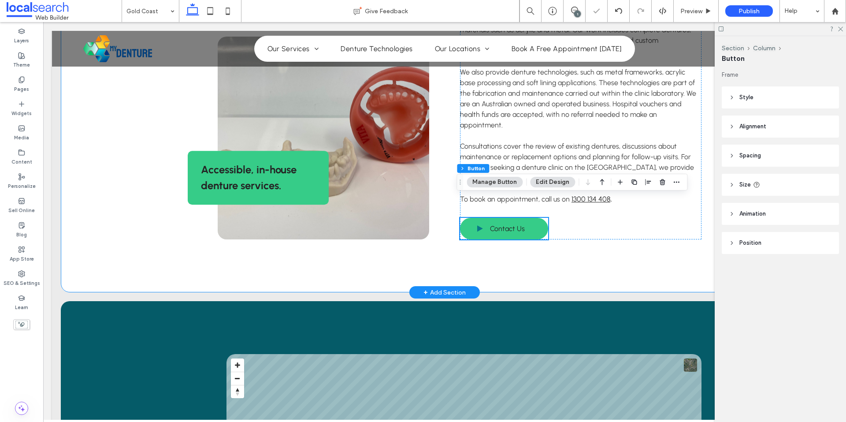
scroll to position [705, 0]
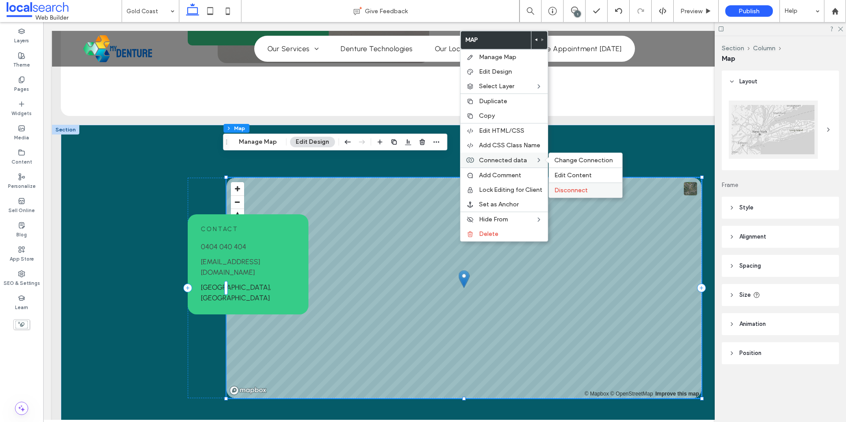
click at [573, 192] on span "Disconnect" at bounding box center [570, 189] width 33 height 7
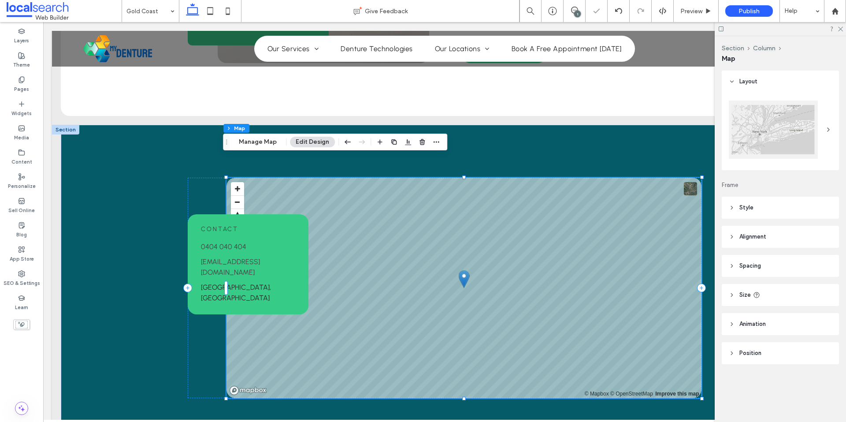
click at [454, 286] on div "© Mapbox © OpenStreetMap Improve this map" at bounding box center [463, 288] width 475 height 220
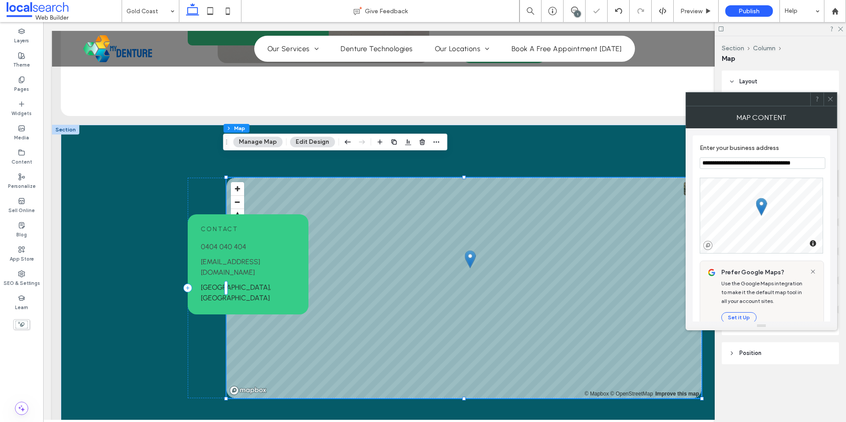
click at [800, 160] on input "**********" at bounding box center [762, 162] width 126 height 11
type input "**********"
click at [236, 251] on span "0404 040 404" at bounding box center [223, 246] width 45 height 8
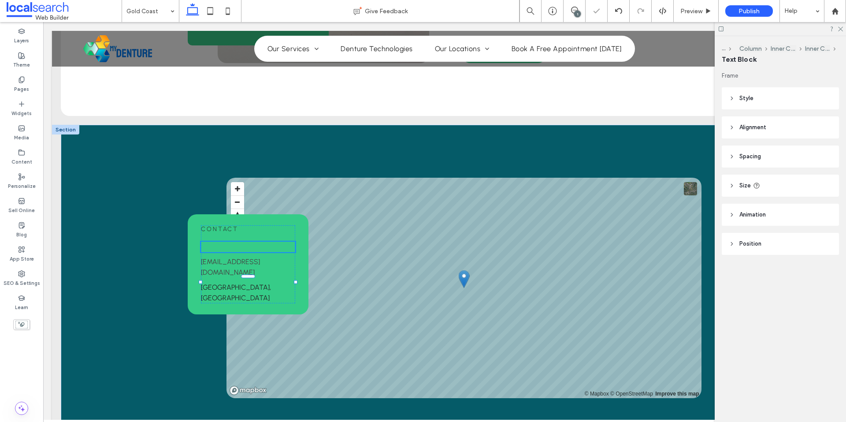
type input "********"
type input "**"
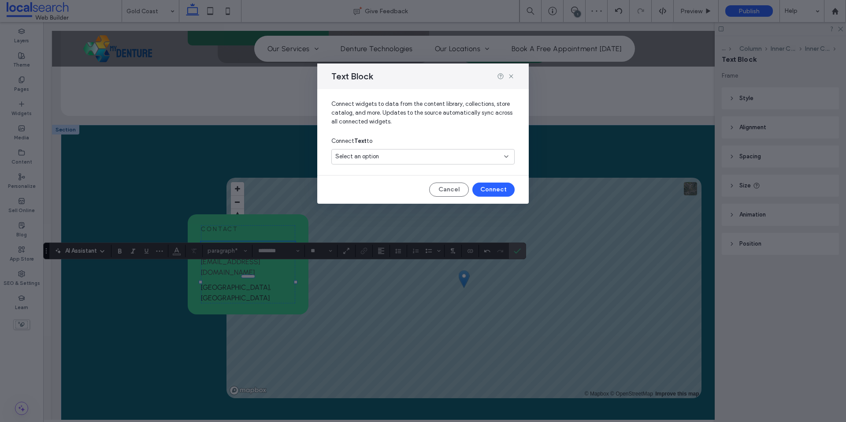
click at [407, 160] on div "Select an option" at bounding box center [417, 156] width 165 height 9
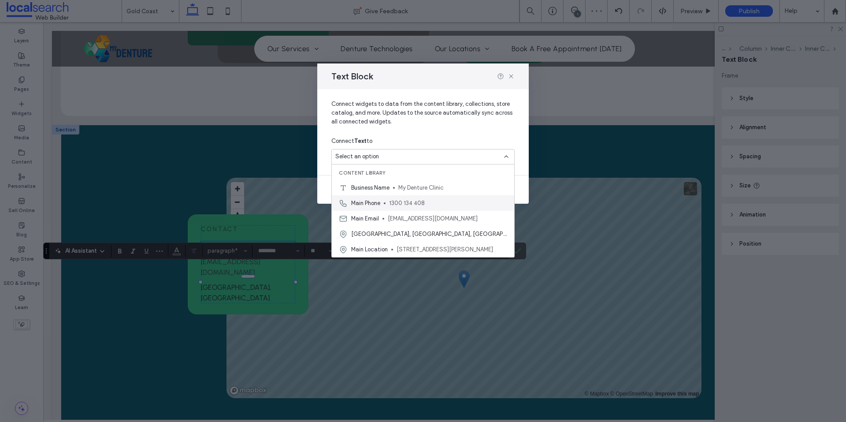
click at [402, 200] on span "1300 134 408" at bounding box center [448, 203] width 118 height 9
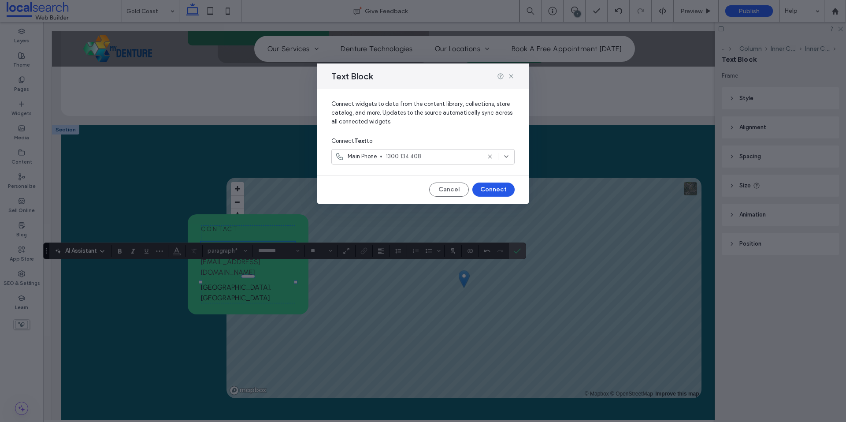
click at [507, 184] on button "Connect" at bounding box center [493, 189] width 42 height 14
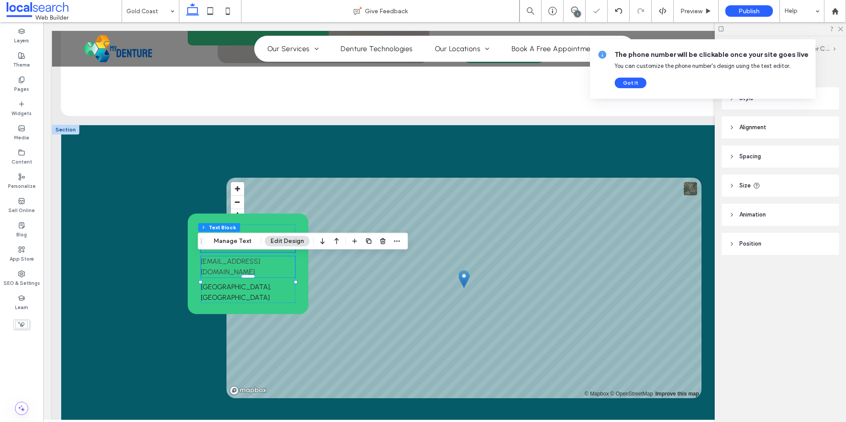
click at [239, 273] on link "info@variant.com.au" at bounding box center [230, 266] width 59 height 19
click at [239, 273] on div "info@variant.com.au" at bounding box center [248, 266] width 94 height 21
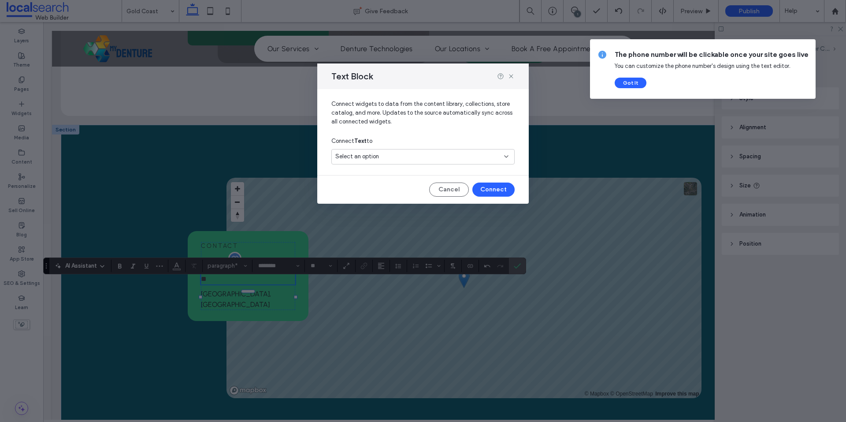
click at [355, 159] on span "Select an option" at bounding box center [357, 156] width 44 height 9
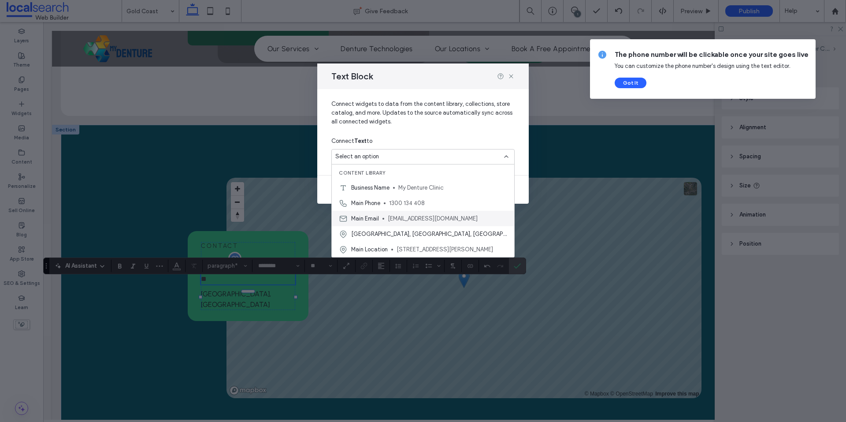
click at [391, 213] on div "Main Email info@mydenture.com.au" at bounding box center [423, 218] width 182 height 15
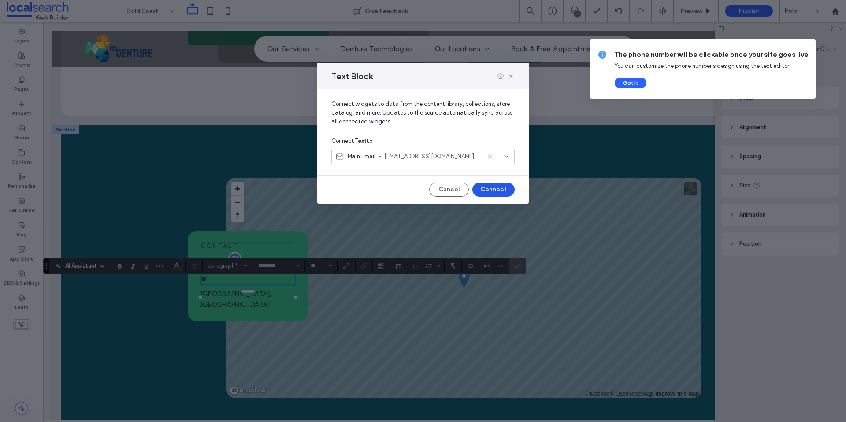
click at [491, 187] on button "Connect" at bounding box center [493, 189] width 42 height 14
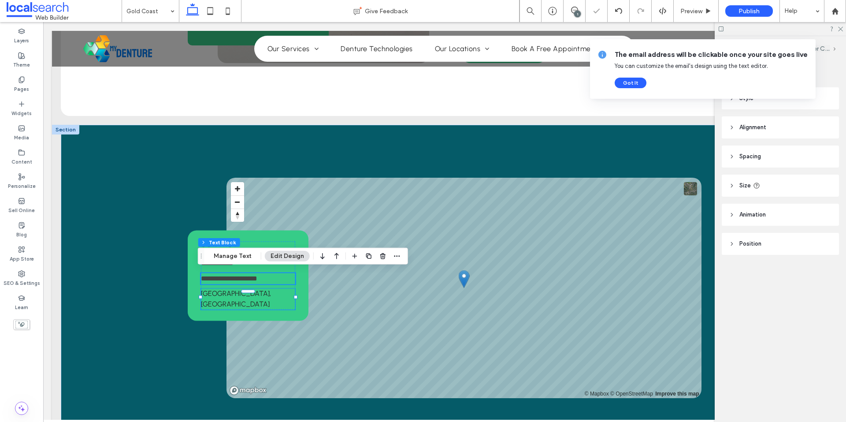
click at [235, 292] on link "Gold Coast, Australia" at bounding box center [236, 298] width 70 height 19
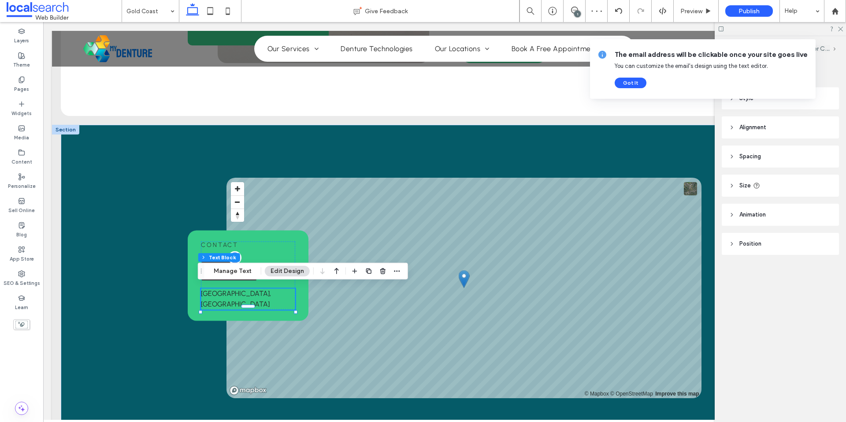
click at [235, 292] on link "Gold Coast, Australia" at bounding box center [236, 298] width 70 height 19
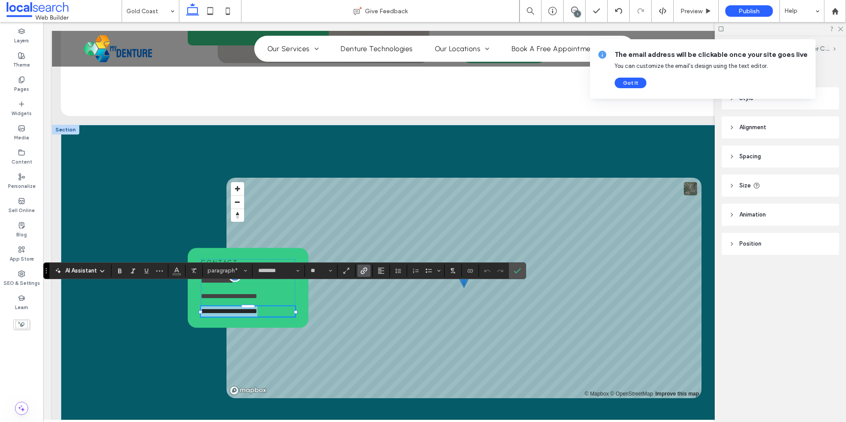
click at [270, 306] on p "**********" at bounding box center [248, 311] width 94 height 11
click at [362, 272] on icon "Link" at bounding box center [363, 270] width 7 height 7
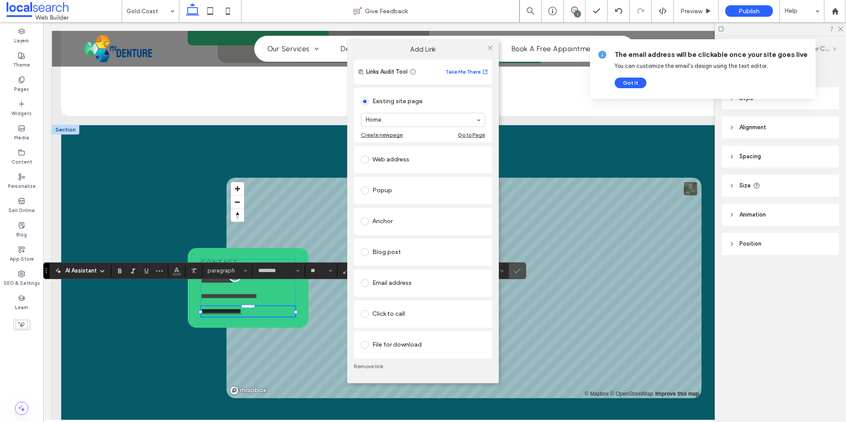
click at [385, 162] on div "Web address" at bounding box center [423, 159] width 124 height 14
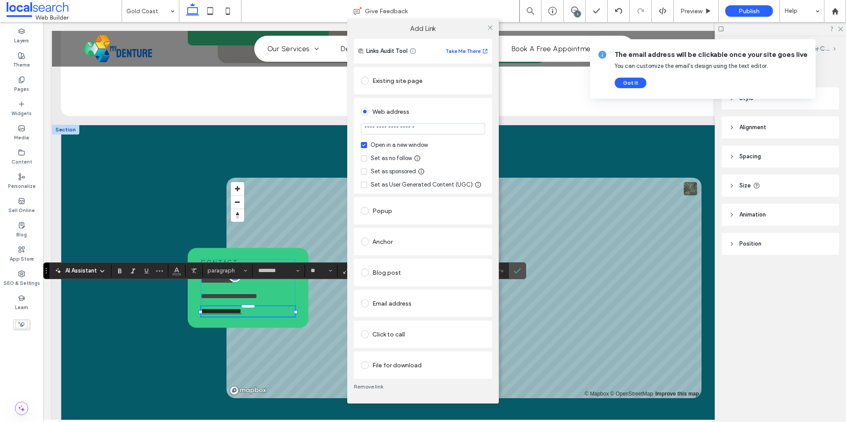
click at [383, 126] on input "url" at bounding box center [423, 128] width 124 height 11
type input "**********"
click at [379, 159] on div "Set as no follow" at bounding box center [390, 158] width 41 height 9
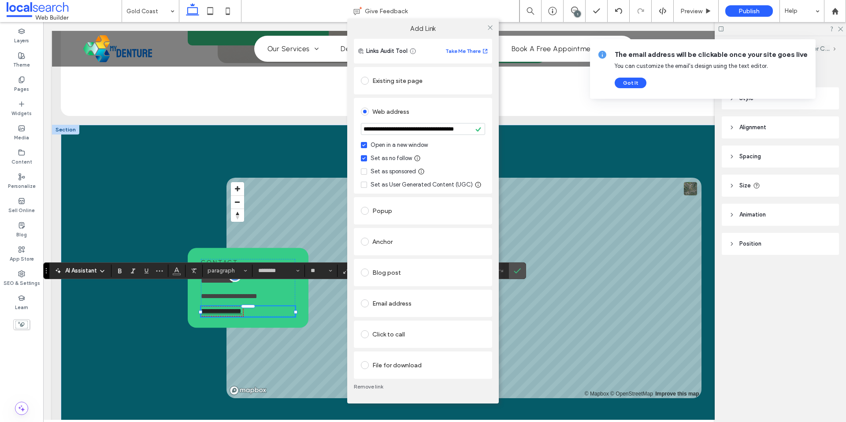
click at [147, 268] on div "**********" at bounding box center [423, 211] width 846 height 422
click at [491, 28] on use at bounding box center [490, 27] width 4 height 4
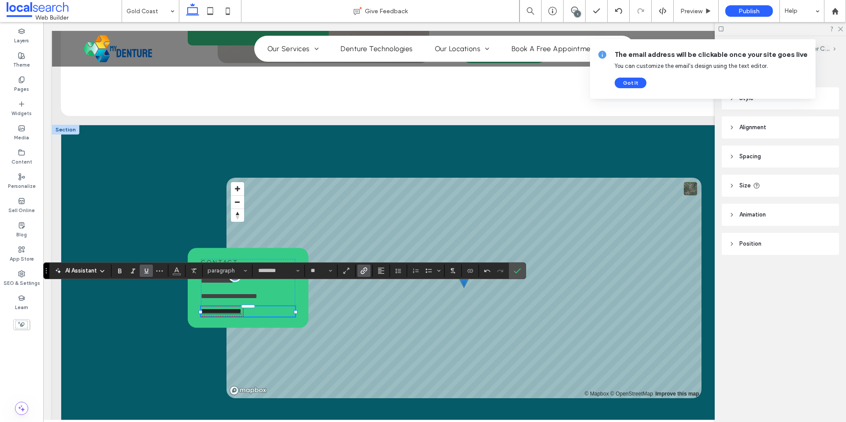
click at [148, 268] on icon "Underline" at bounding box center [146, 270] width 7 height 7
click at [507, 272] on section at bounding box center [494, 270] width 30 height 12
click at [516, 270] on icon "Confirm" at bounding box center [517, 270] width 7 height 7
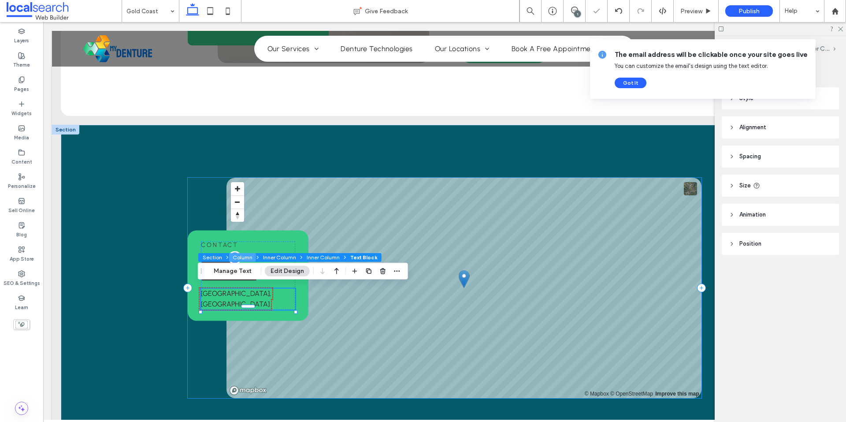
click at [251, 260] on button "Column" at bounding box center [242, 257] width 27 height 9
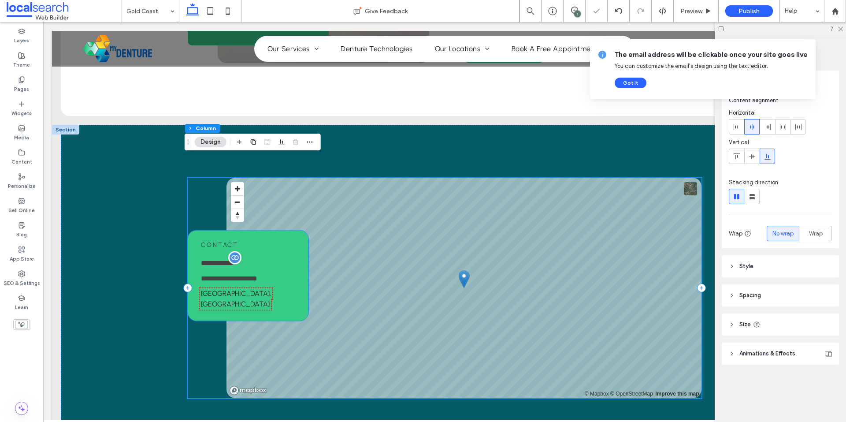
click at [260, 246] on h6 "Contact" at bounding box center [248, 244] width 94 height 7
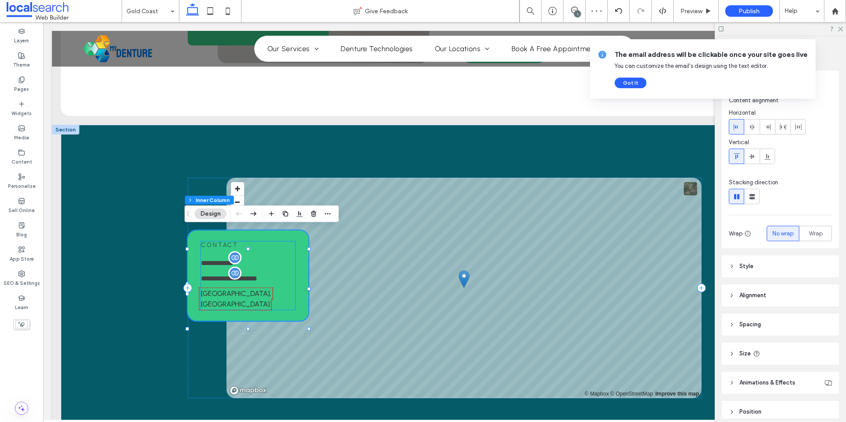
click at [222, 275] on span "**********" at bounding box center [229, 278] width 56 height 7
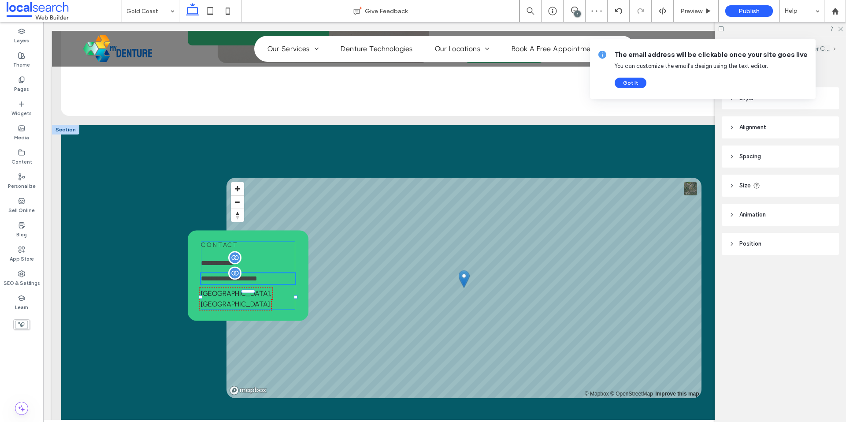
type input "********"
type input "**"
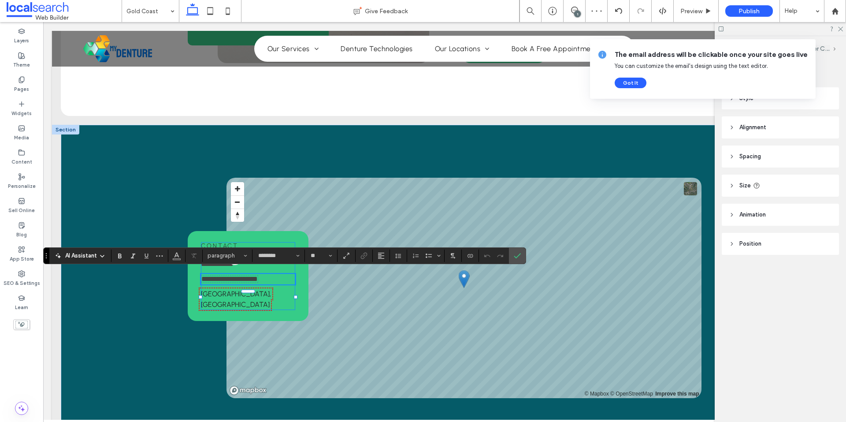
click at [233, 275] on span "**********" at bounding box center [229, 278] width 56 height 7
click at [518, 259] on span "Confirm" at bounding box center [517, 255] width 7 height 15
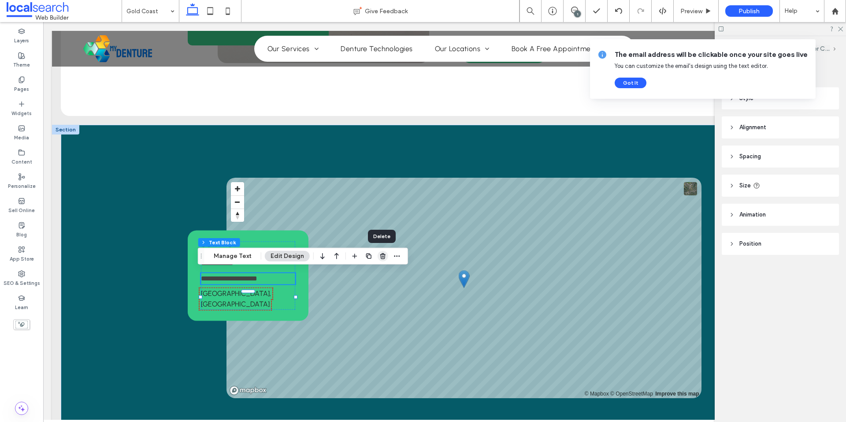
click at [380, 253] on icon "button" at bounding box center [382, 255] width 7 height 7
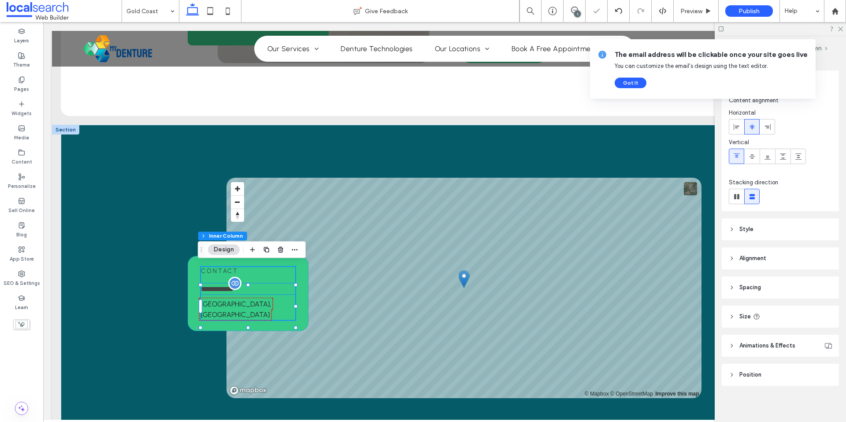
click at [211, 286] on span "**********" at bounding box center [217, 288] width 33 height 7
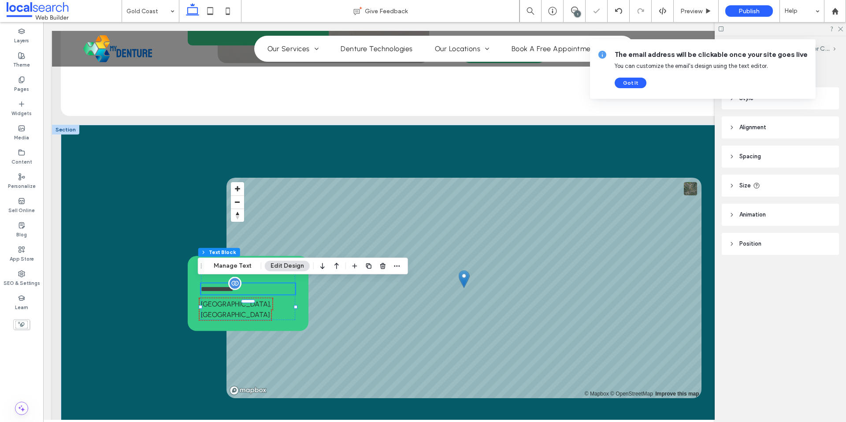
click at [211, 286] on div "**********" at bounding box center [248, 288] width 94 height 11
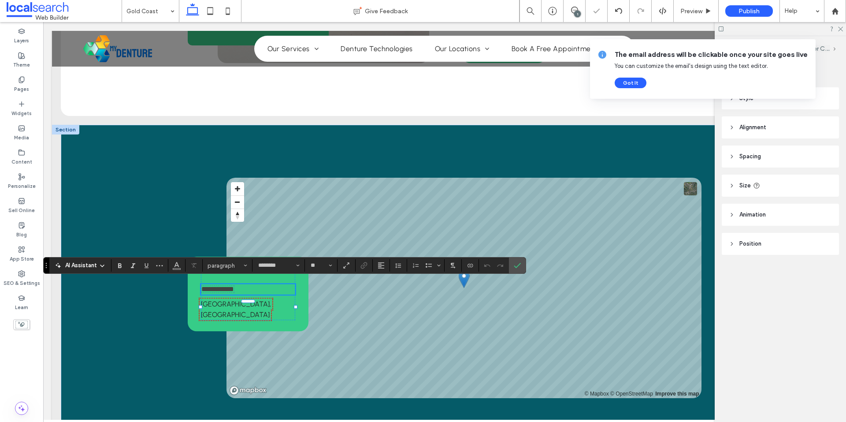
click at [211, 285] on span "**********" at bounding box center [217, 288] width 33 height 7
click at [173, 264] on icon "Color" at bounding box center [176, 264] width 7 height 7
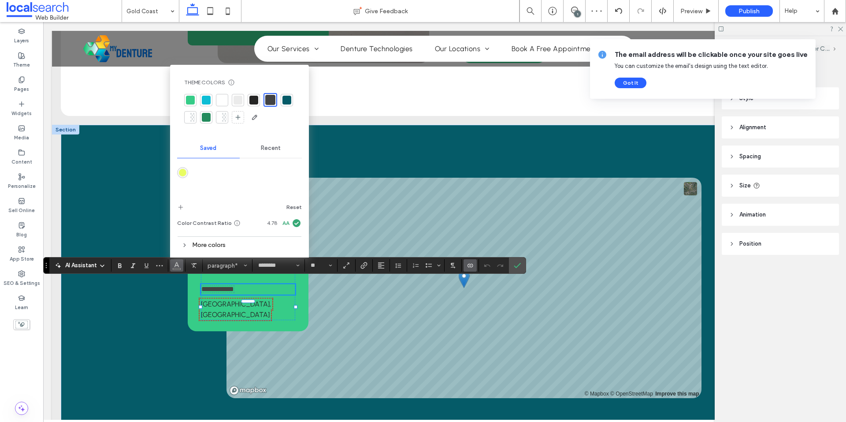
click at [255, 102] on div at bounding box center [253, 100] width 9 height 9
click at [521, 264] on label "Confirm" at bounding box center [517, 265] width 13 height 16
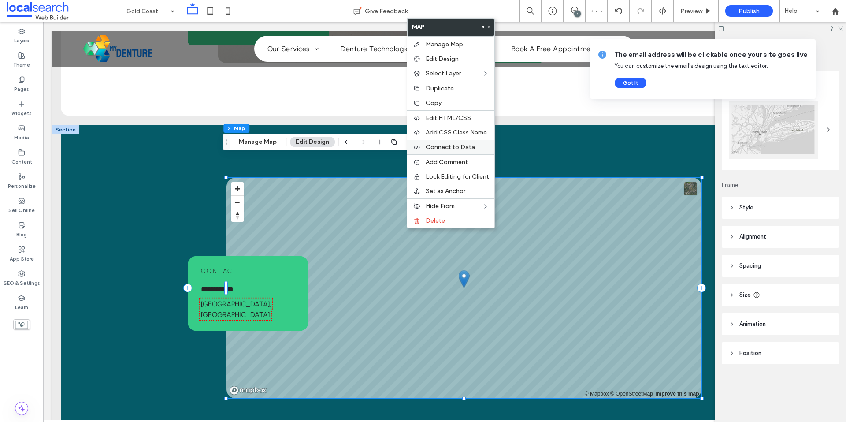
click at [468, 143] on div "Connect to Data" at bounding box center [450, 147] width 87 height 15
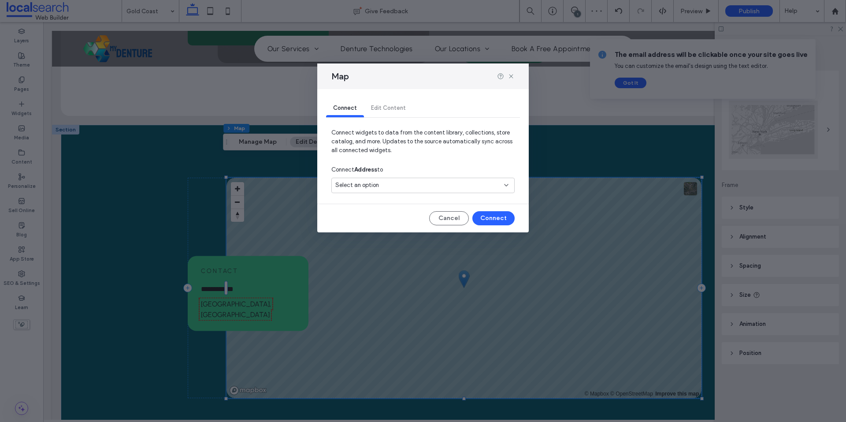
click at [412, 189] on div "Select an option" at bounding box center [417, 185] width 165 height 9
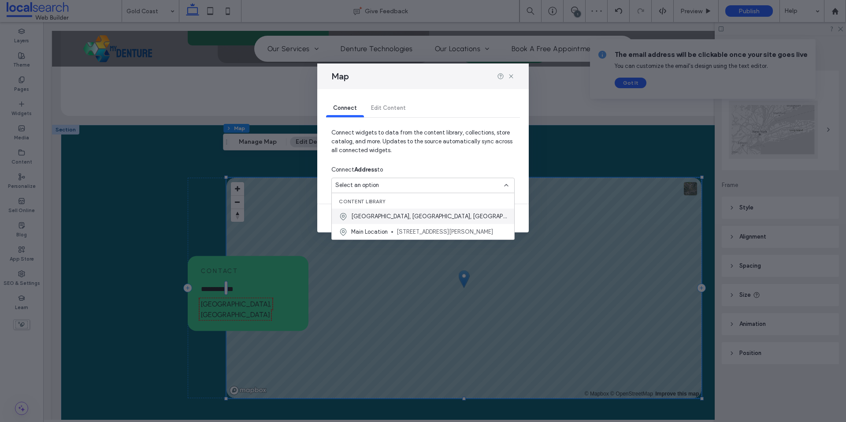
click at [383, 212] on span "Gold Coast, Queensland, Australia" at bounding box center [429, 216] width 156 height 9
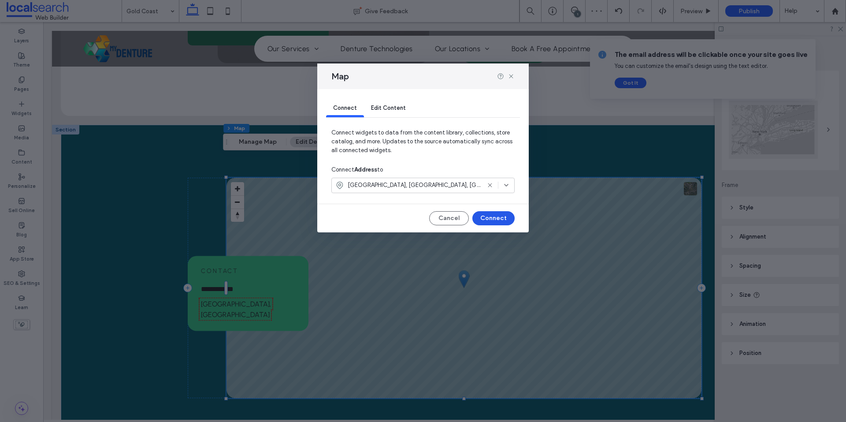
click at [492, 216] on button "Connect" at bounding box center [493, 218] width 42 height 14
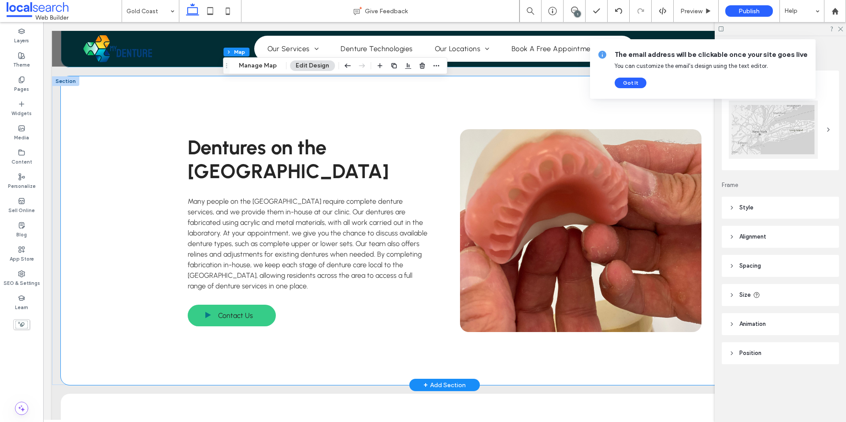
scroll to position [1093, 0]
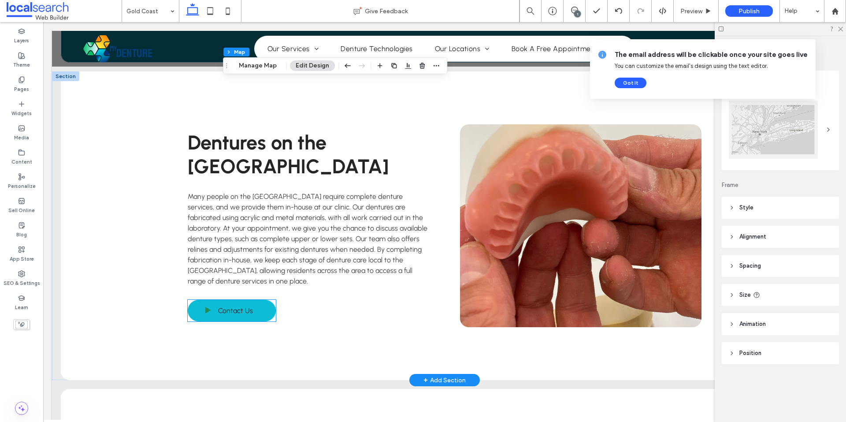
click at [223, 302] on span "Contact Us" at bounding box center [235, 310] width 35 height 17
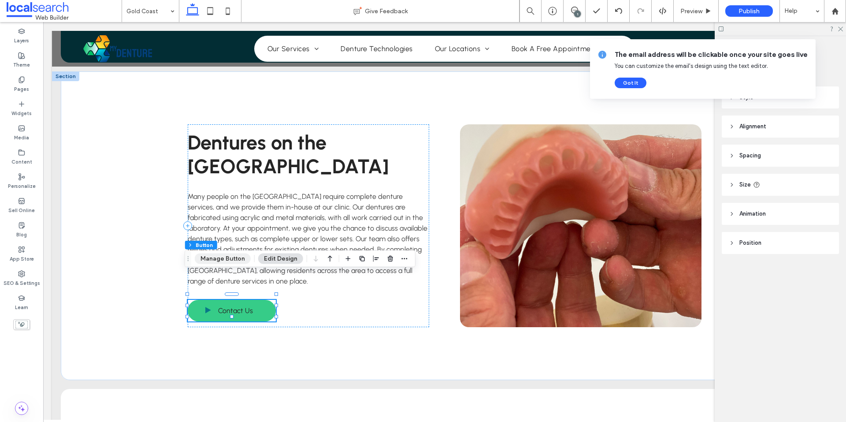
click at [210, 256] on button "Manage Button" at bounding box center [223, 258] width 56 height 11
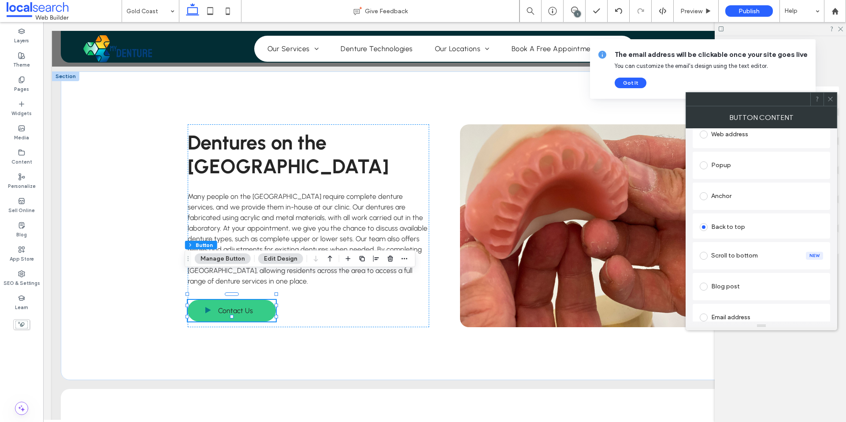
scroll to position [132, 0]
click at [734, 198] on div "Anchor" at bounding box center [760, 195] width 123 height 14
paste input "**********"
paste input
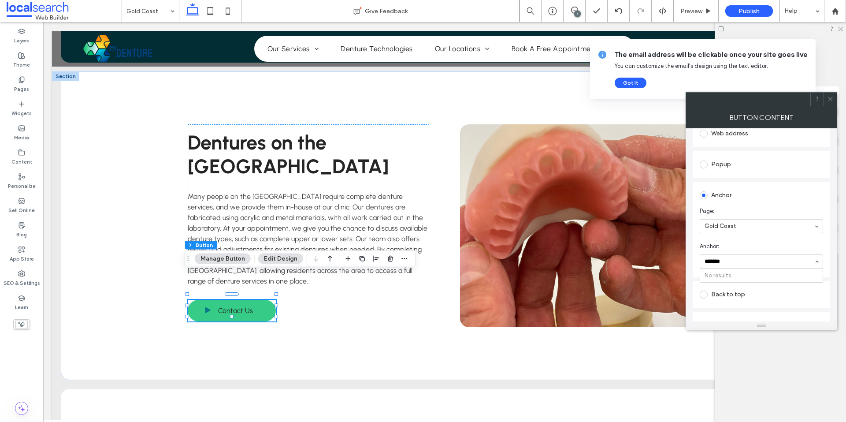
scroll to position [0, 0]
type input "*******"
click at [724, 267] on div "*******" at bounding box center [761, 261] width 122 height 13
click at [736, 248] on span "Anchor:" at bounding box center [759, 246] width 120 height 9
click at [829, 94] on span at bounding box center [830, 99] width 7 height 13
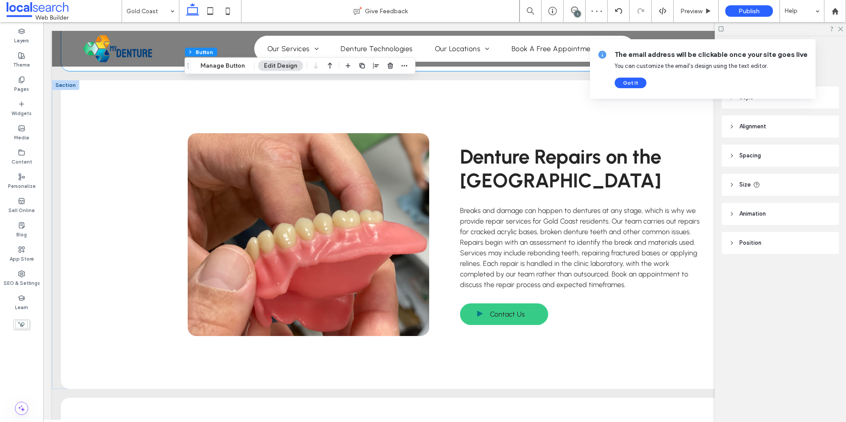
scroll to position [1489, 0]
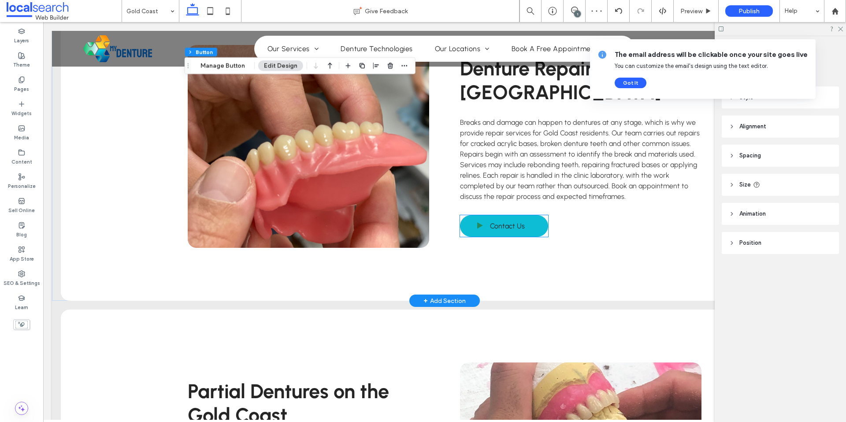
click at [479, 215] on link "Contact Us" at bounding box center [504, 226] width 88 height 22
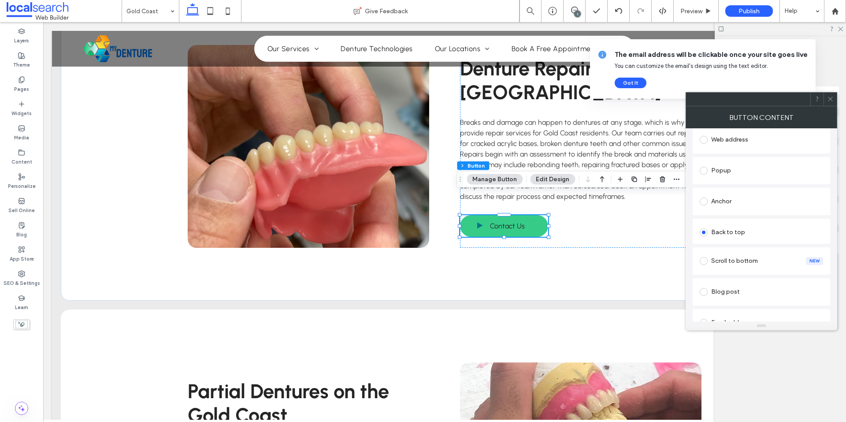
scroll to position [176, 0]
click at [727, 151] on div "Anchor" at bounding box center [760, 151] width 123 height 14
click at [828, 101] on icon at bounding box center [830, 99] width 7 height 7
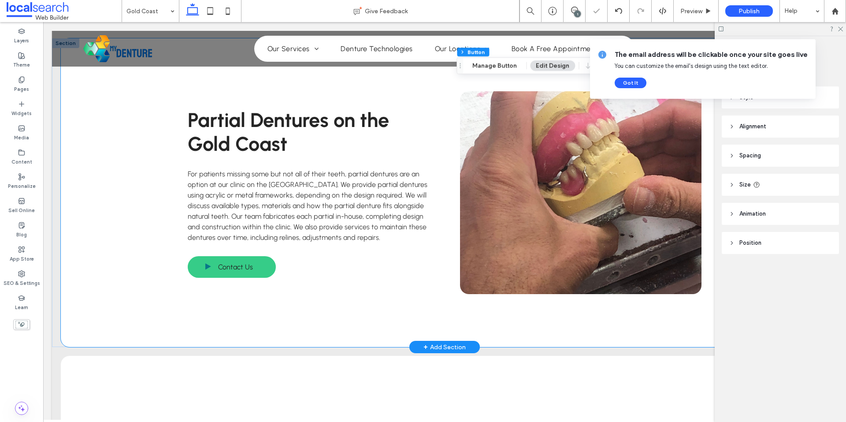
scroll to position [1842, 0]
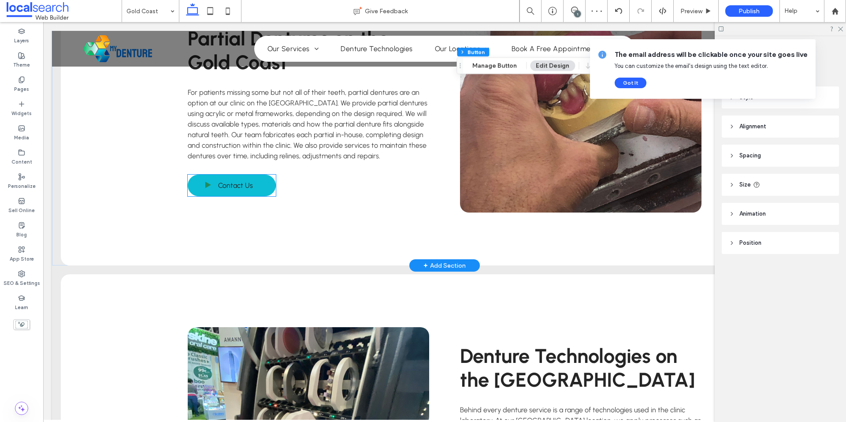
click at [229, 177] on span "Contact Us" at bounding box center [235, 185] width 35 height 17
click at [229, 174] on div "Contact Us" at bounding box center [232, 185] width 88 height 22
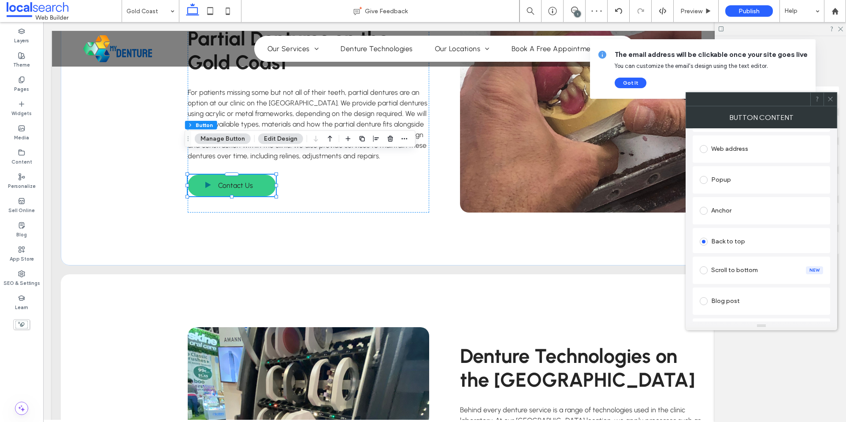
scroll to position [132, 0]
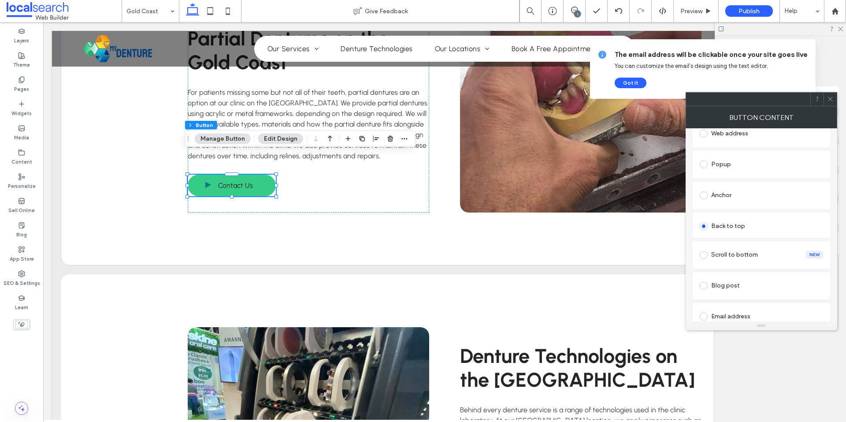
click at [741, 195] on div "Anchor" at bounding box center [760, 195] width 123 height 14
drag, startPoint x: 829, startPoint y: 99, endPoint x: 484, endPoint y: 186, distance: 355.3
click at [829, 99] on icon at bounding box center [830, 99] width 7 height 7
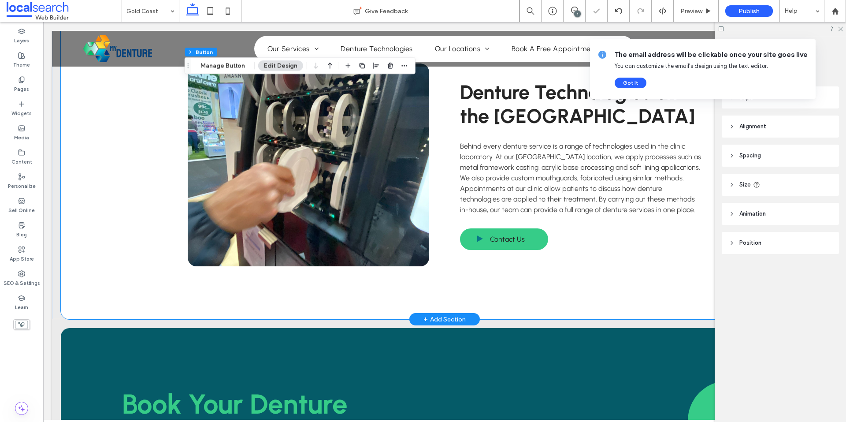
scroll to position [2106, 0]
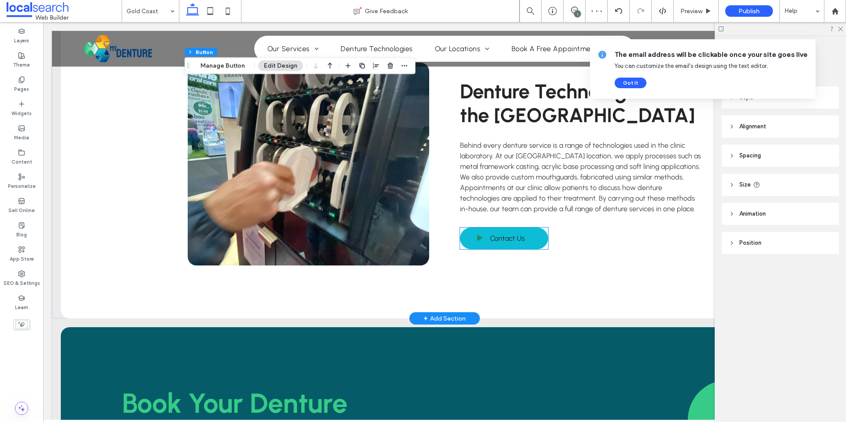
click at [507, 229] on span "Contact Us" at bounding box center [507, 237] width 35 height 17
click at [507, 227] on div "Contact Us" at bounding box center [504, 238] width 88 height 22
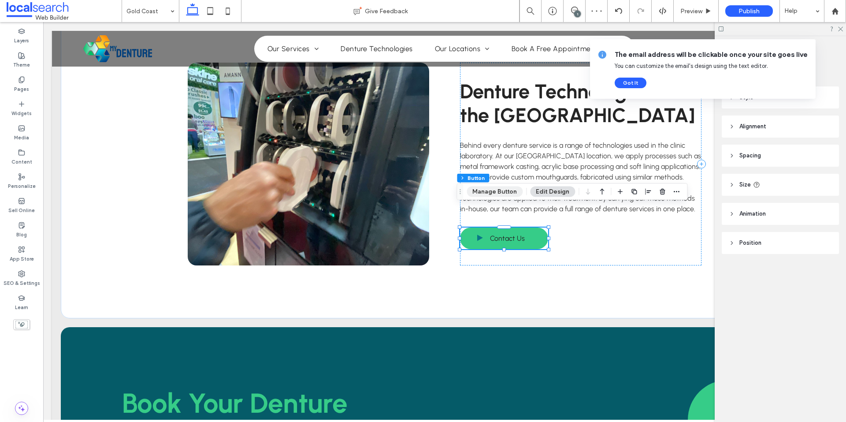
click at [517, 192] on button "Manage Button" at bounding box center [494, 191] width 56 height 11
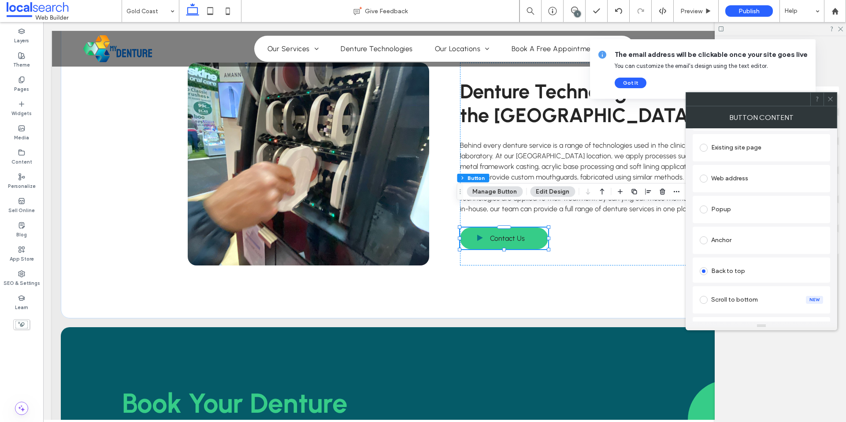
scroll to position [88, 0]
click at [731, 243] on div "Anchor" at bounding box center [760, 239] width 123 height 14
click at [746, 298] on section "Anchor: Select..." at bounding box center [760, 298] width 123 height 35
click at [742, 200] on span "Anchor:" at bounding box center [759, 202] width 120 height 9
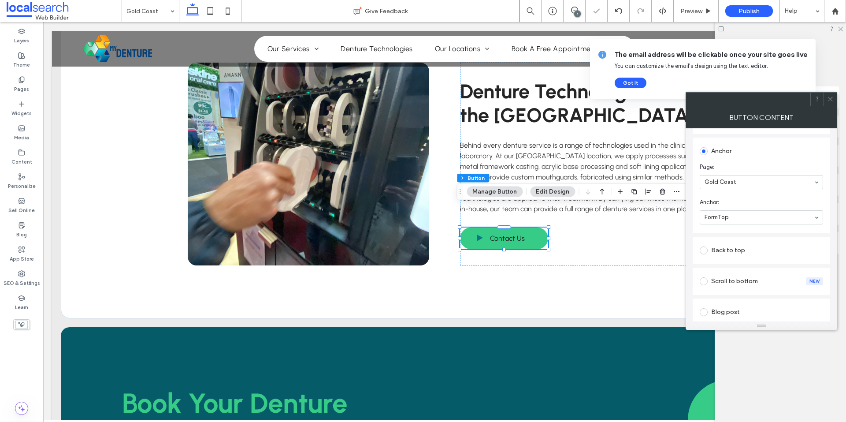
click at [829, 101] on icon at bounding box center [830, 99] width 7 height 7
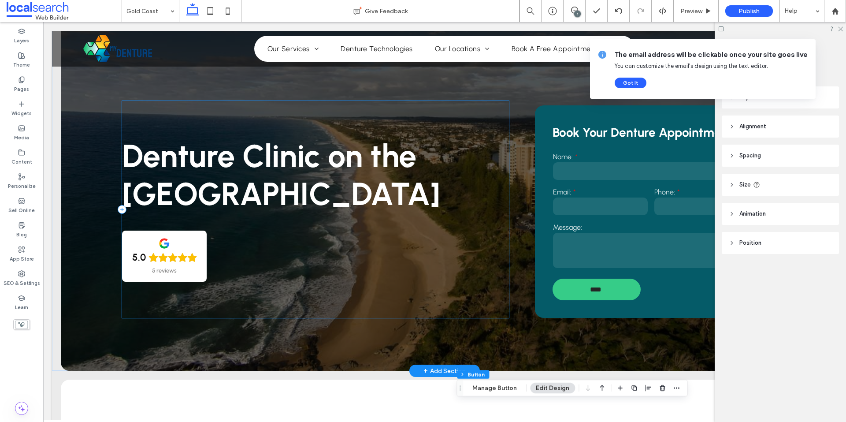
scroll to position [0, 0]
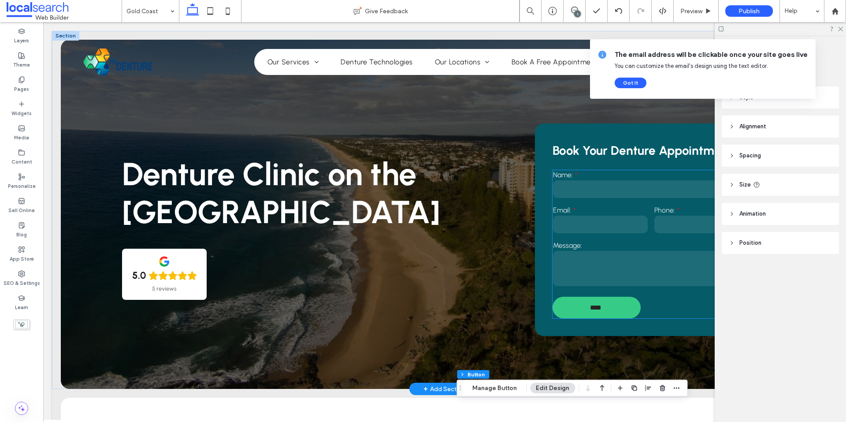
click at [580, 213] on label "Email:" at bounding box center [600, 210] width 95 height 8
click at [580, 213] on div "Name: Email: Phone: Message: **** Thank you for contacting us. We will get back…" at bounding box center [650, 244] width 197 height 148
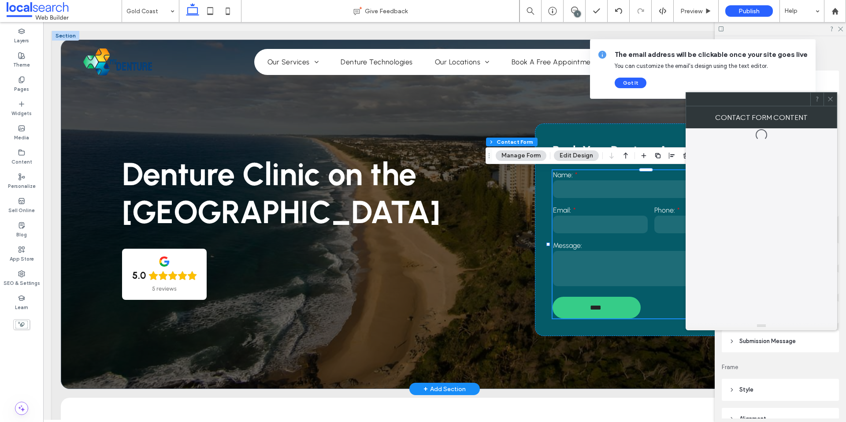
type input "*"
type input "***"
type input "**"
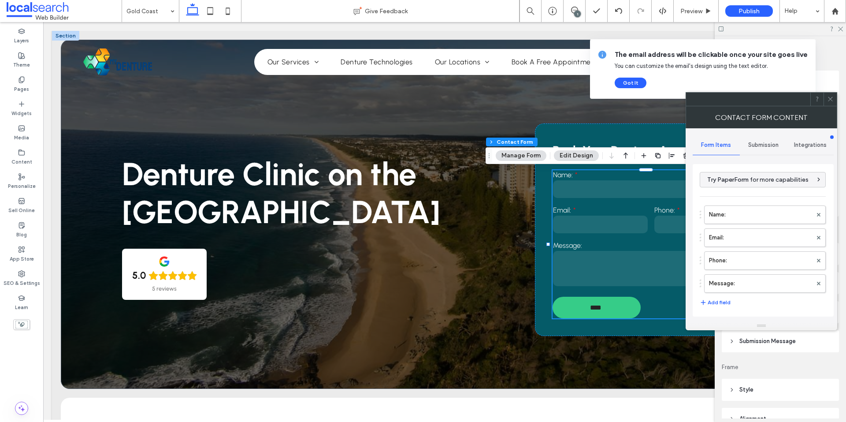
scroll to position [176, 0]
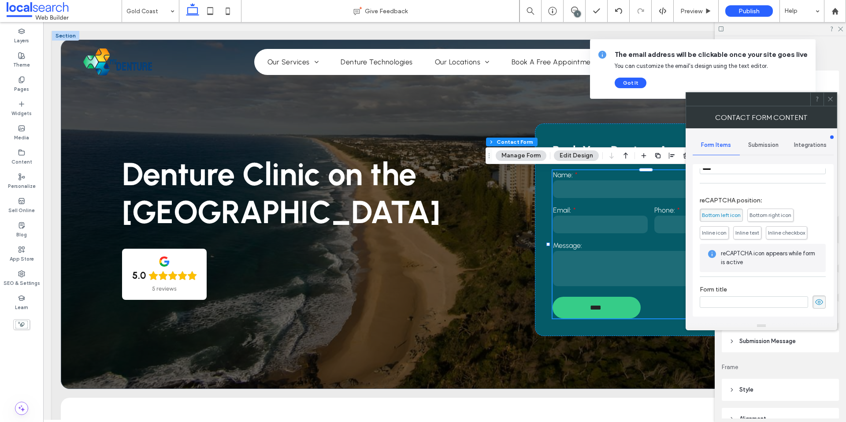
click at [834, 102] on div at bounding box center [829, 99] width 13 height 13
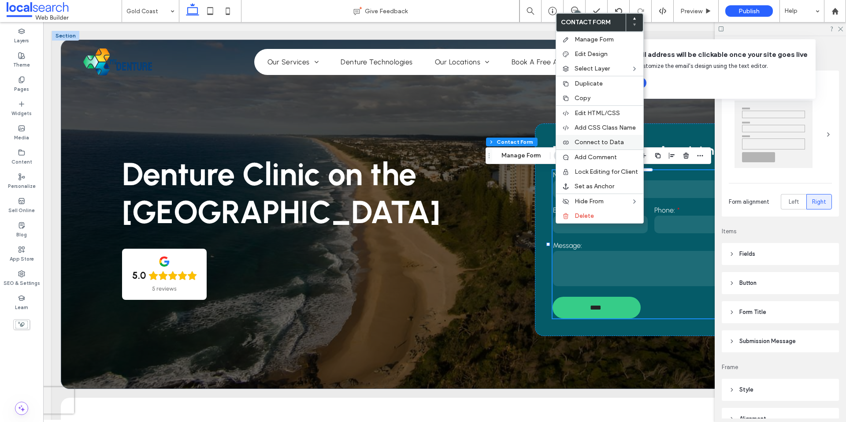
click at [617, 146] on div "Connect to Data" at bounding box center [599, 142] width 87 height 15
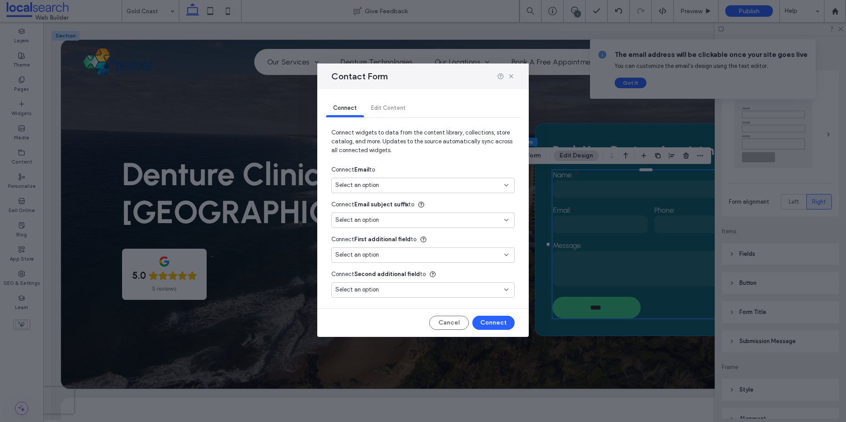
click at [376, 175] on div "Connect Email to" at bounding box center [422, 170] width 183 height 16
click at [381, 185] on div "Select an option" at bounding box center [417, 185] width 165 height 9
click at [387, 221] on div "Main Email info@mydenture.com.au" at bounding box center [423, 215] width 182 height 15
type input "***"
click at [487, 324] on button "Connect" at bounding box center [493, 322] width 42 height 14
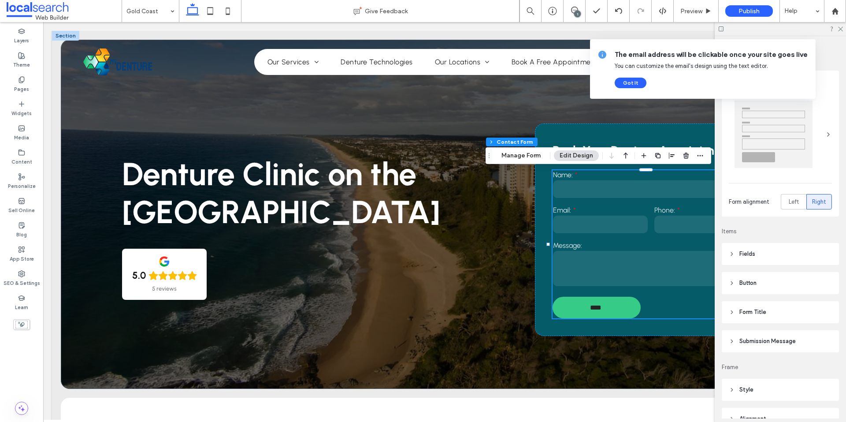
drag, startPoint x: 527, startPoint y: 153, endPoint x: 579, endPoint y: 158, distance: 52.2
click at [527, 153] on button "Manage Form" at bounding box center [521, 155] width 51 height 11
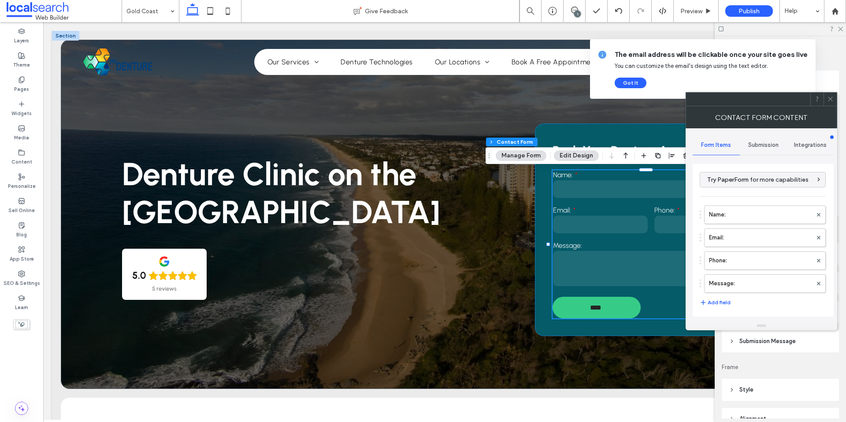
click at [755, 151] on div "Submission" at bounding box center [763, 144] width 47 height 19
click at [731, 195] on label "New submission notification" at bounding box center [763, 187] width 118 height 18
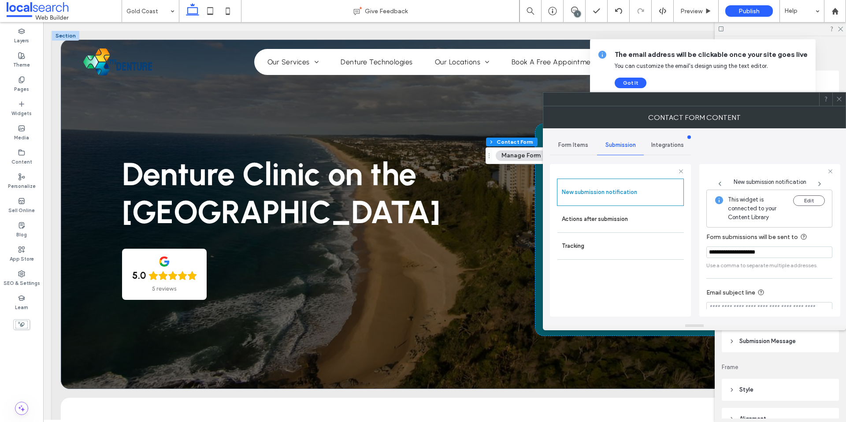
scroll to position [46, 0]
click at [748, 257] on input "Email subject line" at bounding box center [769, 262] width 126 height 11
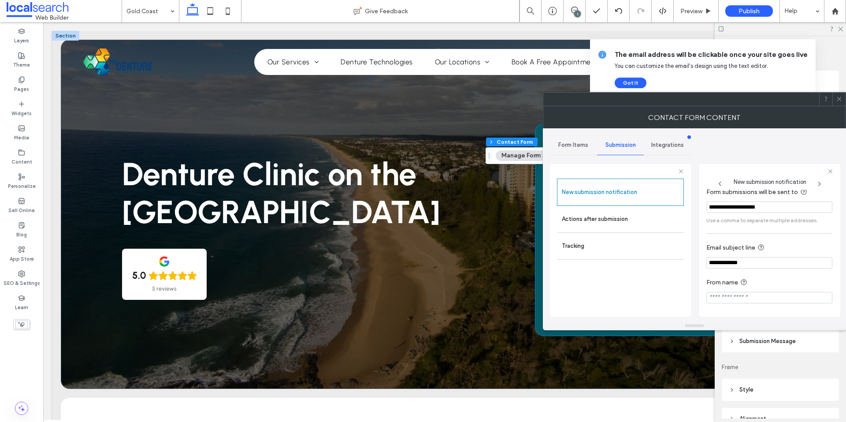
paste input "**********"
type input "**********"
paste input "**********"
type input "**********"
click at [616, 225] on label "Actions after submission" at bounding box center [621, 219] width 118 height 18
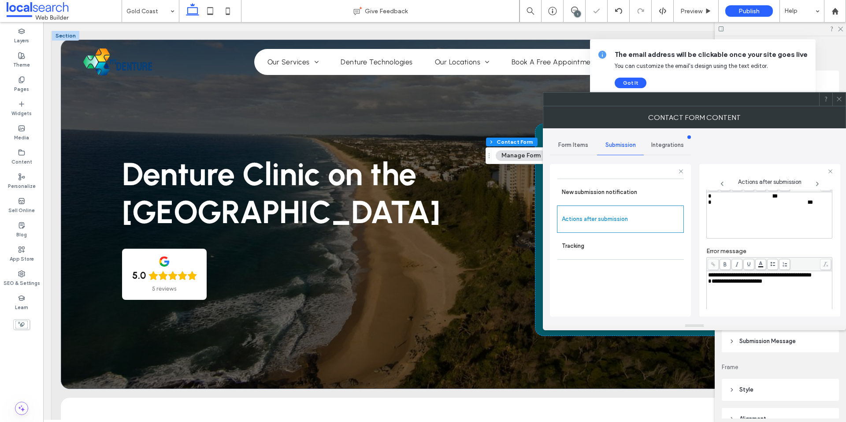
click at [774, 215] on div "**********" at bounding box center [769, 215] width 123 height 44
click at [689, 216] on div "New submission notification Actions after submission Tracking" at bounding box center [620, 240] width 141 height 152
click at [739, 218] on div "Rich Text Editor" at bounding box center [769, 215] width 123 height 44
click at [777, 196] on span "**********" at bounding box center [743, 196] width 70 height 6
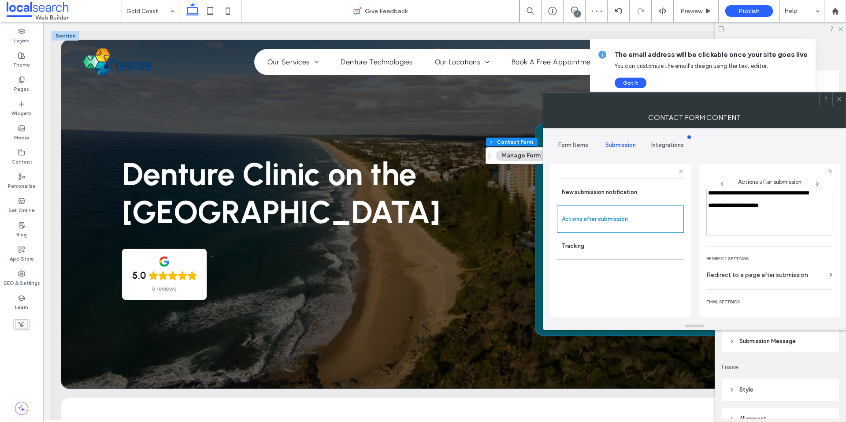
scroll to position [152, 0]
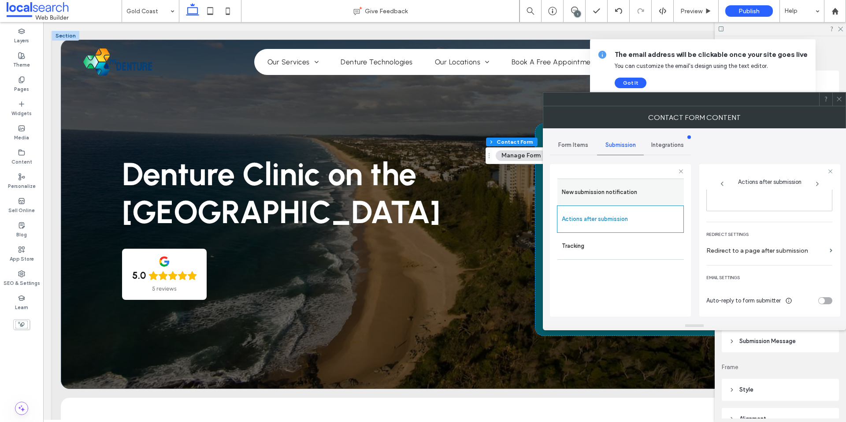
click at [590, 194] on label "New submission notification" at bounding box center [621, 192] width 118 height 18
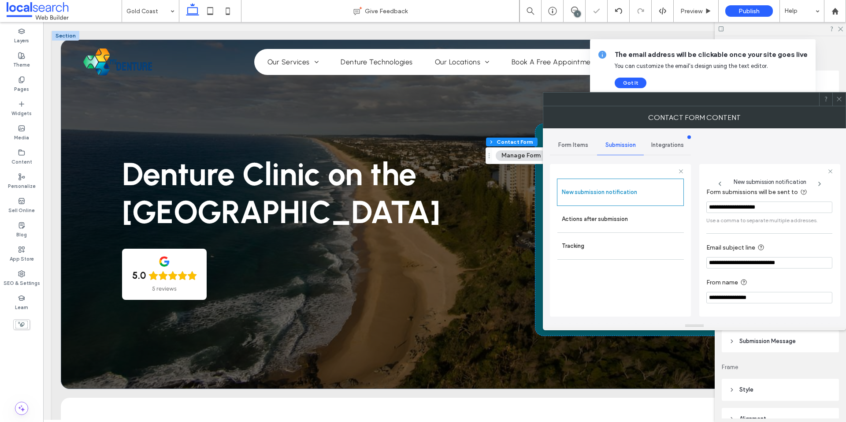
click at [579, 142] on span "Form Items" at bounding box center [573, 144] width 30 height 7
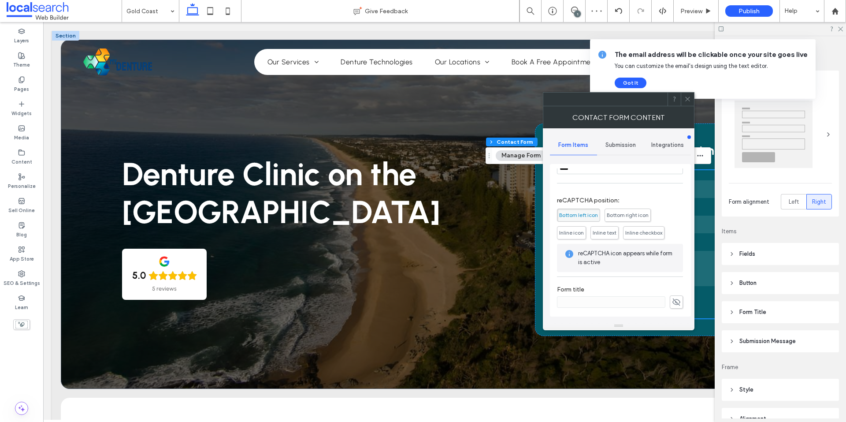
scroll to position [178, 0]
click at [686, 103] on span at bounding box center [687, 99] width 7 height 13
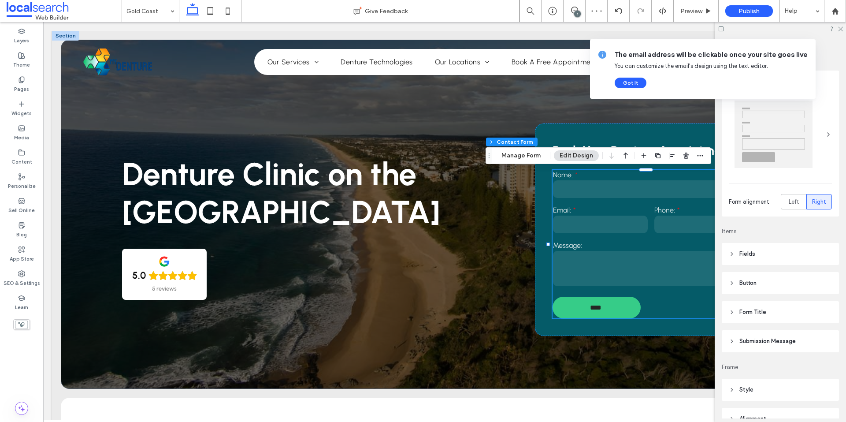
scroll to position [163, 0]
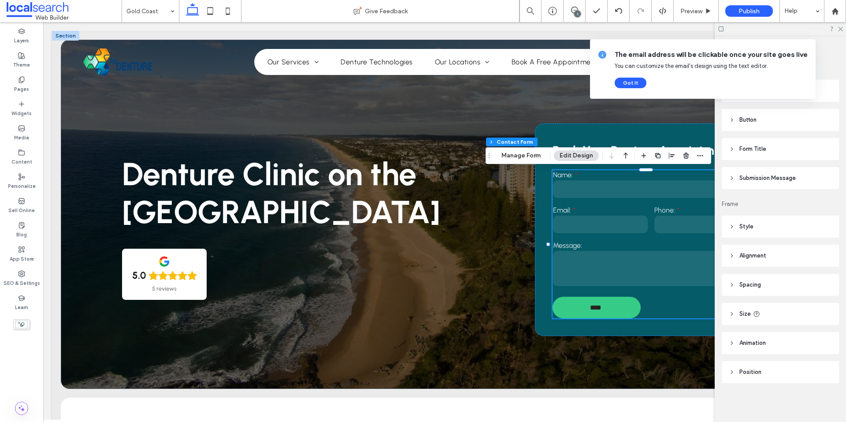
click at [773, 255] on header "Alignment" at bounding box center [780, 255] width 117 height 22
click at [771, 255] on header "Alignment" at bounding box center [780, 255] width 117 height 22
click at [772, 170] on header "Submission Message" at bounding box center [780, 178] width 117 height 22
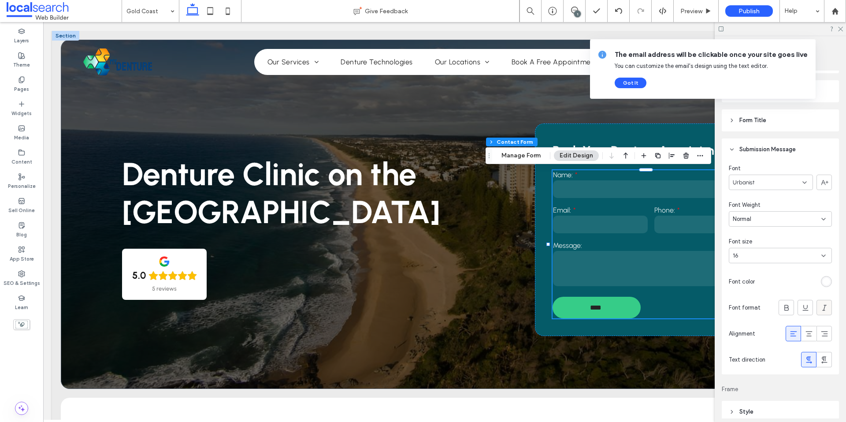
scroll to position [207, 0]
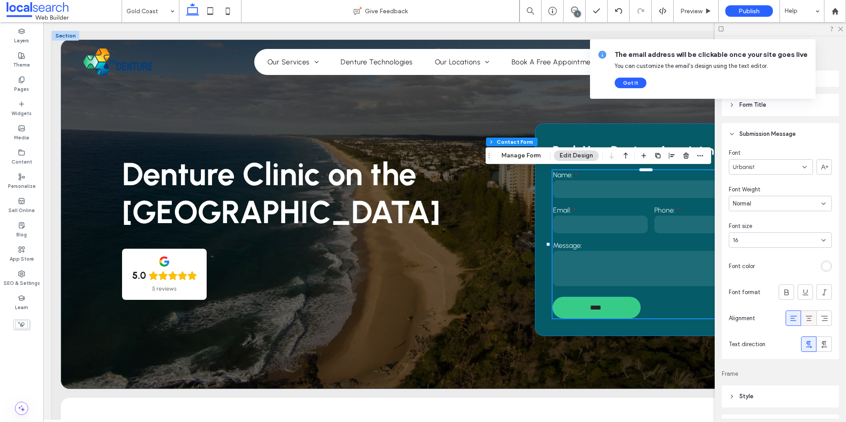
click at [805, 320] on use at bounding box center [808, 317] width 7 height 5
click at [823, 271] on div "rgb(255, 255, 255)" at bounding box center [826, 265] width 11 height 11
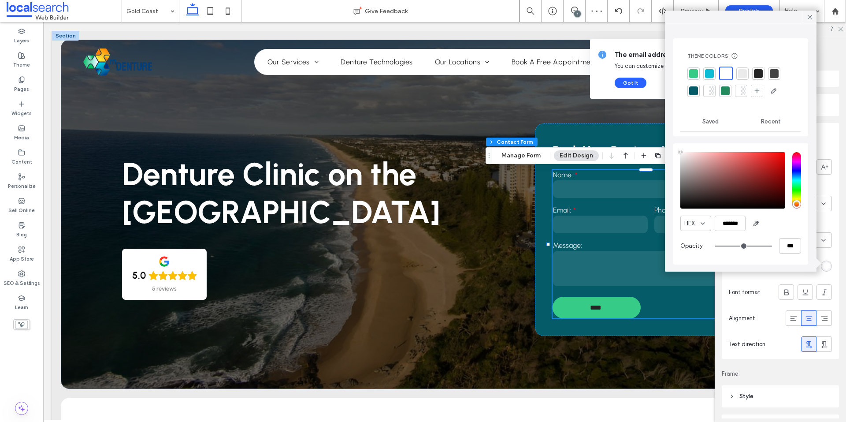
type input "****"
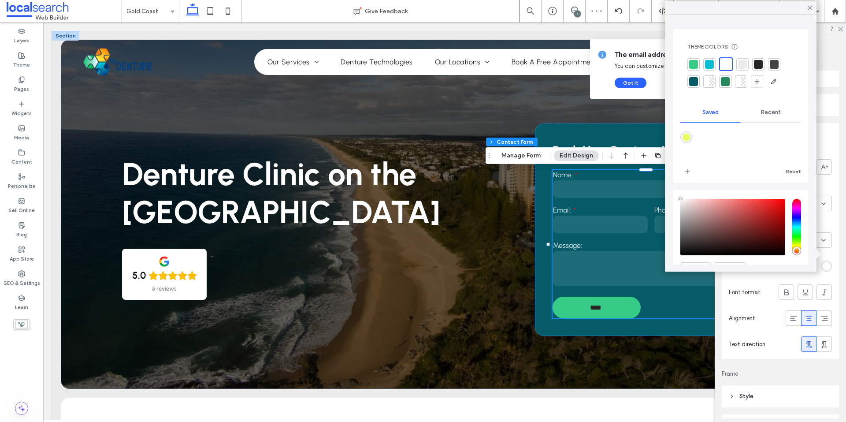
click at [731, 60] on div at bounding box center [726, 64] width 14 height 14
click at [810, 5] on icon at bounding box center [810, 8] width 8 height 8
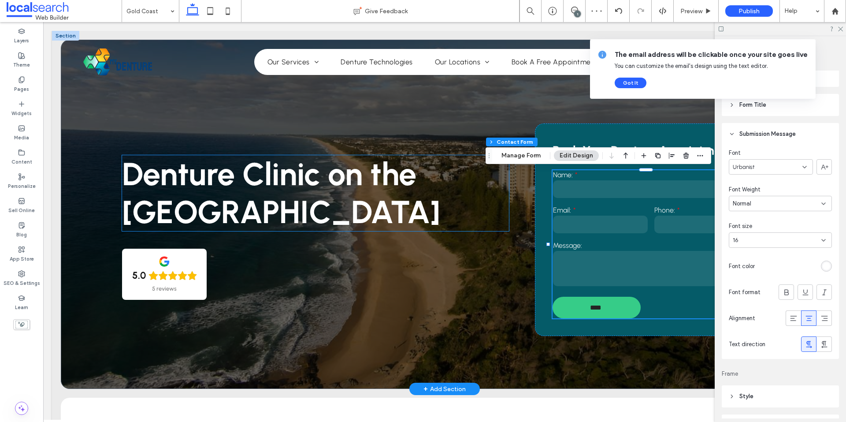
click at [253, 167] on span "Denture Clinic on the Gold Coast" at bounding box center [281, 193] width 318 height 76
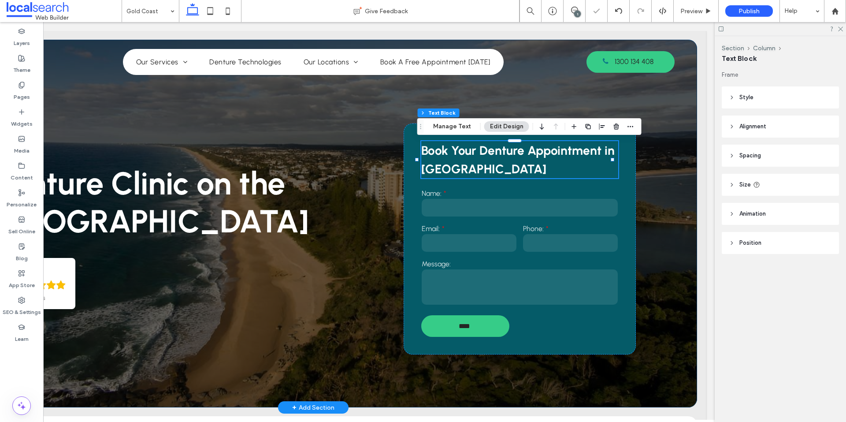
click at [346, 109] on div "Denture Clinic on the [GEOGRAPHIC_DATA] 5.0 5 reviews Book Your Denture Appoint…" at bounding box center [313, 223] width 767 height 367
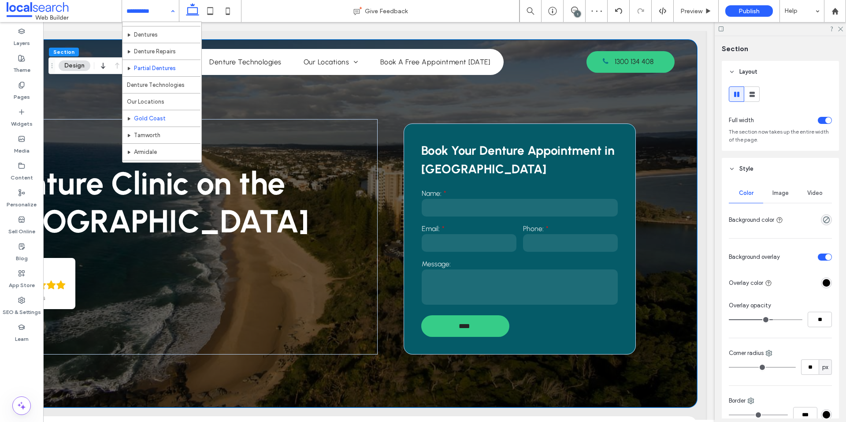
scroll to position [59, 0]
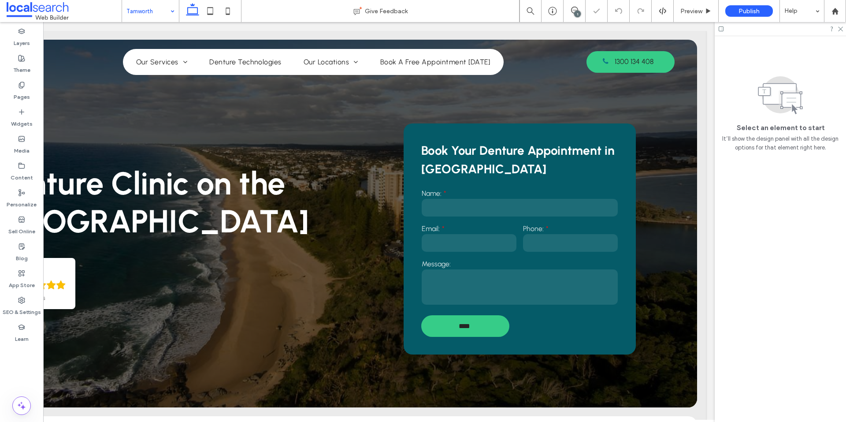
click at [181, 6] on div at bounding box center [210, 11] width 63 height 22
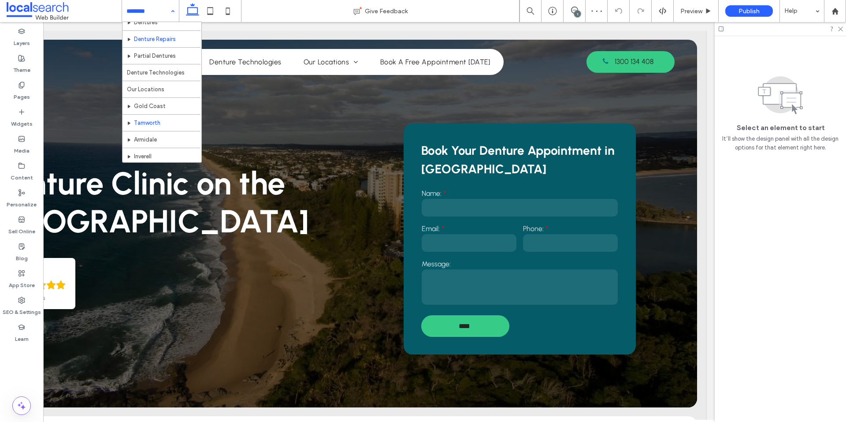
scroll to position [59, 0]
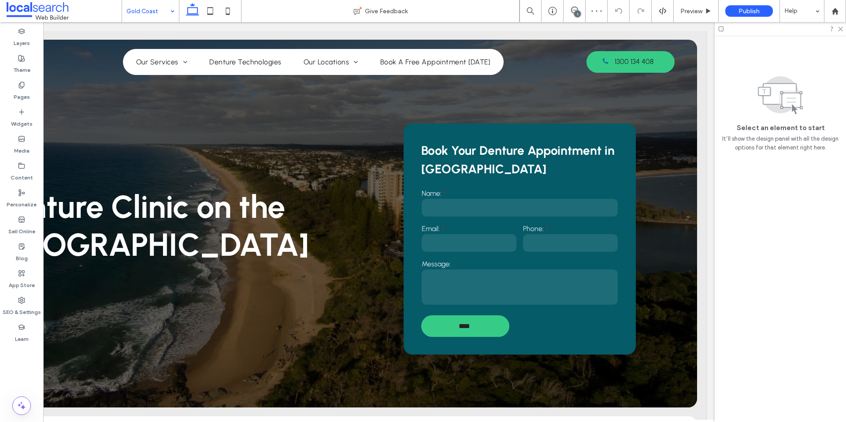
click at [523, 229] on label "Phone:" at bounding box center [570, 228] width 95 height 8
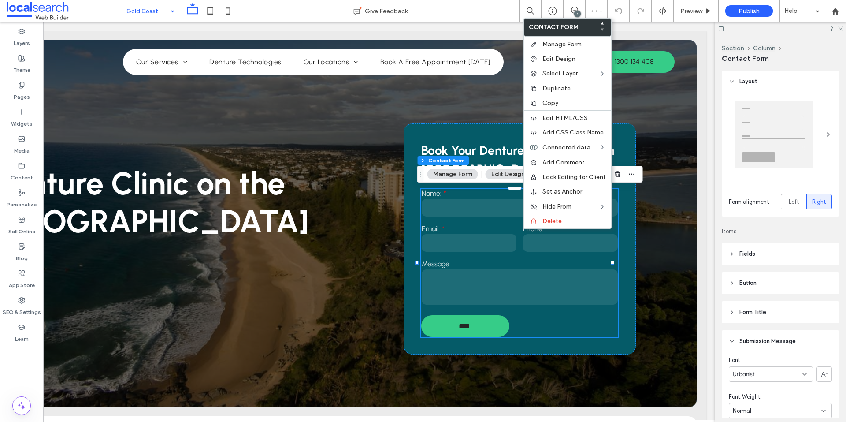
type input "**"
type input "*"
type input "***"
click at [548, 100] on span "Copy" at bounding box center [550, 102] width 16 height 7
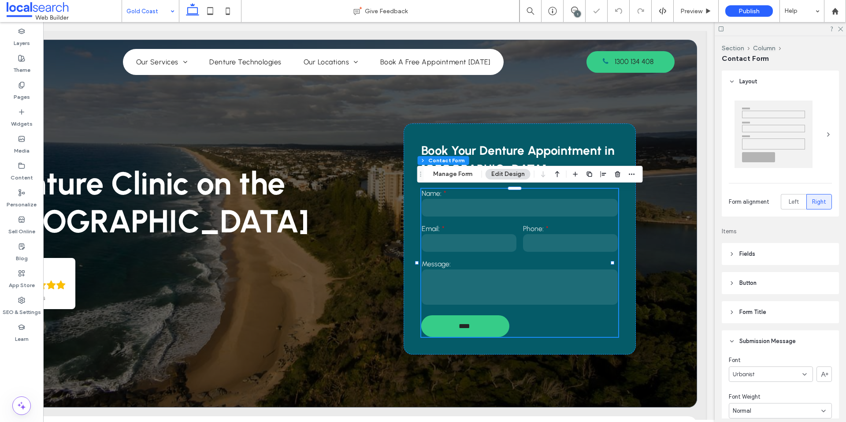
click at [492, 255] on div at bounding box center [423, 211] width 846 height 422
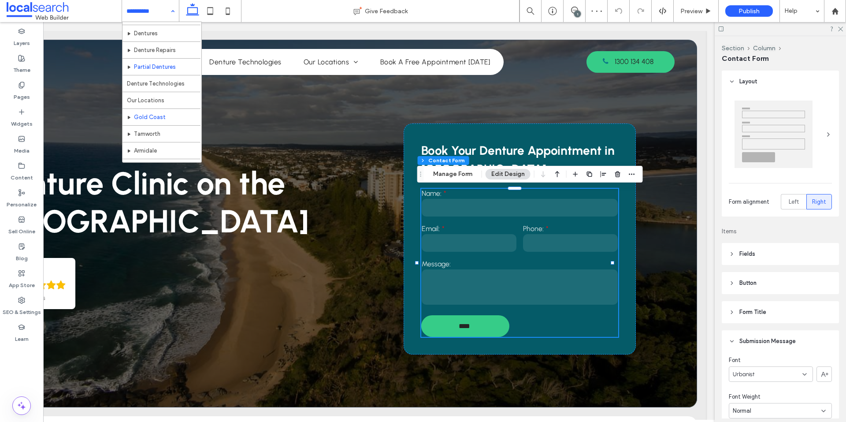
scroll to position [44, 0]
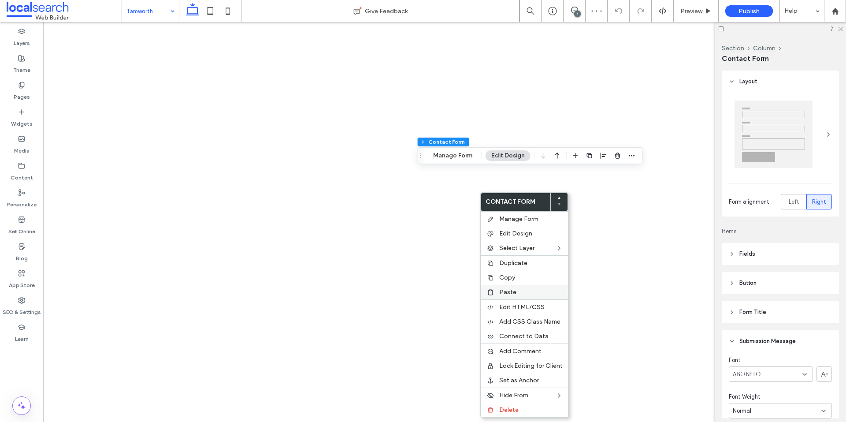
type input "**"
type input "*"
type input "***"
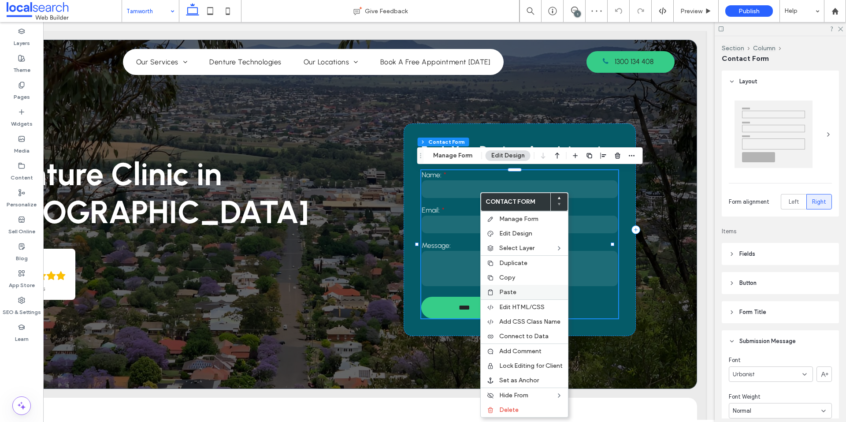
click at [499, 290] on span "Paste" at bounding box center [507, 291] width 17 height 7
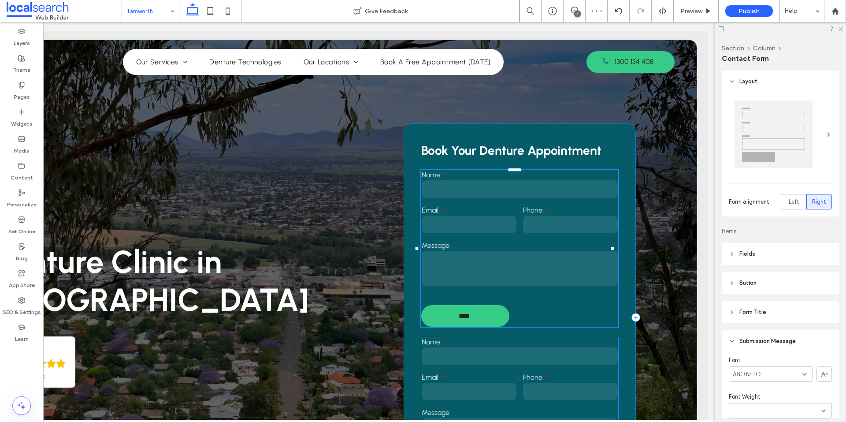
click at [513, 194] on input "text" at bounding box center [520, 189] width 196 height 18
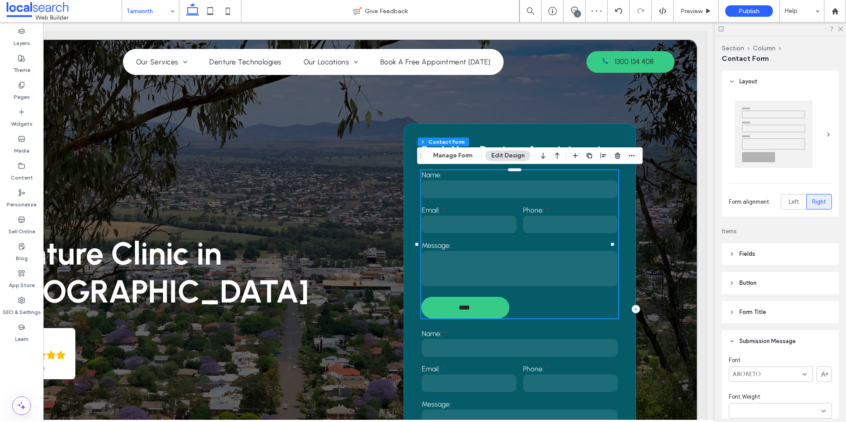
type input "**"
type input "*"
type input "***"
click at [612, 156] on span "button" at bounding box center [617, 155] width 11 height 11
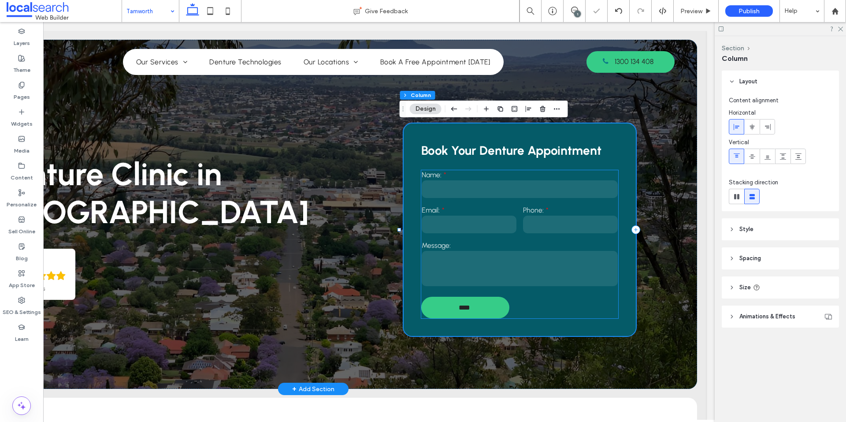
click at [547, 235] on div "Phone:" at bounding box center [569, 220] width 101 height 35
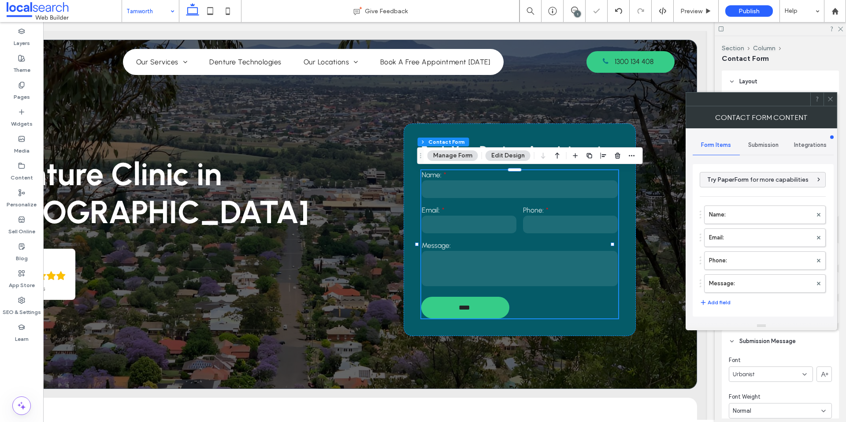
type input "*"
type input "***"
type input "**"
click at [762, 145] on span "Submission" at bounding box center [763, 144] width 30 height 7
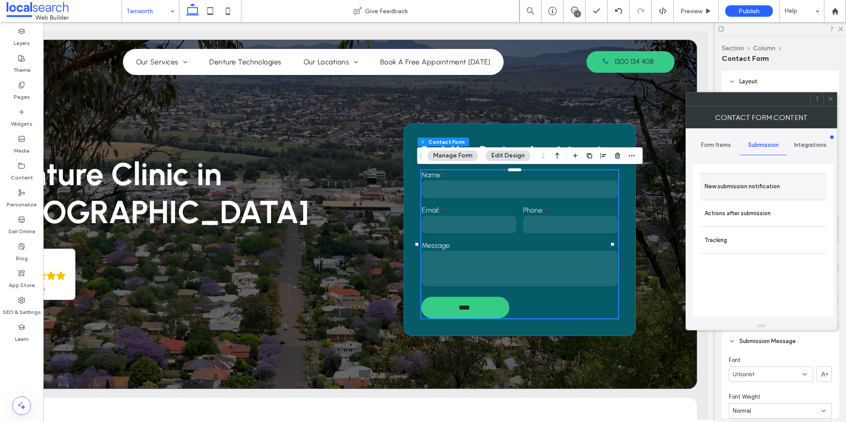
click at [792, 194] on label "New submission notification" at bounding box center [763, 187] width 118 height 18
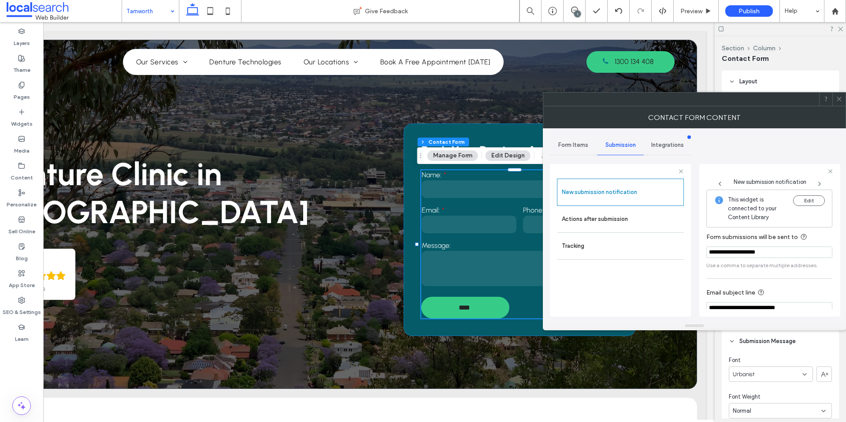
scroll to position [46, 0]
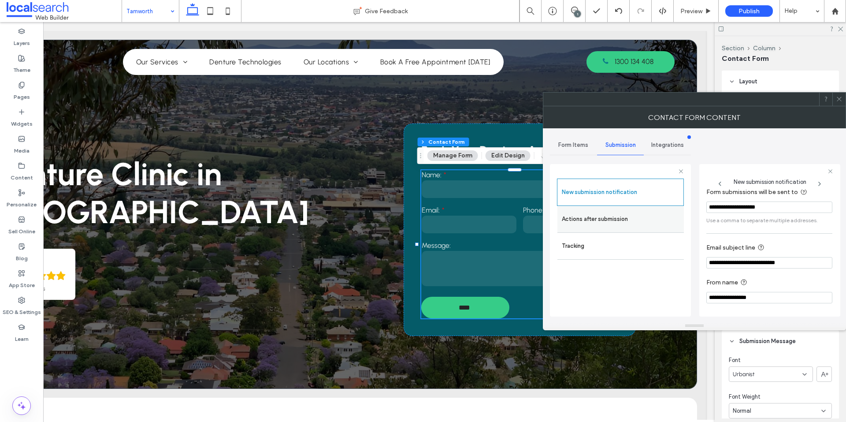
click at [601, 220] on label "Actions after submission" at bounding box center [621, 219] width 118 height 18
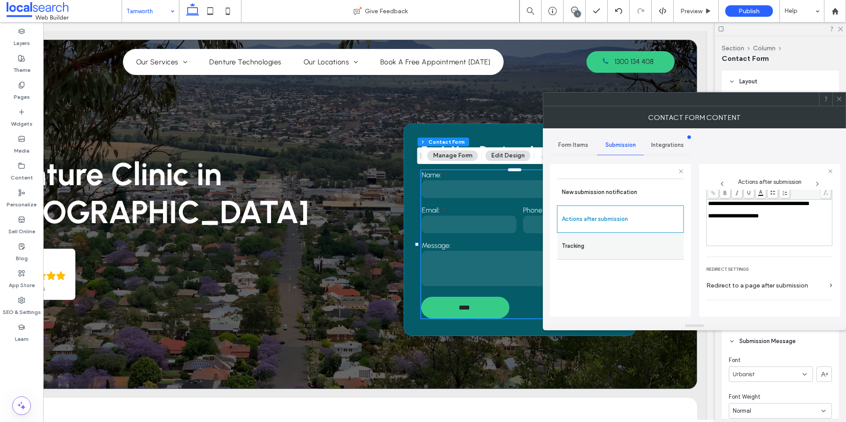
scroll to position [118, 0]
click at [578, 144] on span "Form Items" at bounding box center [573, 144] width 30 height 7
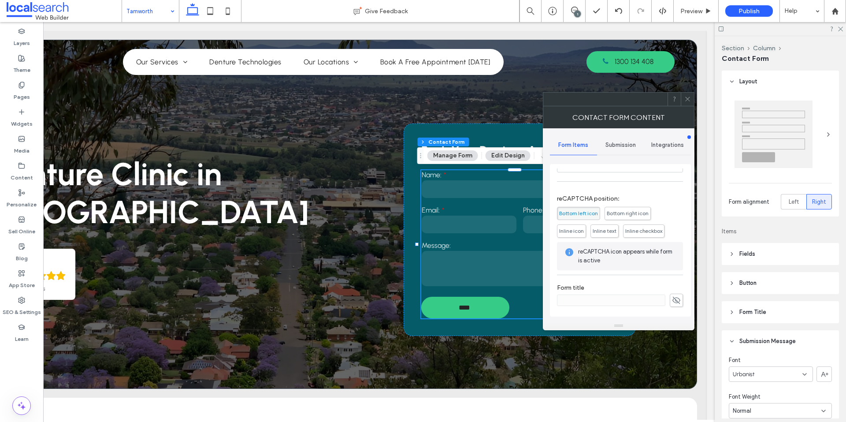
scroll to position [0, 0]
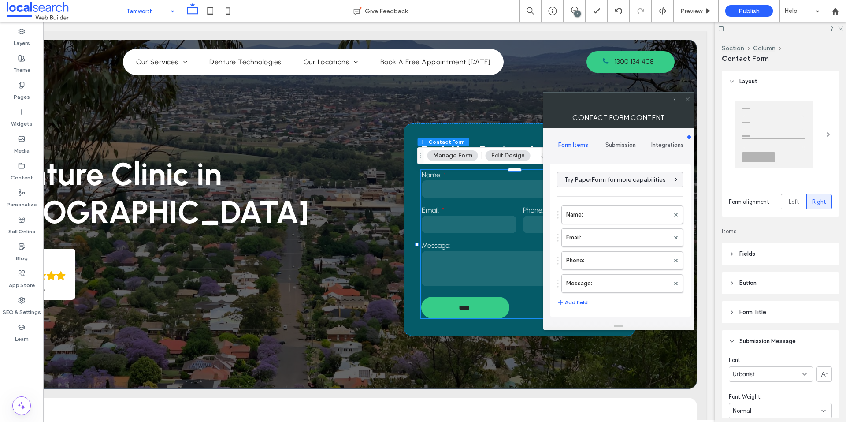
drag, startPoint x: 690, startPoint y: 97, endPoint x: 799, endPoint y: 98, distance: 108.8
click at [690, 97] on icon at bounding box center [687, 99] width 7 height 7
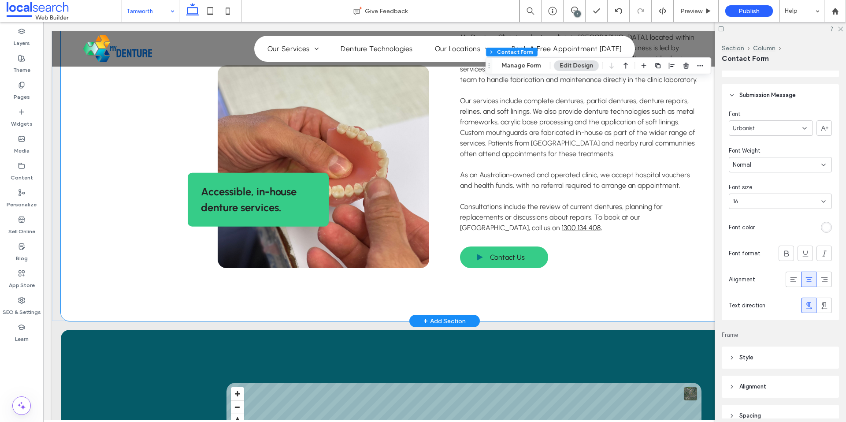
scroll to position [479, 0]
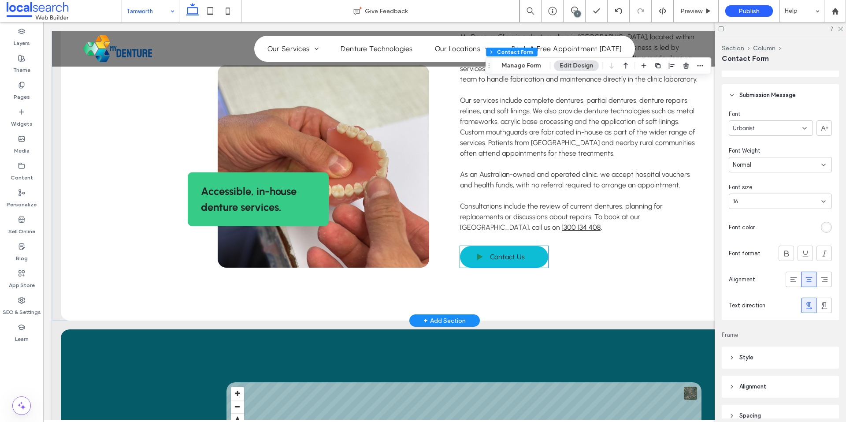
click at [469, 256] on span at bounding box center [480, 257] width 22 height 10
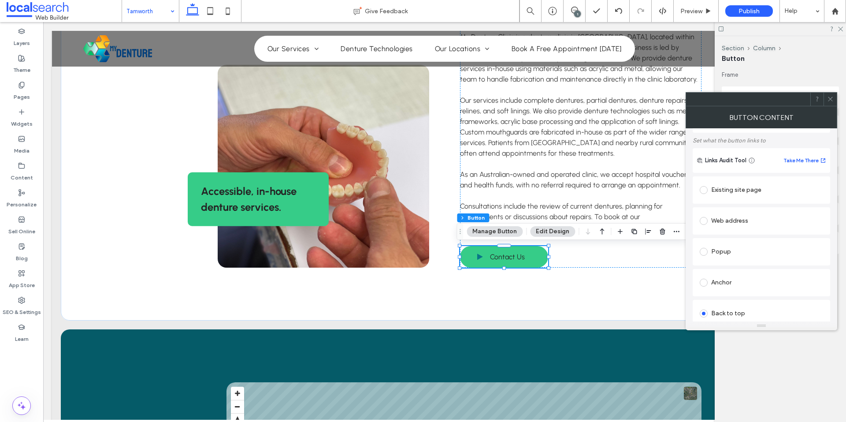
scroll to position [132, 0]
click at [728, 202] on div "Anchor" at bounding box center [760, 195] width 123 height 14
click at [718, 265] on div at bounding box center [761, 261] width 122 height 13
click at [828, 100] on icon at bounding box center [830, 99] width 7 height 7
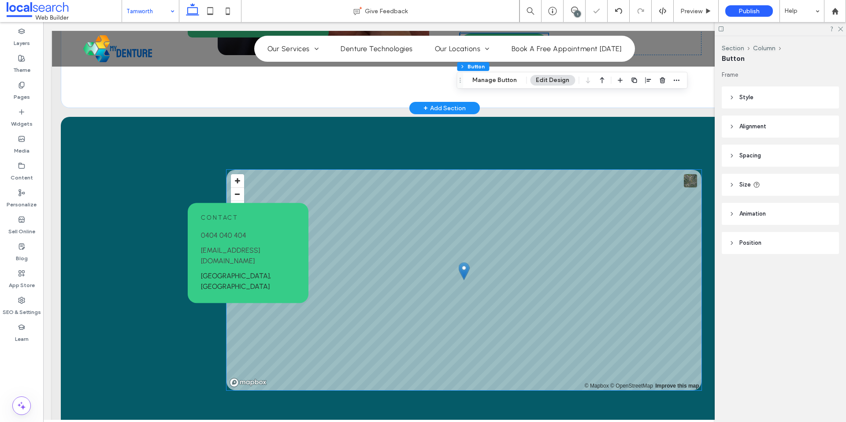
scroll to position [788, 0]
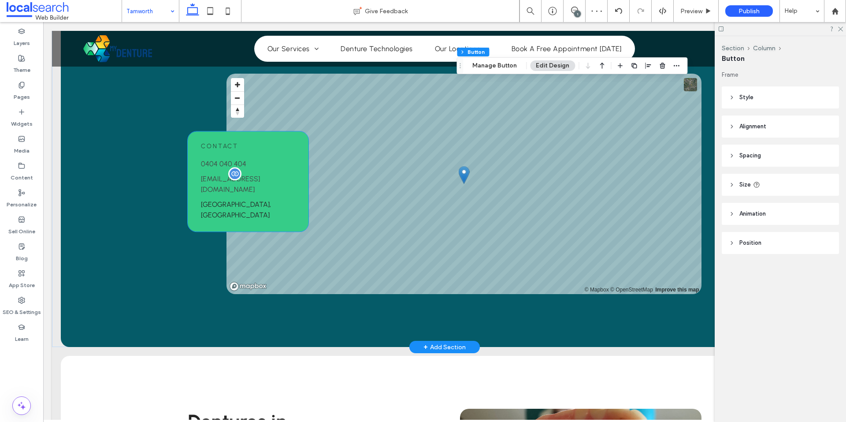
click at [203, 195] on p "[EMAIL_ADDRESS][DOMAIN_NAME]" at bounding box center [248, 184] width 94 height 21
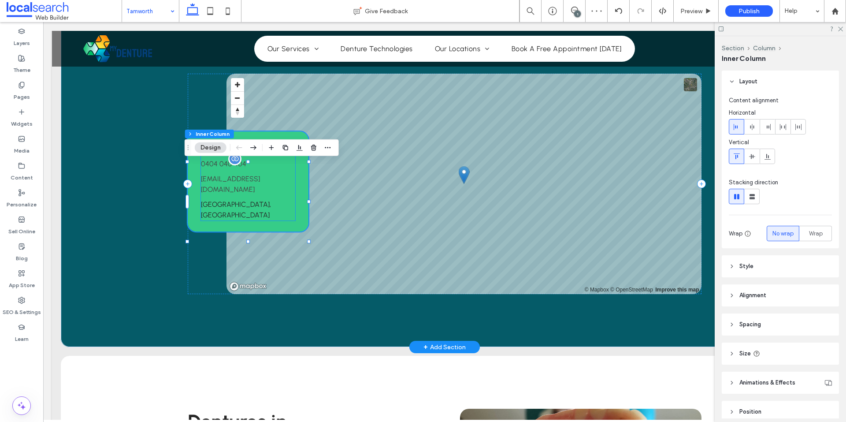
click at [214, 168] on span "0404 040 404" at bounding box center [223, 163] width 45 height 8
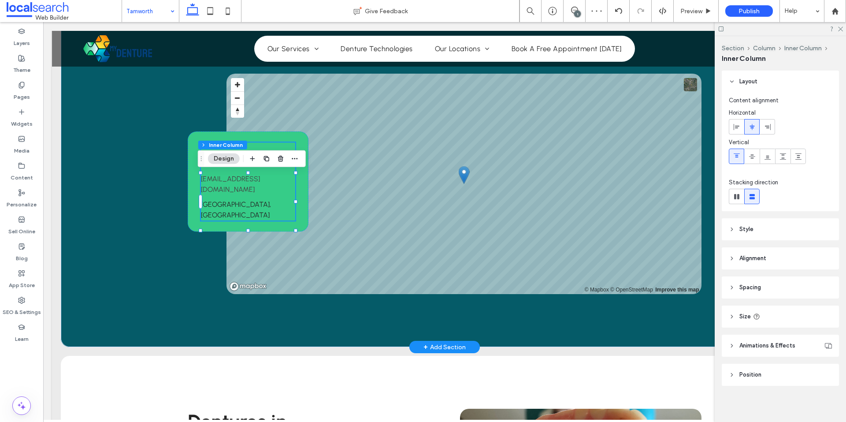
click at [214, 168] on span "0404 040 404" at bounding box center [223, 163] width 45 height 8
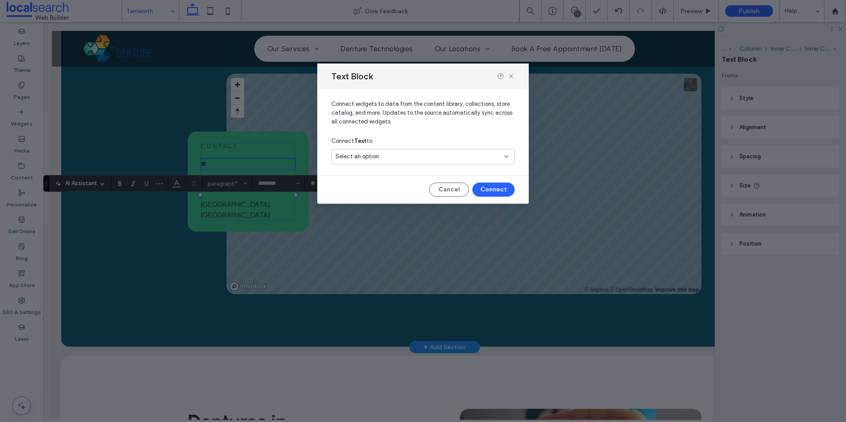
click at [385, 155] on div "Select an option" at bounding box center [417, 156] width 165 height 9
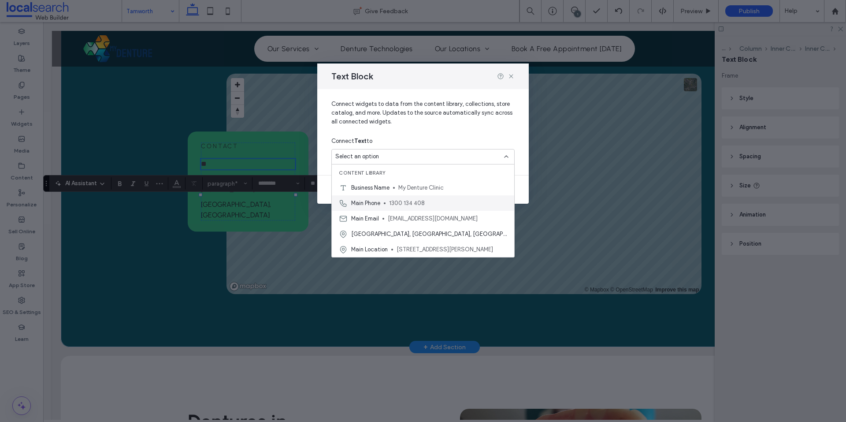
click at [382, 201] on div "Main Phone [PHONE_NUMBER]" at bounding box center [423, 202] width 182 height 15
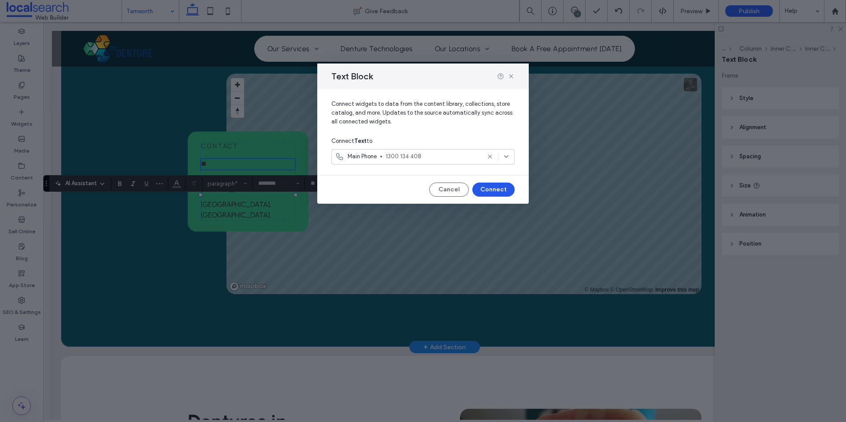
click at [490, 186] on button "Connect" at bounding box center [493, 189] width 42 height 14
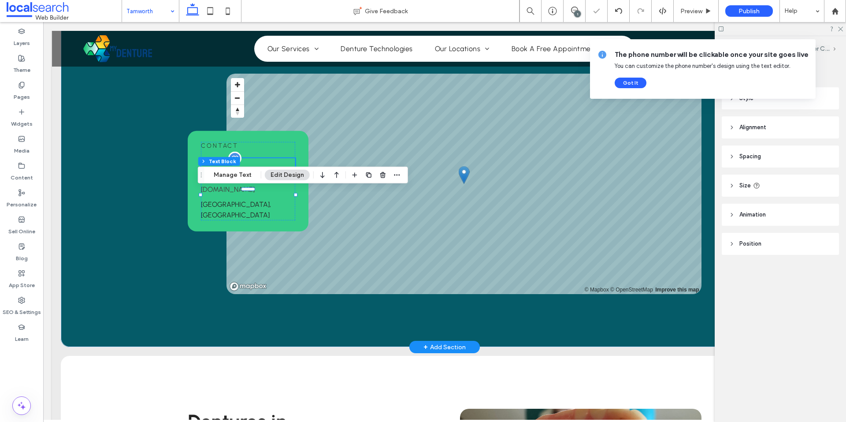
click at [215, 167] on span "**********" at bounding box center [217, 163] width 33 height 7
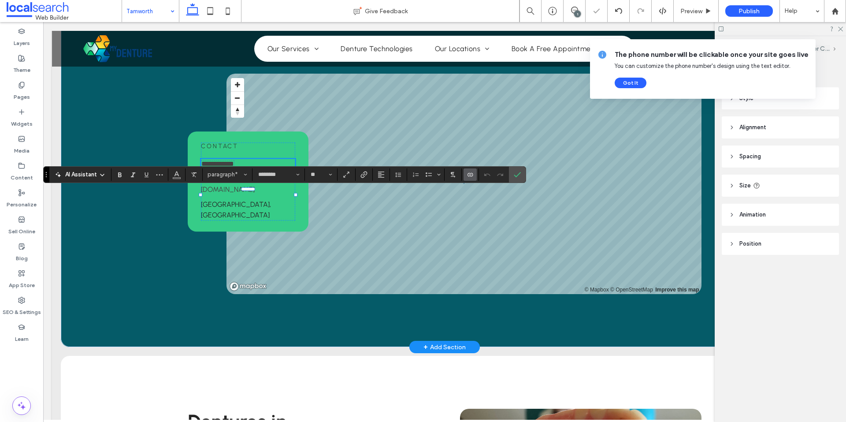
click at [215, 167] on span "**********" at bounding box center [217, 163] width 33 height 7
click at [181, 180] on button "Color" at bounding box center [176, 174] width 13 height 12
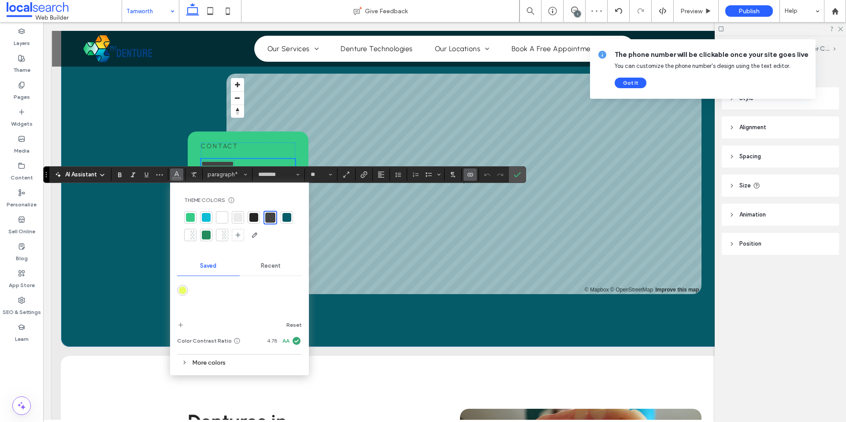
click at [253, 215] on div at bounding box center [253, 217] width 9 height 9
click at [522, 177] on label "Confirm" at bounding box center [517, 175] width 13 height 16
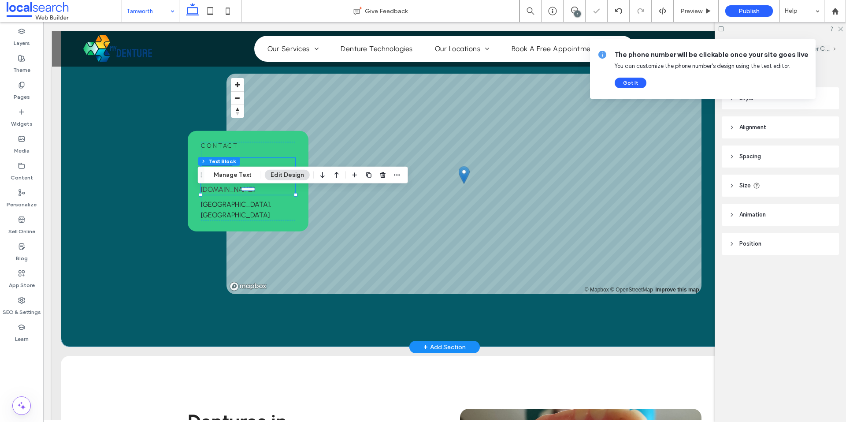
click at [209, 193] on link "[EMAIL_ADDRESS][DOMAIN_NAME]" at bounding box center [230, 183] width 59 height 19
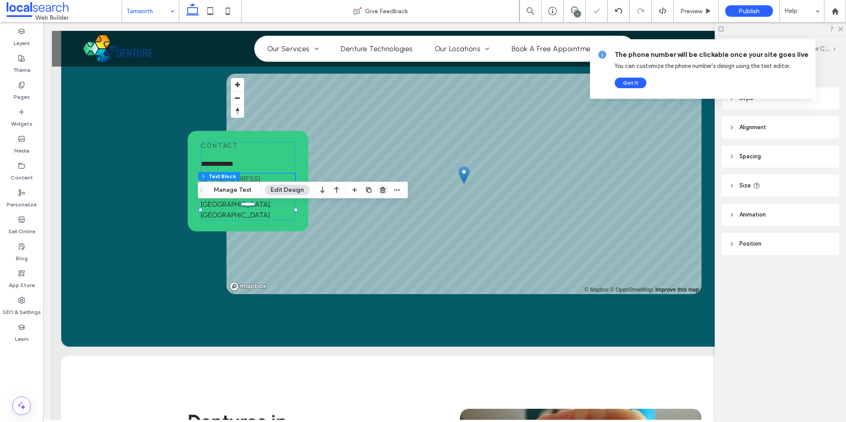
click at [382, 193] on icon "button" at bounding box center [382, 189] width 7 height 7
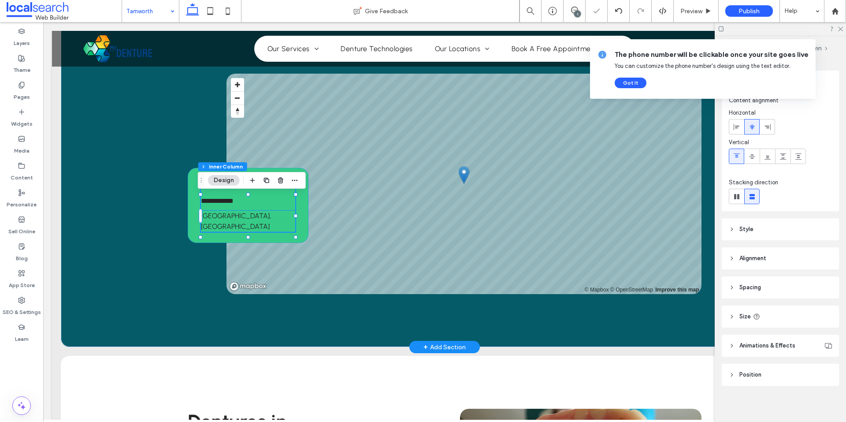
click at [224, 230] on link "[GEOGRAPHIC_DATA], [GEOGRAPHIC_DATA]" at bounding box center [236, 220] width 70 height 19
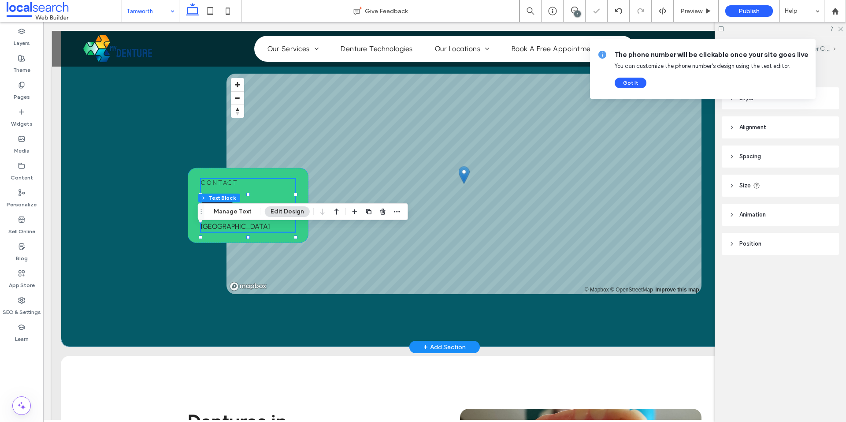
click at [224, 232] on div "[GEOGRAPHIC_DATA], [GEOGRAPHIC_DATA]" at bounding box center [248, 221] width 94 height 21
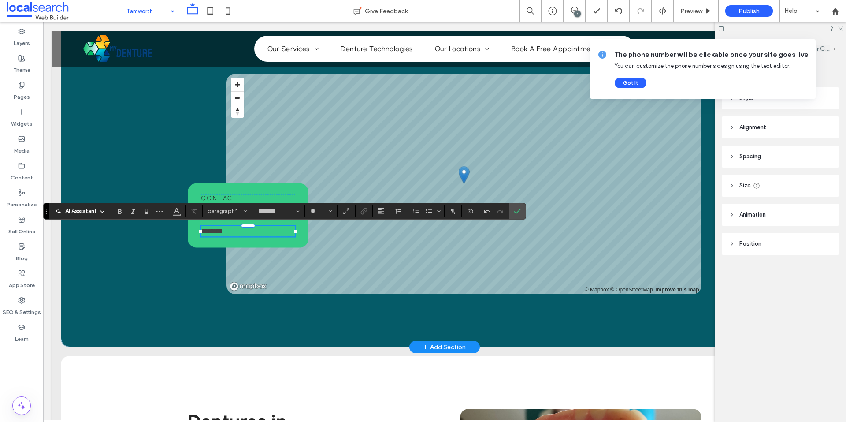
click at [250, 235] on p "**** ****" at bounding box center [248, 231] width 94 height 11
click at [365, 215] on span "Link" at bounding box center [363, 210] width 7 height 11
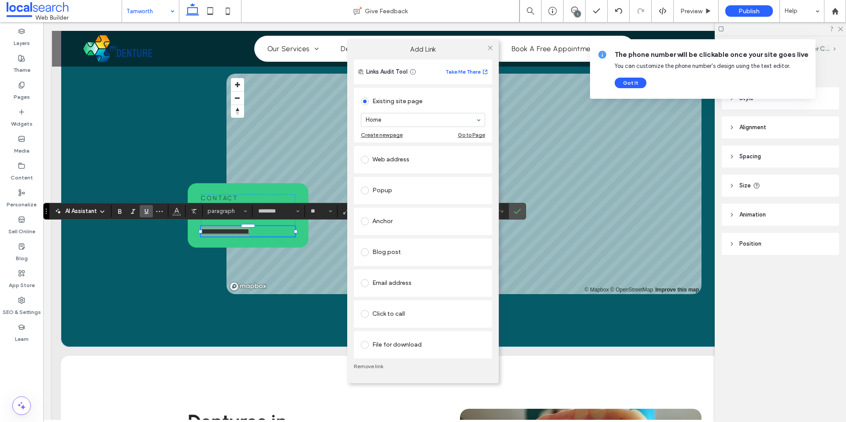
click at [396, 161] on div "Web address" at bounding box center [423, 159] width 124 height 14
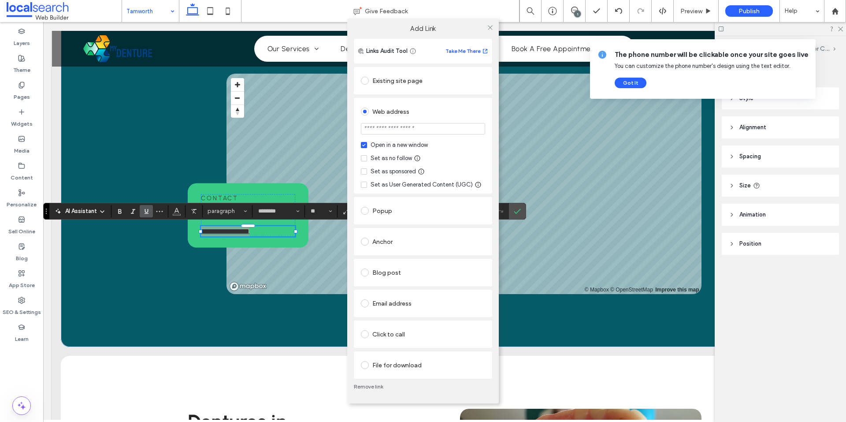
click at [391, 132] on input "url" at bounding box center [423, 128] width 124 height 11
type input "**********"
click at [388, 159] on div "Set as no follow" at bounding box center [390, 158] width 41 height 9
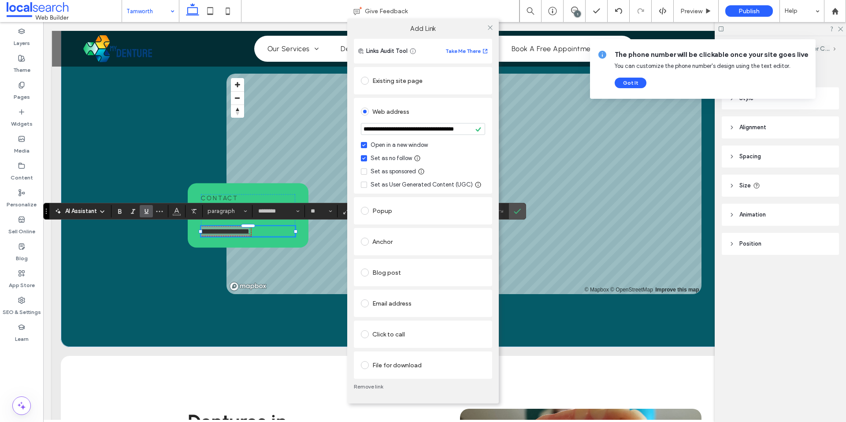
click at [495, 102] on div "**********" at bounding box center [423, 221] width 152 height 364
click at [492, 30] on icon at bounding box center [490, 27] width 7 height 7
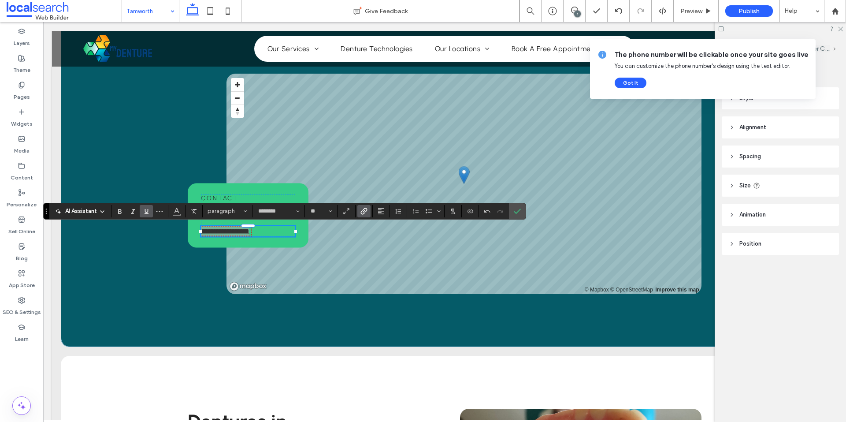
click at [147, 210] on icon "Underline" at bounding box center [146, 210] width 7 height 7
click at [511, 217] on label "Confirm" at bounding box center [517, 211] width 13 height 16
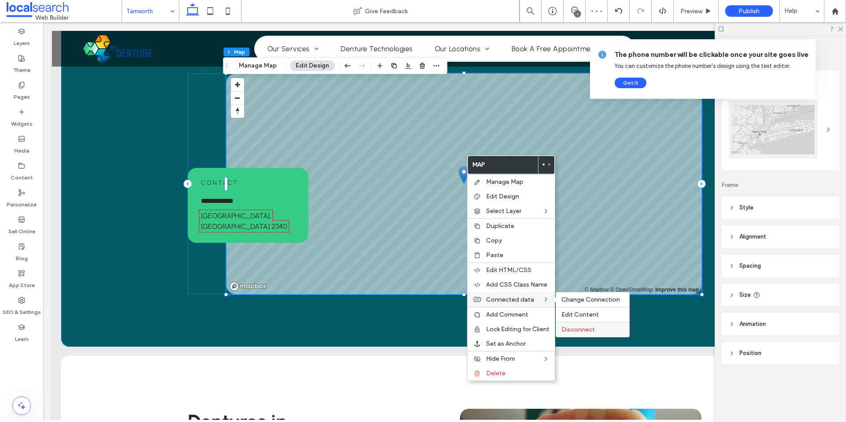
click at [570, 324] on div "Disconnect" at bounding box center [592, 329] width 73 height 15
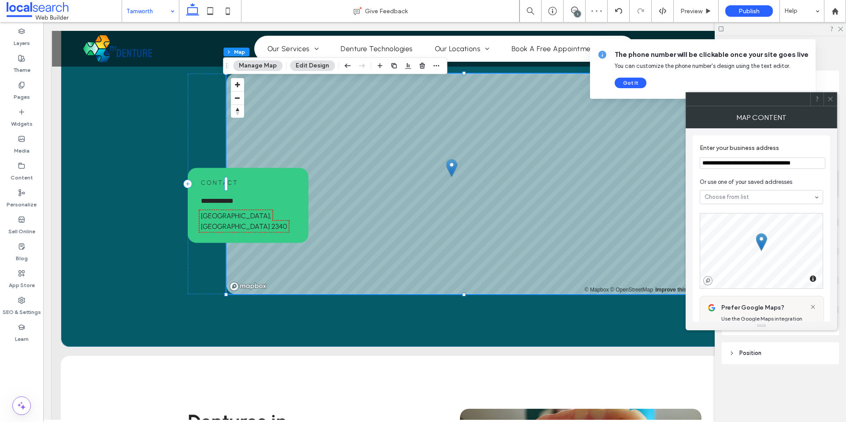
click at [757, 156] on section "**********" at bounding box center [760, 156] width 123 height 33
click at [757, 163] on input "**********" at bounding box center [762, 162] width 126 height 11
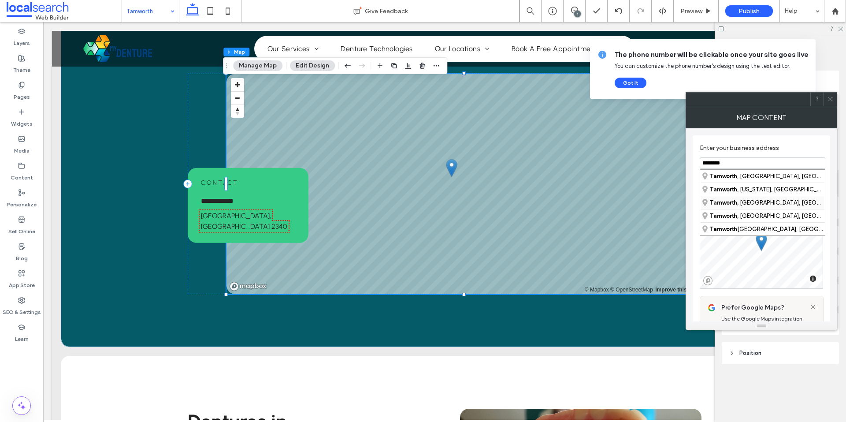
click at [765, 205] on div "Tamworth , New South Wales, Australia" at bounding box center [762, 202] width 125 height 13
type input "**********"
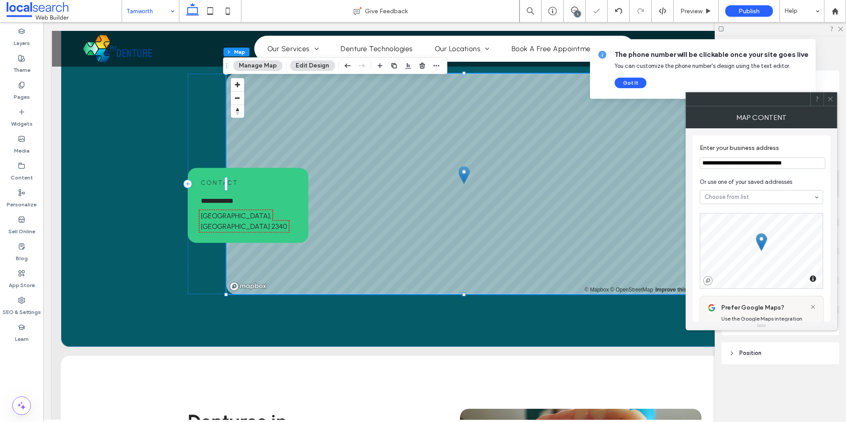
click at [830, 98] on icon at bounding box center [830, 99] width 7 height 7
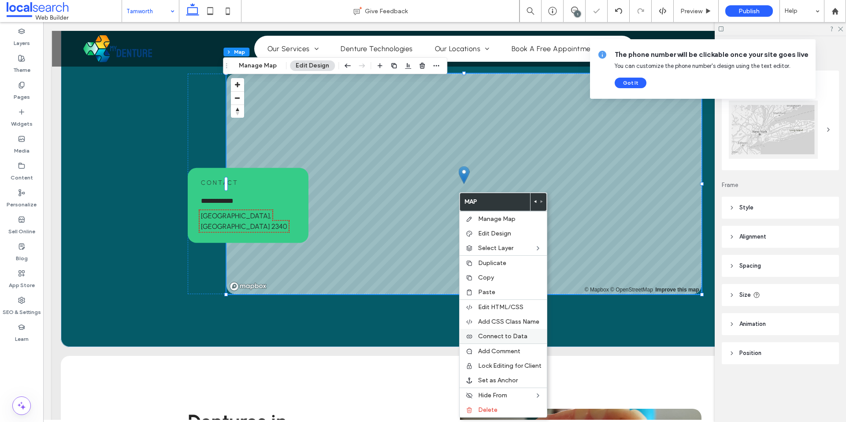
click at [526, 333] on label "Connect to Data" at bounding box center [509, 335] width 63 height 7
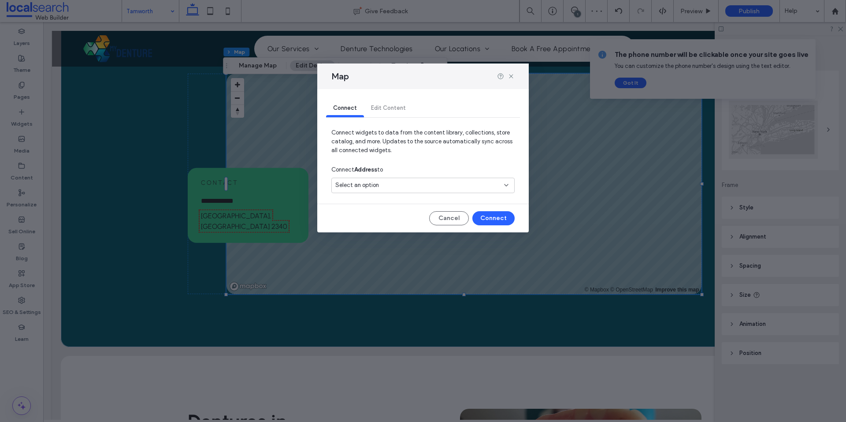
click at [433, 185] on div "Select an option" at bounding box center [417, 185] width 165 height 9
type input "**"
click at [386, 213] on span "[GEOGRAPHIC_DATA], [GEOGRAPHIC_DATA], [GEOGRAPHIC_DATA]" at bounding box center [429, 216] width 156 height 9
click at [492, 216] on button "Connect" at bounding box center [493, 218] width 42 height 14
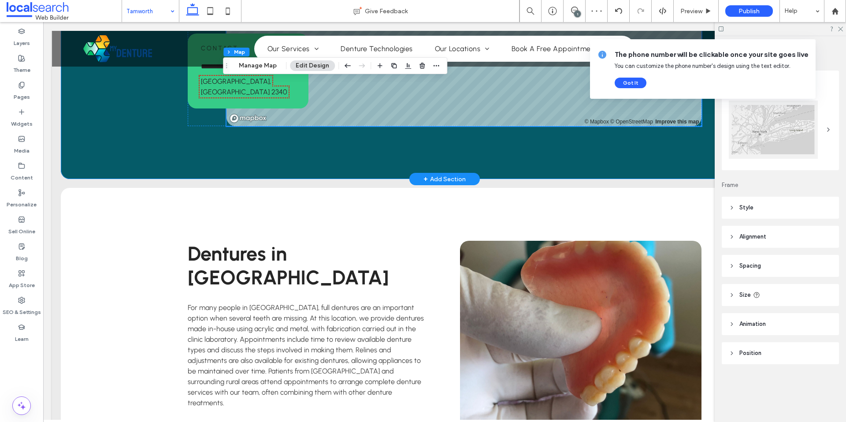
scroll to position [1096, 0]
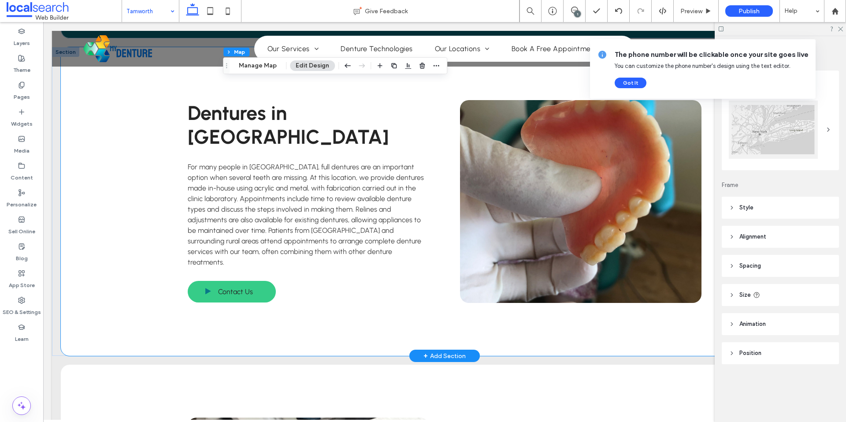
click at [180, 273] on div "Dentures in Tamworth For many people in Tamworth, full dentures are an importan…" at bounding box center [444, 201] width 529 height 308
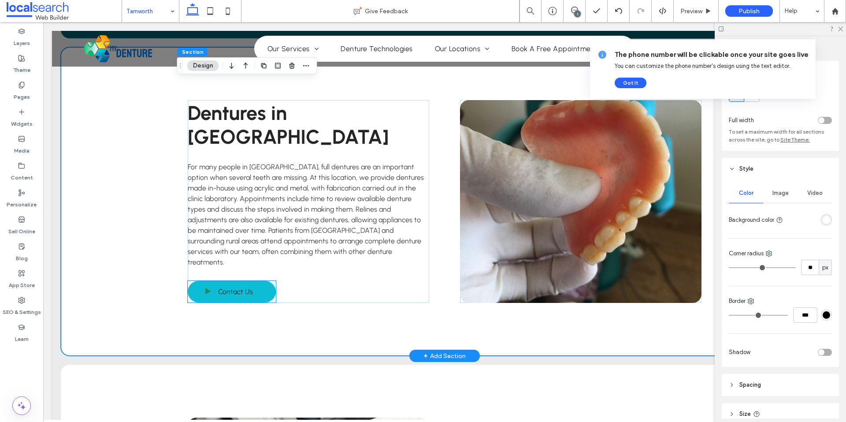
click at [192, 281] on link "Contact Us" at bounding box center [232, 292] width 88 height 22
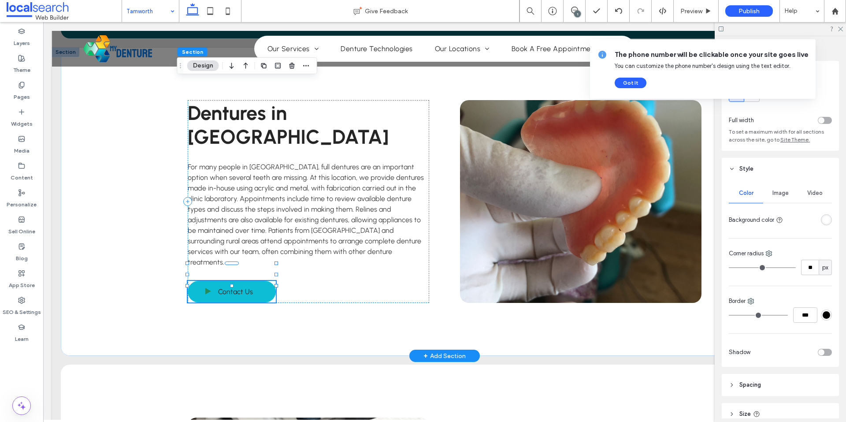
click at [192, 281] on link "Contact Us" at bounding box center [232, 292] width 88 height 22
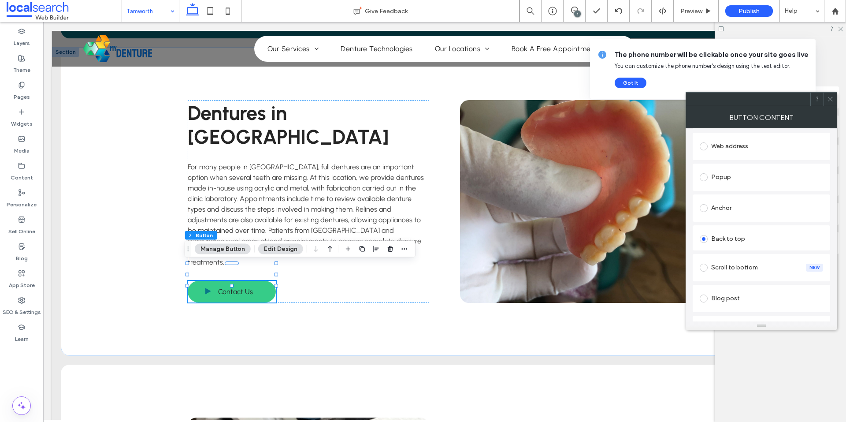
scroll to position [132, 0]
click at [724, 202] on div "Anchor" at bounding box center [760, 195] width 123 height 14
click at [725, 253] on section "Anchor: Select..." at bounding box center [760, 254] width 123 height 35
click at [829, 102] on icon at bounding box center [830, 99] width 7 height 7
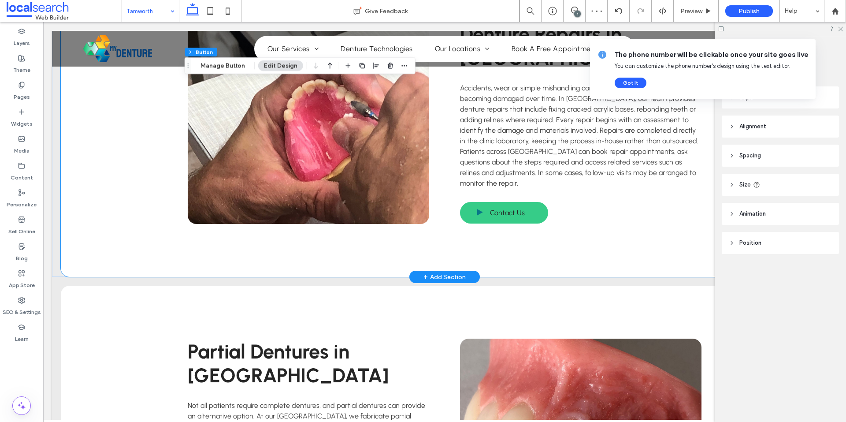
scroll to position [1492, 0]
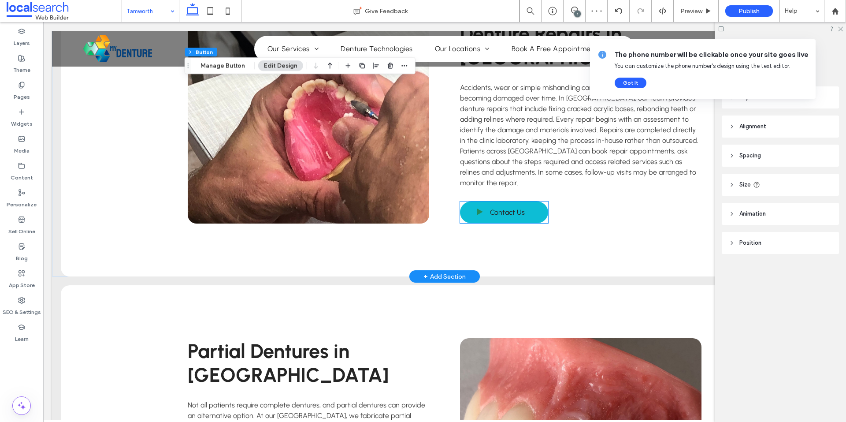
click at [499, 215] on span "Contact Us" at bounding box center [507, 212] width 35 height 17
click at [499, 215] on div "Contact Us" at bounding box center [504, 212] width 88 height 22
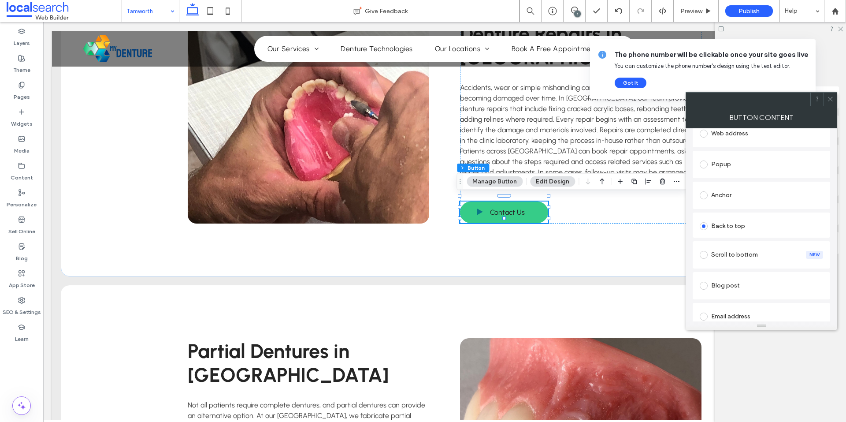
scroll to position [176, 0]
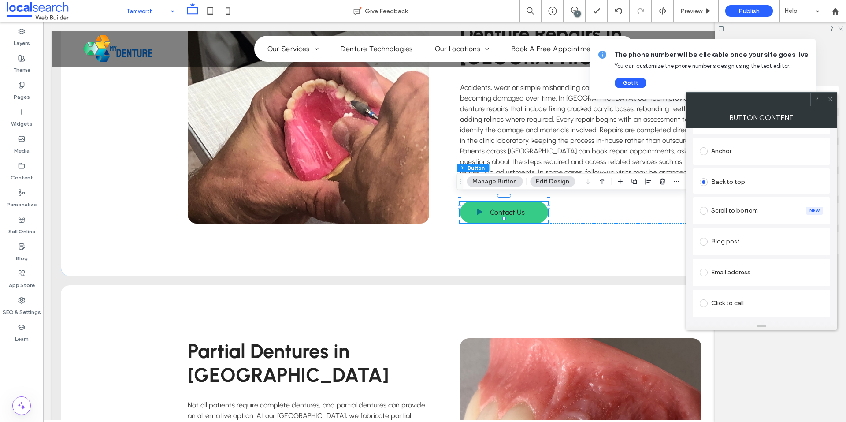
click at [729, 158] on div "Anchor" at bounding box center [760, 151] width 123 height 14
click at [828, 98] on icon at bounding box center [830, 99] width 7 height 7
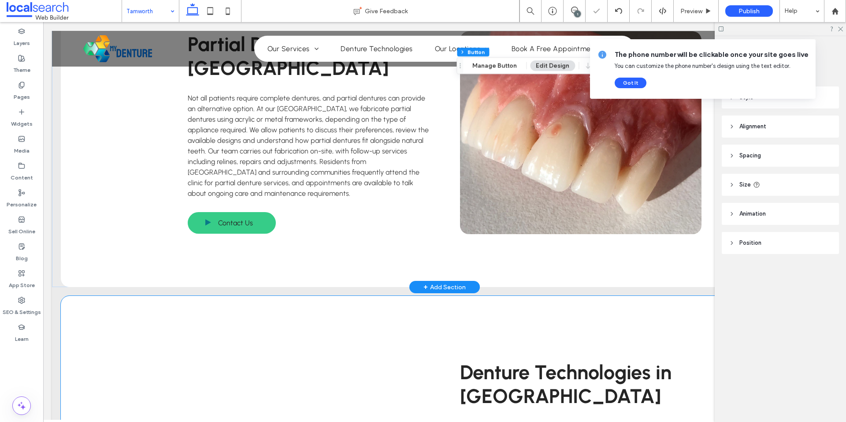
scroll to position [1757, 0]
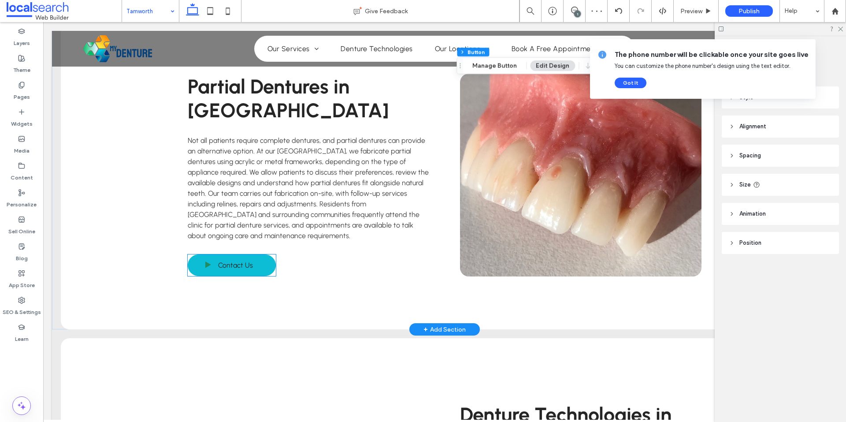
click at [239, 263] on span "Contact Us" at bounding box center [235, 264] width 35 height 17
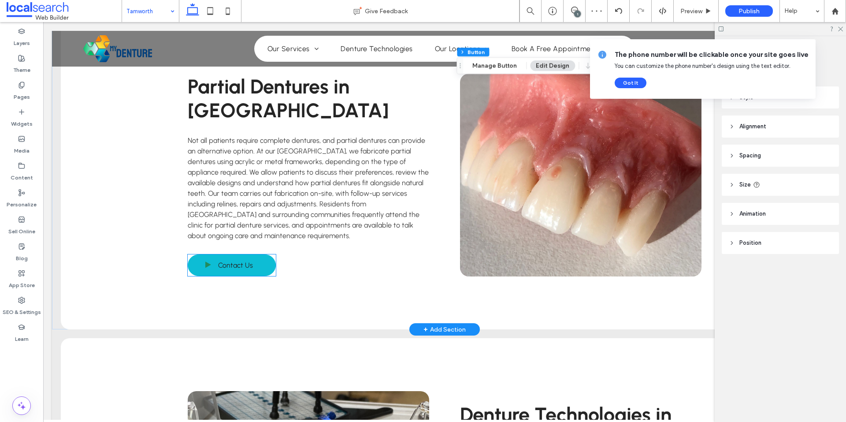
click at [239, 263] on div "Contact Us" at bounding box center [232, 265] width 88 height 22
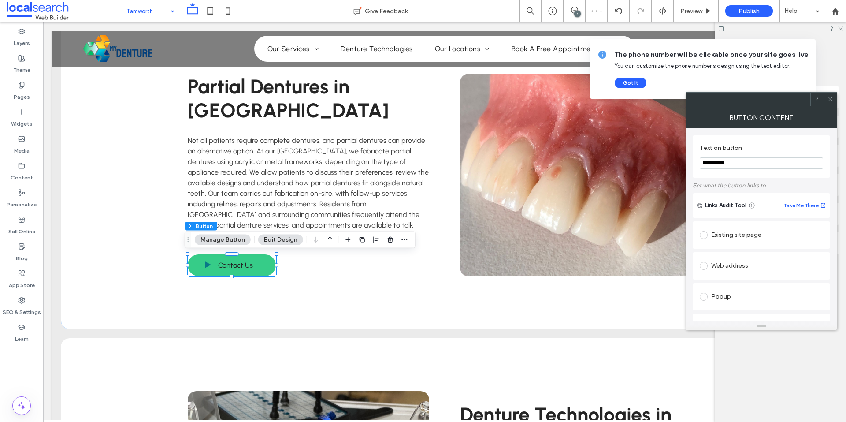
scroll to position [132, 0]
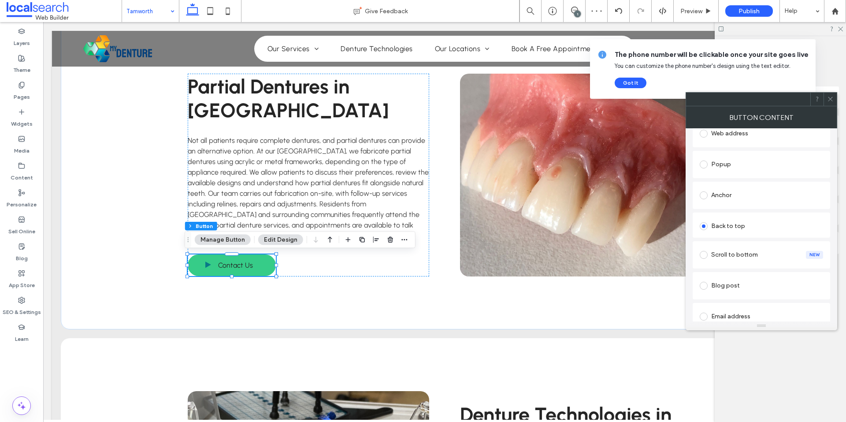
click at [734, 204] on div "Anchor" at bounding box center [760, 195] width 123 height 19
click at [836, 100] on div at bounding box center [829, 99] width 13 height 13
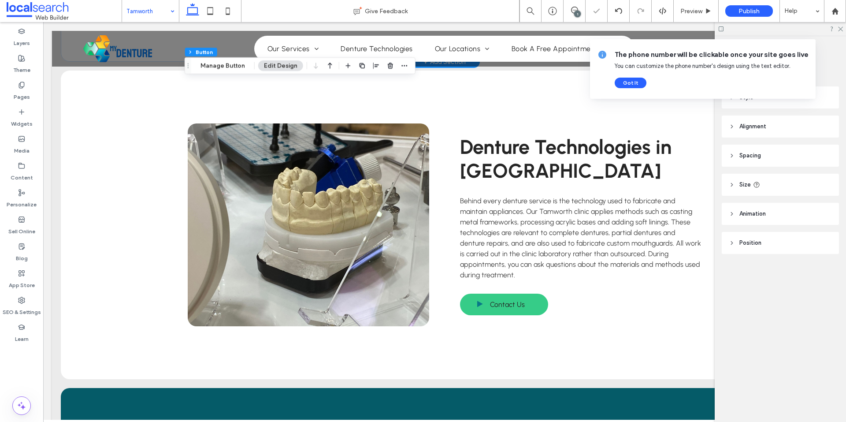
scroll to position [2109, 0]
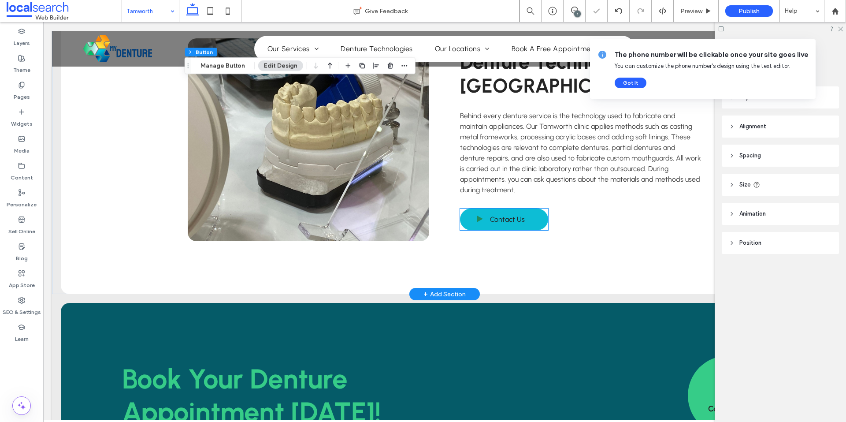
click at [499, 213] on span "Contact Us" at bounding box center [507, 219] width 35 height 17
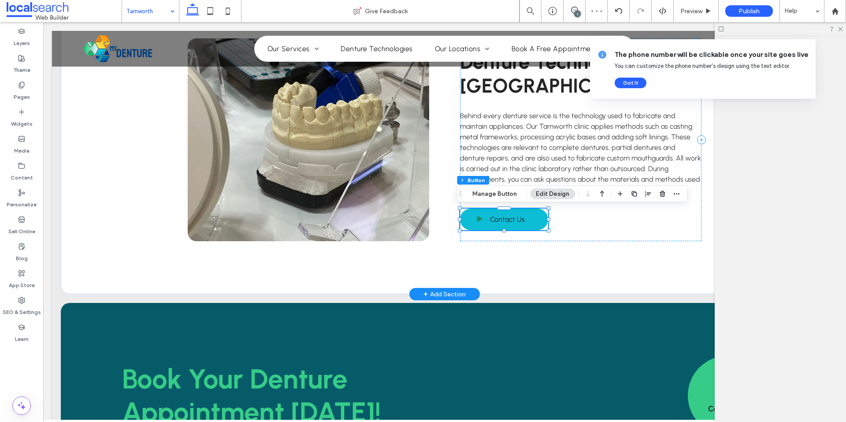
click at [499, 213] on div "Contact Us" at bounding box center [504, 219] width 88 height 22
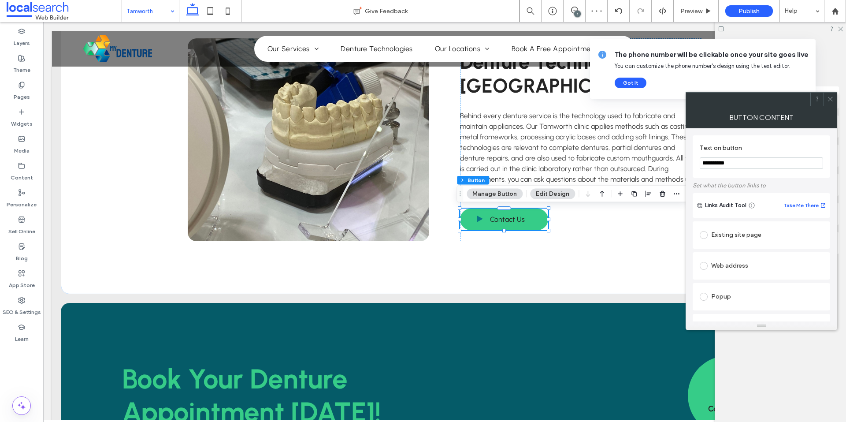
scroll to position [132, 0]
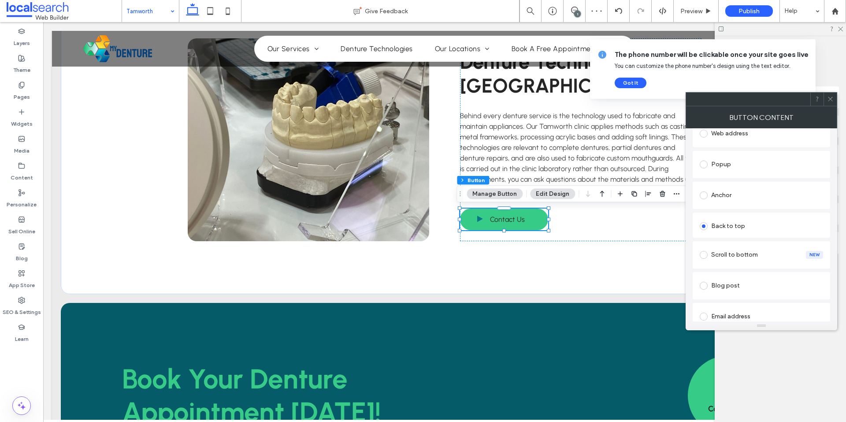
click at [725, 197] on div "Anchor" at bounding box center [760, 195] width 123 height 14
click at [825, 103] on div at bounding box center [829, 99] width 13 height 13
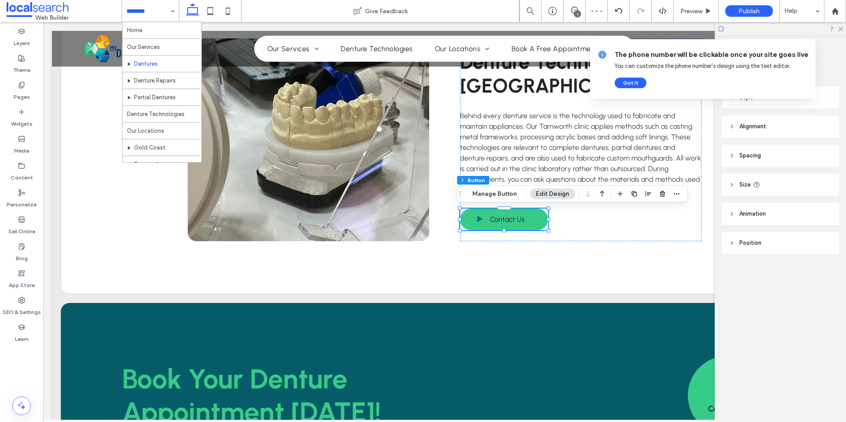
scroll to position [59, 0]
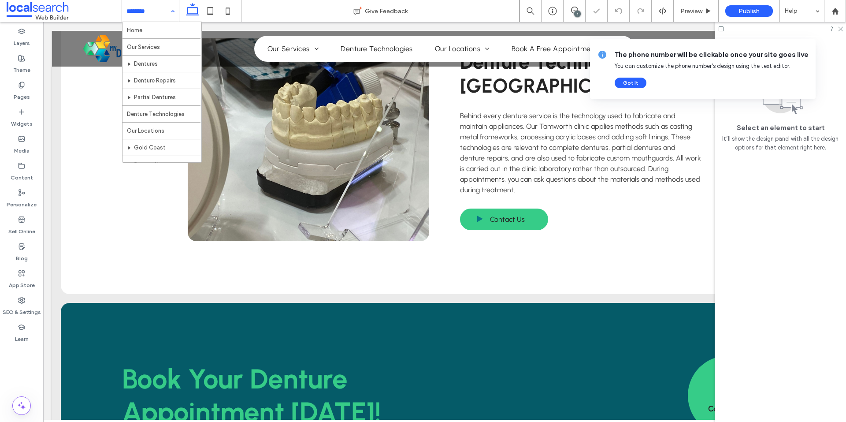
click at [135, 7] on input at bounding box center [148, 11] width 44 height 22
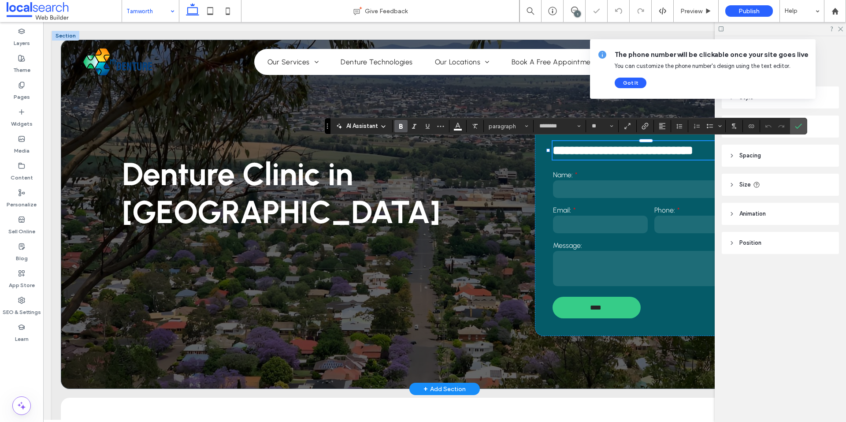
type input "********"
type input "**"
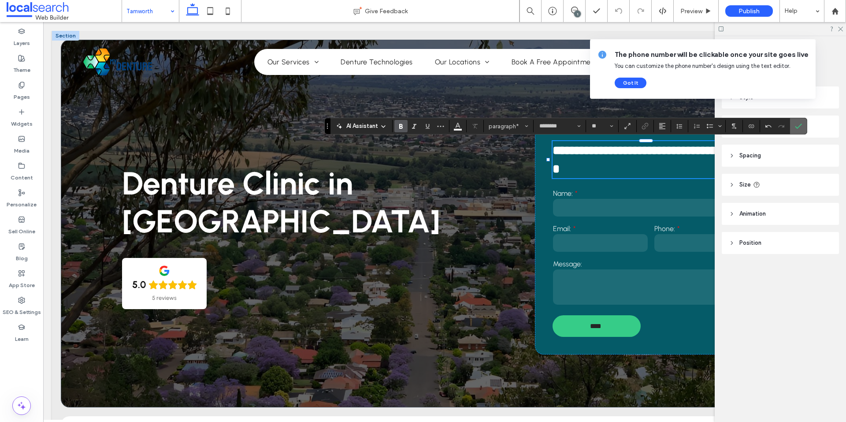
click at [801, 126] on icon "Confirm" at bounding box center [798, 125] width 7 height 7
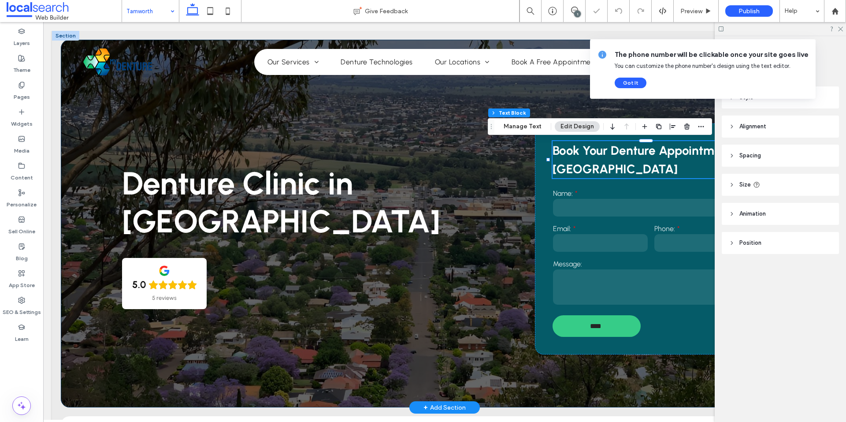
click at [298, 100] on div "Denture Clinic in Tamworth 5.0 5 reviews Book Your Denture Appointment in Tamwo…" at bounding box center [444, 223] width 767 height 367
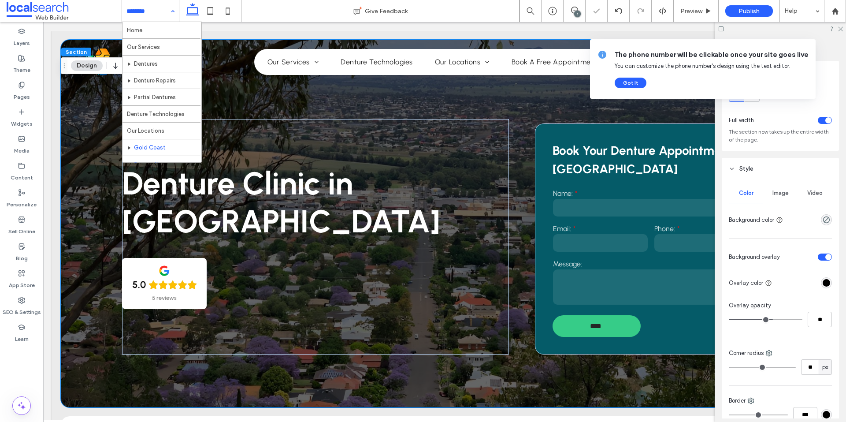
scroll to position [59, 0]
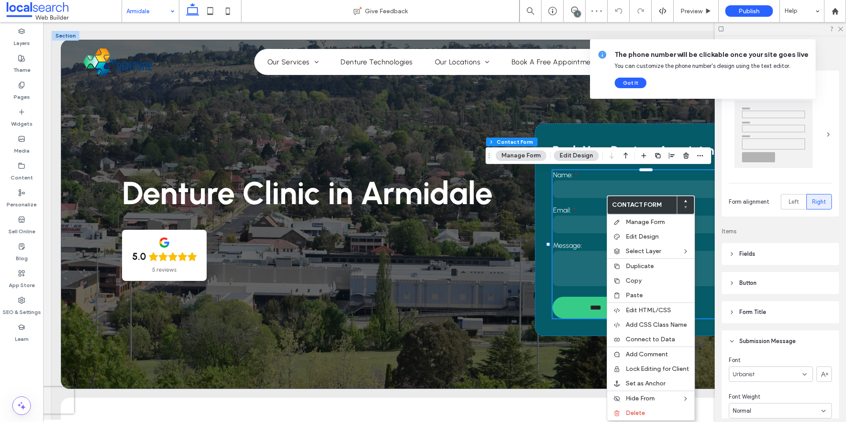
type input "**"
type input "*"
type input "***"
click at [624, 295] on div "Paste" at bounding box center [650, 295] width 87 height 15
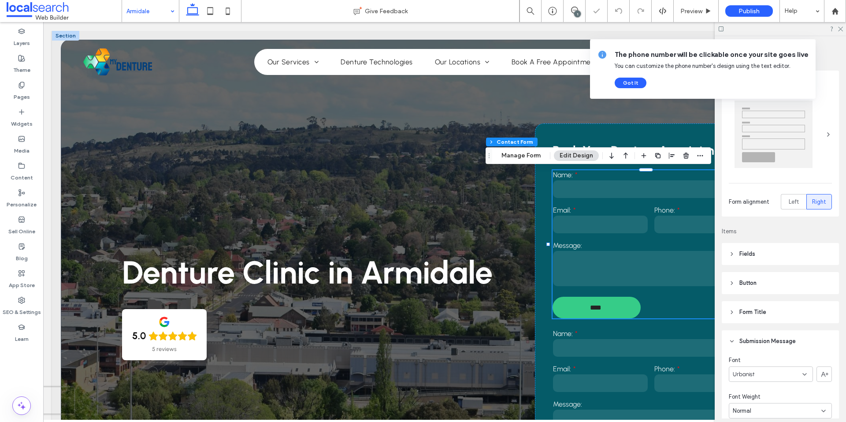
click at [606, 199] on div "Name:" at bounding box center [650, 184] width 203 height 35
type input "**"
type input "*"
type input "***"
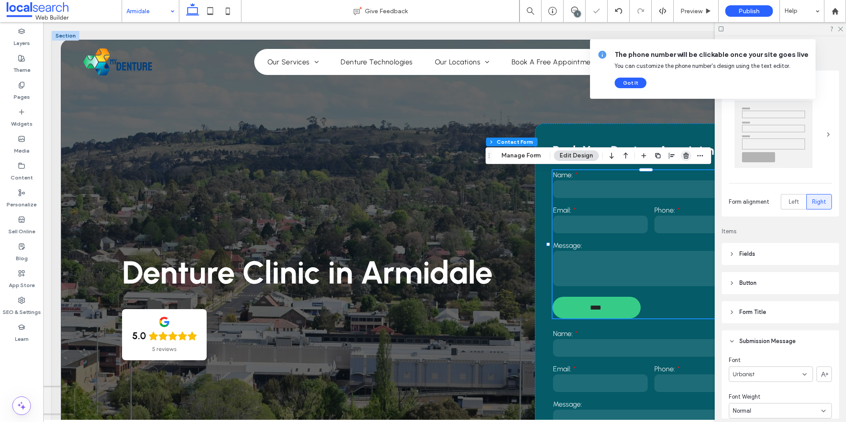
drag, startPoint x: 686, startPoint y: 159, endPoint x: 641, endPoint y: 137, distance: 49.6
click at [686, 159] on span "button" at bounding box center [686, 155] width 11 height 11
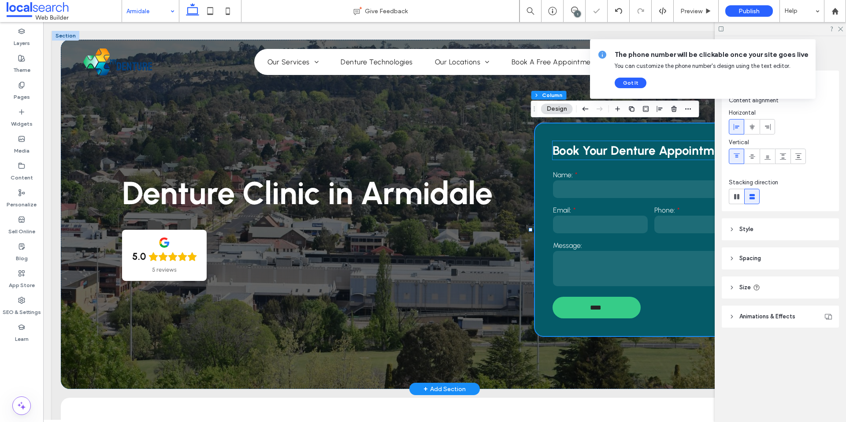
click at [678, 153] on strong "Book Your Denture Appointment" at bounding box center [642, 150] width 180 height 15
click at [678, 153] on div "Book Your Denture Appointment" at bounding box center [650, 150] width 197 height 19
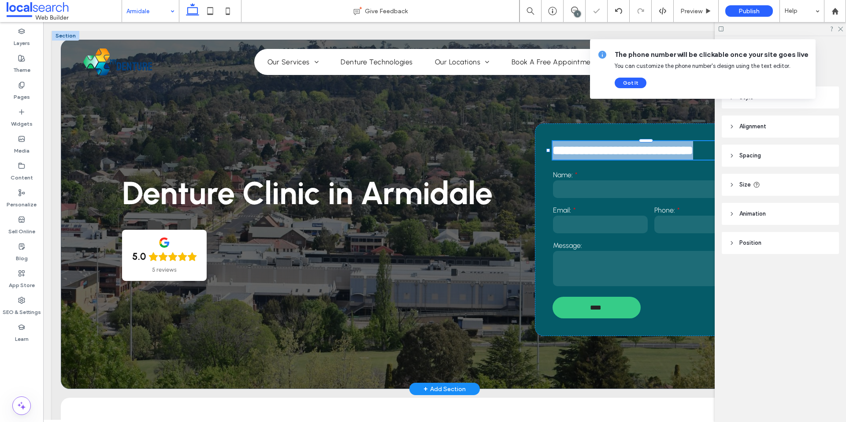
type input "********"
type input "**"
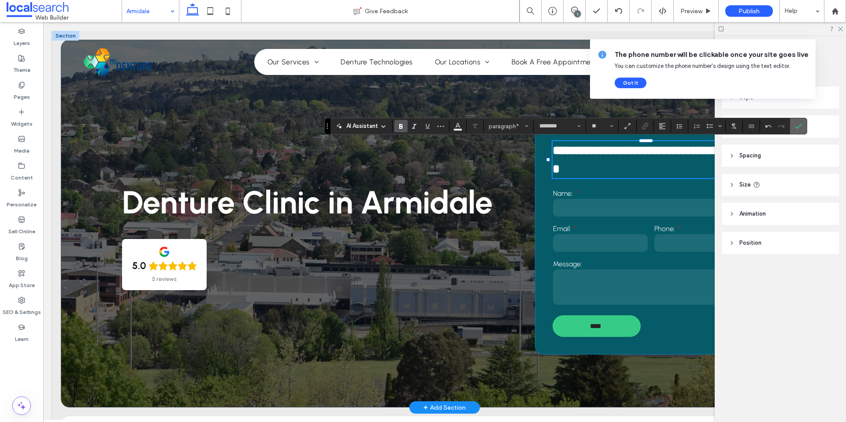
click at [799, 121] on span "Confirm" at bounding box center [798, 125] width 7 height 15
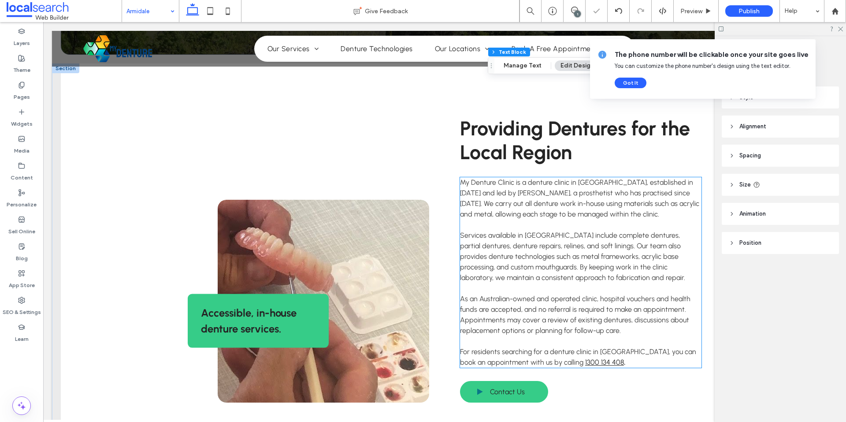
scroll to position [485, 0]
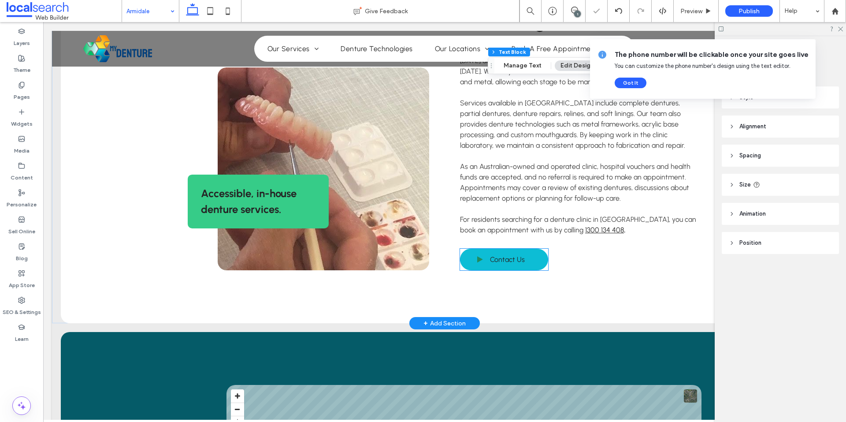
click at [511, 252] on span "Contact Us" at bounding box center [507, 259] width 35 height 17
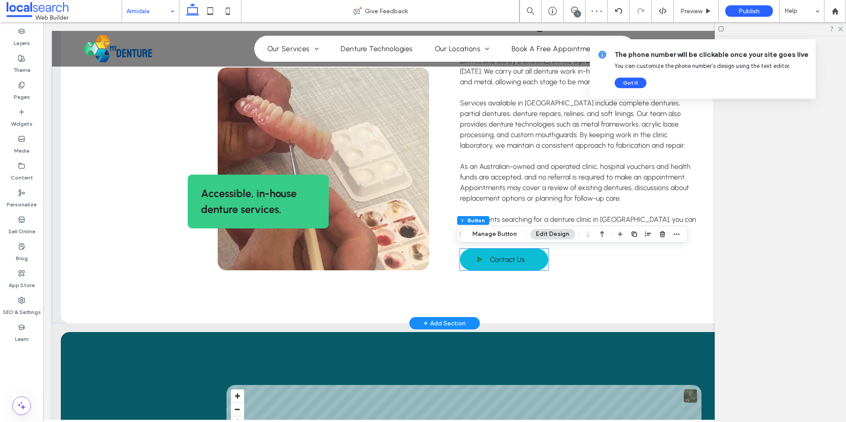
click at [511, 252] on div "Contact Us" at bounding box center [504, 259] width 88 height 22
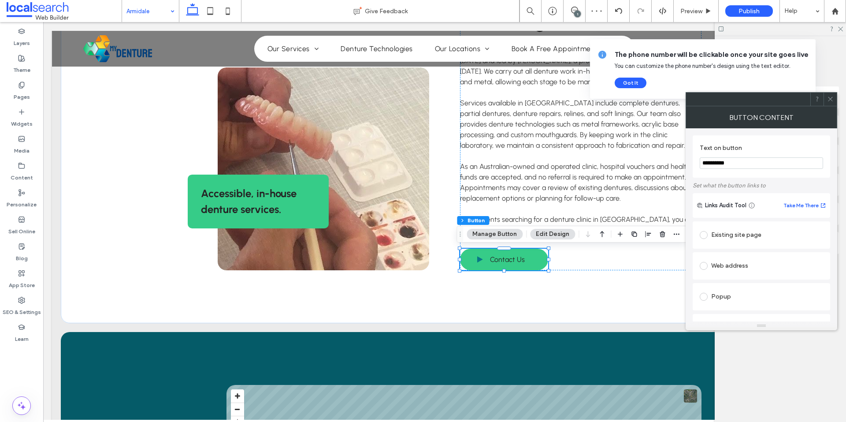
scroll to position [132, 0]
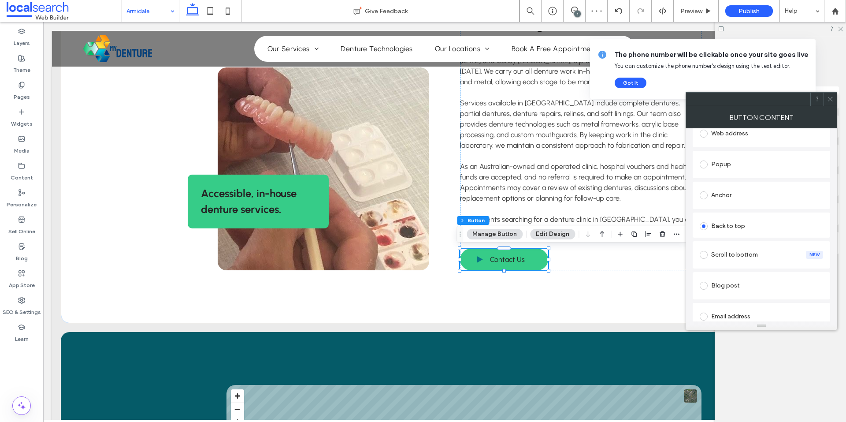
click at [733, 196] on div "Anchor" at bounding box center [760, 195] width 123 height 14
click at [830, 100] on icon at bounding box center [830, 99] width 7 height 7
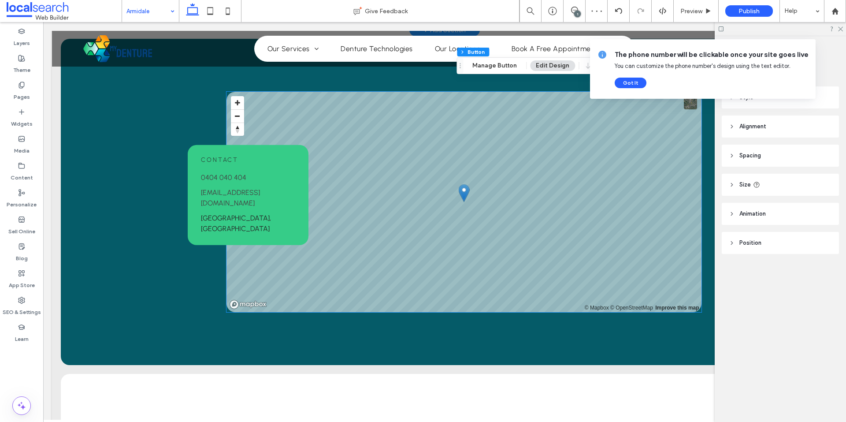
scroll to position [793, 0]
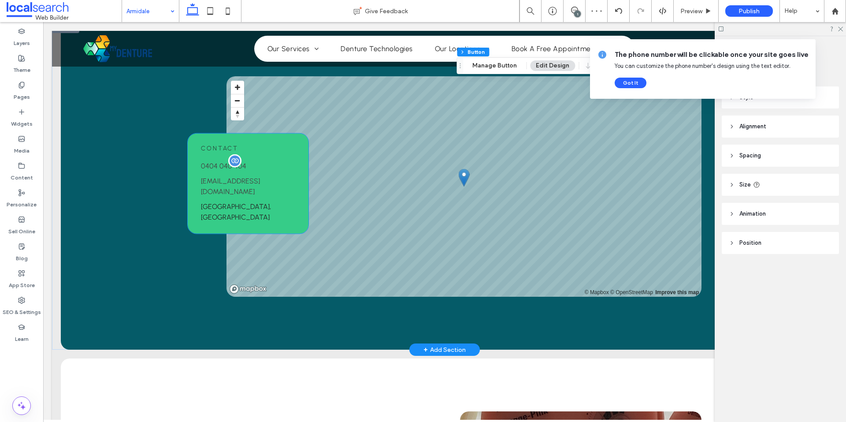
click at [220, 170] on span "0404 040 404" at bounding box center [223, 166] width 45 height 8
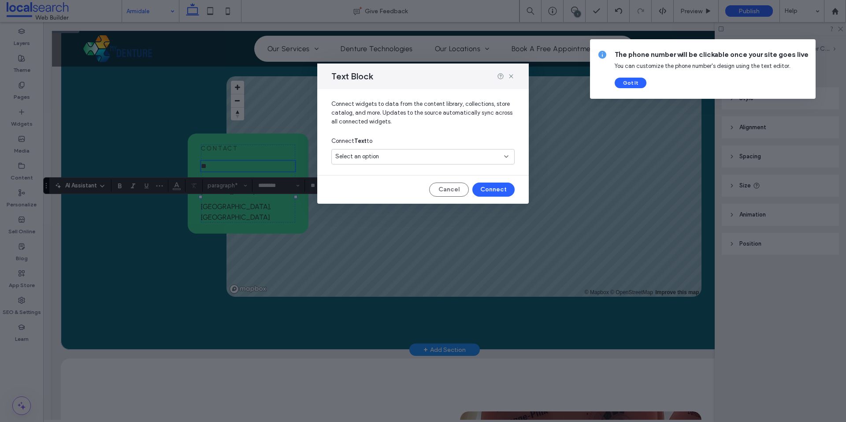
drag, startPoint x: 385, startPoint y: 153, endPoint x: 385, endPoint y: 160, distance: 7.0
click at [385, 153] on div "Select an option" at bounding box center [417, 156] width 165 height 9
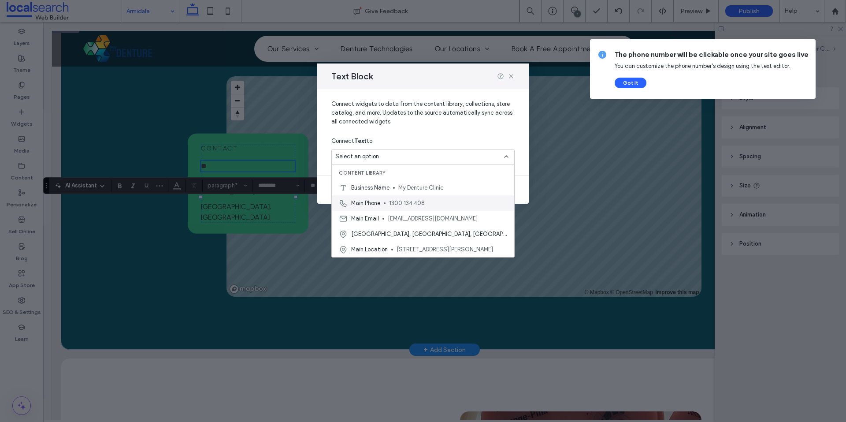
click at [385, 201] on div "Main Phone [PHONE_NUMBER]" at bounding box center [423, 202] width 182 height 15
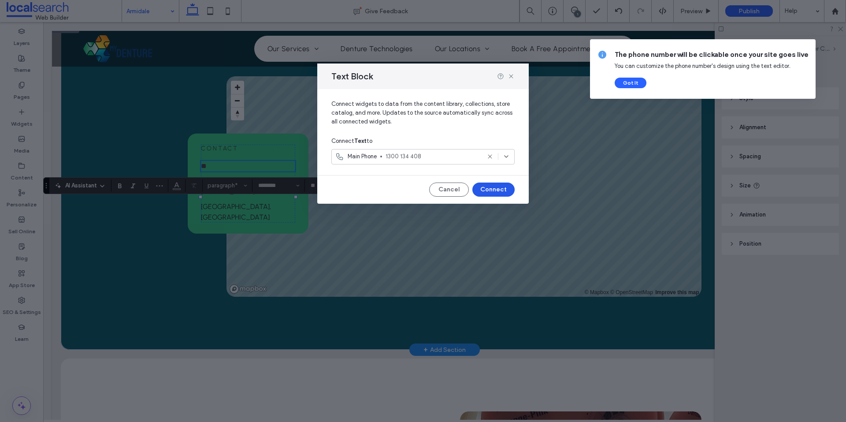
click at [488, 189] on button "Connect" at bounding box center [493, 189] width 42 height 14
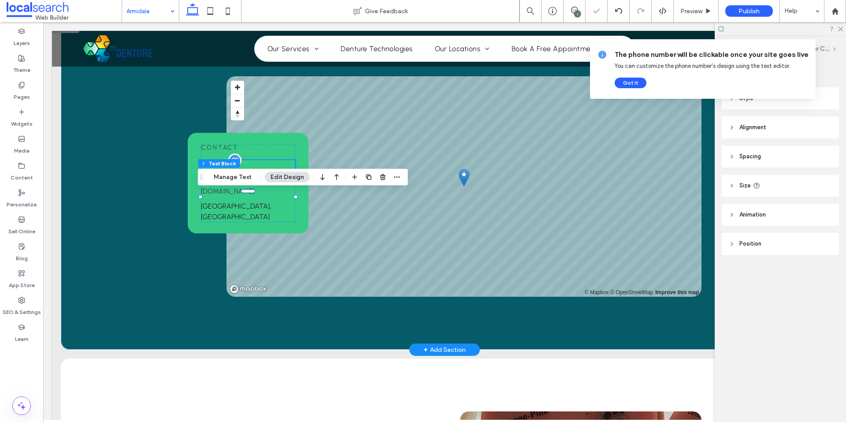
click at [217, 169] on span "**********" at bounding box center [217, 165] width 33 height 7
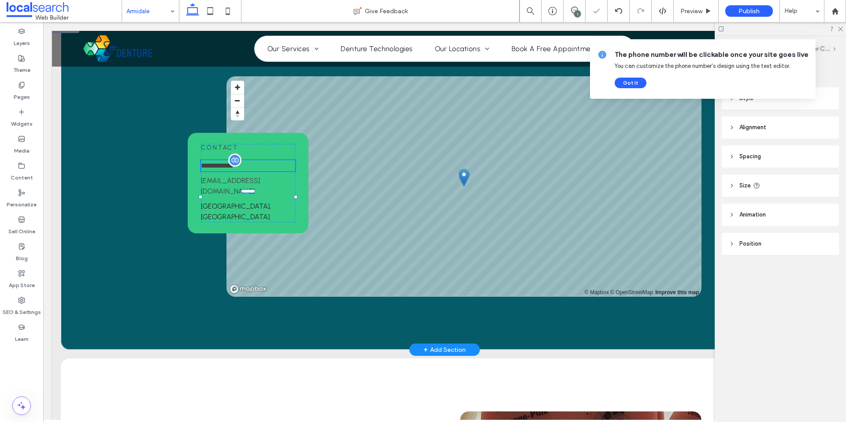
type input "********"
type input "**"
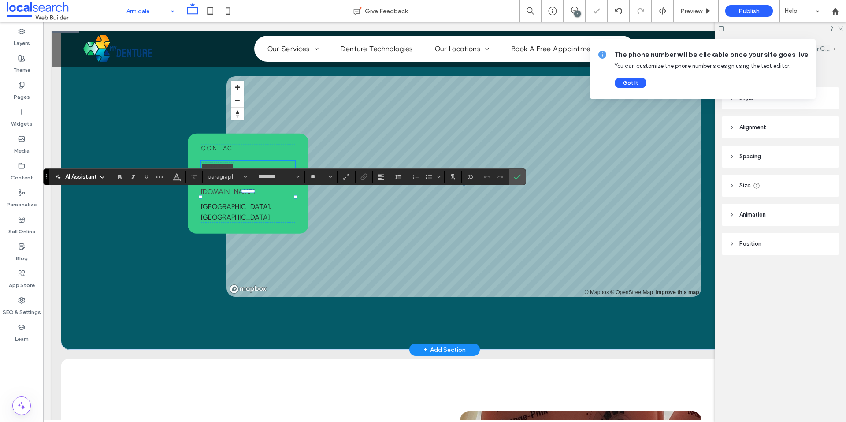
click at [217, 169] on span "**********" at bounding box center [217, 166] width 33 height 7
click at [174, 175] on icon "Color" at bounding box center [176, 175] width 7 height 7
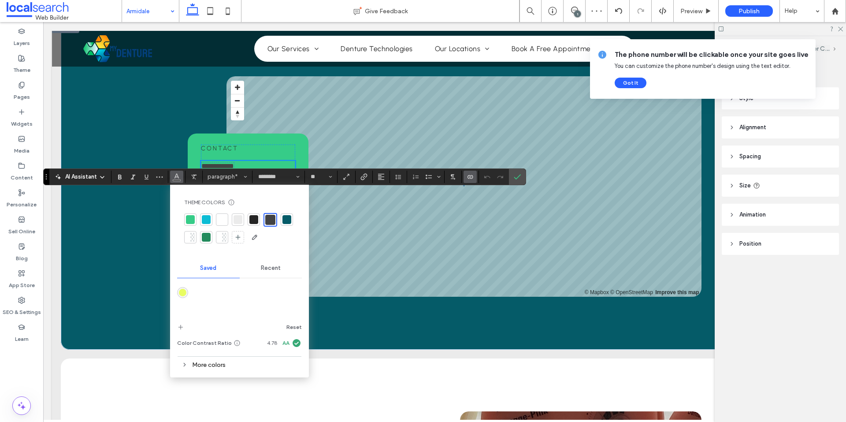
click at [249, 215] on div at bounding box center [254, 219] width 12 height 12
click at [511, 178] on label "Confirm" at bounding box center [517, 177] width 13 height 16
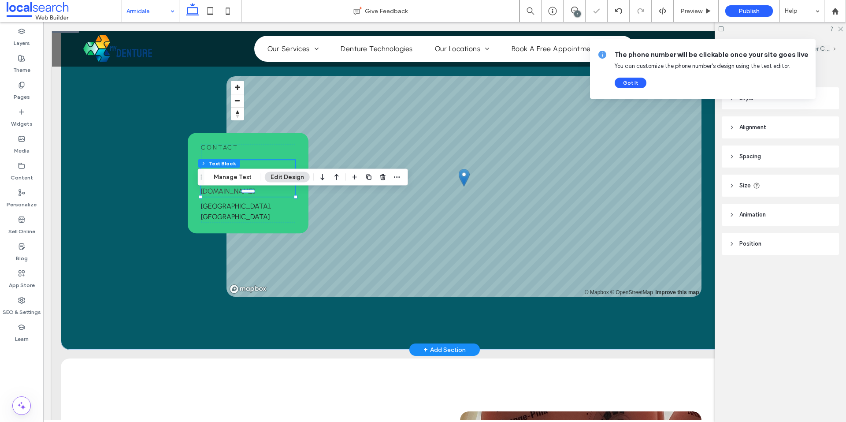
click at [247, 195] on link "[EMAIL_ADDRESS][DOMAIN_NAME]" at bounding box center [230, 185] width 59 height 19
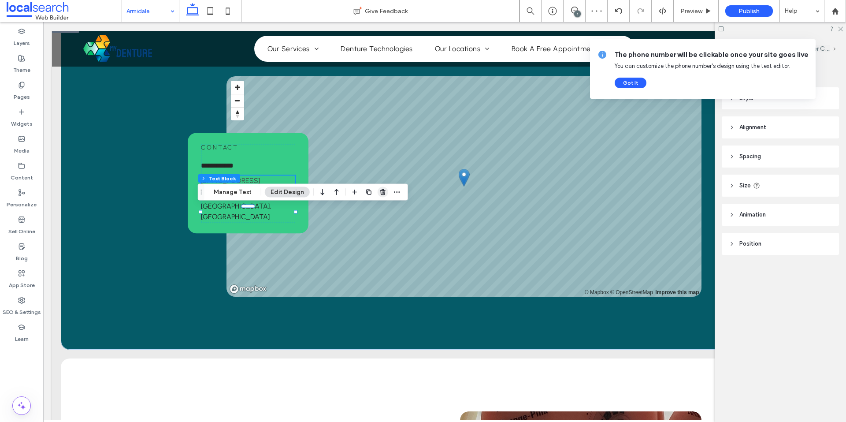
click at [380, 189] on icon "button" at bounding box center [382, 192] width 7 height 7
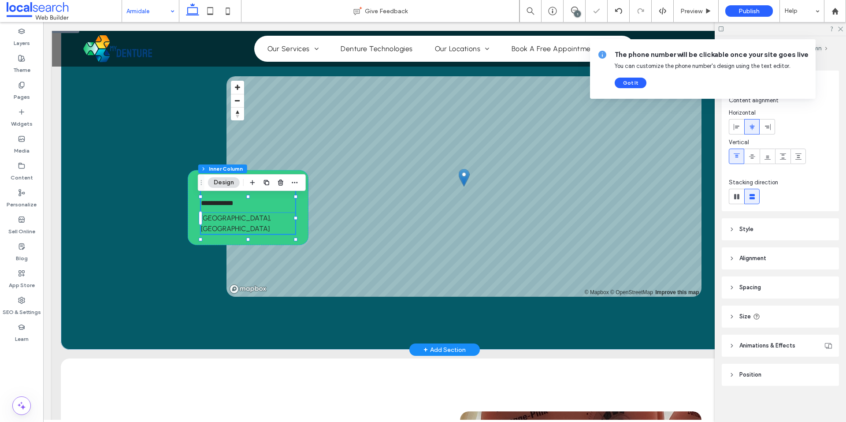
click at [235, 231] on link "[GEOGRAPHIC_DATA], [GEOGRAPHIC_DATA]" at bounding box center [236, 223] width 70 height 19
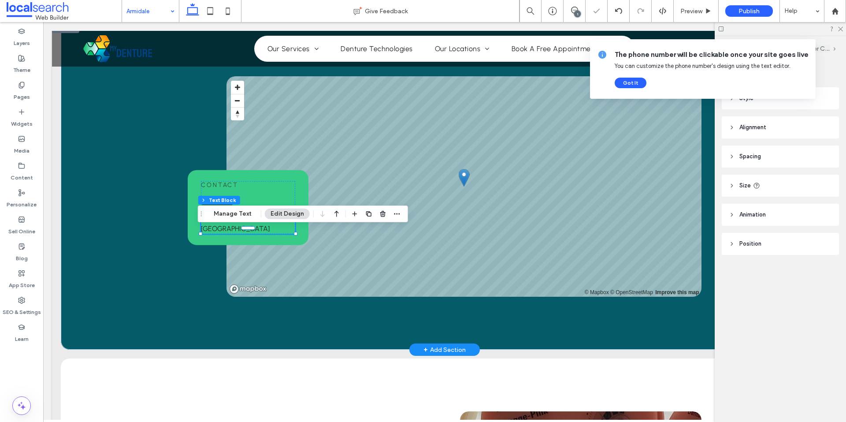
click at [235, 231] on div "Gold Coast, Australia" at bounding box center [248, 223] width 94 height 21
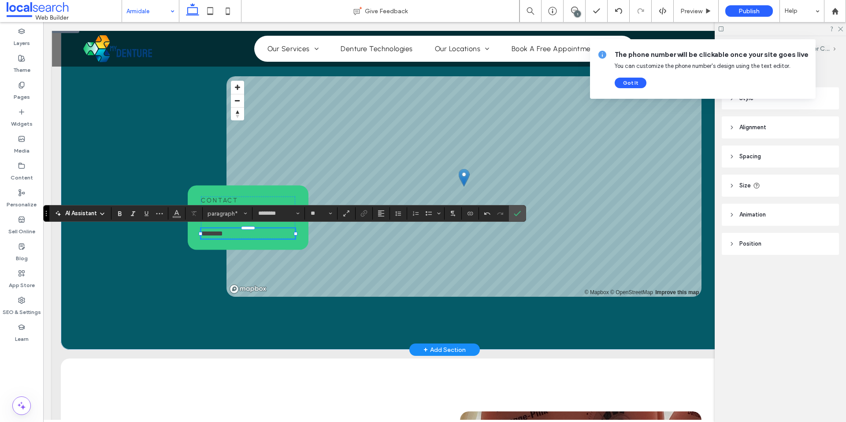
click at [233, 231] on p "******** ﻿" at bounding box center [248, 233] width 94 height 11
click at [366, 213] on icon "Link" at bounding box center [363, 213] width 7 height 7
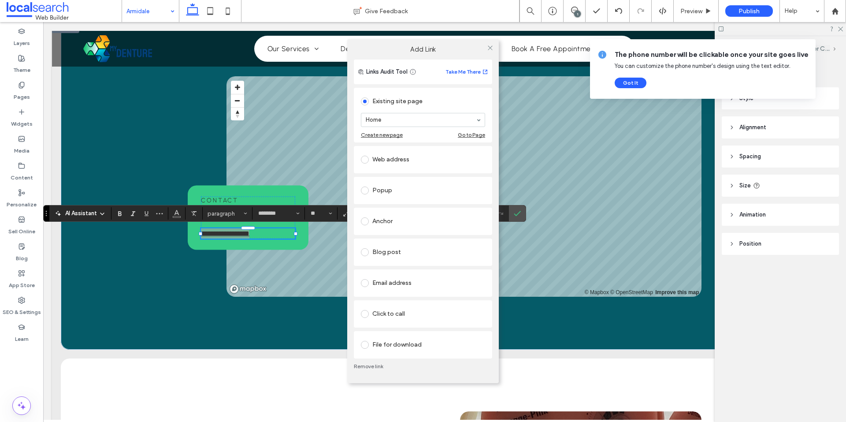
click at [403, 225] on div "Anchor" at bounding box center [423, 221] width 124 height 14
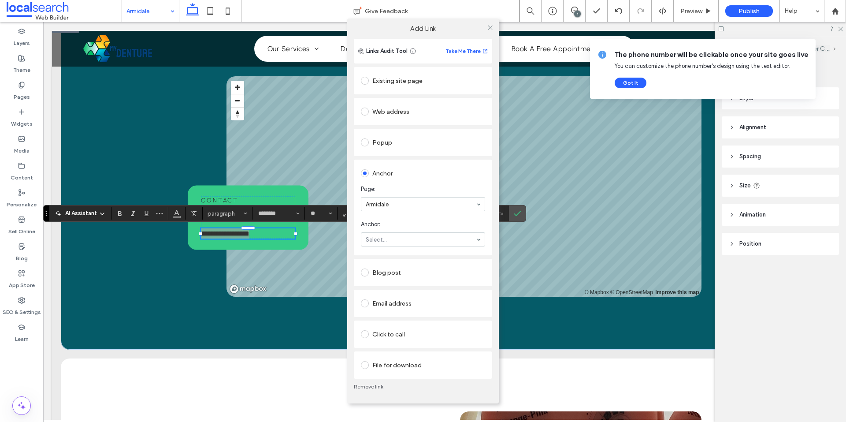
click at [381, 112] on div "Web address" at bounding box center [423, 111] width 124 height 14
click at [391, 157] on div "Set as no follow" at bounding box center [390, 158] width 41 height 9
click at [391, 126] on input "url" at bounding box center [423, 128] width 124 height 11
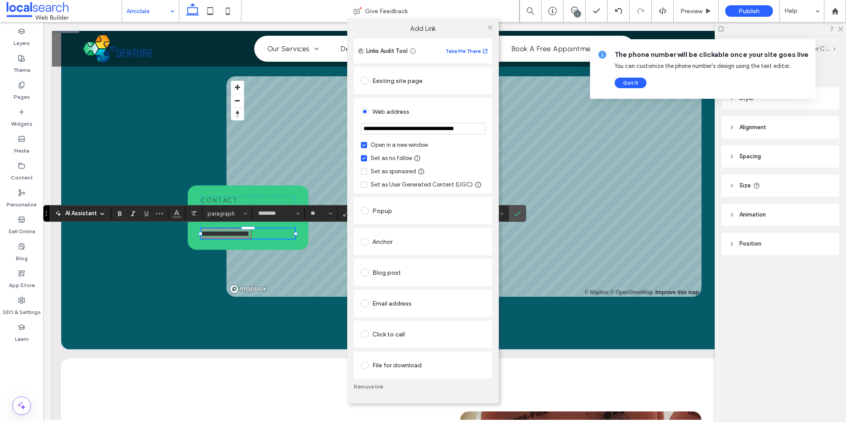
scroll to position [0, 19]
type input "**********"
click at [493, 93] on div "**********" at bounding box center [423, 221] width 152 height 364
drag, startPoint x: 491, startPoint y: 29, endPoint x: 399, endPoint y: 51, distance: 94.2
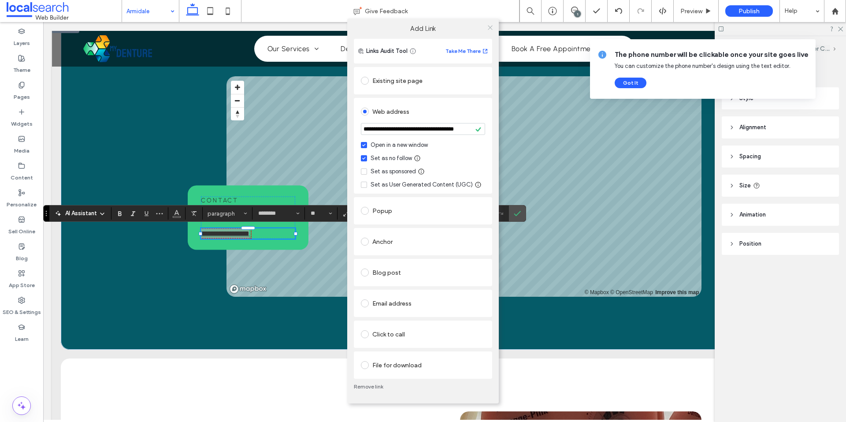
click at [491, 29] on icon at bounding box center [490, 27] width 7 height 7
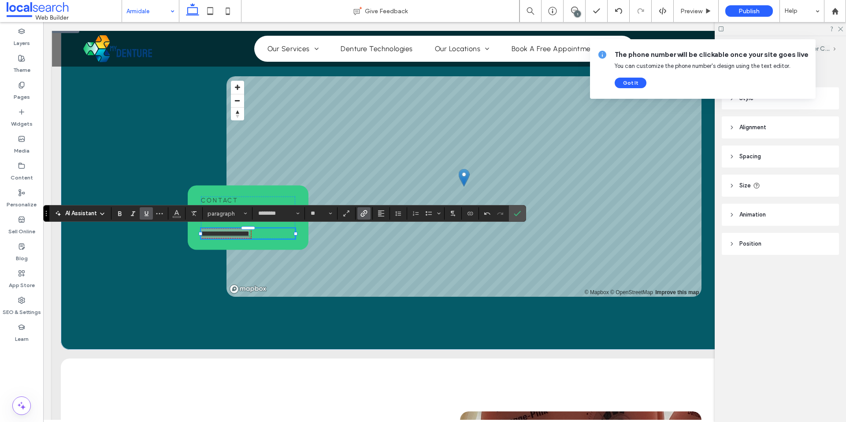
click at [151, 215] on label "Underline" at bounding box center [146, 213] width 13 height 12
click at [517, 213] on icon "Confirm" at bounding box center [517, 213] width 7 height 7
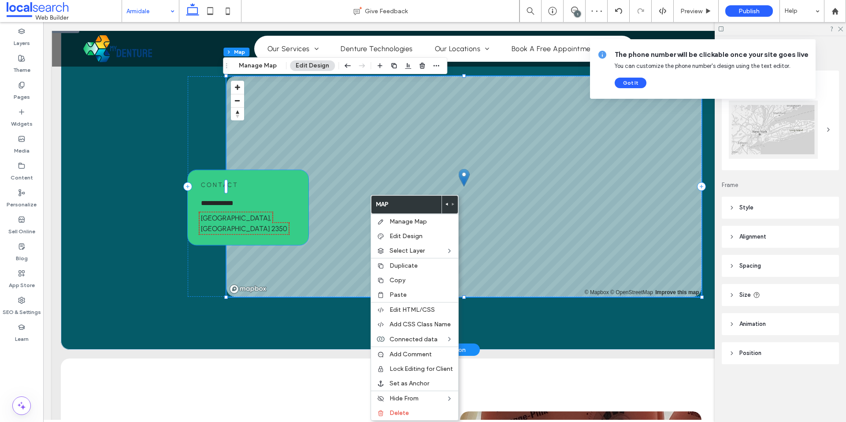
click at [231, 205] on div "**********" at bounding box center [248, 207] width 94 height 53
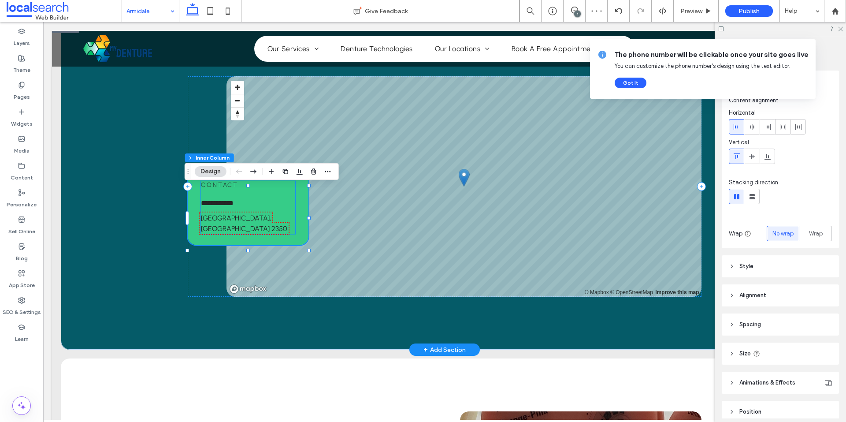
click at [226, 189] on span "Contact" at bounding box center [219, 184] width 37 height 7
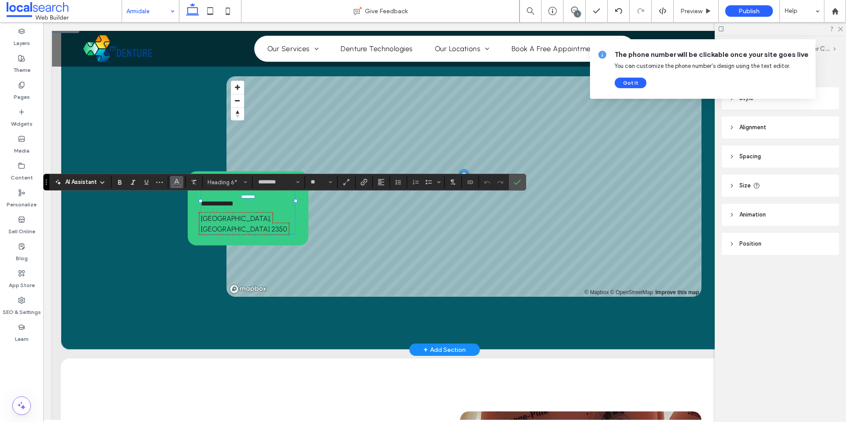
click at [176, 177] on span "Color" at bounding box center [176, 180] width 7 height 11
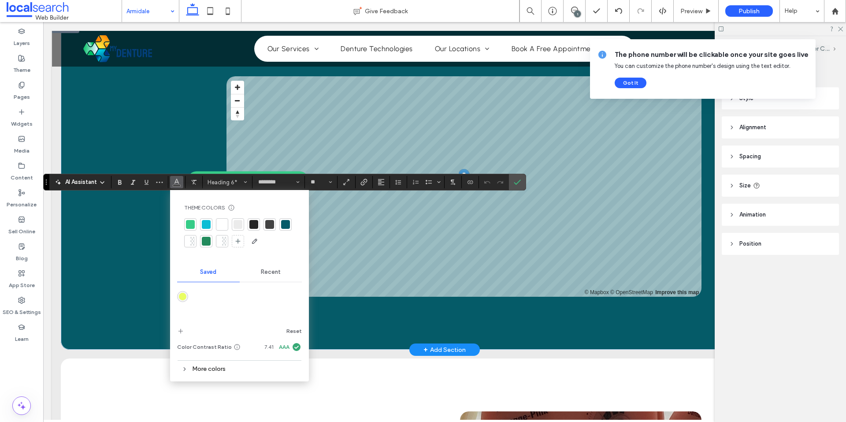
click at [253, 222] on div at bounding box center [253, 224] width 9 height 9
click at [517, 184] on icon "Confirm" at bounding box center [517, 181] width 7 height 7
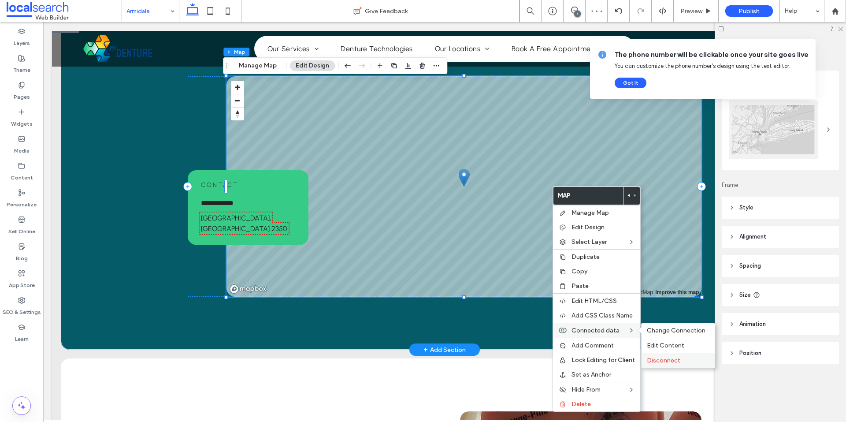
click at [692, 353] on div "Disconnect" at bounding box center [677, 359] width 73 height 15
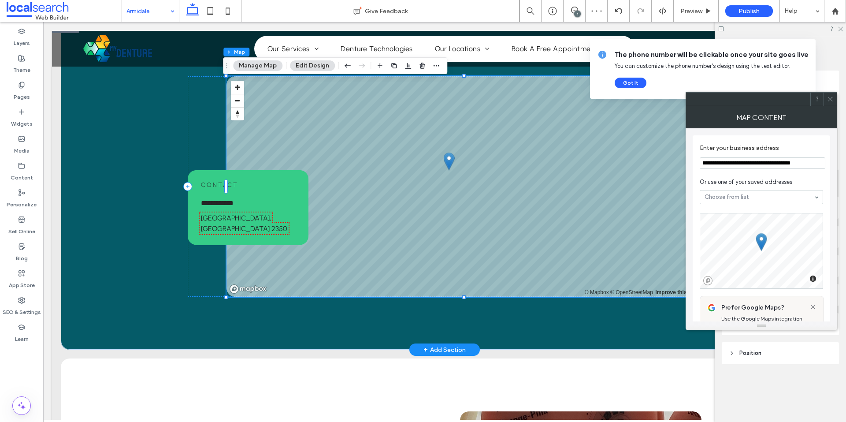
click at [713, 161] on input "**********" at bounding box center [762, 162] width 126 height 11
type input "**********"
click at [829, 100] on use at bounding box center [830, 99] width 4 height 4
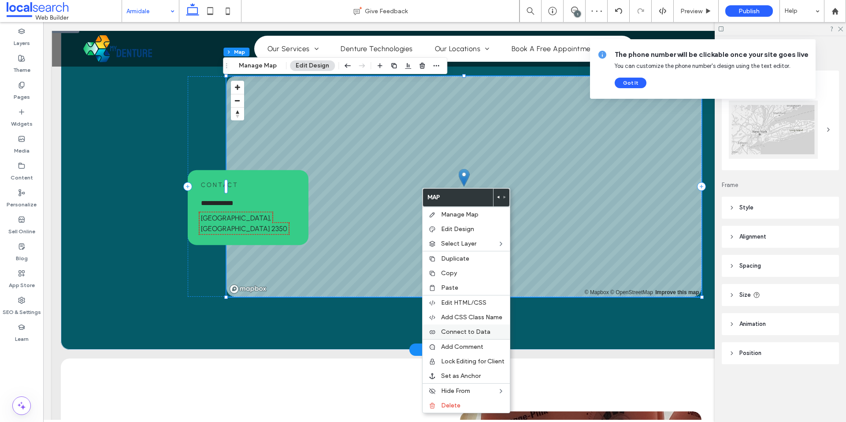
click at [486, 329] on span "Connect to Data" at bounding box center [465, 331] width 49 height 7
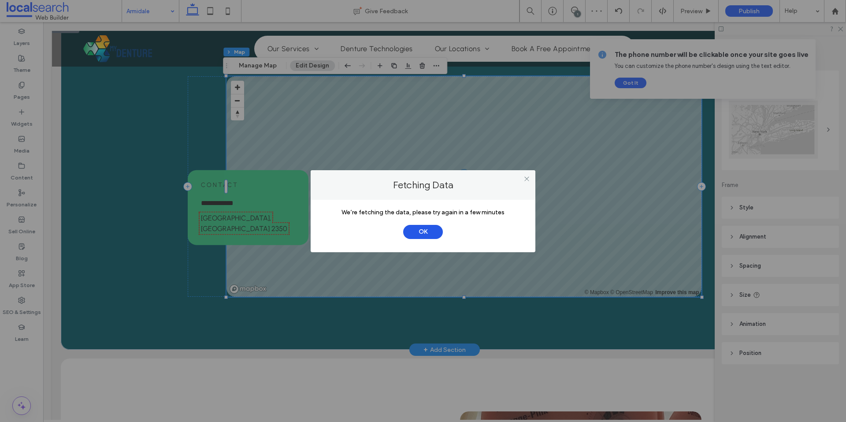
click at [419, 233] on button "OK" at bounding box center [423, 232] width 40 height 14
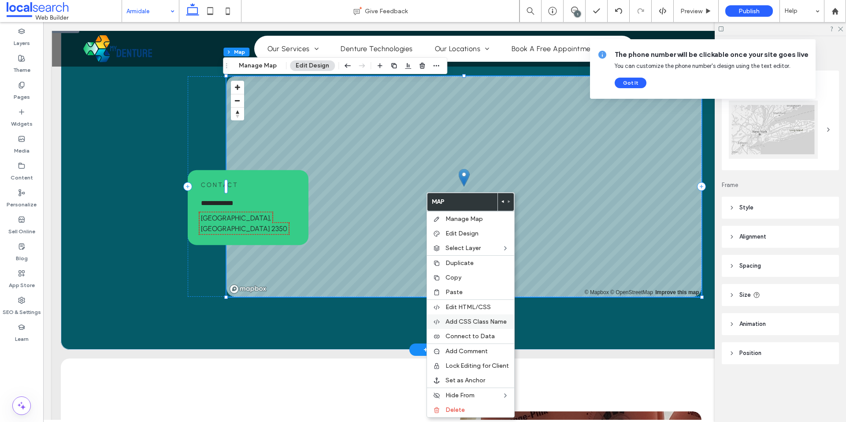
click at [474, 328] on div "Add CSS Class Name" at bounding box center [470, 321] width 87 height 15
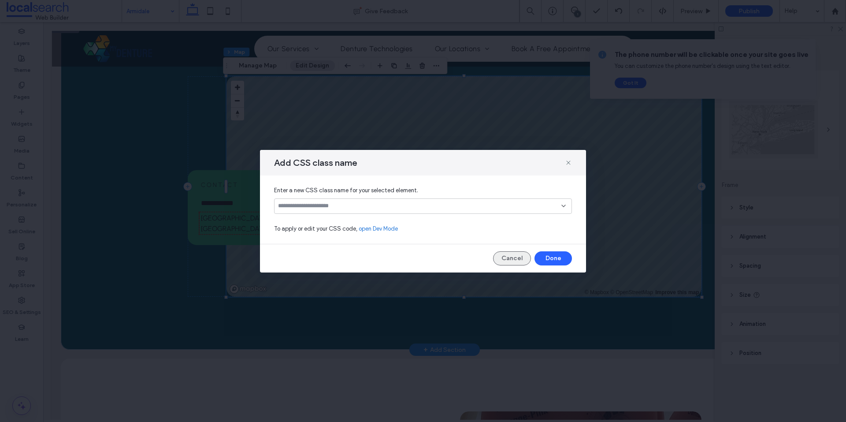
click at [511, 251] on button "Cancel" at bounding box center [512, 258] width 38 height 14
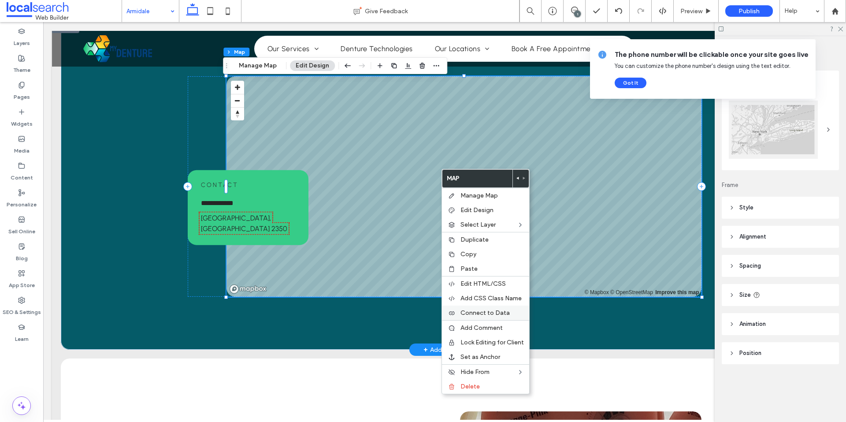
click at [477, 311] on span "Connect to Data" at bounding box center [484, 312] width 49 height 7
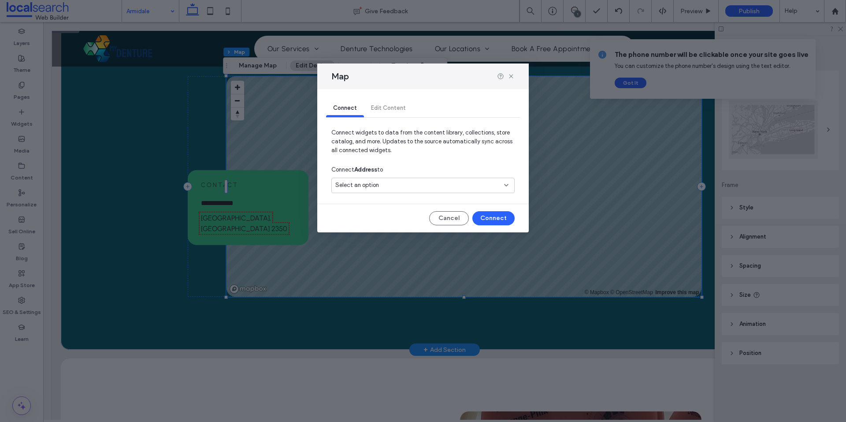
click at [439, 189] on div "Select an option" at bounding box center [417, 185] width 165 height 9
type input "**"
click at [396, 214] on span "Armidale, New South Wales, Australia" at bounding box center [423, 216] width 145 height 9
click at [498, 219] on button "Connect" at bounding box center [493, 218] width 42 height 14
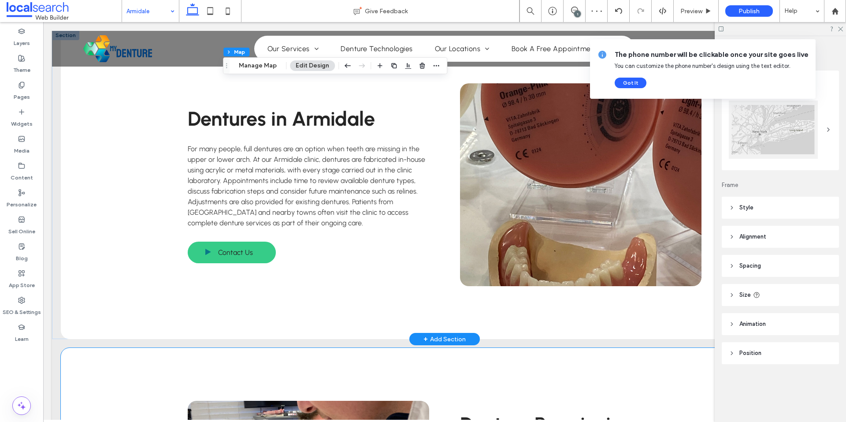
scroll to position [1189, 0]
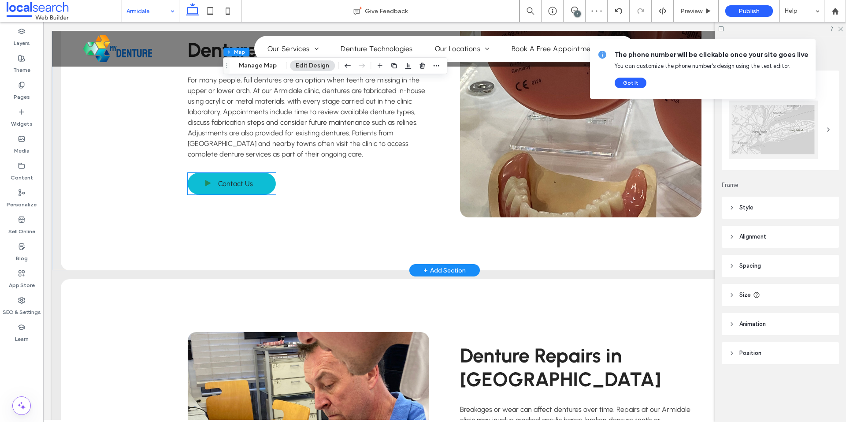
click at [226, 183] on span "Contact Us" at bounding box center [235, 183] width 35 height 17
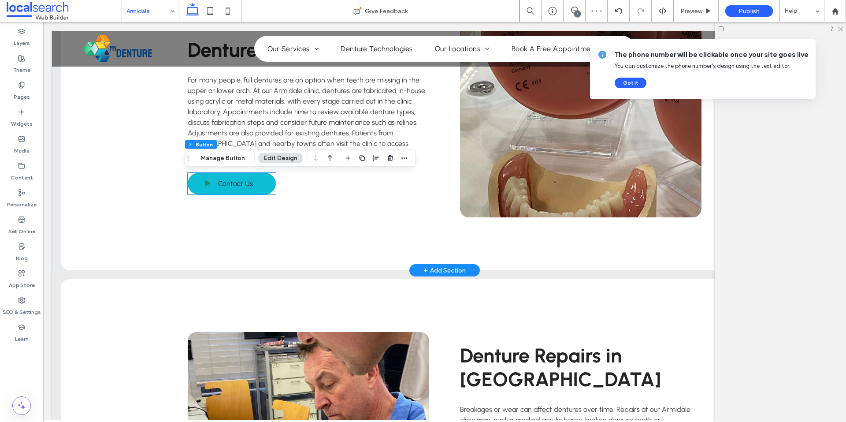
click at [226, 183] on div "Contact Us" at bounding box center [232, 184] width 88 height 22
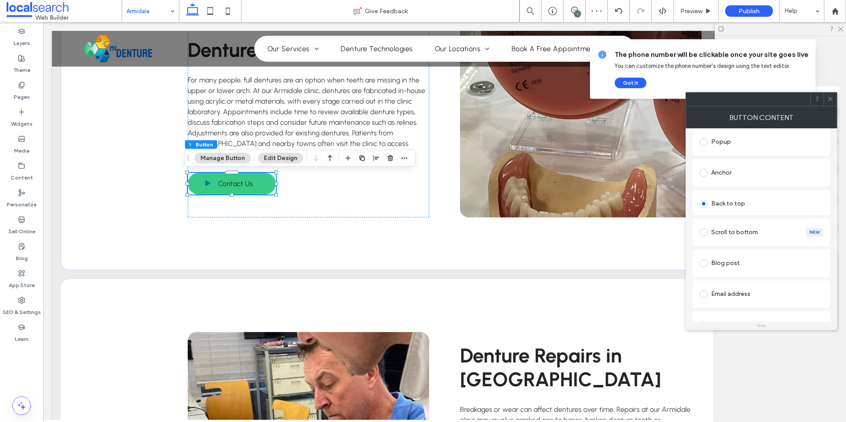
scroll to position [176, 0]
click at [731, 158] on div "Anchor" at bounding box center [760, 151] width 123 height 14
click at [829, 101] on icon at bounding box center [830, 99] width 7 height 7
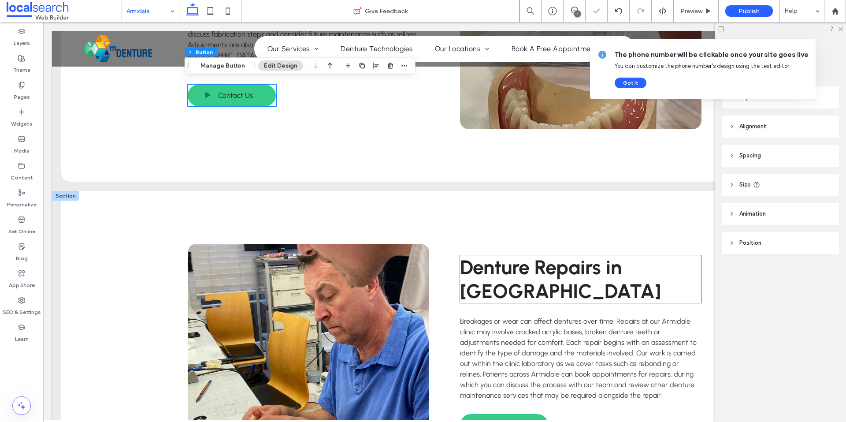
scroll to position [1410, 0]
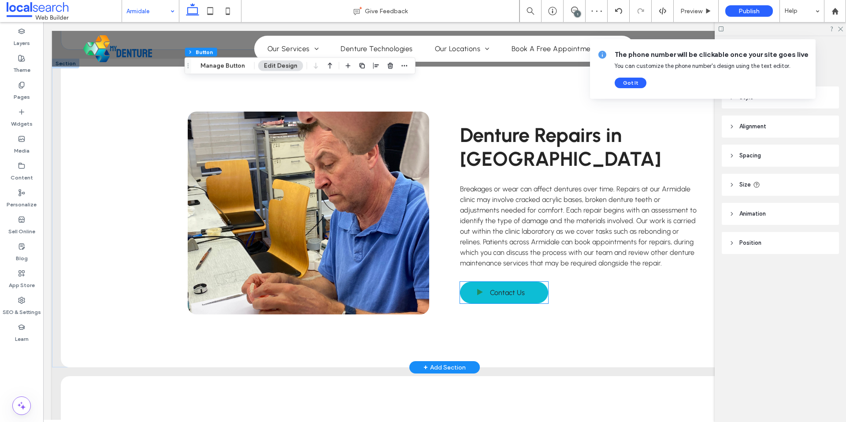
click at [484, 302] on link "Contact Us" at bounding box center [504, 292] width 88 height 22
click at [484, 302] on div "Contact Us" at bounding box center [504, 292] width 88 height 22
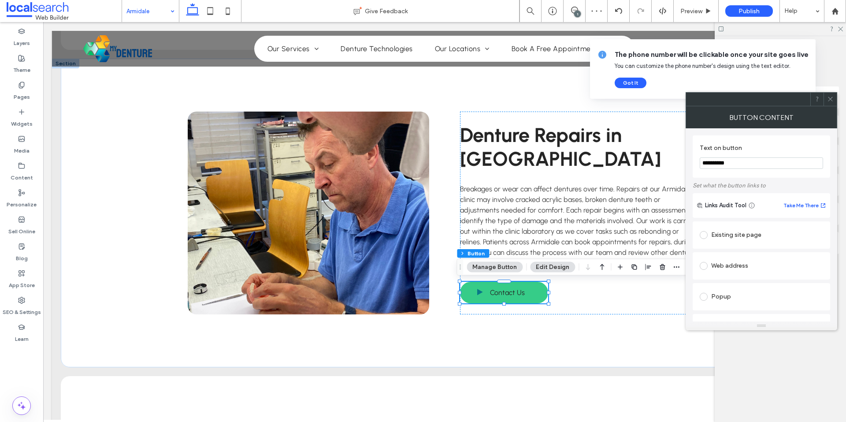
scroll to position [88, 0]
click at [736, 236] on div "Anchor" at bounding box center [760, 239] width 123 height 14
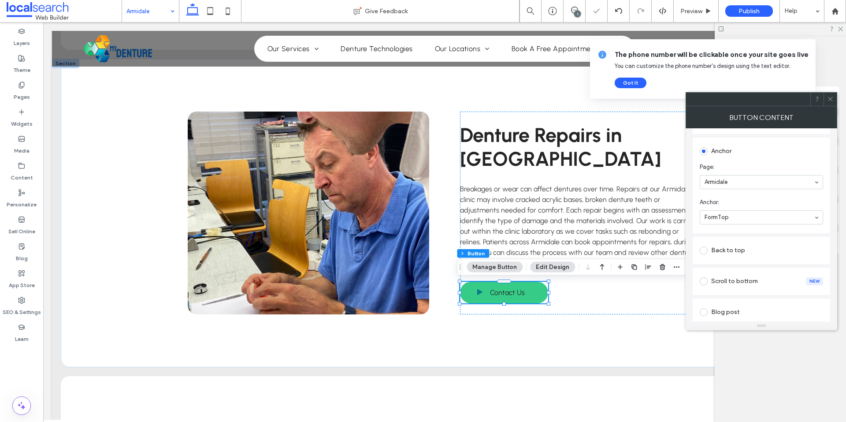
click at [833, 94] on span at bounding box center [830, 99] width 7 height 13
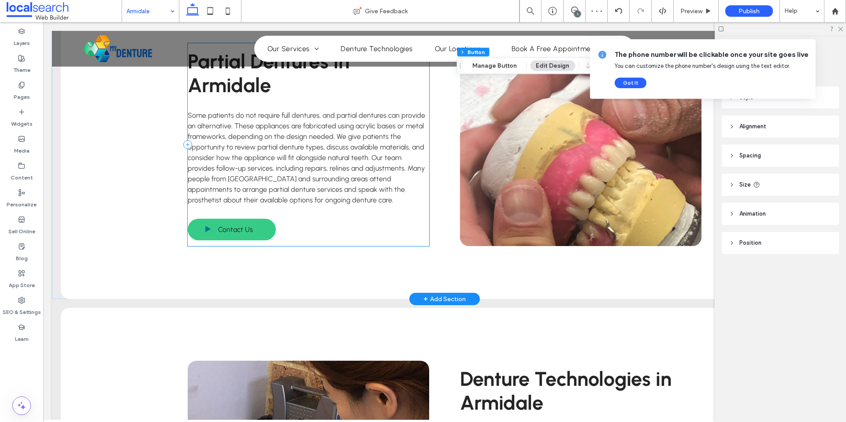
scroll to position [1796, 0]
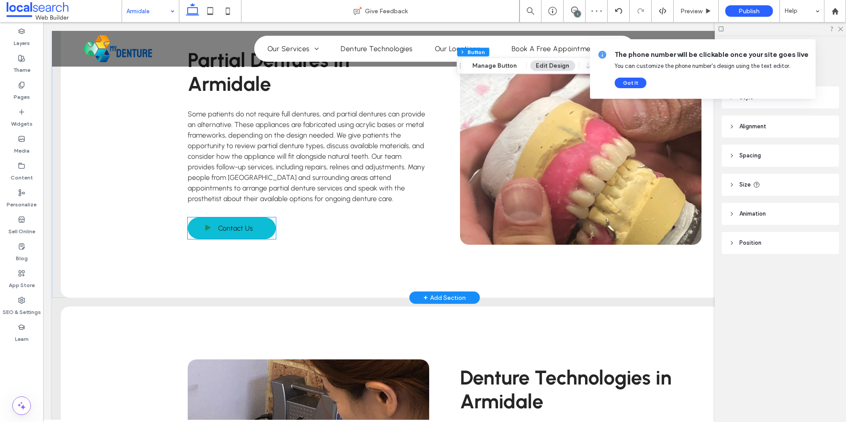
click at [200, 227] on span at bounding box center [208, 228] width 22 height 10
click at [200, 227] on div "Contact Us" at bounding box center [232, 228] width 88 height 22
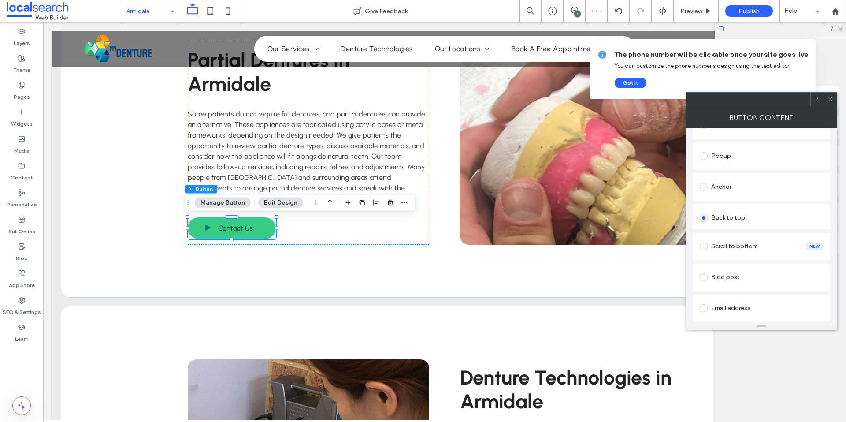
scroll to position [142, 0]
click at [746, 189] on div "Anchor" at bounding box center [760, 185] width 123 height 14
click at [829, 101] on icon at bounding box center [830, 99] width 7 height 7
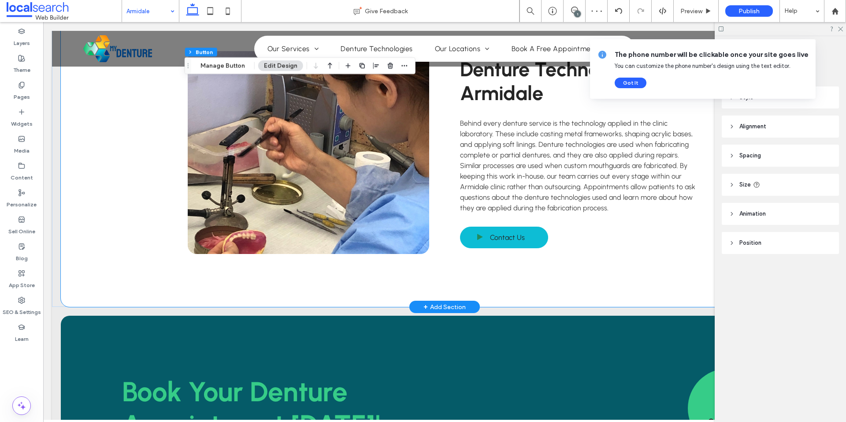
scroll to position [2105, 0]
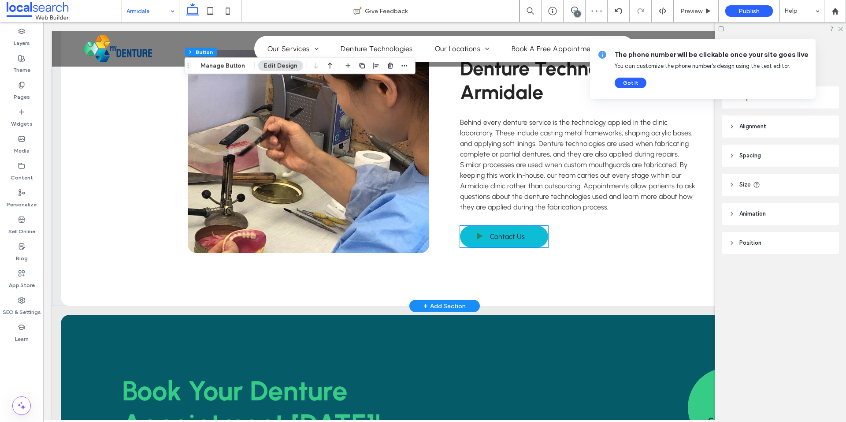
click at [490, 244] on span "Contact Us" at bounding box center [507, 236] width 35 height 17
click at [490, 244] on div "Contact Us" at bounding box center [504, 237] width 88 height 22
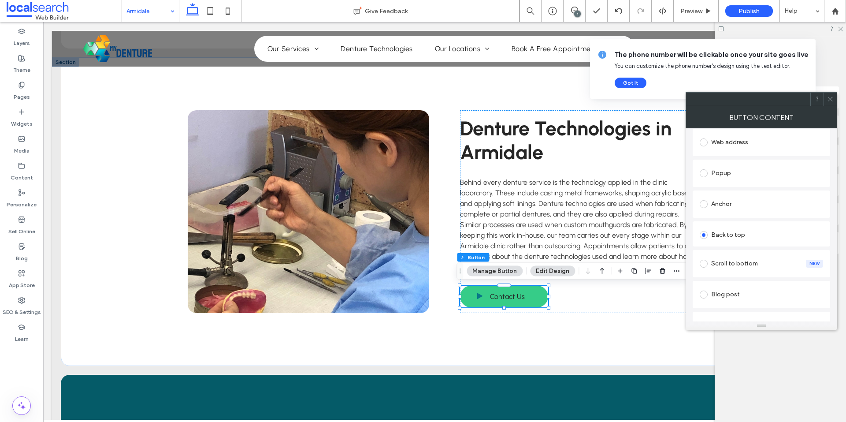
scroll to position [124, 0]
click at [742, 207] on div "Anchor" at bounding box center [760, 203] width 123 height 14
click at [831, 100] on icon at bounding box center [830, 99] width 7 height 7
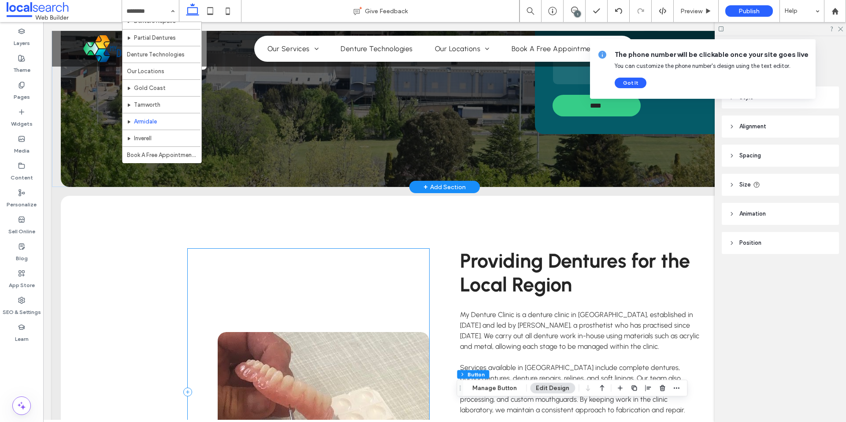
scroll to position [396, 0]
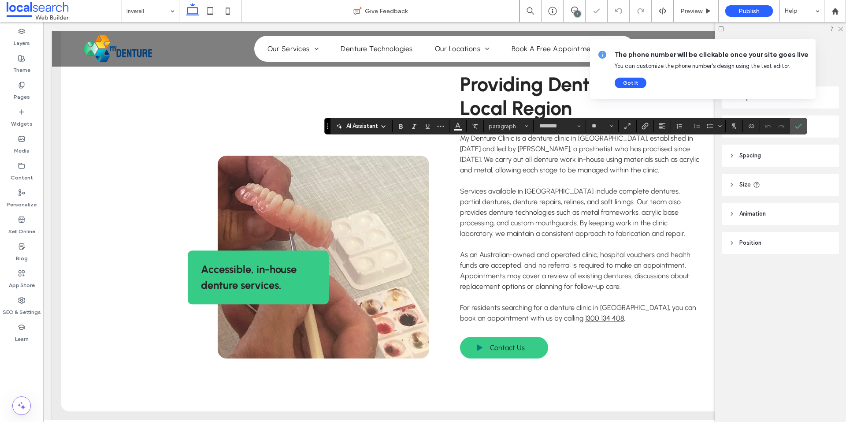
type input "********"
type input "**"
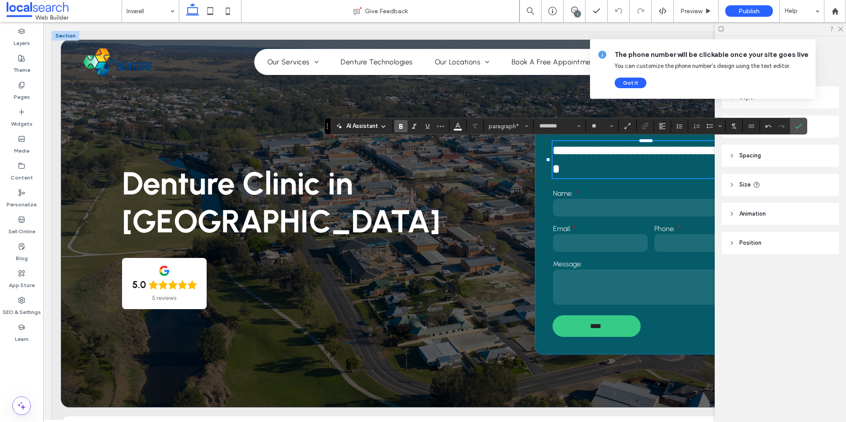
click at [794, 127] on label "Confirm" at bounding box center [798, 126] width 13 height 16
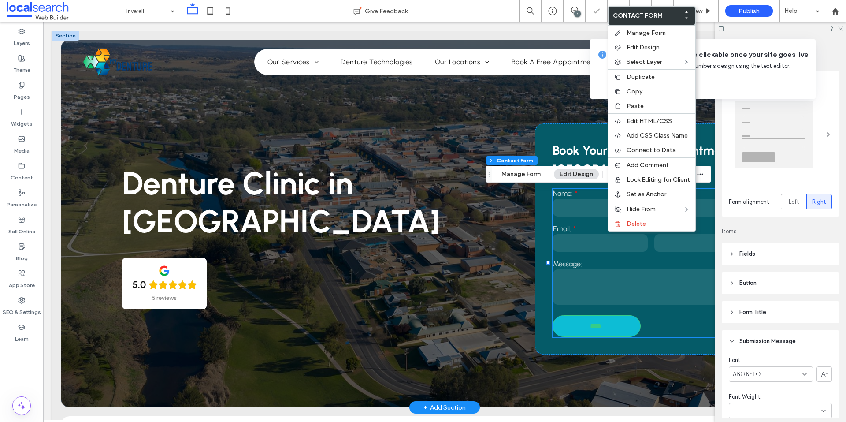
type input "**"
type input "*"
type input "***"
click at [638, 112] on div "Paste" at bounding box center [651, 106] width 87 height 15
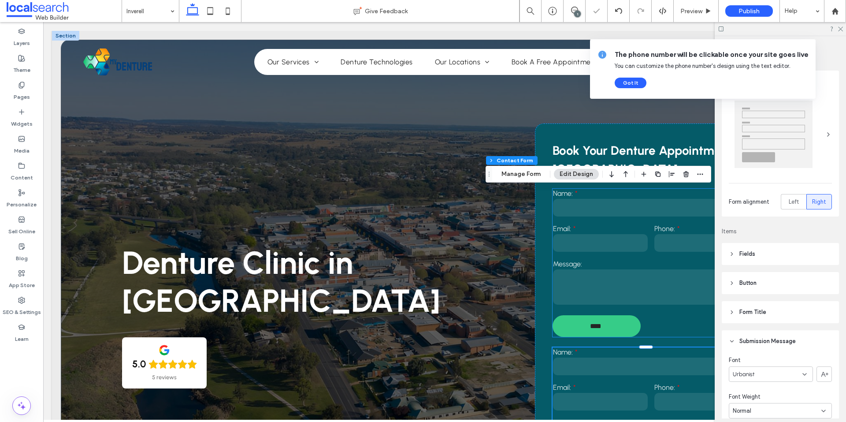
click at [624, 208] on input "text" at bounding box center [651, 208] width 196 height 18
type input "**"
type input "*"
type input "***"
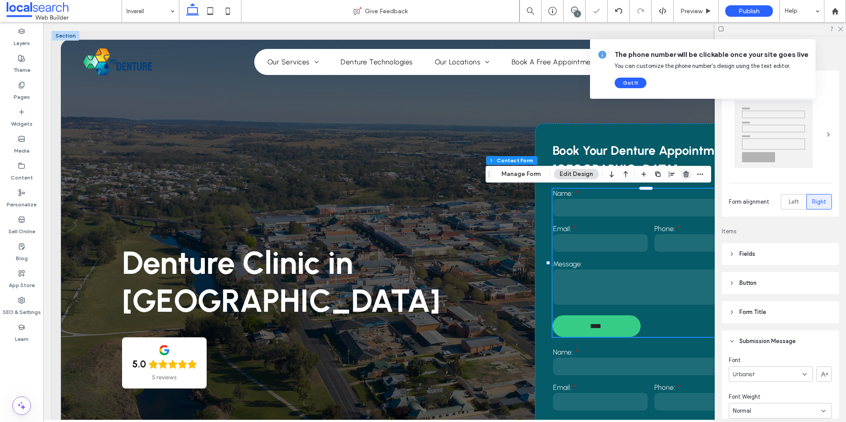
click at [687, 171] on icon "button" at bounding box center [685, 173] width 7 height 7
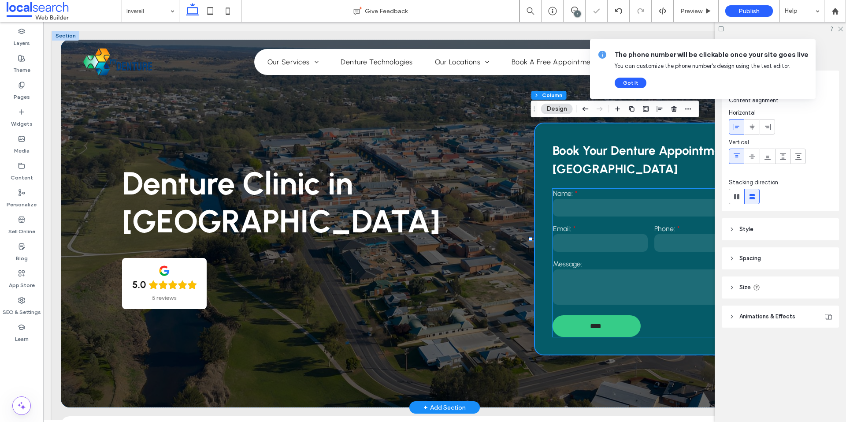
click at [625, 260] on label "Message:" at bounding box center [651, 263] width 196 height 8
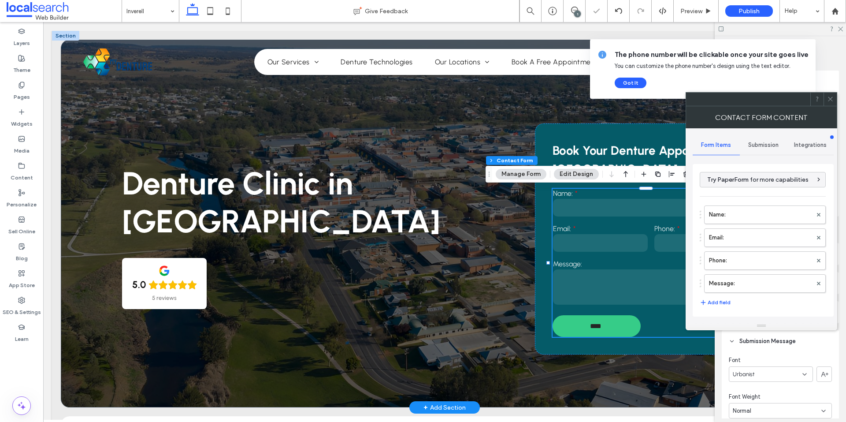
type input "*"
type input "***"
type input "****"
type input "**"
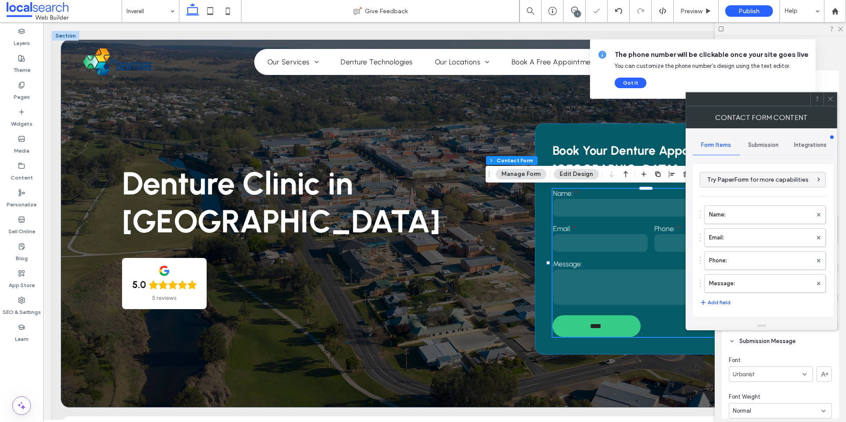
click at [744, 152] on div "Submission" at bounding box center [763, 144] width 47 height 19
click at [745, 181] on label "New submission notification" at bounding box center [763, 187] width 118 height 18
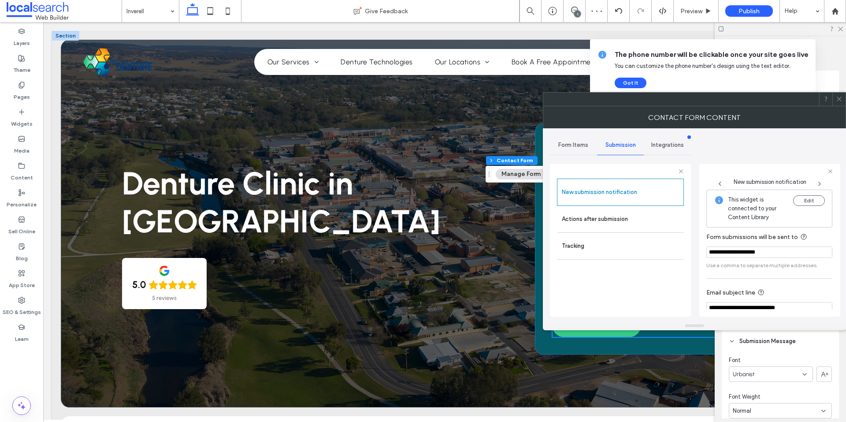
scroll to position [46, 0]
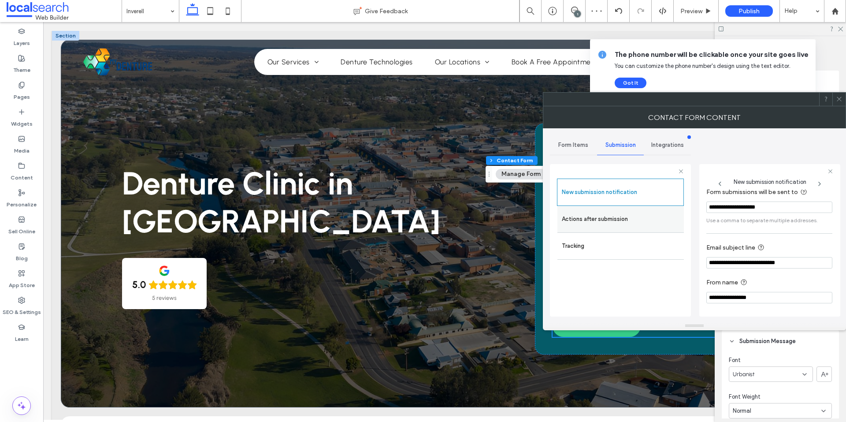
click at [657, 215] on label "Actions after submission" at bounding box center [621, 219] width 118 height 18
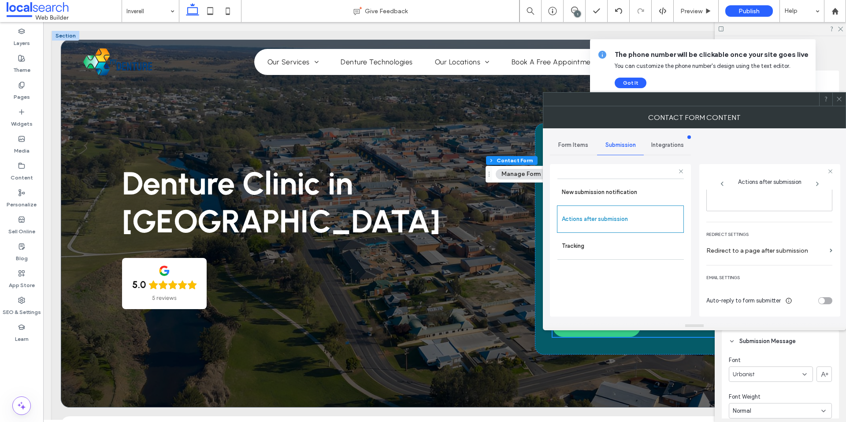
click at [568, 152] on div "Form Items" at bounding box center [573, 144] width 47 height 19
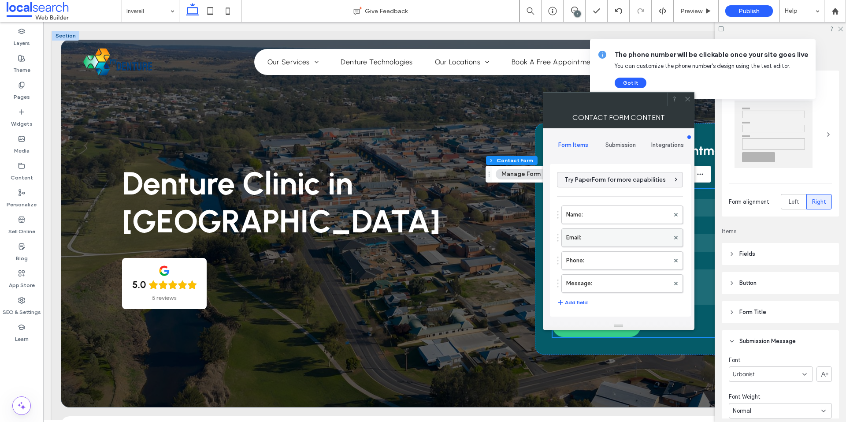
scroll to position [178, 0]
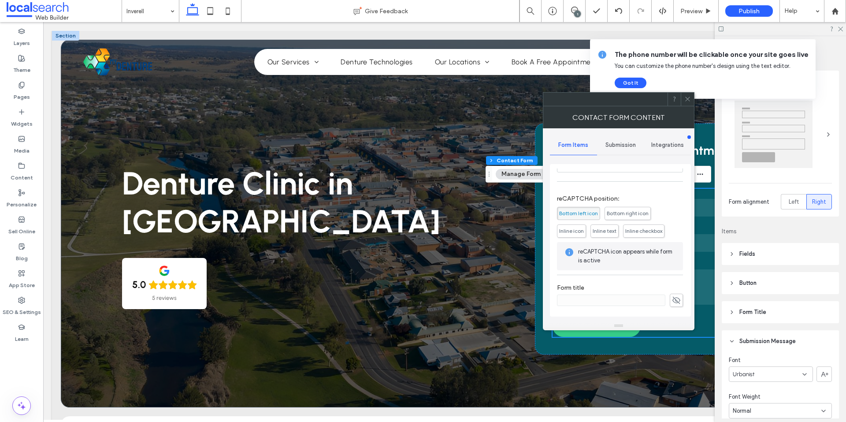
click at [688, 100] on icon at bounding box center [687, 99] width 7 height 7
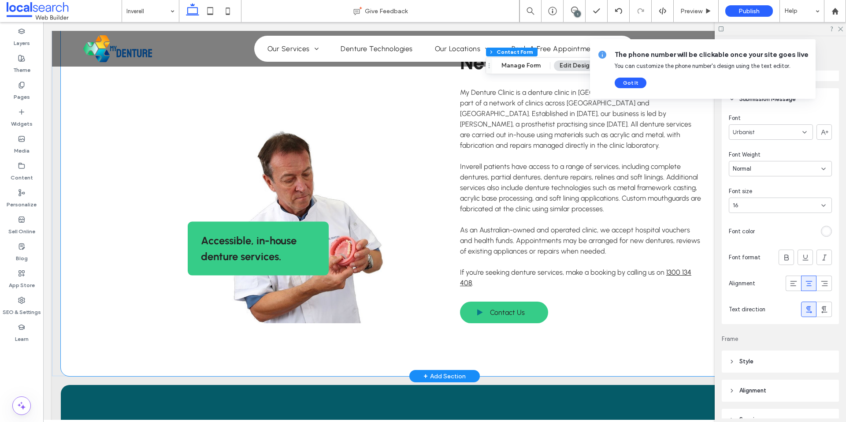
scroll to position [419, 0]
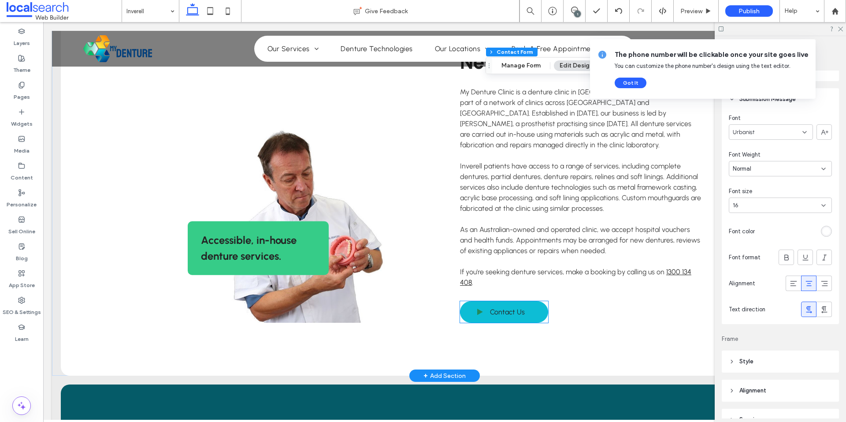
click at [518, 303] on span "Contact Us" at bounding box center [507, 311] width 35 height 17
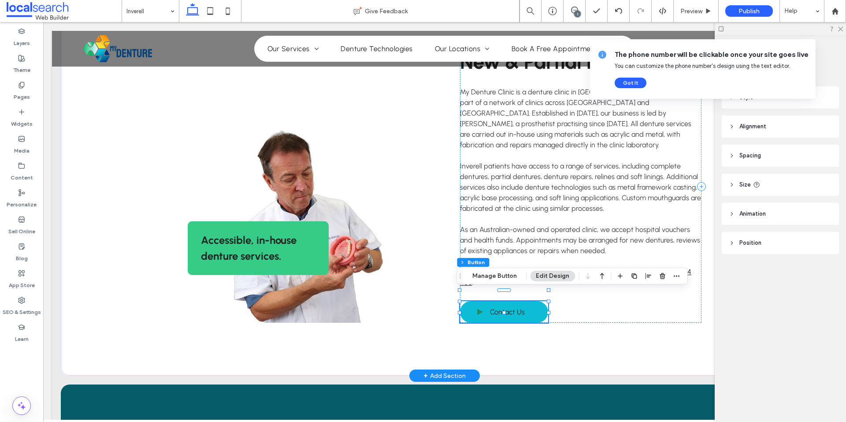
click at [518, 303] on span "Contact Us" at bounding box center [507, 311] width 35 height 17
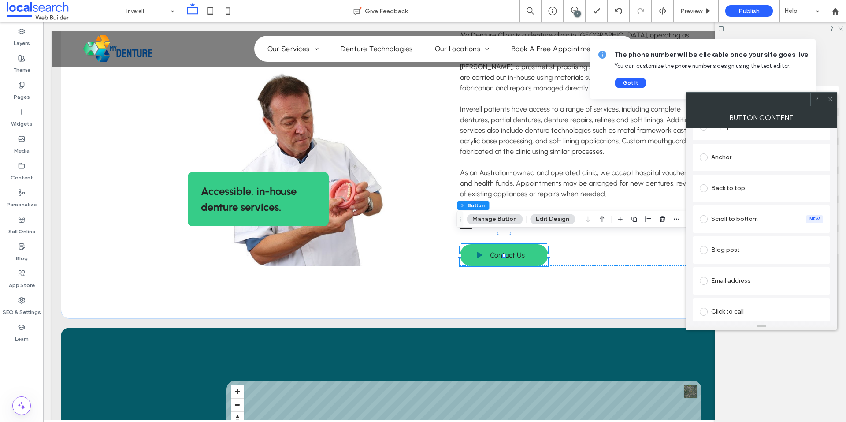
scroll to position [198, 0]
click at [739, 166] on div "Anchor" at bounding box center [760, 156] width 137 height 27
click at [727, 162] on div "Anchor" at bounding box center [760, 156] width 123 height 14
click at [832, 98] on icon at bounding box center [830, 99] width 7 height 7
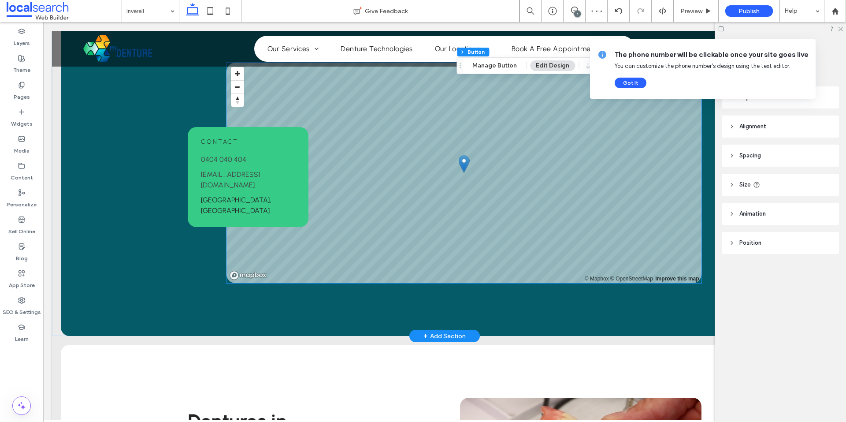
scroll to position [788, 0]
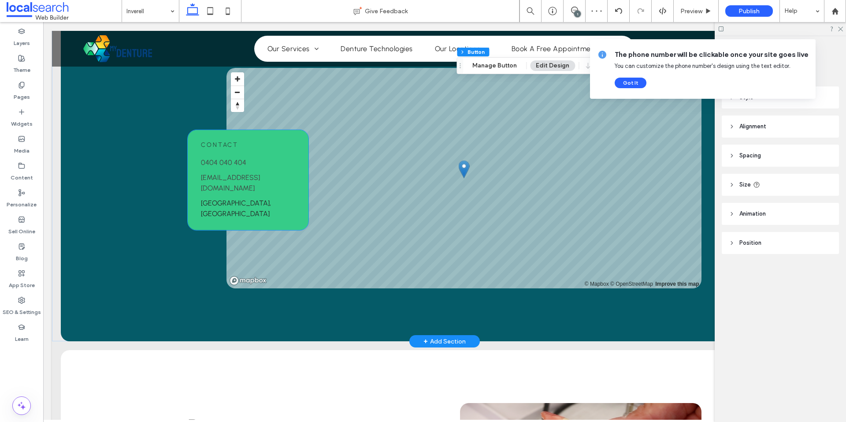
click at [228, 148] on span "Contact" at bounding box center [219, 144] width 37 height 7
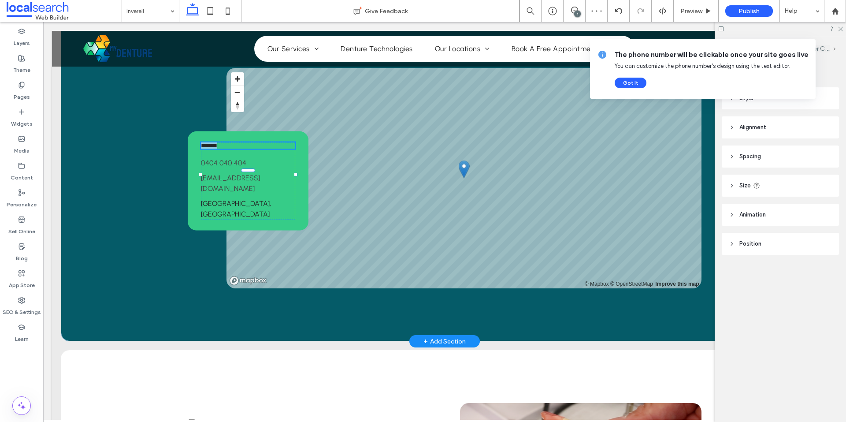
type input "********"
type input "**"
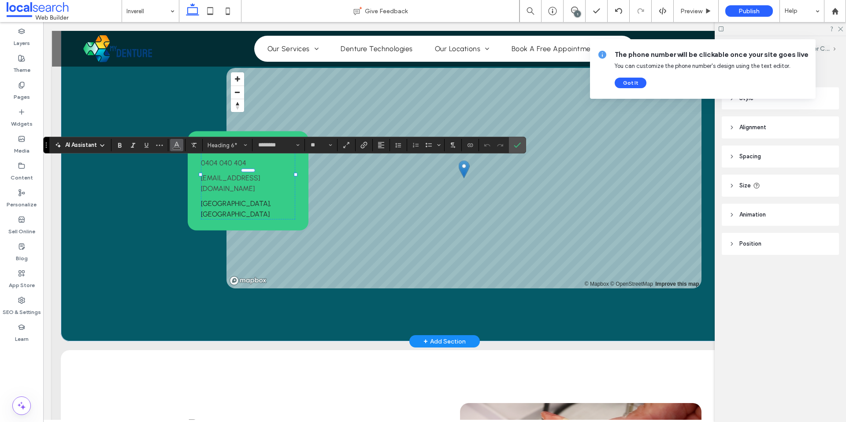
click at [176, 144] on use "Color" at bounding box center [176, 144] width 5 height 5
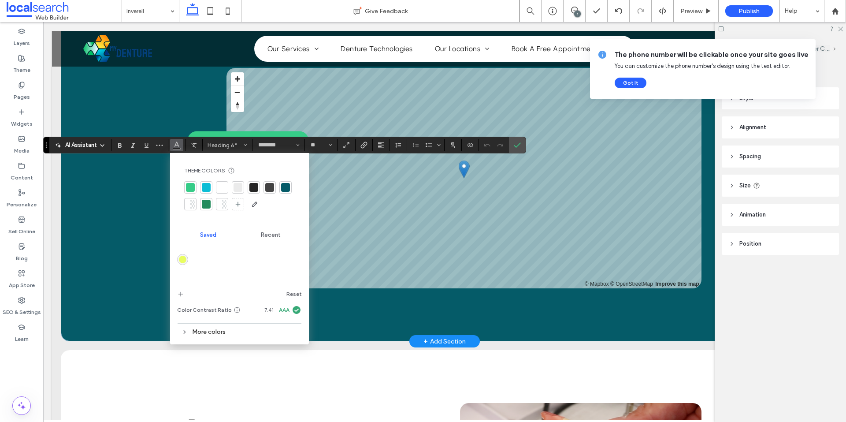
click at [254, 185] on div at bounding box center [253, 187] width 9 height 9
click at [519, 146] on icon "Confirm" at bounding box center [517, 144] width 7 height 7
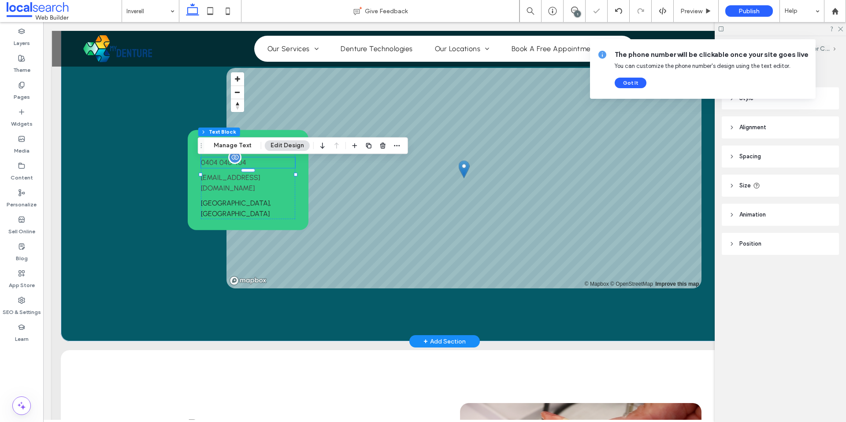
click at [222, 167] on span "0404 040 404" at bounding box center [223, 162] width 45 height 8
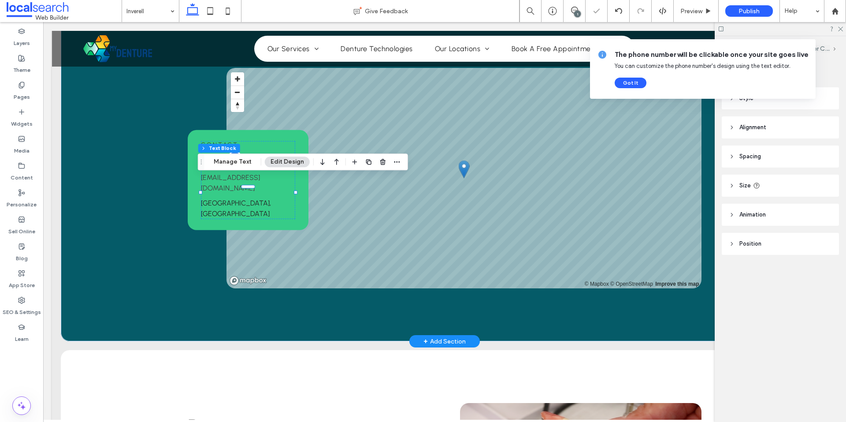
click at [222, 167] on span "0404 040 404" at bounding box center [223, 162] width 45 height 8
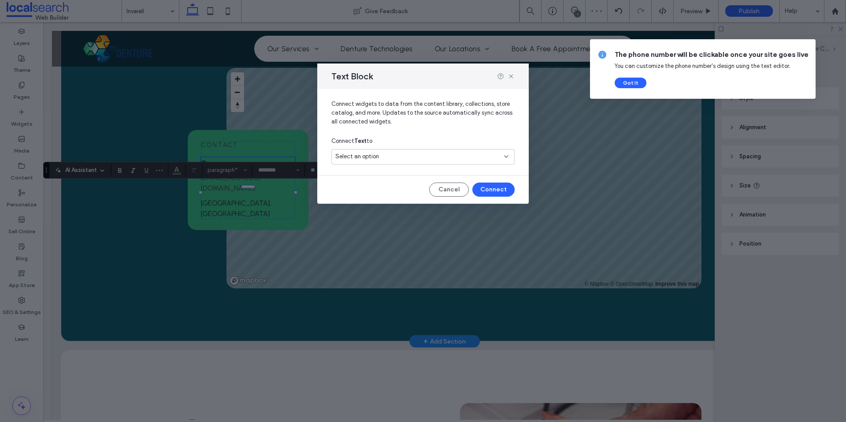
click at [340, 157] on span "Select an option" at bounding box center [357, 156] width 44 height 9
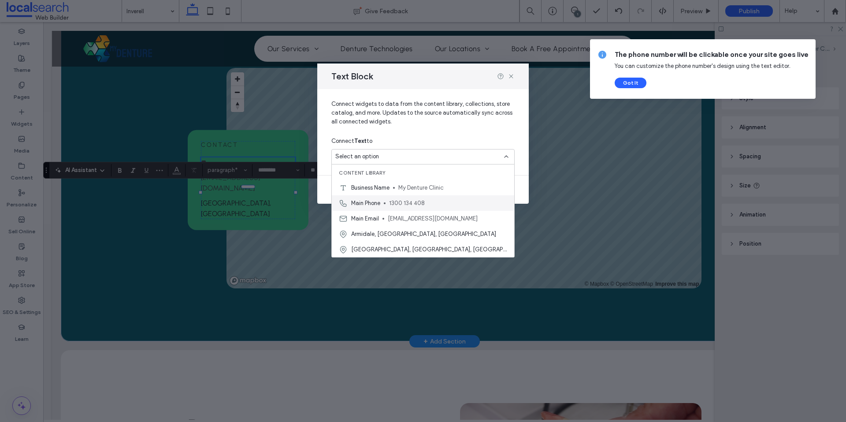
click at [367, 202] on span "Main Phone" at bounding box center [365, 203] width 29 height 9
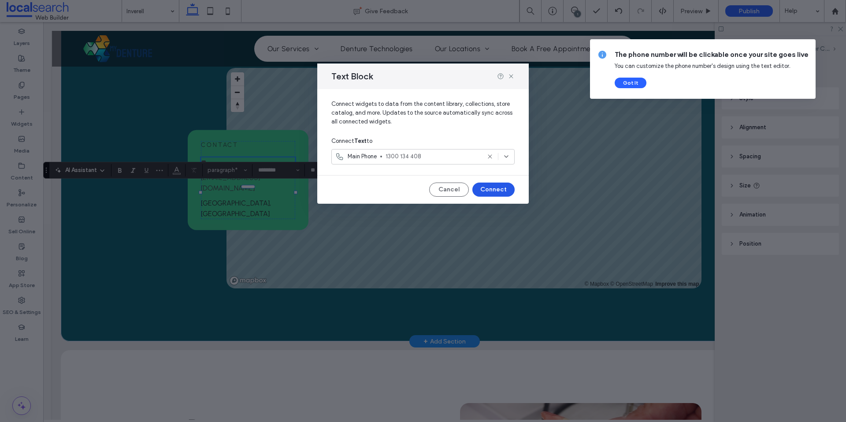
click at [501, 191] on button "Connect" at bounding box center [493, 189] width 42 height 14
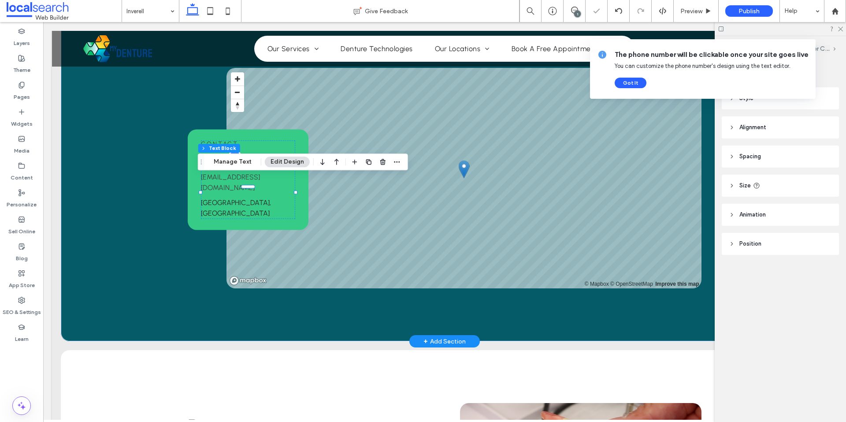
click at [218, 165] on span "**********" at bounding box center [217, 162] width 33 height 7
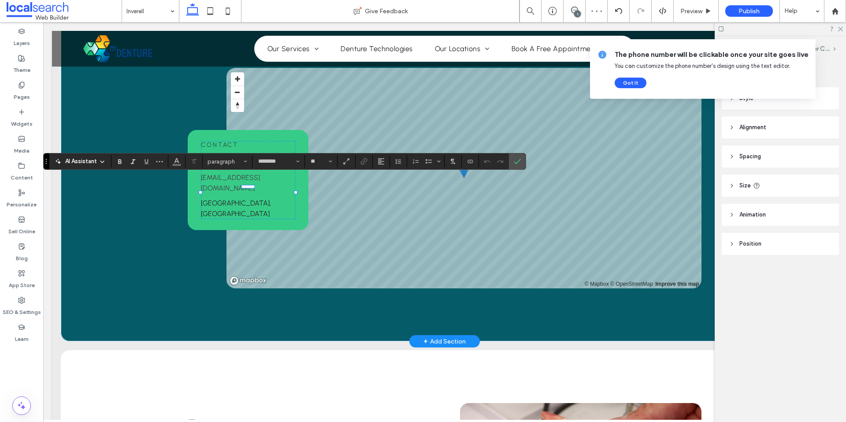
click at [223, 166] on span "**********" at bounding box center [217, 162] width 33 height 7
click at [167, 162] on section at bounding box center [139, 161] width 57 height 12
click at [175, 163] on icon "Color" at bounding box center [176, 160] width 7 height 7
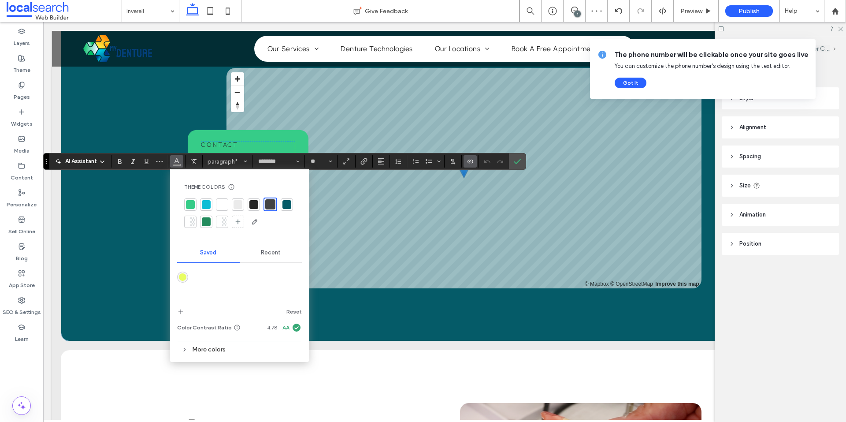
click at [253, 201] on div at bounding box center [253, 204] width 9 height 9
click at [515, 163] on use "Confirm" at bounding box center [517, 161] width 7 height 5
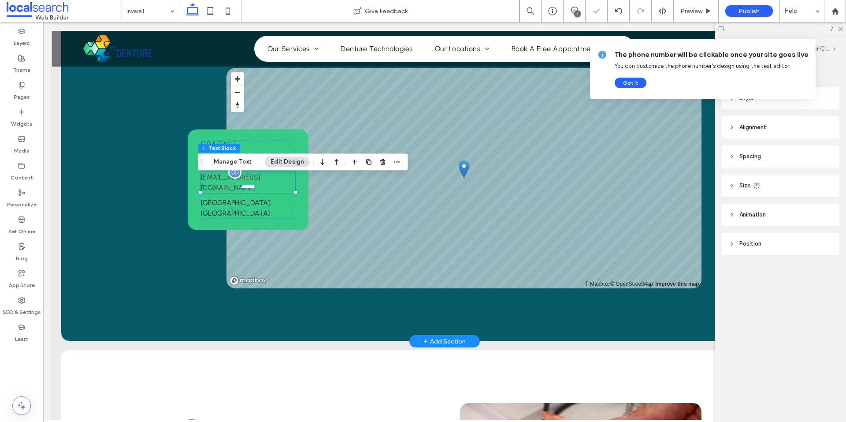
click at [220, 192] on link "[EMAIL_ADDRESS][DOMAIN_NAME]" at bounding box center [230, 182] width 59 height 19
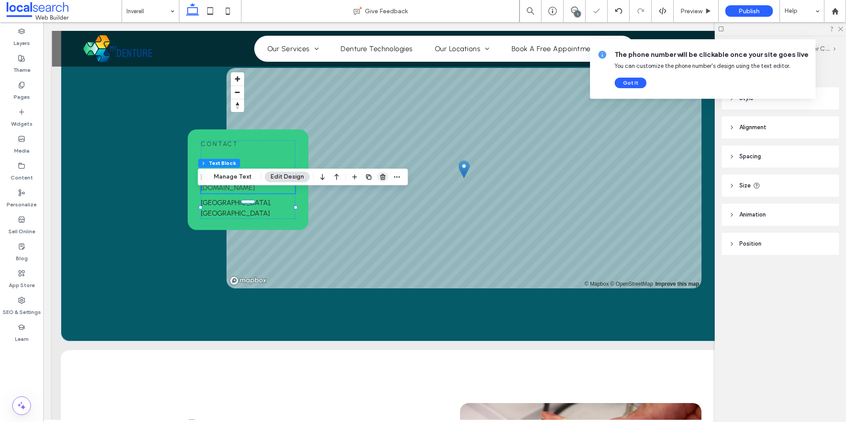
click at [381, 177] on use "button" at bounding box center [382, 177] width 5 height 6
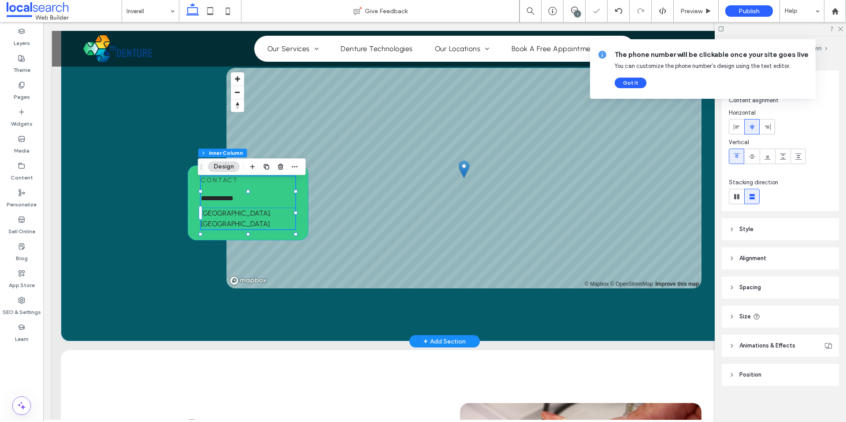
click at [237, 216] on link "[GEOGRAPHIC_DATA], [GEOGRAPHIC_DATA]" at bounding box center [236, 218] width 70 height 19
click at [237, 216] on div "[GEOGRAPHIC_DATA], [GEOGRAPHIC_DATA]" at bounding box center [248, 218] width 94 height 21
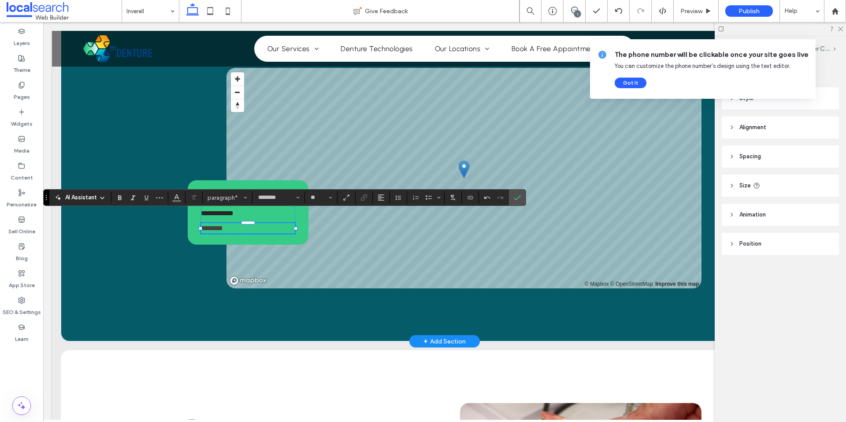
click at [241, 223] on p "******** ﻿" at bounding box center [248, 228] width 94 height 11
click at [366, 197] on icon "Link" at bounding box center [363, 197] width 7 height 7
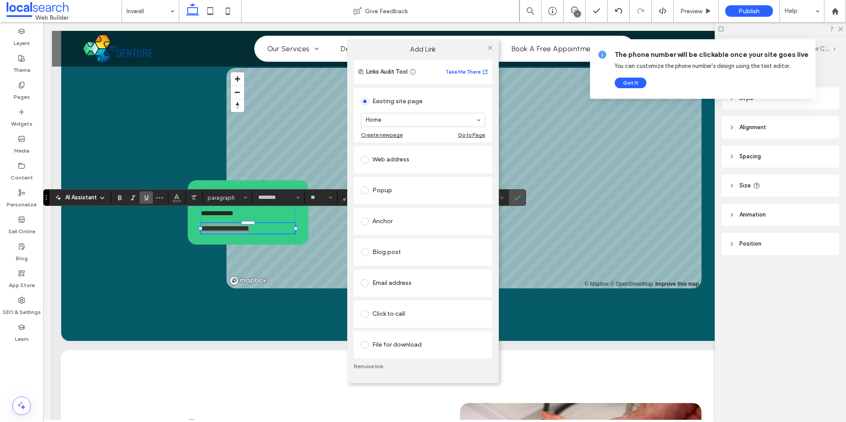
click at [404, 159] on div "Web address" at bounding box center [423, 159] width 124 height 14
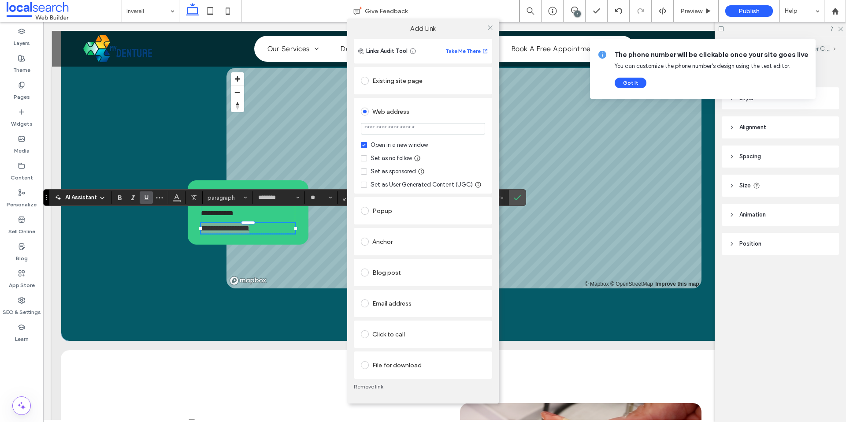
click at [385, 131] on input "url" at bounding box center [423, 128] width 124 height 11
paste input "**********"
type input "**********"
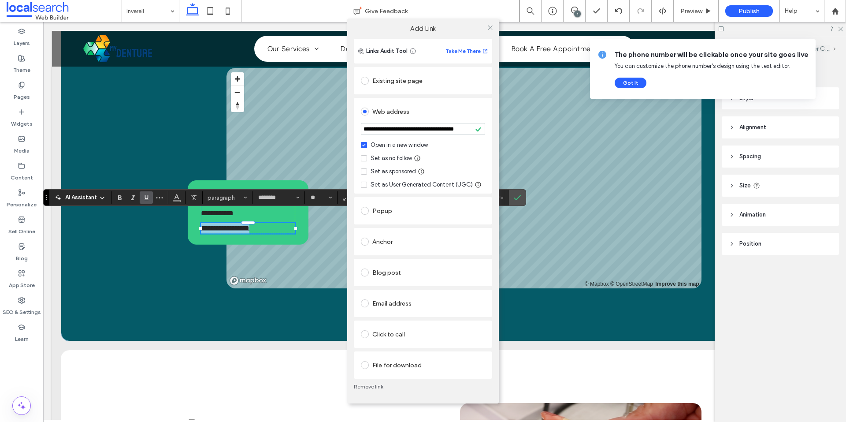
click at [385, 154] on div "Set as no follow" at bounding box center [390, 158] width 41 height 9
click at [495, 85] on div "**********" at bounding box center [423, 221] width 152 height 364
click at [489, 24] on icon at bounding box center [490, 27] width 7 height 7
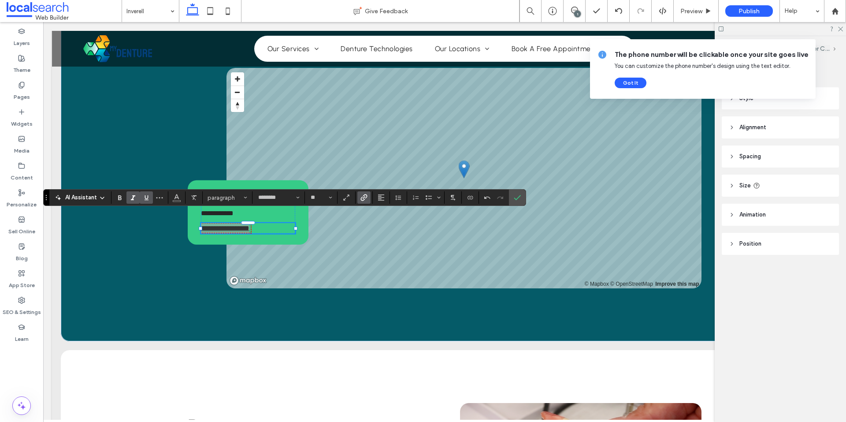
click at [137, 197] on label "Italic" at bounding box center [132, 197] width 13 height 12
click at [148, 199] on icon "Underline" at bounding box center [146, 197] width 7 height 7
click at [137, 199] on label "Italic" at bounding box center [132, 197] width 13 height 12
click at [522, 202] on label "Confirm" at bounding box center [517, 197] width 13 height 16
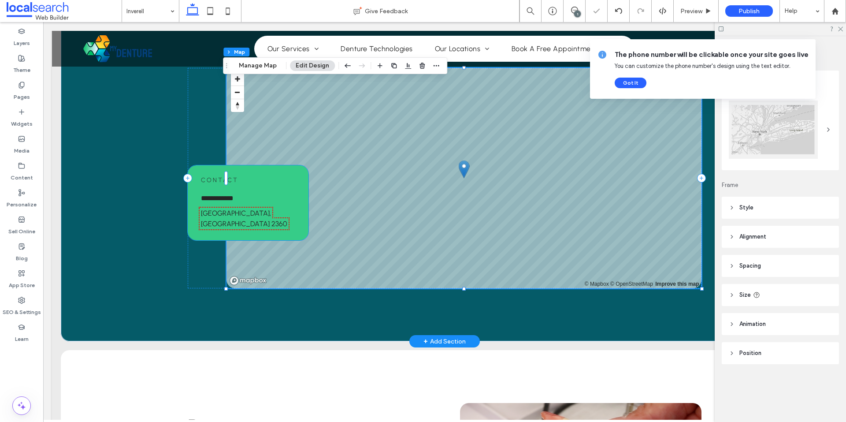
click at [226, 185] on div at bounding box center [226, 178] width 0 height 220
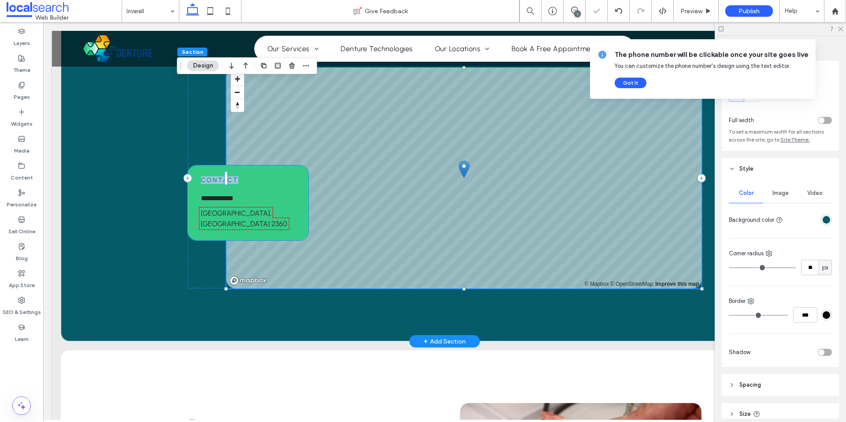
click at [223, 184] on span "Contact" at bounding box center [219, 179] width 37 height 7
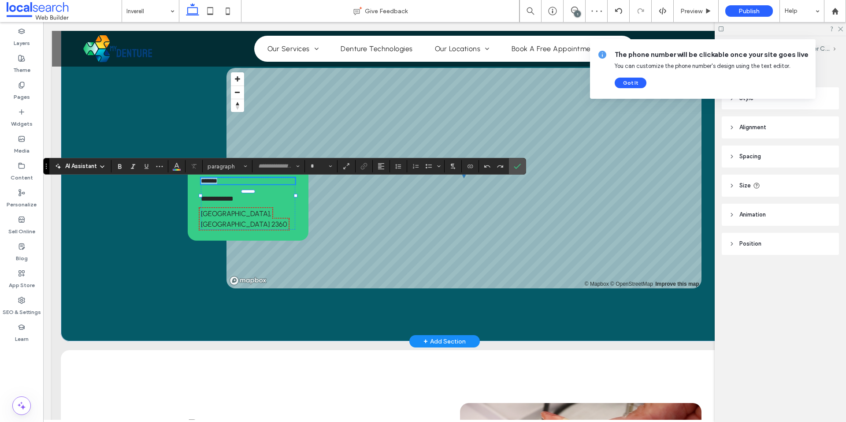
type input "********"
type input "**"
click at [183, 163] on button "Color" at bounding box center [176, 166] width 13 height 12
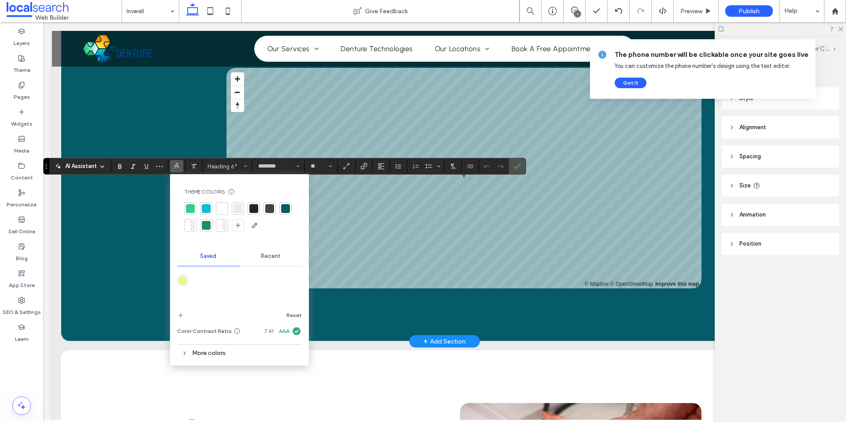
click at [253, 204] on div at bounding box center [253, 208] width 9 height 9
click at [515, 167] on use "Confirm" at bounding box center [517, 165] width 7 height 5
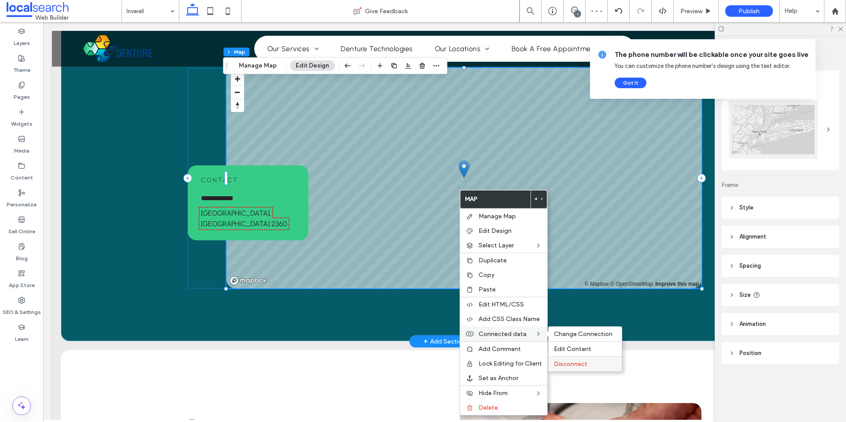
click at [585, 362] on span "Disconnect" at bounding box center [570, 363] width 33 height 7
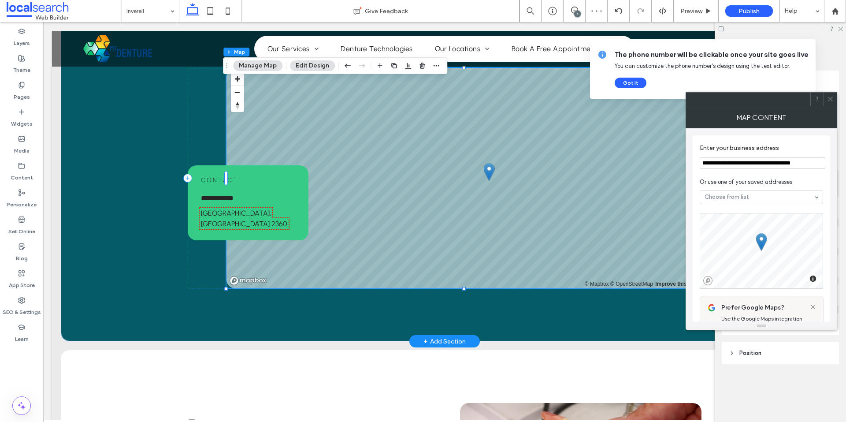
click at [742, 163] on input "**********" at bounding box center [762, 162] width 126 height 11
type input "**********"
click at [825, 100] on div at bounding box center [829, 99] width 13 height 13
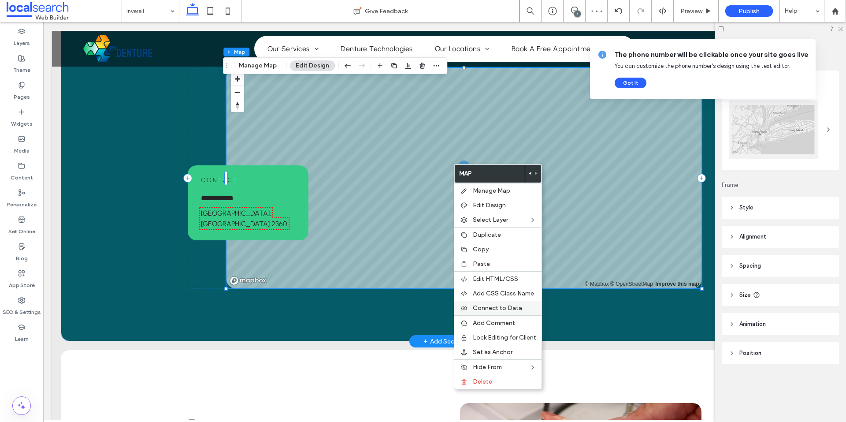
click at [514, 304] on span "Connect to Data" at bounding box center [497, 307] width 49 height 7
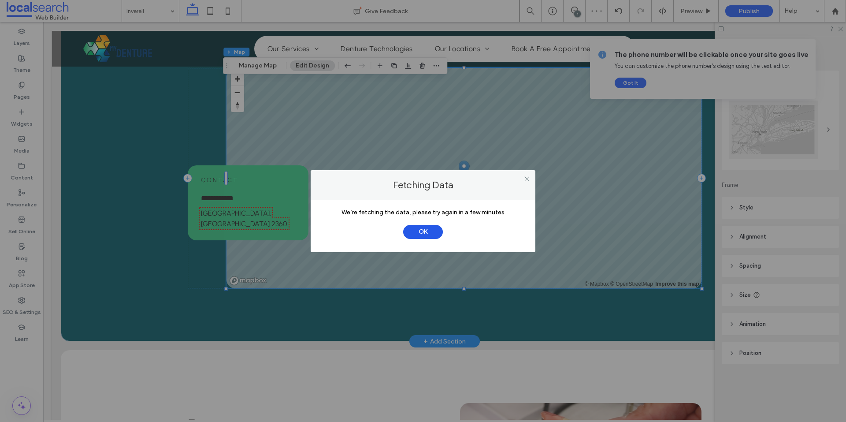
click at [442, 230] on button "OK" at bounding box center [423, 232] width 40 height 14
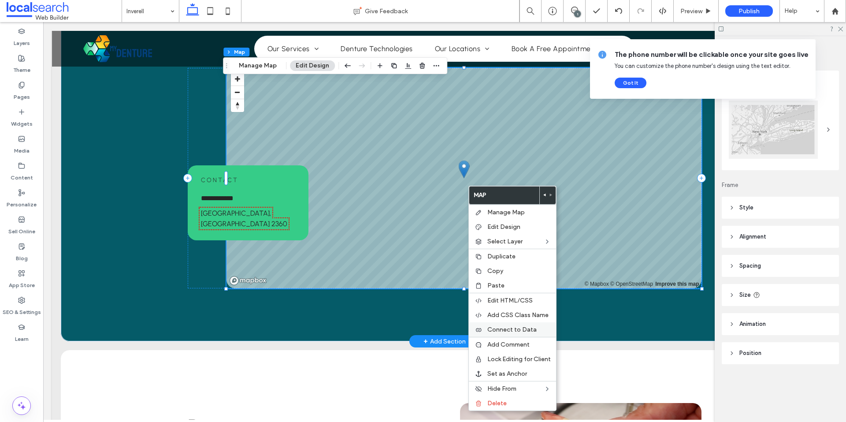
click at [521, 330] on span "Connect to Data" at bounding box center [511, 329] width 49 height 7
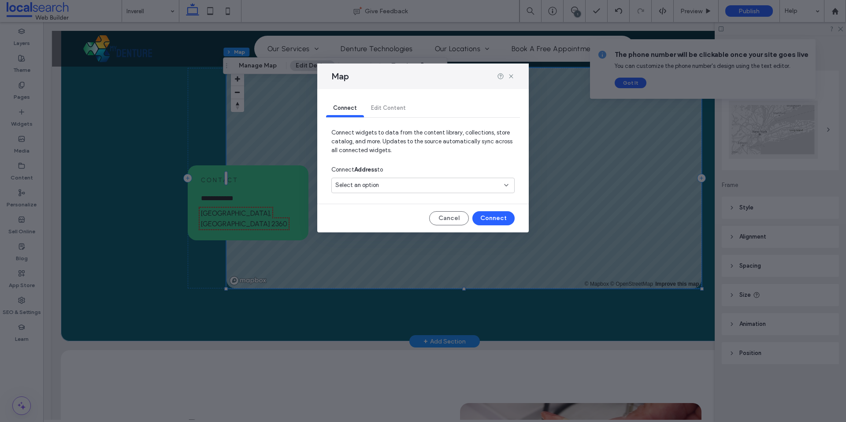
click at [418, 181] on div "Select an option" at bounding box center [417, 185] width 165 height 9
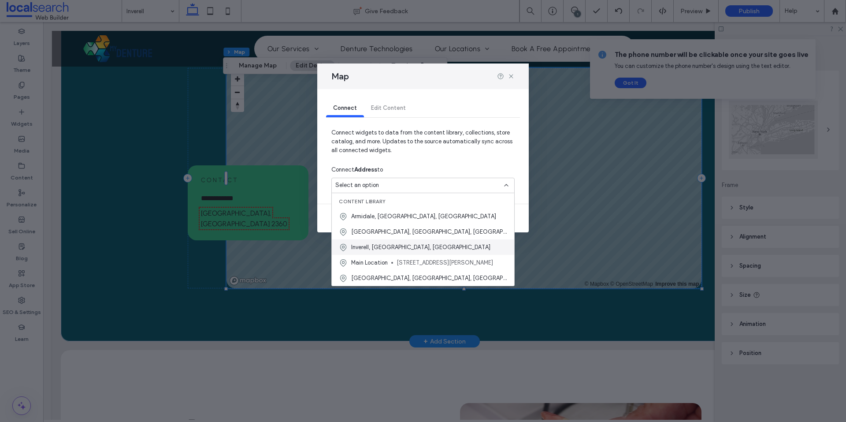
click at [378, 246] on span "Inverell, [GEOGRAPHIC_DATA], [GEOGRAPHIC_DATA]" at bounding box center [420, 247] width 139 height 9
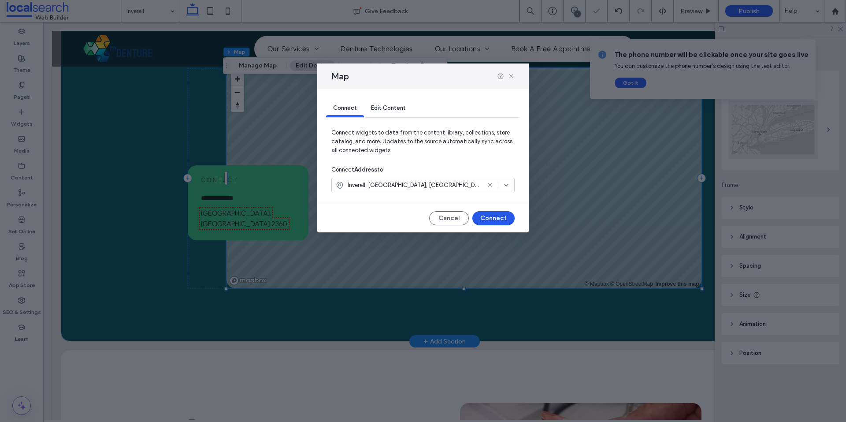
click at [500, 218] on button "Connect" at bounding box center [493, 218] width 42 height 14
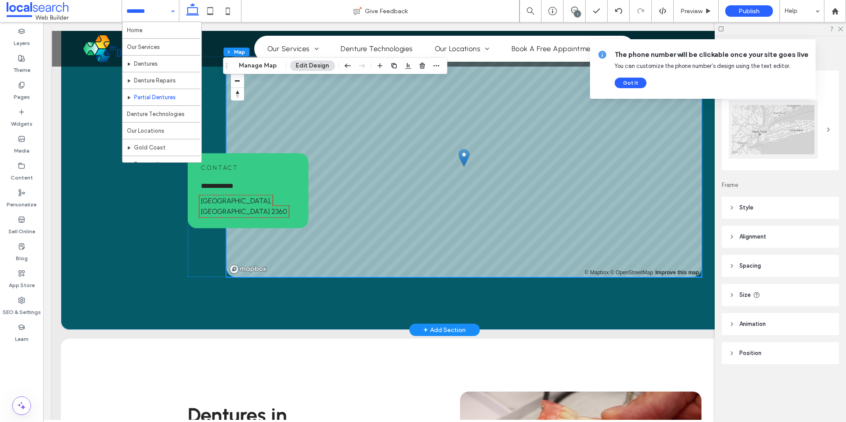
scroll to position [59, 0]
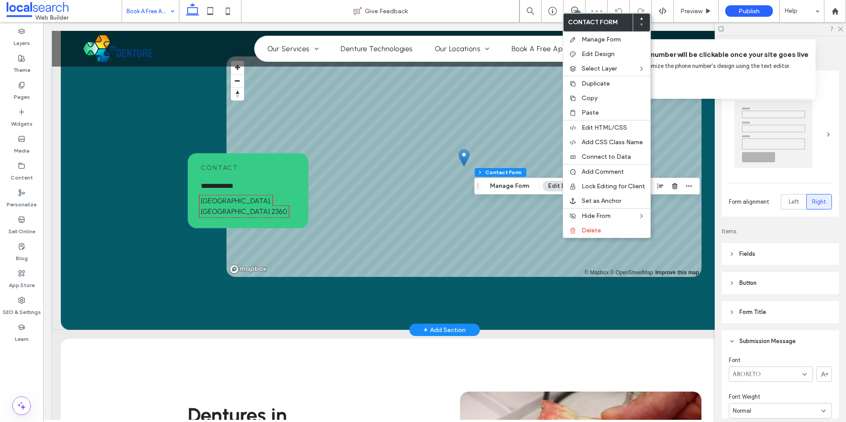
type input "**"
type input "*"
type input "***"
click at [605, 155] on span "Connect to Data" at bounding box center [605, 156] width 49 height 7
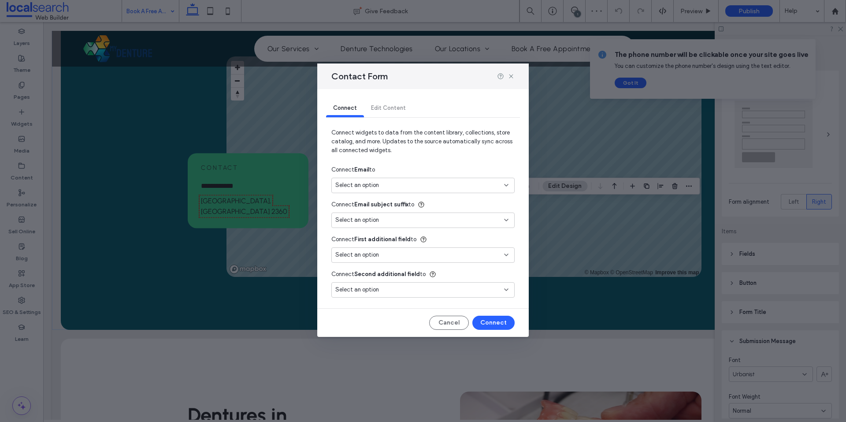
click at [437, 183] on div "Select an option" at bounding box center [417, 185] width 165 height 9
click at [388, 218] on span "info@mydenture.com.au" at bounding box center [447, 216] width 119 height 9
type input "***"
click at [492, 324] on button "Connect" at bounding box center [493, 322] width 42 height 14
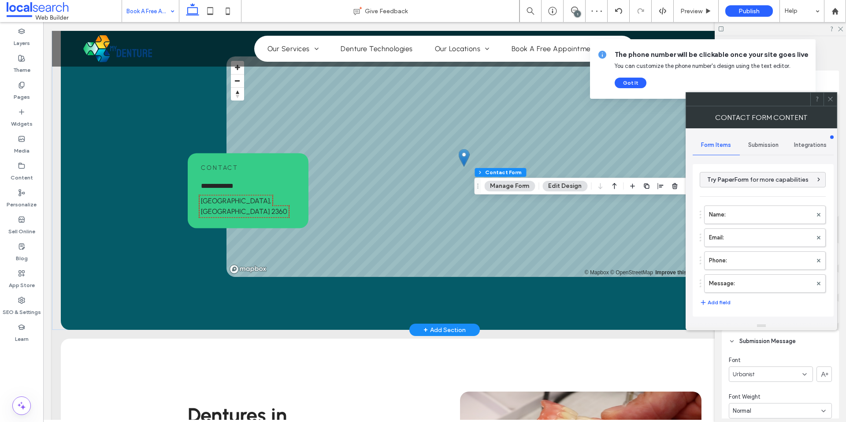
click at [765, 149] on div "Submission" at bounding box center [763, 144] width 47 height 19
click at [730, 200] on div "Actions after submission" at bounding box center [763, 213] width 126 height 27
click at [727, 189] on label "New submission notification" at bounding box center [763, 187] width 118 height 18
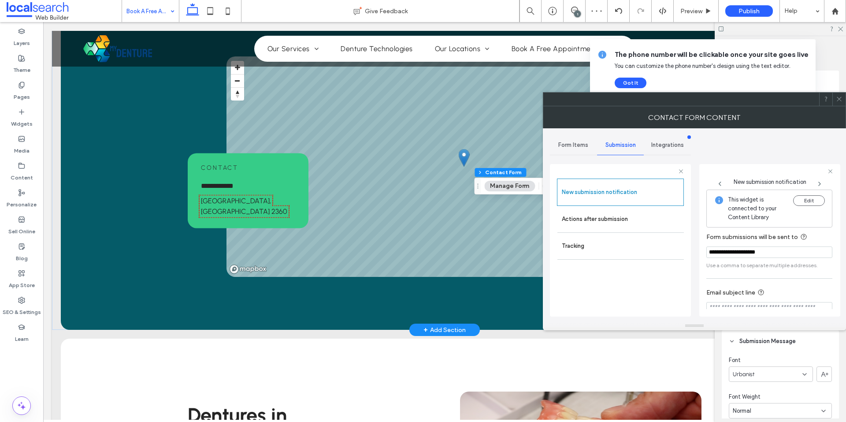
scroll to position [46, 0]
click at [761, 259] on input "Email subject line" at bounding box center [769, 262] width 126 height 11
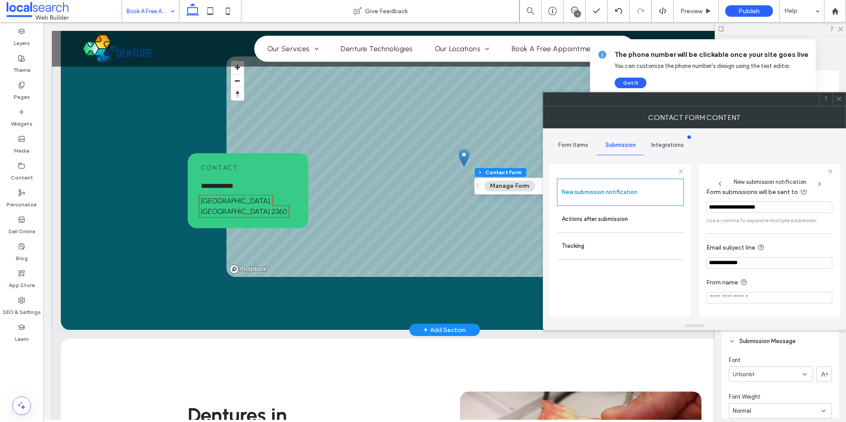
paste input "**********"
type input "**********"
paste input "**********"
type input "**********"
click at [620, 218] on label "Actions after submission" at bounding box center [621, 219] width 118 height 18
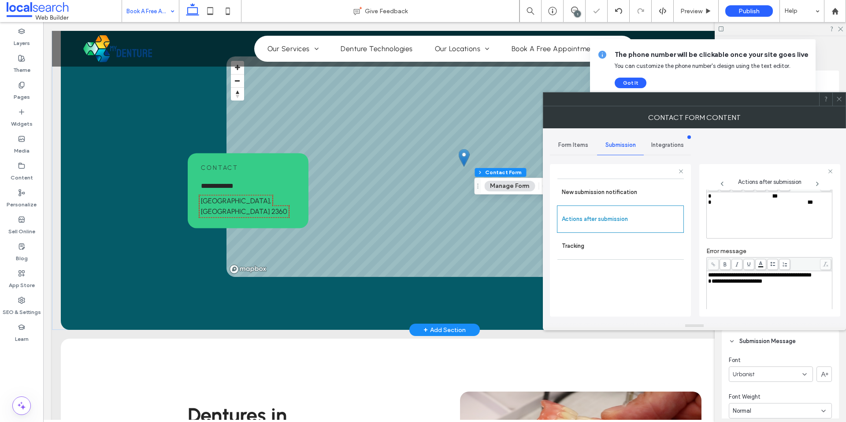
click at [759, 210] on div "**********" at bounding box center [769, 215] width 123 height 44
click at [693, 218] on div "**********" at bounding box center [694, 224] width 289 height 193
click at [735, 218] on div "Rich Text Editor" at bounding box center [769, 215] width 123 height 44
click at [789, 278] on div "**********" at bounding box center [769, 275] width 123 height 6
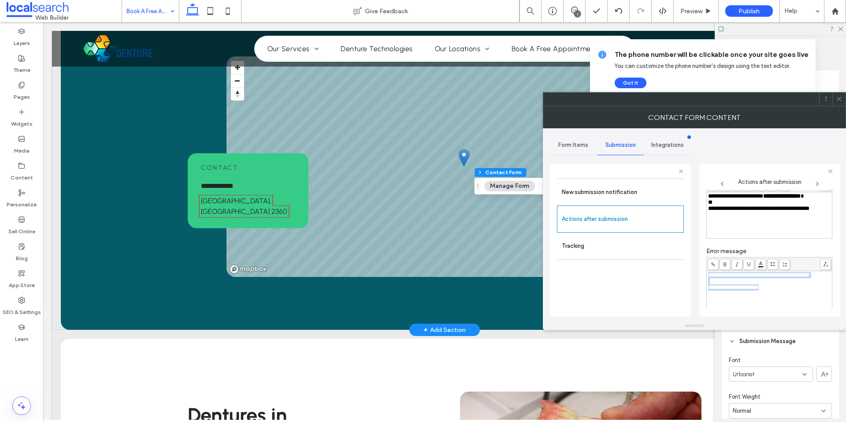
click at [785, 284] on div "Rich Text Editor" at bounding box center [769, 281] width 123 height 6
click at [756, 220] on div "**********" at bounding box center [769, 215] width 123 height 44
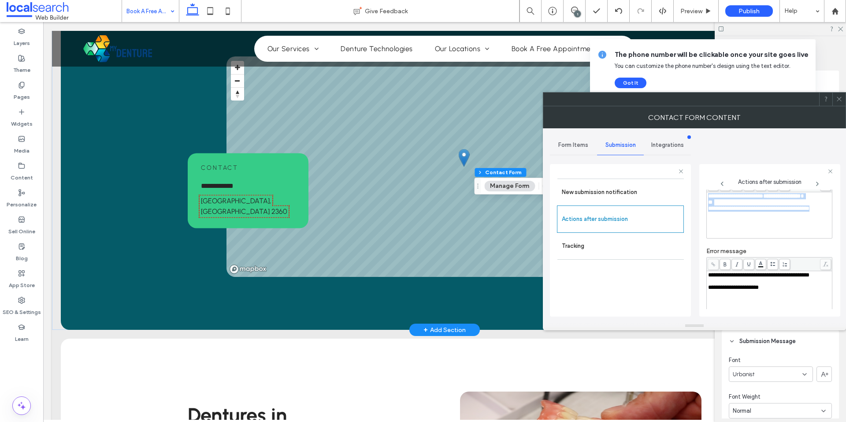
click at [756, 220] on div "**********" at bounding box center [769, 215] width 123 height 44
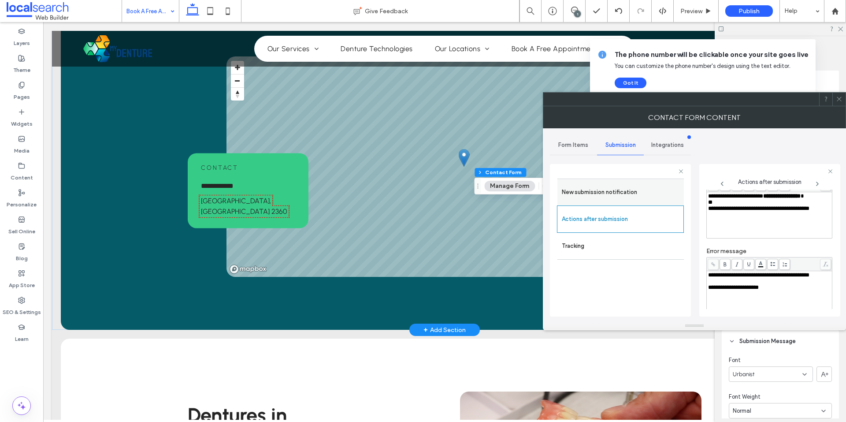
click at [600, 194] on label "New submission notification" at bounding box center [621, 192] width 118 height 18
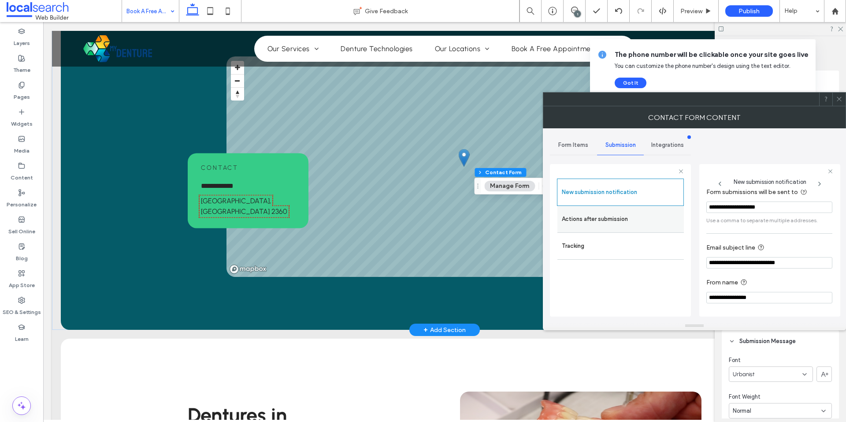
click at [651, 215] on label "Actions after submission" at bounding box center [621, 219] width 118 height 18
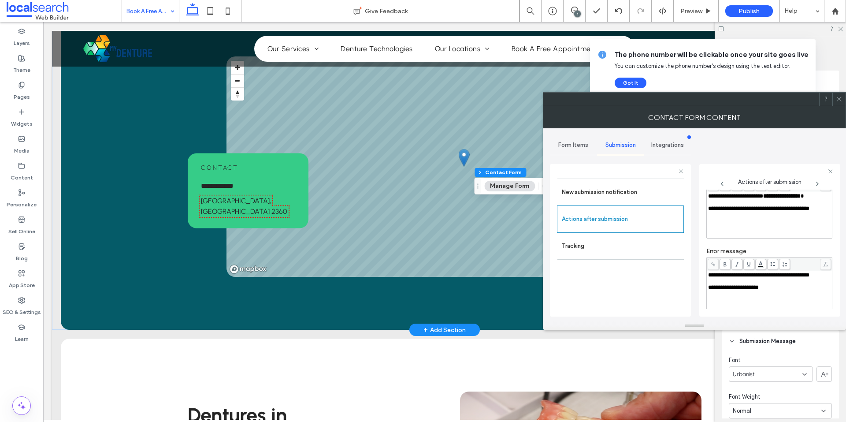
scroll to position [152, 0]
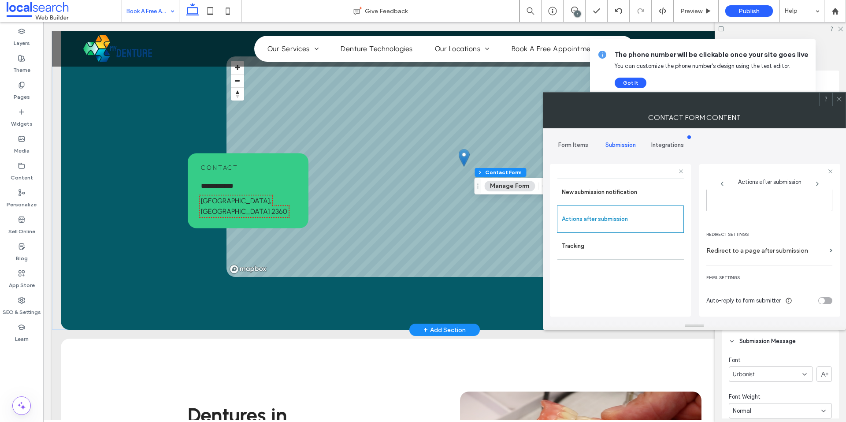
click at [585, 148] on div "Form Items" at bounding box center [573, 144] width 47 height 19
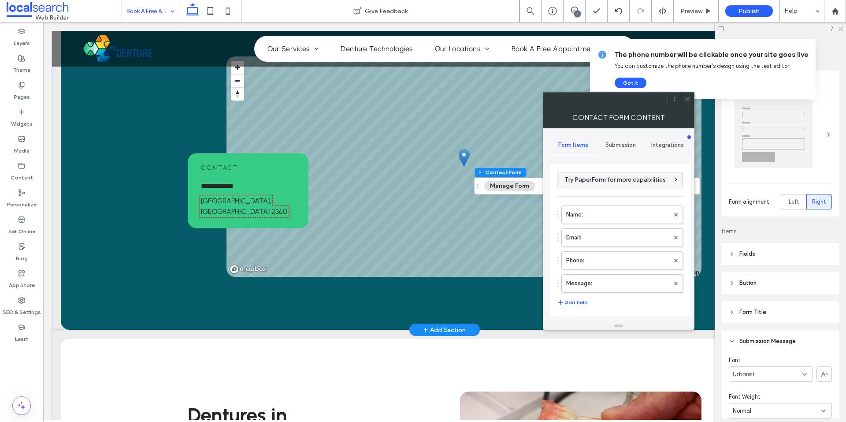
scroll to position [178, 0]
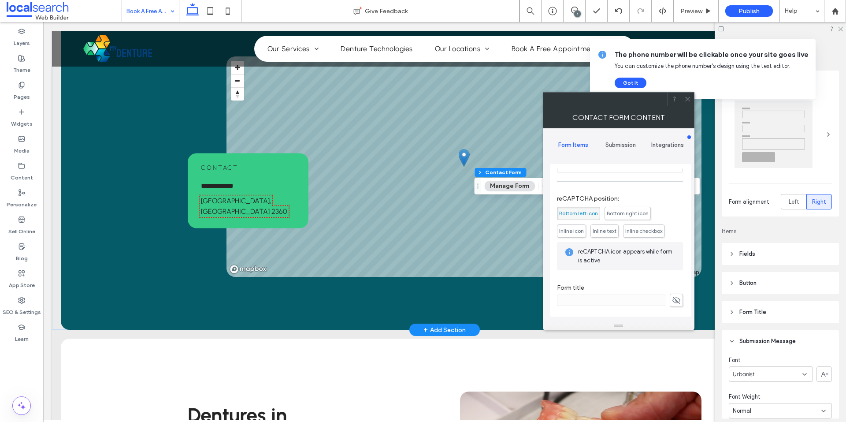
click at [686, 99] on icon at bounding box center [687, 99] width 7 height 7
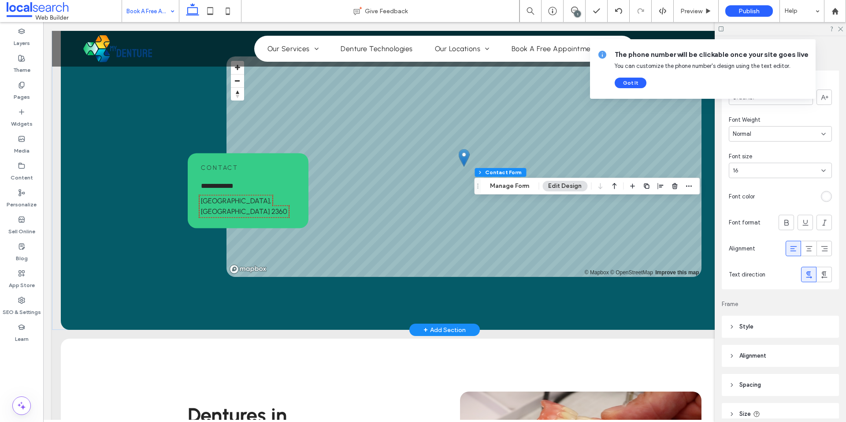
scroll to position [377, 0]
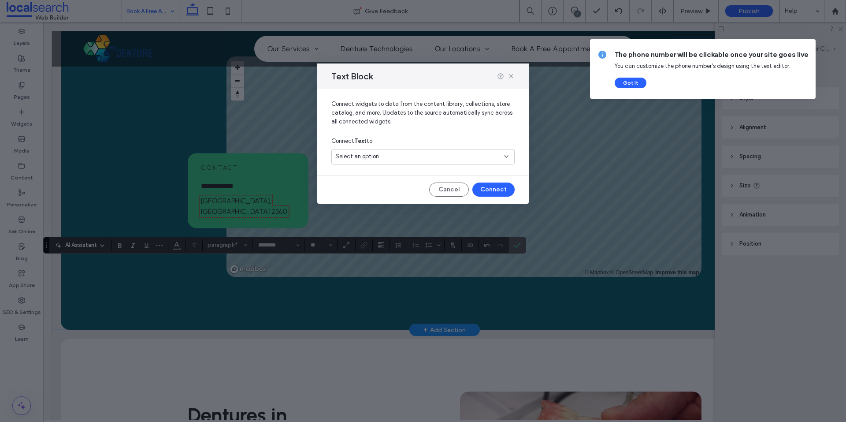
click at [356, 155] on span "Select an option" at bounding box center [357, 156] width 44 height 9
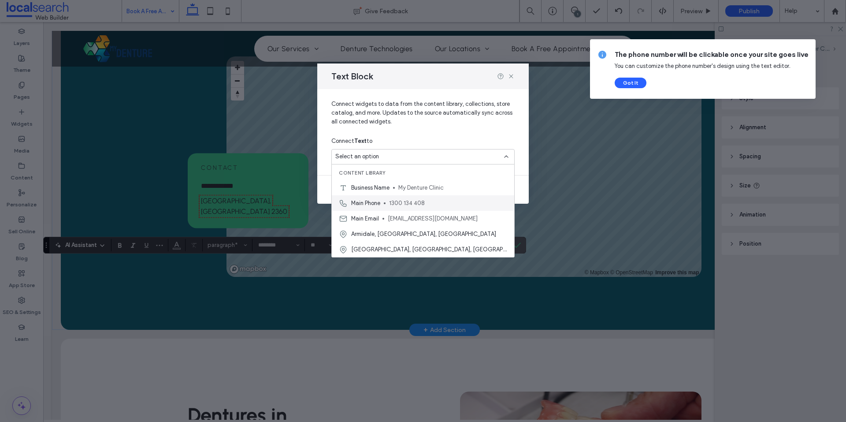
click at [382, 207] on div "Main Phone 1300 134 408" at bounding box center [423, 202] width 182 height 15
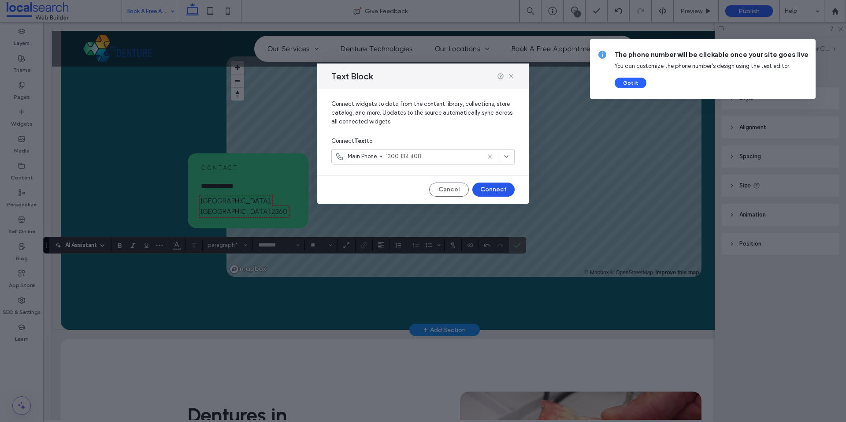
click at [500, 189] on button "Connect" at bounding box center [493, 189] width 42 height 14
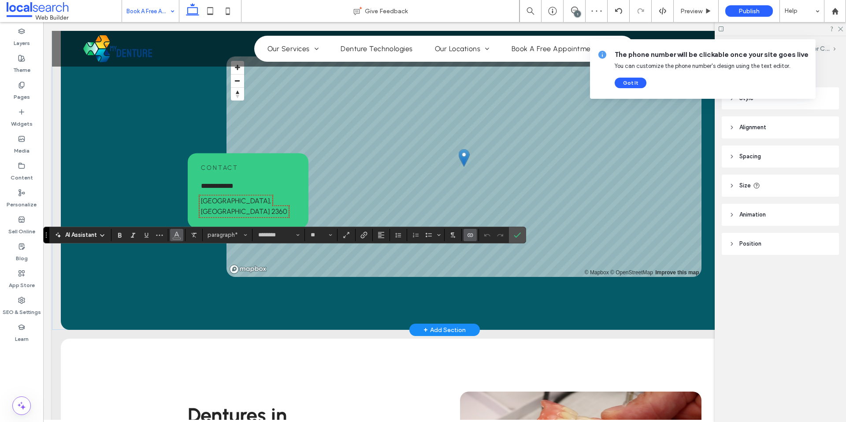
click at [176, 237] on icon "Color" at bounding box center [176, 233] width 7 height 7
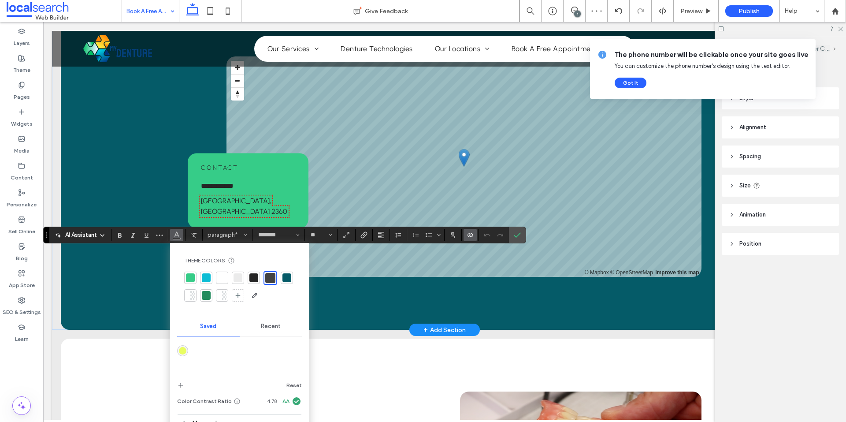
click at [255, 278] on div at bounding box center [253, 277] width 9 height 9
click at [514, 233] on icon "Confirm" at bounding box center [517, 234] width 7 height 7
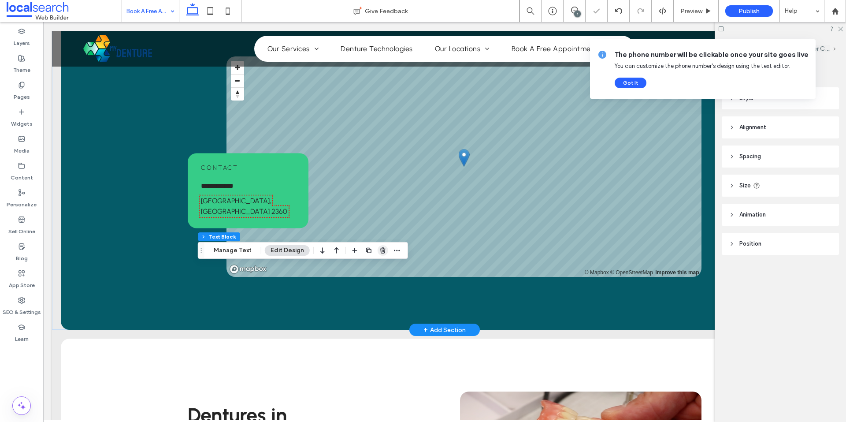
click at [381, 248] on use "button" at bounding box center [382, 250] width 5 height 6
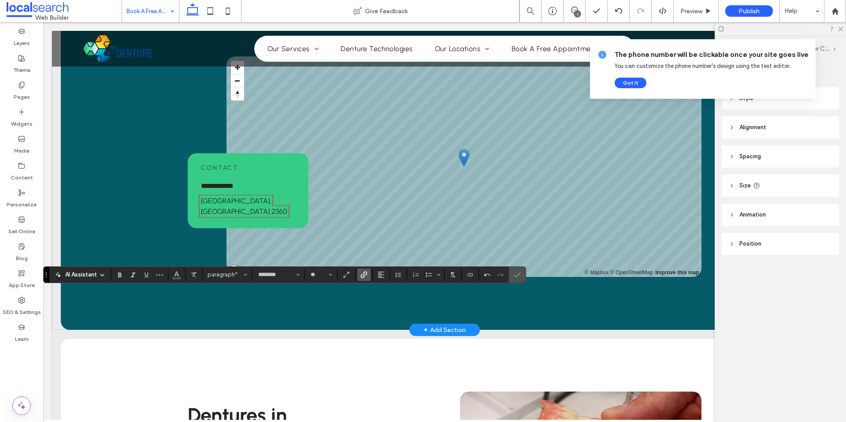
click at [366, 277] on icon "Link" at bounding box center [363, 274] width 7 height 7
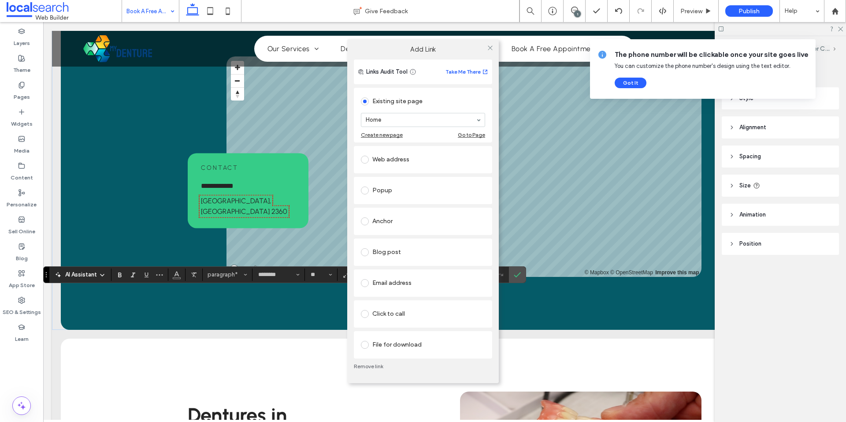
click at [395, 167] on div "Web address" at bounding box center [423, 159] width 124 height 19
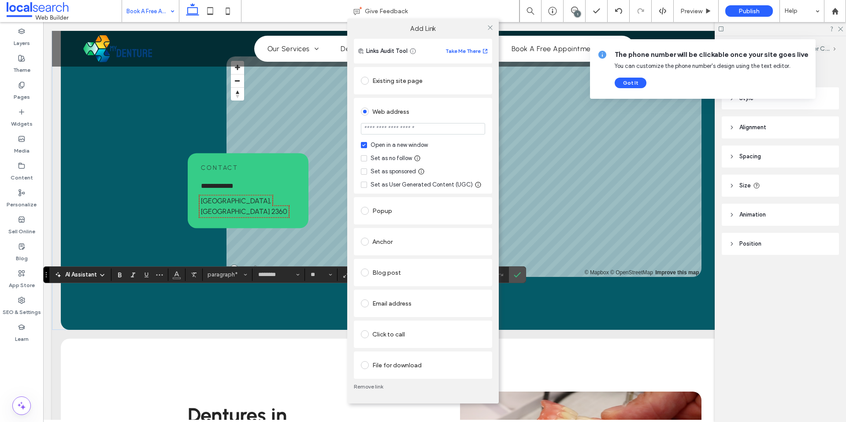
click at [381, 127] on input "url" at bounding box center [423, 128] width 124 height 11
paste input "**********"
type input "**********"
click at [385, 161] on div "Set as no follow" at bounding box center [390, 158] width 41 height 9
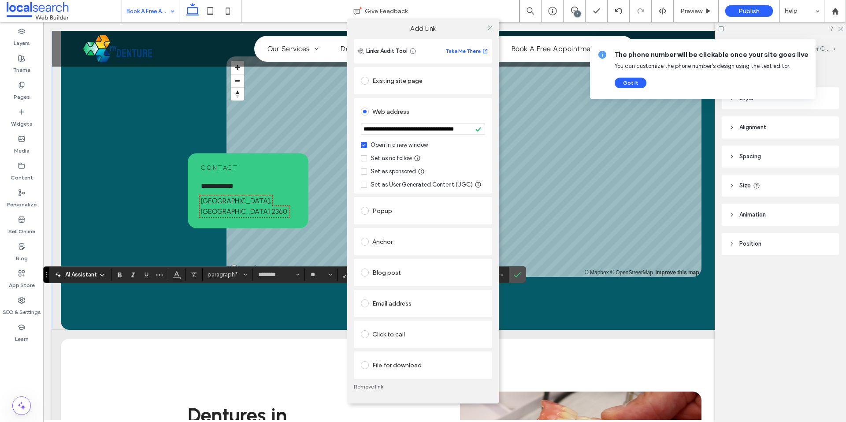
scroll to position [0, 0]
click at [488, 93] on div "Existing site page Home Create new page Go to Page" at bounding box center [423, 80] width 138 height 27
click at [490, 25] on icon at bounding box center [490, 27] width 7 height 7
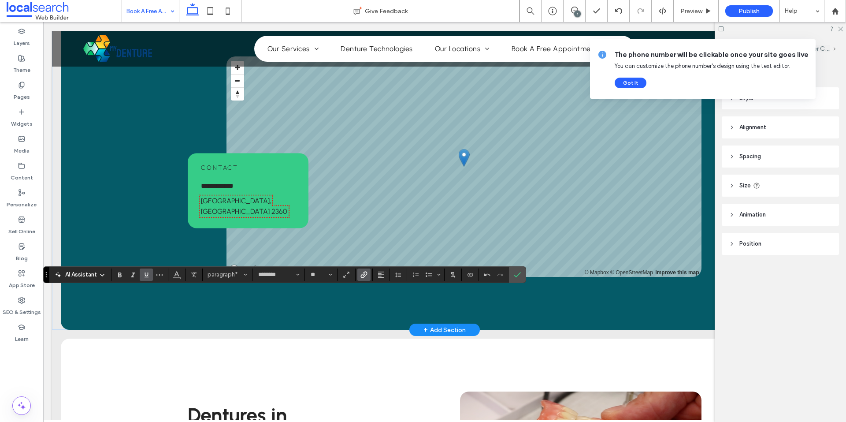
click at [148, 274] on use "Underline" at bounding box center [146, 274] width 4 height 5
click at [524, 273] on section at bounding box center [517, 274] width 17 height 16
click at [523, 273] on label "Confirm" at bounding box center [517, 274] width 13 height 16
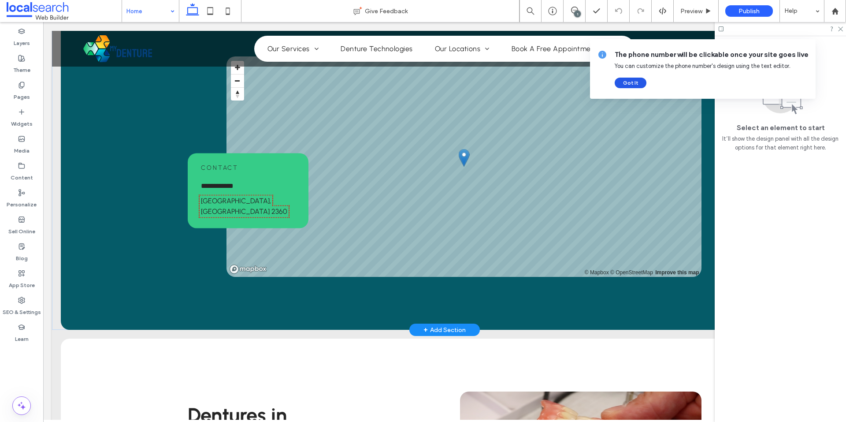
click at [624, 82] on button "Got It" at bounding box center [630, 83] width 32 height 11
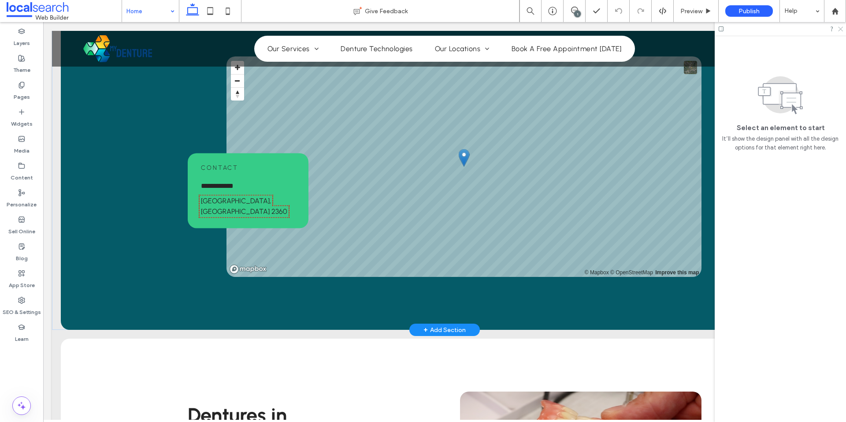
click at [840, 29] on icon at bounding box center [840, 29] width 6 height 6
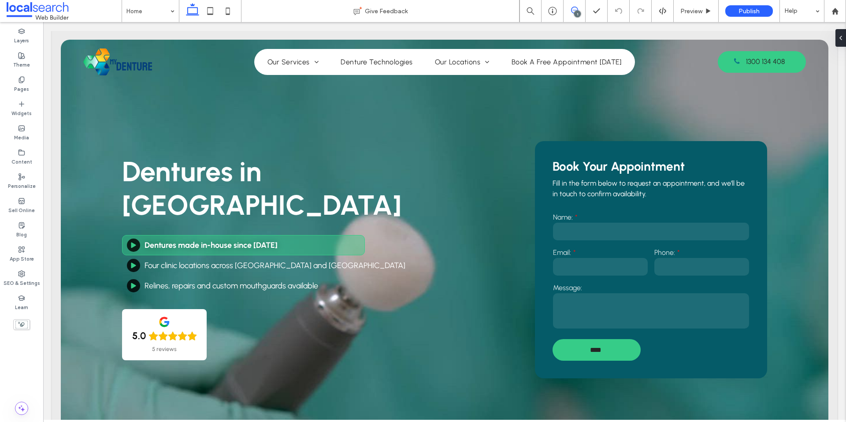
click at [572, 12] on use at bounding box center [574, 10] width 7 height 7
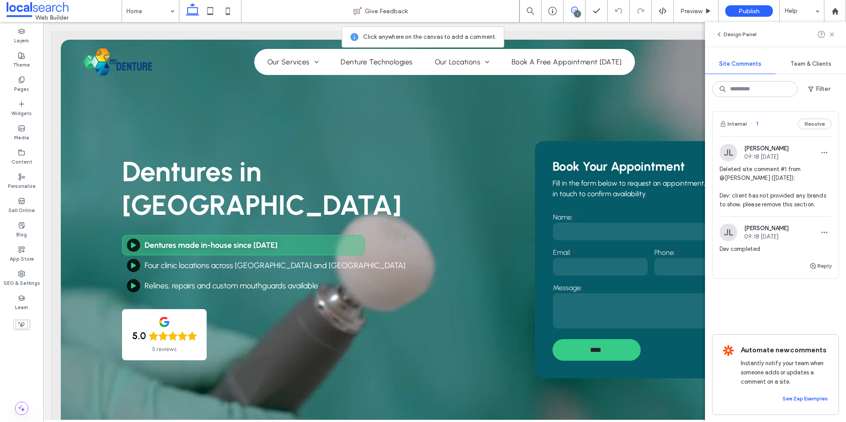
click at [726, 150] on img at bounding box center [728, 153] width 18 height 18
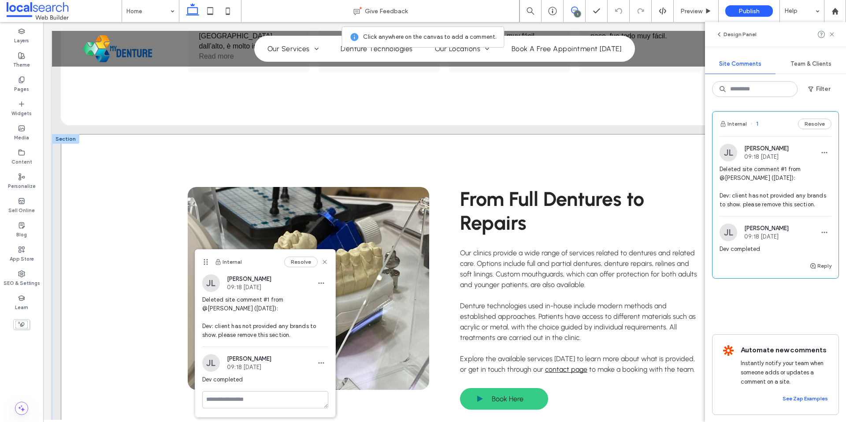
scroll to position [1715, 0]
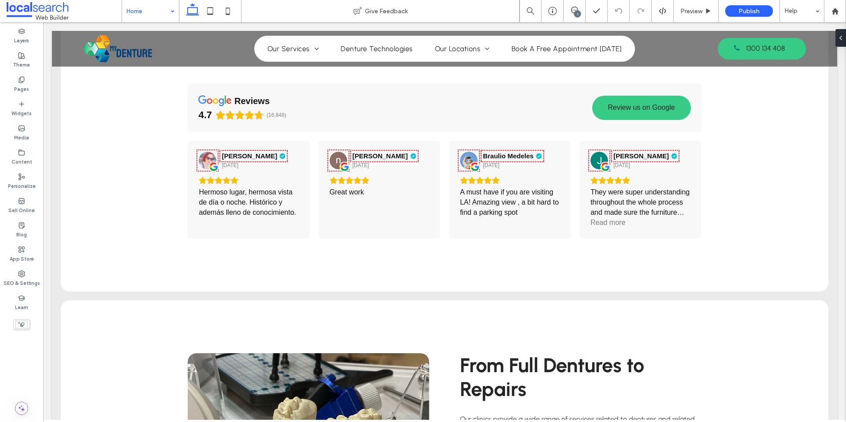
scroll to position [1372, 0]
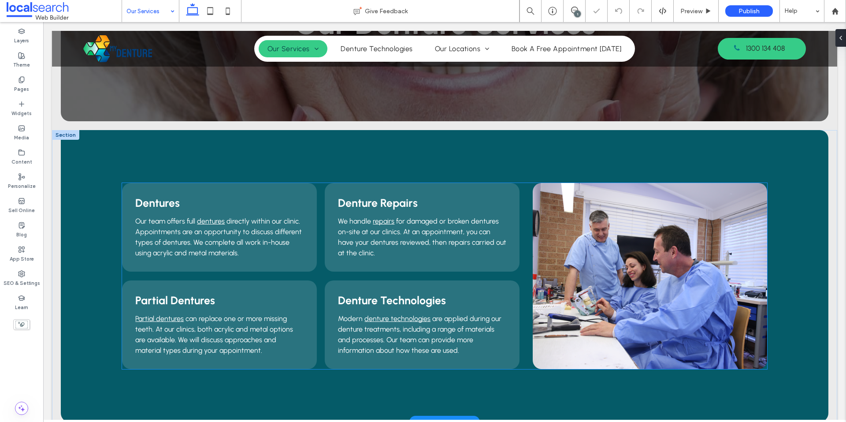
scroll to position [132, 0]
click at [611, 254] on link at bounding box center [650, 276] width 234 height 186
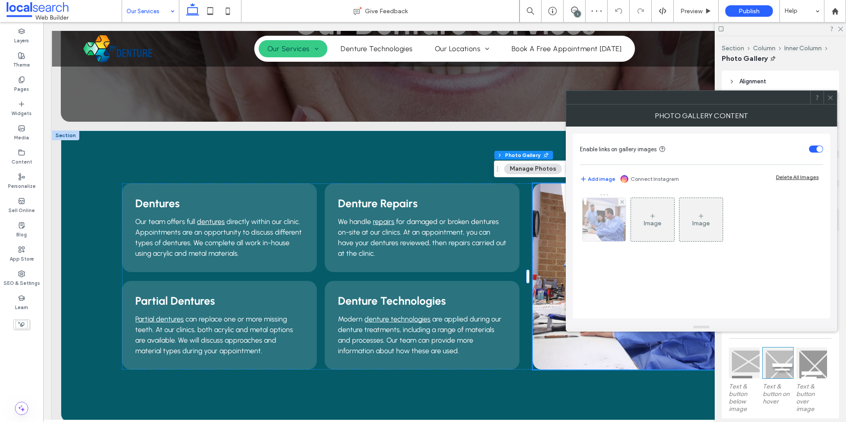
click at [607, 237] on img at bounding box center [604, 219] width 65 height 43
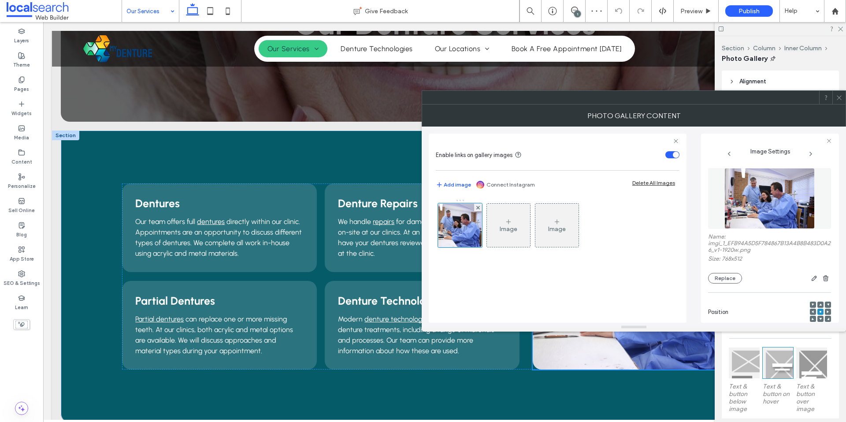
click at [727, 207] on figure at bounding box center [769, 198] width 123 height 61
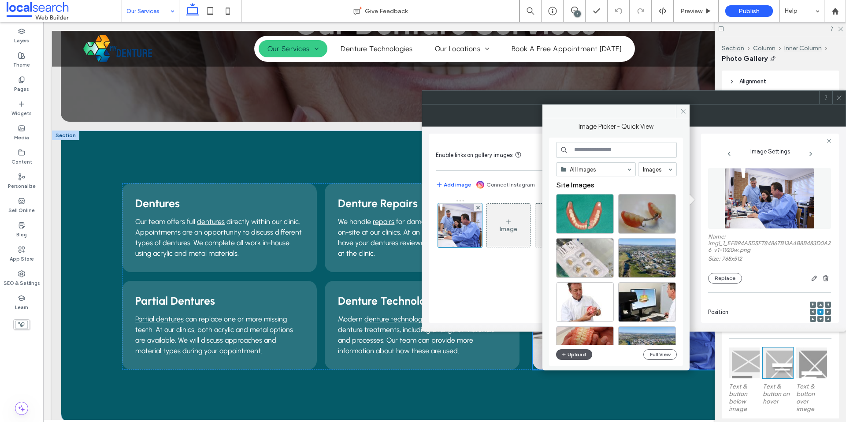
click at [570, 351] on button "Upload" at bounding box center [574, 354] width 36 height 11
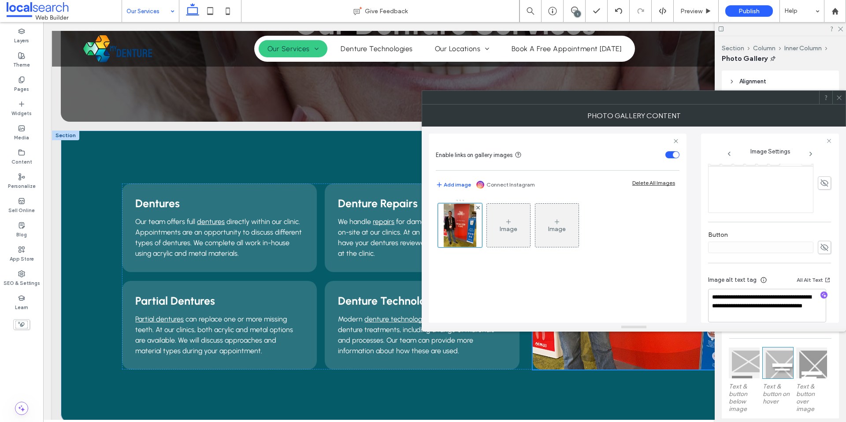
scroll to position [257, 0]
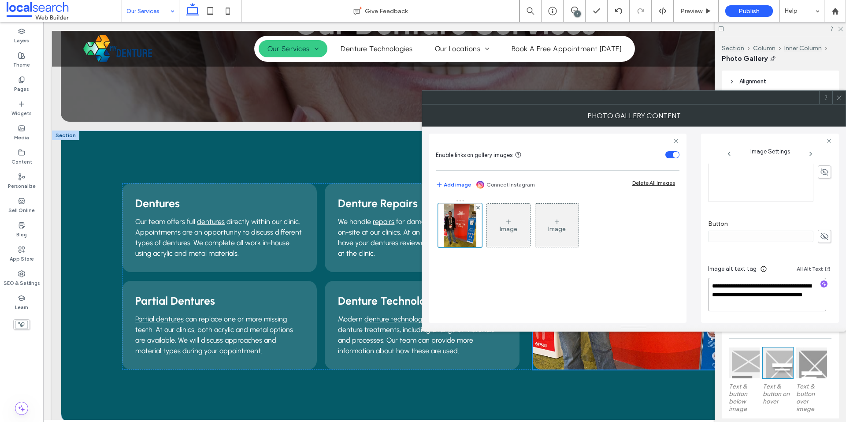
drag, startPoint x: 806, startPoint y: 299, endPoint x: 757, endPoint y: 299, distance: 48.9
click at [757, 299] on textarea "**********" at bounding box center [767, 294] width 118 height 33
click at [753, 307] on textarea "**********" at bounding box center [767, 294] width 118 height 33
click at [772, 217] on div "Button" at bounding box center [769, 231] width 123 height 32
click at [821, 283] on icon "button" at bounding box center [824, 284] width 6 height 6
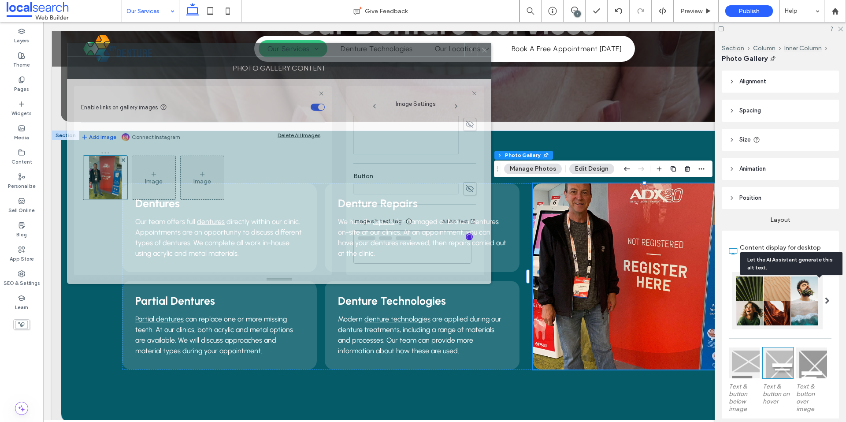
drag, startPoint x: 721, startPoint y: 108, endPoint x: 366, endPoint y: 60, distance: 357.8
click at [366, 60] on div "Photo Gallery Content" at bounding box center [279, 68] width 424 height 22
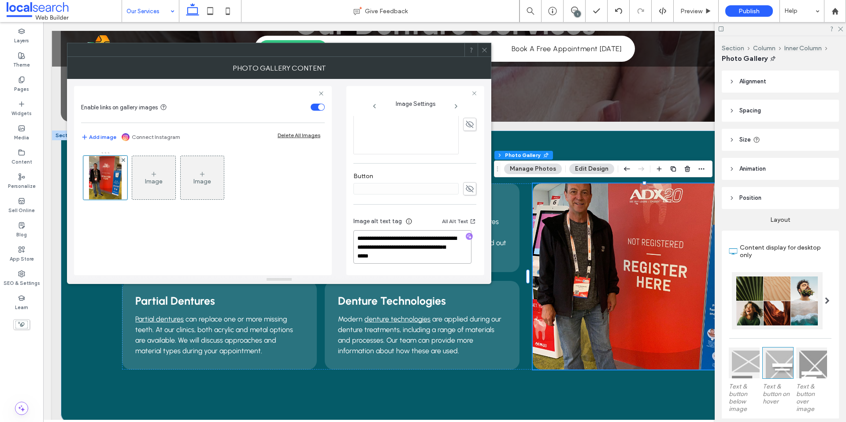
click at [433, 247] on textarea "**********" at bounding box center [412, 246] width 118 height 33
click at [427, 252] on textarea "**********" at bounding box center [412, 246] width 118 height 33
paste textarea "**********"
type textarea "**********"
click at [483, 47] on icon at bounding box center [484, 50] width 7 height 7
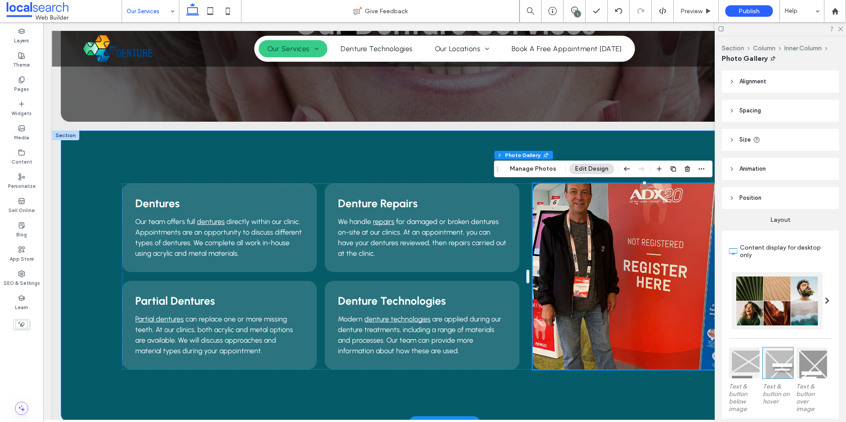
click at [574, 143] on div "Dentures Our team offers full dentures directly within our clinic. Appointments…" at bounding box center [444, 276] width 767 height 292
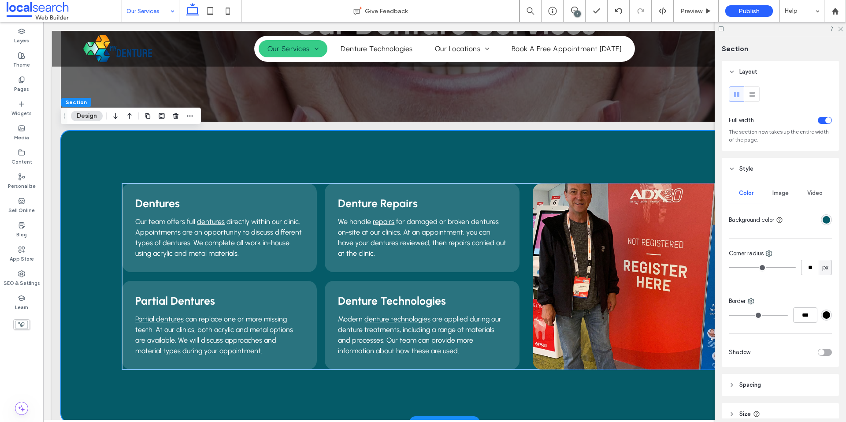
click at [602, 219] on link at bounding box center [650, 276] width 234 height 186
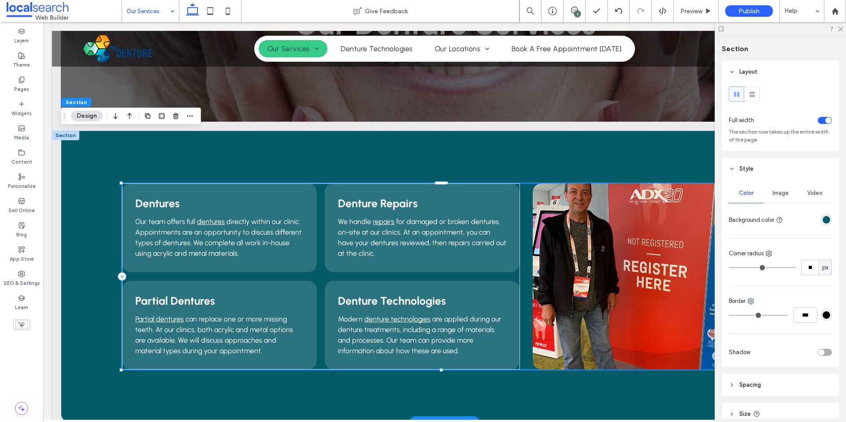
click at [602, 219] on link at bounding box center [650, 276] width 234 height 186
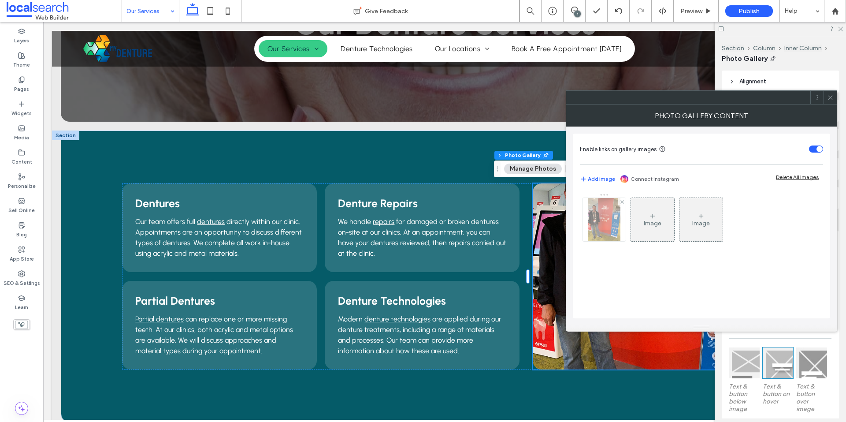
click at [603, 219] on img at bounding box center [604, 219] width 33 height 43
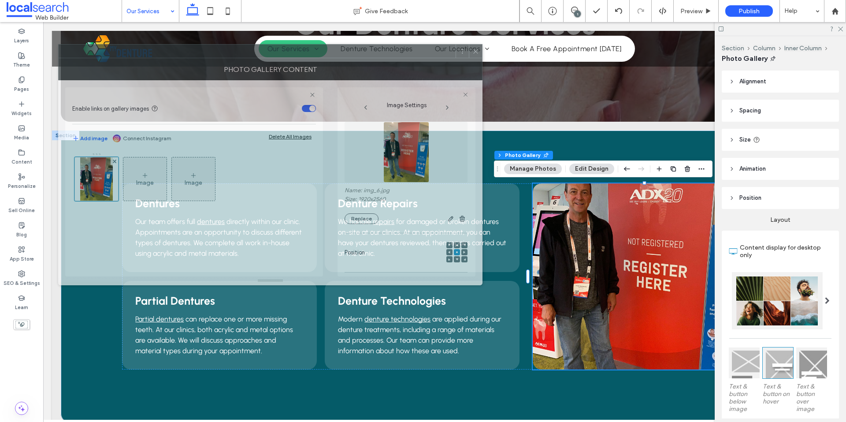
drag, startPoint x: 583, startPoint y: 115, endPoint x: 222, endPoint y: 61, distance: 364.8
click at [222, 61] on div "Photo Gallery Content" at bounding box center [270, 69] width 424 height 22
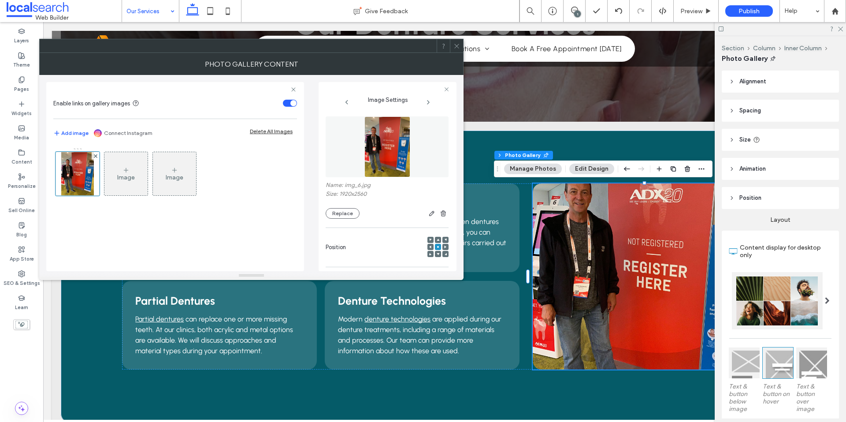
click at [437, 239] on icon at bounding box center [438, 239] width 3 height 3
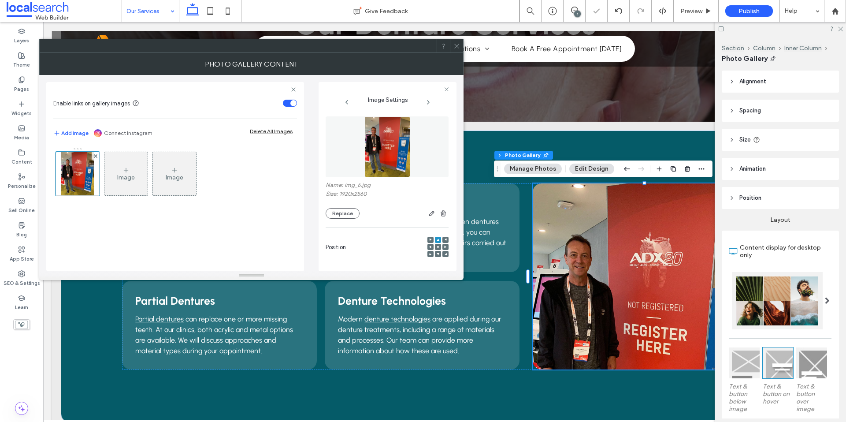
click at [452, 116] on div "**********" at bounding box center [387, 176] width 138 height 189
click at [460, 43] on div at bounding box center [456, 45] width 13 height 13
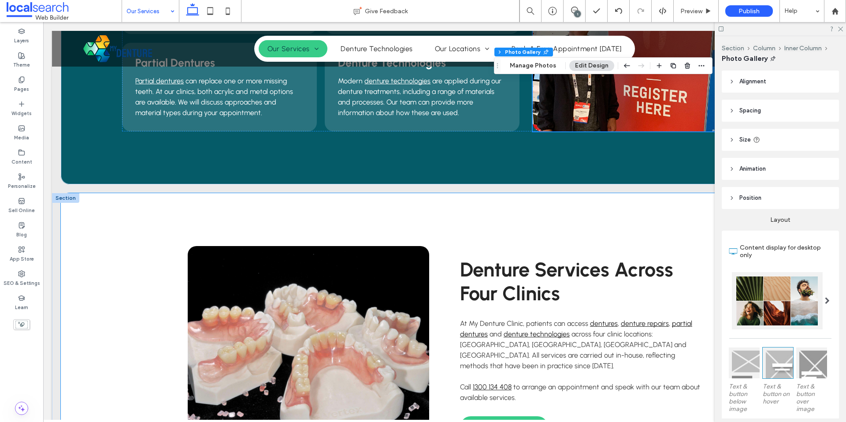
scroll to position [485, 0]
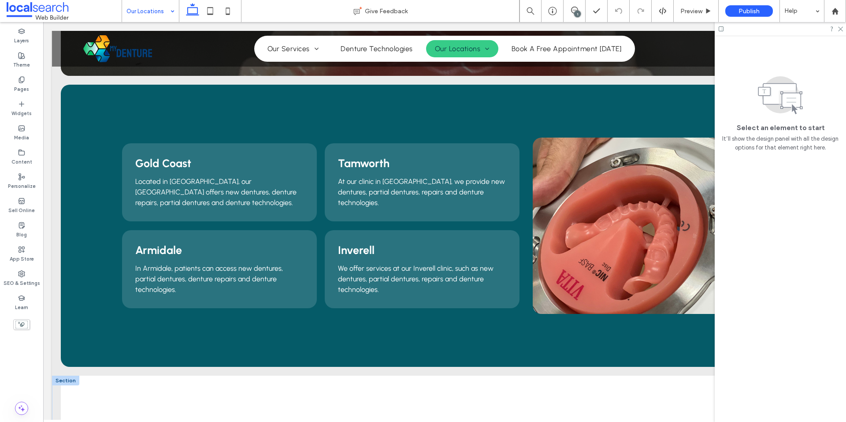
scroll to position [176, 0]
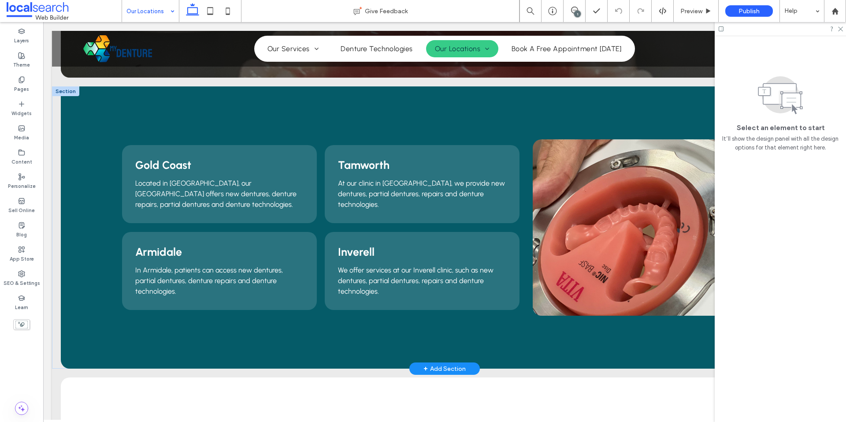
click at [68, 90] on div at bounding box center [65, 91] width 27 height 10
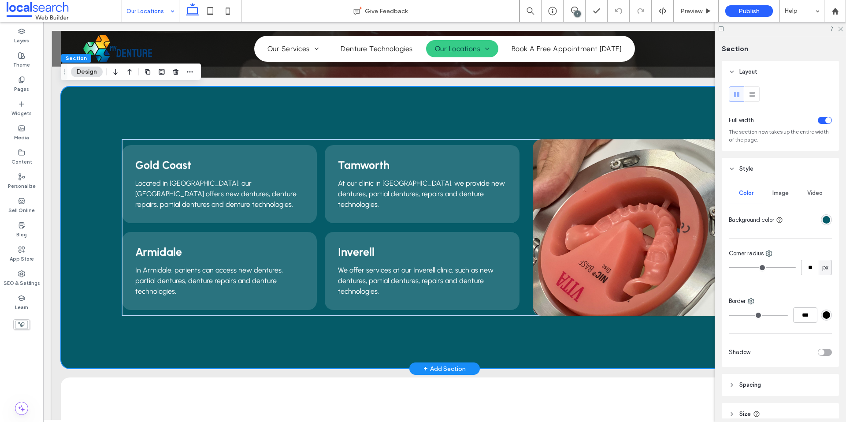
click at [668, 204] on link at bounding box center [650, 227] width 234 height 176
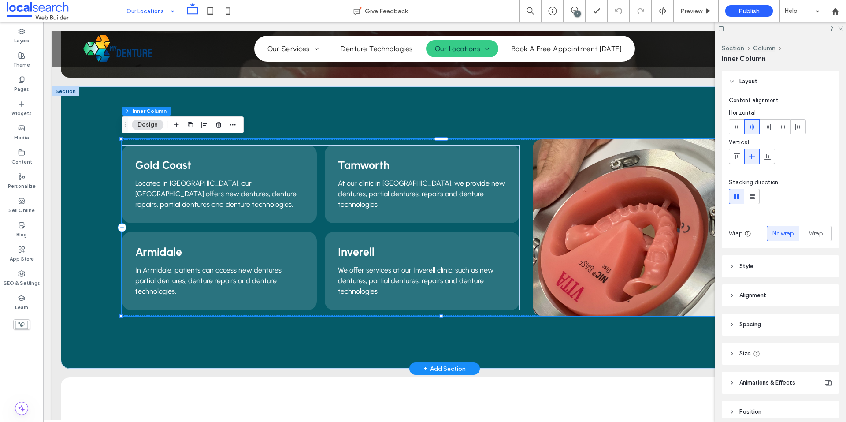
click at [668, 204] on link at bounding box center [650, 227] width 234 height 176
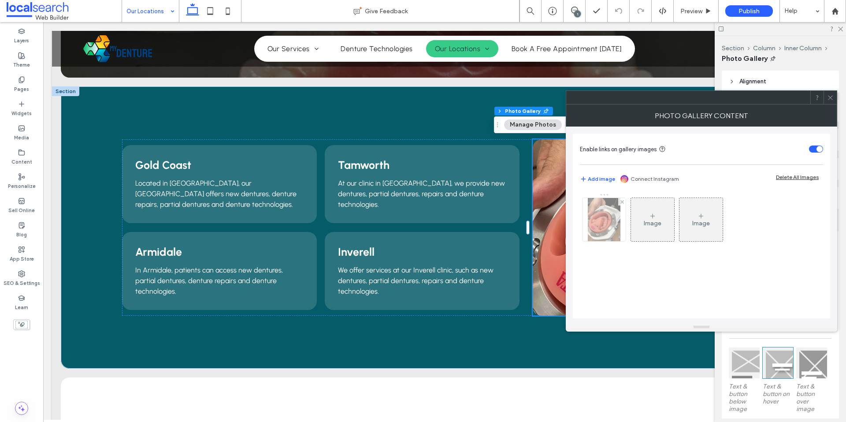
click at [616, 233] on img at bounding box center [604, 219] width 33 height 43
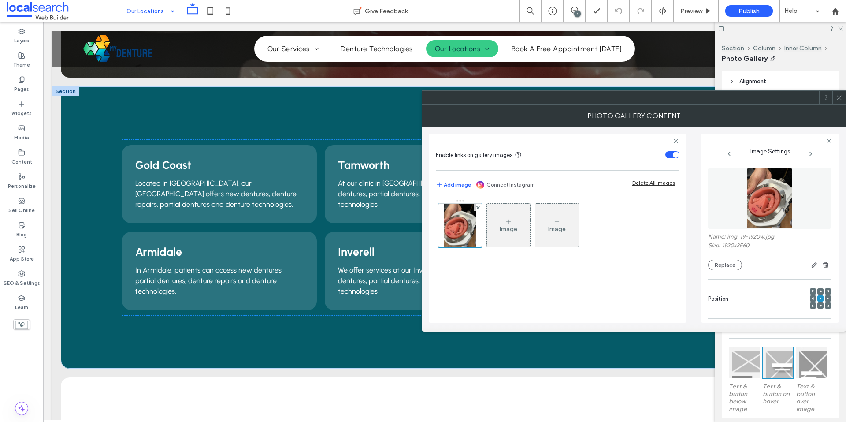
click at [759, 209] on figure at bounding box center [769, 198] width 123 height 61
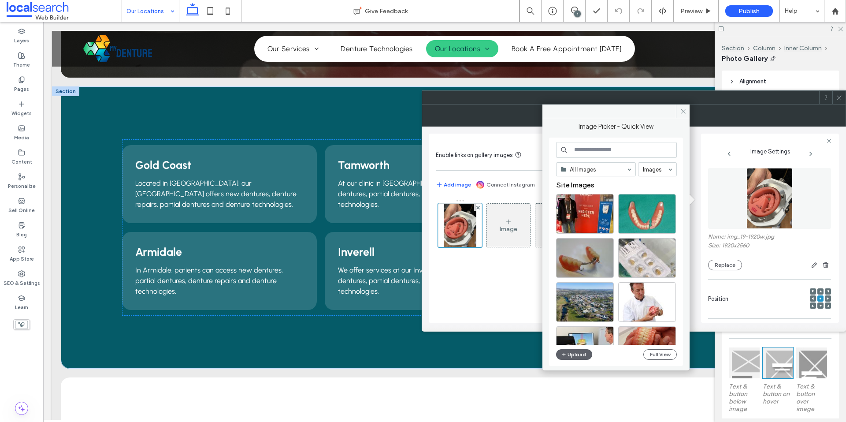
click at [839, 99] on icon at bounding box center [839, 97] width 7 height 7
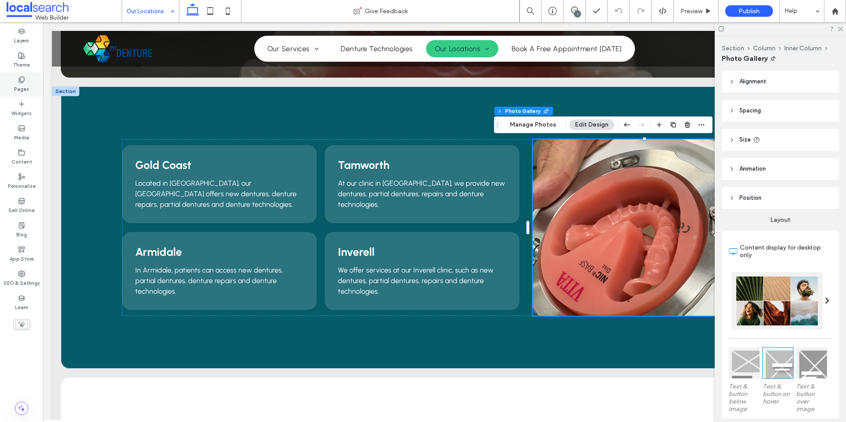
click at [24, 84] on label "Pages" at bounding box center [21, 88] width 15 height 10
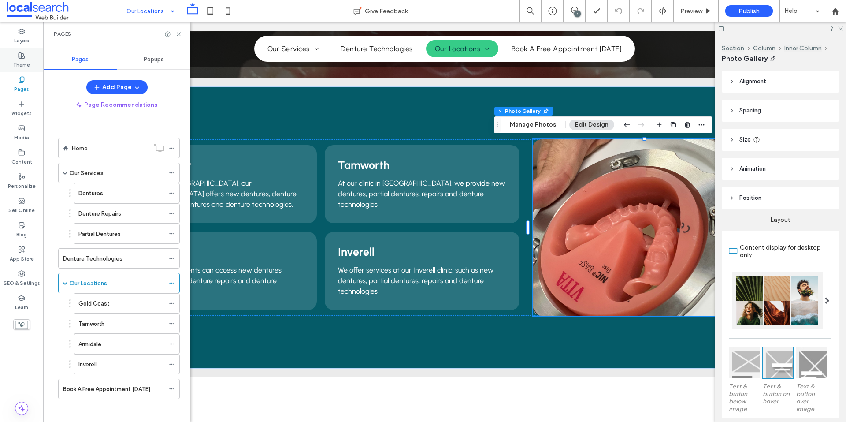
click at [24, 62] on label "Theme" at bounding box center [21, 64] width 17 height 10
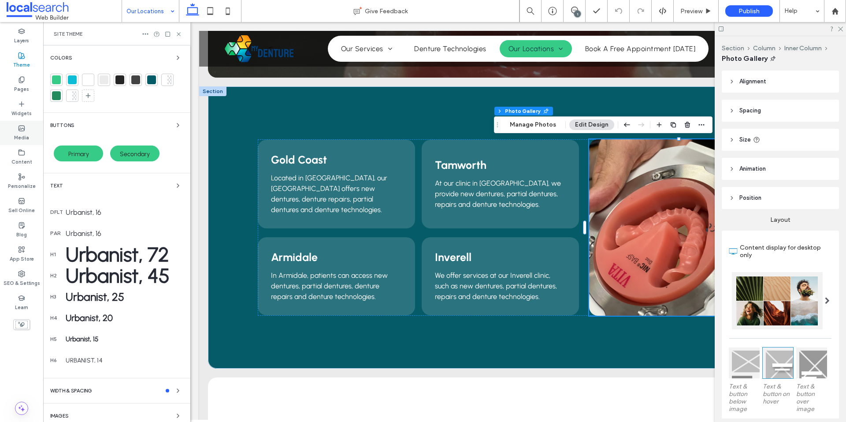
click at [30, 129] on div "Media" at bounding box center [21, 133] width 43 height 24
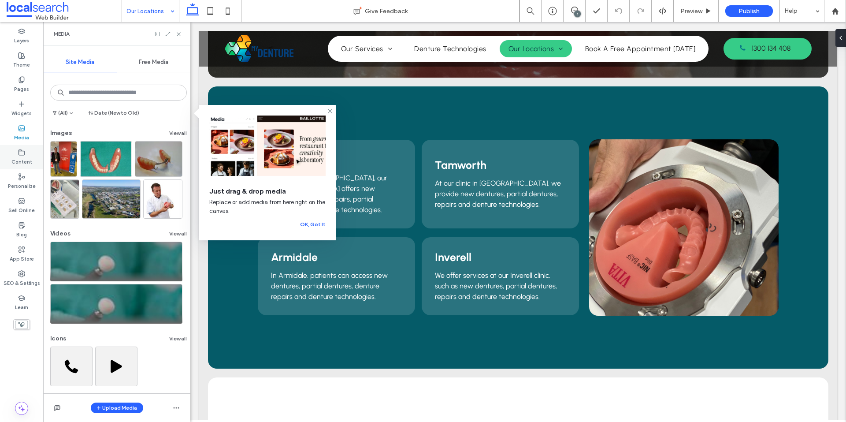
click at [21, 161] on label "Content" at bounding box center [21, 161] width 21 height 10
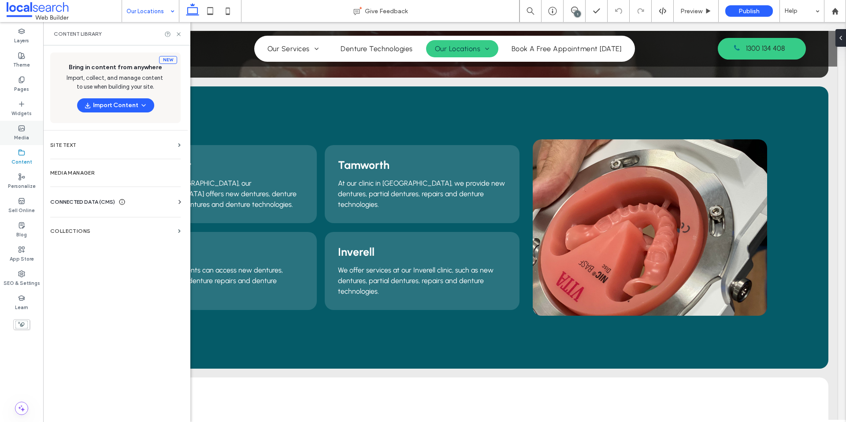
click at [23, 125] on icon at bounding box center [21, 128] width 7 height 7
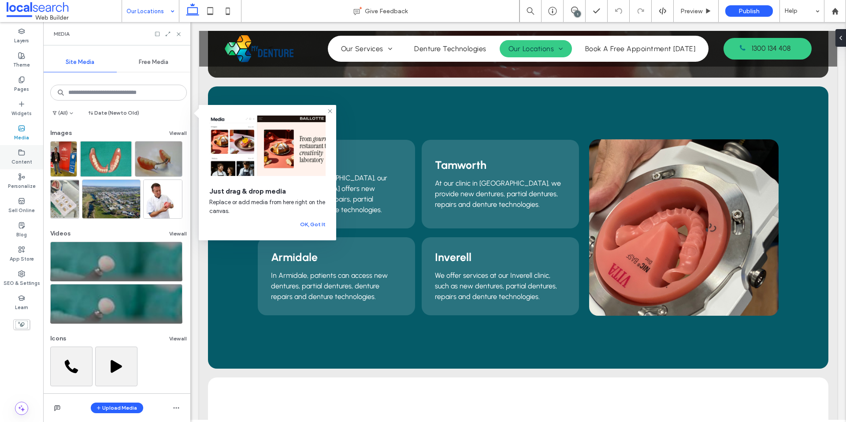
click at [26, 152] on div "Content" at bounding box center [21, 157] width 43 height 24
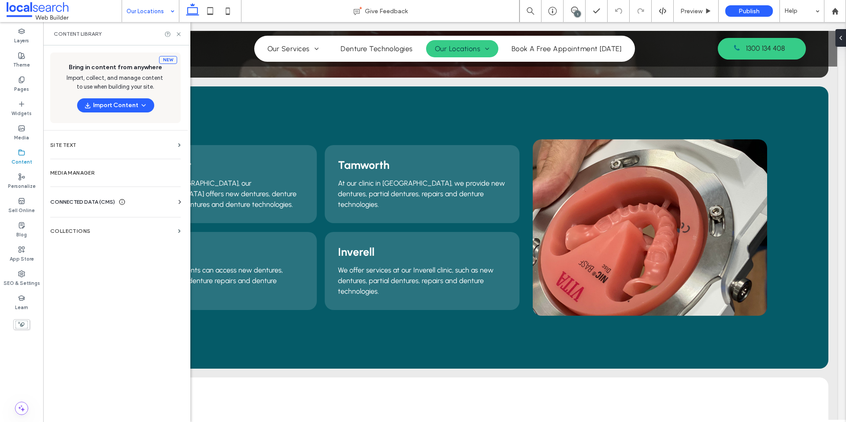
click at [96, 203] on span "CONNECTED DATA (CMS)" at bounding box center [82, 201] width 65 height 9
click at [93, 177] on section "Media Manager" at bounding box center [115, 173] width 144 height 20
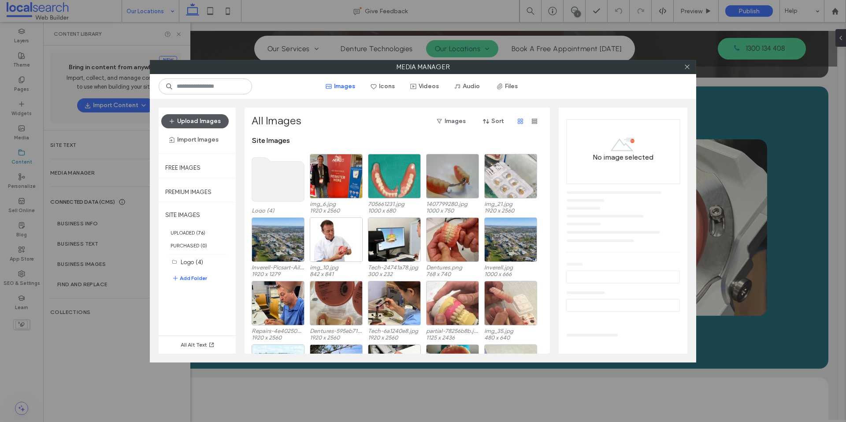
click at [188, 123] on button "Upload Images" at bounding box center [194, 121] width 67 height 14
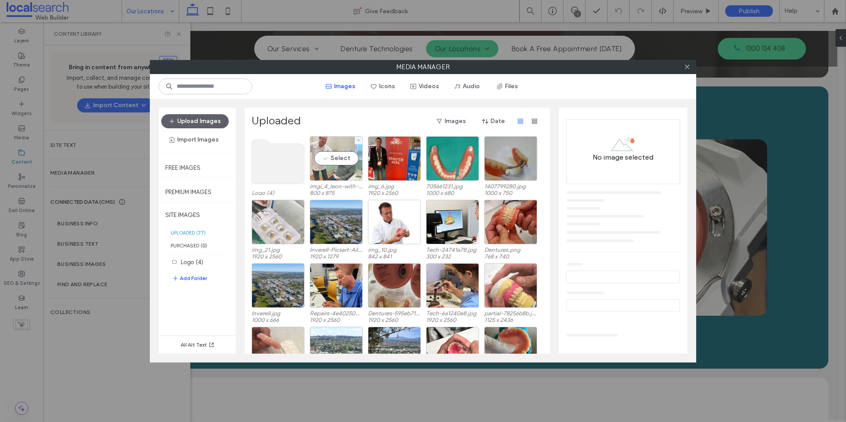
click at [346, 157] on div "Select" at bounding box center [336, 158] width 53 height 44
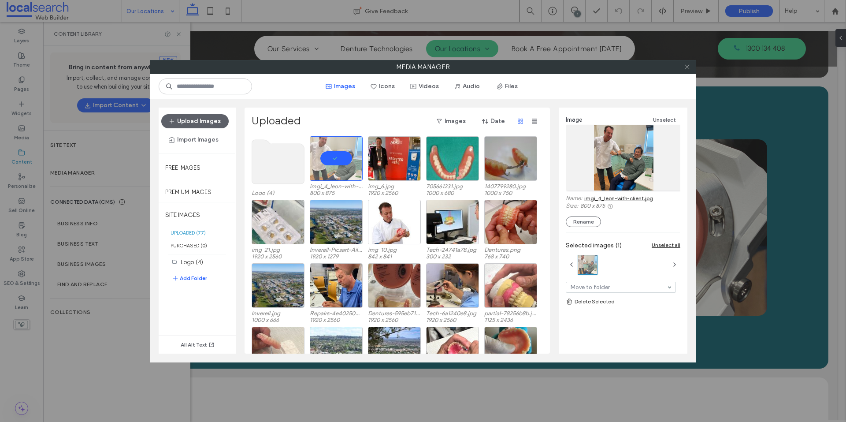
click at [686, 67] on icon at bounding box center [687, 66] width 7 height 7
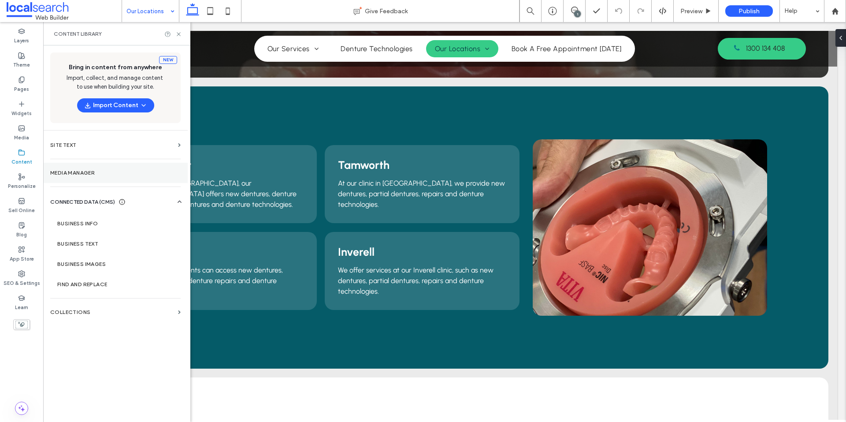
click at [94, 171] on label "Media Manager" at bounding box center [115, 173] width 130 height 6
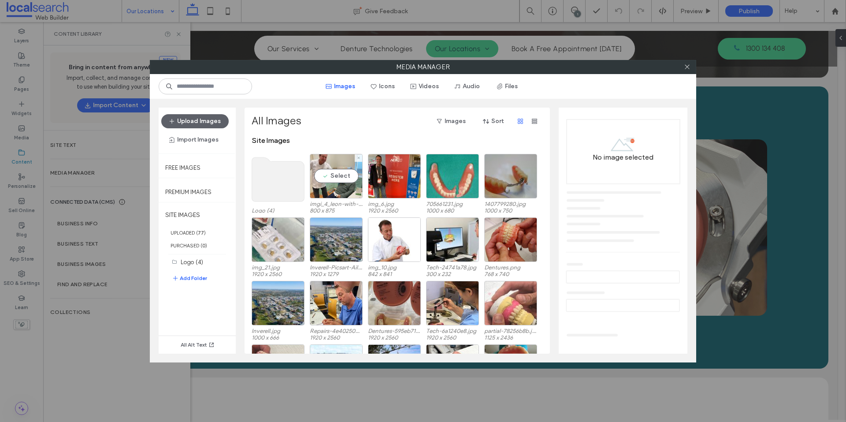
click at [318, 205] on label "imgi_4_leon-with-client.jpg" at bounding box center [336, 203] width 53 height 7
click at [325, 193] on div "Select" at bounding box center [336, 176] width 53 height 44
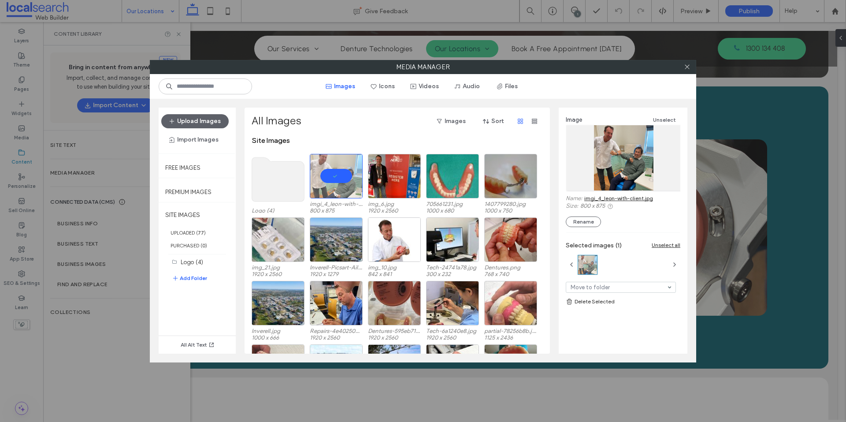
drag, startPoint x: 584, startPoint y: 199, endPoint x: 651, endPoint y: 199, distance: 67.0
click at [651, 199] on div "Name: imgi_4_leon-with-client.jpg" at bounding box center [623, 198] width 115 height 7
drag, startPoint x: 656, startPoint y: 199, endPoint x: 595, endPoint y: 201, distance: 61.3
click at [595, 201] on div "Name: imgi_4_leon-with-client.jpg" at bounding box center [623, 198] width 115 height 7
drag, startPoint x: 663, startPoint y: 198, endPoint x: 598, endPoint y: 199, distance: 65.6
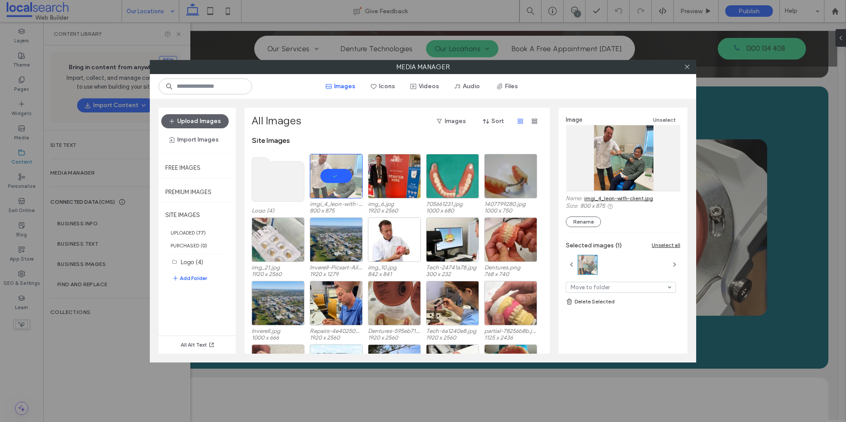
click at [601, 199] on div "Name: imgi_4_leon-with-client.jpg" at bounding box center [623, 198] width 115 height 7
drag, startPoint x: 582, startPoint y: 197, endPoint x: 615, endPoint y: 198, distance: 33.0
click at [614, 198] on div "Name: imgi_4_leon-with-client.jpg" at bounding box center [623, 198] width 115 height 7
click at [689, 61] on span at bounding box center [687, 66] width 7 height 13
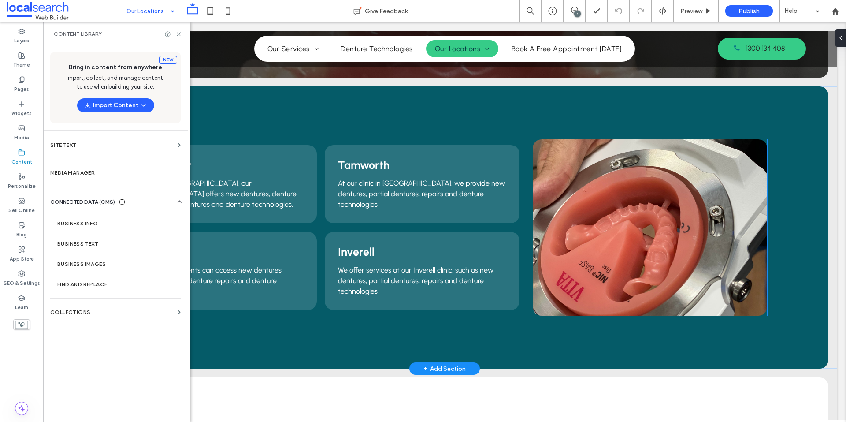
click at [560, 201] on link at bounding box center [650, 227] width 234 height 176
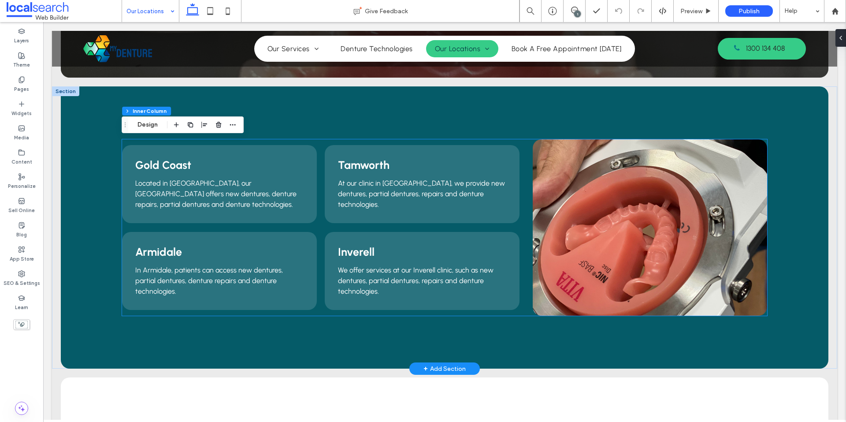
click at [560, 201] on link at bounding box center [650, 227] width 234 height 176
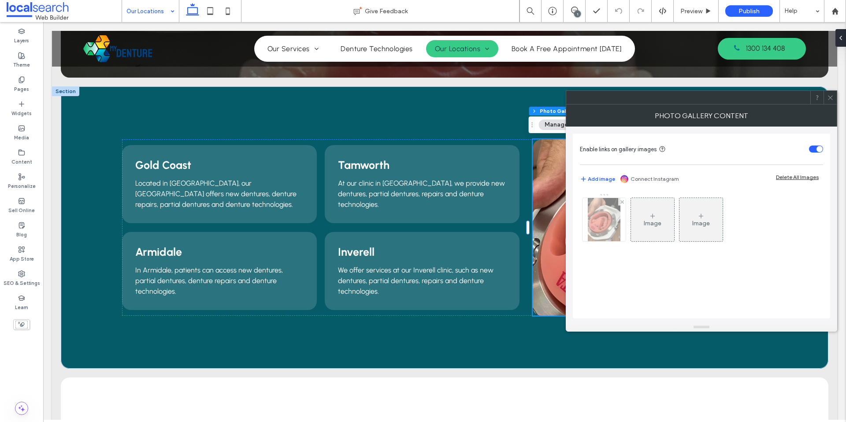
click at [588, 225] on img at bounding box center [604, 219] width 33 height 43
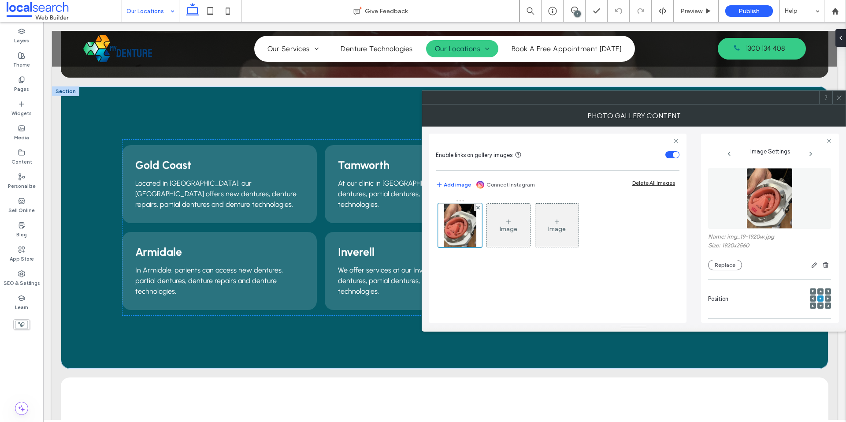
click at [774, 192] on img at bounding box center [769, 198] width 46 height 61
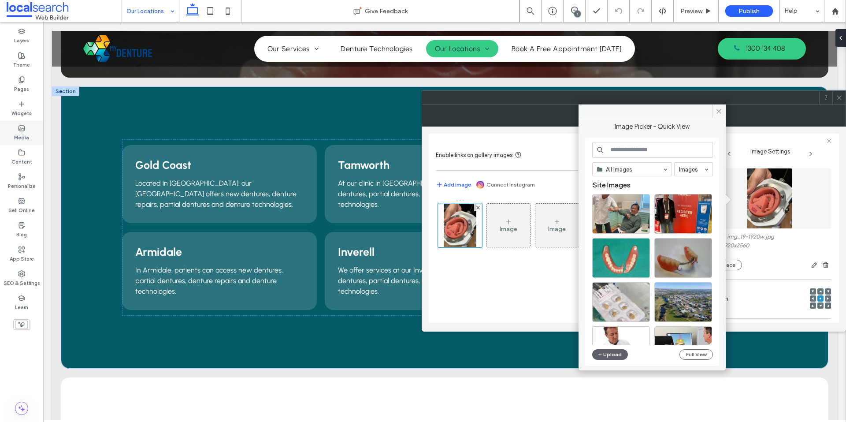
click at [22, 131] on use at bounding box center [22, 128] width 6 height 5
